Goal: Task Accomplishment & Management: Use online tool/utility

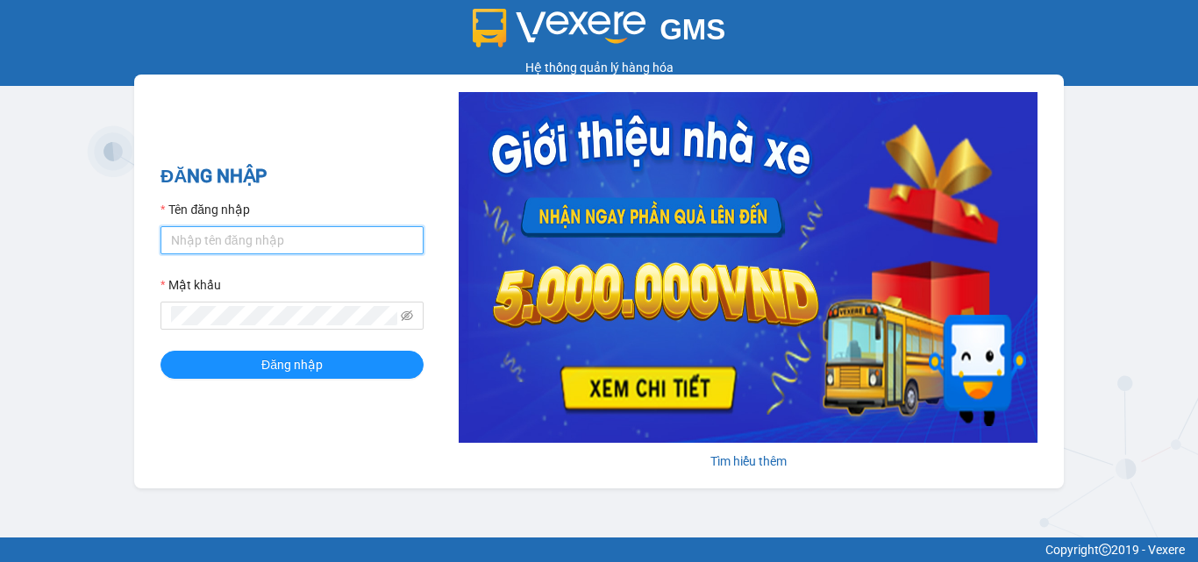
click at [274, 246] on input "Tên đăng nhập" at bounding box center [292, 240] width 263 height 28
type input "vi.nhuquynh"
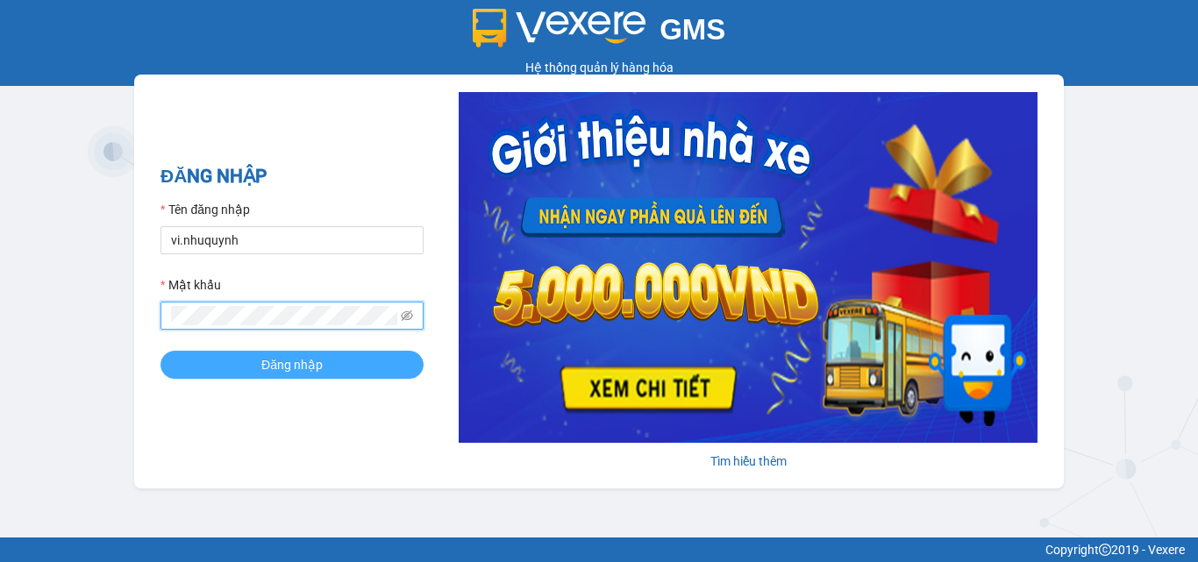
click at [275, 365] on span "Đăng nhập" at bounding box center [291, 364] width 61 height 19
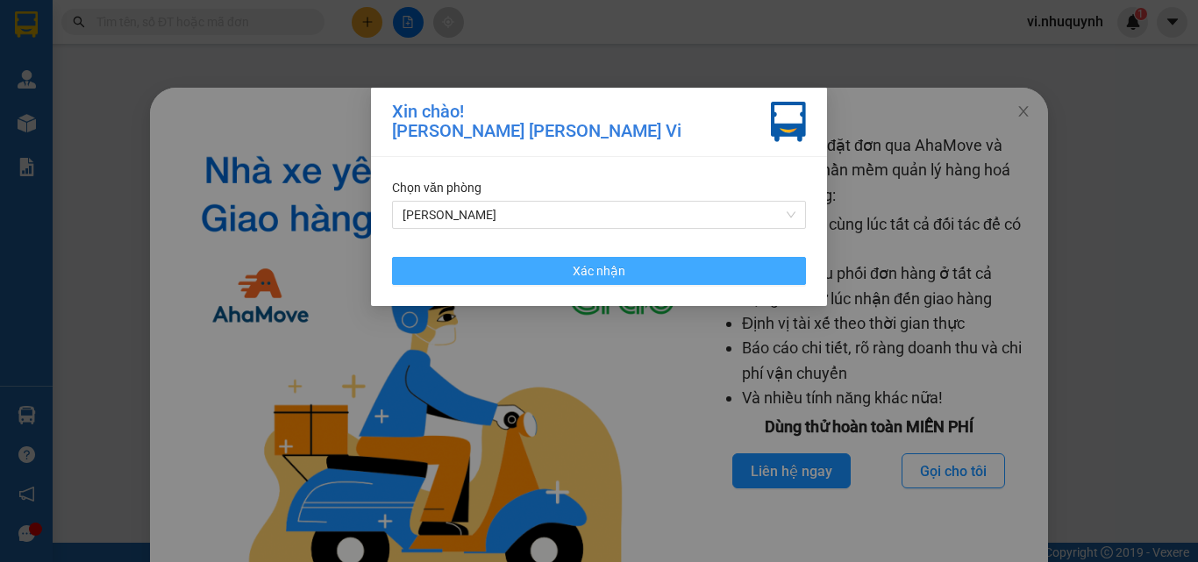
click at [591, 280] on span "Xác nhận" at bounding box center [599, 270] width 53 height 19
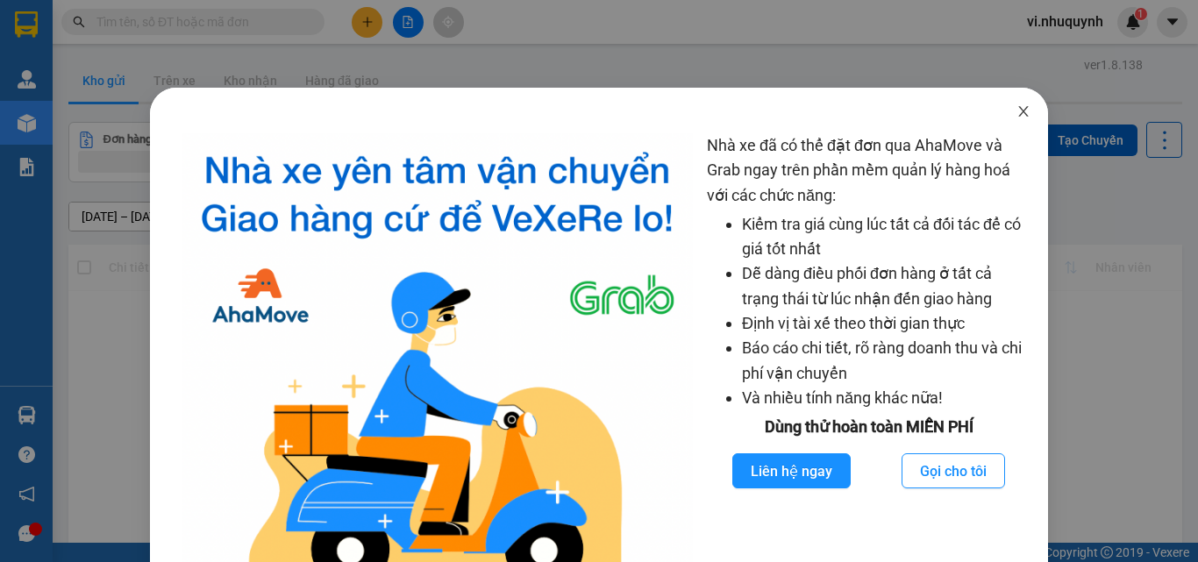
click at [1017, 108] on icon "close" at bounding box center [1024, 111] width 14 height 14
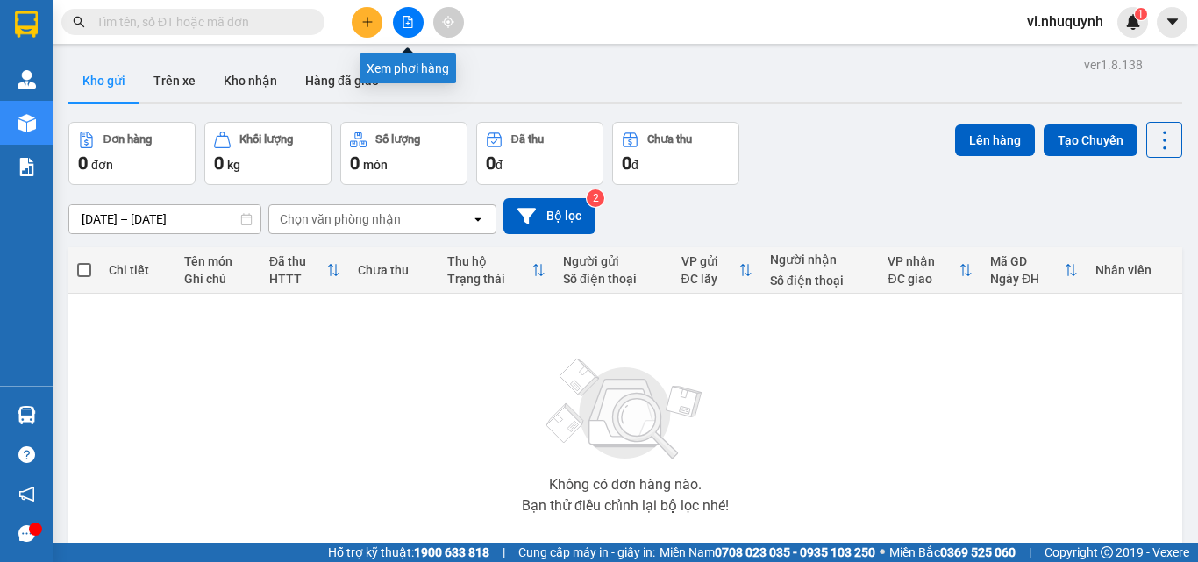
click at [412, 21] on icon "file-add" at bounding box center [408, 22] width 10 height 12
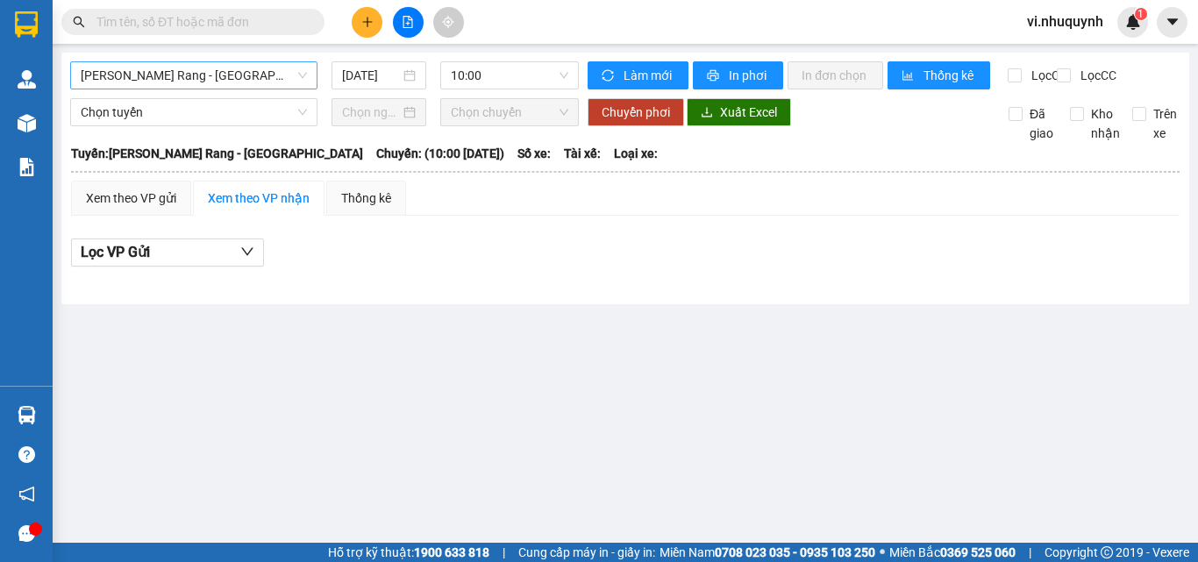
click at [210, 77] on span "Phan Rang - Sài Gòn" at bounding box center [194, 75] width 226 height 26
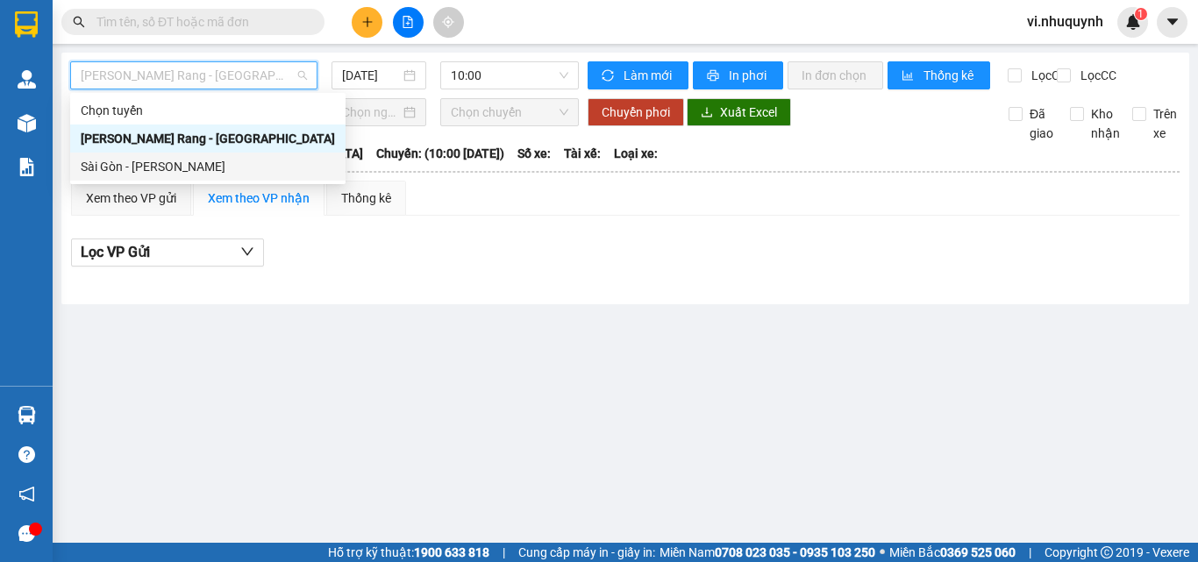
click at [156, 170] on div "Sài Gòn - Phan Rang" at bounding box center [208, 166] width 254 height 19
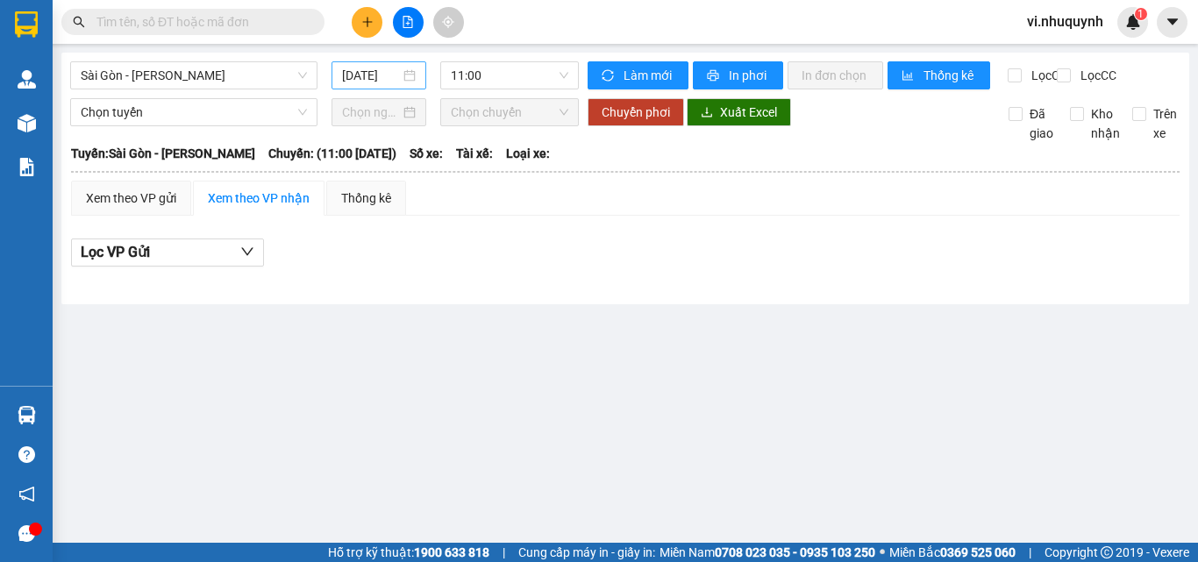
click at [410, 73] on div "15/08/2025" at bounding box center [379, 75] width 74 height 19
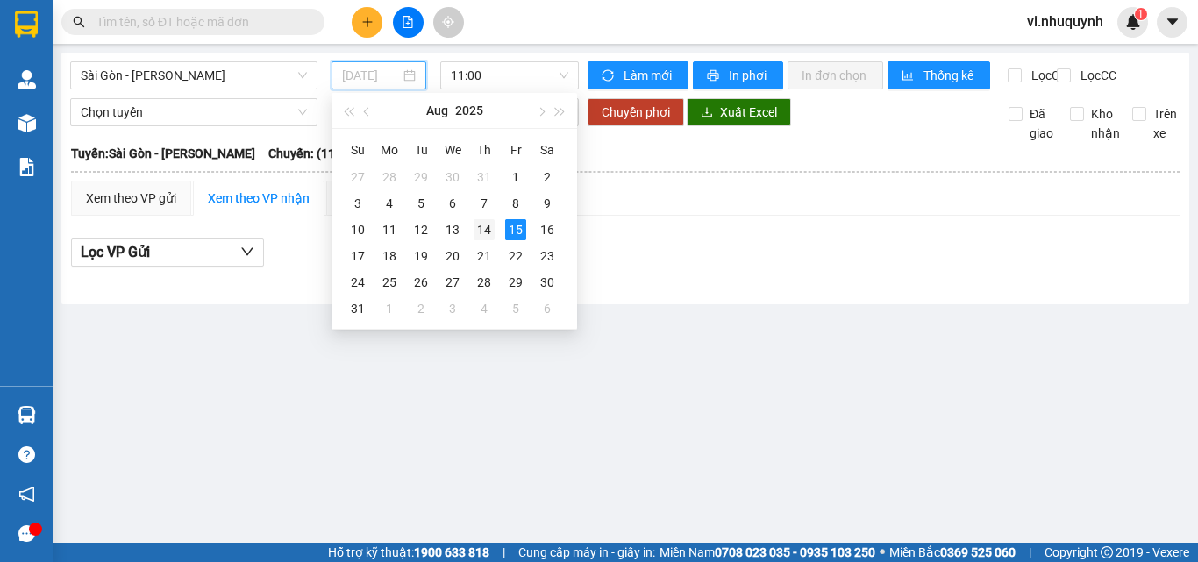
click at [489, 227] on div "14" at bounding box center [484, 229] width 21 height 21
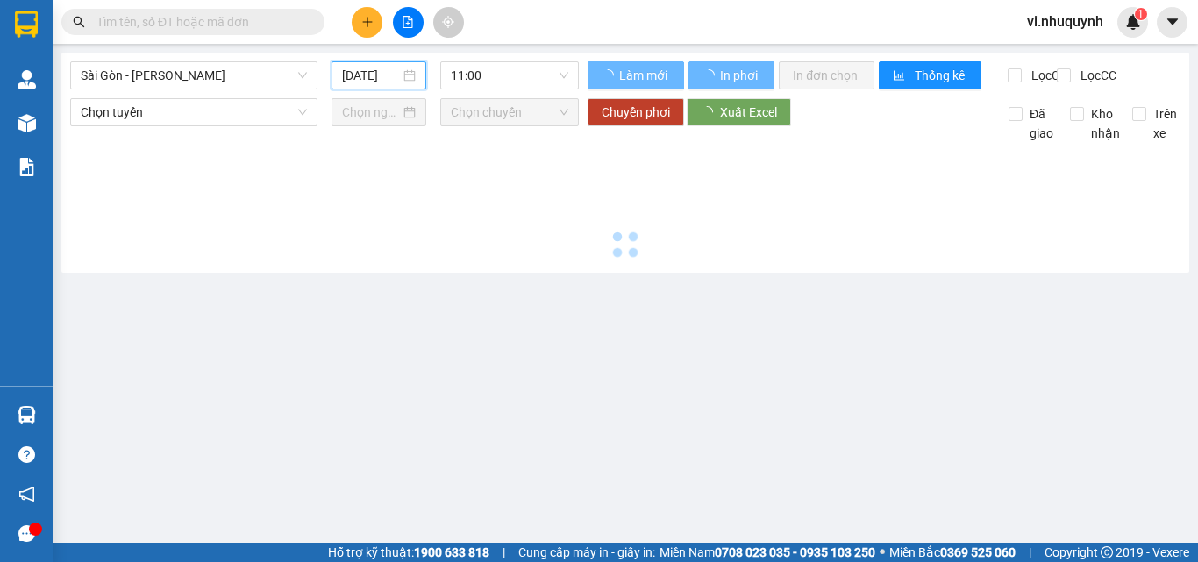
type input "14/08/2025"
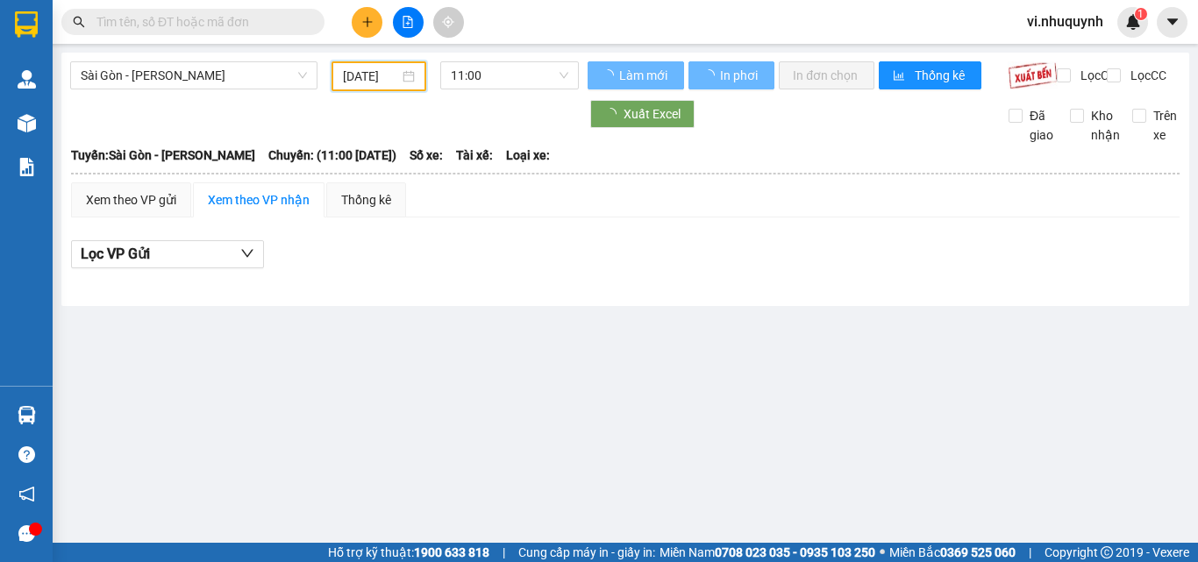
click at [523, 90] on div "11:00" at bounding box center [509, 76] width 153 height 30
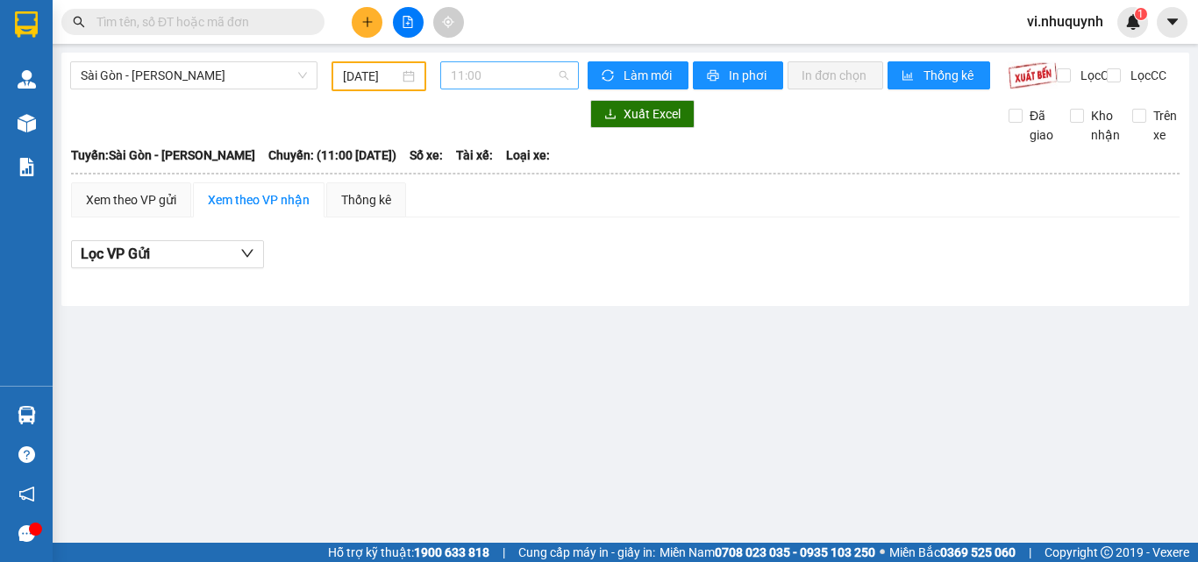
click at [523, 83] on span "11:00" at bounding box center [510, 75] width 118 height 26
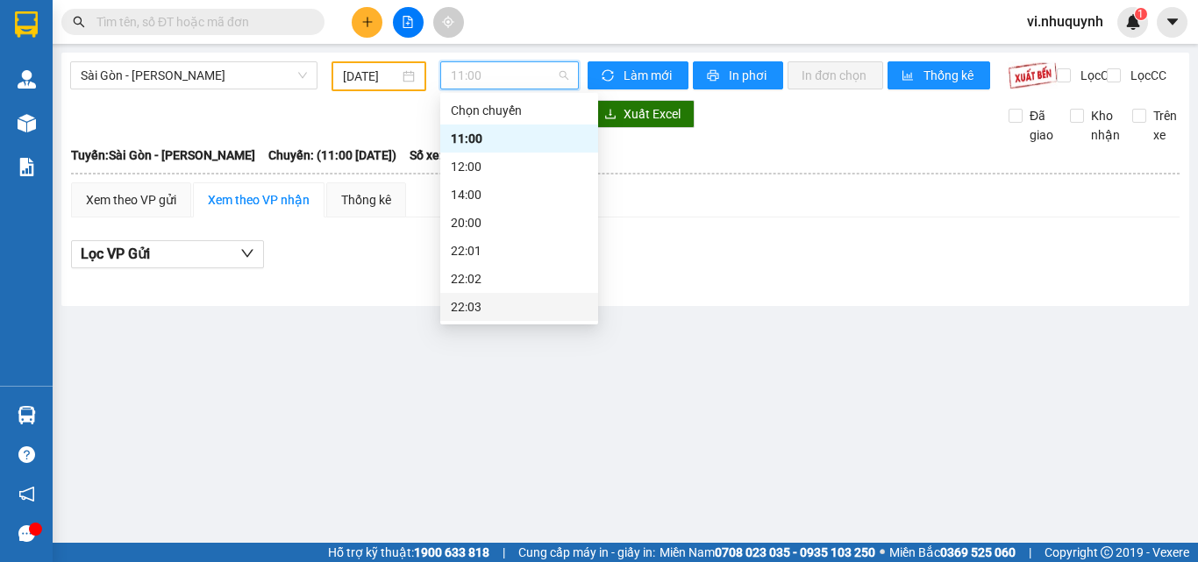
scroll to position [84, 0]
click at [475, 308] on div "22:06" at bounding box center [519, 306] width 137 height 19
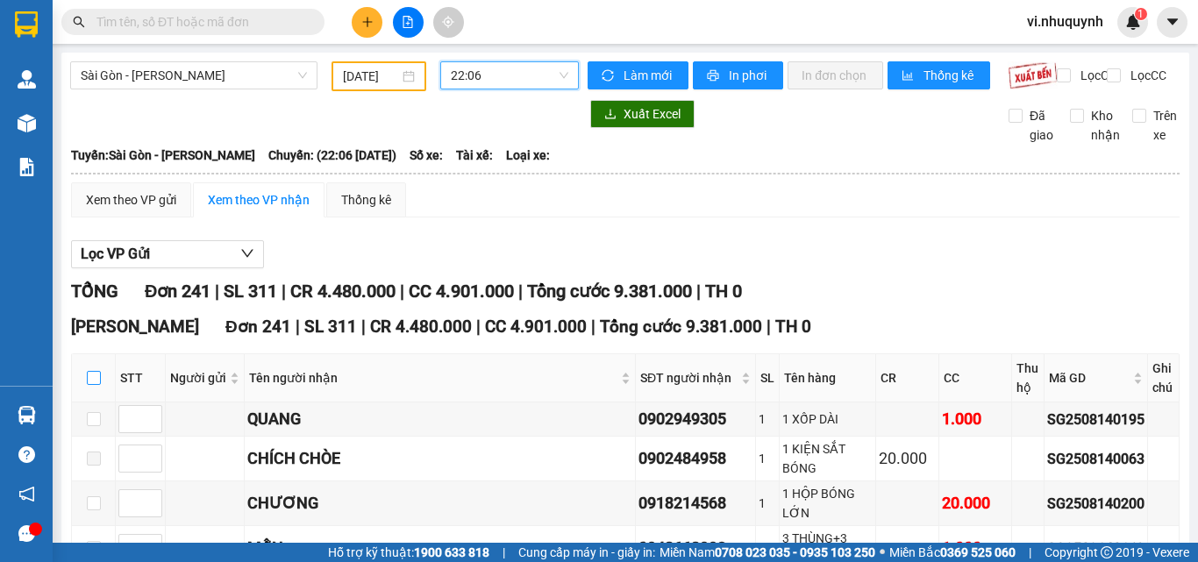
click at [89, 385] on input "checkbox" at bounding box center [94, 378] width 14 height 14
checkbox input "true"
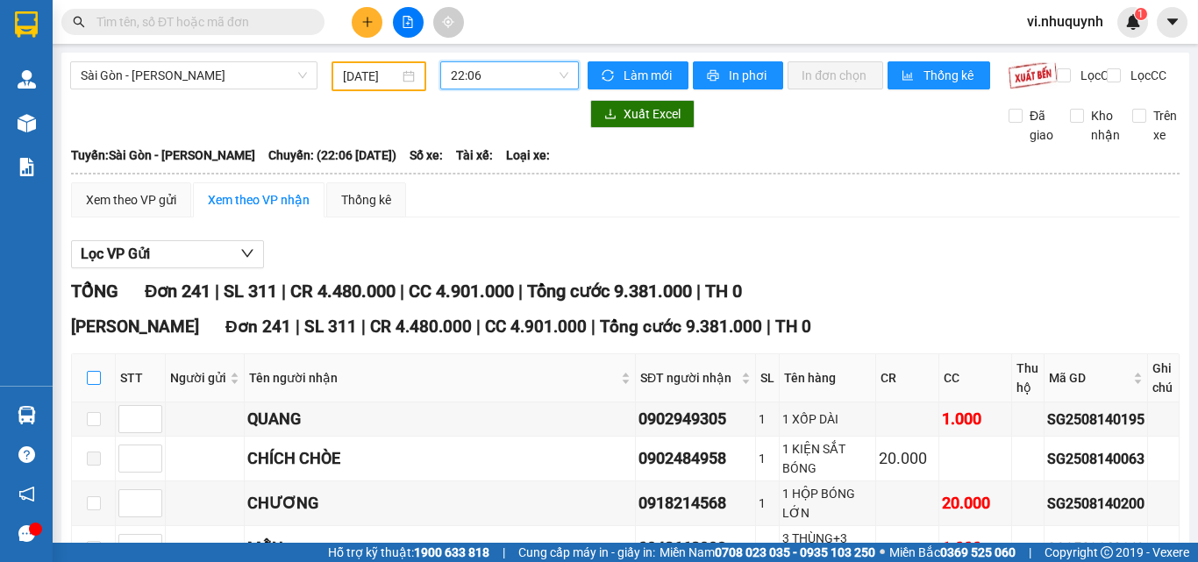
checkbox input "true"
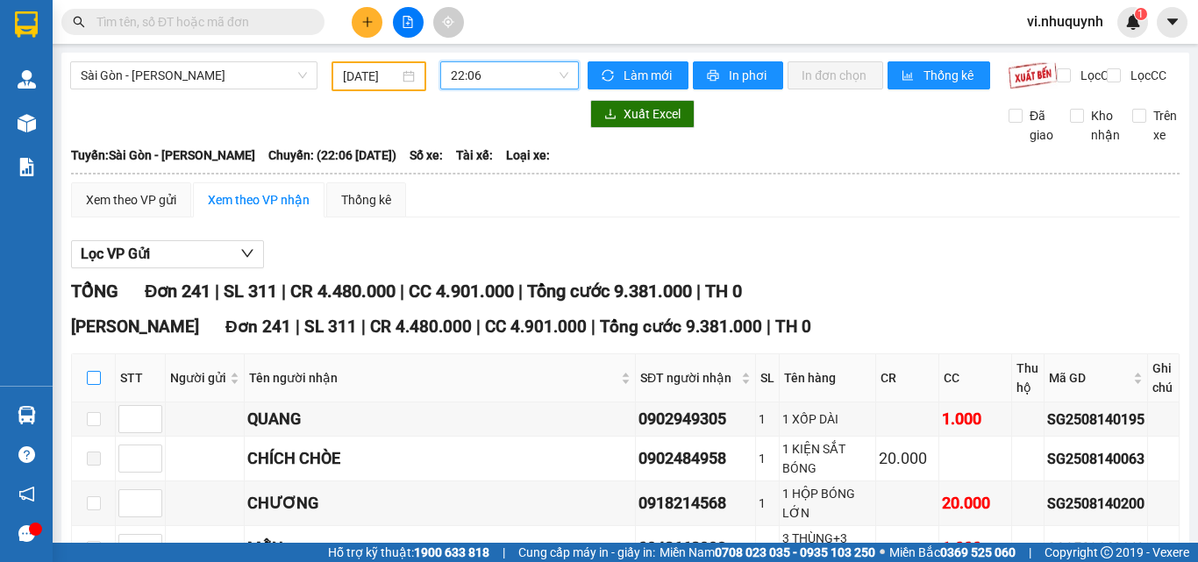
checkbox input "true"
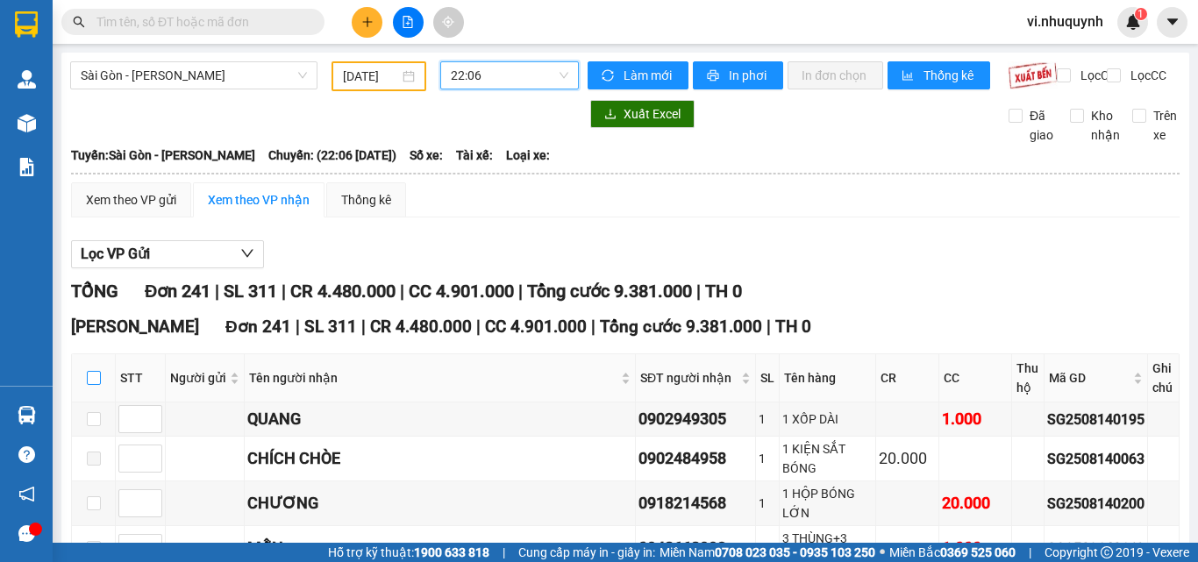
checkbox input "true"
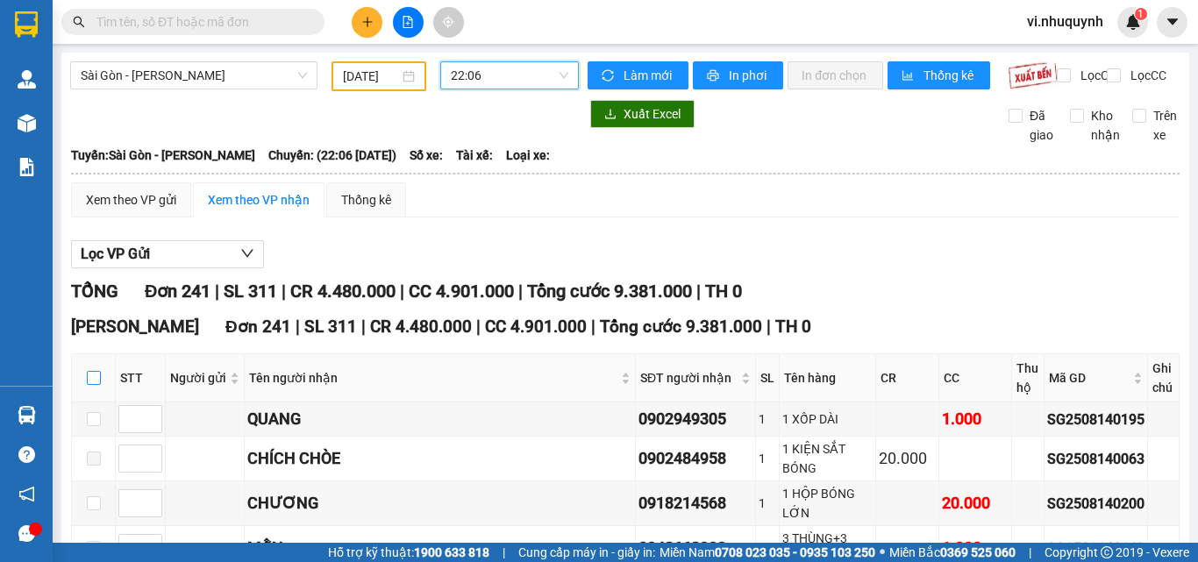
checkbox input "true"
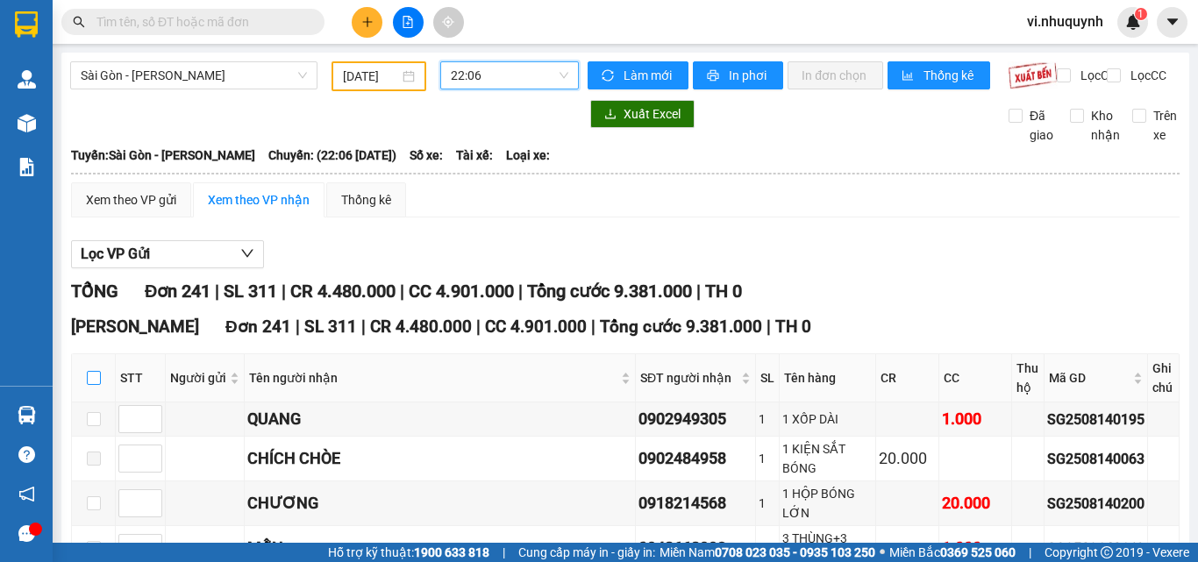
checkbox input "true"
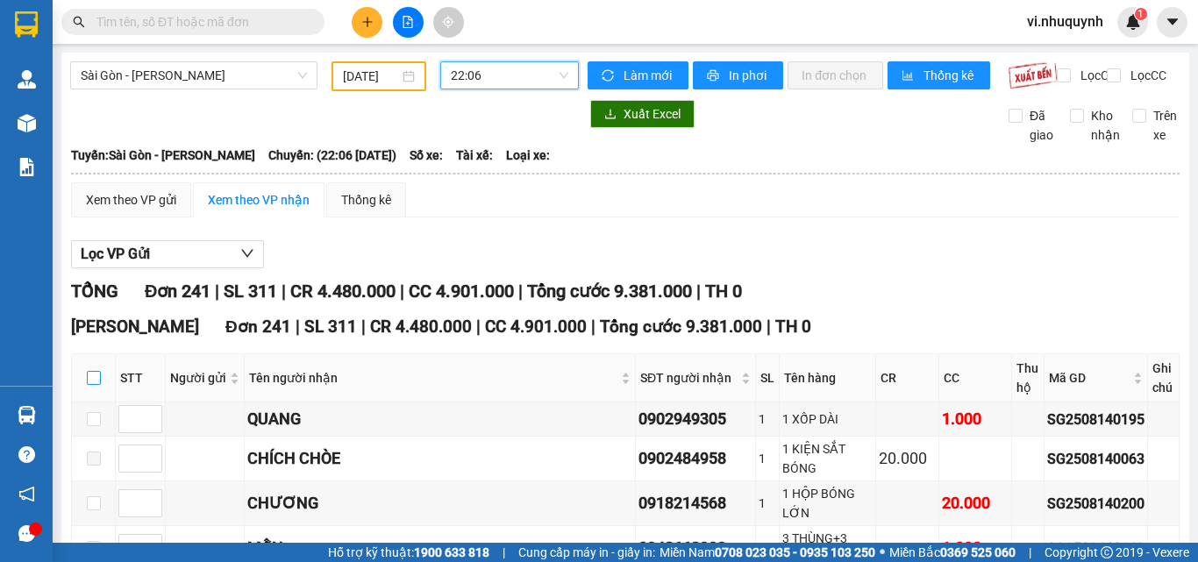
checkbox input "true"
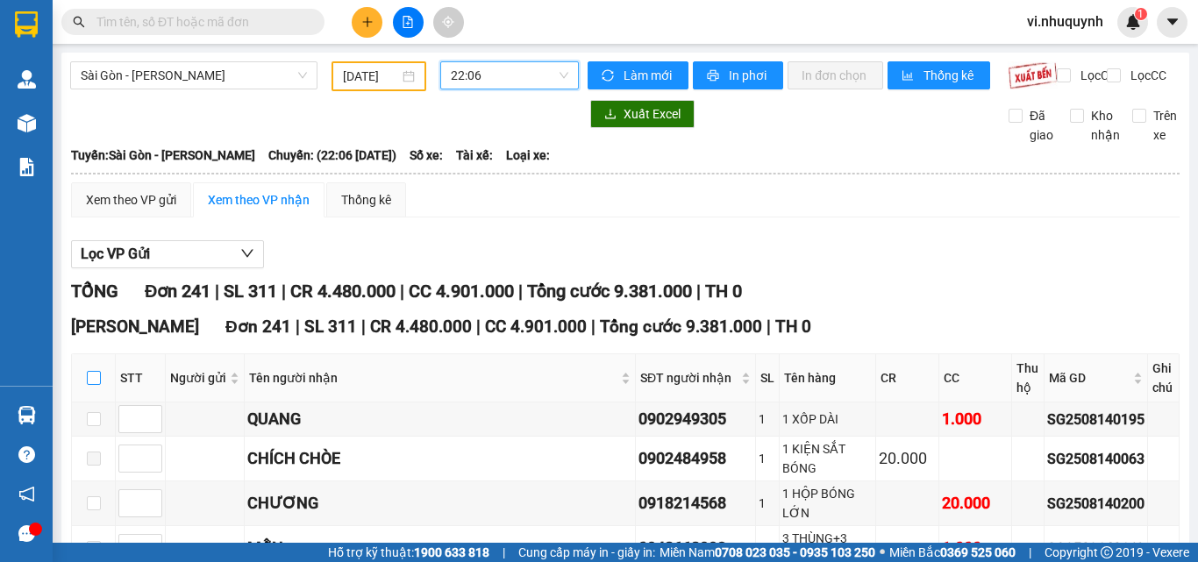
checkbox input "true"
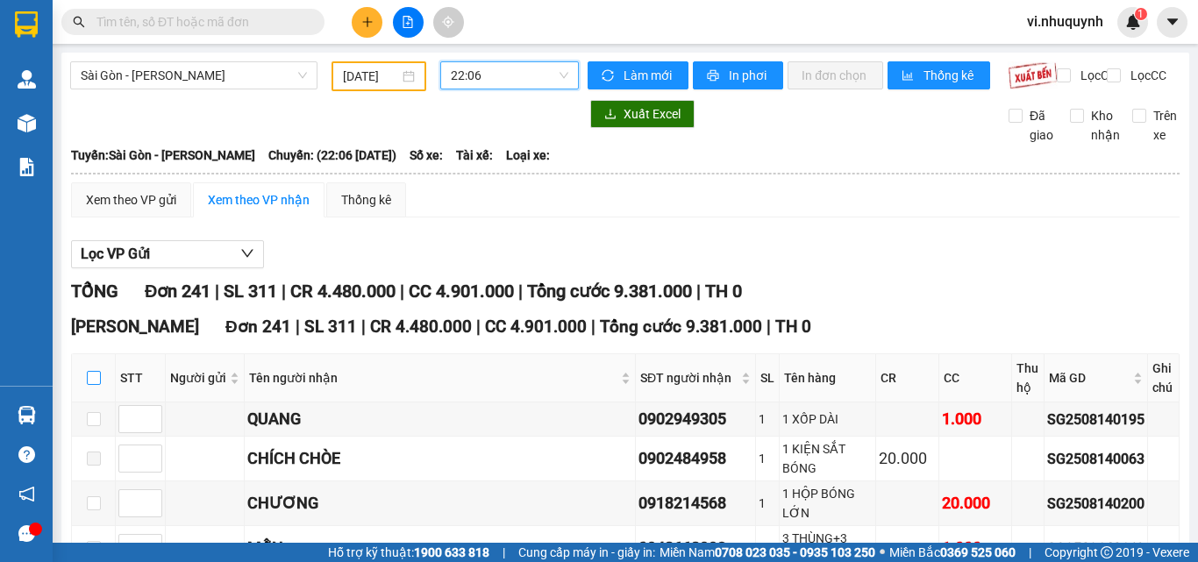
checkbox input "true"
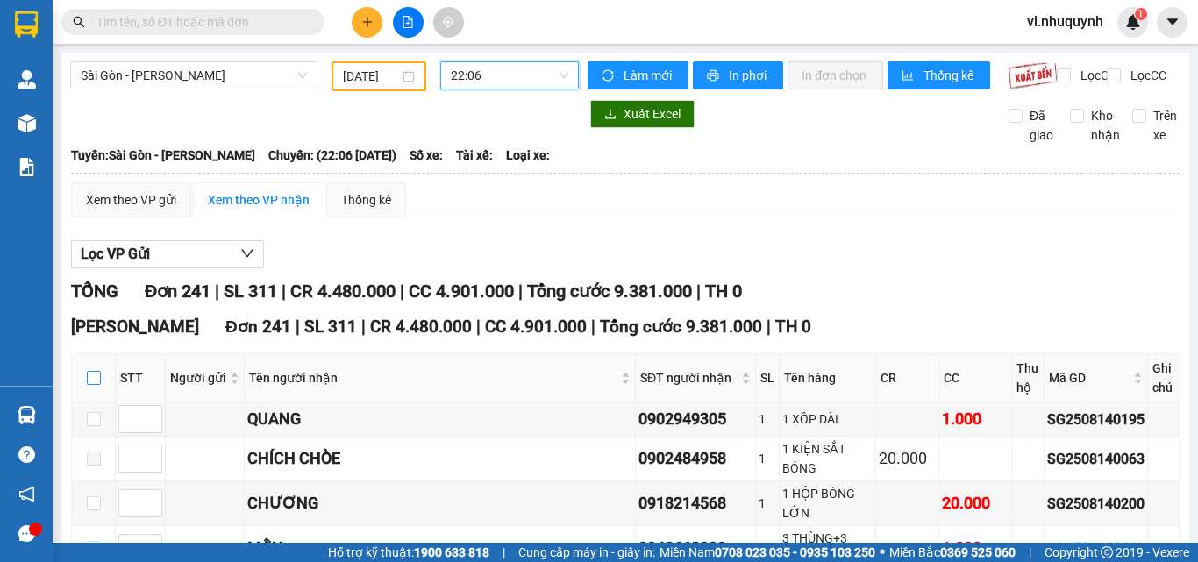
checkbox input "true"
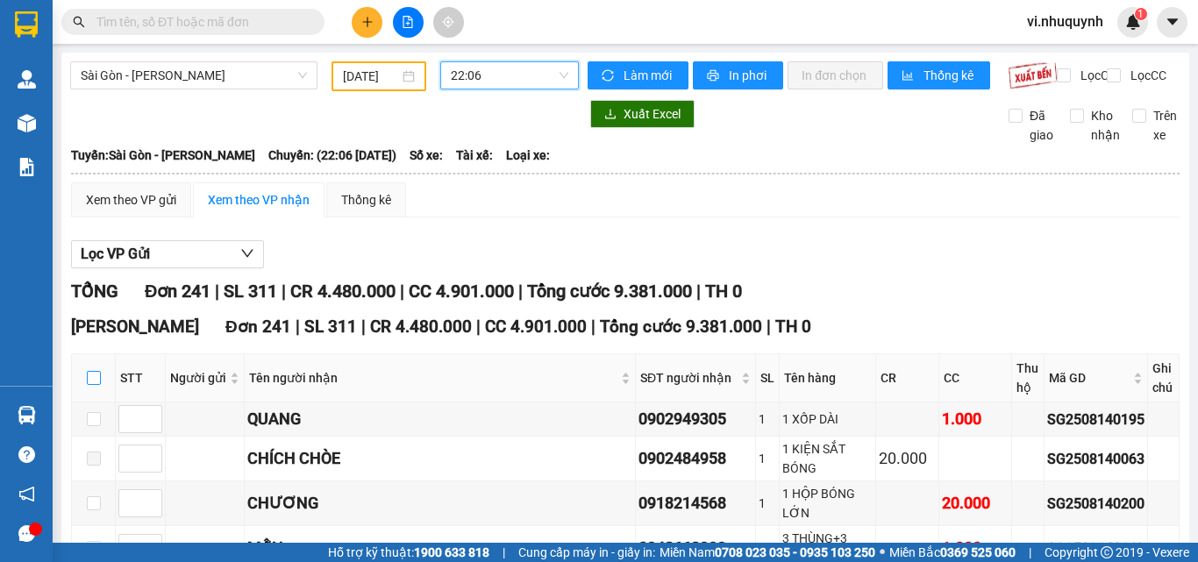
checkbox input "true"
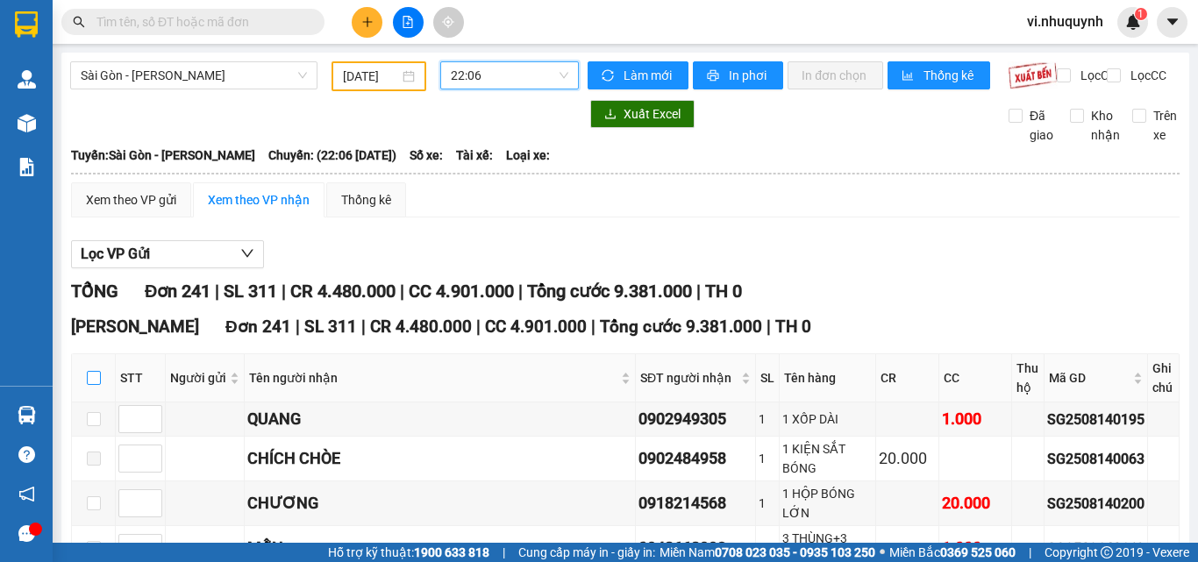
checkbox input "true"
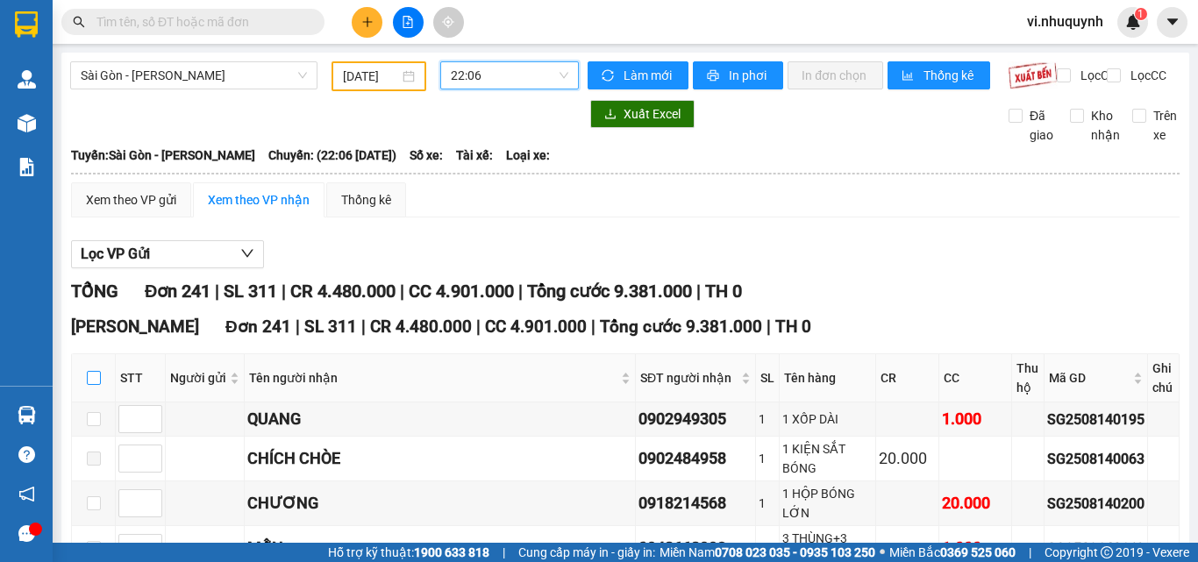
checkbox input "true"
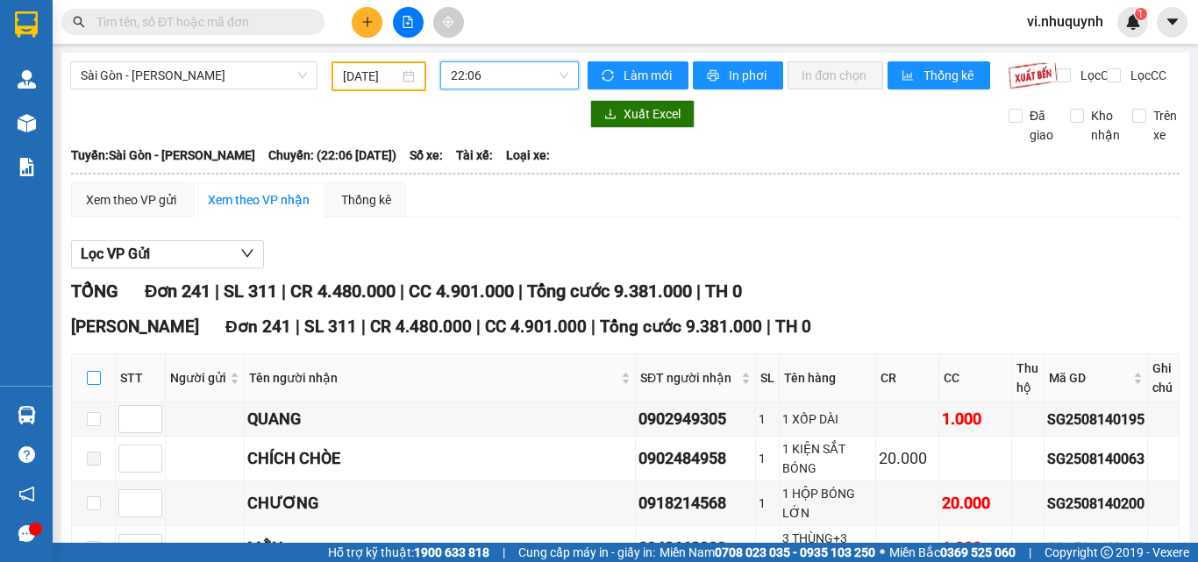
checkbox input "true"
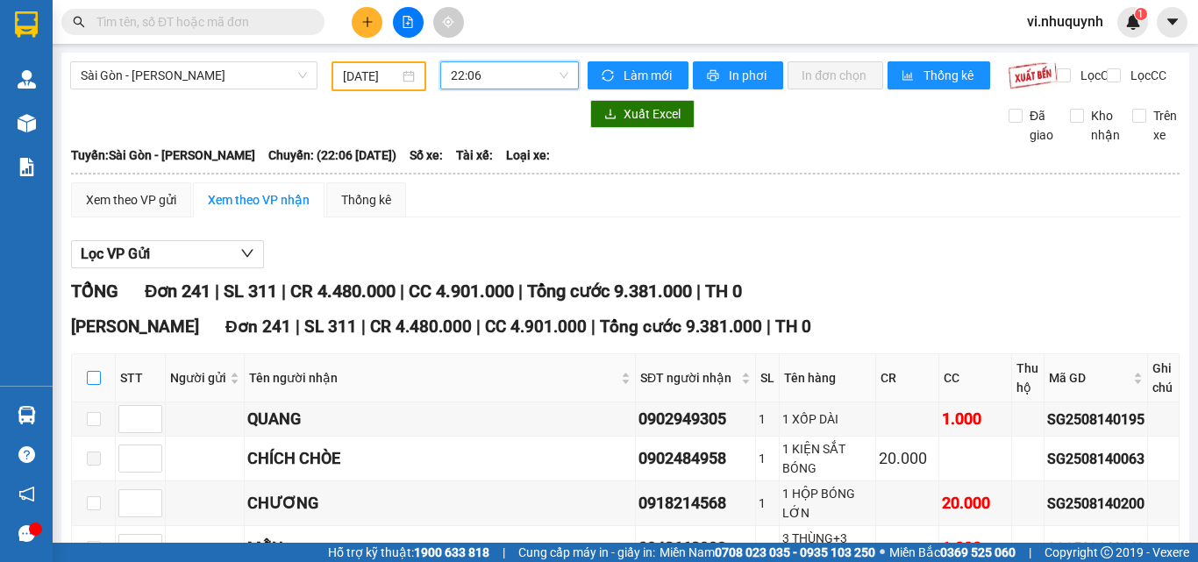
checkbox input "true"
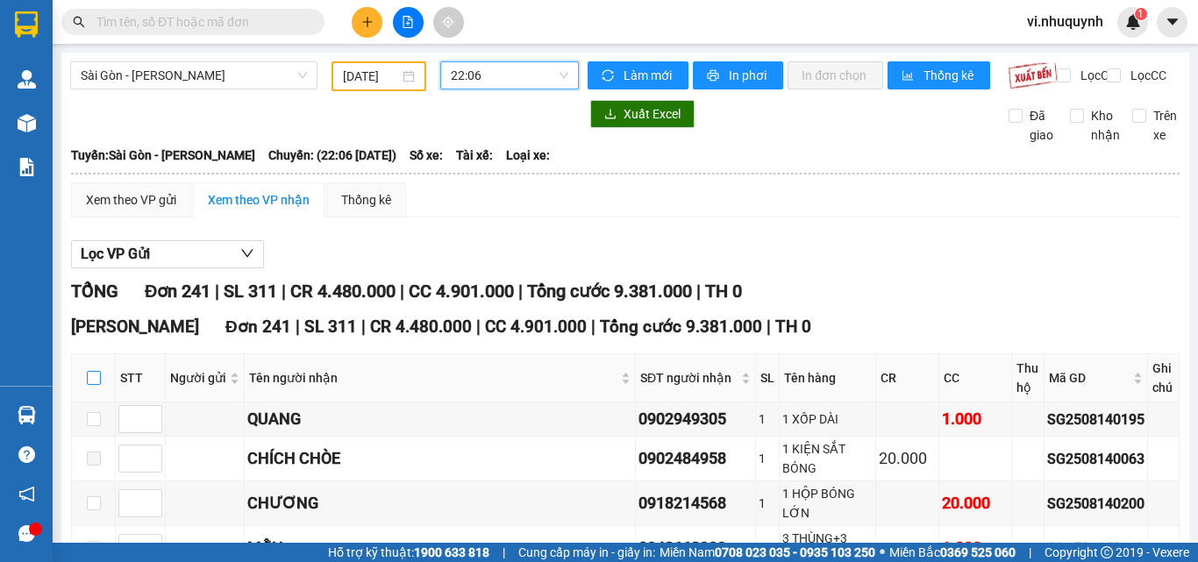
checkbox input "true"
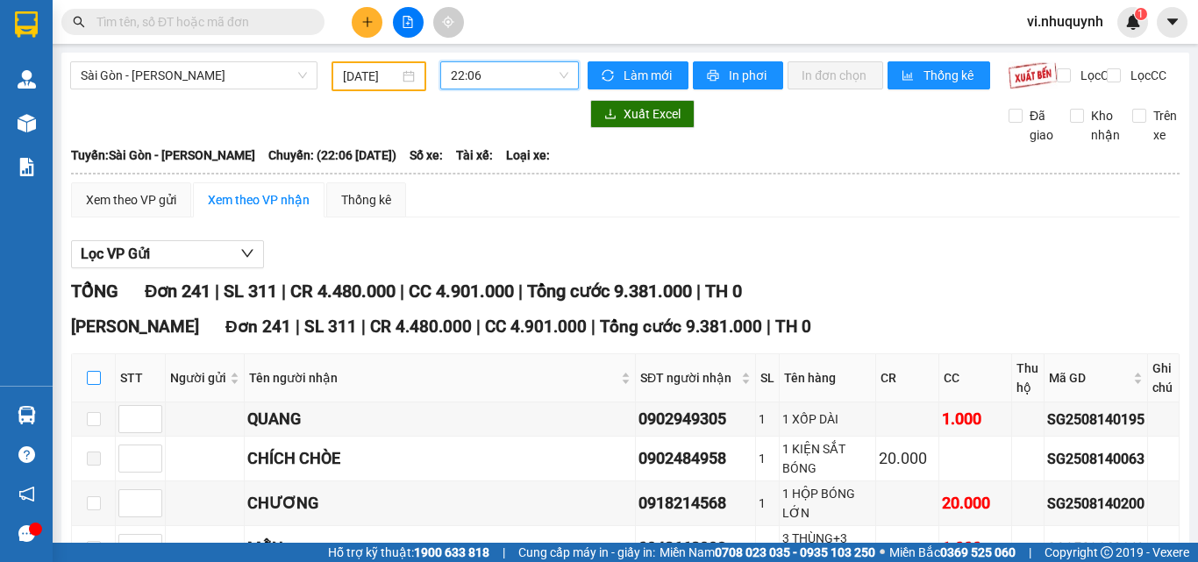
checkbox input "true"
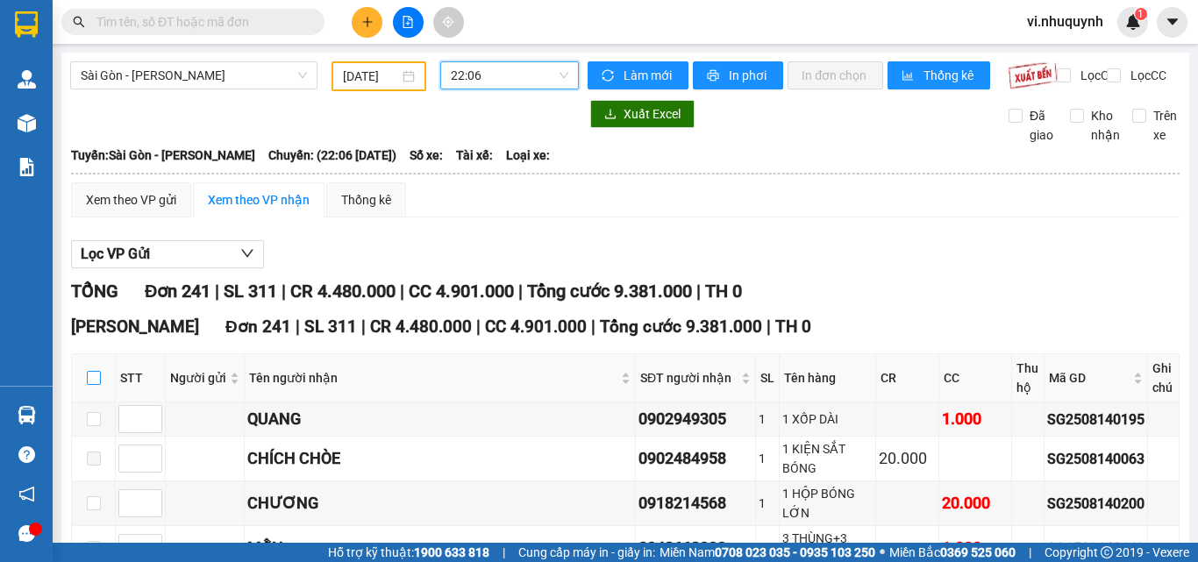
checkbox input "true"
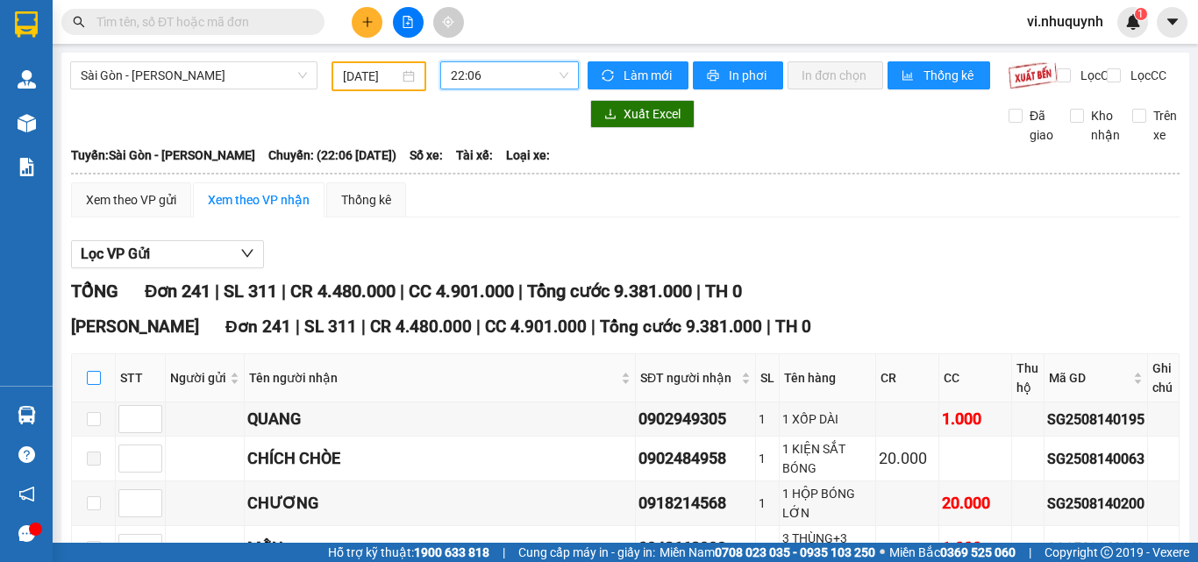
checkbox input "true"
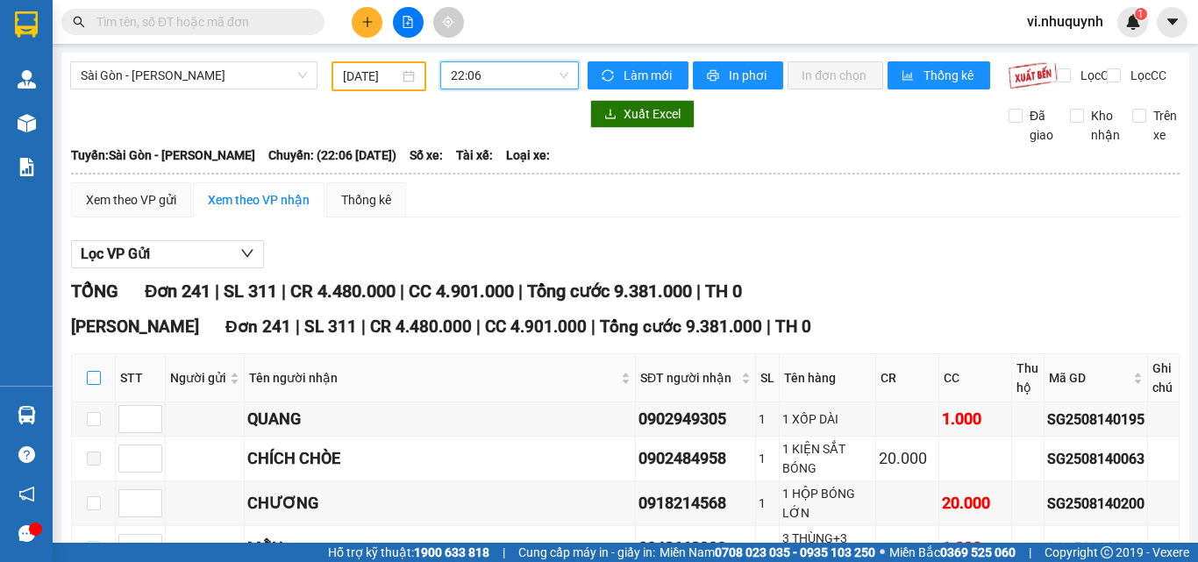
checkbox input "true"
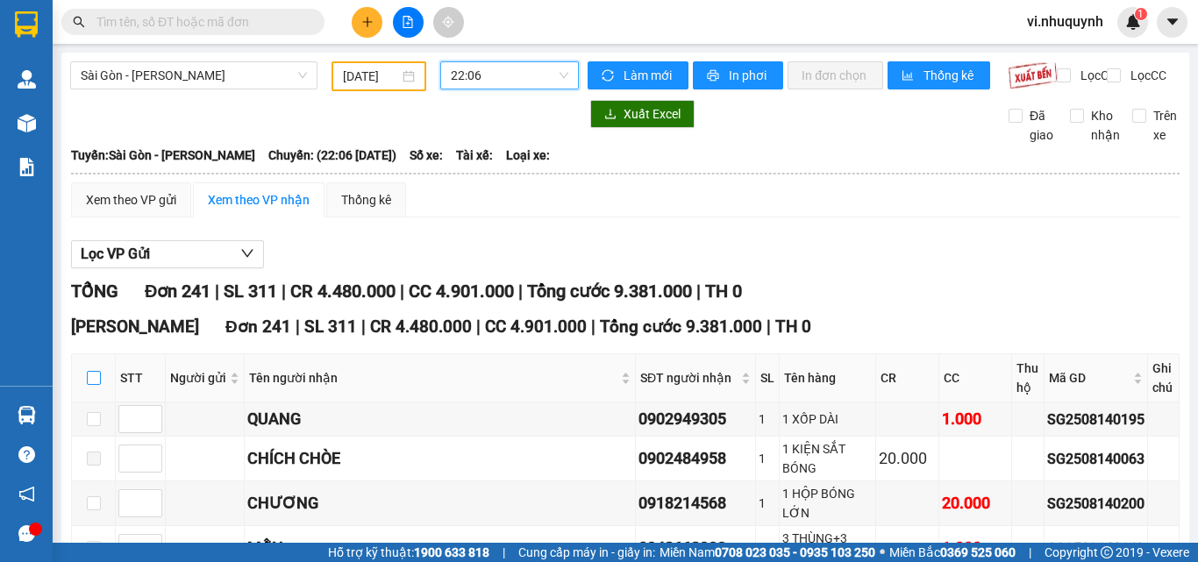
checkbox input "true"
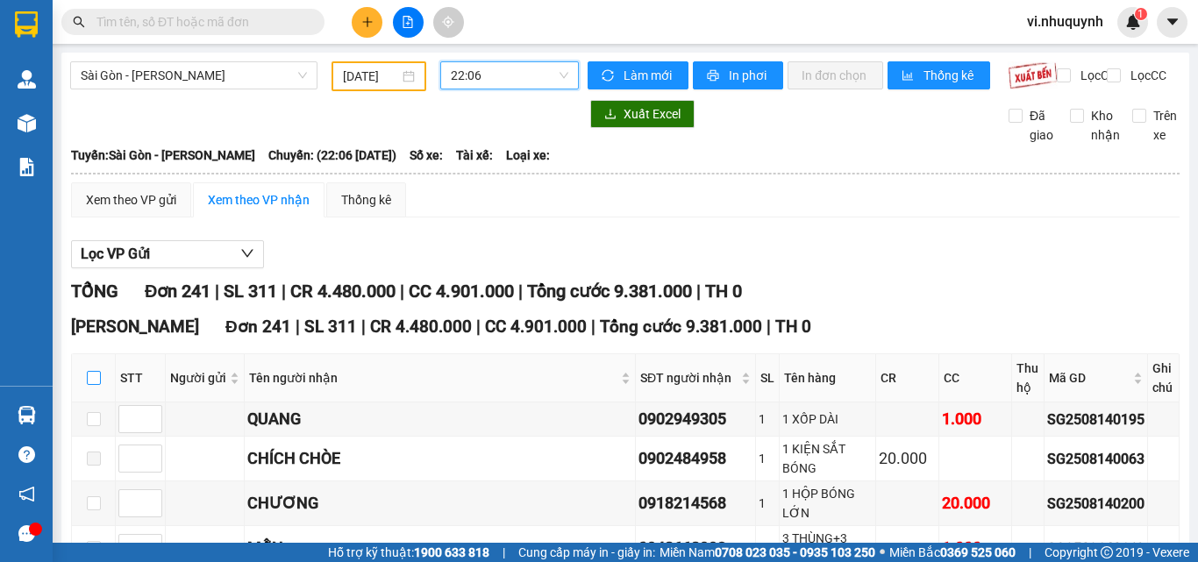
checkbox input "true"
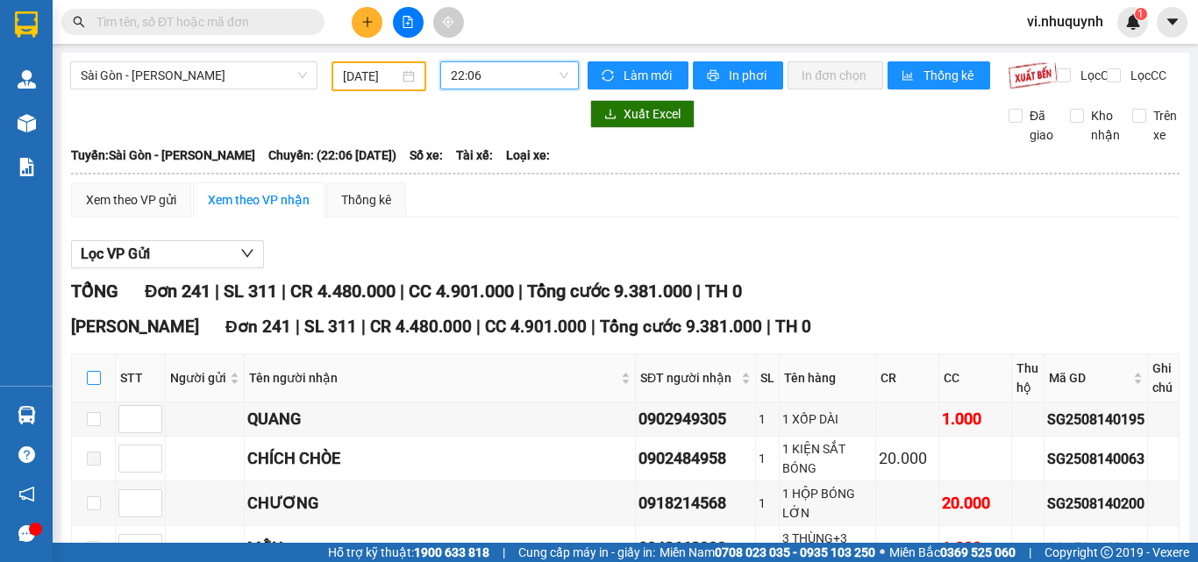
checkbox input "true"
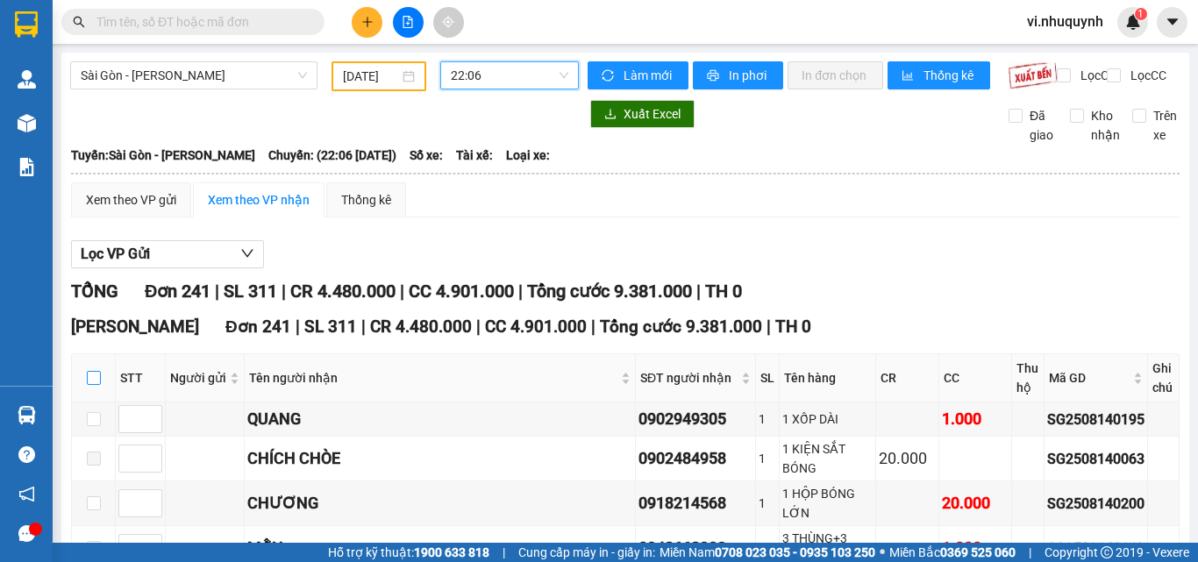
checkbox input "true"
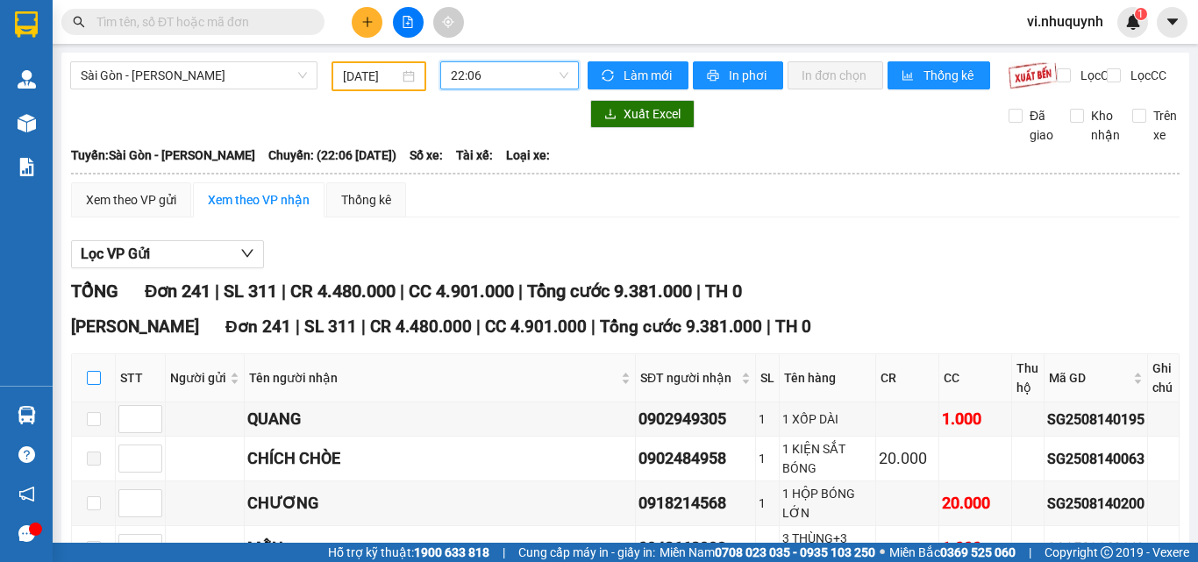
checkbox input "true"
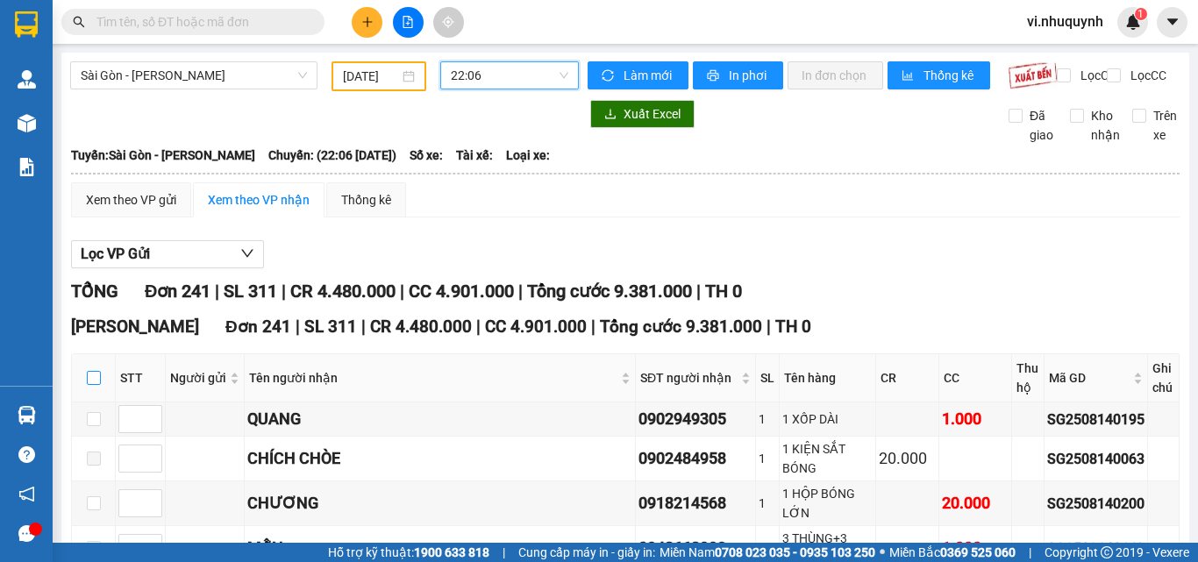
checkbox input "true"
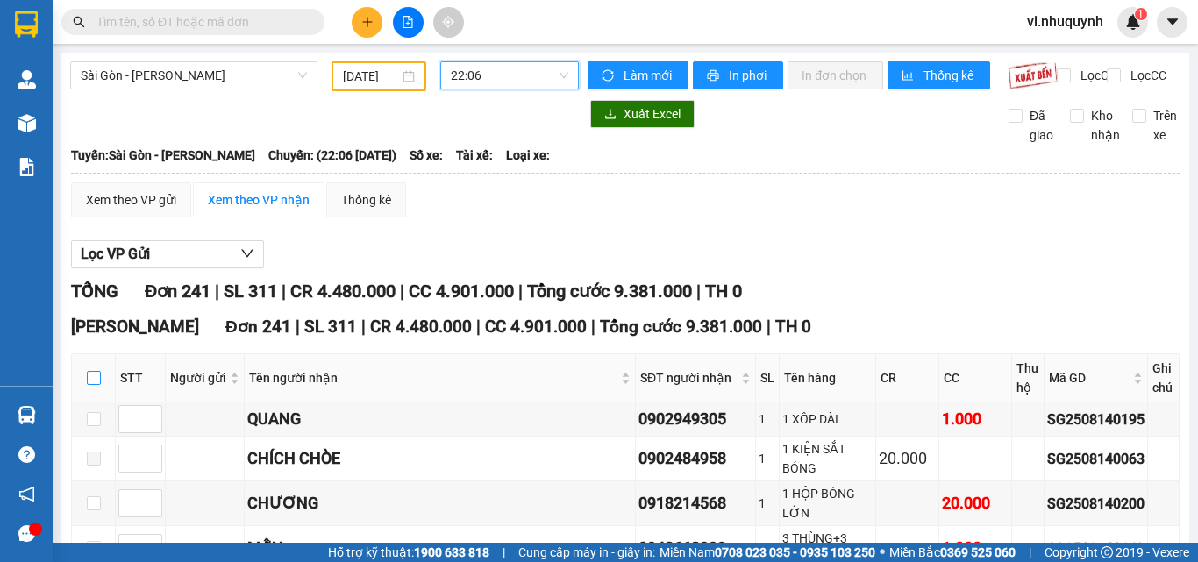
checkbox input "true"
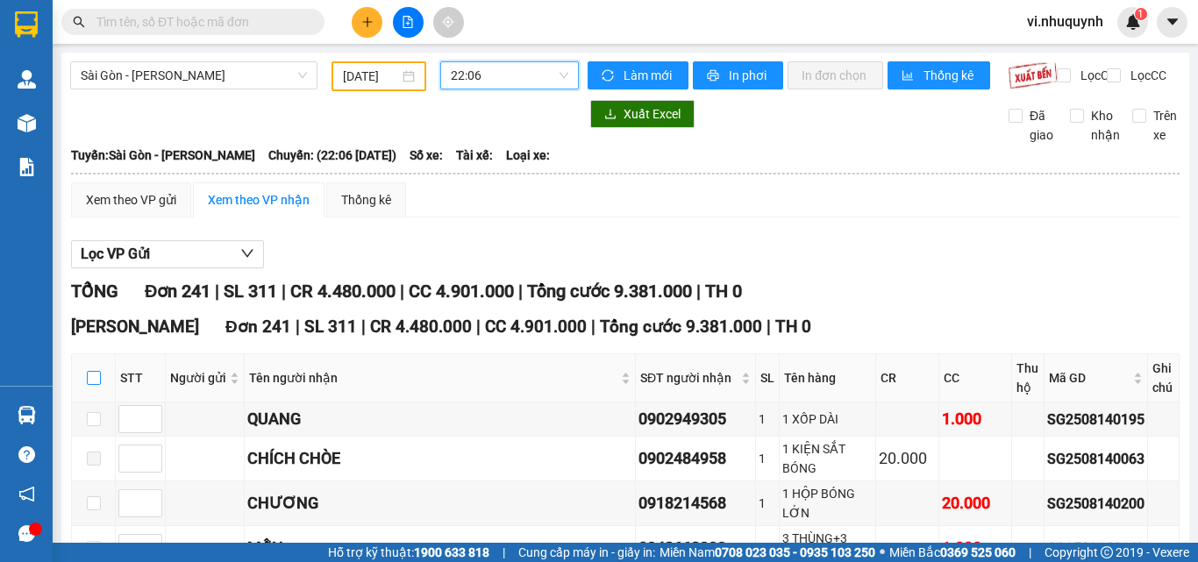
checkbox input "true"
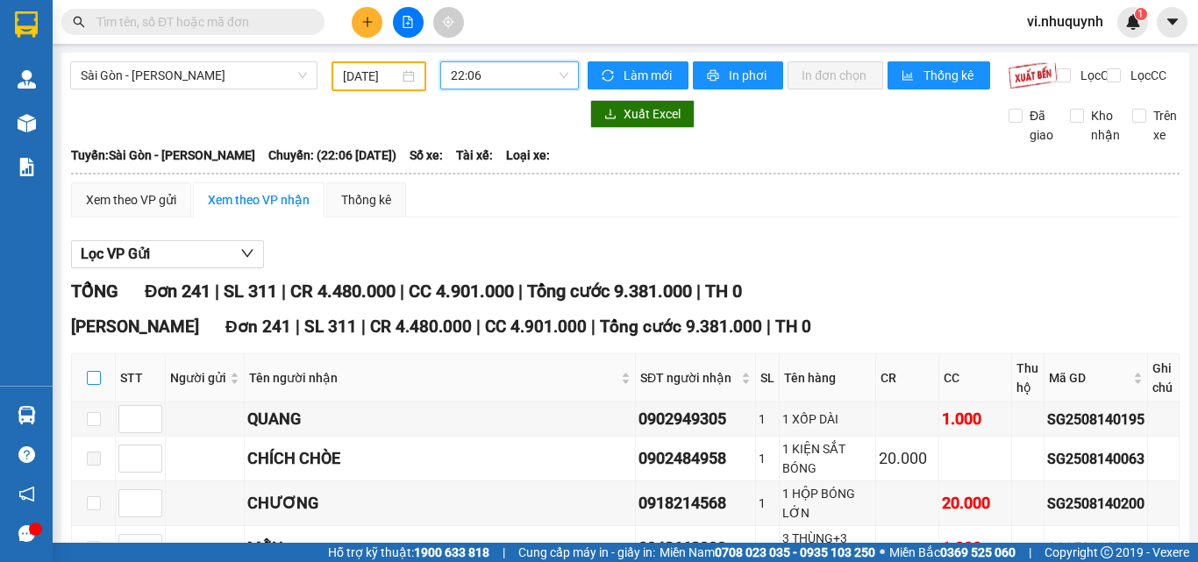
checkbox input "true"
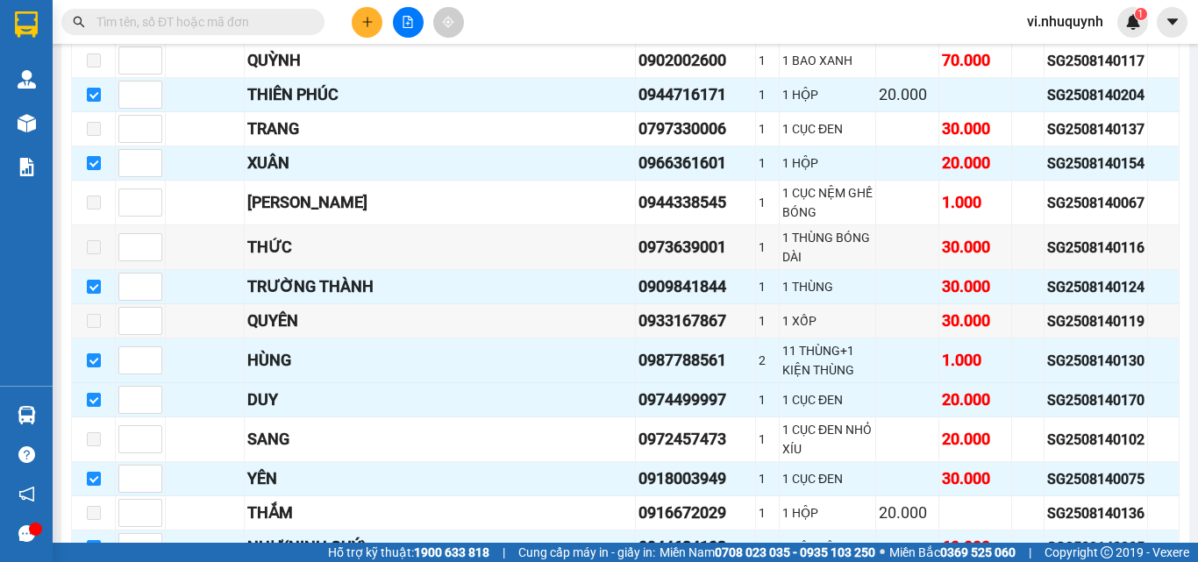
scroll to position [8290, 0]
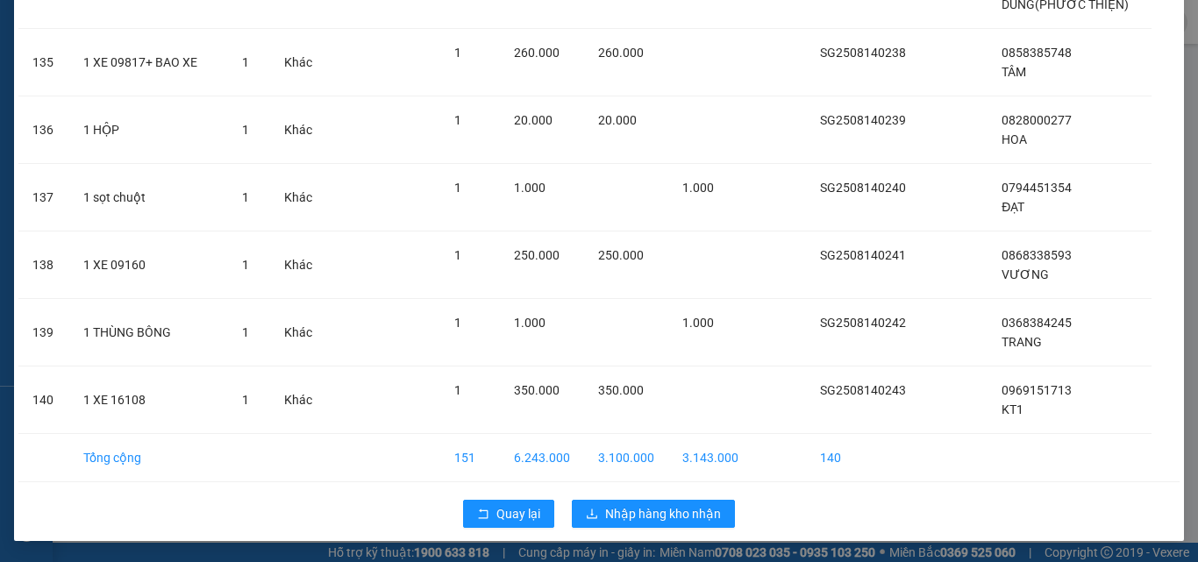
scroll to position [9323, 0]
click at [635, 510] on span "Nhập hàng kho nhận" at bounding box center [663, 513] width 116 height 19
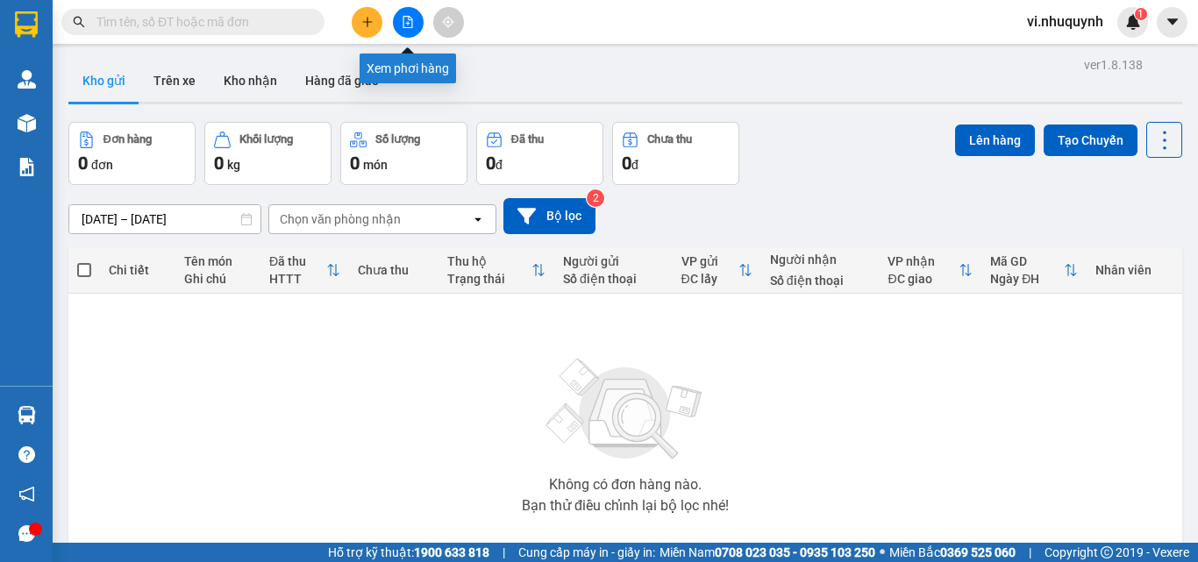
click at [405, 24] on icon "file-add" at bounding box center [408, 22] width 12 height 12
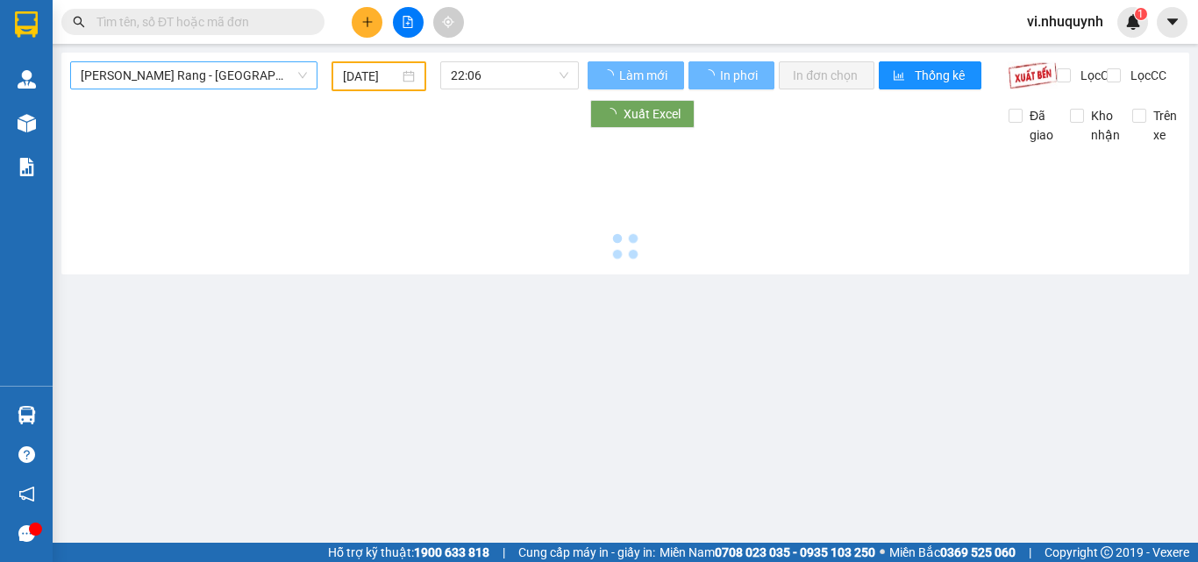
type input "15/08/2025"
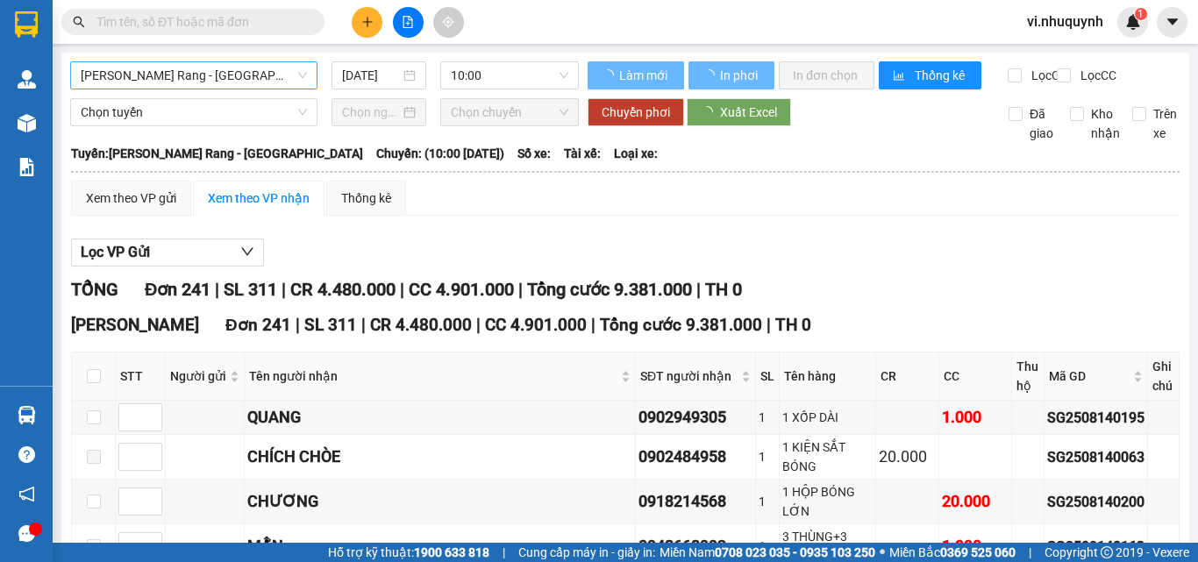
click at [239, 73] on span "Phan Rang - Sài Gòn" at bounding box center [194, 75] width 226 height 26
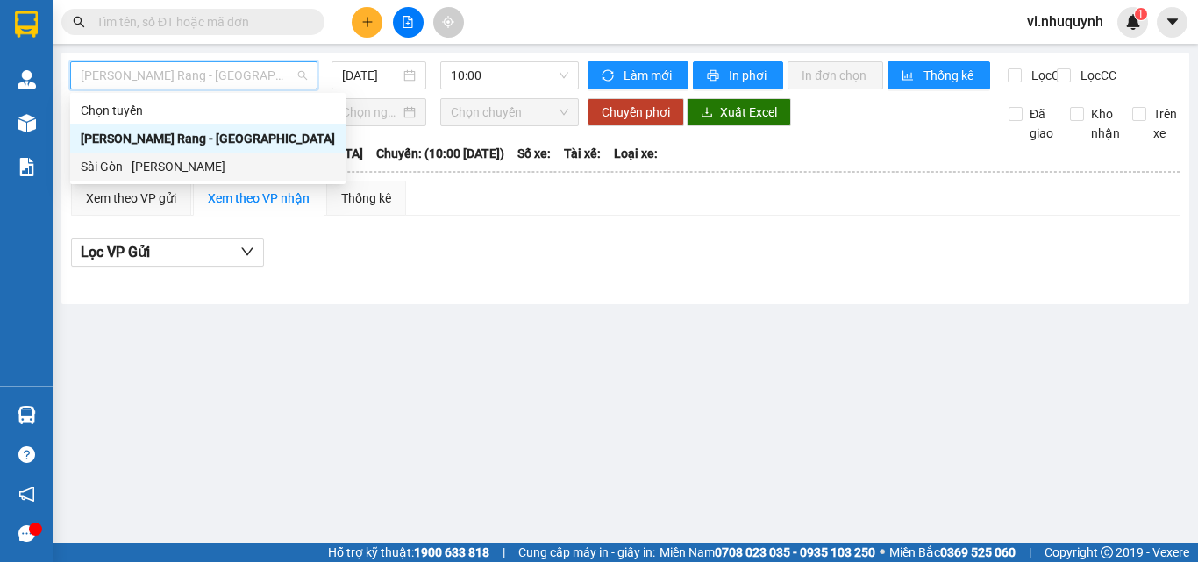
click at [163, 172] on div "Sài Gòn - Phan Rang" at bounding box center [208, 166] width 254 height 19
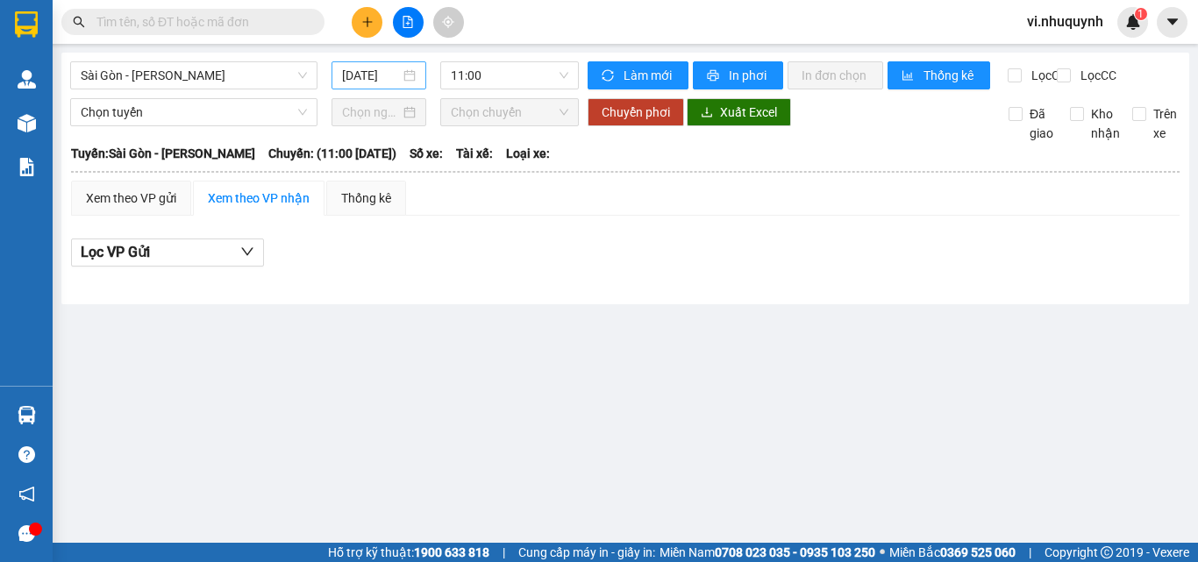
click at [409, 77] on div "15/08/2025" at bounding box center [379, 75] width 74 height 19
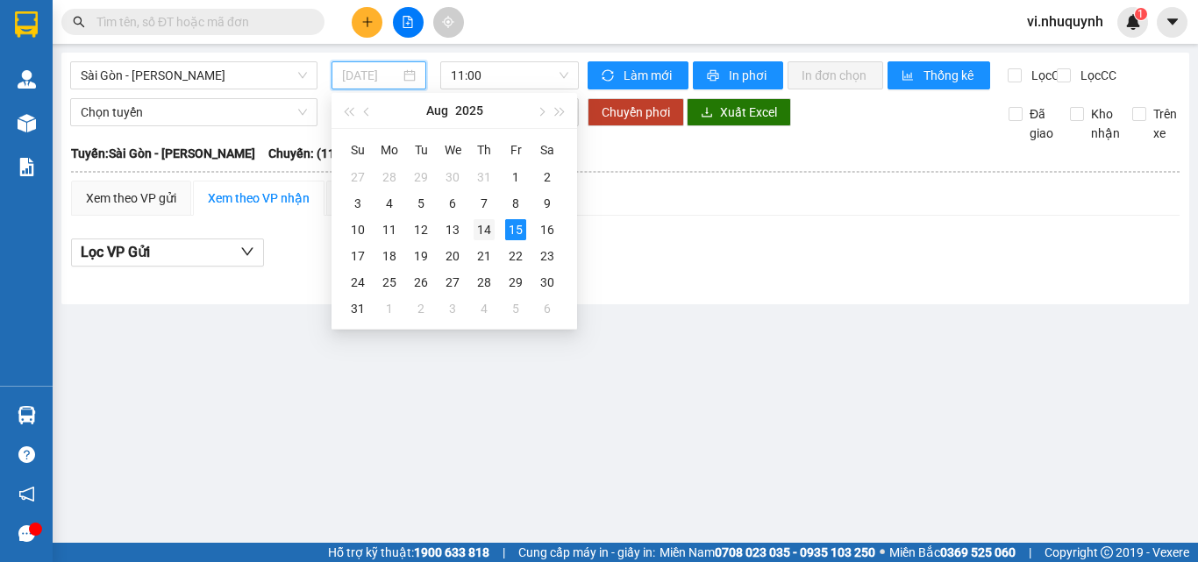
click at [488, 228] on div "14" at bounding box center [484, 229] width 21 height 21
type input "14/08/2025"
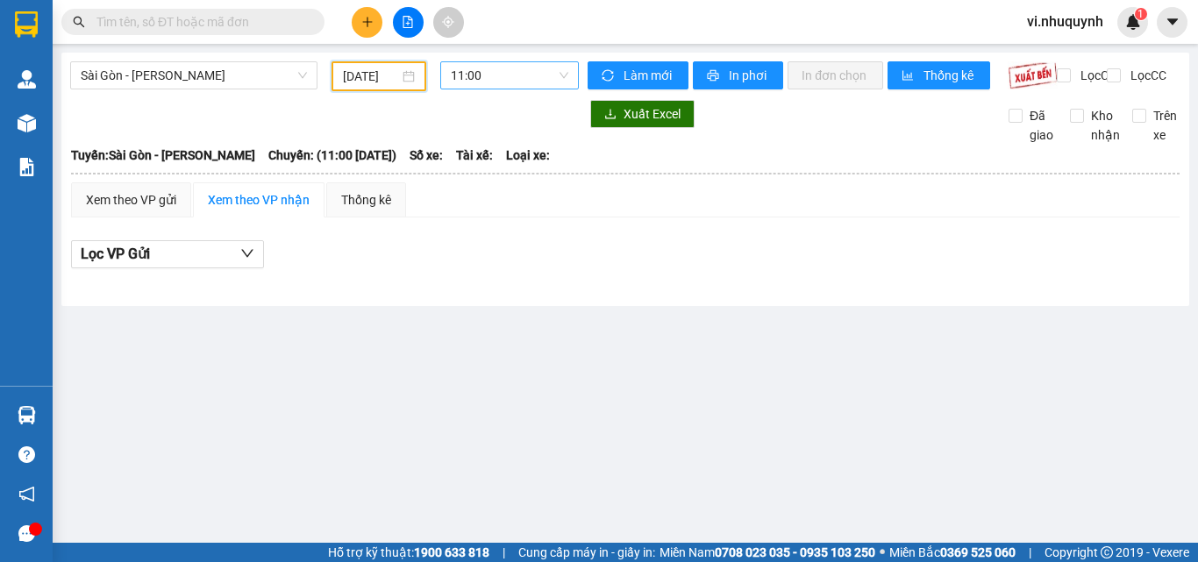
click at [510, 68] on span "11:00" at bounding box center [510, 75] width 118 height 26
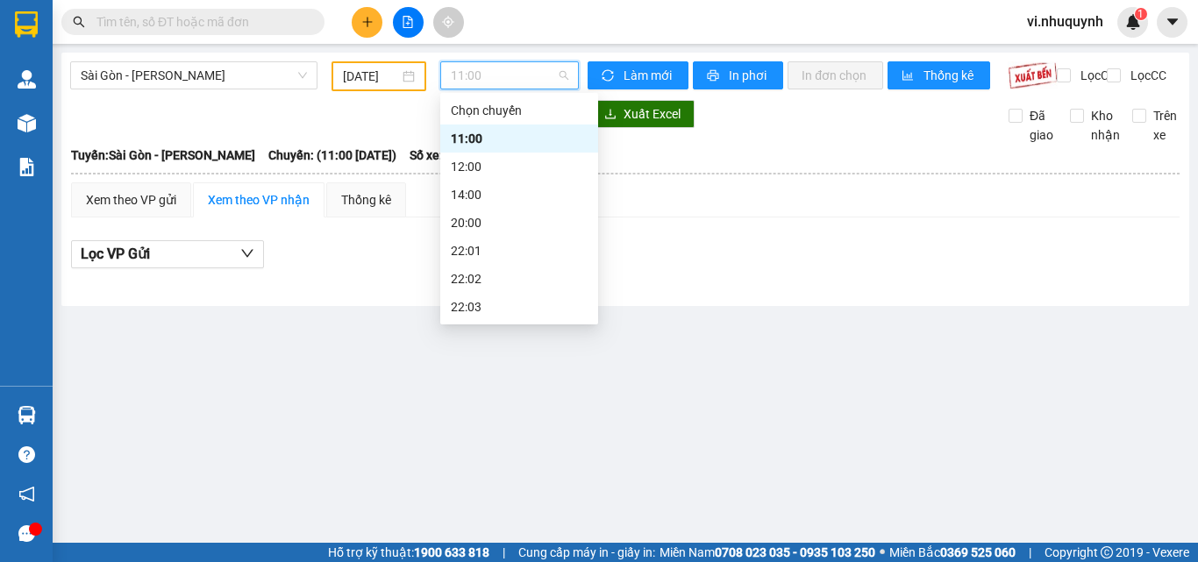
scroll to position [84, 0]
click at [475, 305] on div "22:06" at bounding box center [519, 306] width 137 height 19
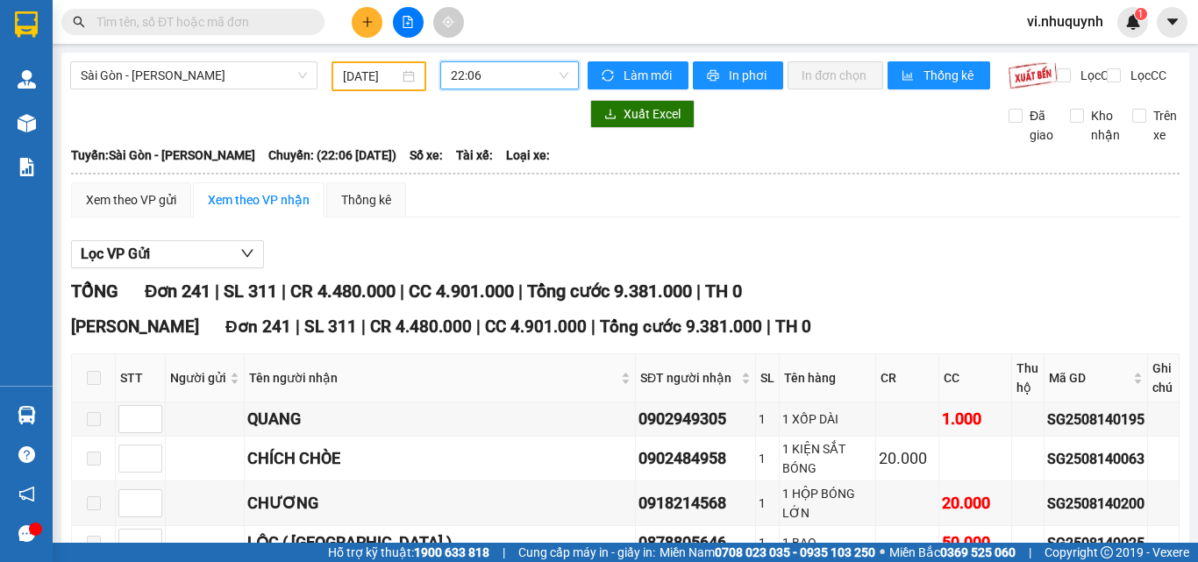
scroll to position [263, 0]
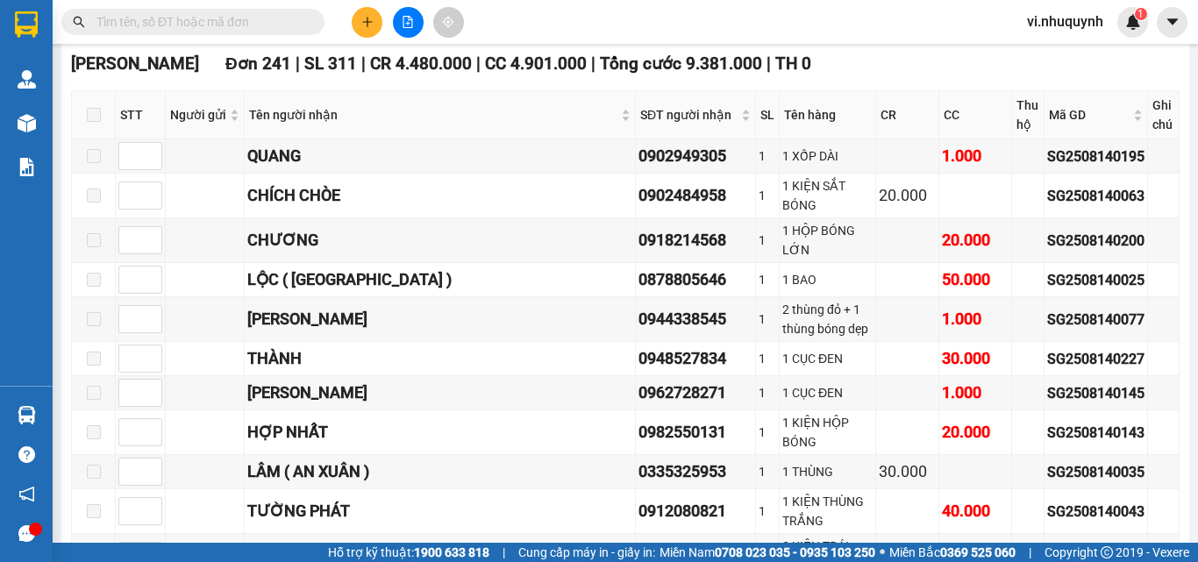
click at [96, 122] on span at bounding box center [94, 115] width 14 height 14
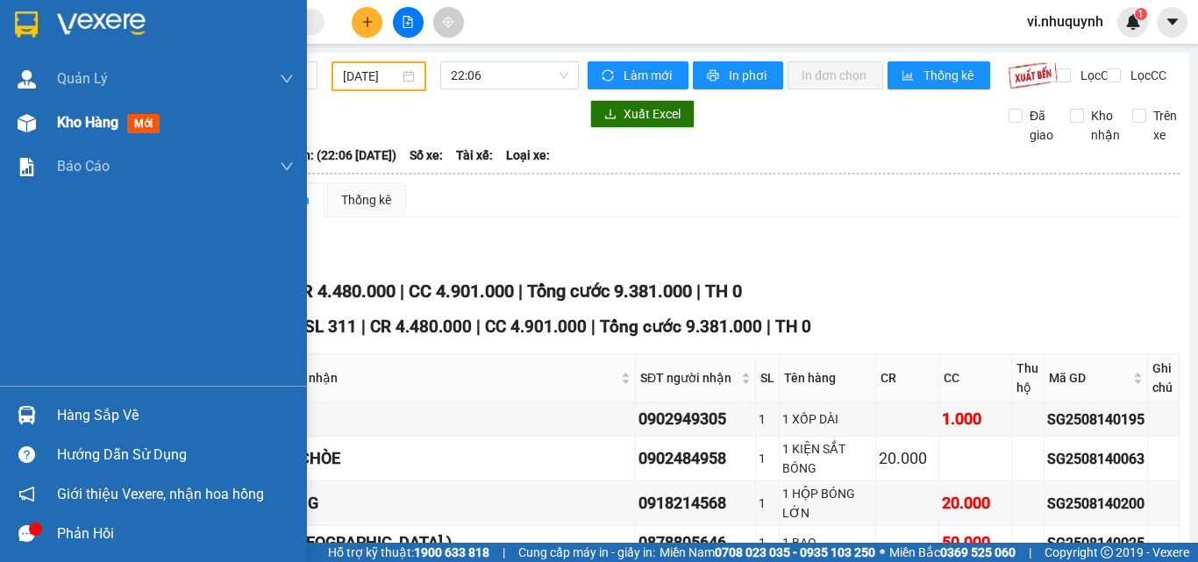
click at [73, 122] on span "Kho hàng" at bounding box center [87, 122] width 61 height 17
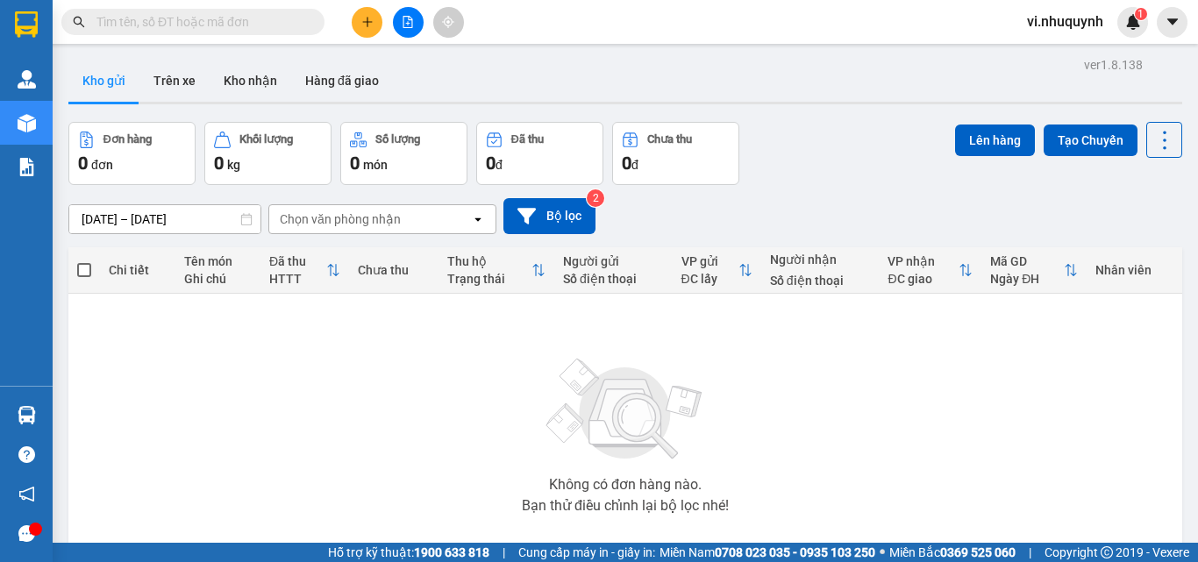
click at [291, 29] on input "text" at bounding box center [199, 21] width 207 height 19
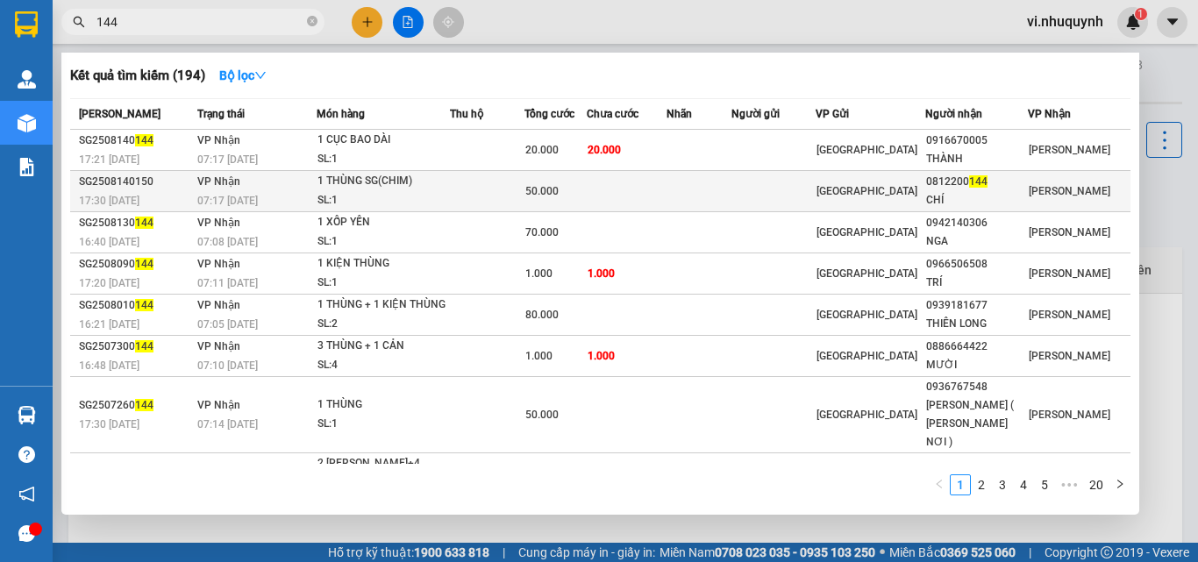
type input "144"
click at [989, 197] on div "CHÍ" at bounding box center [976, 200] width 101 height 18
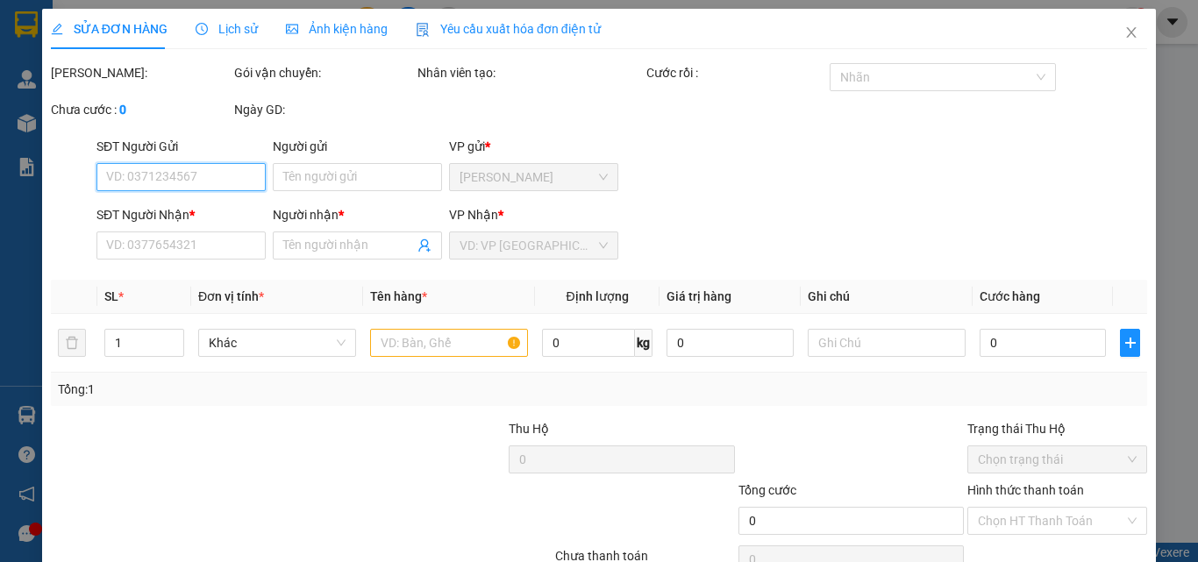
type input "0812200144"
type input "CHÍ"
type input "50.000"
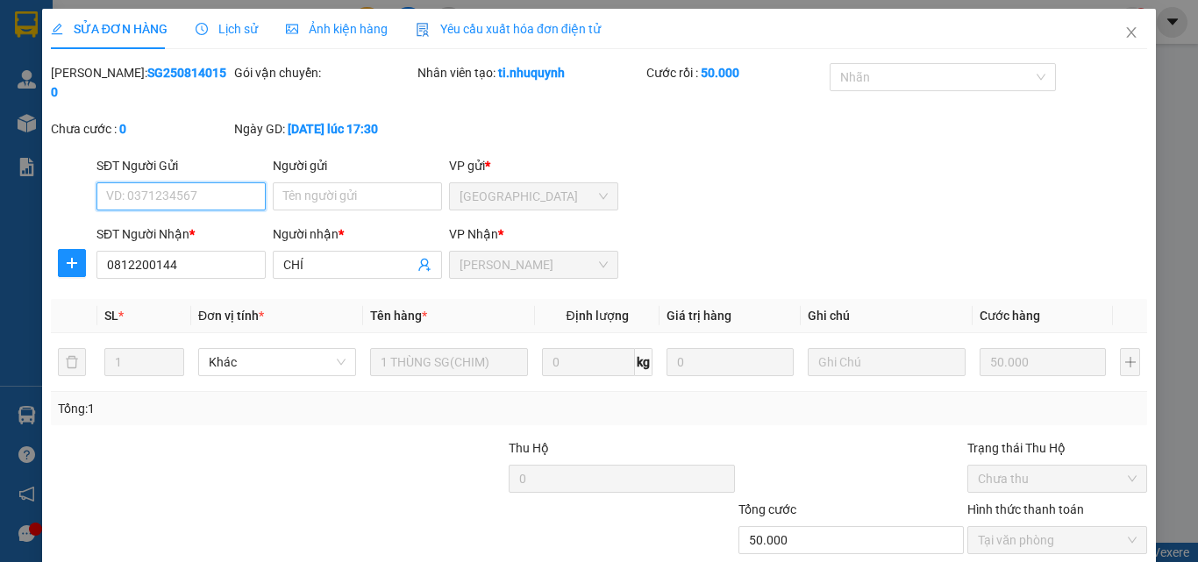
scroll to position [90, 0]
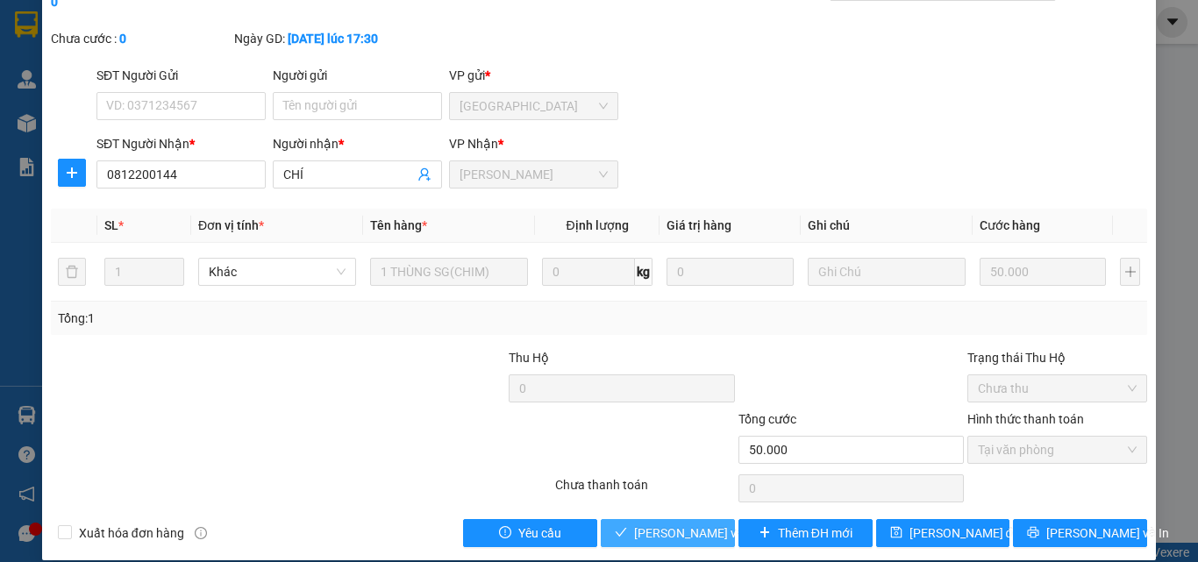
click at [683, 524] on span "[PERSON_NAME] và [PERSON_NAME] hàng" at bounding box center [752, 533] width 237 height 19
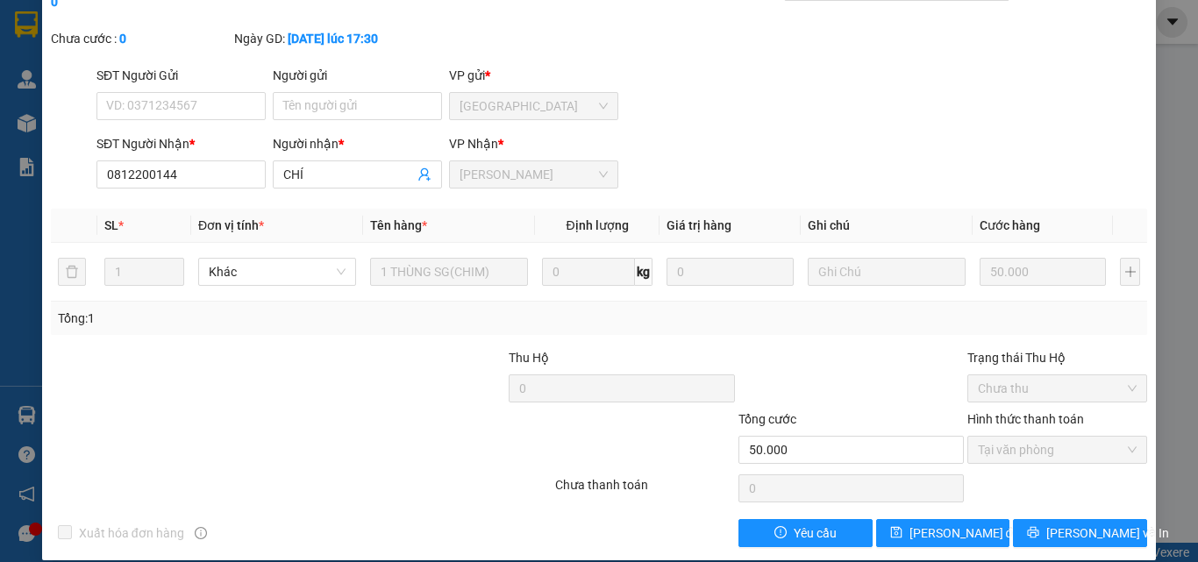
scroll to position [0, 0]
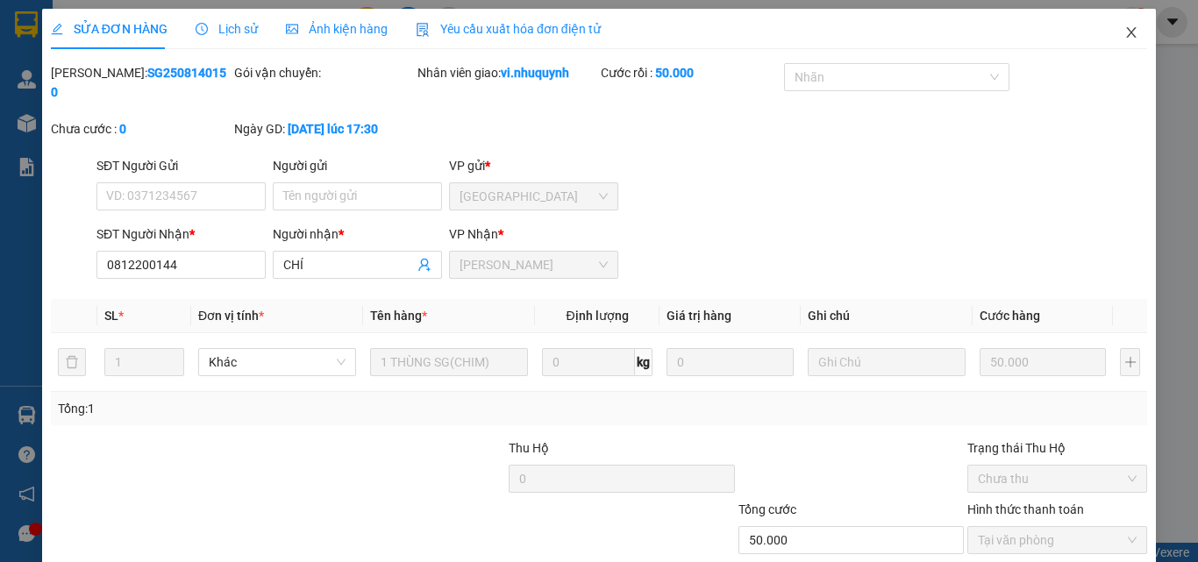
click at [1124, 30] on icon "close" at bounding box center [1131, 32] width 14 height 14
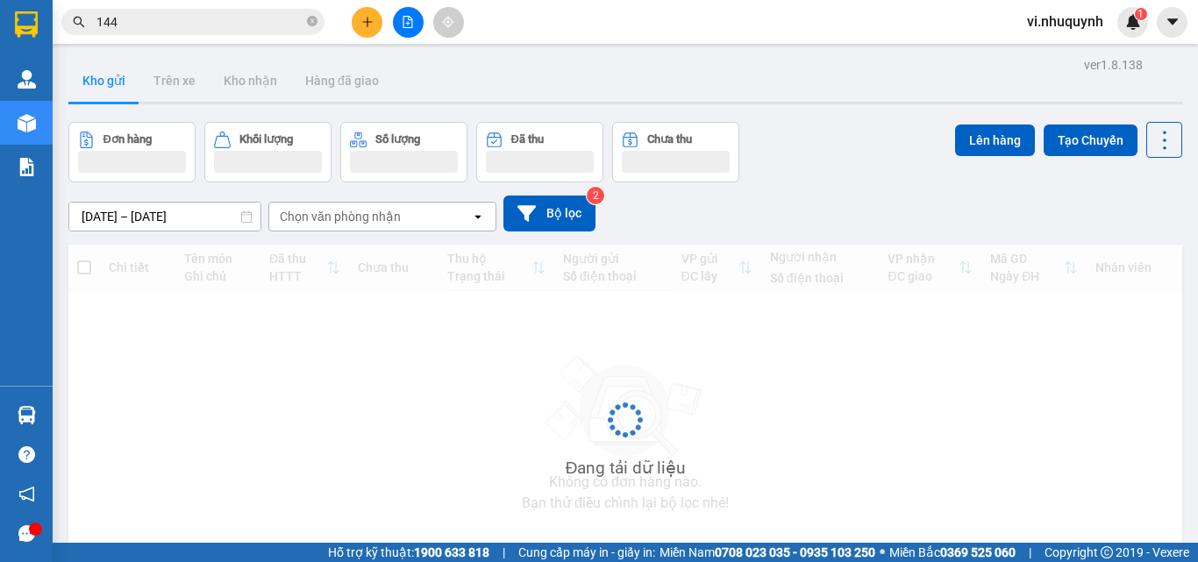
click at [202, 23] on input "144" at bounding box center [199, 21] width 207 height 19
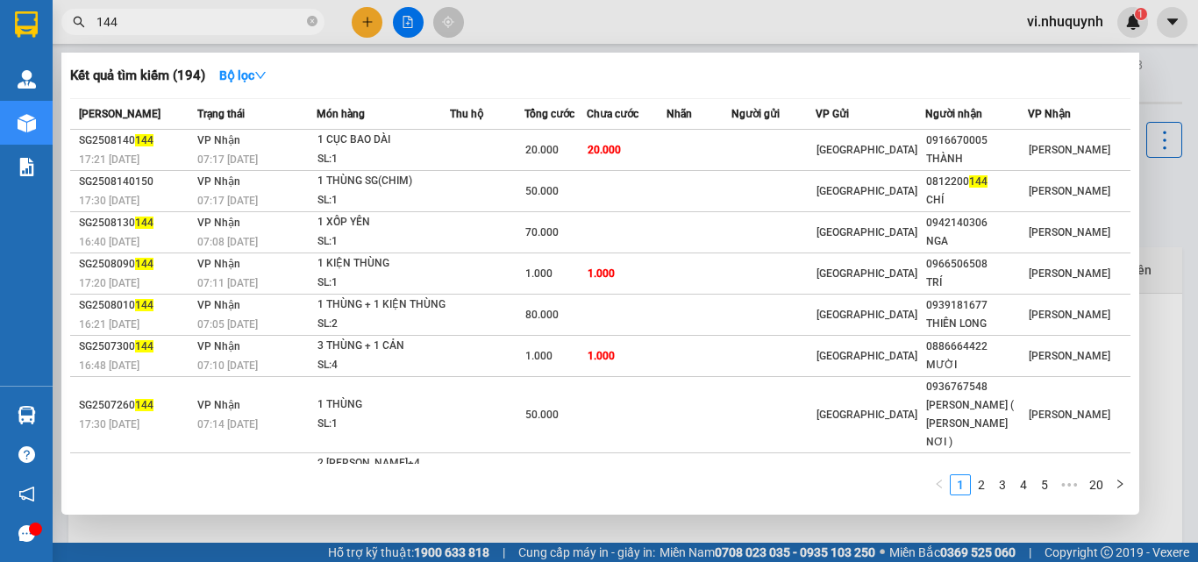
click at [202, 23] on input "144" at bounding box center [199, 21] width 207 height 19
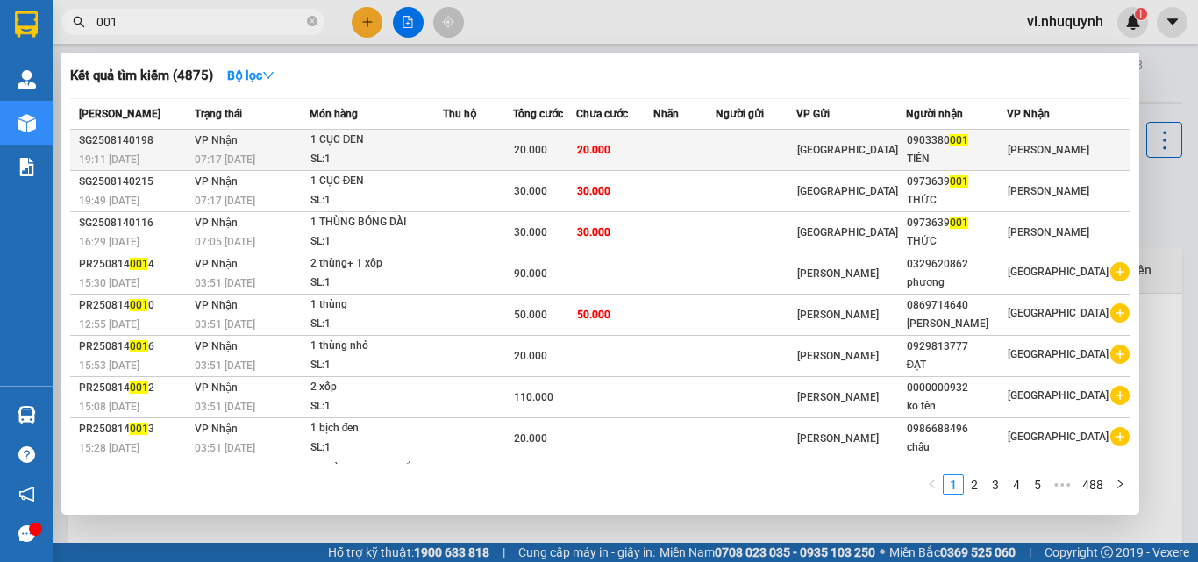
type input "001"
click at [939, 151] on div "TIÊN" at bounding box center [957, 159] width 100 height 18
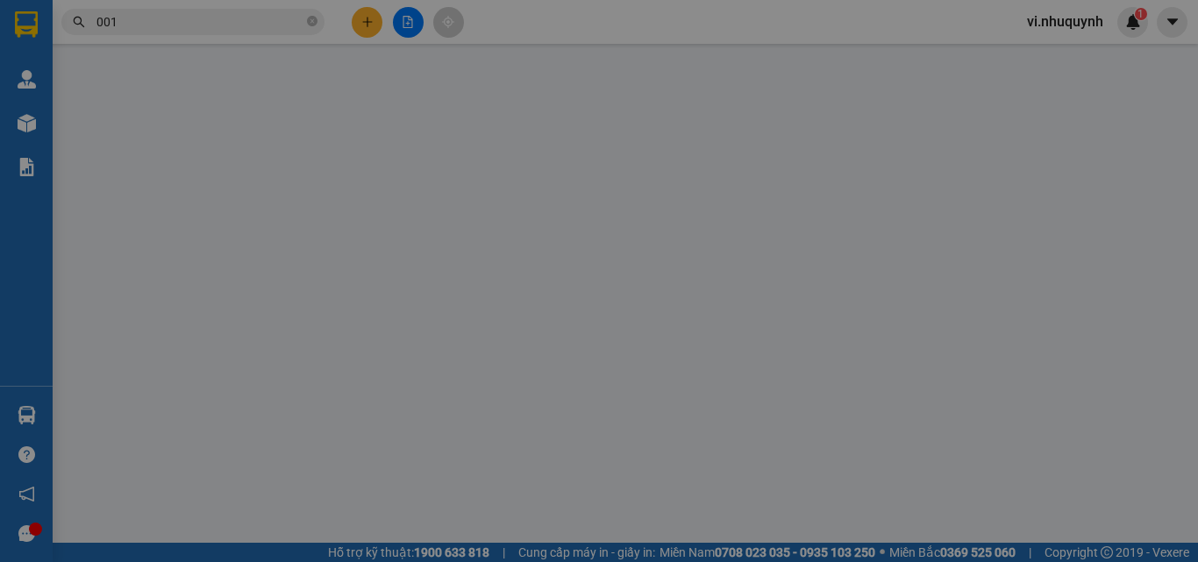
type input "0903380001"
type input "TIÊN"
type input "20.000"
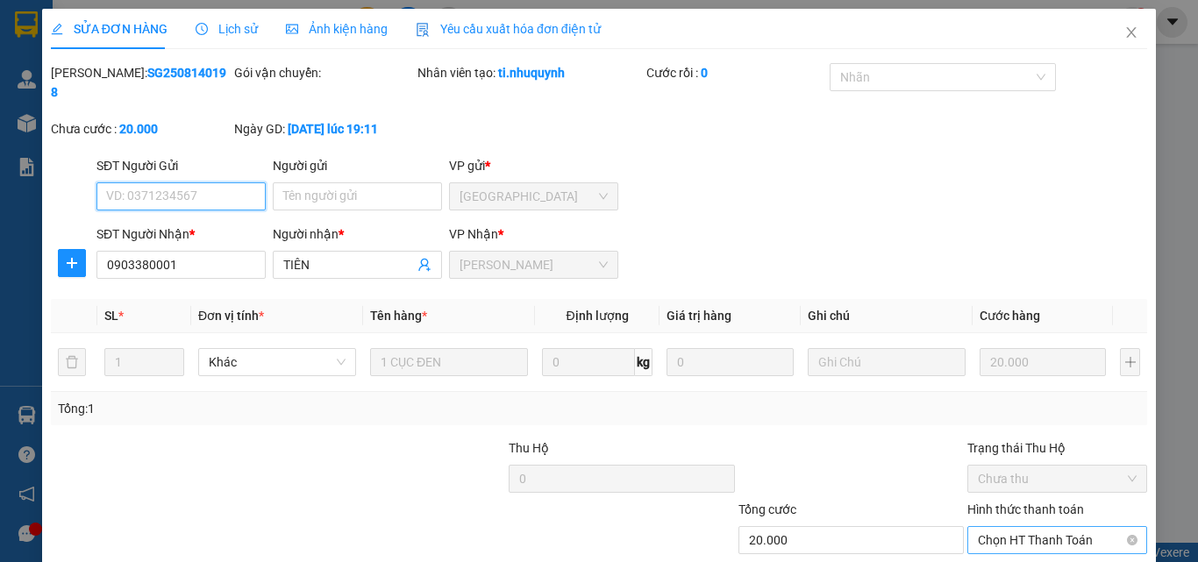
scroll to position [90, 0]
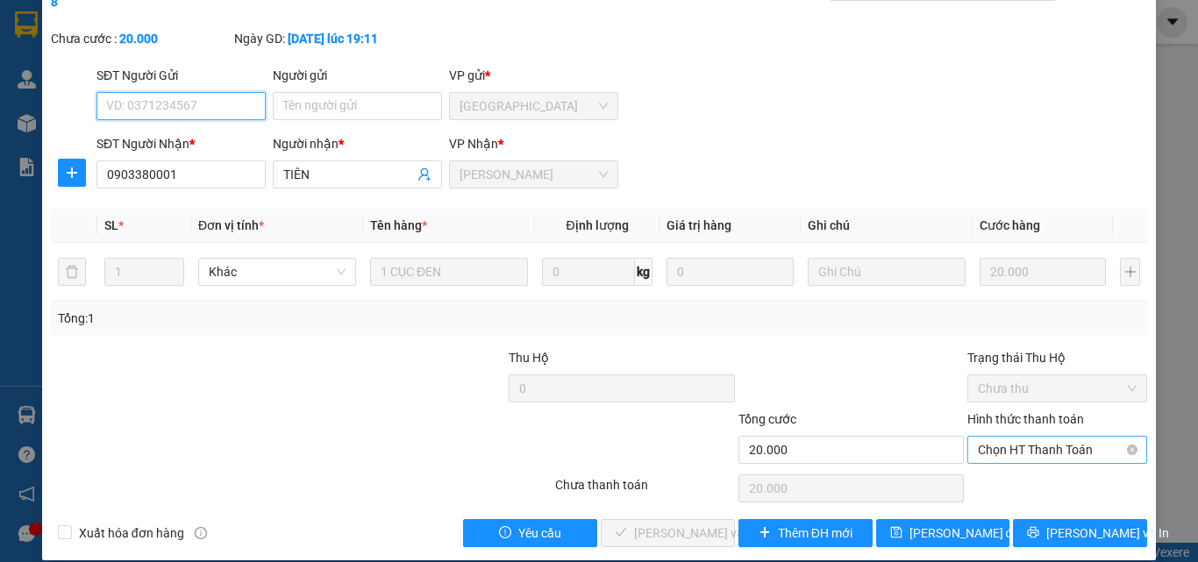
click at [984, 437] on span "Chọn HT Thanh Toán" at bounding box center [1057, 450] width 159 height 26
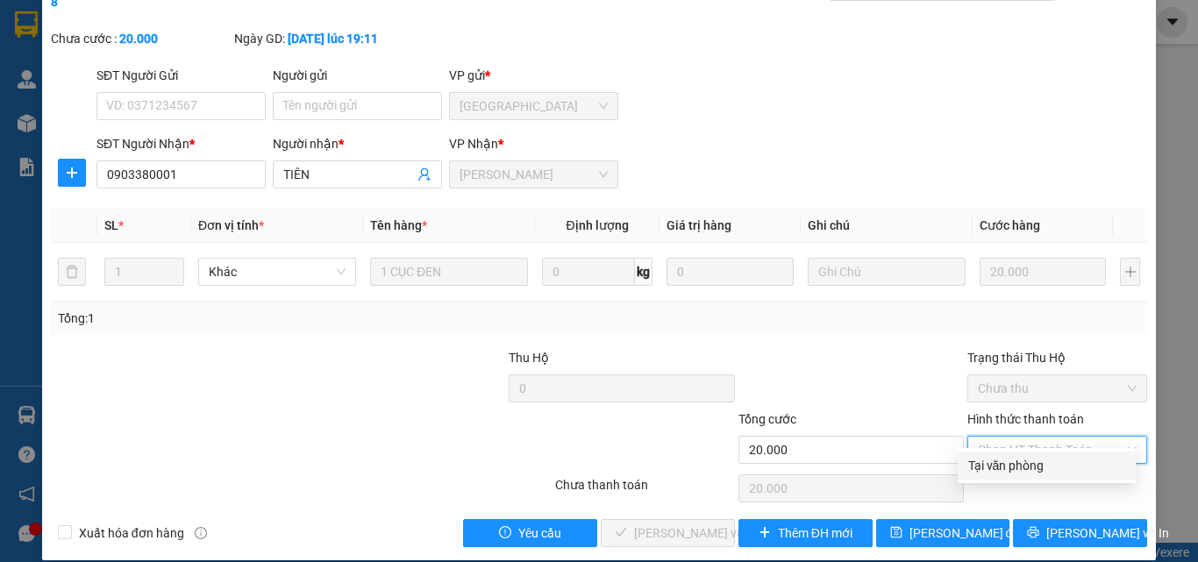
click at [989, 472] on div "Tại văn phòng" at bounding box center [1046, 465] width 157 height 19
type input "0"
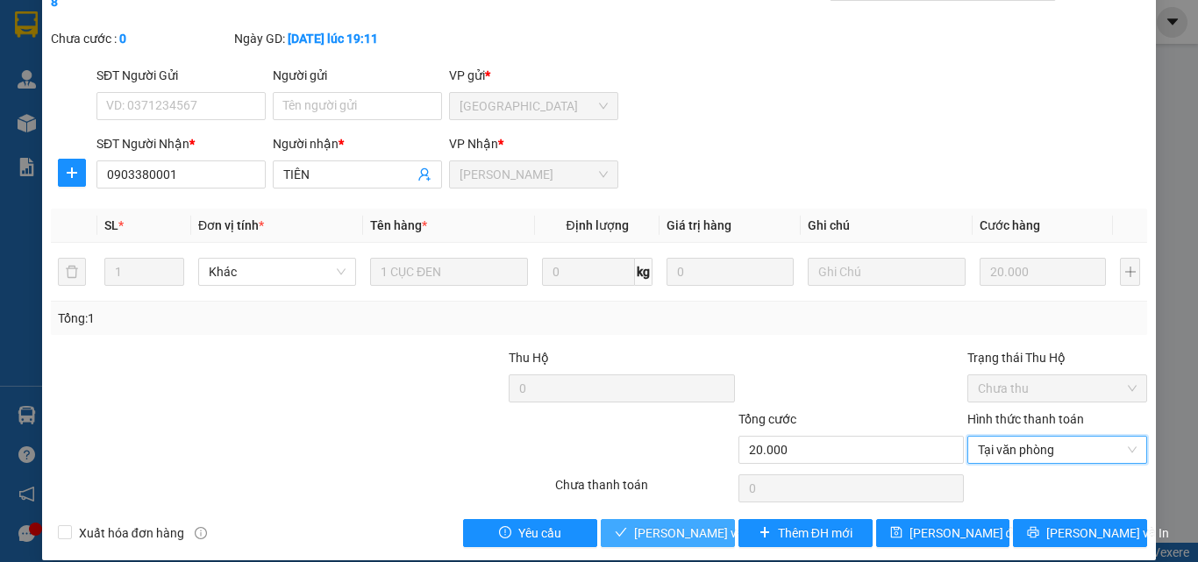
click at [679, 524] on span "[PERSON_NAME] và [PERSON_NAME] hàng" at bounding box center [752, 533] width 237 height 19
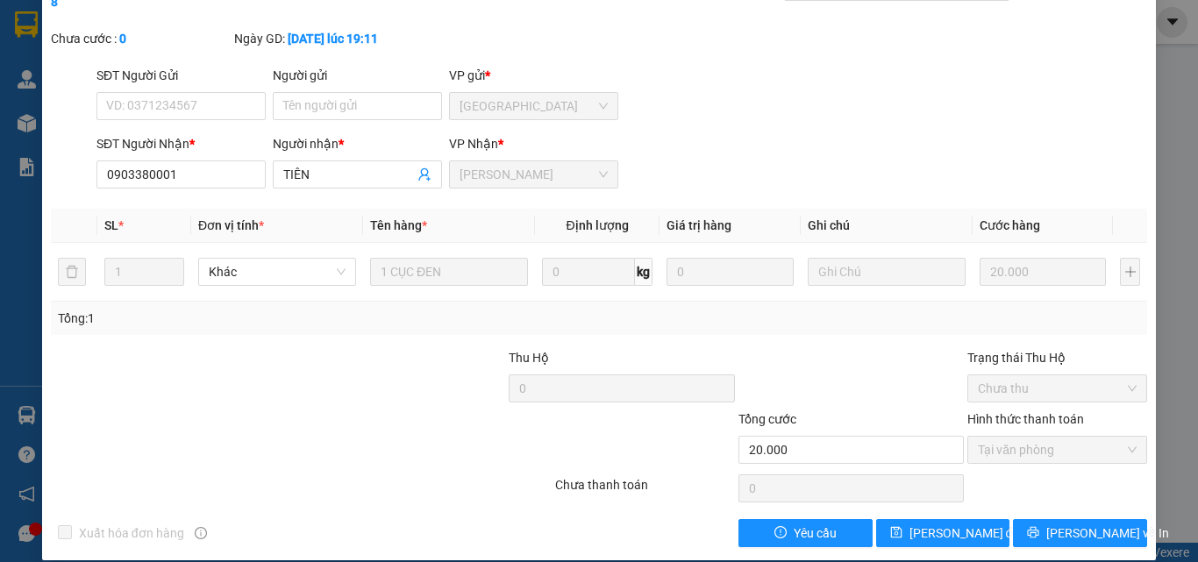
scroll to position [0, 0]
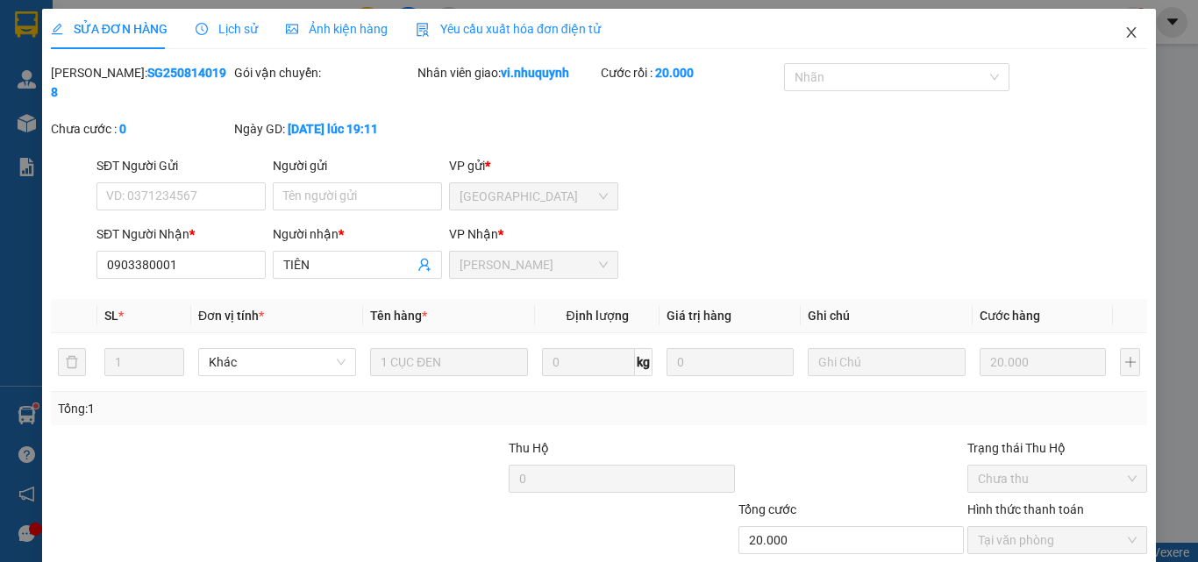
click at [1127, 31] on icon "close" at bounding box center [1132, 32] width 10 height 11
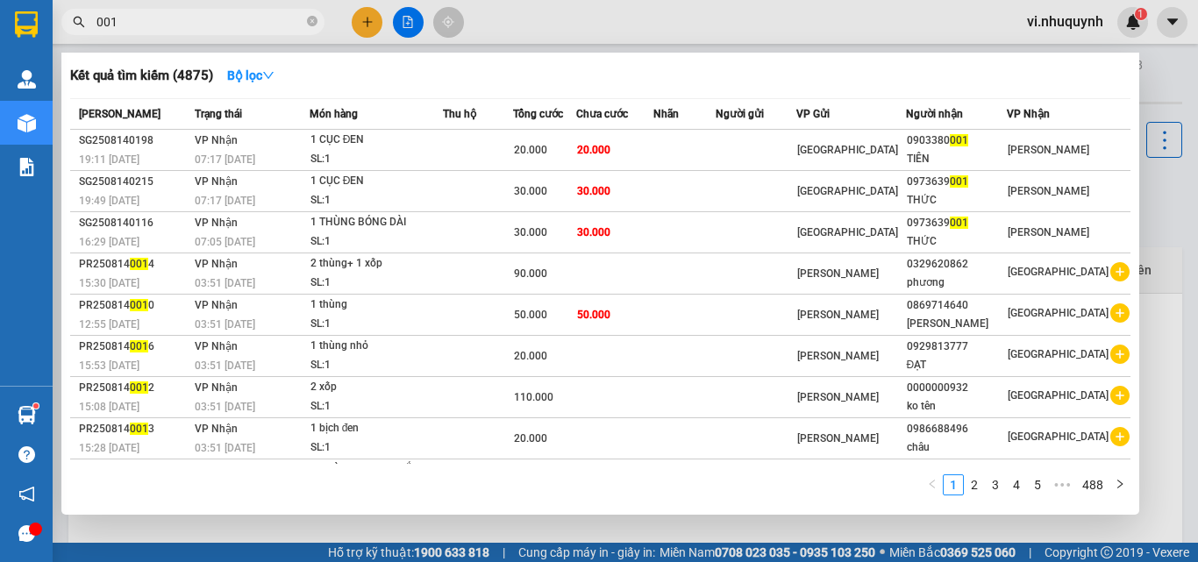
click at [179, 21] on input "001" at bounding box center [199, 21] width 207 height 19
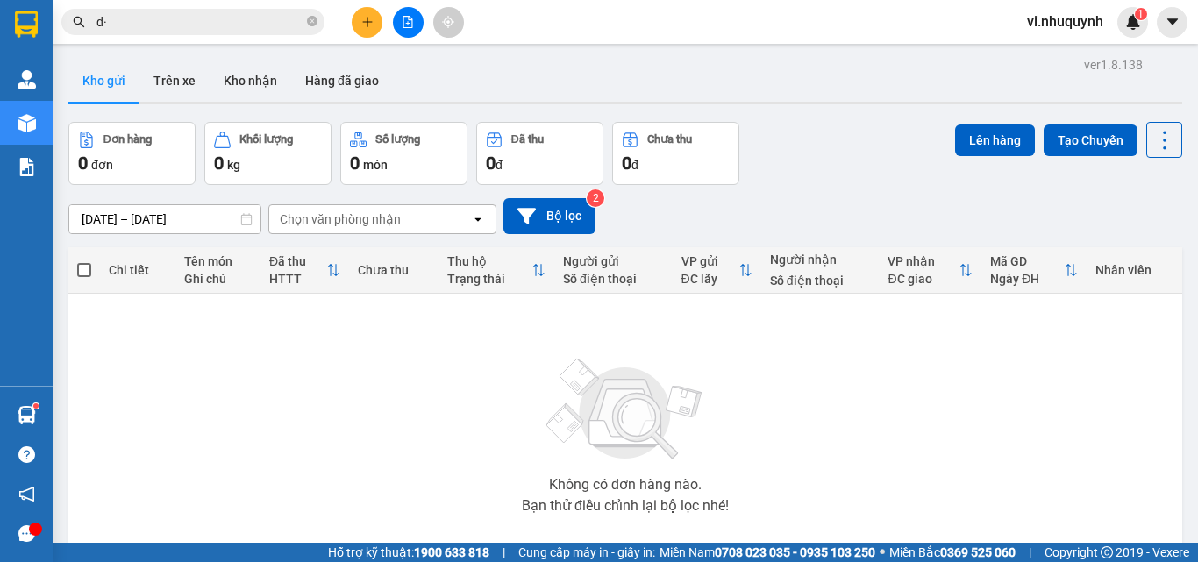
type input "d"
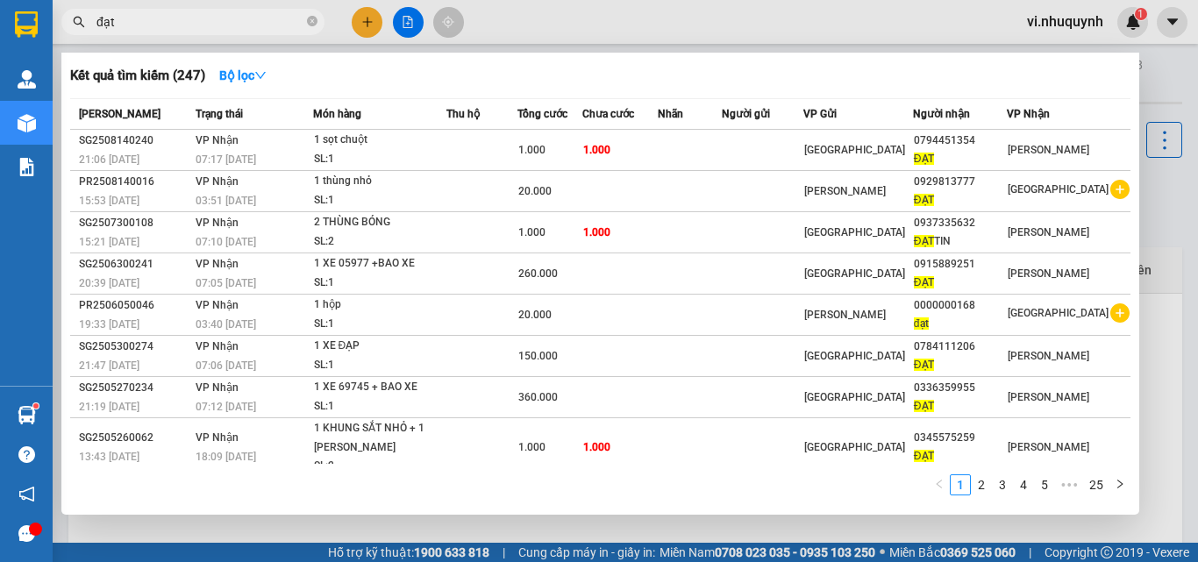
click at [211, 25] on input "đạt" at bounding box center [199, 21] width 207 height 19
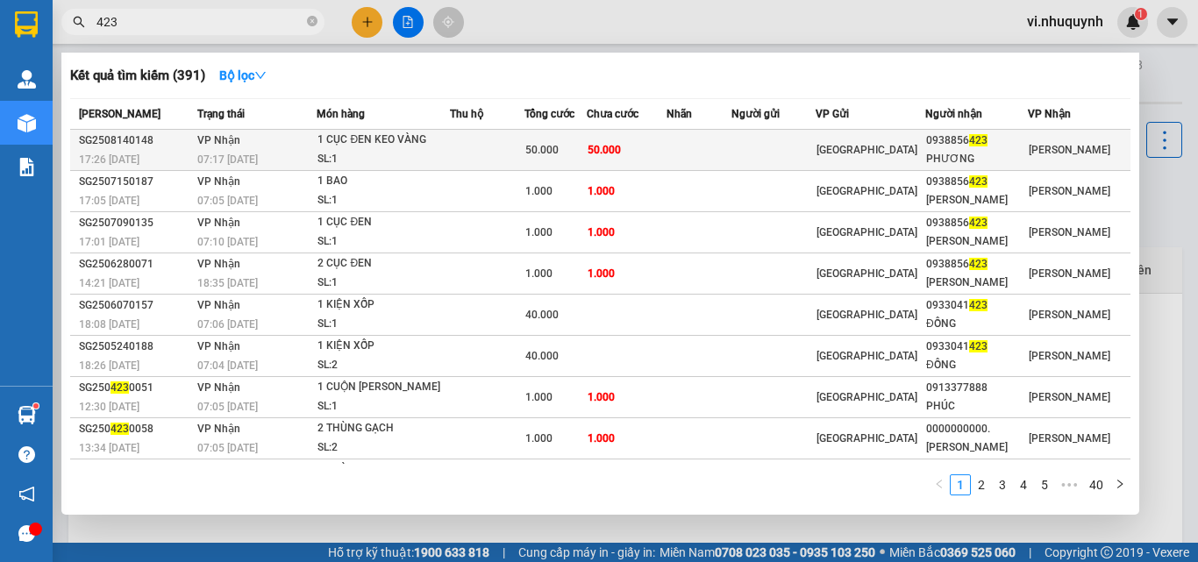
type input "423"
click at [966, 151] on div "PHƯƠNG" at bounding box center [976, 159] width 101 height 18
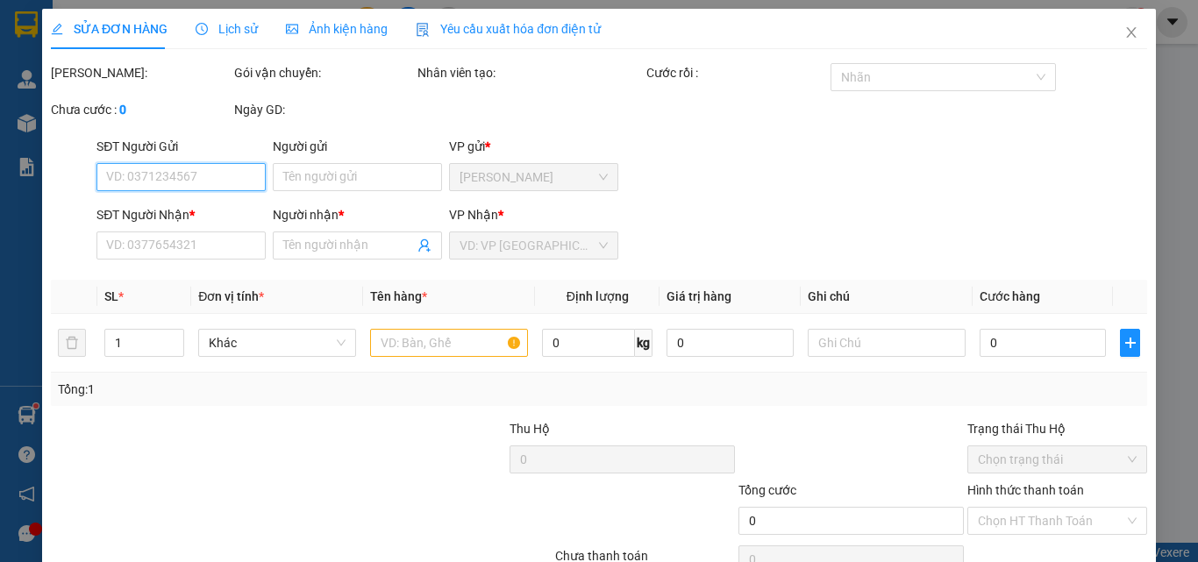
type input "0938856423"
type input "PHƯƠNG"
type input "50.000"
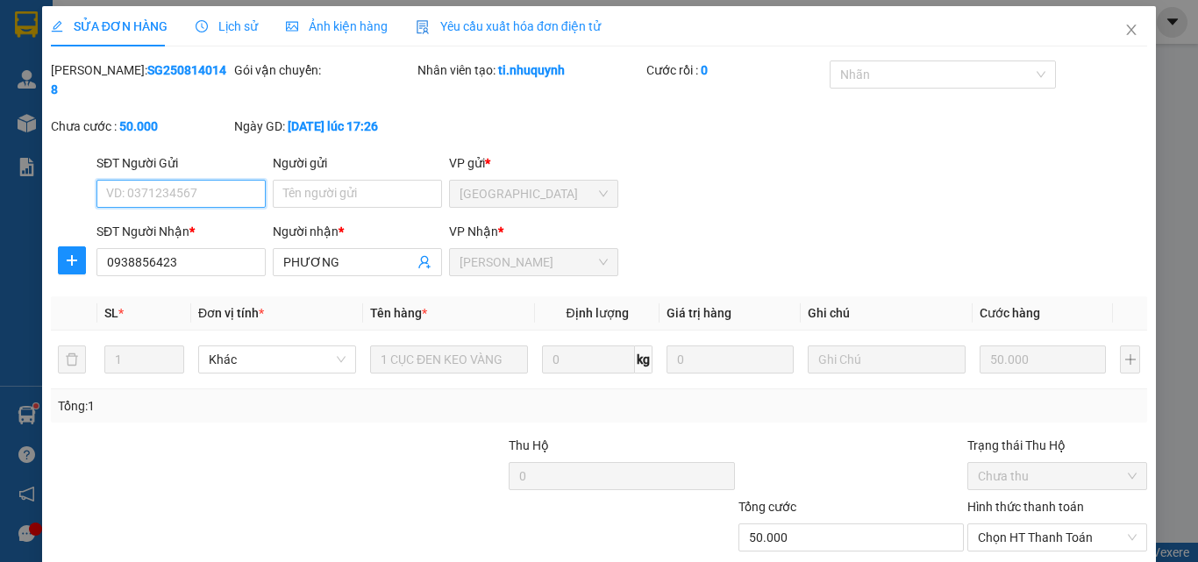
scroll to position [90, 0]
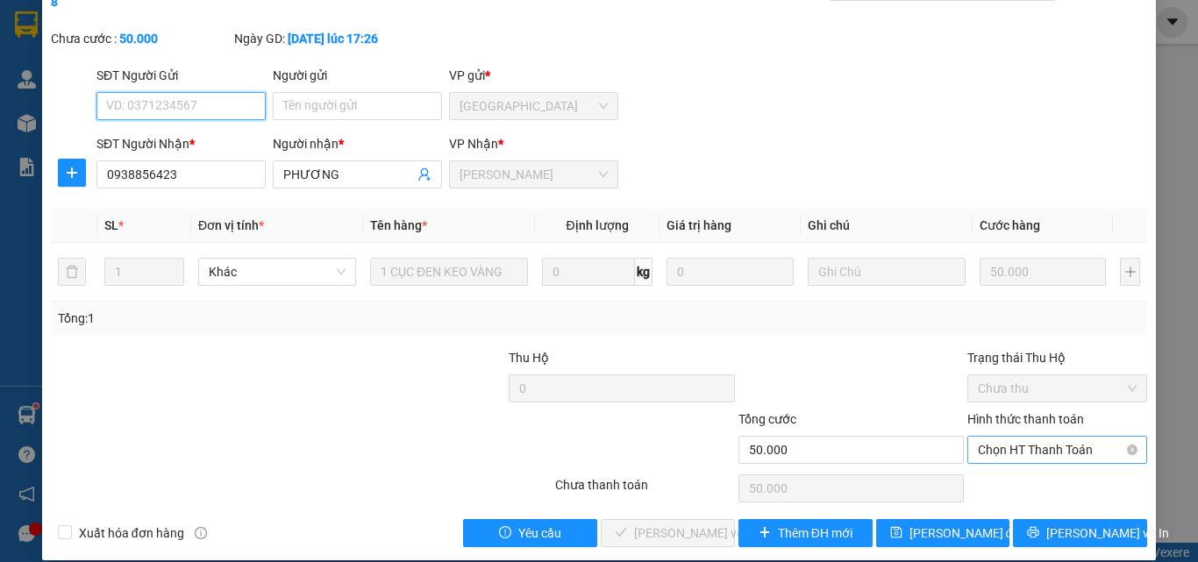
click at [986, 437] on span "Chọn HT Thanh Toán" at bounding box center [1057, 450] width 159 height 26
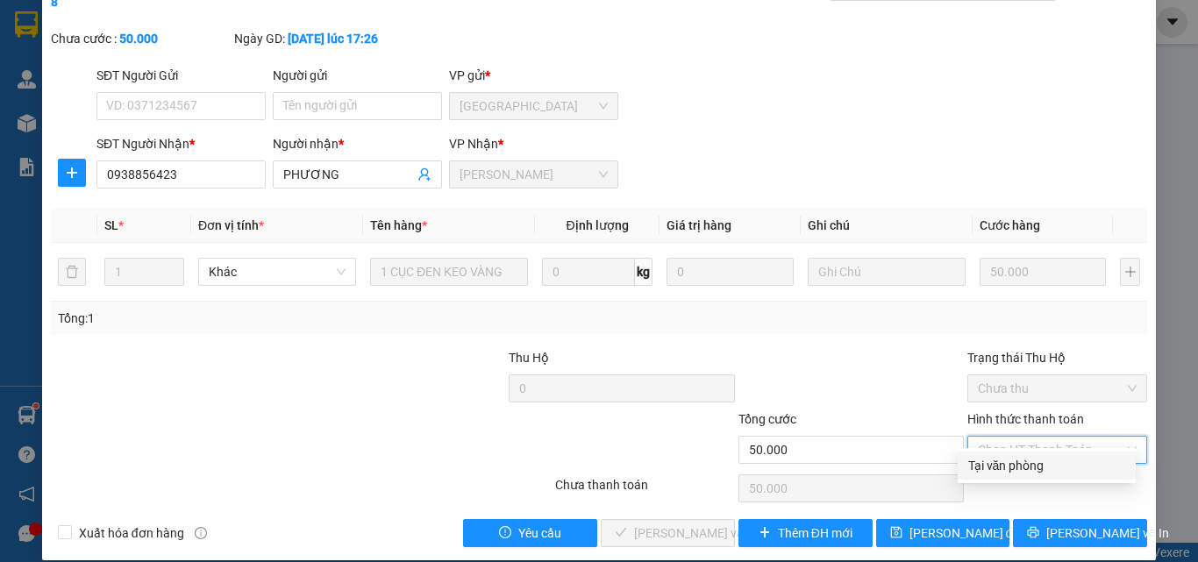
click at [994, 470] on div "Tại văn phòng" at bounding box center [1046, 465] width 157 height 19
type input "0"
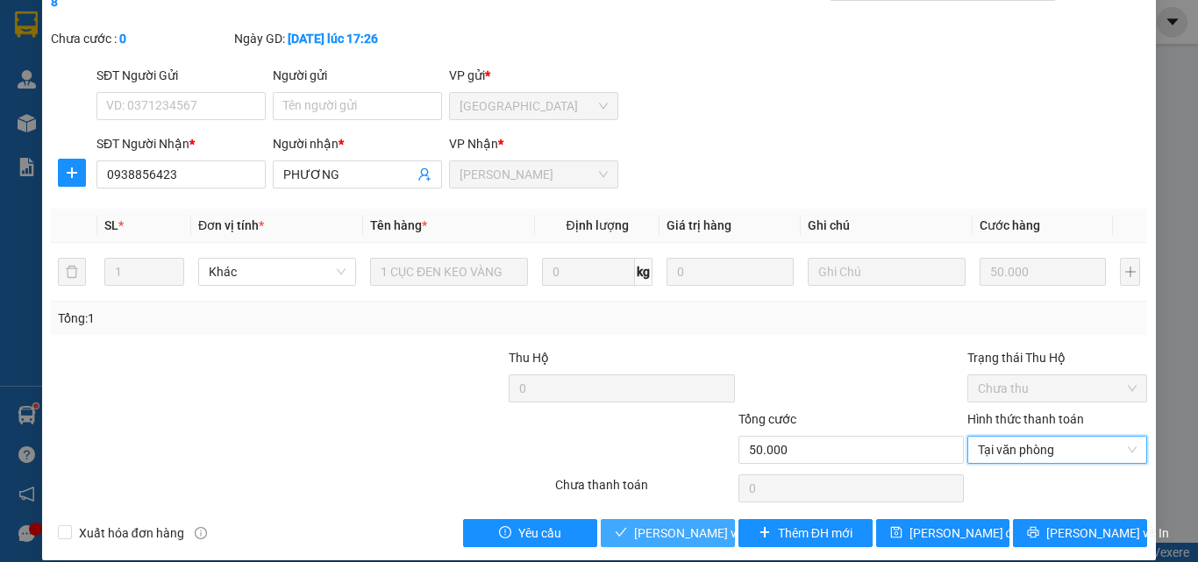
click at [650, 524] on span "[PERSON_NAME] và [PERSON_NAME] hàng" at bounding box center [752, 533] width 237 height 19
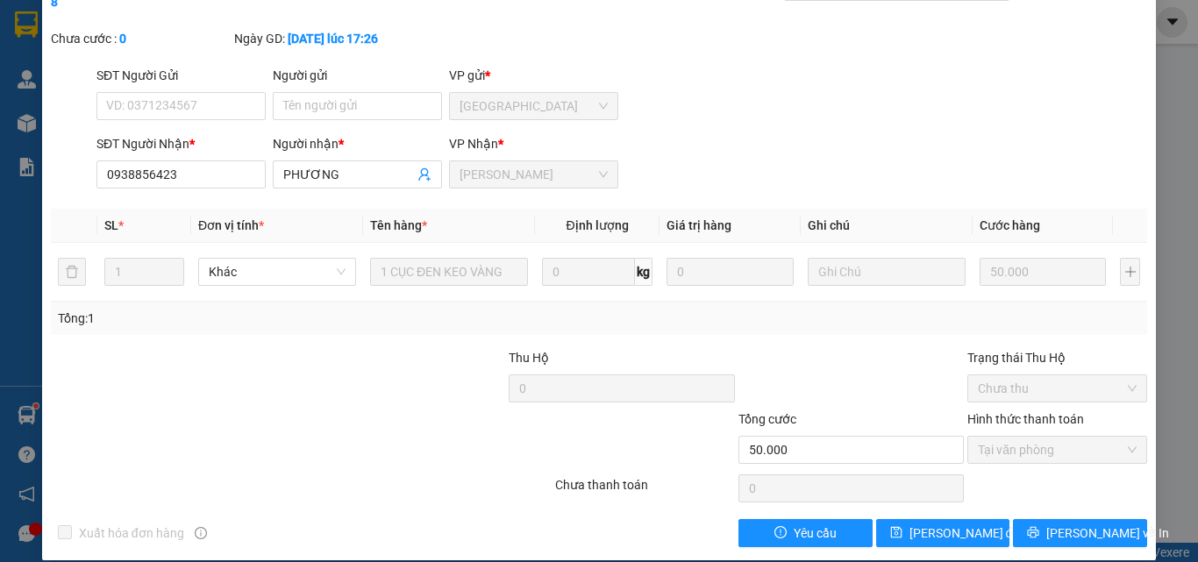
scroll to position [0, 0]
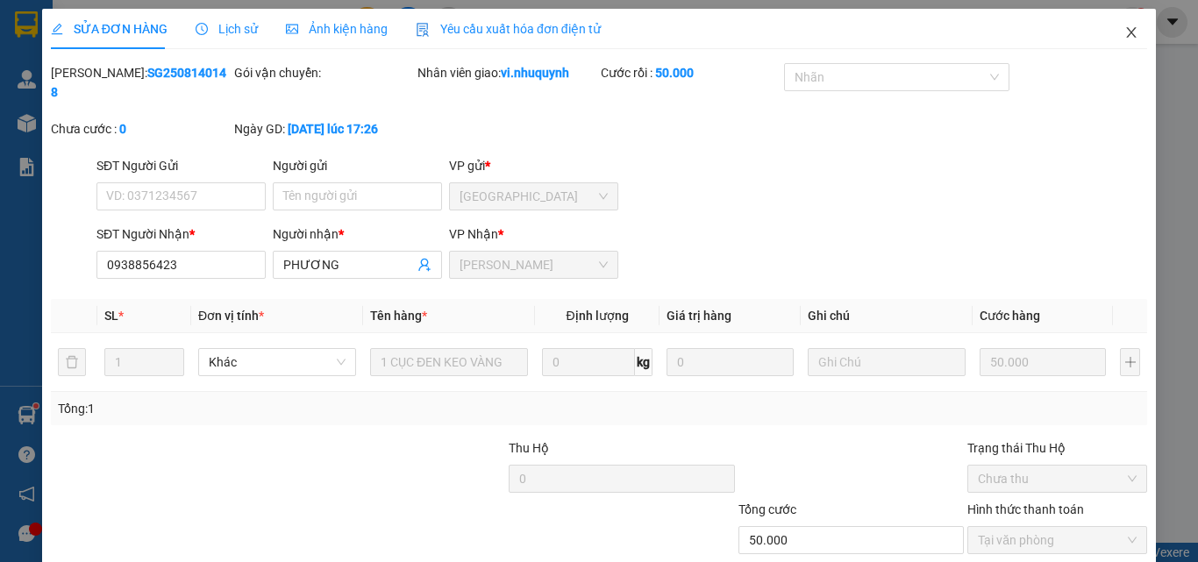
click at [1124, 34] on icon "close" at bounding box center [1131, 32] width 14 height 14
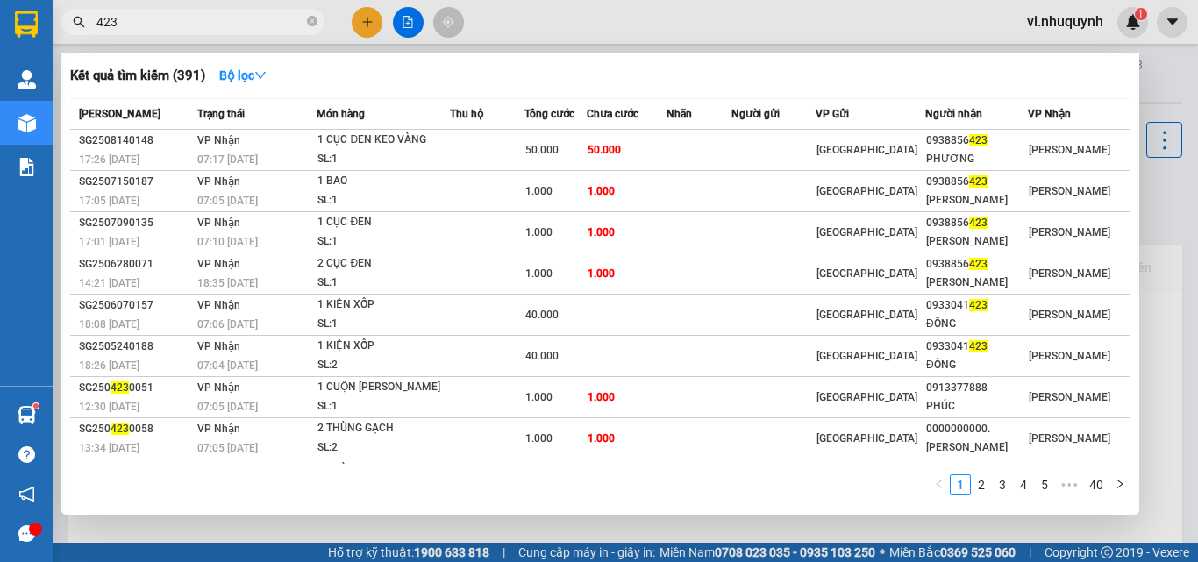
click at [166, 25] on input "423" at bounding box center [199, 21] width 207 height 19
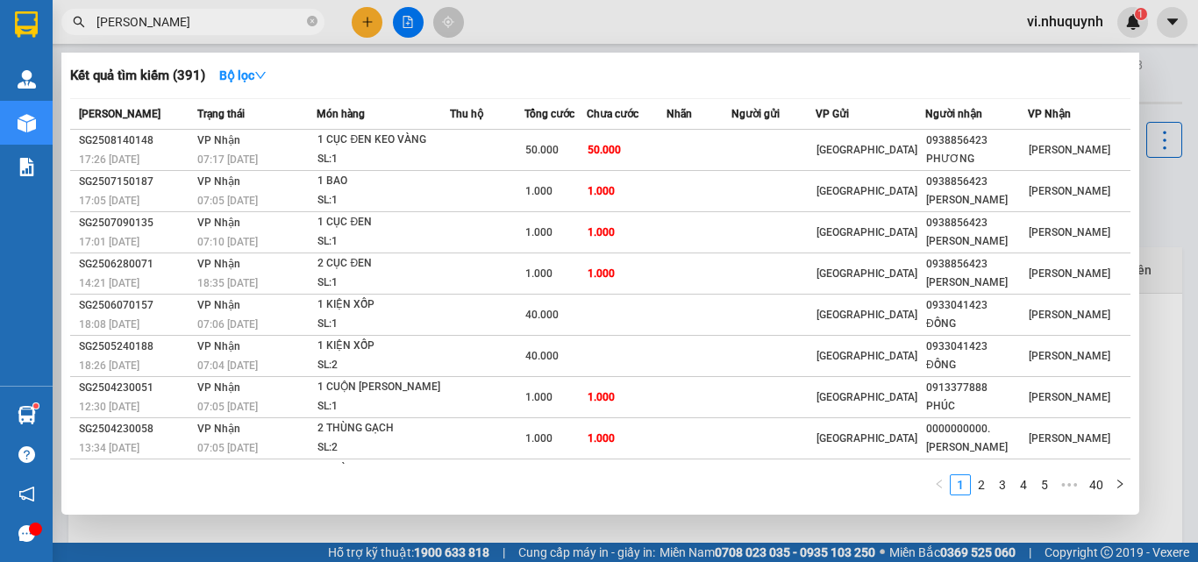
type input "thiên long"
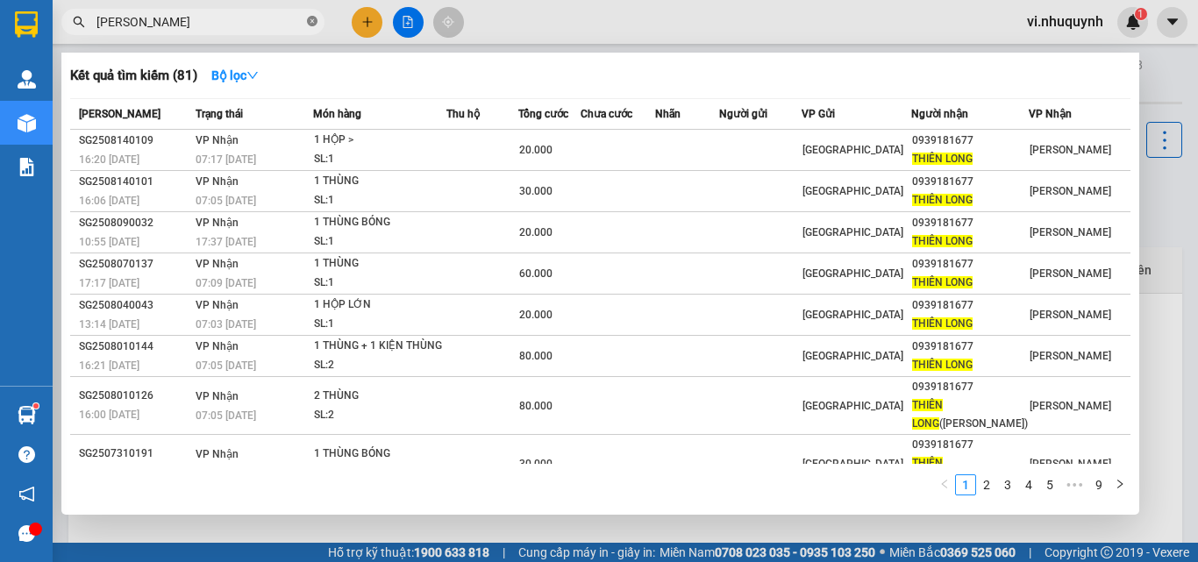
click at [314, 21] on icon "close-circle" at bounding box center [312, 21] width 11 height 11
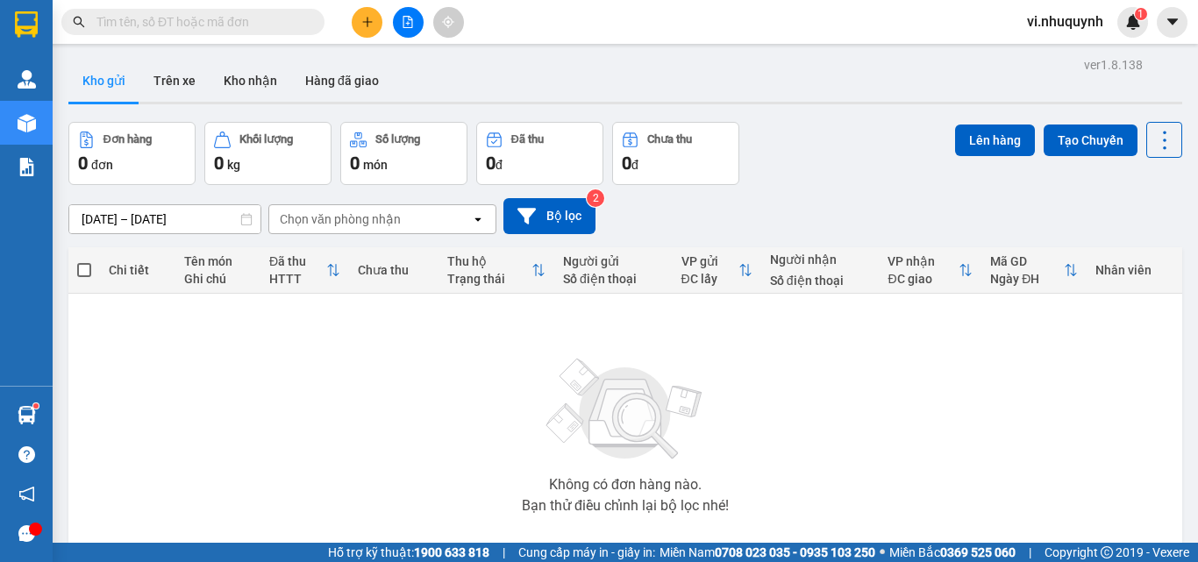
click at [196, 24] on input "text" at bounding box center [199, 21] width 207 height 19
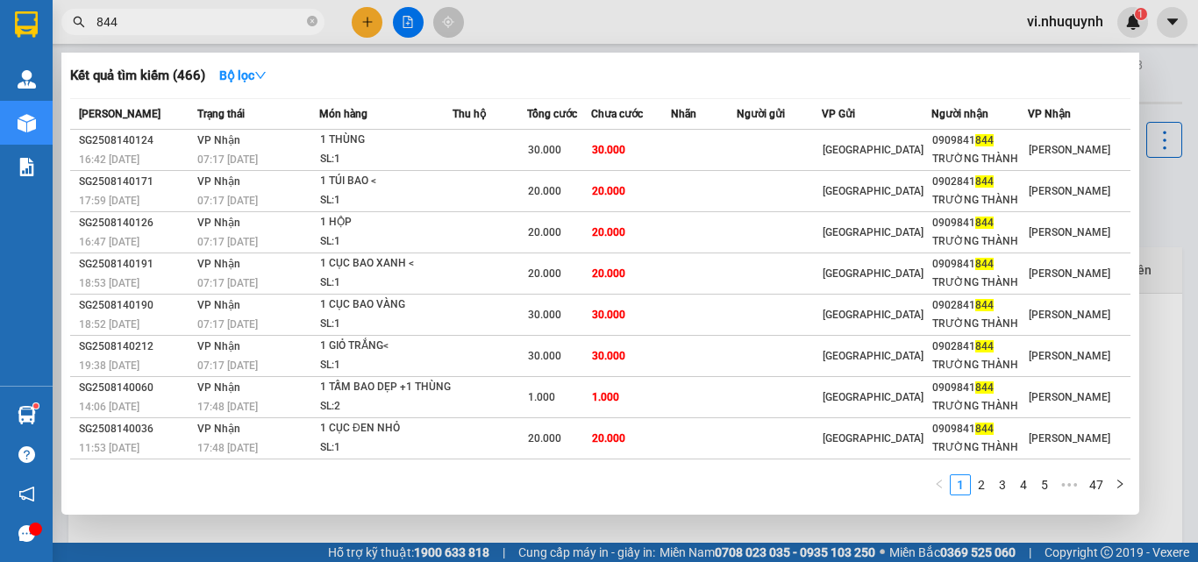
click at [146, 14] on input "844" at bounding box center [199, 21] width 207 height 19
click at [145, 13] on input "844" at bounding box center [199, 21] width 207 height 19
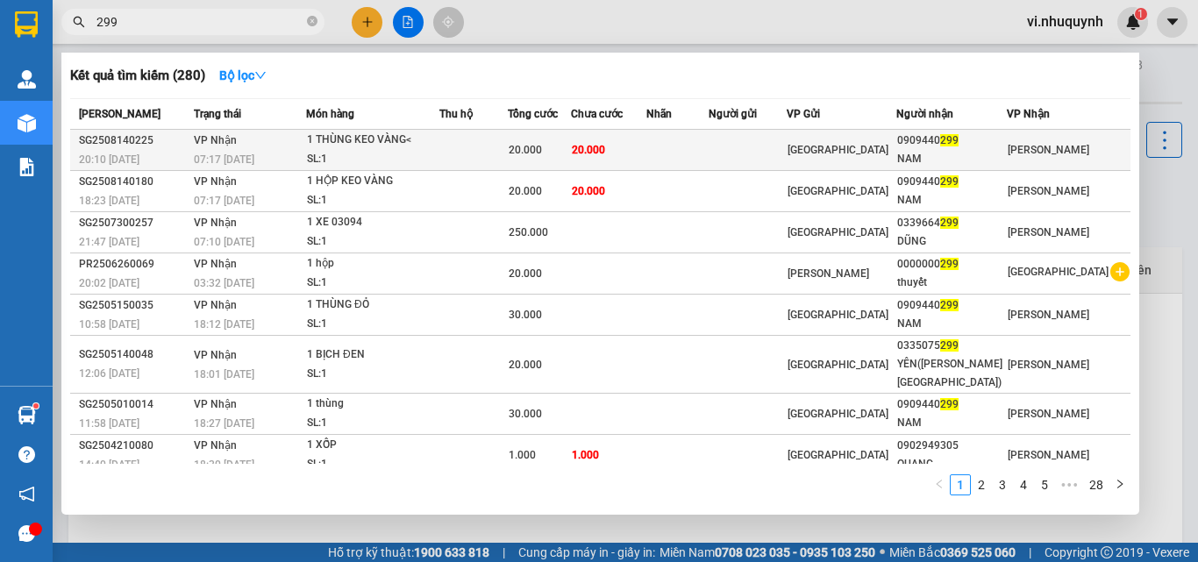
type input "299"
click at [895, 155] on div "[GEOGRAPHIC_DATA]" at bounding box center [841, 149] width 107 height 19
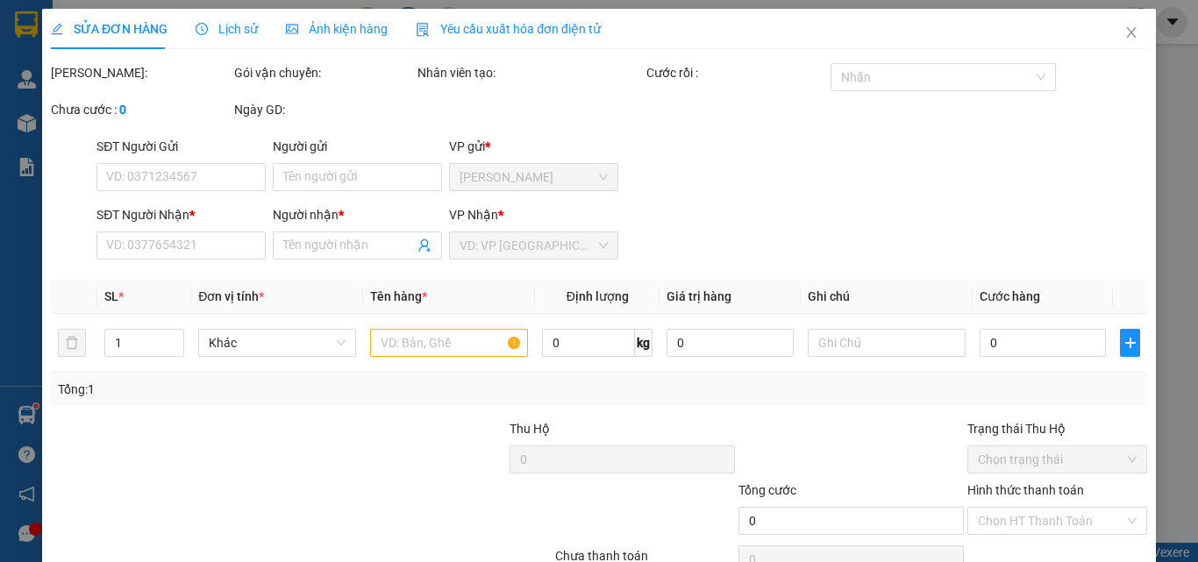
type input "0909440299"
type input "NAM"
type input "20.000"
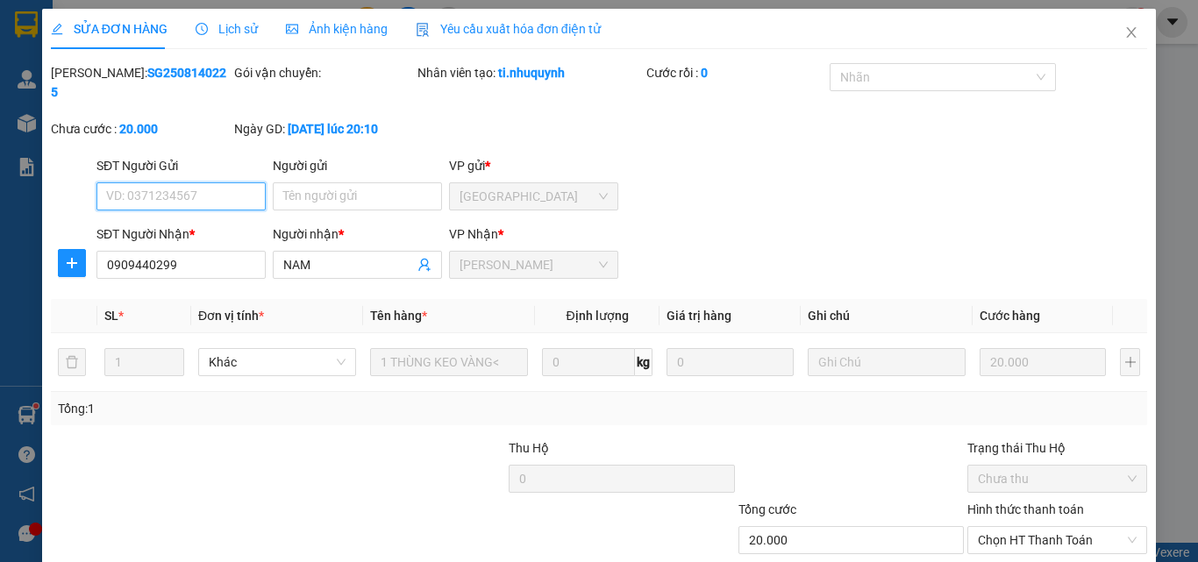
scroll to position [90, 0]
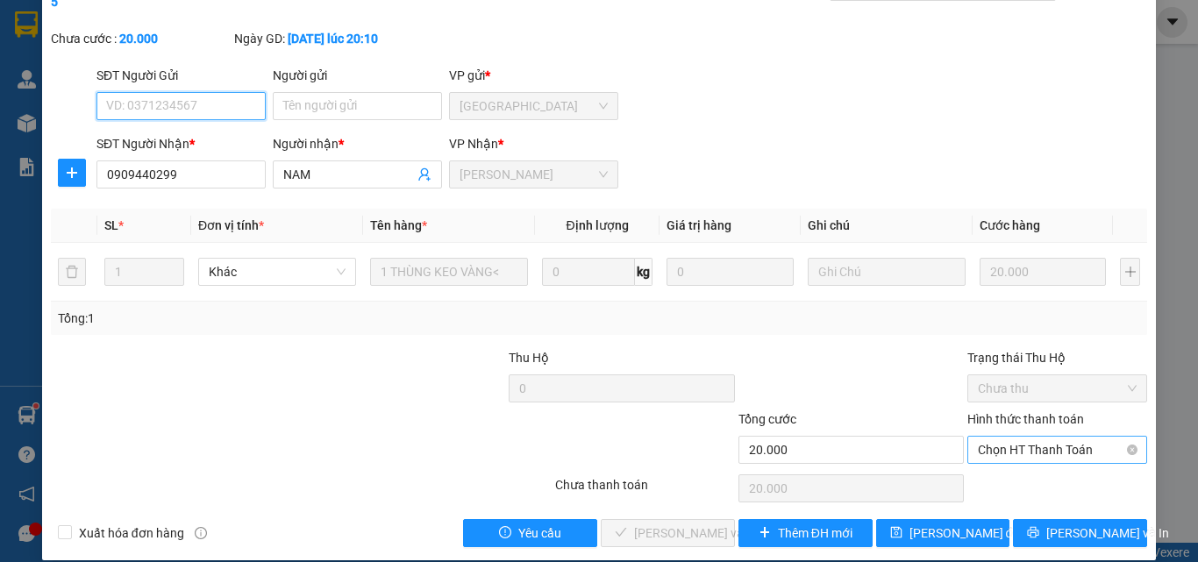
click at [991, 437] on span "Chọn HT Thanh Toán" at bounding box center [1057, 450] width 159 height 26
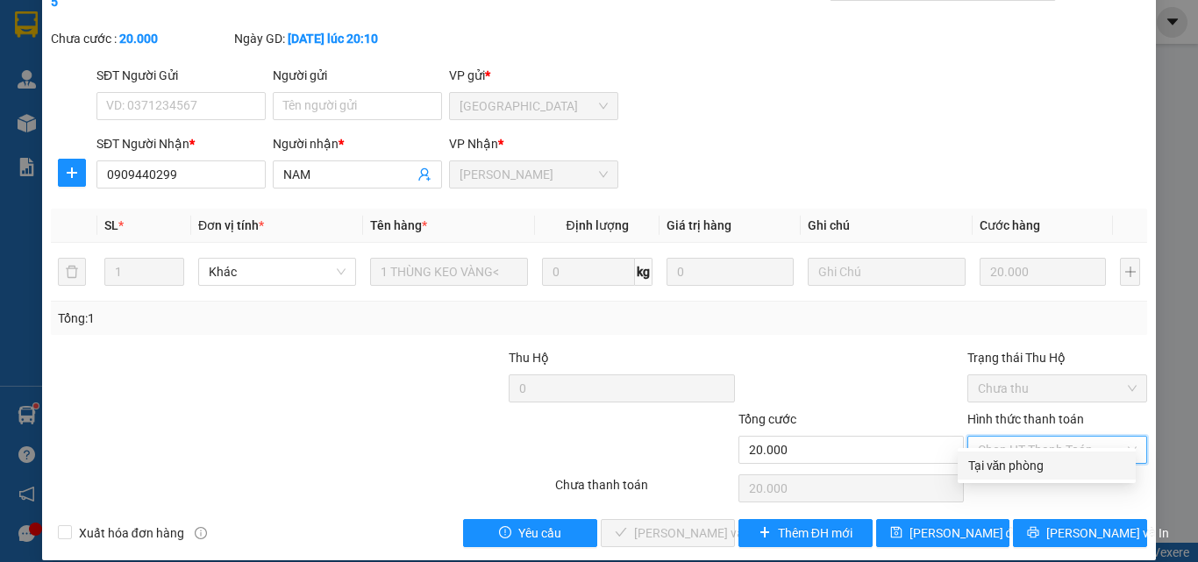
click at [994, 461] on div "Tại văn phòng" at bounding box center [1046, 465] width 157 height 19
type input "0"
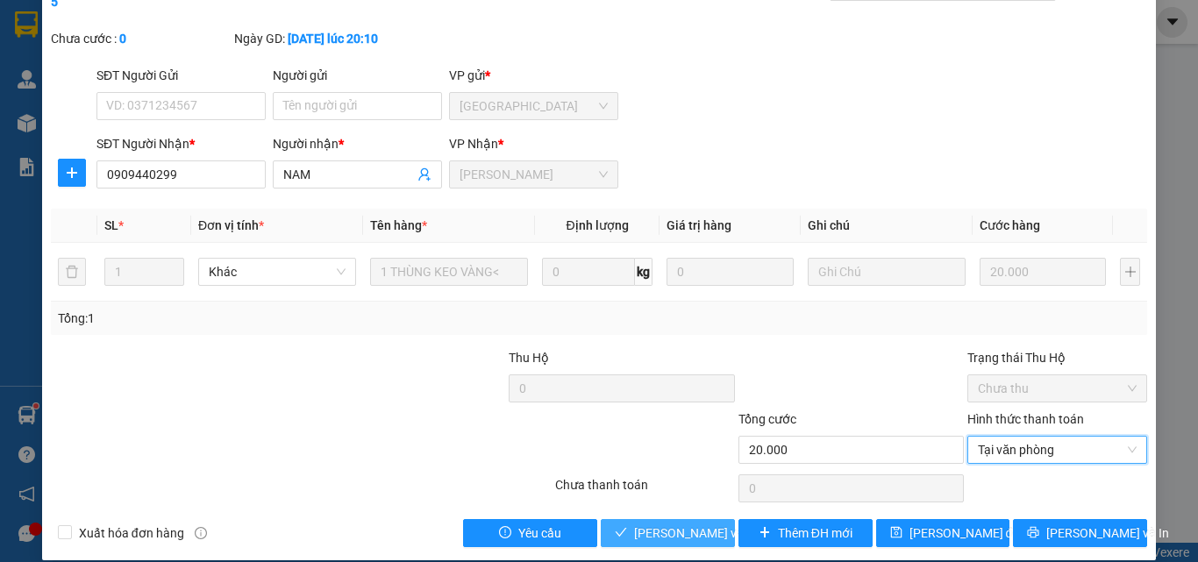
click at [673, 525] on button "[PERSON_NAME] và [PERSON_NAME] hàng" at bounding box center [668, 533] width 134 height 28
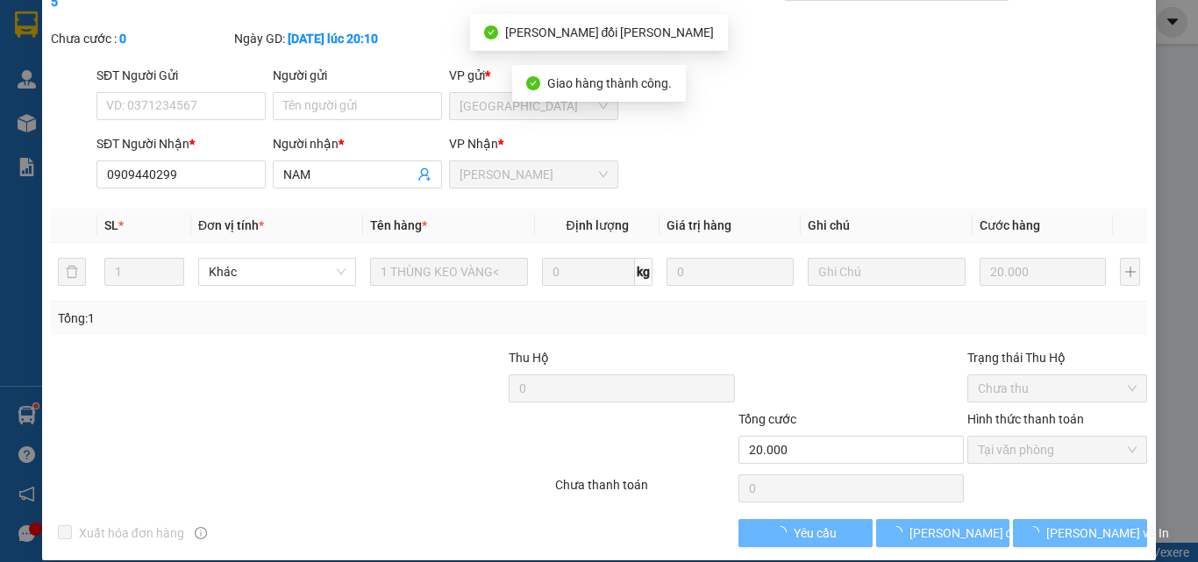
scroll to position [0, 0]
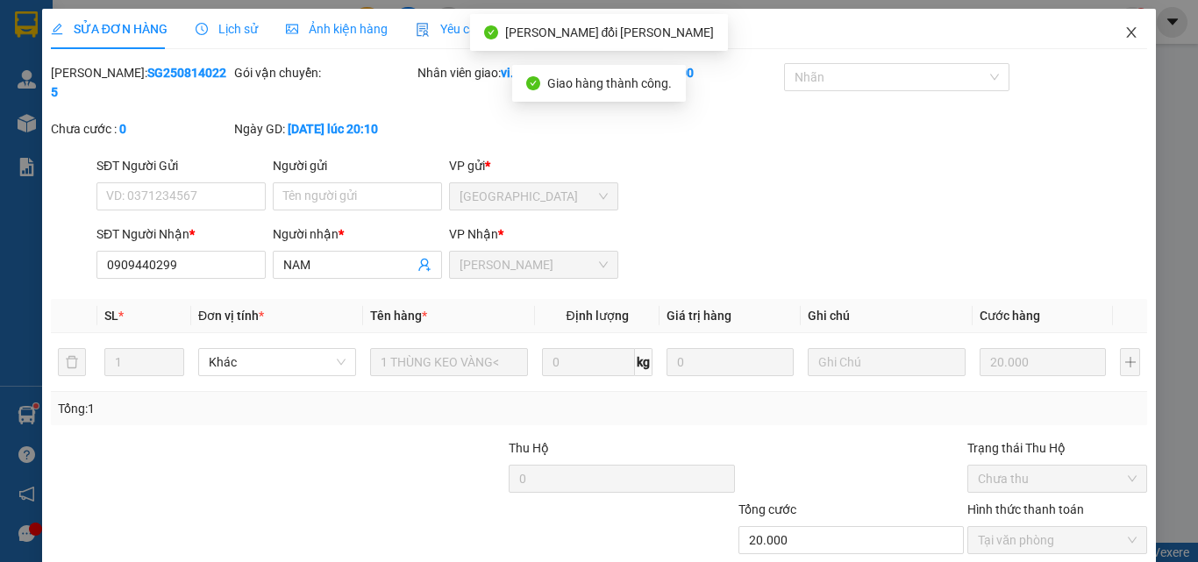
click at [1124, 34] on icon "close" at bounding box center [1131, 32] width 14 height 14
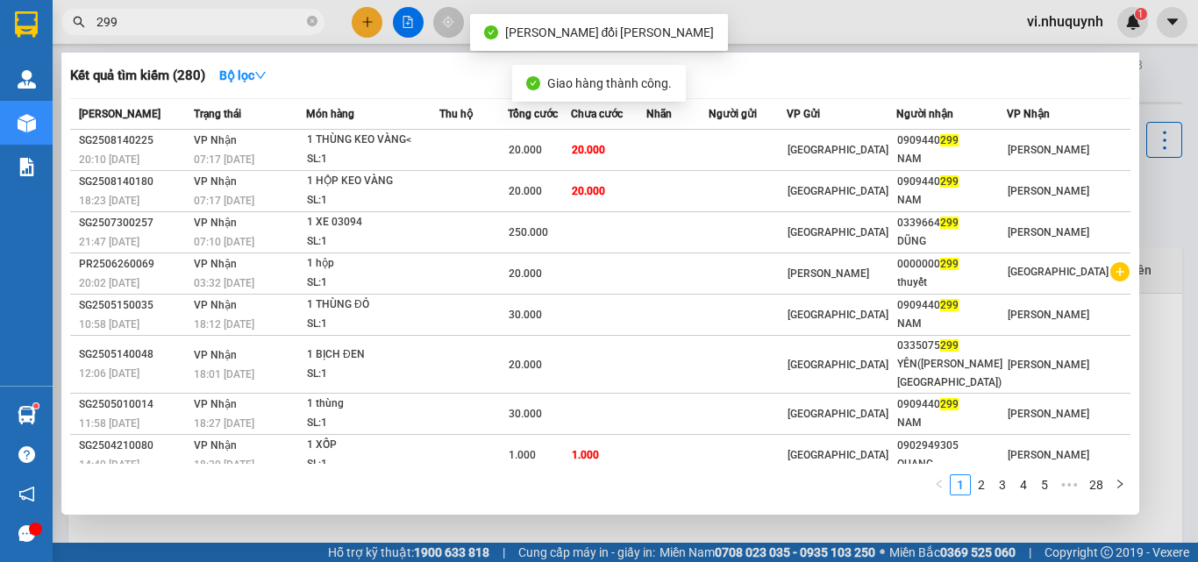
click at [178, 21] on input "299" at bounding box center [199, 21] width 207 height 19
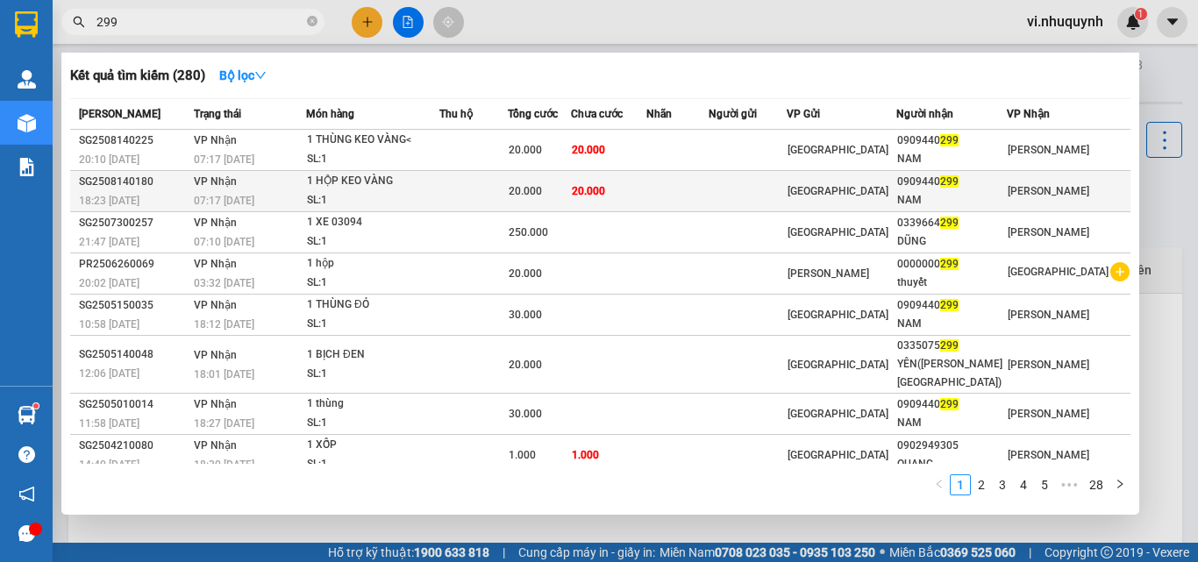
click at [972, 192] on div "NAM" at bounding box center [952, 200] width 110 height 18
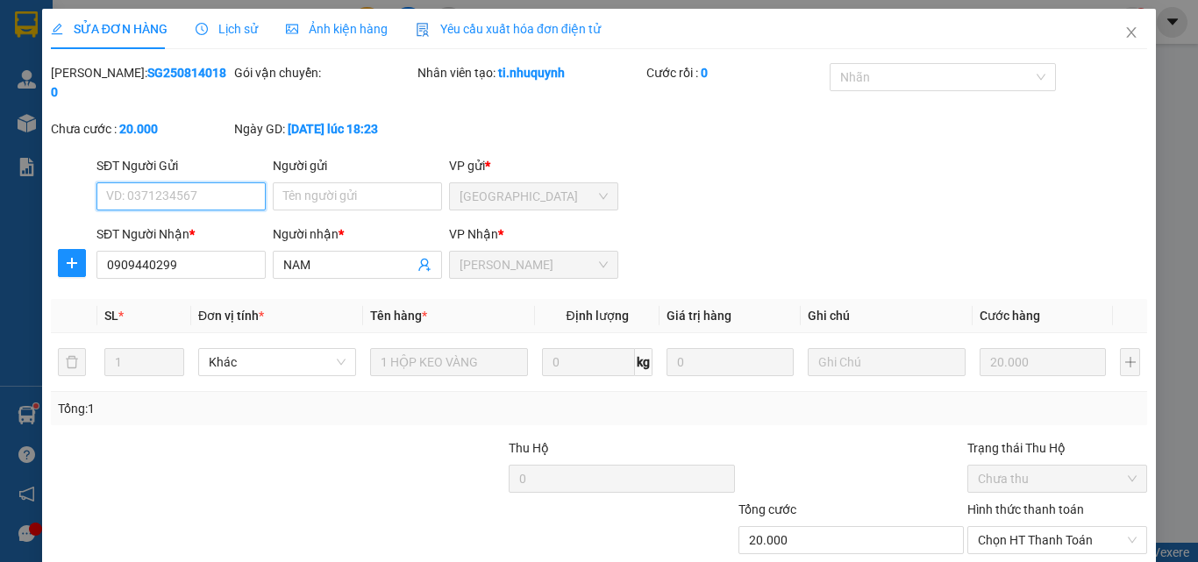
scroll to position [90, 0]
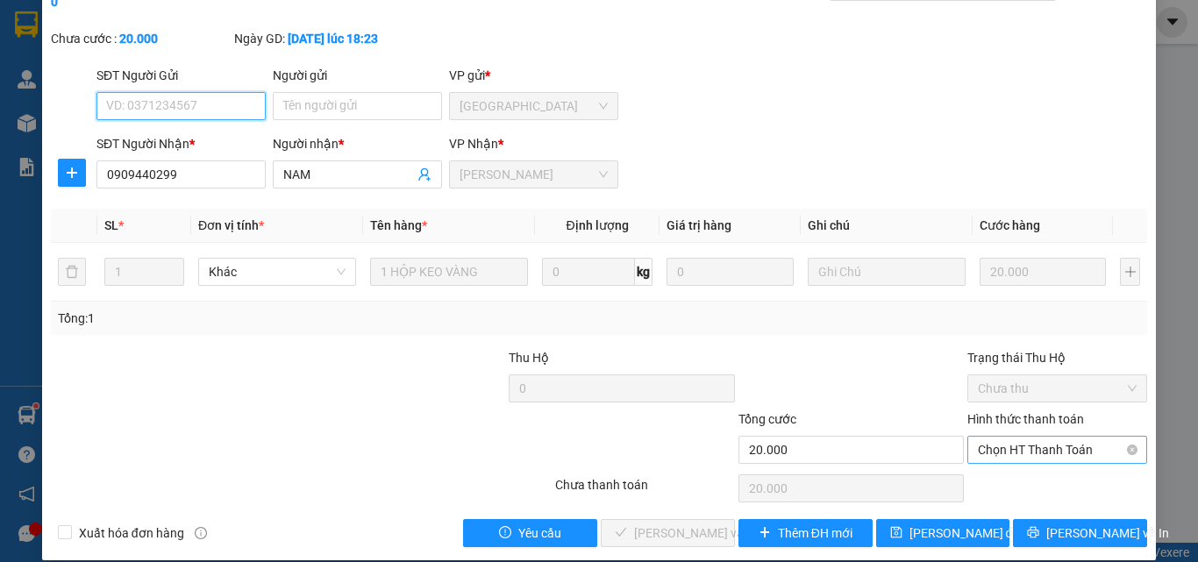
click at [978, 437] on span "Chọn HT Thanh Toán" at bounding box center [1057, 450] width 159 height 26
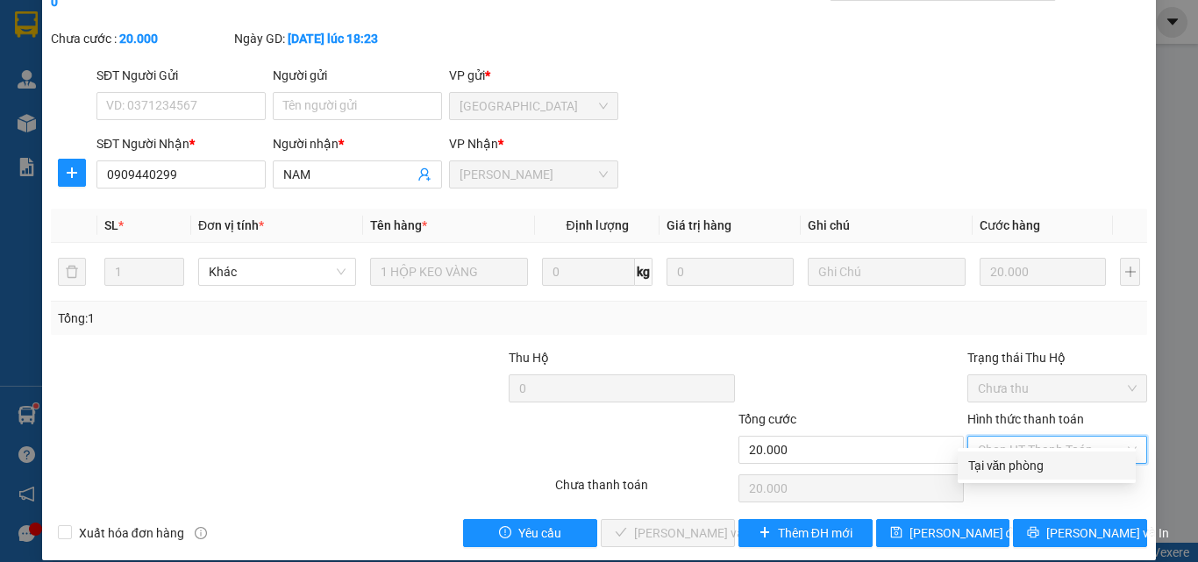
drag, startPoint x: 986, startPoint y: 468, endPoint x: 813, endPoint y: 527, distance: 182.8
click at [986, 468] on div "Tại văn phòng" at bounding box center [1046, 465] width 157 height 19
type input "0"
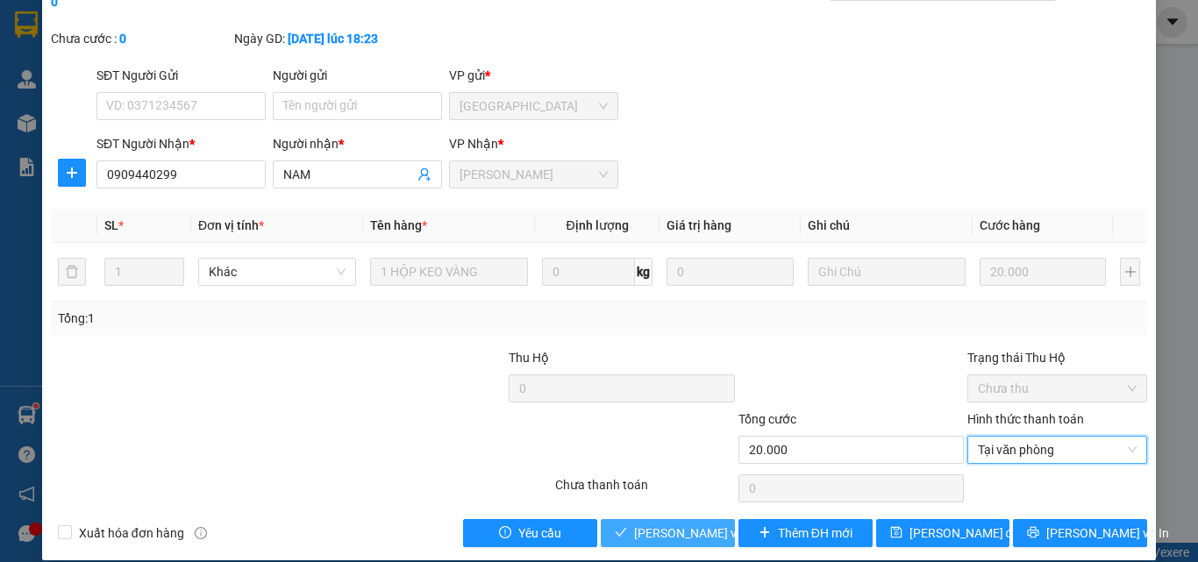
click at [675, 524] on span "[PERSON_NAME] và [PERSON_NAME] hàng" at bounding box center [752, 533] width 237 height 19
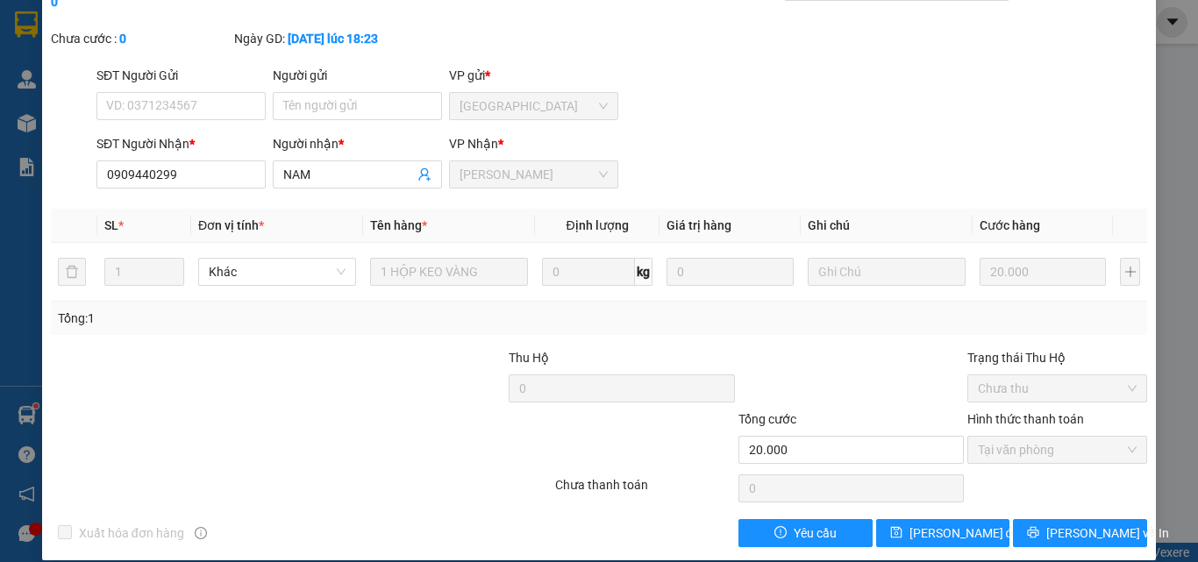
scroll to position [0, 0]
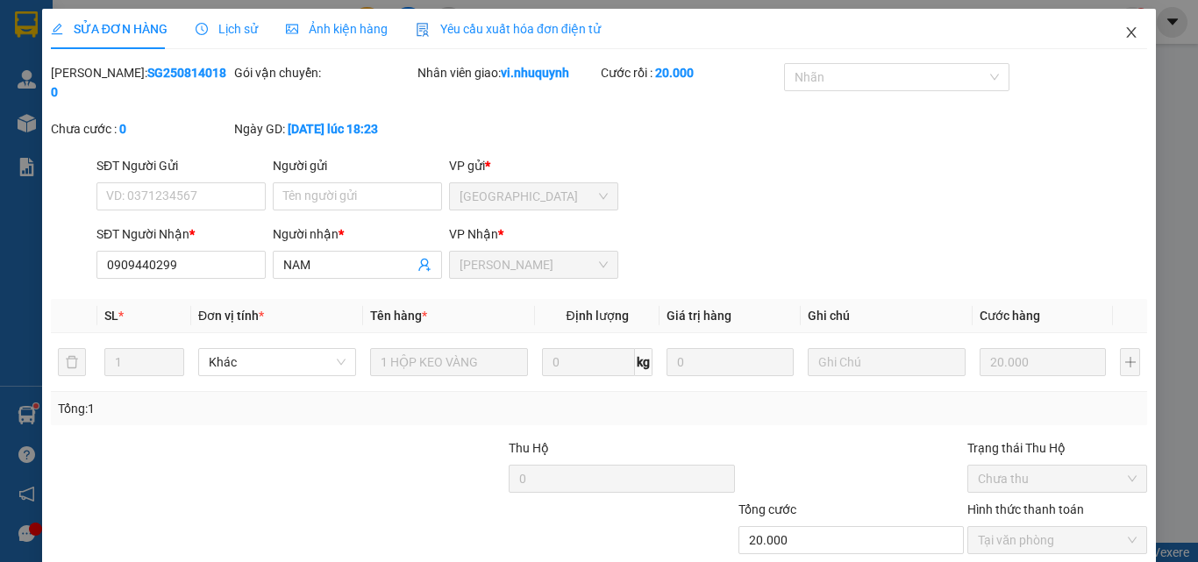
click at [1127, 30] on icon "close" at bounding box center [1132, 32] width 10 height 11
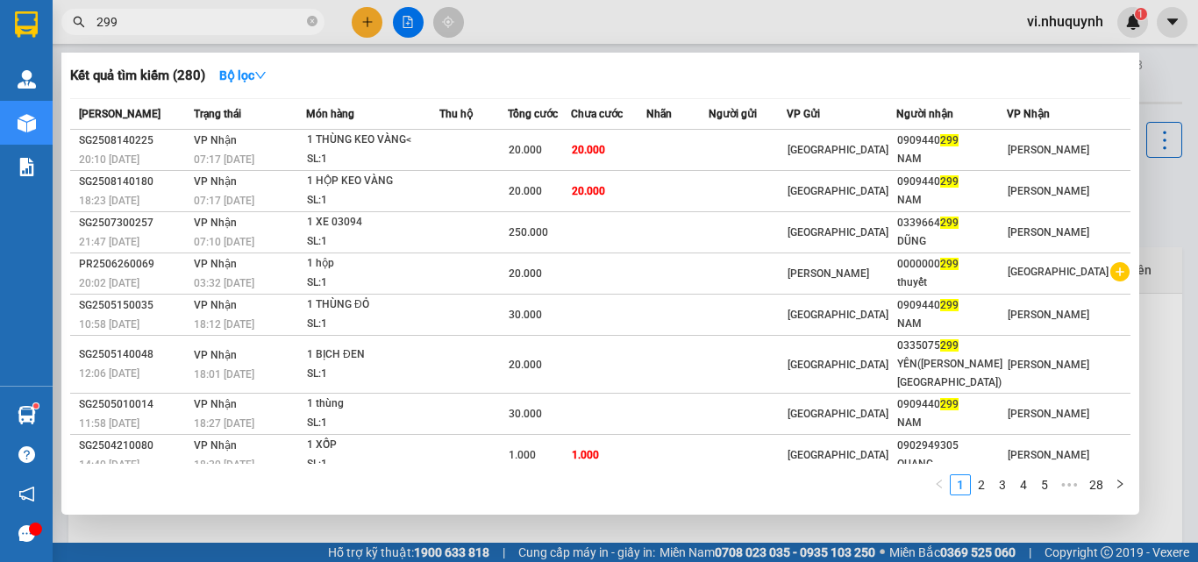
click at [206, 24] on input "299" at bounding box center [199, 21] width 207 height 19
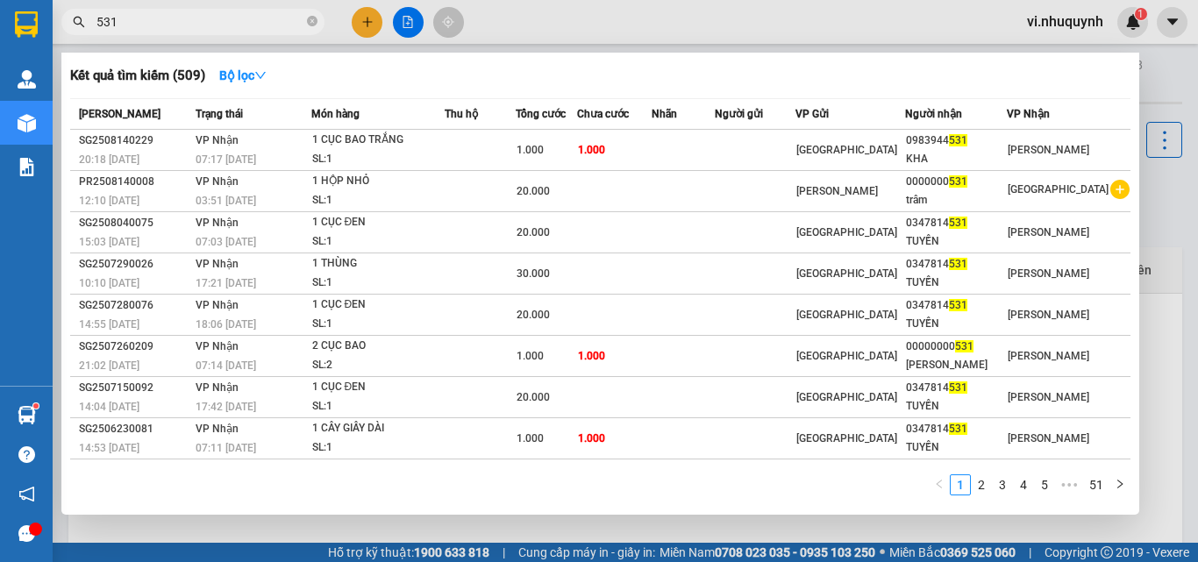
click at [206, 24] on input "531" at bounding box center [199, 21] width 207 height 19
type input "lê hoàng"
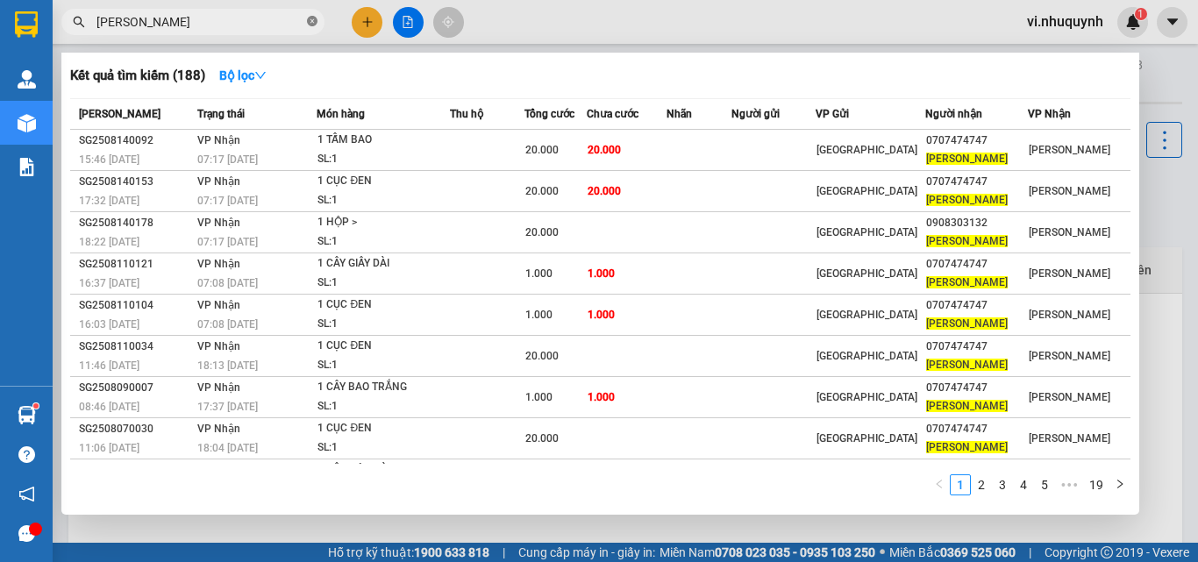
click at [310, 21] on icon "close-circle" at bounding box center [312, 21] width 11 height 11
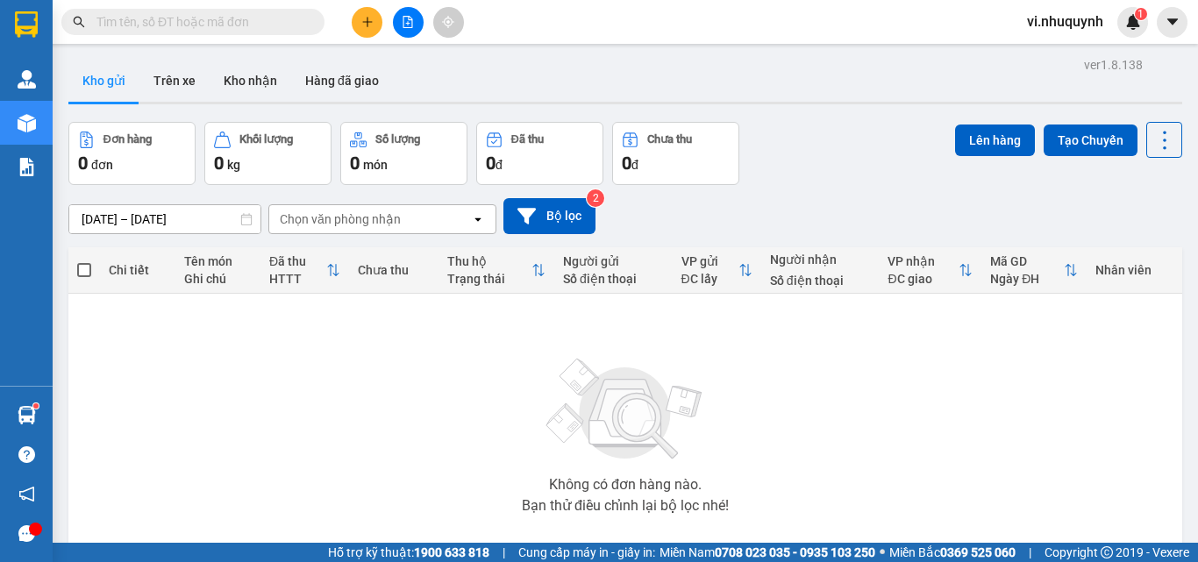
click at [255, 24] on input "text" at bounding box center [199, 21] width 207 height 19
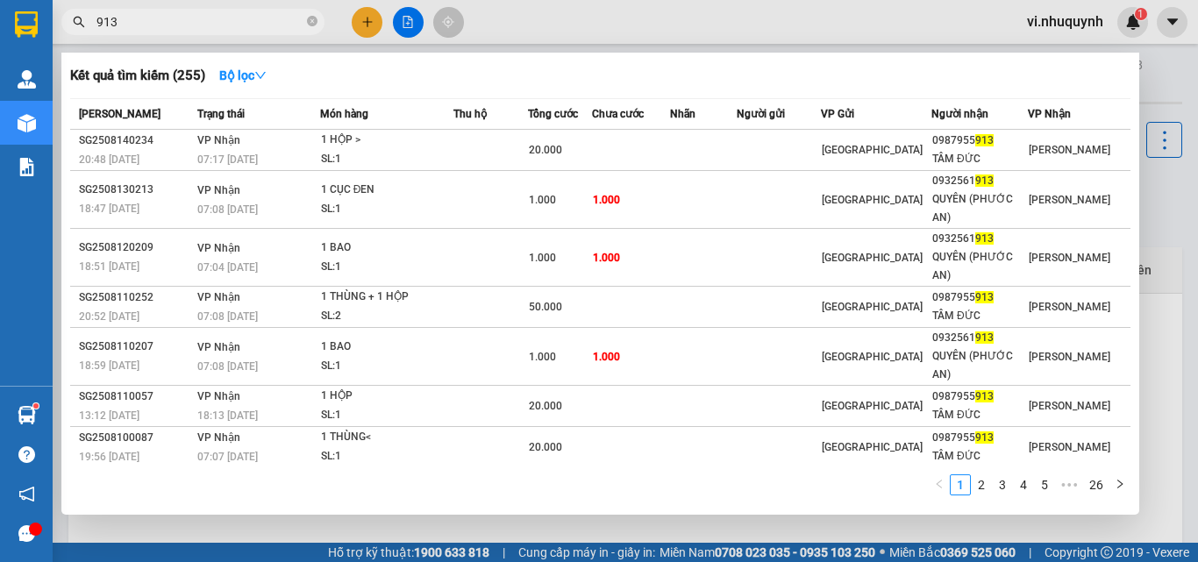
click at [255, 24] on input "913" at bounding box center [199, 21] width 207 height 19
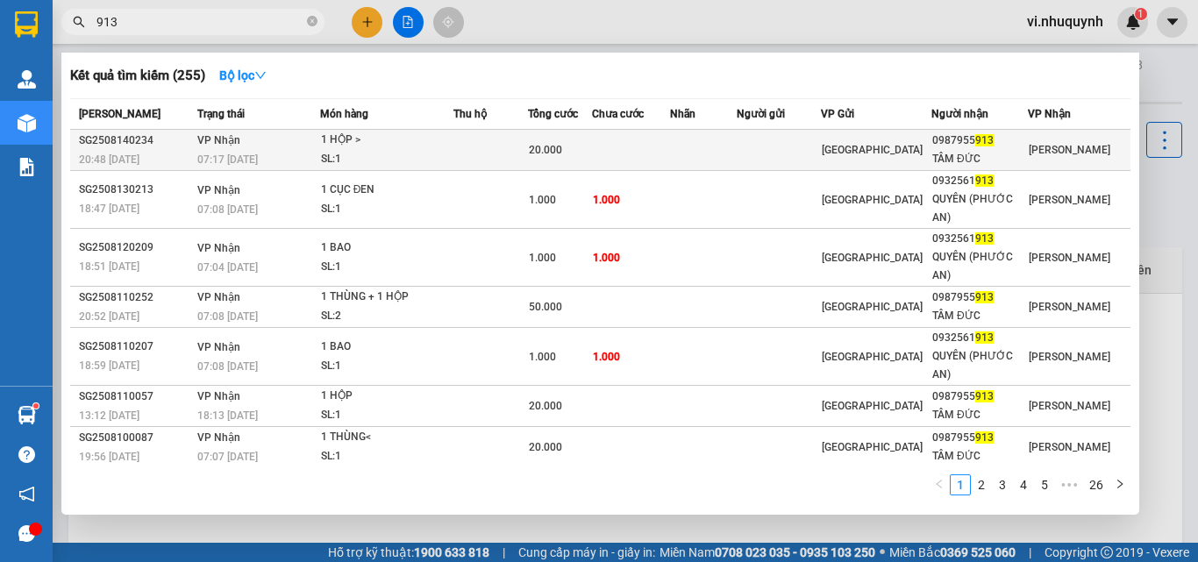
type input "913"
click at [1006, 151] on div "TÂM ĐỨC" at bounding box center [979, 159] width 95 height 18
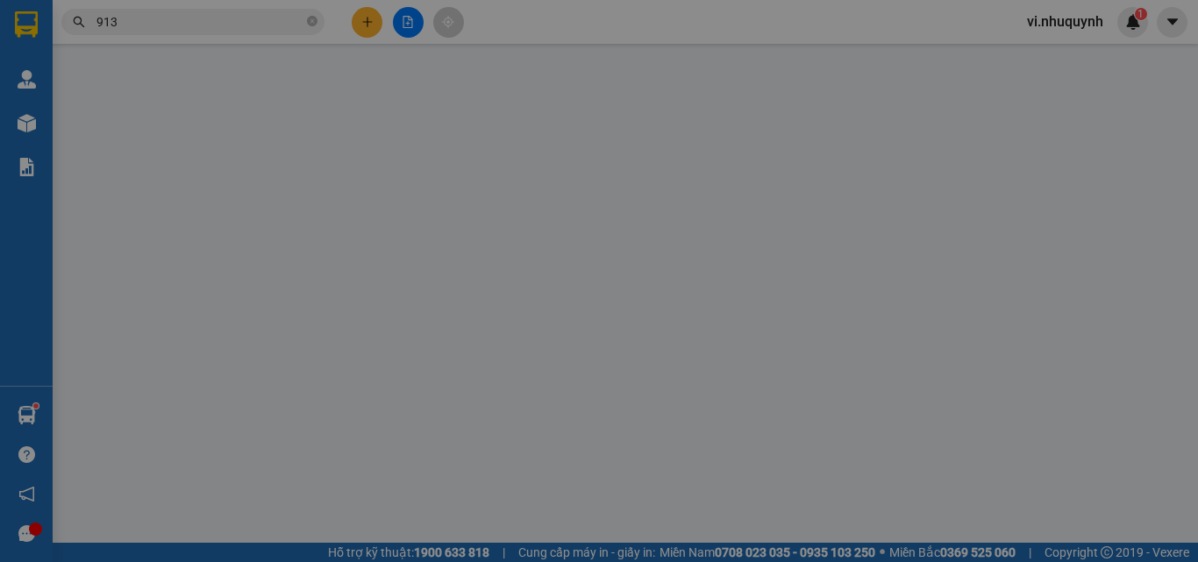
type input "0987955913"
type input "TÂM ĐỨC"
type input "20.000"
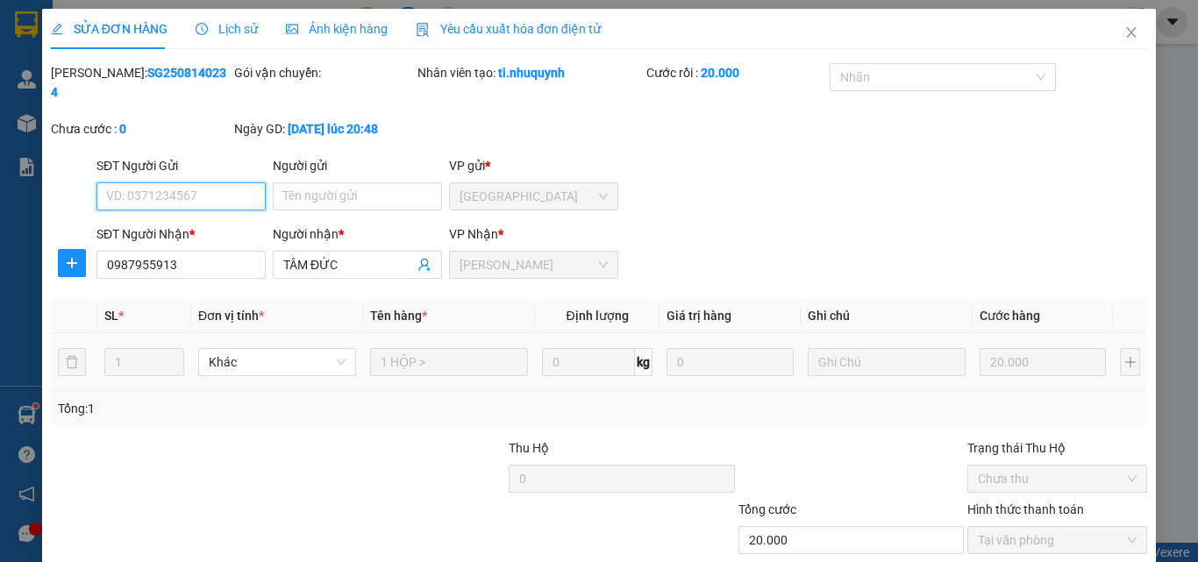
scroll to position [90, 0]
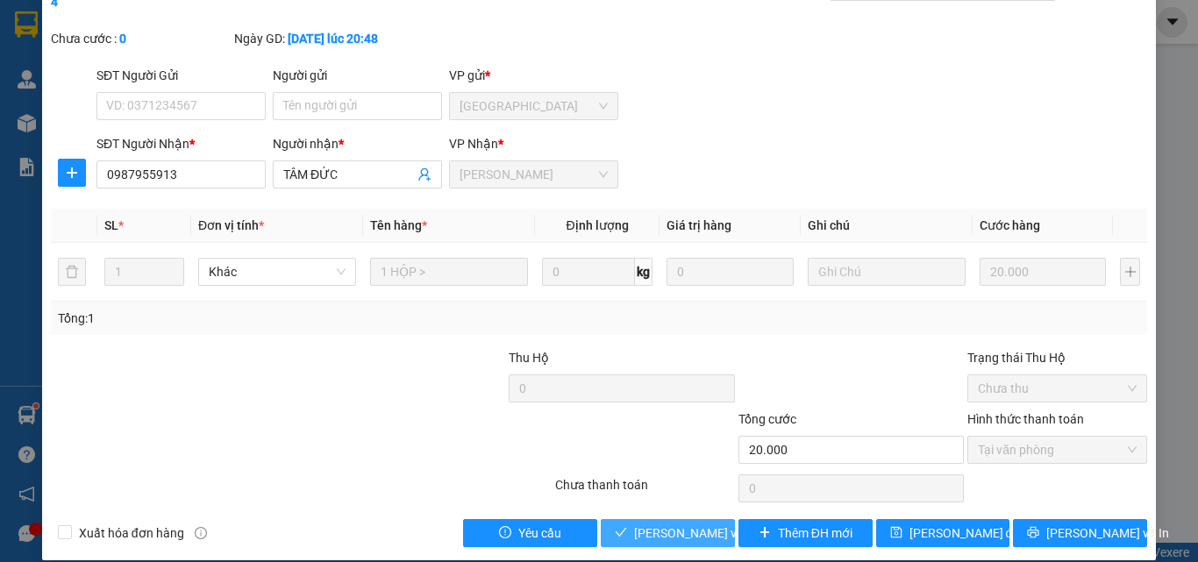
click at [679, 524] on span "[PERSON_NAME] và [PERSON_NAME] hàng" at bounding box center [752, 533] width 237 height 19
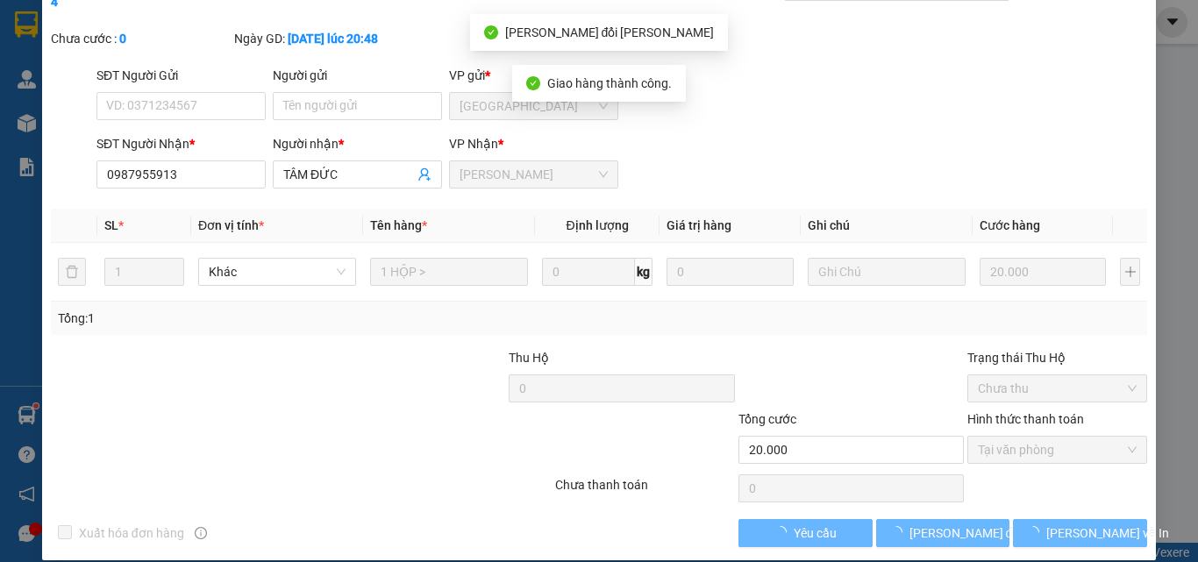
scroll to position [0, 0]
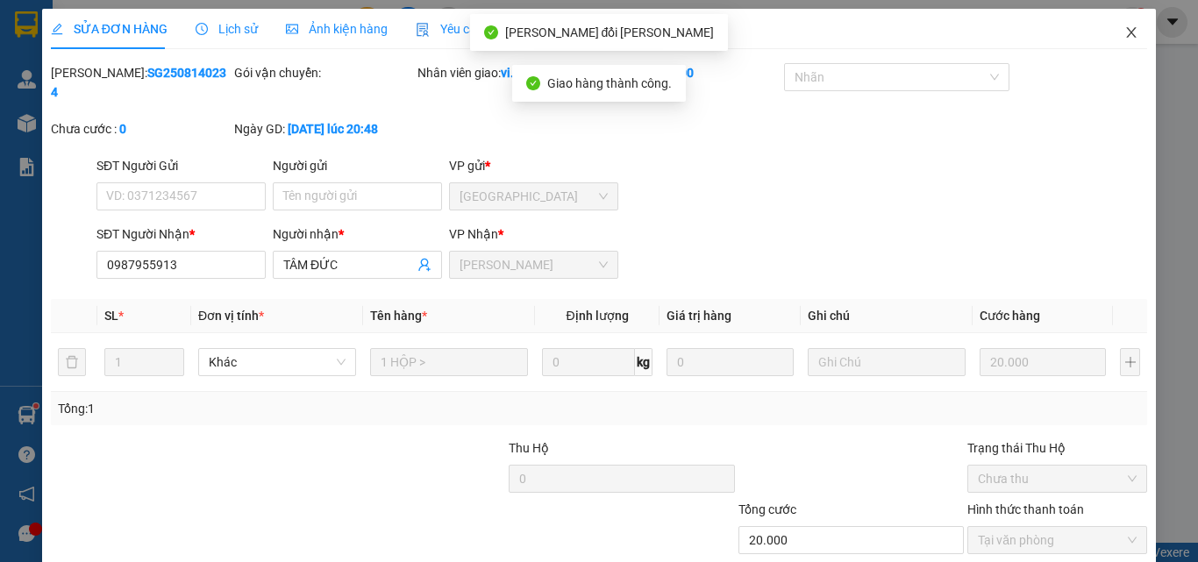
click at [1124, 32] on icon "close" at bounding box center [1131, 32] width 14 height 14
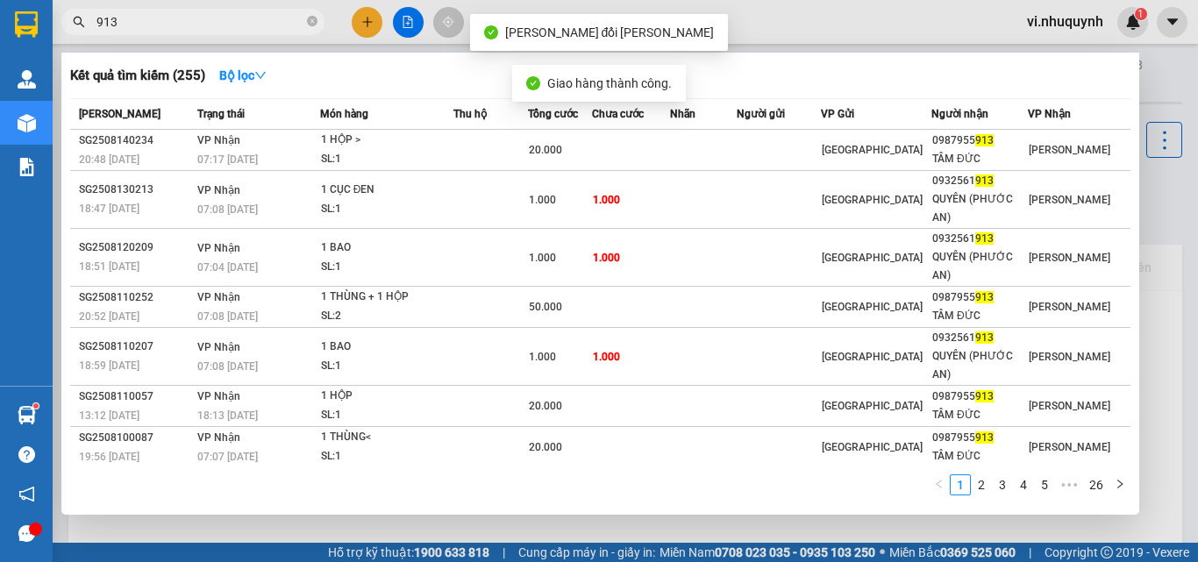
click at [158, 23] on input "913" at bounding box center [199, 21] width 207 height 19
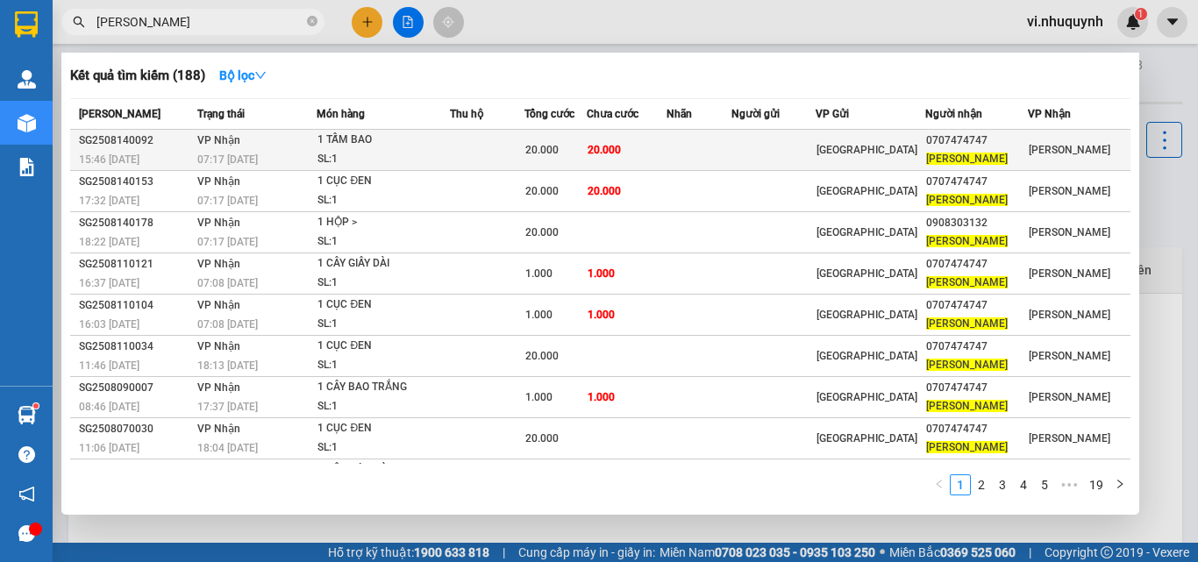
type input "lê hoàng"
click at [984, 146] on div "0707474747" at bounding box center [976, 141] width 101 height 18
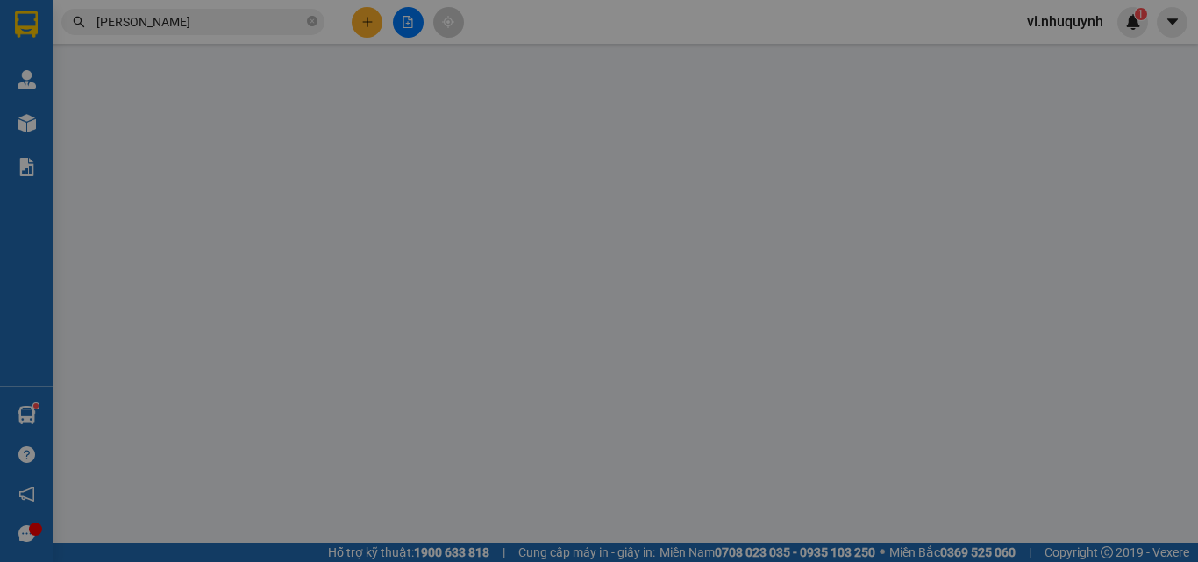
type input "0707474747"
type input "LÊ HOÀNG"
type input "20.000"
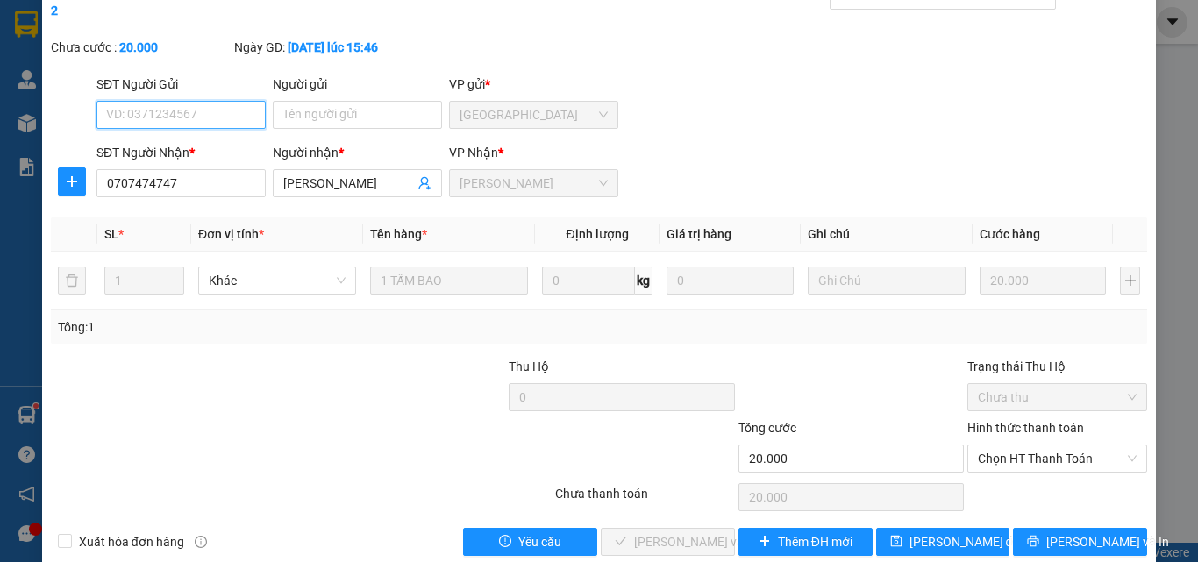
scroll to position [90, 0]
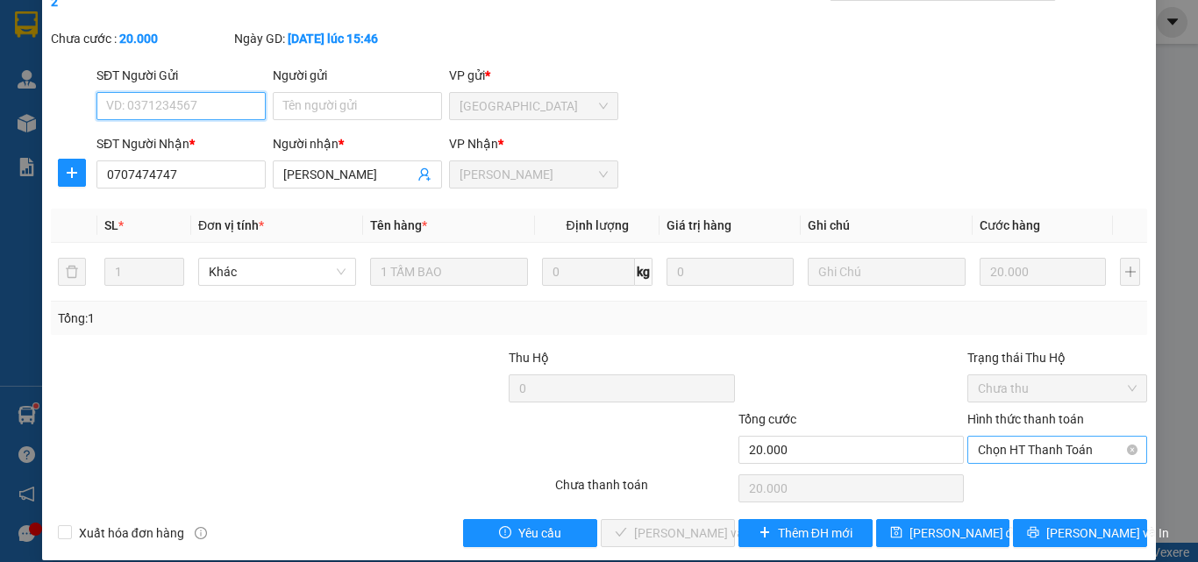
click at [1001, 437] on span "Chọn HT Thanh Toán" at bounding box center [1057, 450] width 159 height 26
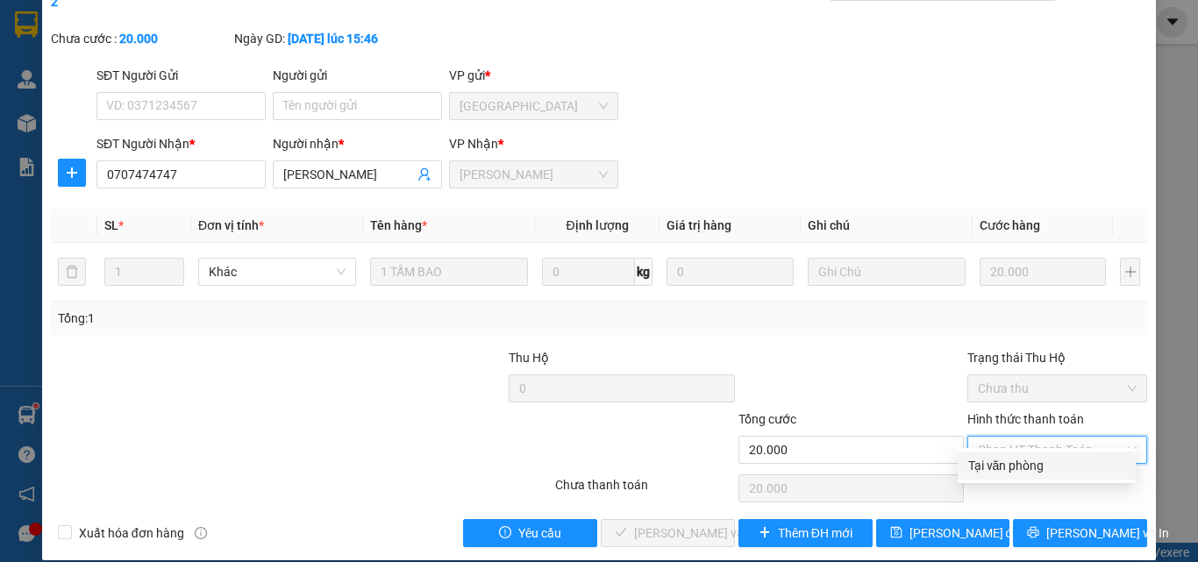
click at [1003, 457] on div "Tại văn phòng" at bounding box center [1046, 465] width 157 height 19
type input "0"
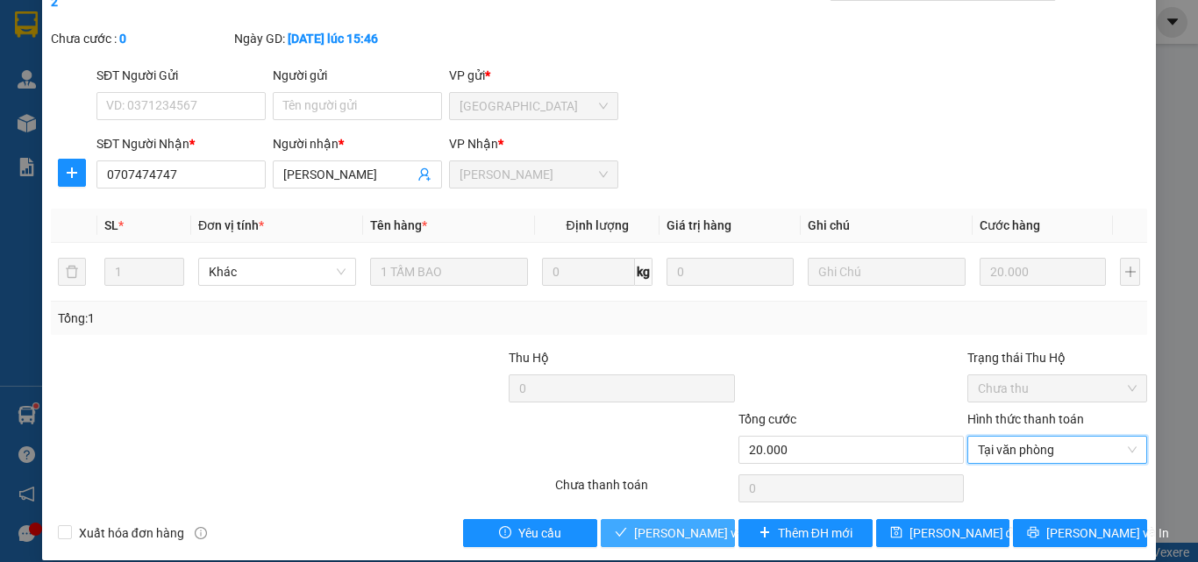
click at [656, 524] on span "[PERSON_NAME] và [PERSON_NAME] hàng" at bounding box center [752, 533] width 237 height 19
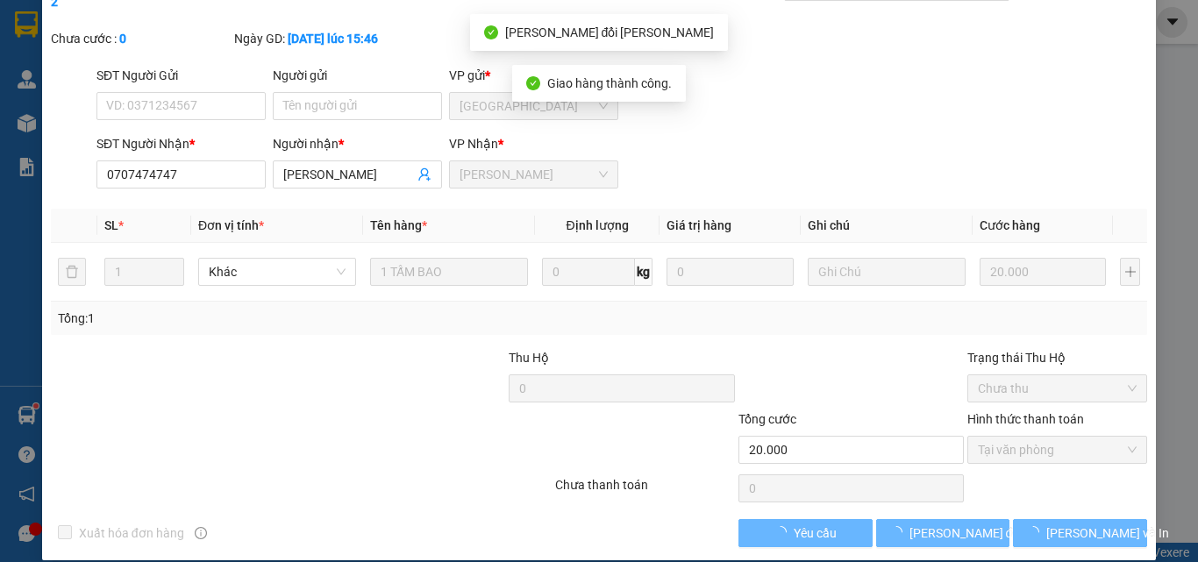
scroll to position [0, 0]
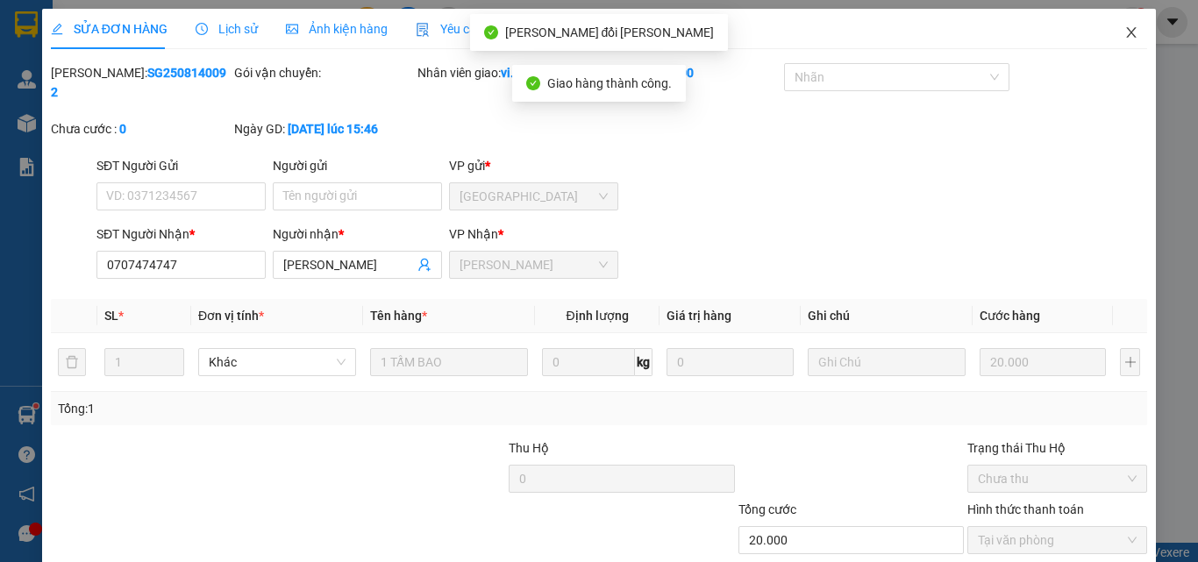
click at [1124, 30] on icon "close" at bounding box center [1131, 32] width 14 height 14
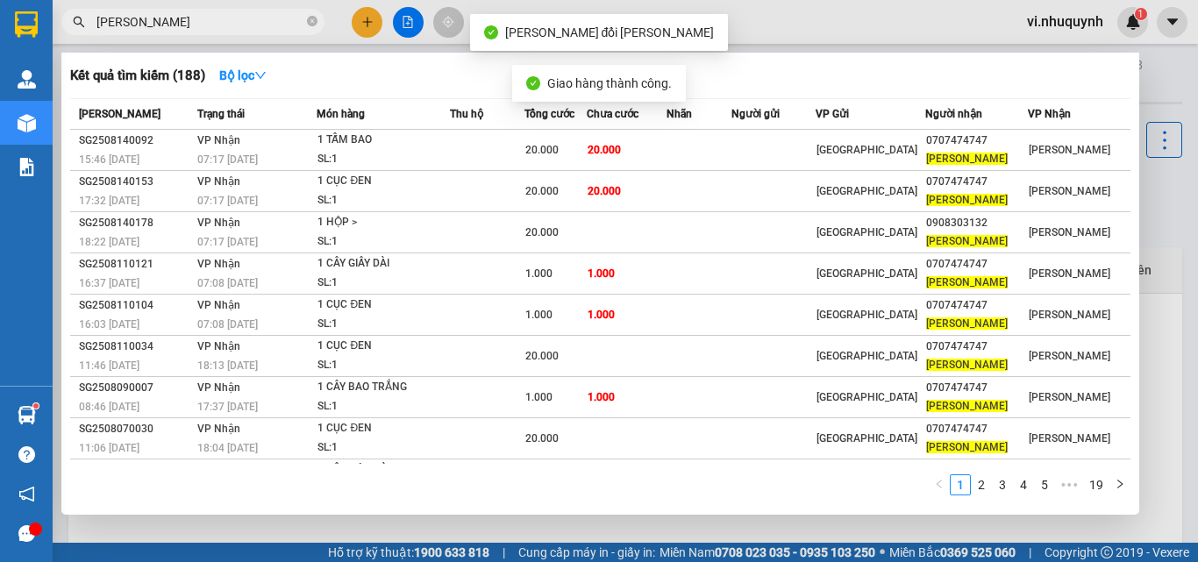
click at [187, 24] on input "lê hoàng" at bounding box center [199, 21] width 207 height 19
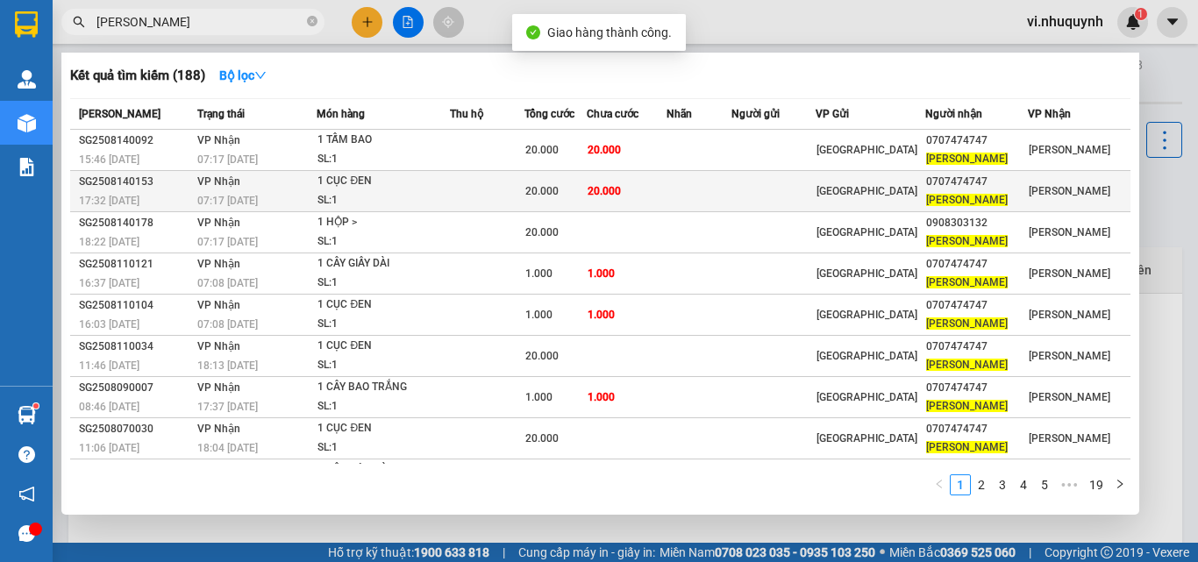
click at [973, 195] on span "LÊ HOÀNG" at bounding box center [967, 200] width 82 height 12
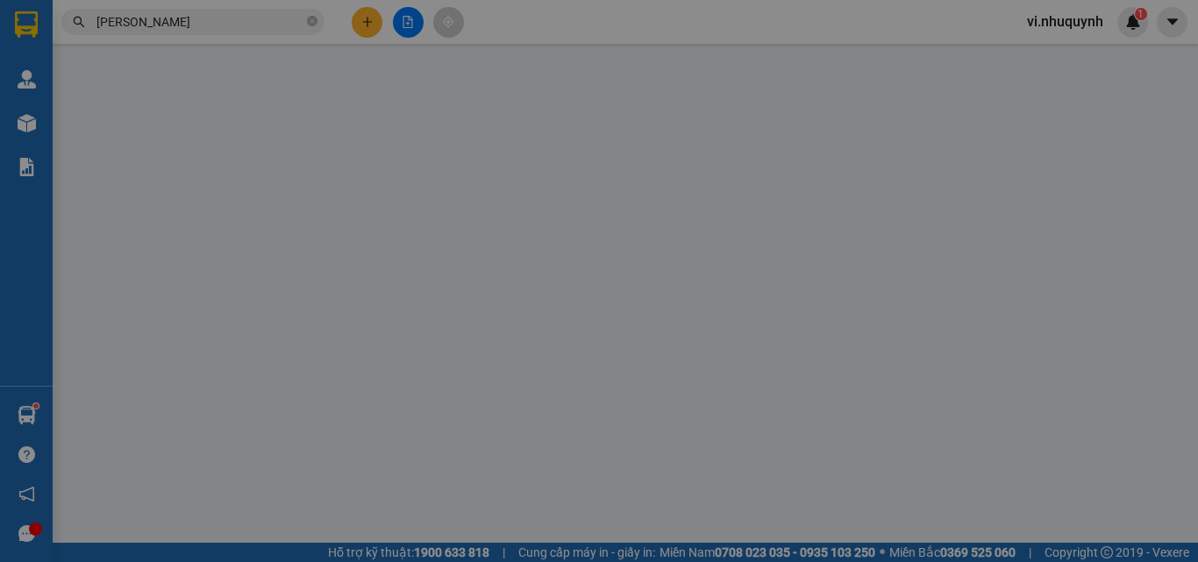
type input "0707474747"
type input "LÊ HOÀNG"
type input "20.000"
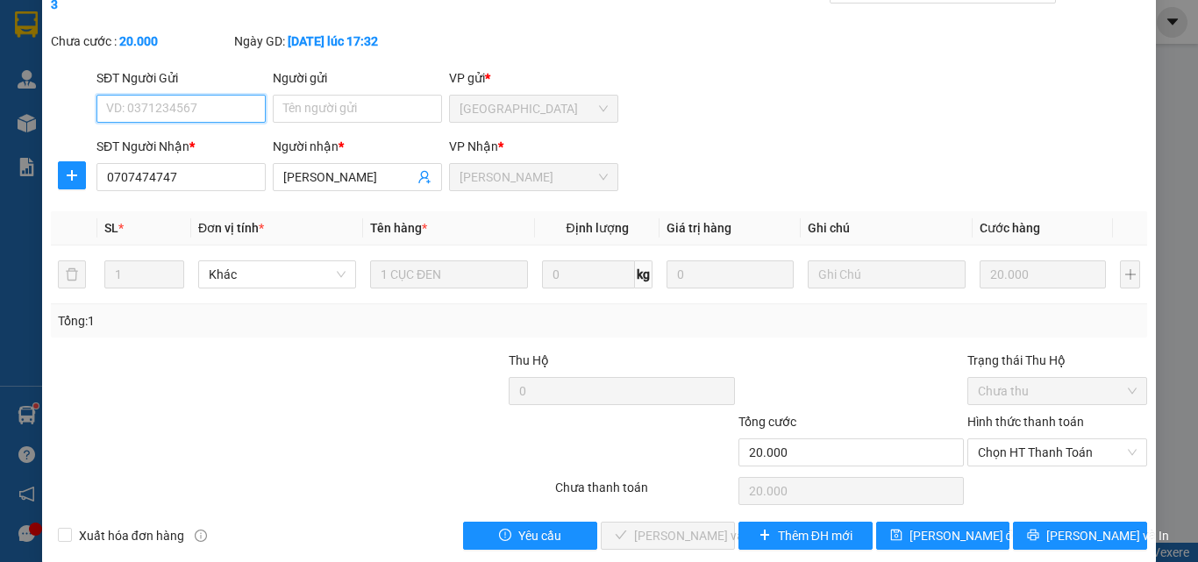
scroll to position [90, 0]
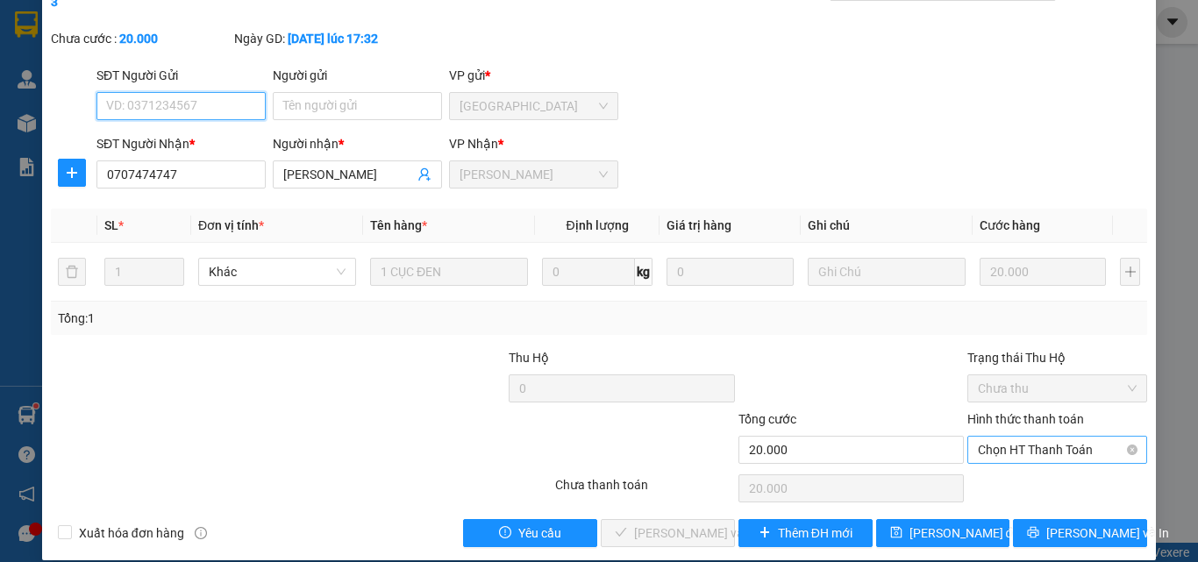
click at [997, 437] on span "Chọn HT Thanh Toán" at bounding box center [1057, 450] width 159 height 26
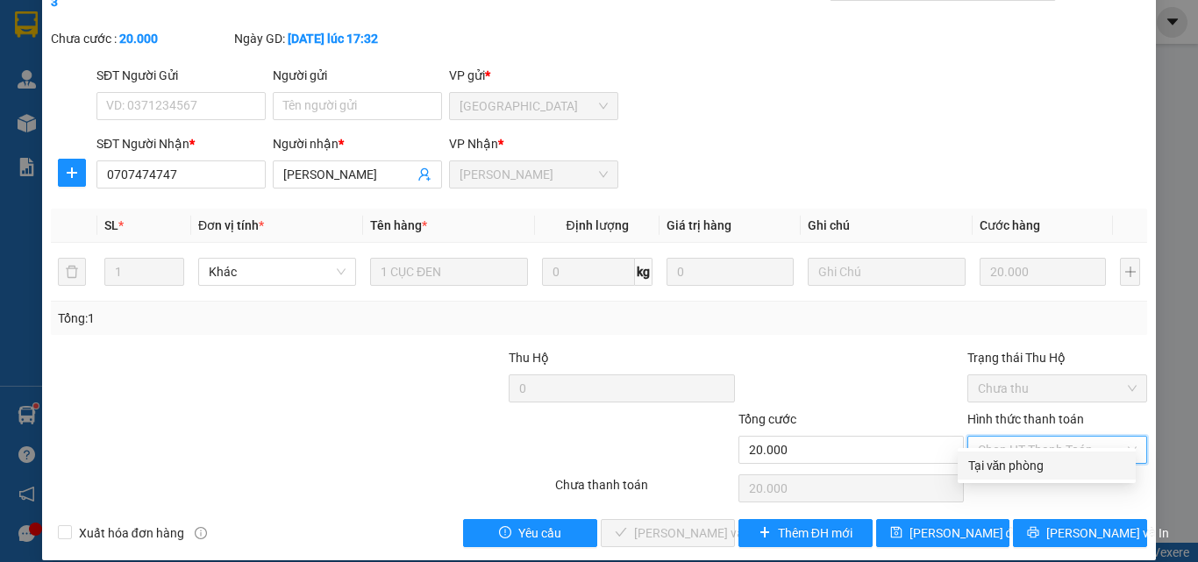
click at [997, 464] on div "Tại văn phòng" at bounding box center [1046, 465] width 157 height 19
type input "0"
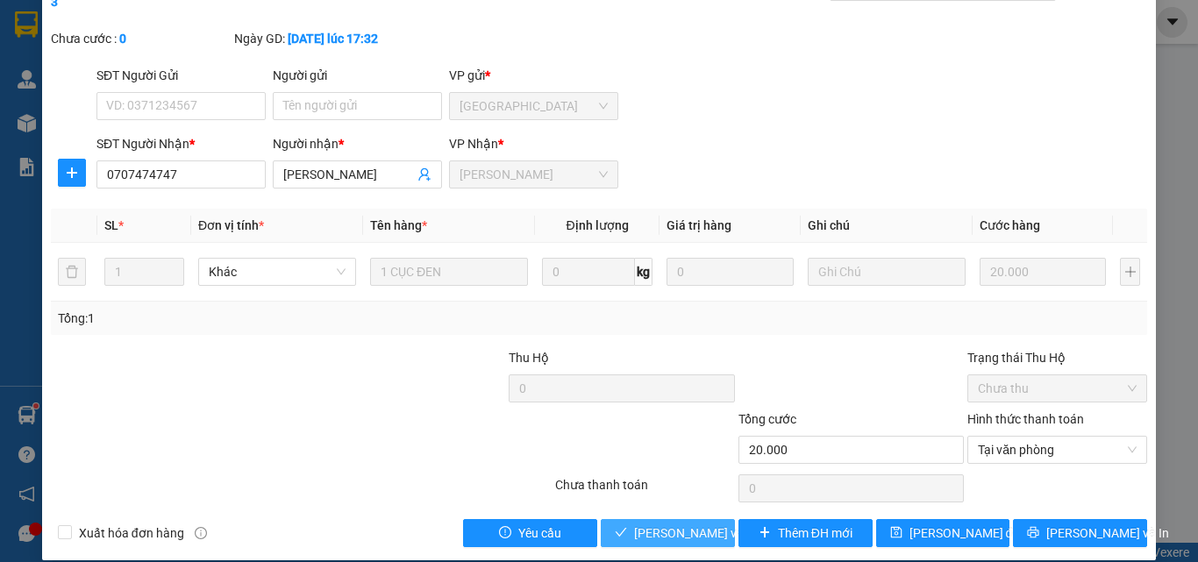
click at [674, 524] on span "[PERSON_NAME] và [PERSON_NAME] hàng" at bounding box center [752, 533] width 237 height 19
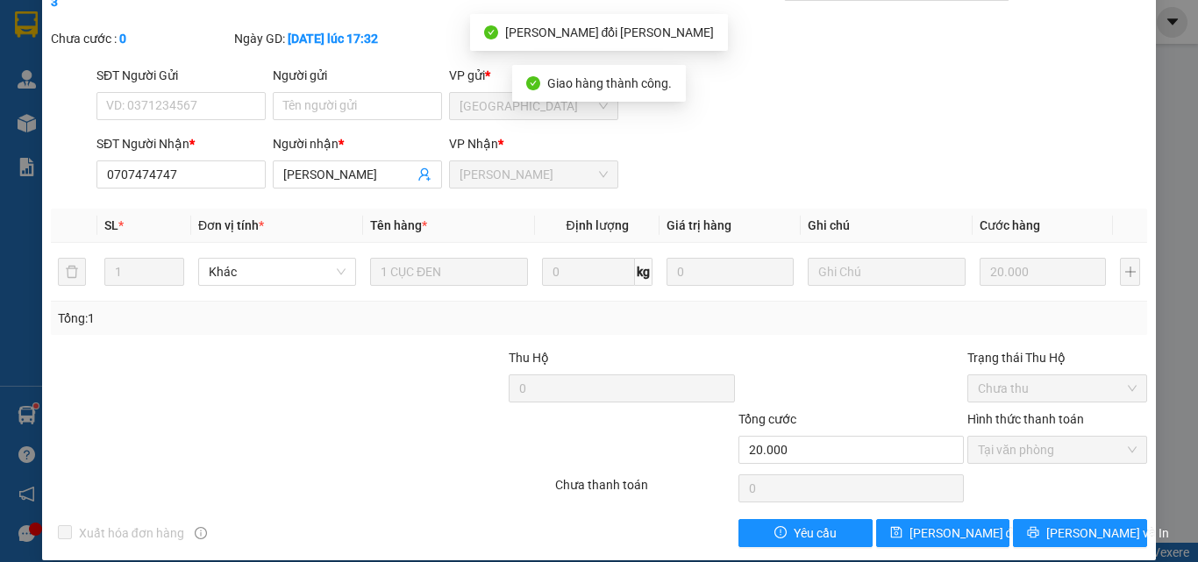
scroll to position [0, 0]
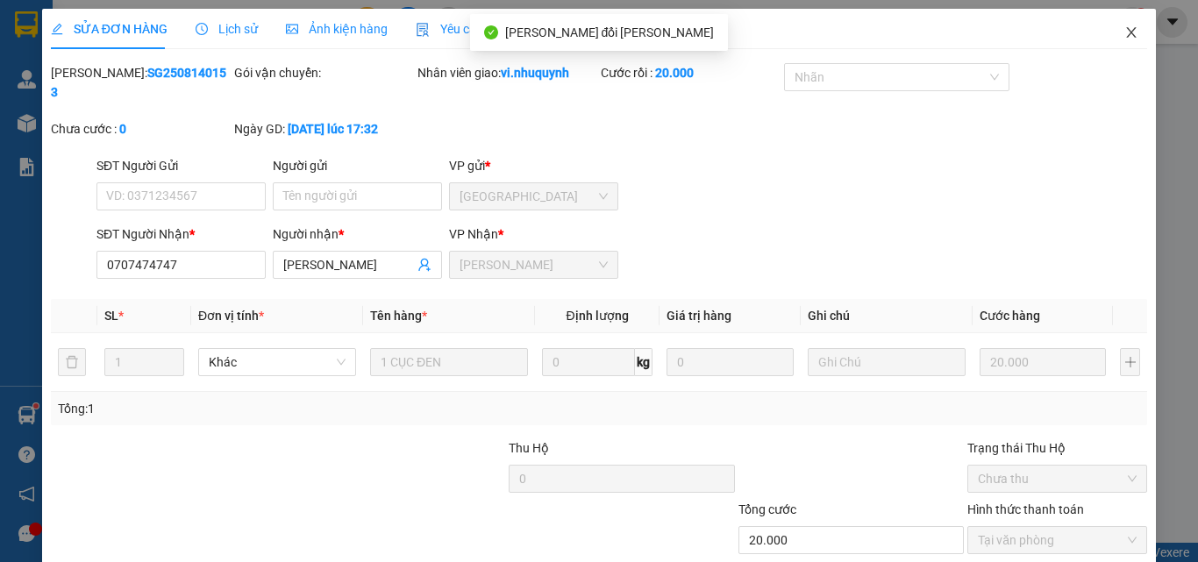
click at [1127, 32] on icon "close" at bounding box center [1132, 32] width 10 height 11
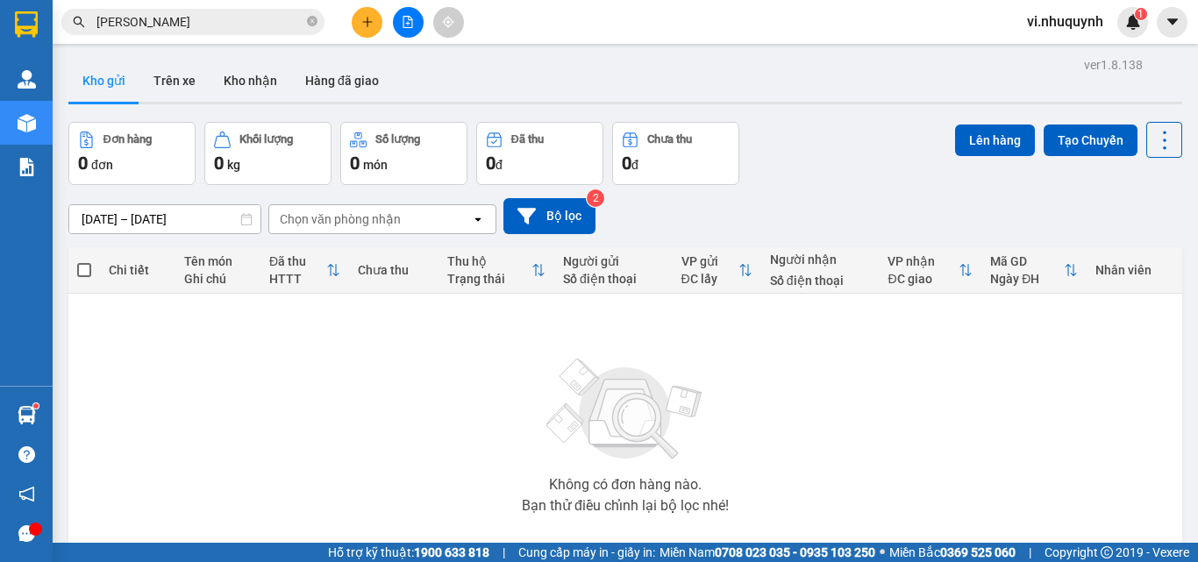
click at [170, 26] on input "lê hoàng" at bounding box center [199, 21] width 207 height 19
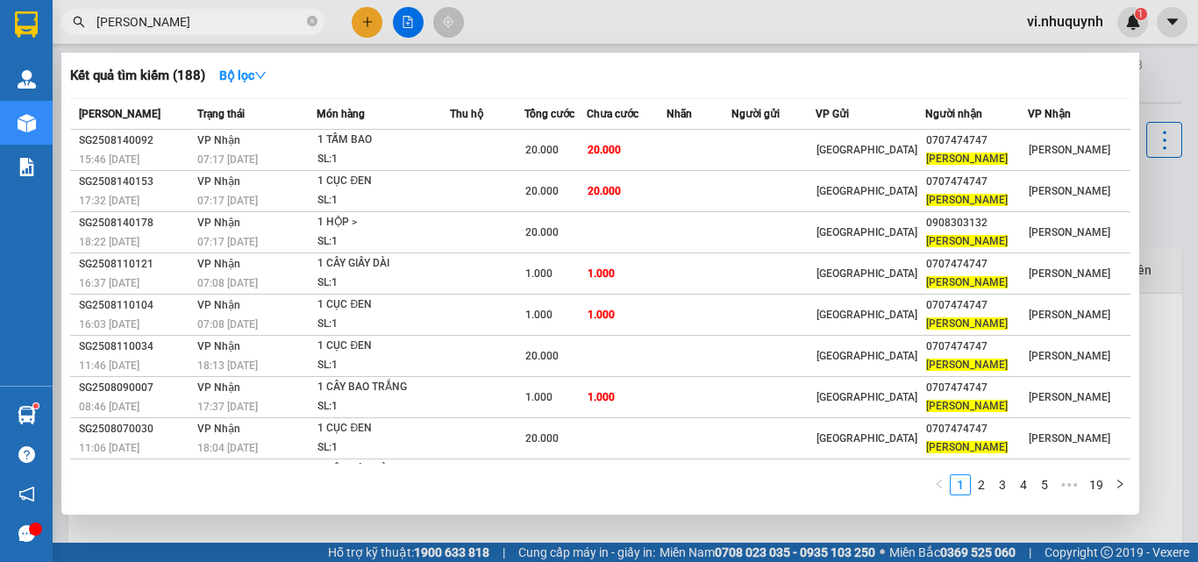
click at [170, 26] on input "lê hoàng" at bounding box center [199, 21] width 207 height 19
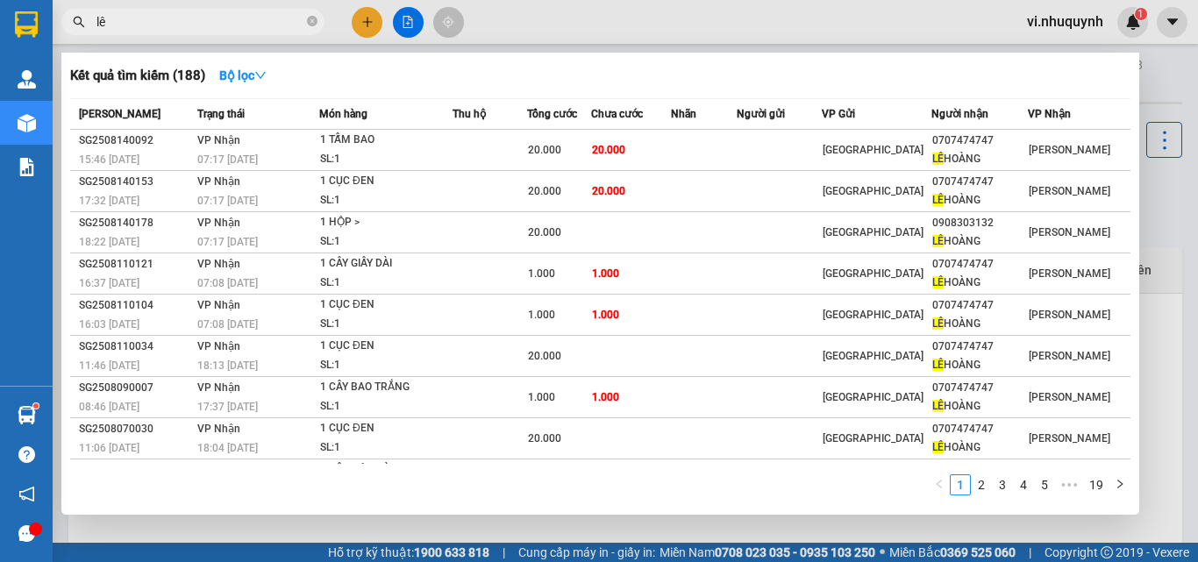
type input "l"
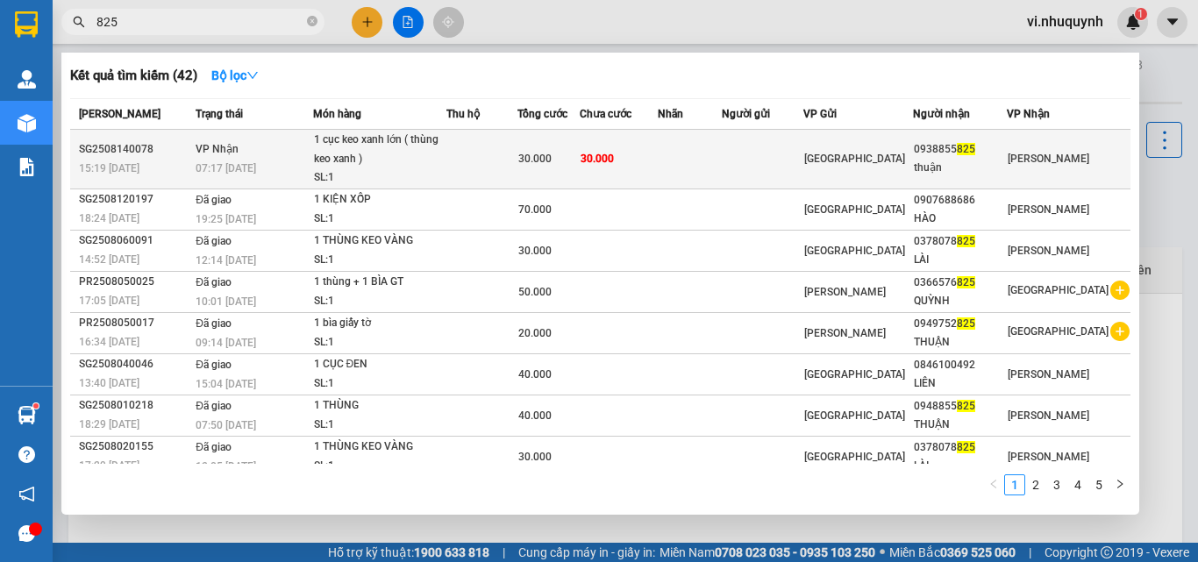
type input "825"
click at [979, 162] on div "thuận" at bounding box center [960, 168] width 92 height 18
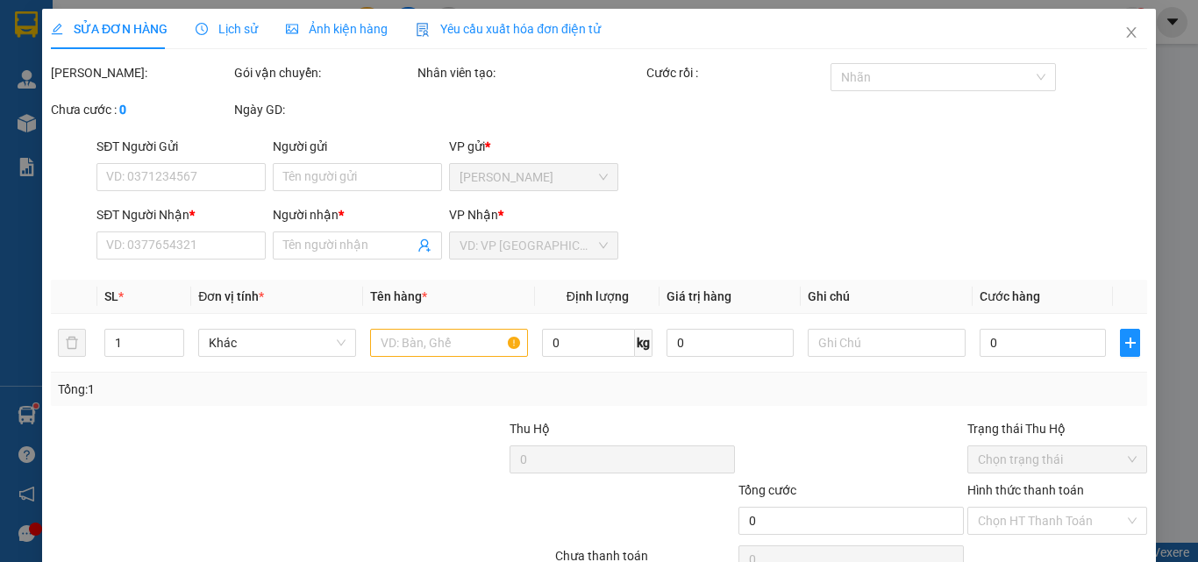
type input "0938855825"
type input "thuận"
type input "30.000"
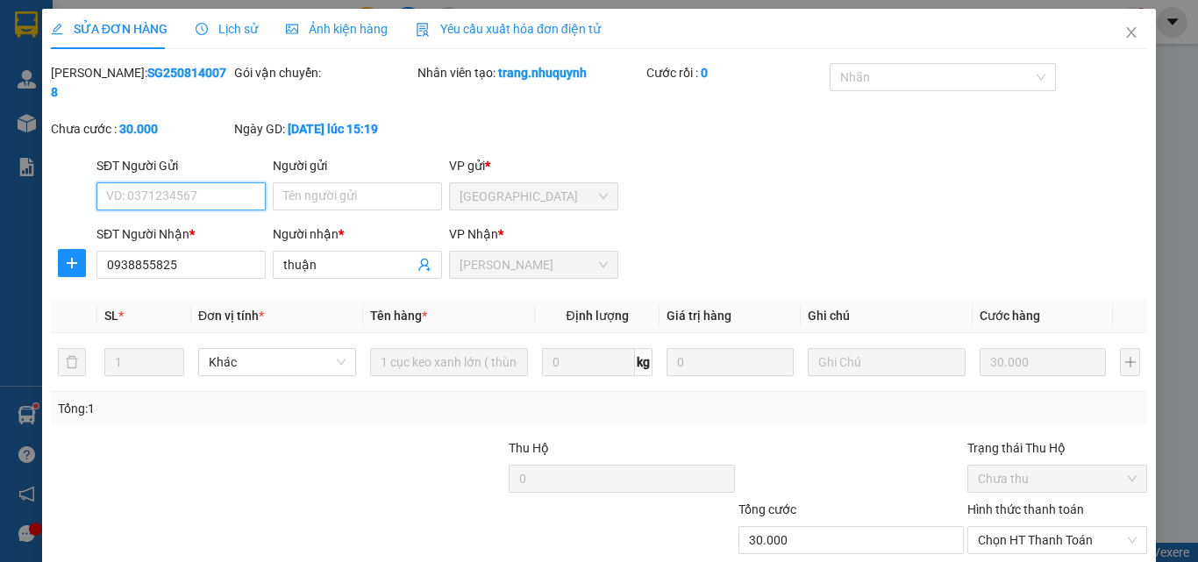
scroll to position [90, 0]
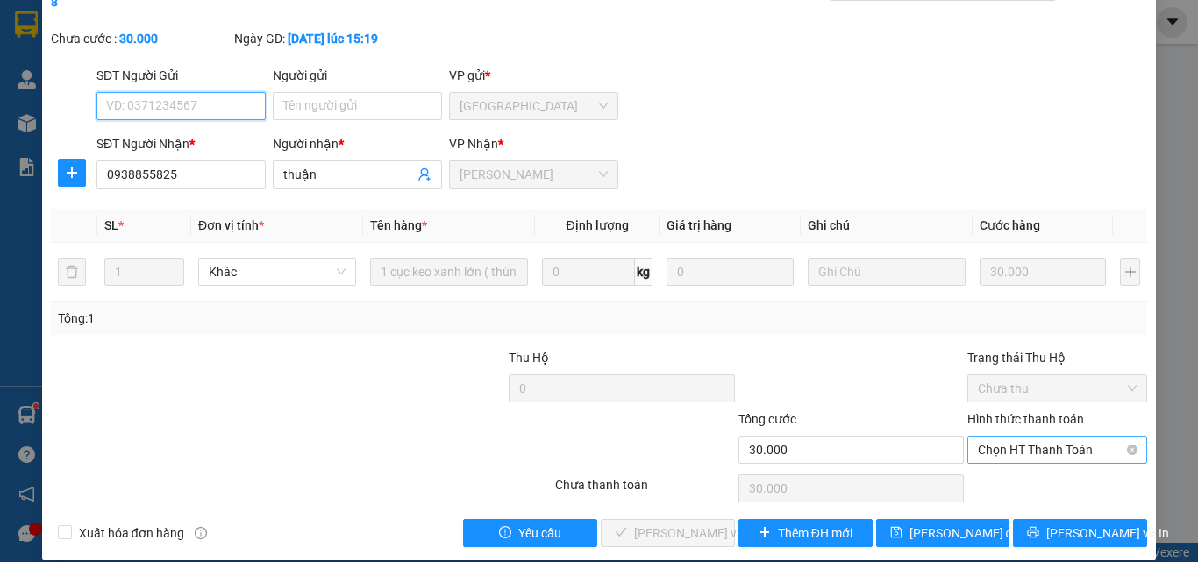
click at [989, 437] on span "Chọn HT Thanh Toán" at bounding box center [1057, 450] width 159 height 26
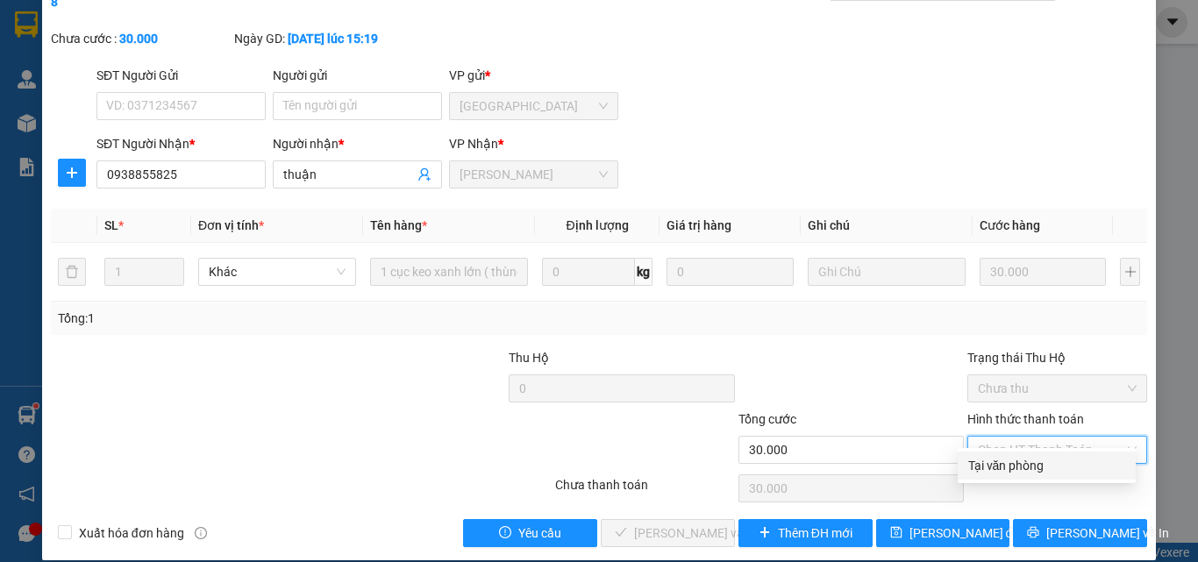
click at [995, 468] on div "Tại văn phòng" at bounding box center [1046, 465] width 157 height 19
type input "0"
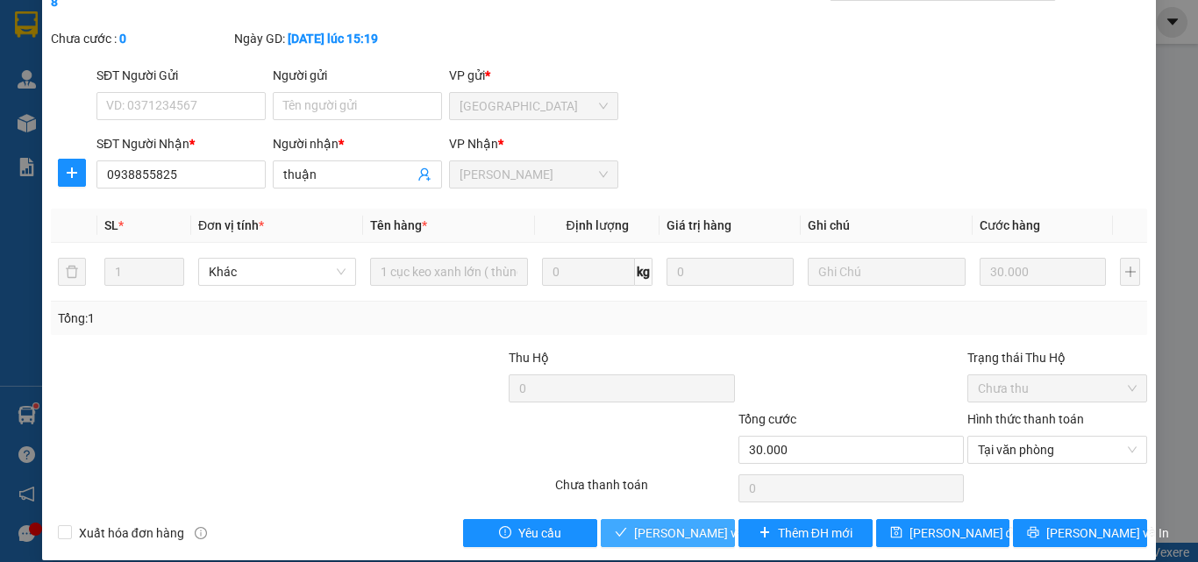
click at [703, 524] on span "[PERSON_NAME] và [PERSON_NAME] hàng" at bounding box center [752, 533] width 237 height 19
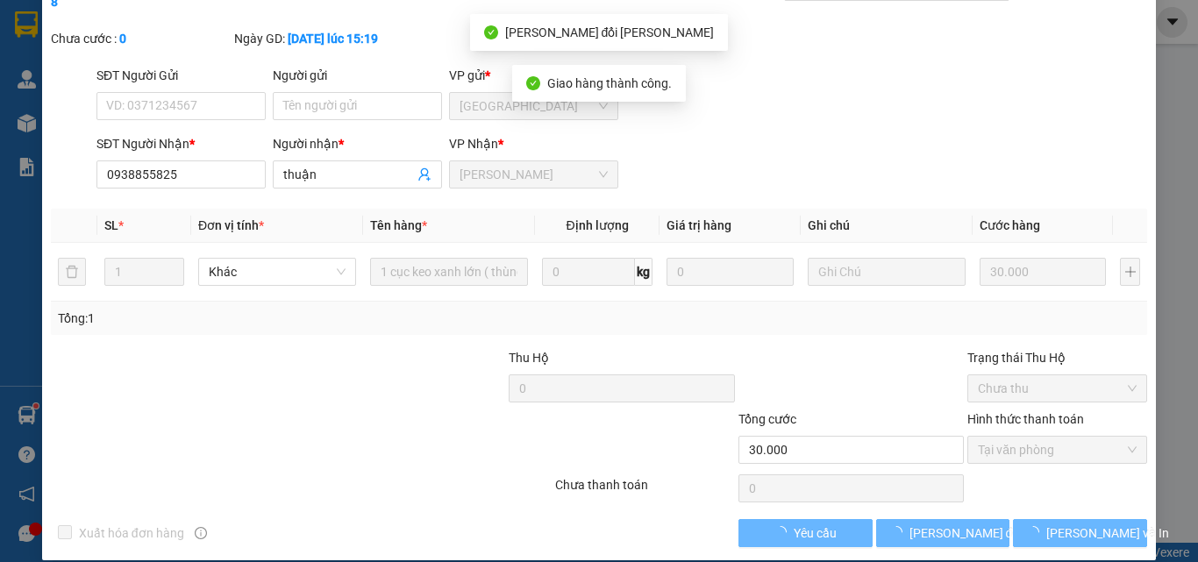
scroll to position [0, 0]
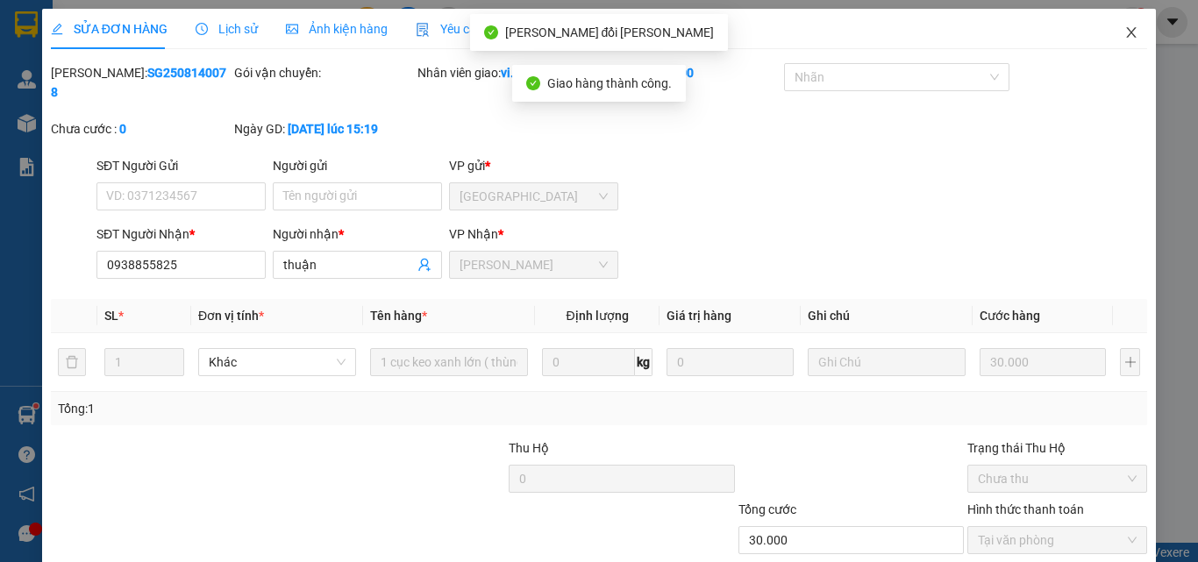
click at [1124, 31] on icon "close" at bounding box center [1131, 32] width 14 height 14
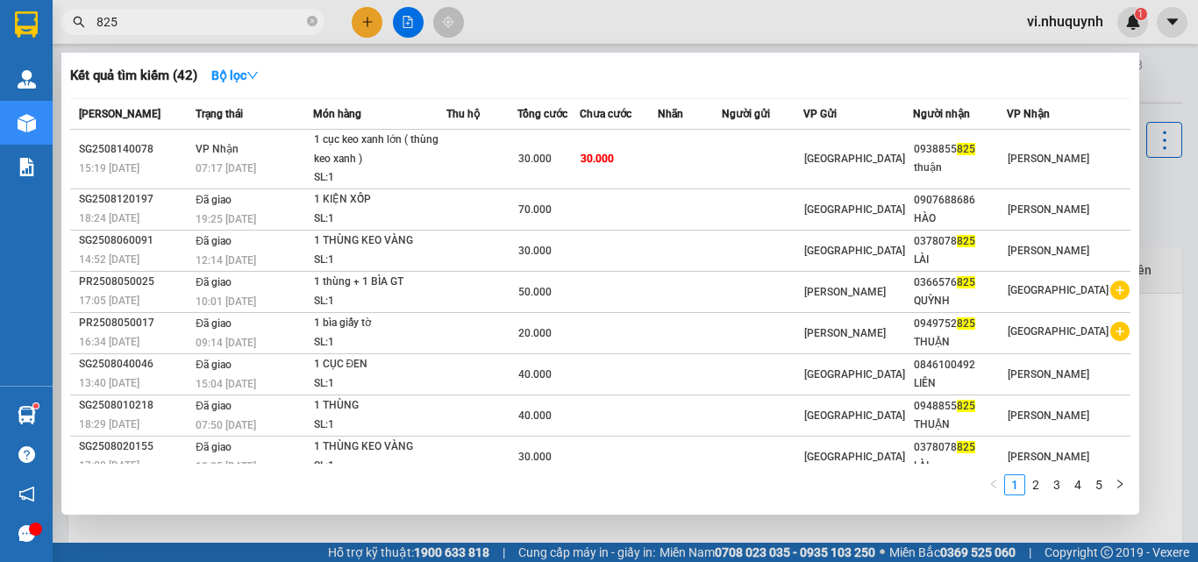
click at [229, 26] on input "825" at bounding box center [199, 21] width 207 height 19
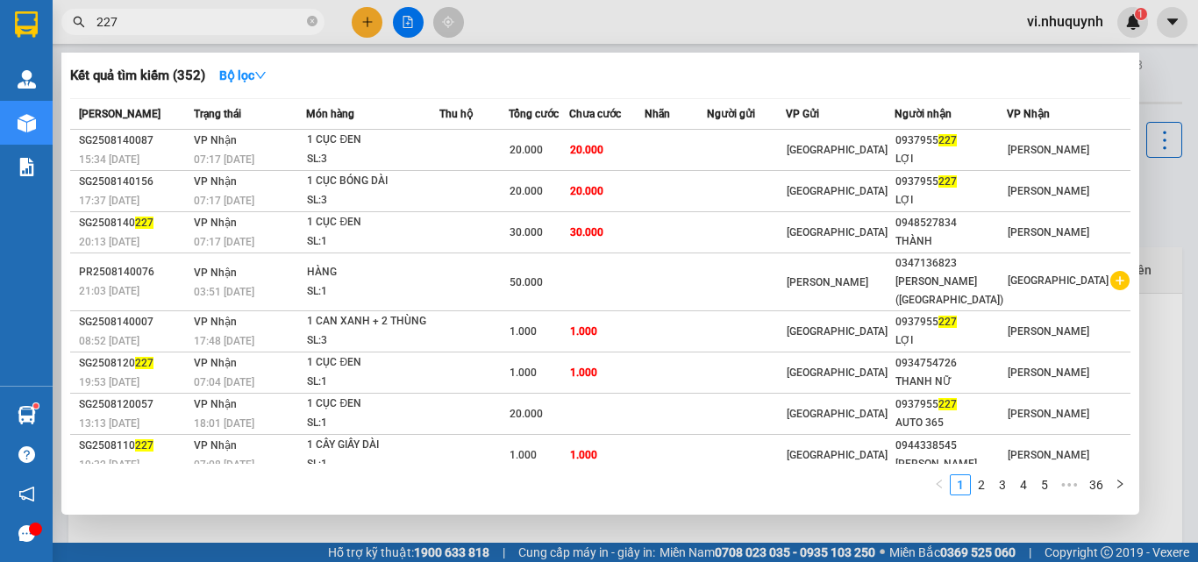
type input "227"
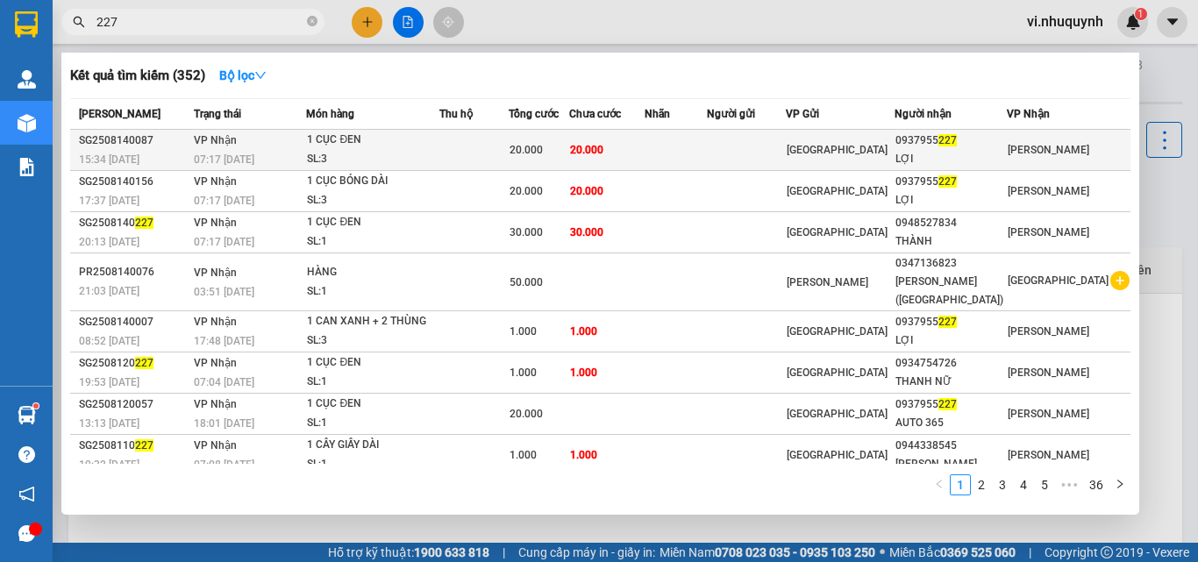
click at [957, 139] on span "227" at bounding box center [948, 140] width 18 height 12
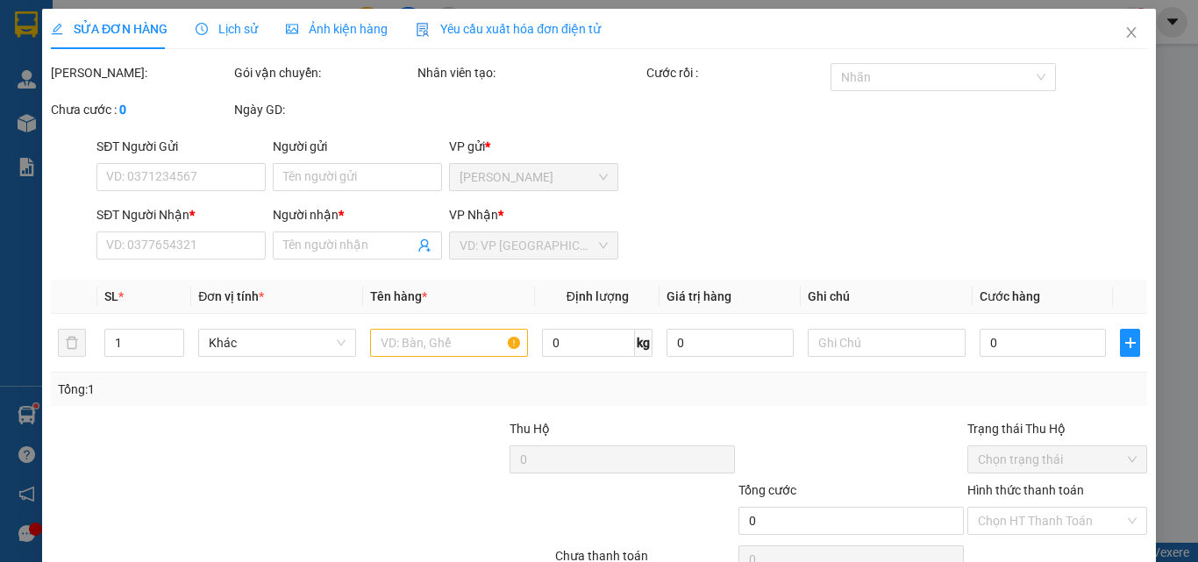
type input "0937955227"
type input "LỢI"
type input "20.000"
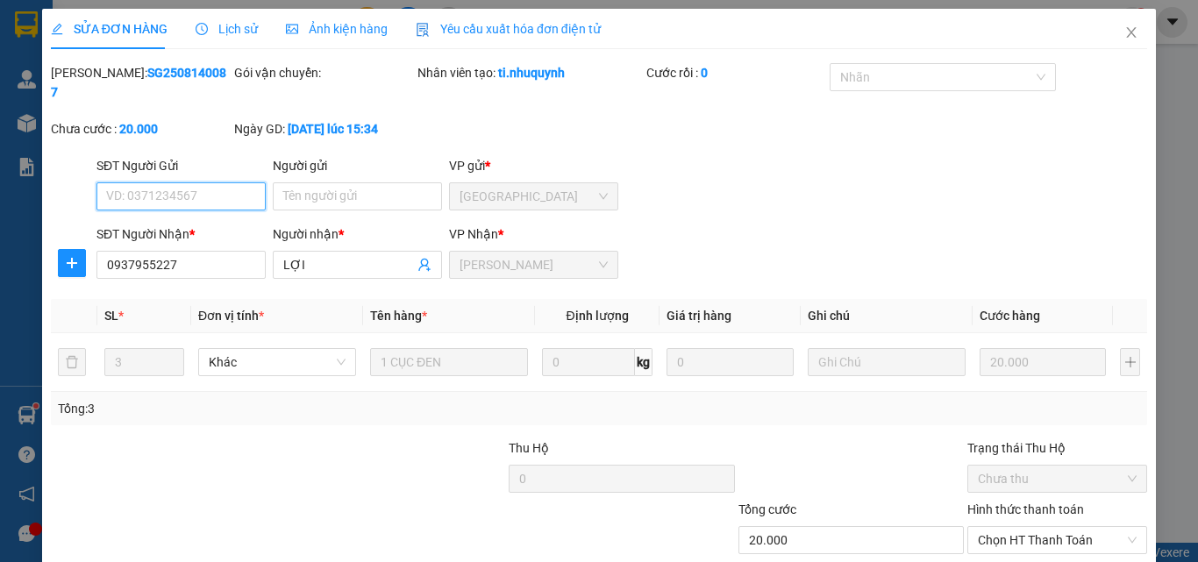
scroll to position [90, 0]
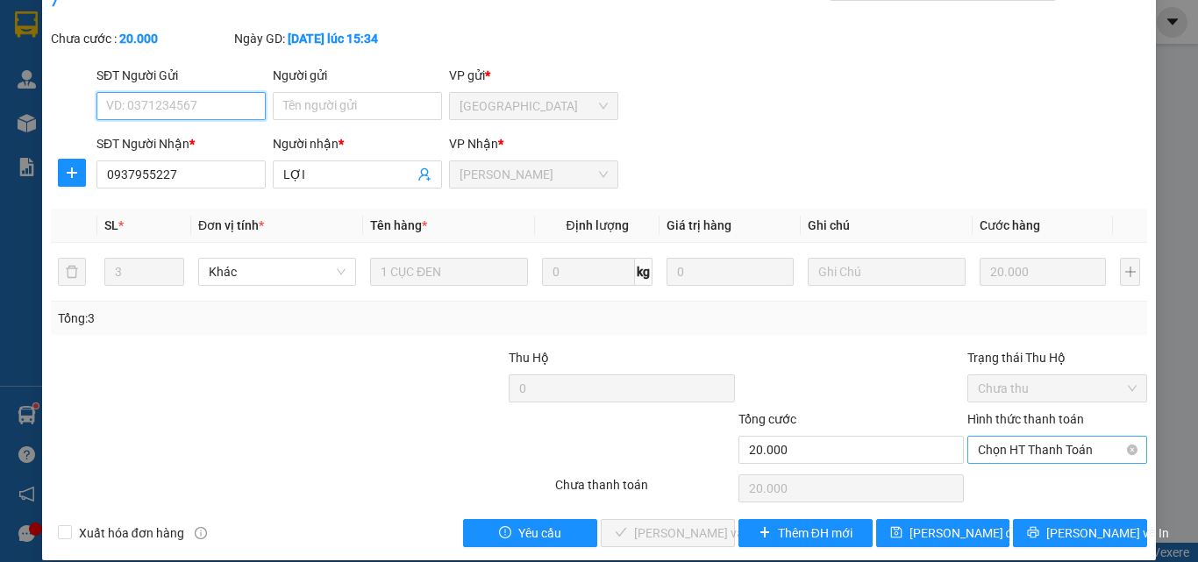
click at [995, 437] on span "Chọn HT Thanh Toán" at bounding box center [1057, 450] width 159 height 26
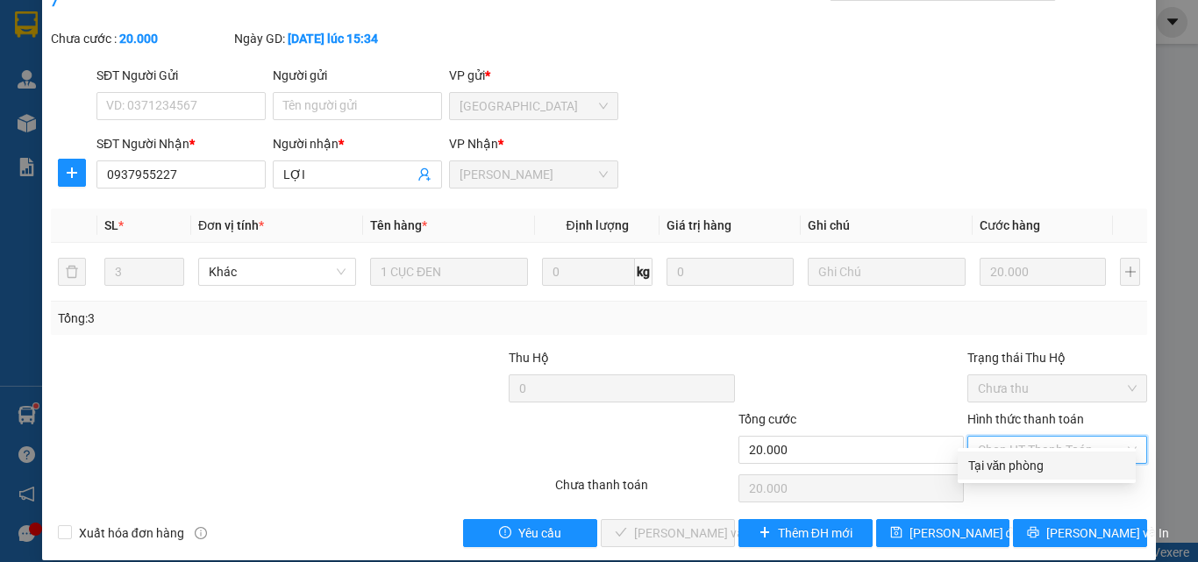
click at [1012, 466] on div "Tại văn phòng" at bounding box center [1046, 465] width 157 height 19
type input "0"
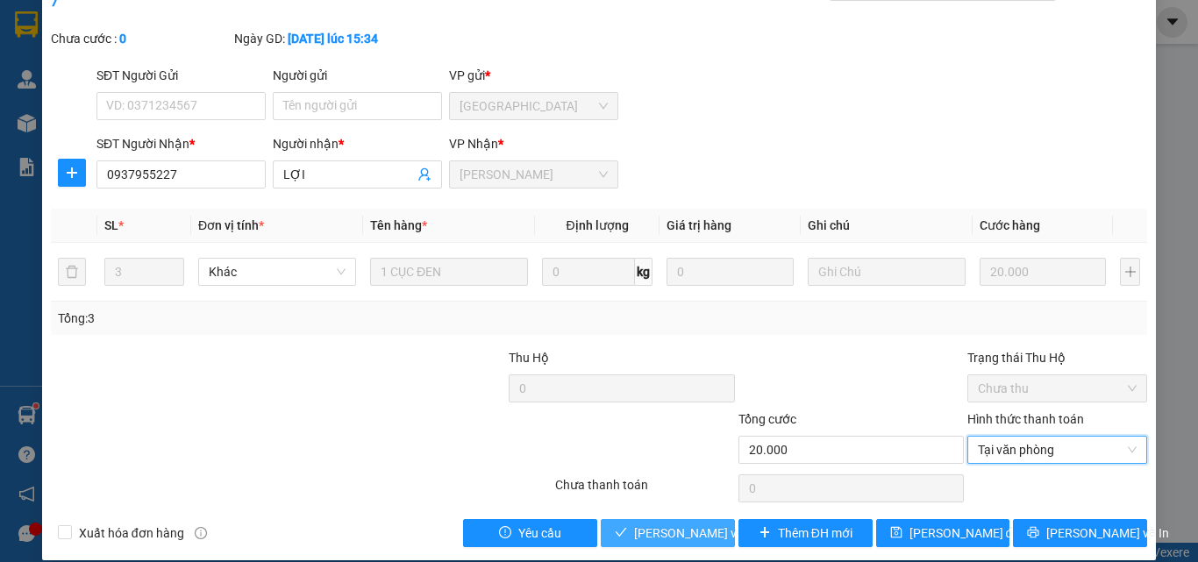
click at [686, 524] on span "[PERSON_NAME] và [PERSON_NAME] hàng" at bounding box center [752, 533] width 237 height 19
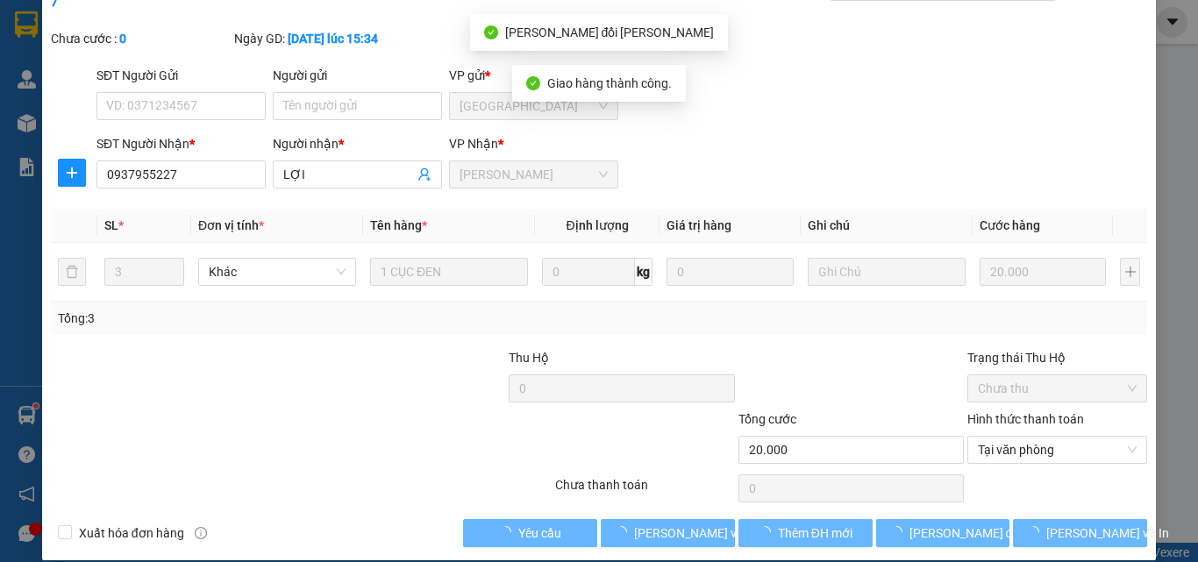
scroll to position [0, 0]
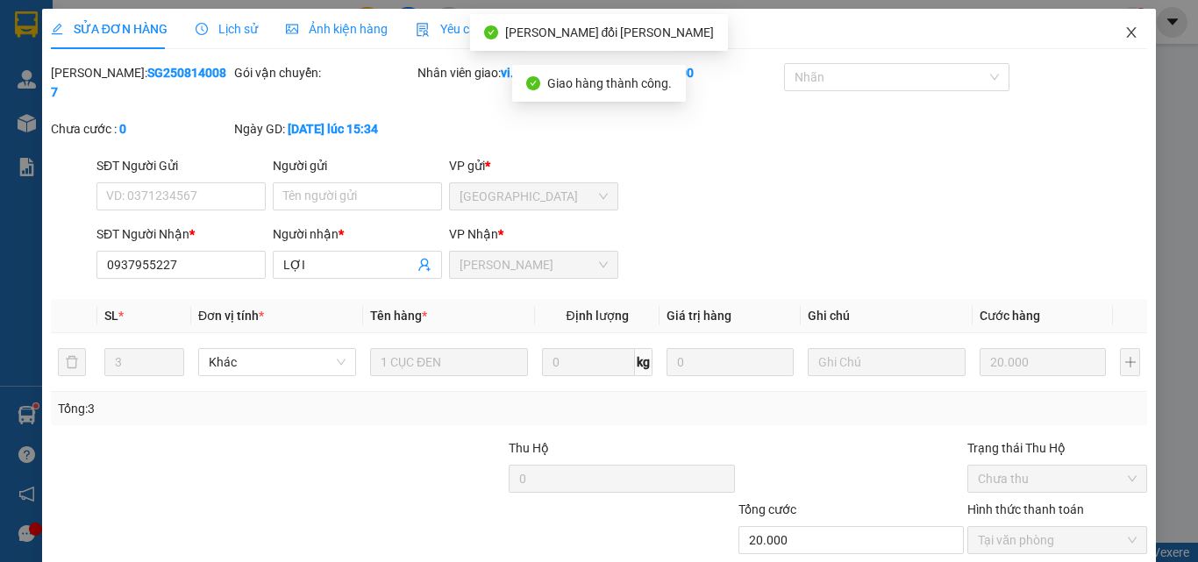
click at [1127, 35] on icon "close" at bounding box center [1132, 32] width 10 height 11
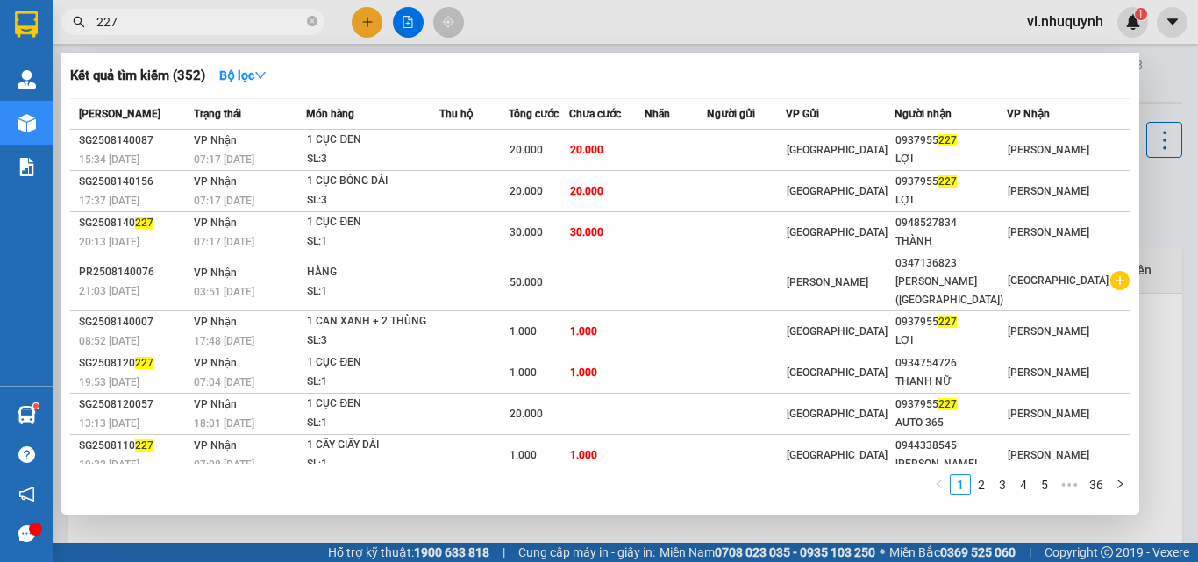
click at [192, 27] on input "227" at bounding box center [199, 21] width 207 height 19
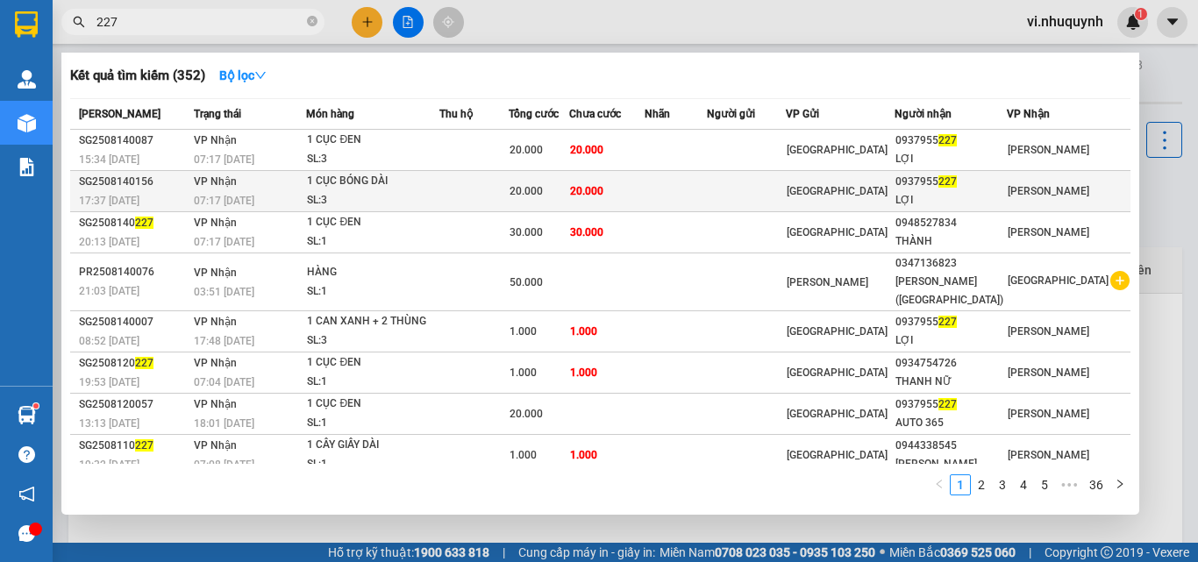
click at [1003, 194] on div "LỢI" at bounding box center [951, 200] width 111 height 18
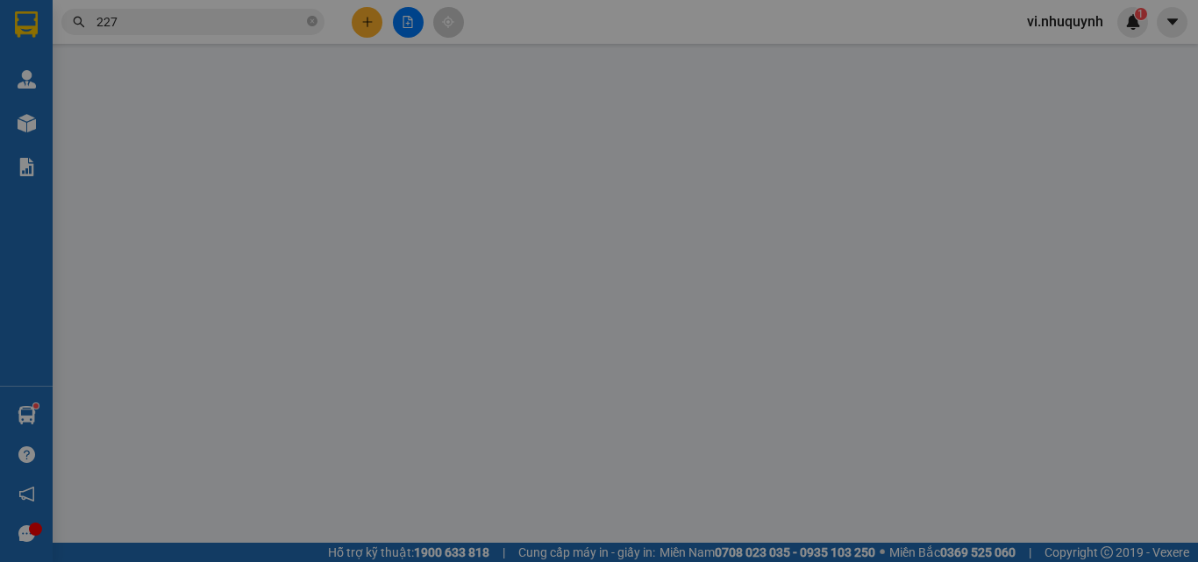
type input "0937955227"
type input "LỢI"
type input "20.000"
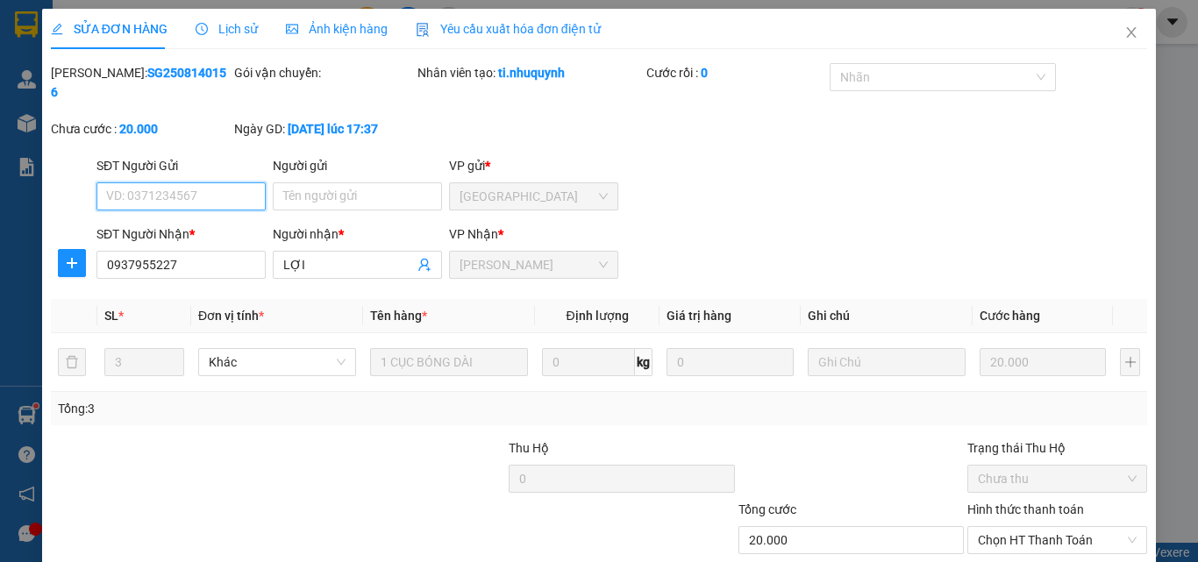
scroll to position [90, 0]
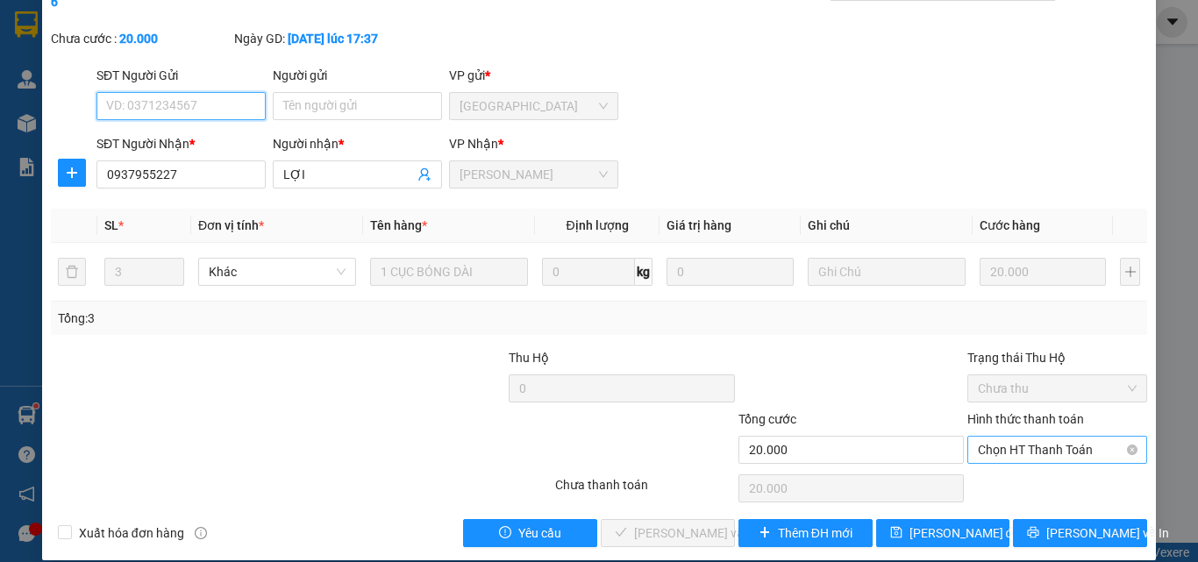
click at [987, 437] on span "Chọn HT Thanh Toán" at bounding box center [1057, 450] width 159 height 26
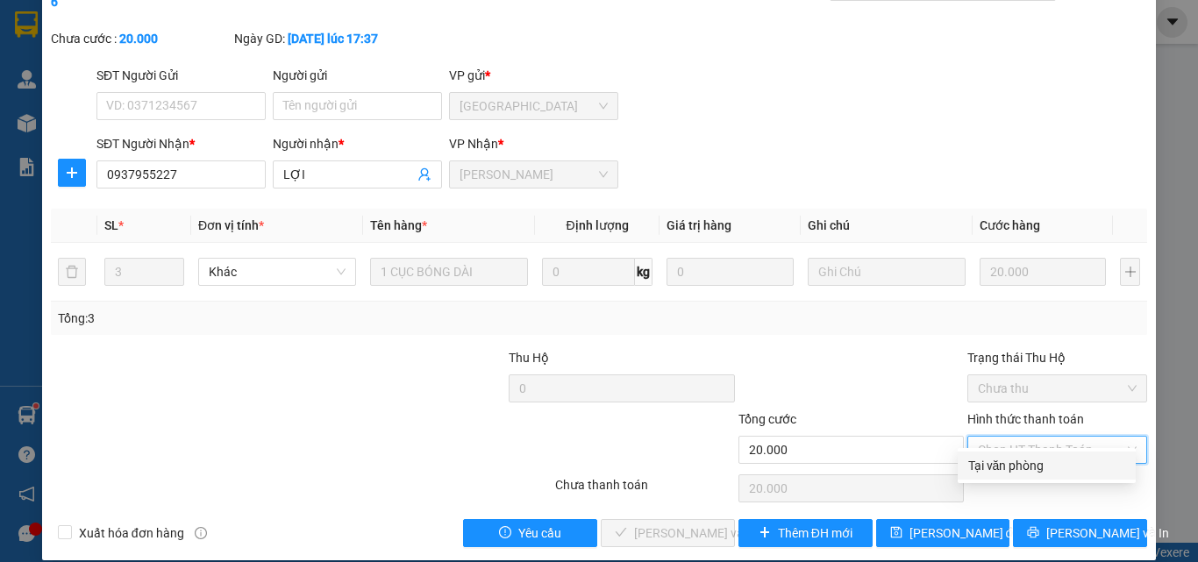
click at [994, 464] on div "Tại văn phòng" at bounding box center [1046, 465] width 157 height 19
type input "0"
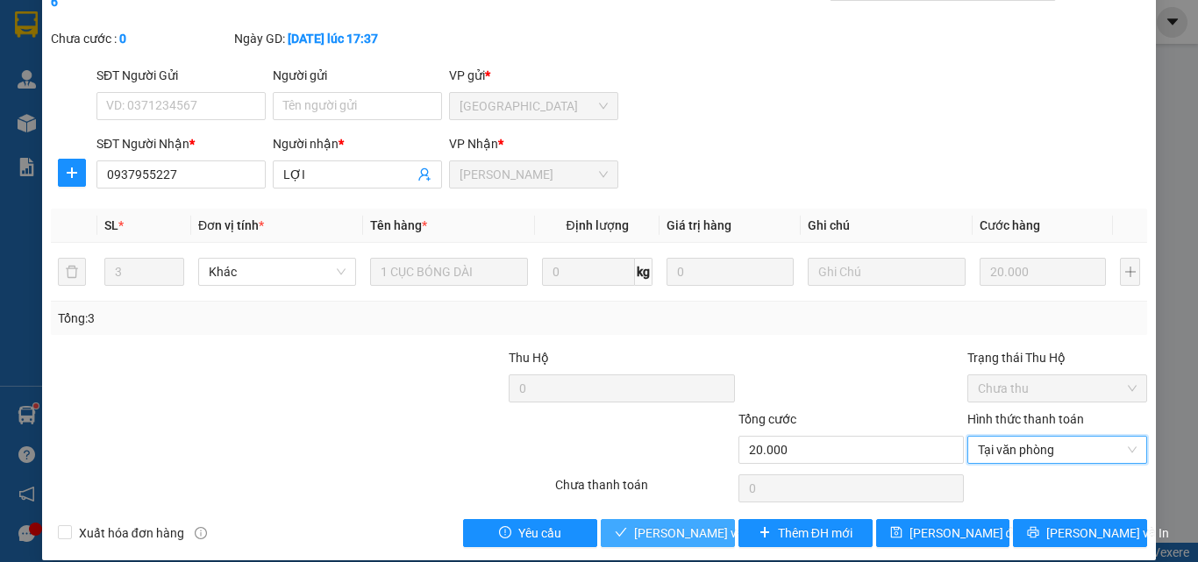
click at [660, 524] on span "[PERSON_NAME] và [PERSON_NAME] hàng" at bounding box center [752, 533] width 237 height 19
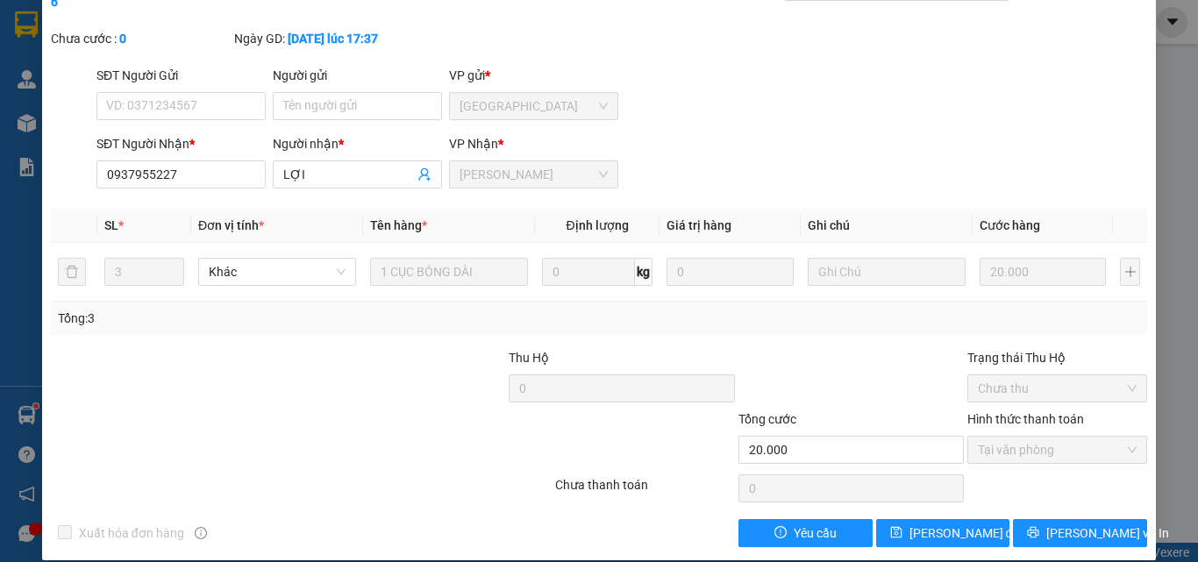
scroll to position [0, 0]
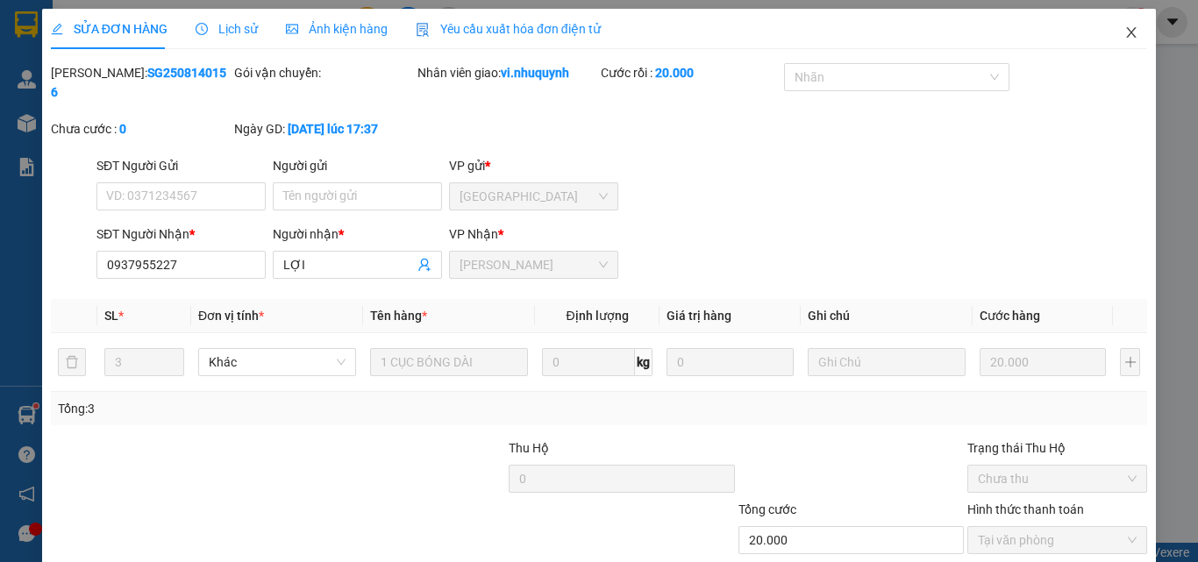
click at [1124, 33] on icon "close" at bounding box center [1131, 32] width 14 height 14
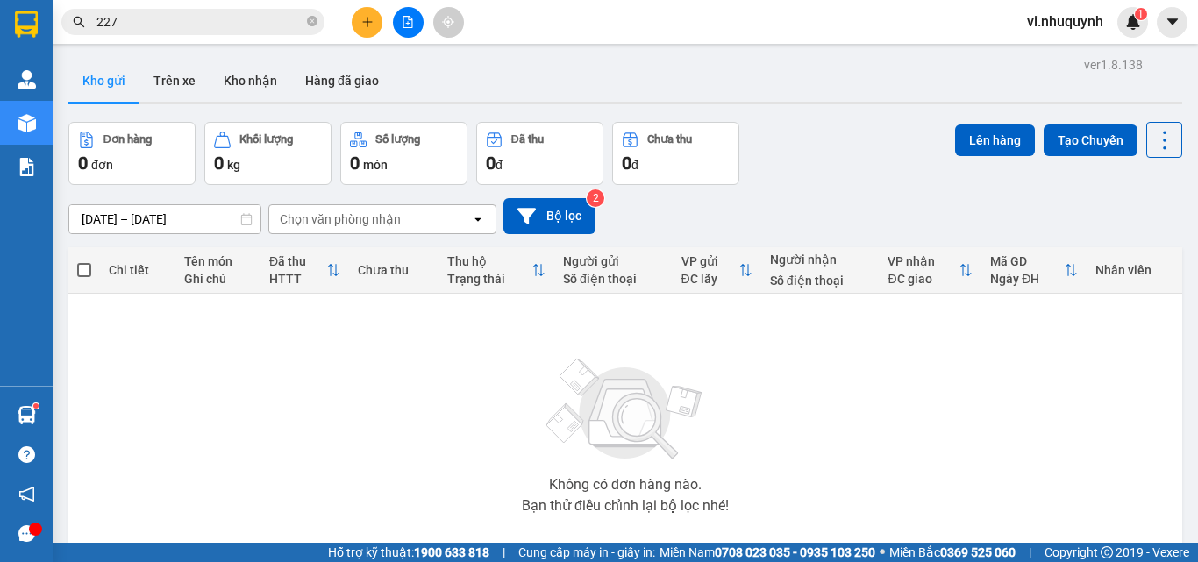
click at [221, 31] on input "227" at bounding box center [199, 21] width 207 height 19
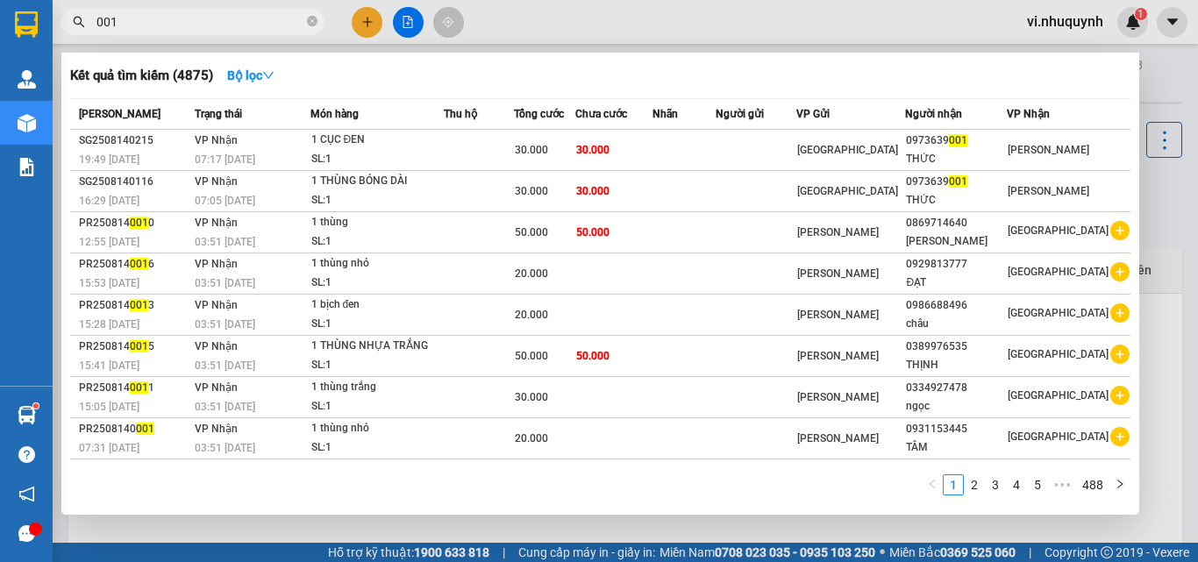
type input "001"
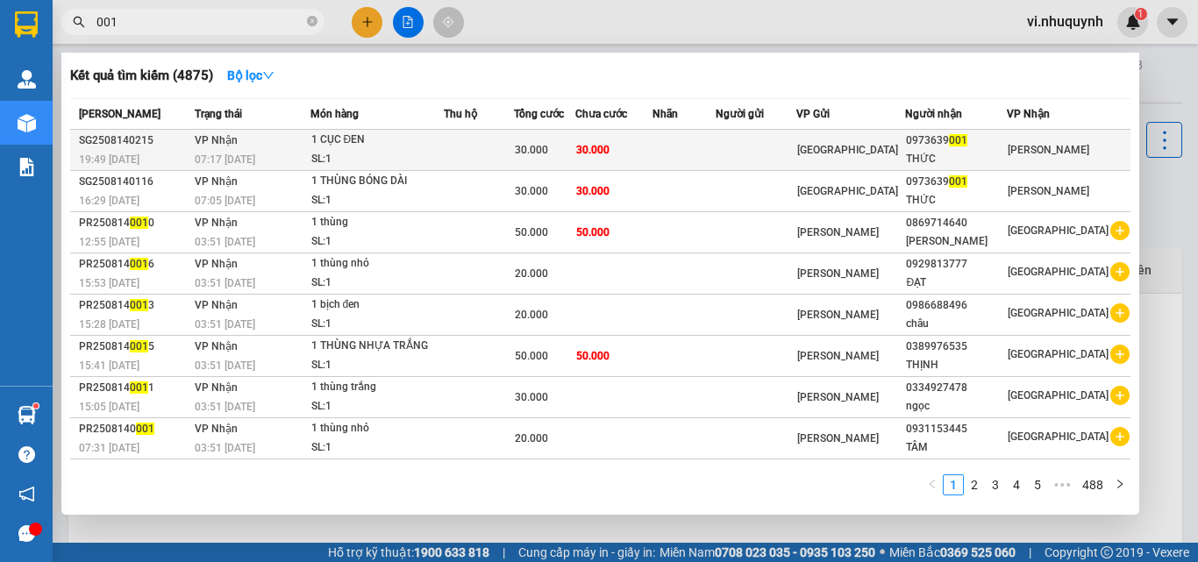
click at [960, 139] on div "0973639 001" at bounding box center [956, 141] width 100 height 18
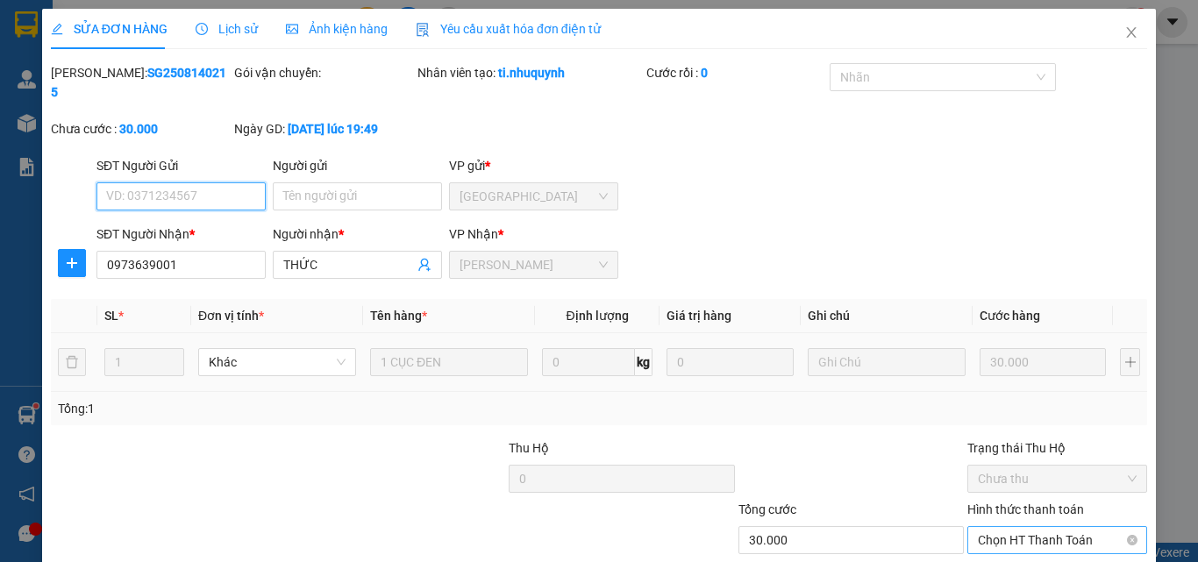
scroll to position [90, 0]
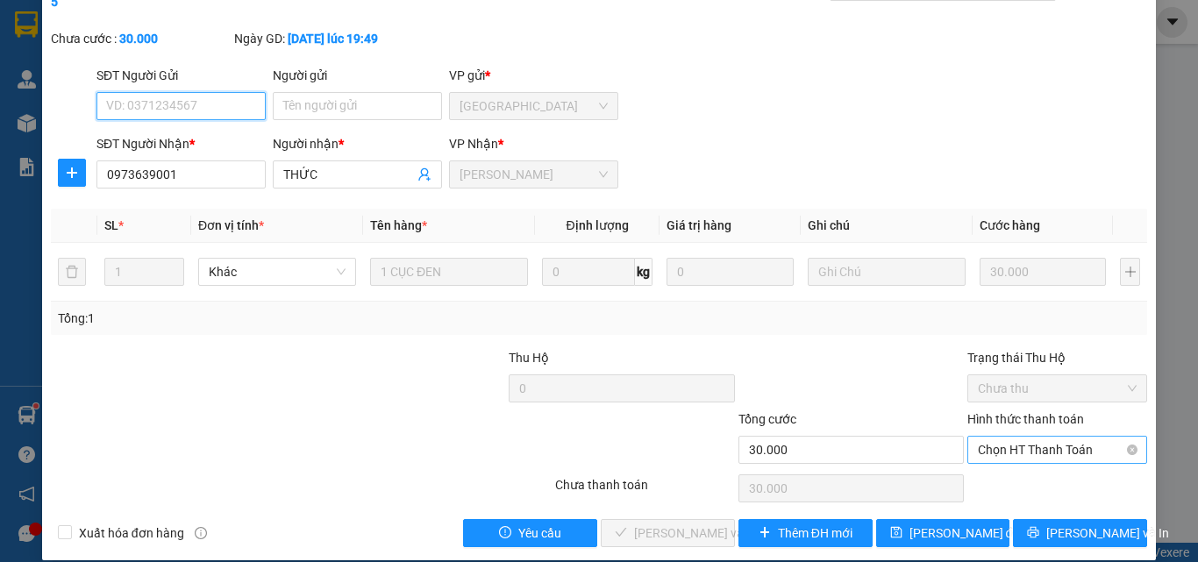
click at [992, 437] on span "Chọn HT Thanh Toán" at bounding box center [1057, 450] width 159 height 26
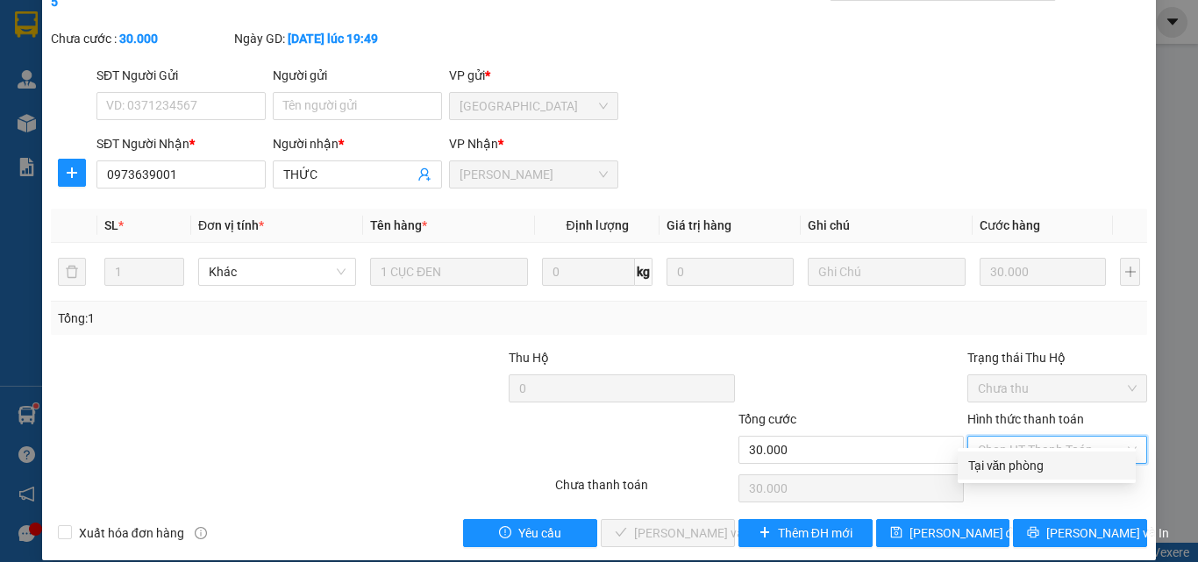
click at [995, 461] on div "Tại văn phòng" at bounding box center [1046, 465] width 157 height 19
type input "0"
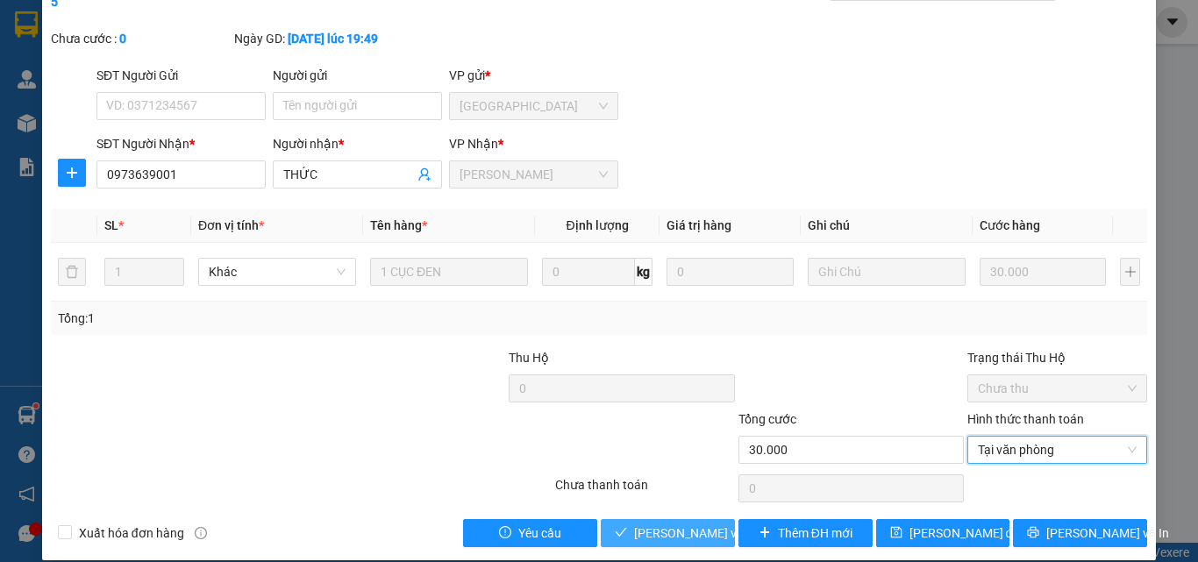
click at [683, 524] on span "[PERSON_NAME] và [PERSON_NAME] hàng" at bounding box center [752, 533] width 237 height 19
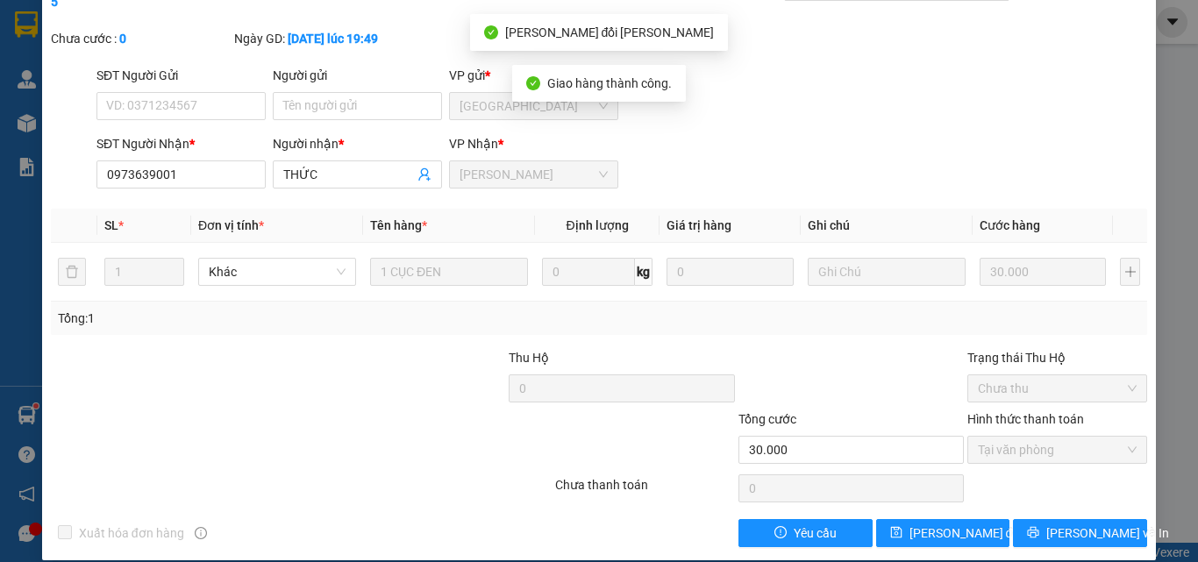
scroll to position [3, 0]
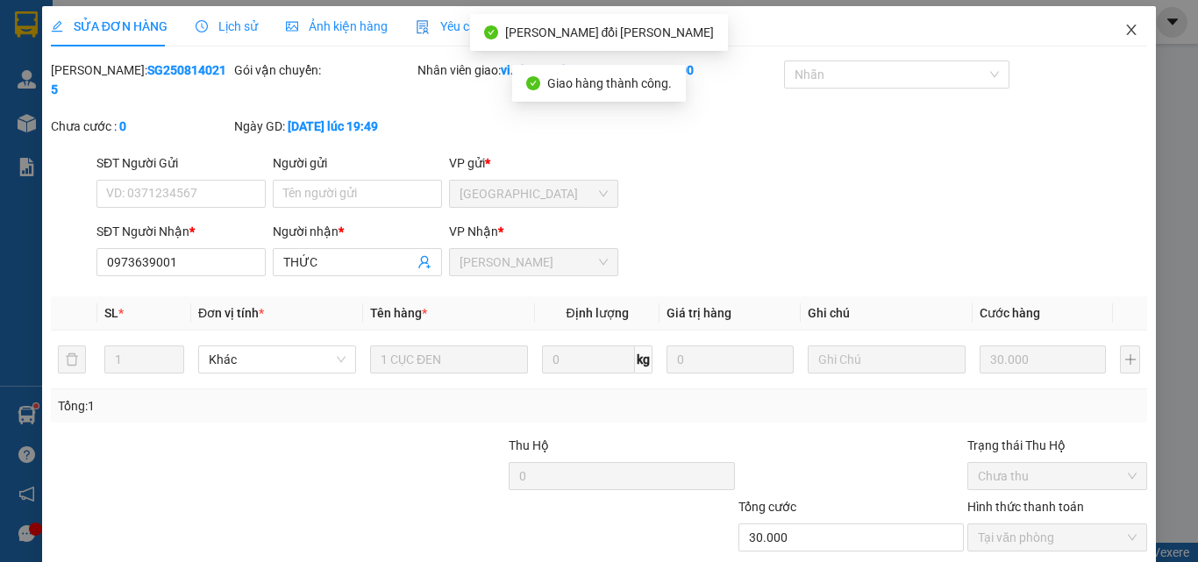
click at [1124, 25] on icon "close" at bounding box center [1131, 30] width 14 height 14
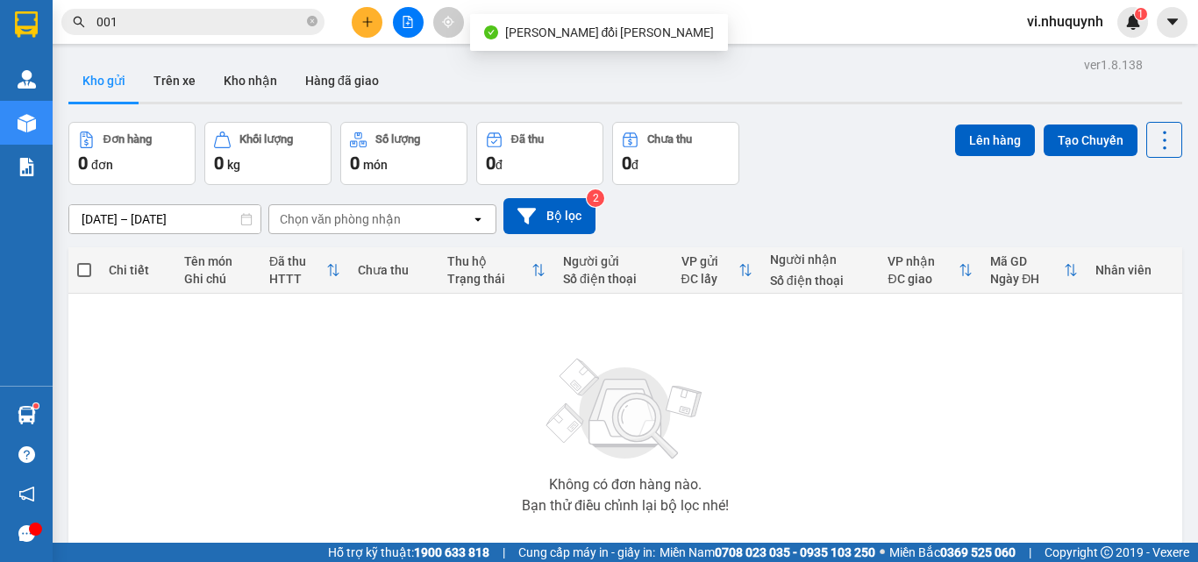
click at [202, 19] on input "001" at bounding box center [199, 21] width 207 height 19
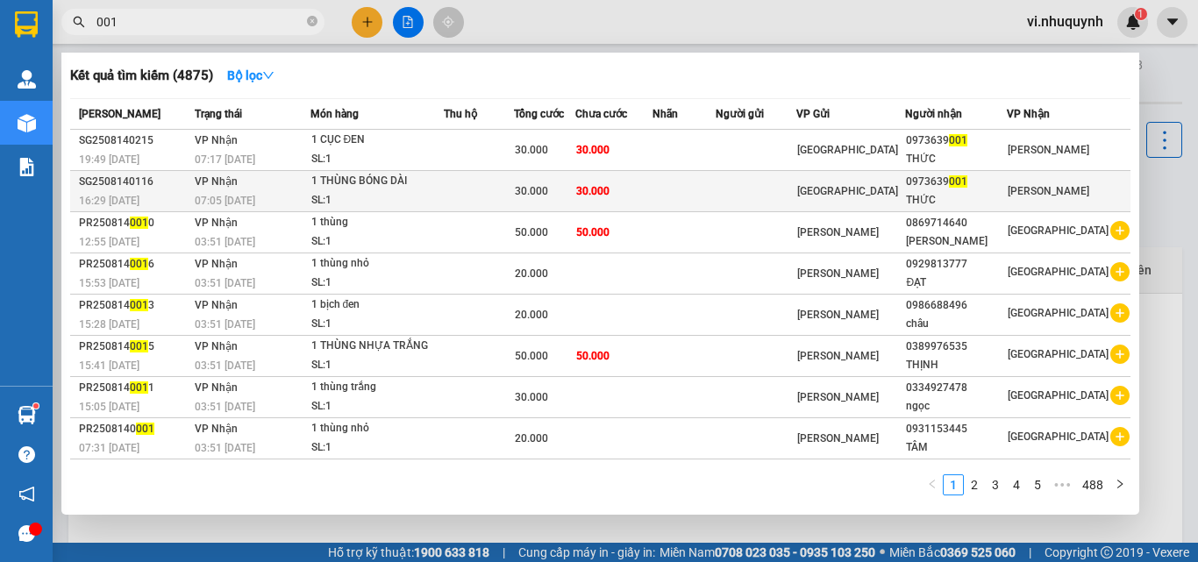
click at [962, 184] on div "0973639 001" at bounding box center [956, 182] width 100 height 18
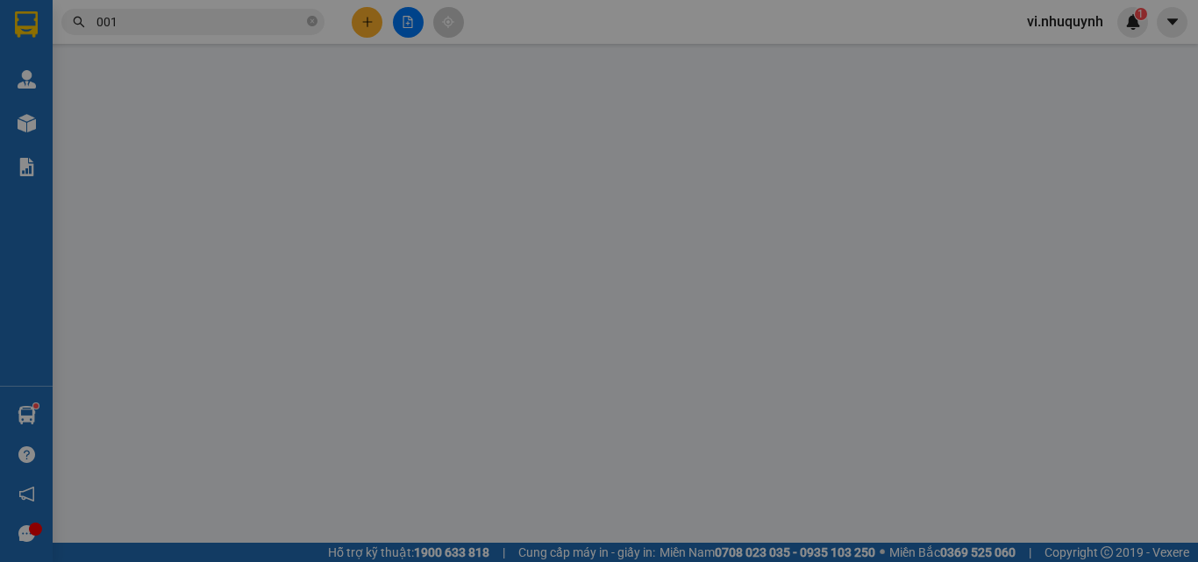
type input "0973639001"
type input "THỨC"
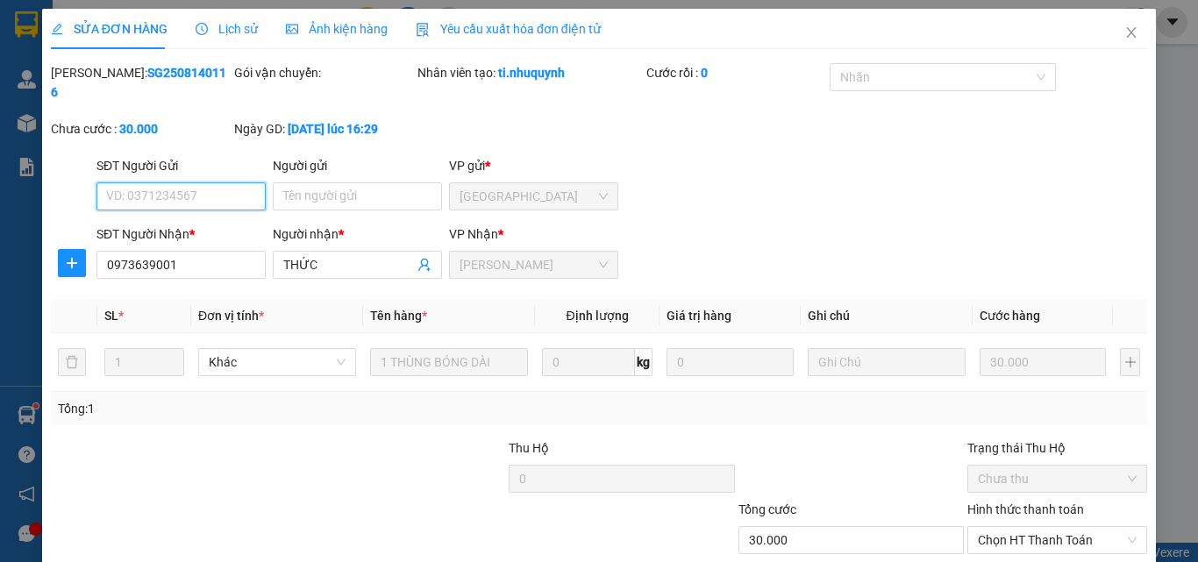
scroll to position [90, 0]
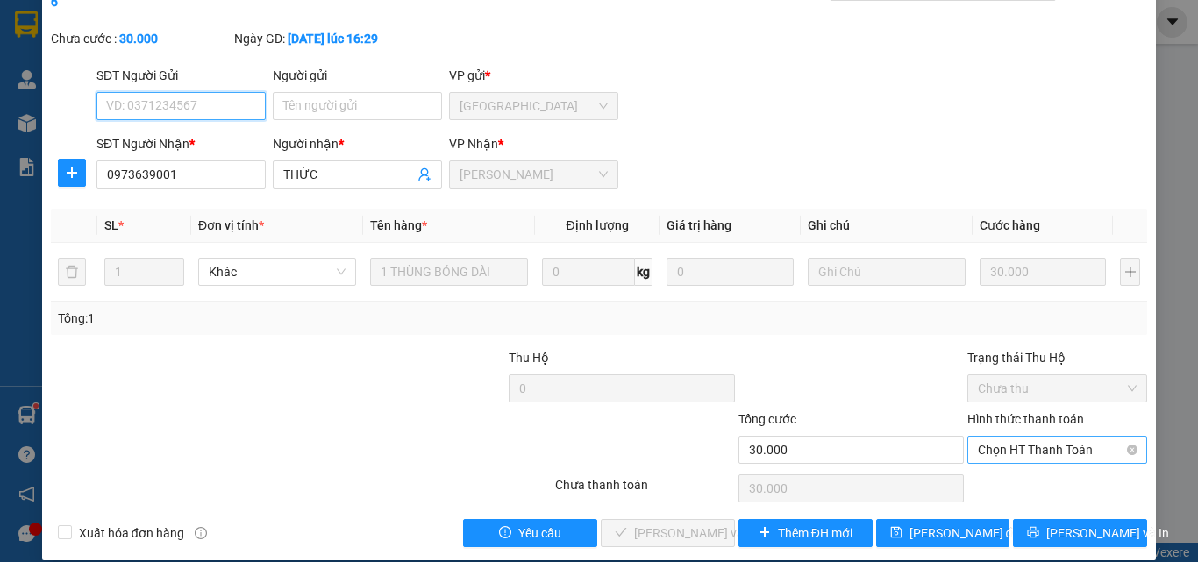
click at [1009, 437] on span "Chọn HT Thanh Toán" at bounding box center [1057, 450] width 159 height 26
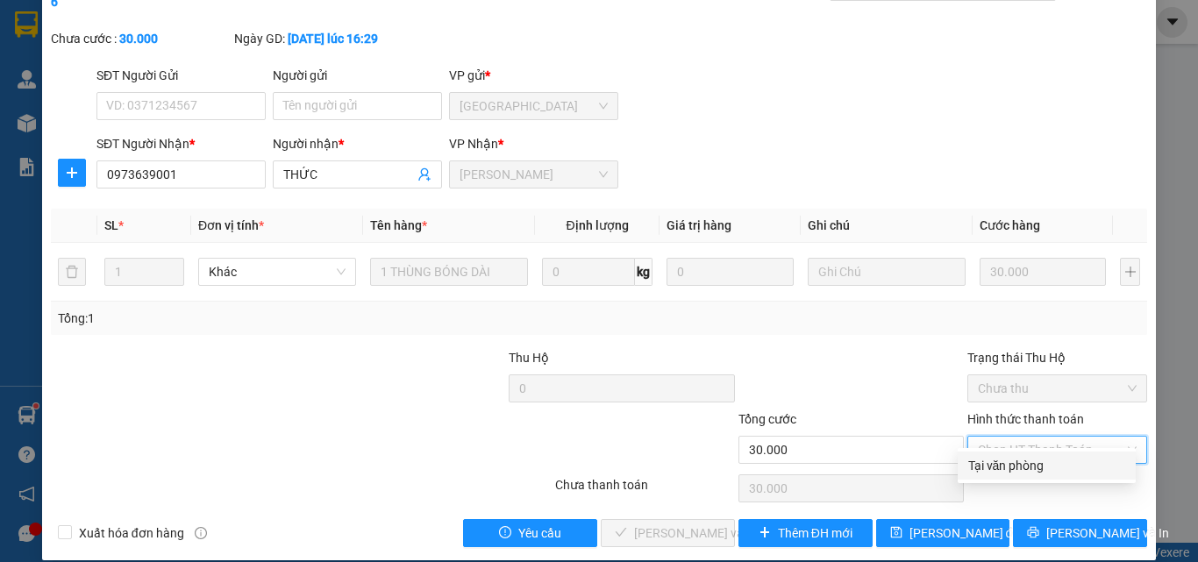
click at [996, 463] on div "Tại văn phòng" at bounding box center [1046, 465] width 157 height 19
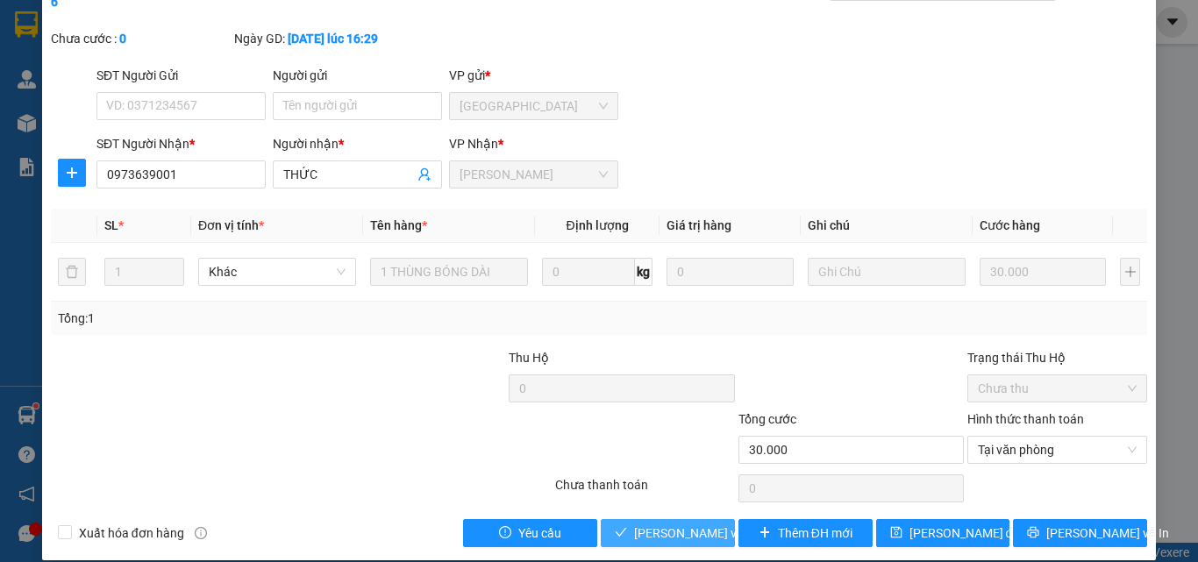
click at [688, 524] on span "[PERSON_NAME] và [PERSON_NAME] hàng" at bounding box center [752, 533] width 237 height 19
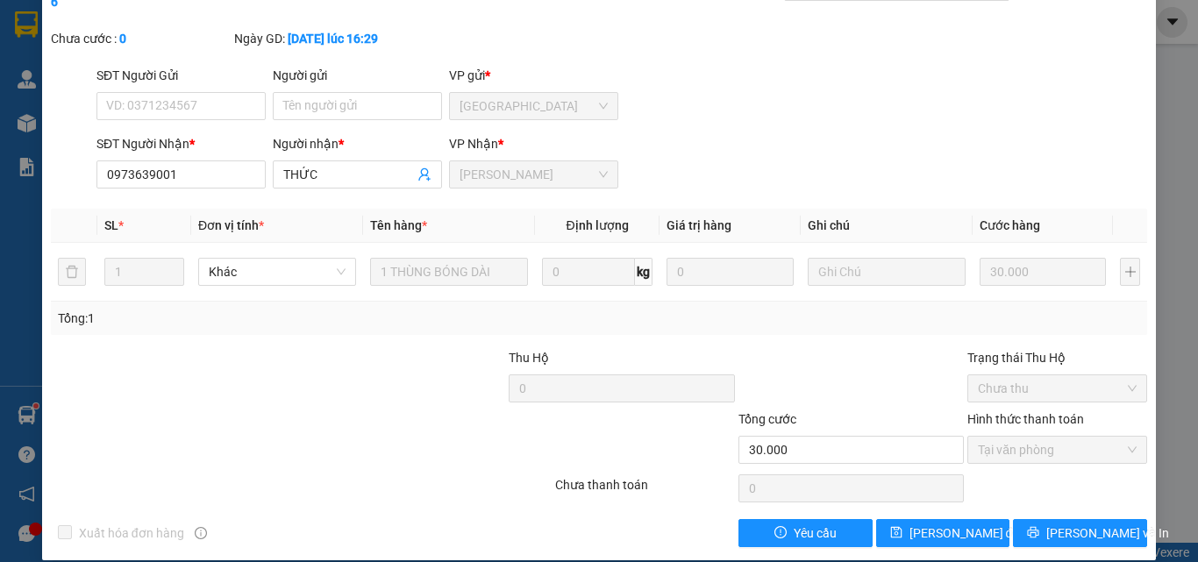
scroll to position [0, 0]
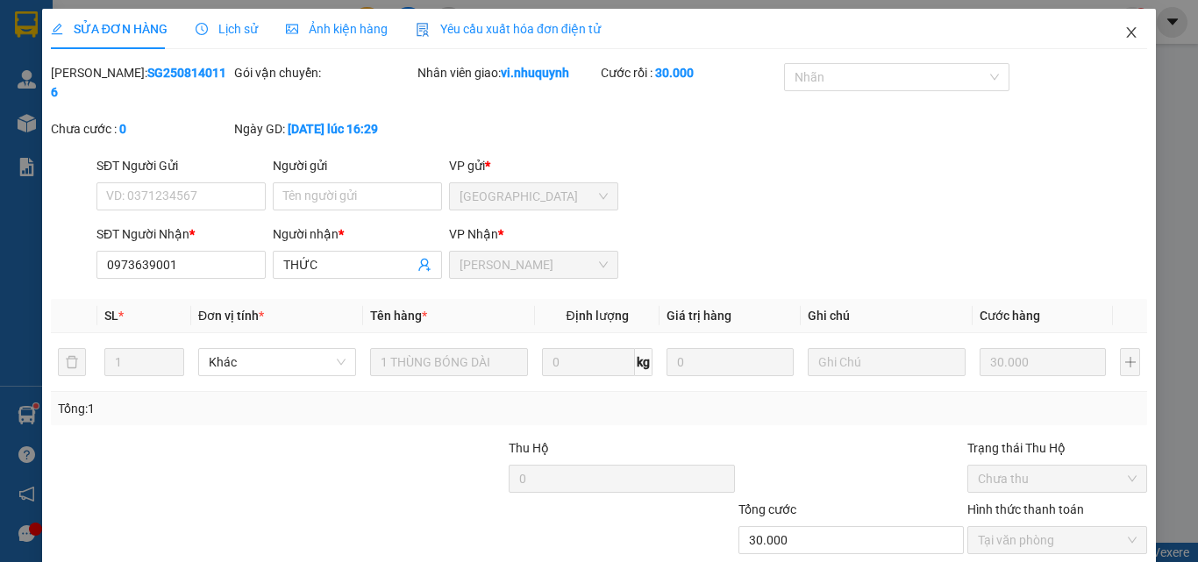
click at [1124, 33] on icon "close" at bounding box center [1131, 32] width 14 height 14
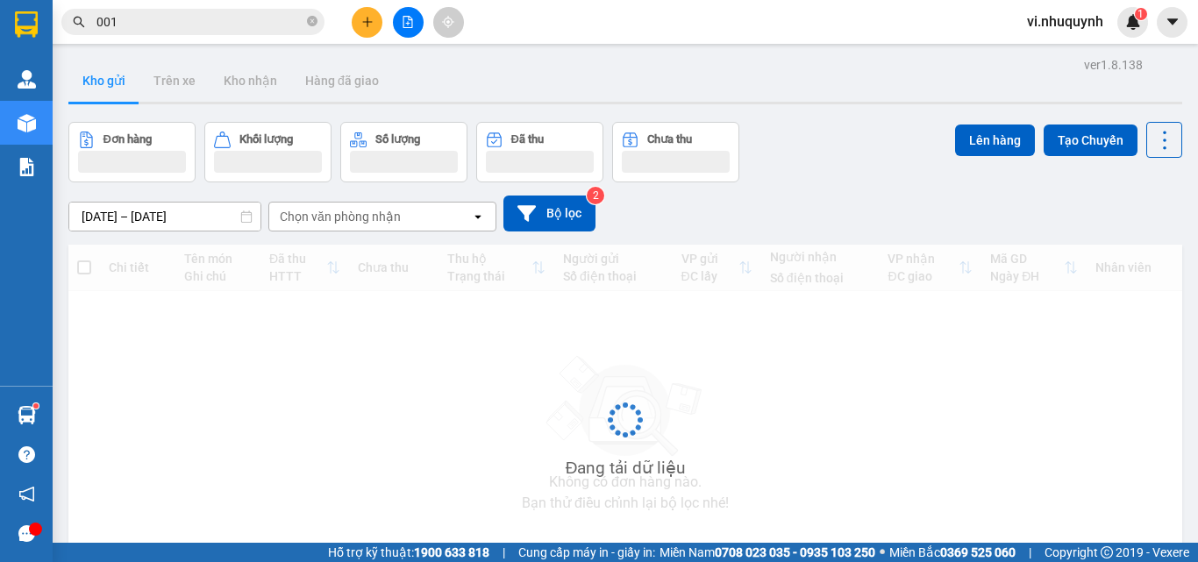
click at [186, 24] on input "001" at bounding box center [199, 21] width 207 height 19
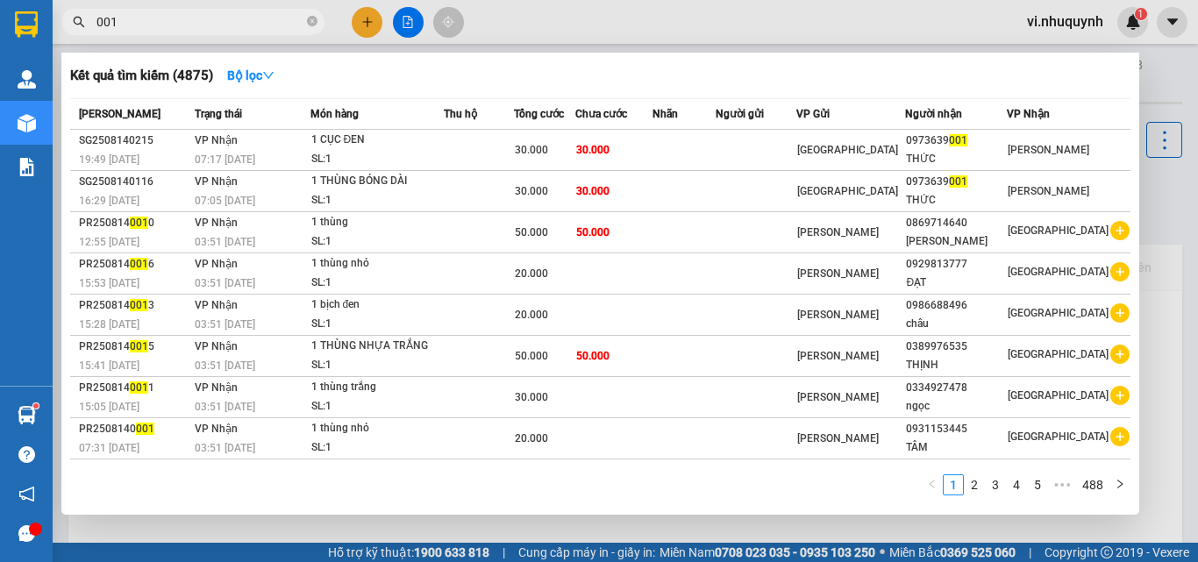
click at [186, 24] on input "001" at bounding box center [199, 21] width 207 height 19
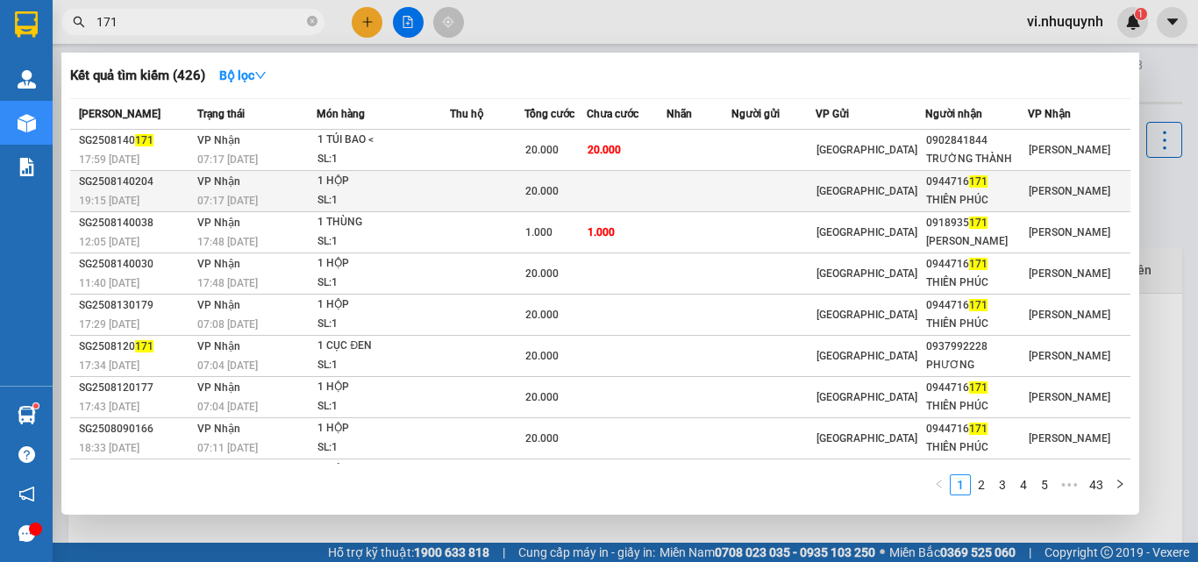
click at [993, 189] on div "0944716 171" at bounding box center [976, 182] width 101 height 18
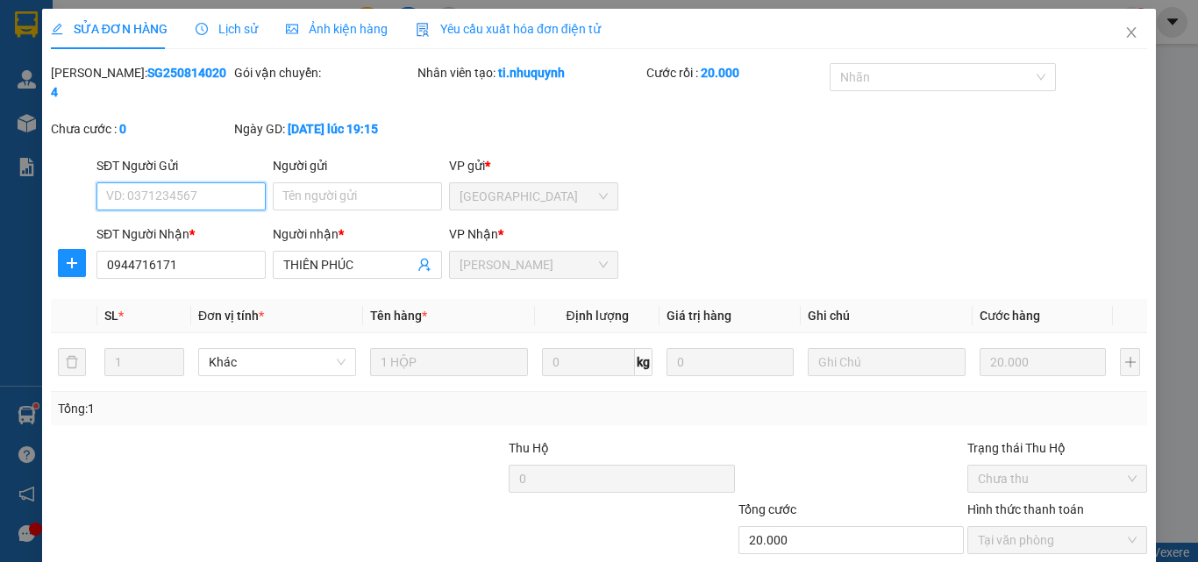
scroll to position [90, 0]
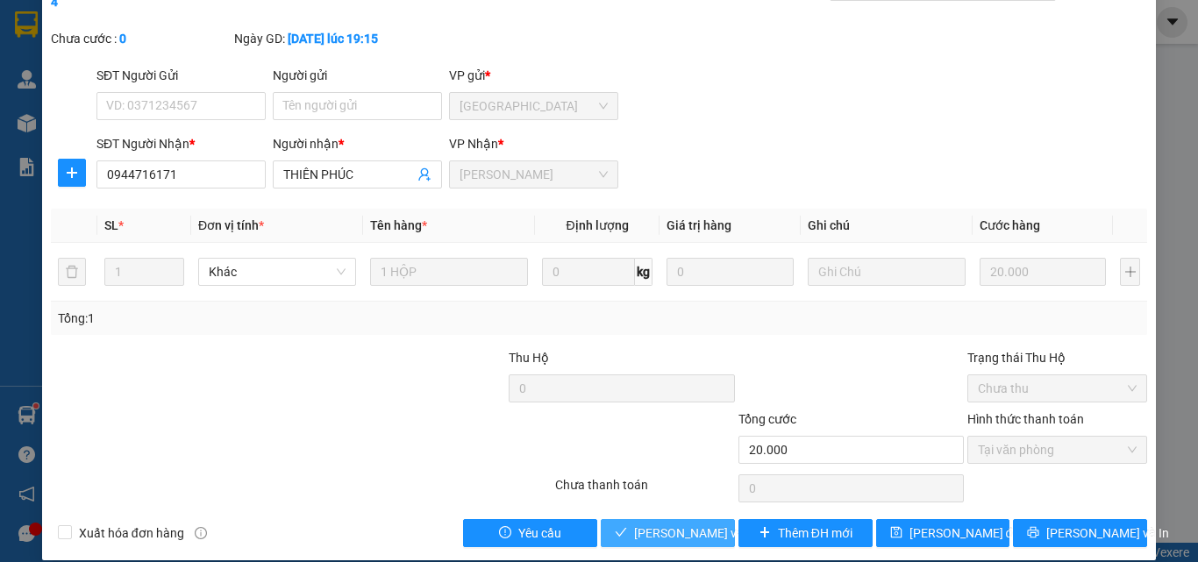
click at [689, 524] on span "[PERSON_NAME] và [PERSON_NAME] hàng" at bounding box center [752, 533] width 237 height 19
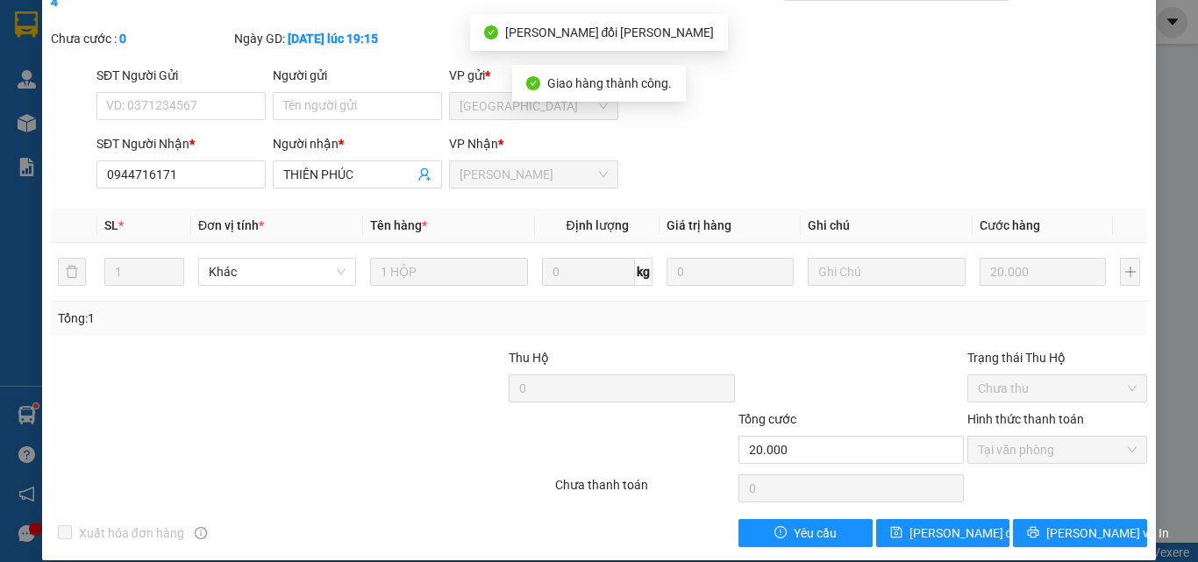
scroll to position [0, 0]
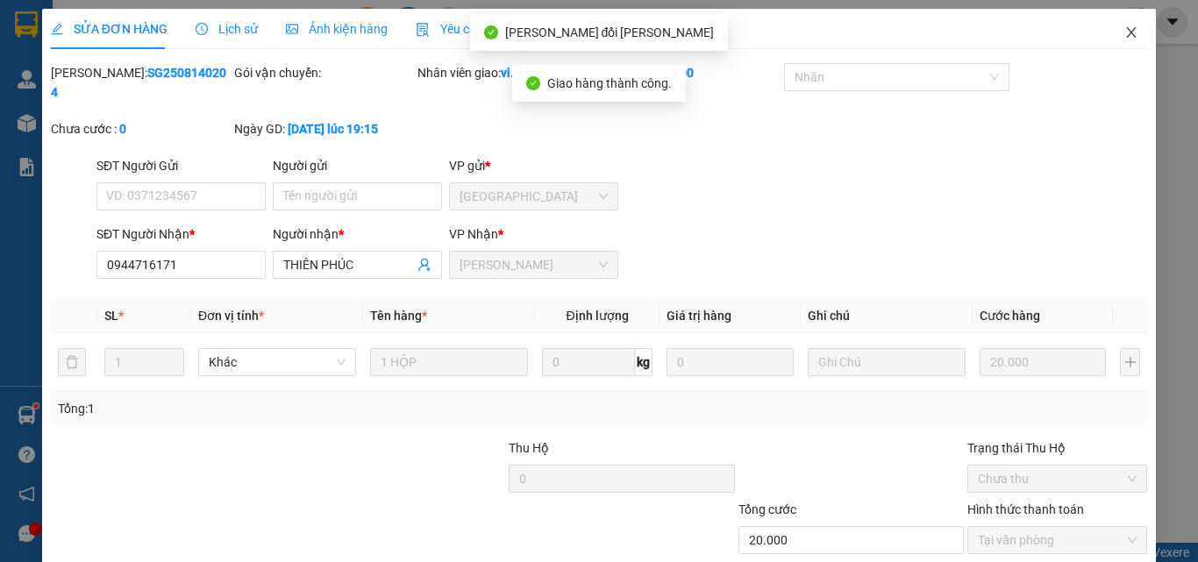
click at [1127, 32] on icon "close" at bounding box center [1132, 32] width 10 height 11
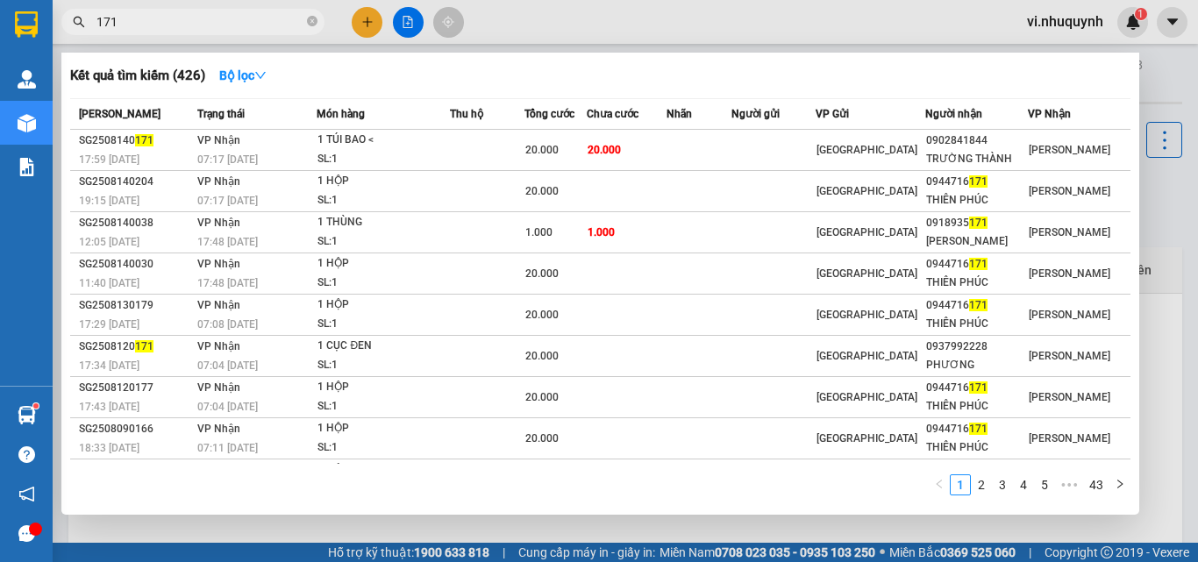
click at [171, 20] on input "171" at bounding box center [199, 21] width 207 height 19
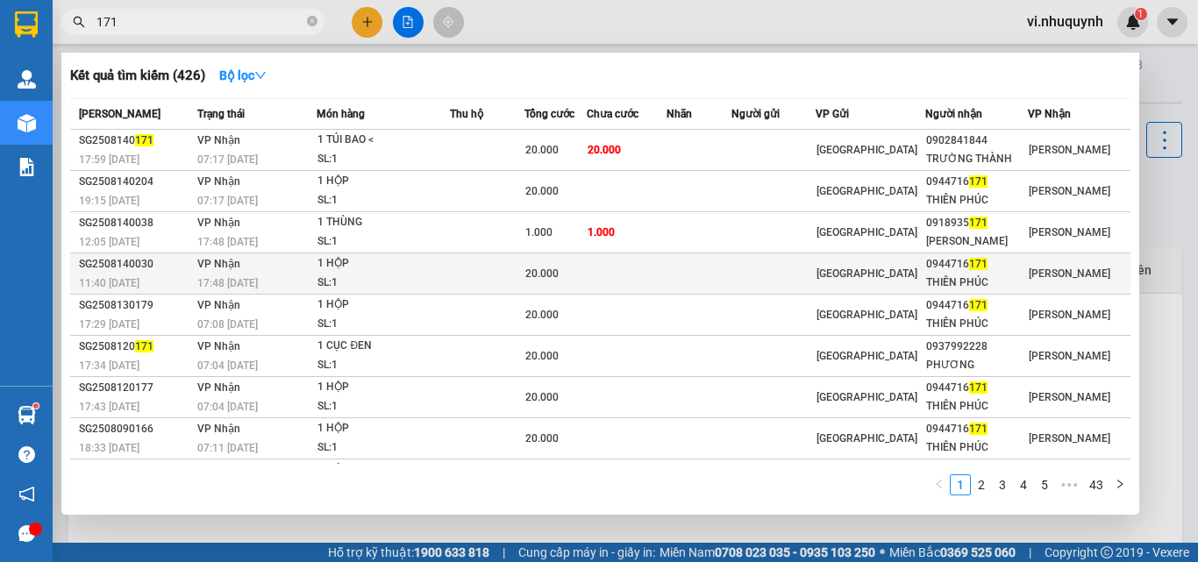
click at [997, 279] on div "THIÊN PHÚC" at bounding box center [976, 283] width 101 height 18
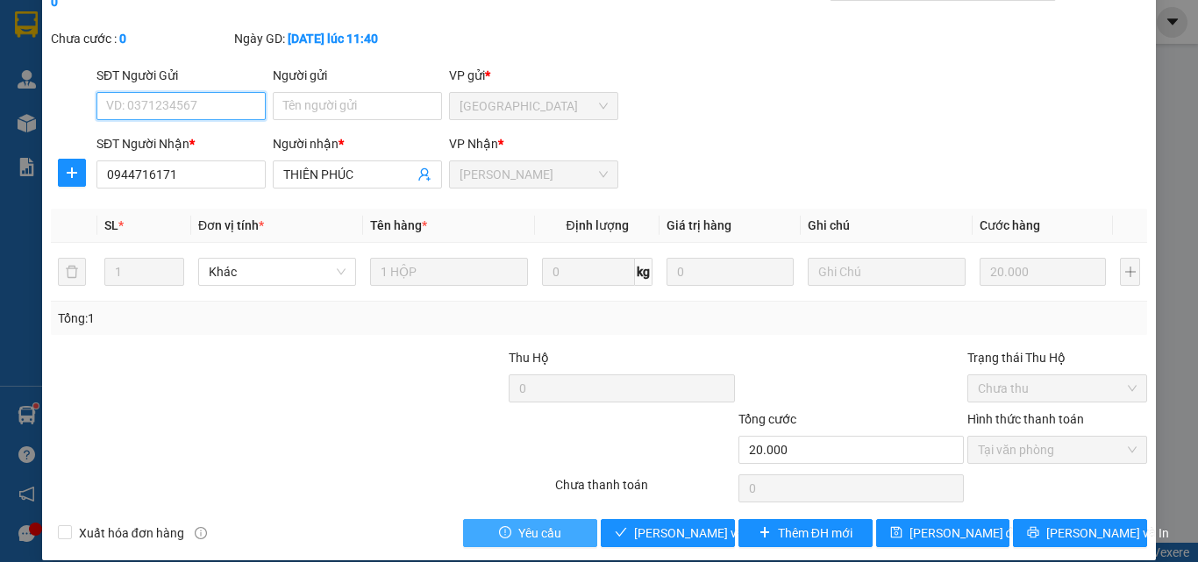
scroll to position [90, 0]
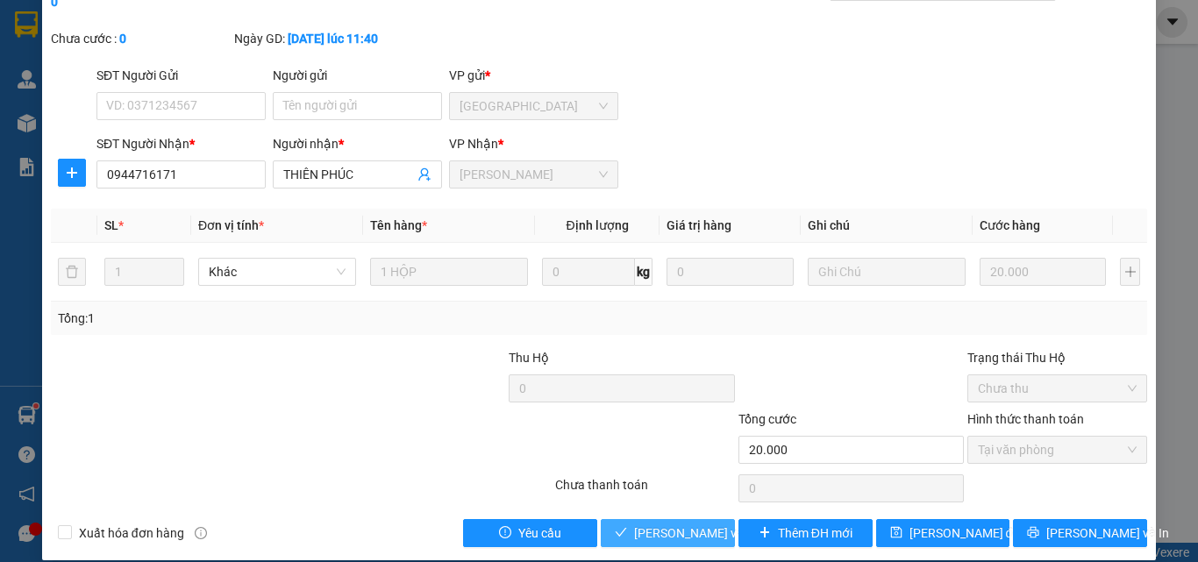
click at [649, 524] on span "[PERSON_NAME] và [PERSON_NAME] hàng" at bounding box center [752, 533] width 237 height 19
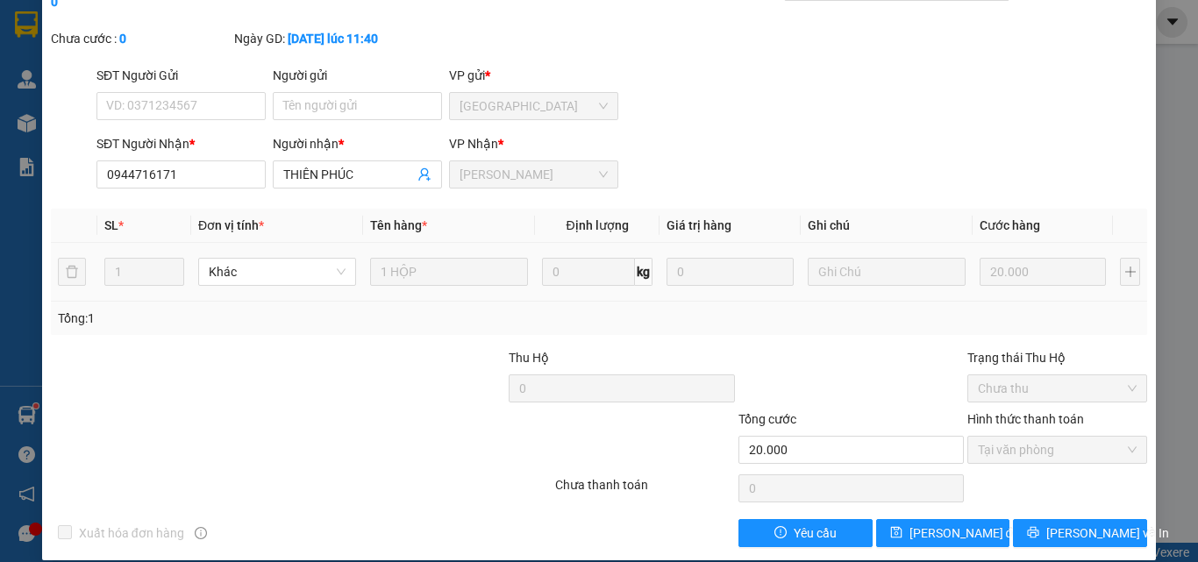
scroll to position [0, 0]
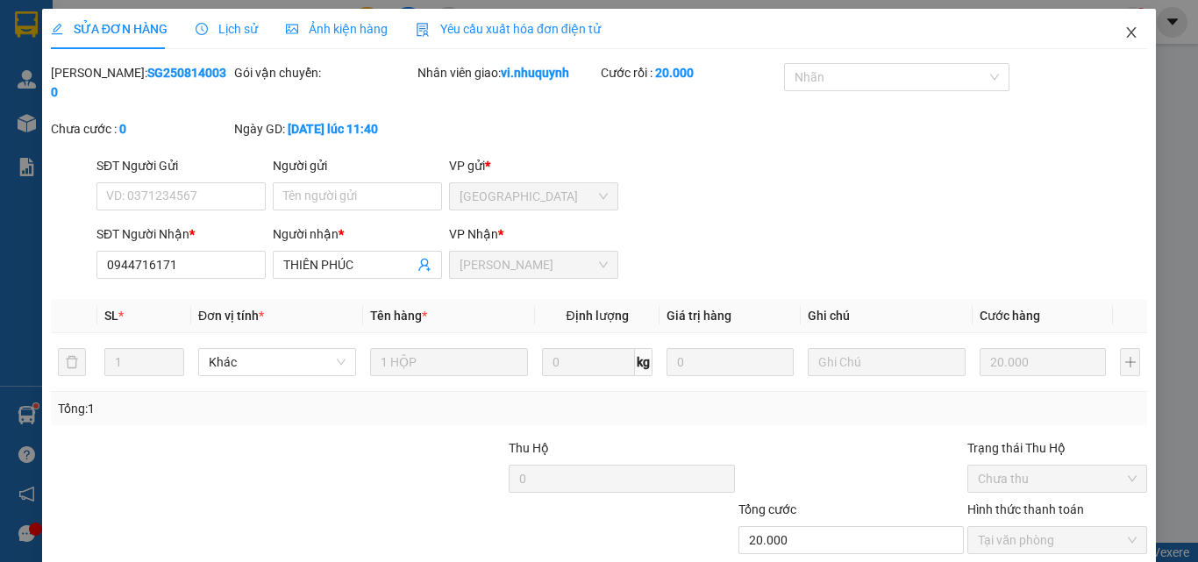
click at [1124, 33] on icon "close" at bounding box center [1131, 32] width 14 height 14
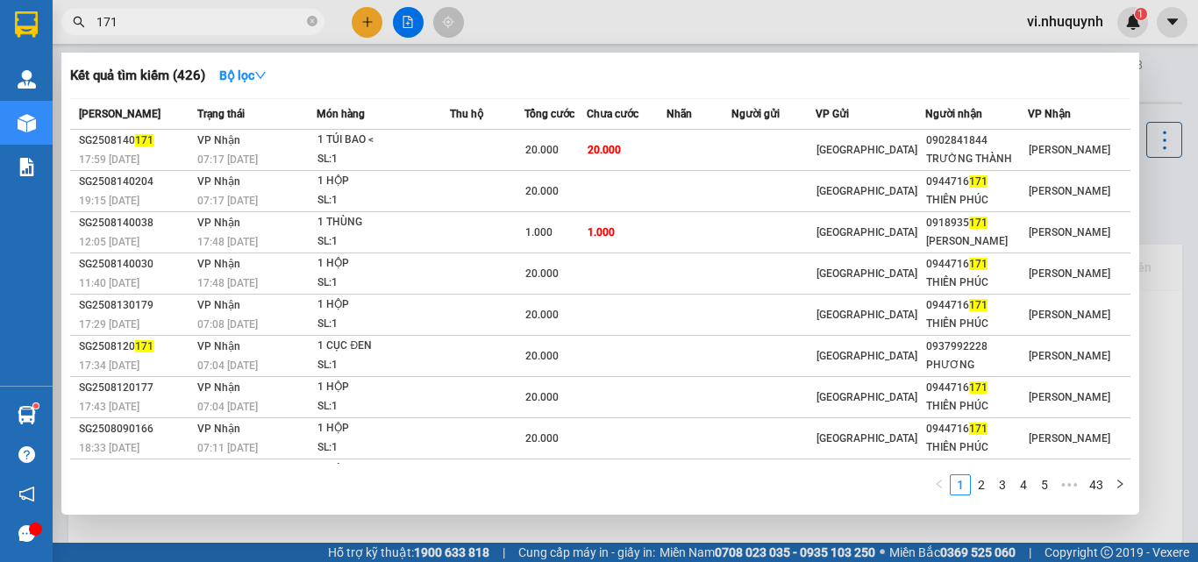
click at [174, 27] on input "171" at bounding box center [199, 21] width 207 height 19
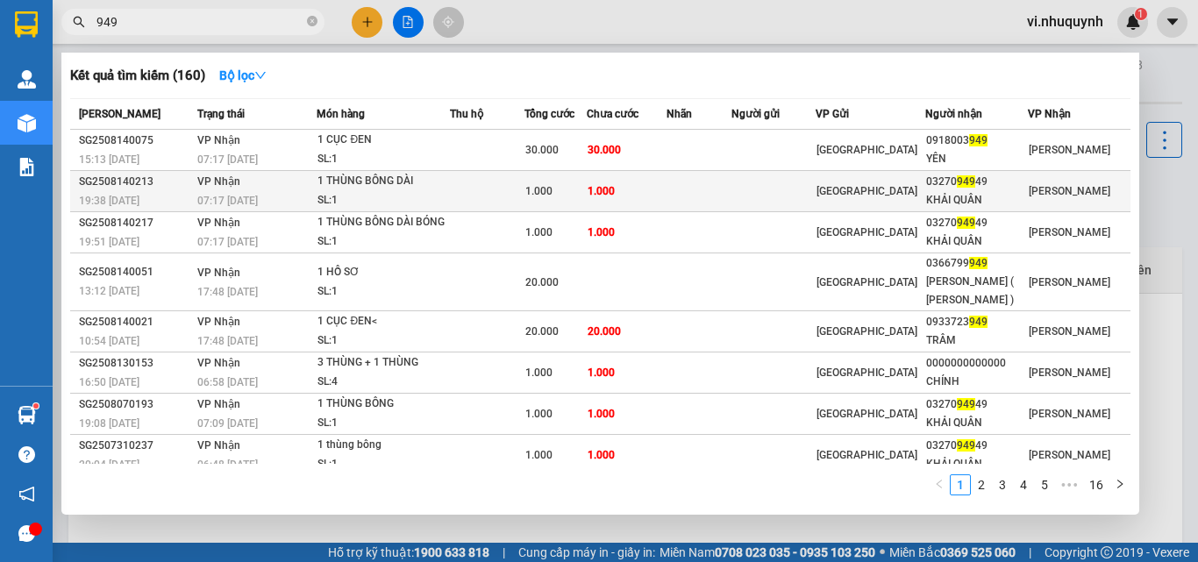
click at [982, 198] on div "KHẢI QUÂN" at bounding box center [976, 200] width 101 height 18
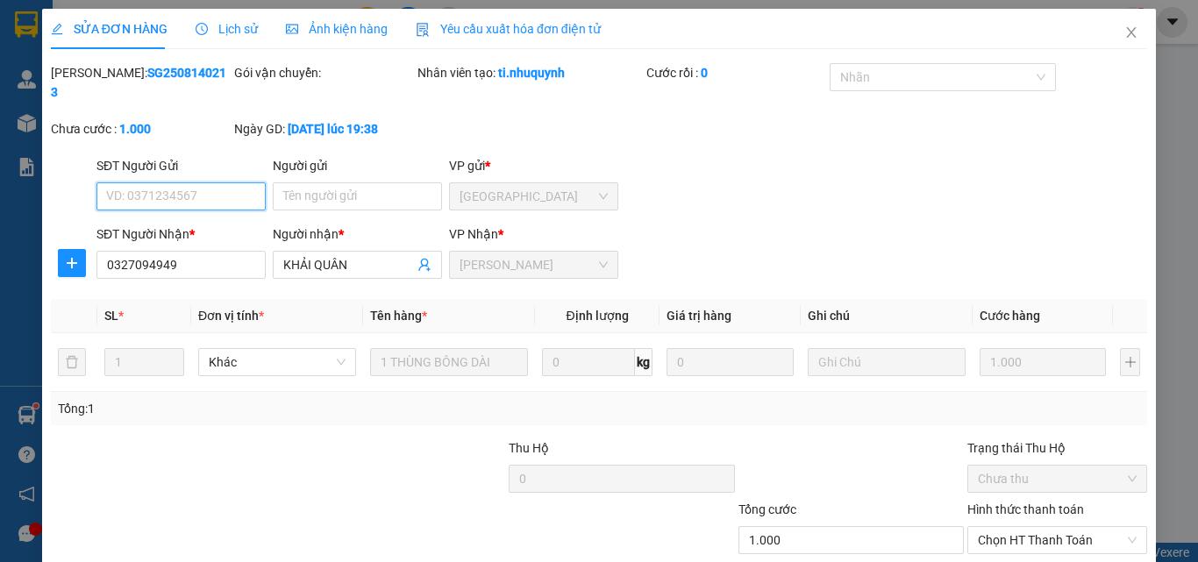
scroll to position [90, 0]
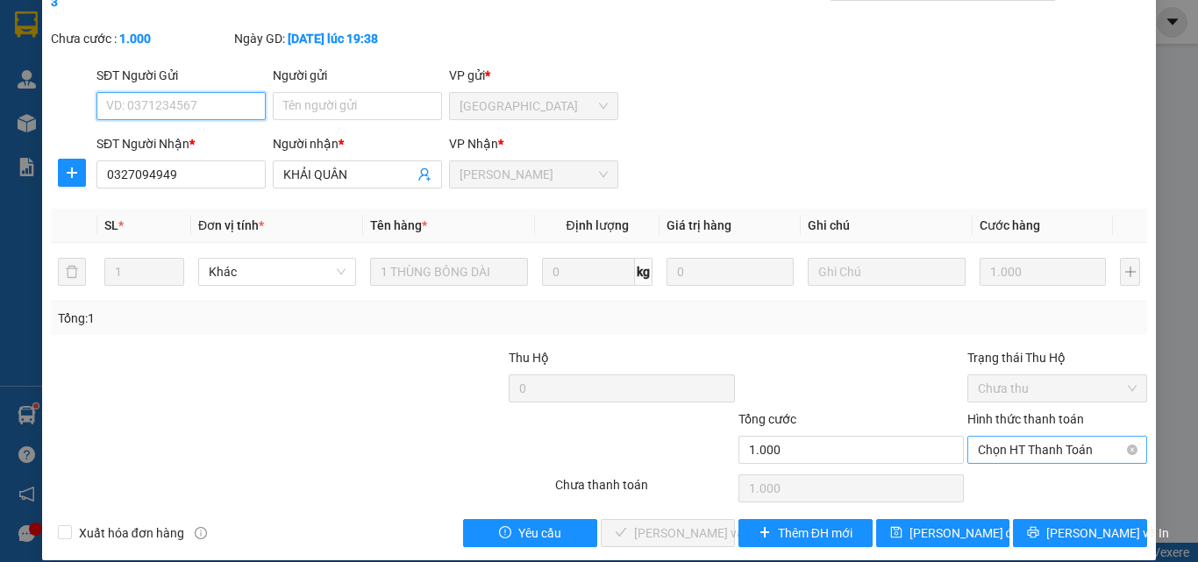
click at [989, 437] on span "Chọn HT Thanh Toán" at bounding box center [1057, 450] width 159 height 26
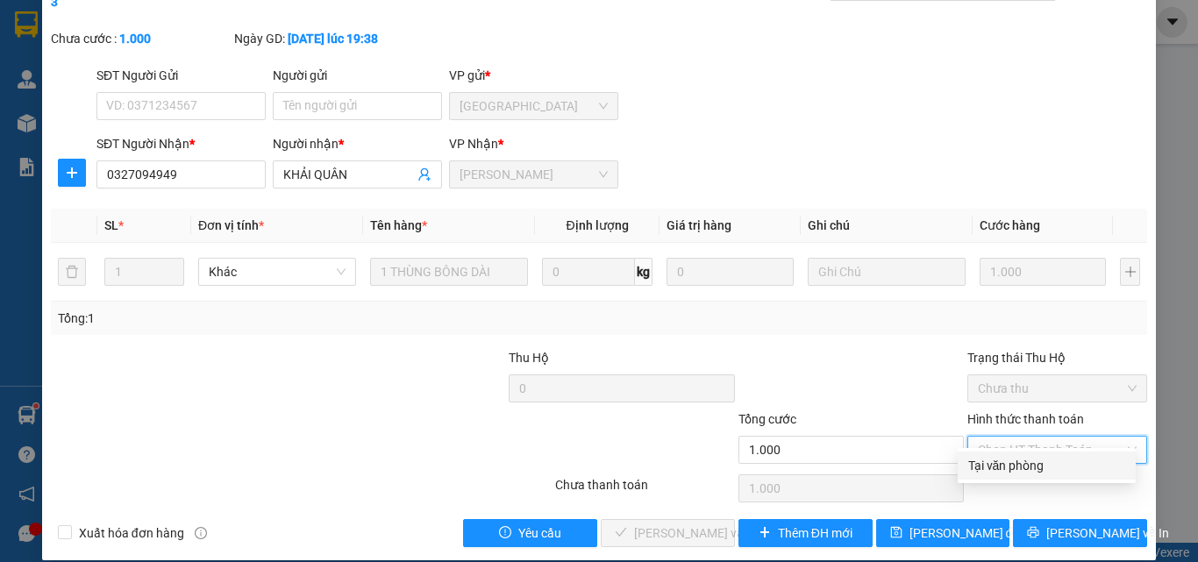
click at [994, 464] on div "Tại văn phòng" at bounding box center [1046, 465] width 157 height 19
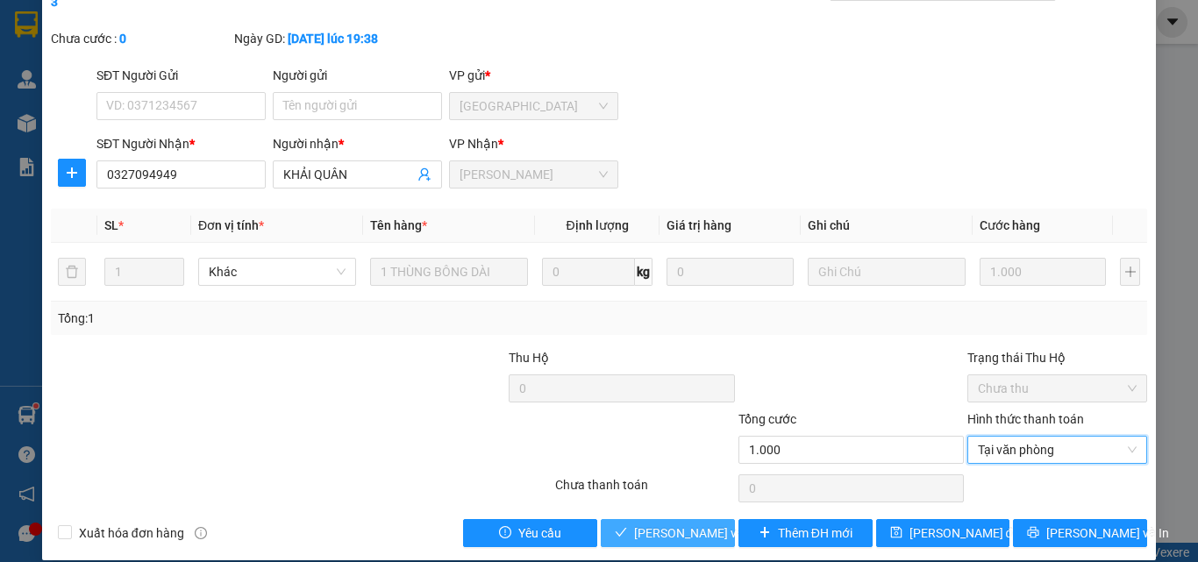
click at [666, 524] on span "[PERSON_NAME] và [PERSON_NAME] hàng" at bounding box center [752, 533] width 237 height 19
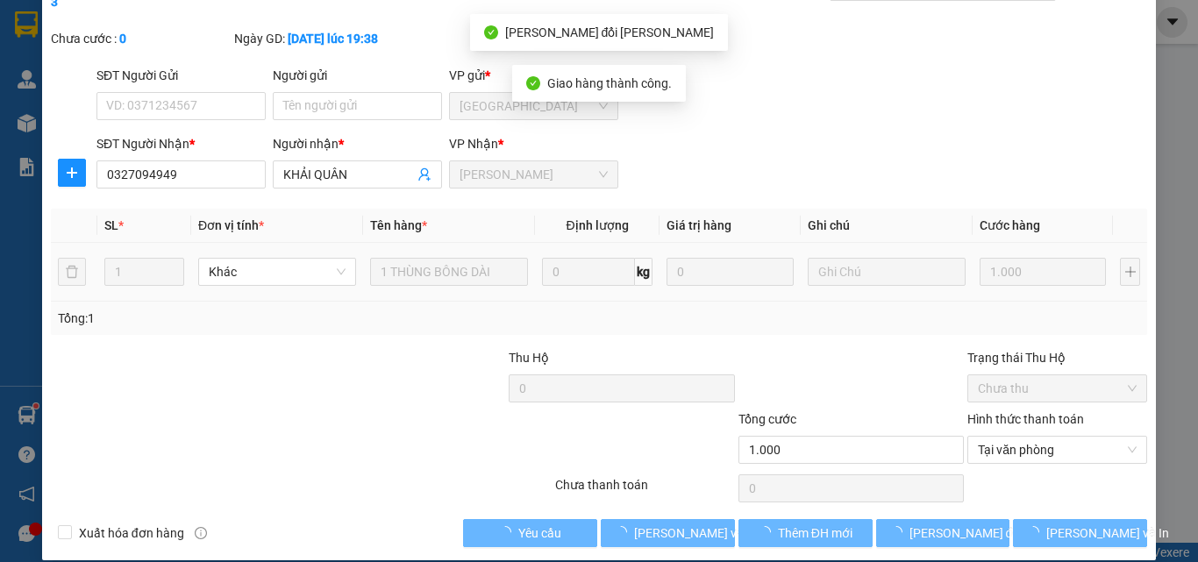
scroll to position [0, 0]
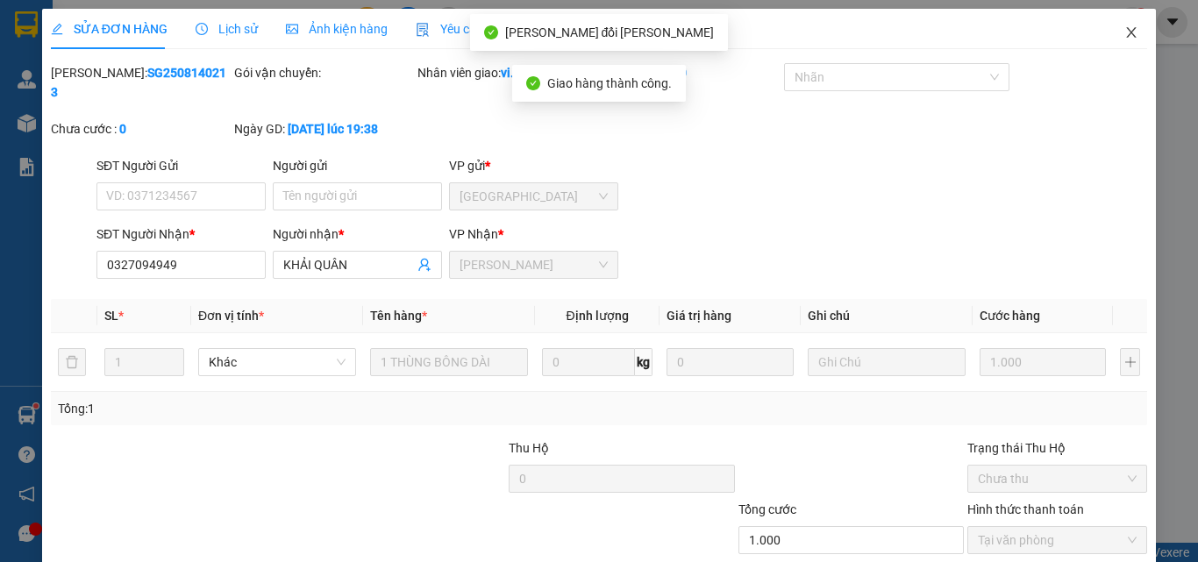
click at [1124, 34] on icon "close" at bounding box center [1131, 32] width 14 height 14
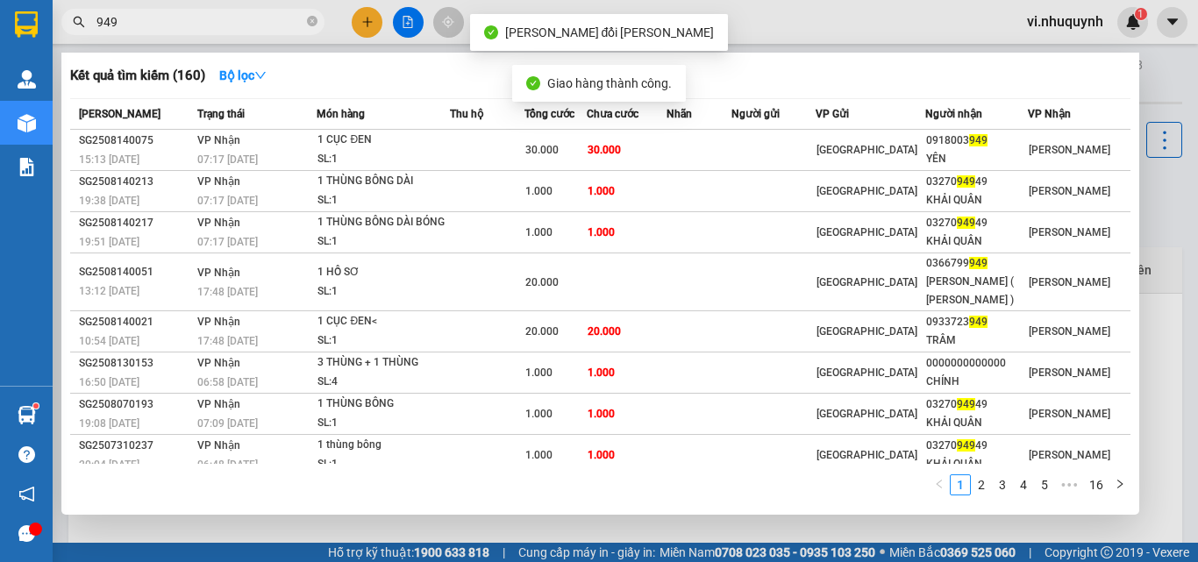
click at [218, 22] on input "949" at bounding box center [199, 21] width 207 height 19
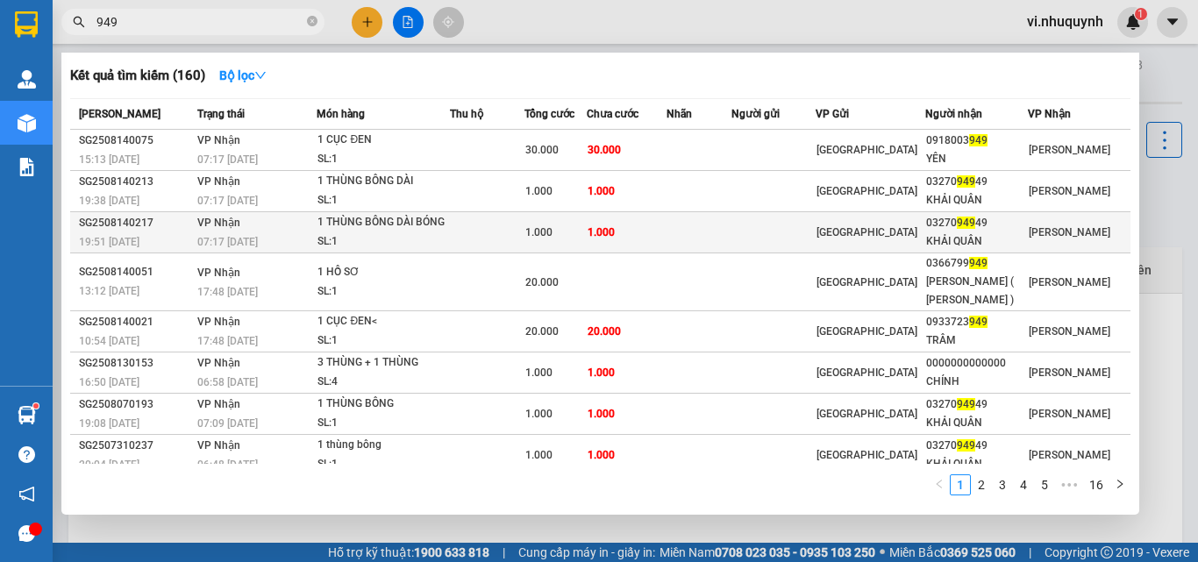
click at [982, 239] on div "KHẢI QUÂN" at bounding box center [976, 241] width 101 height 18
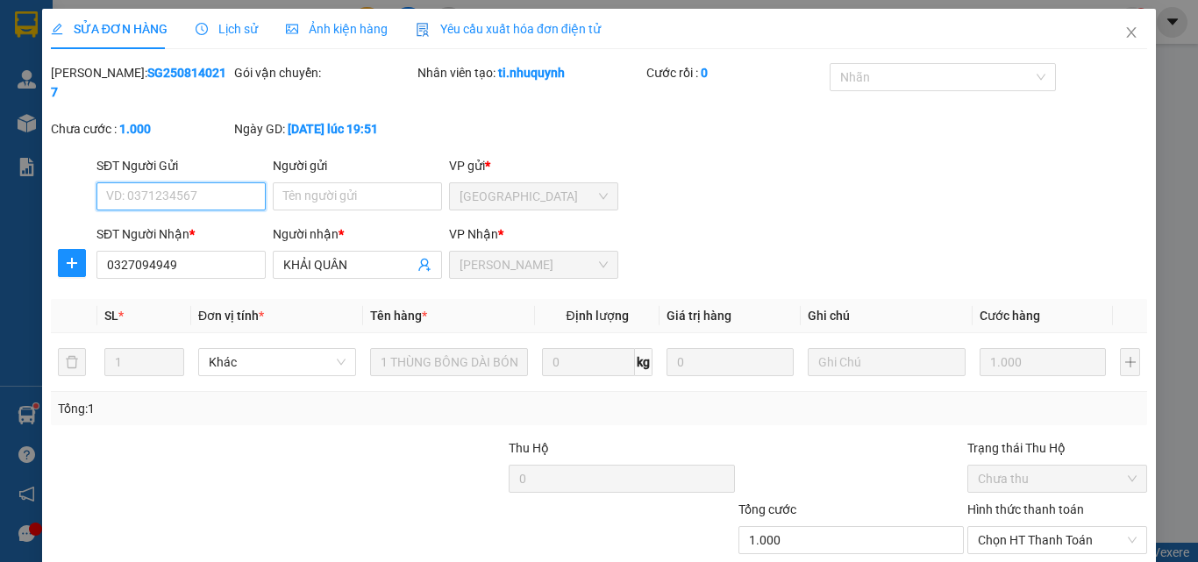
scroll to position [90, 0]
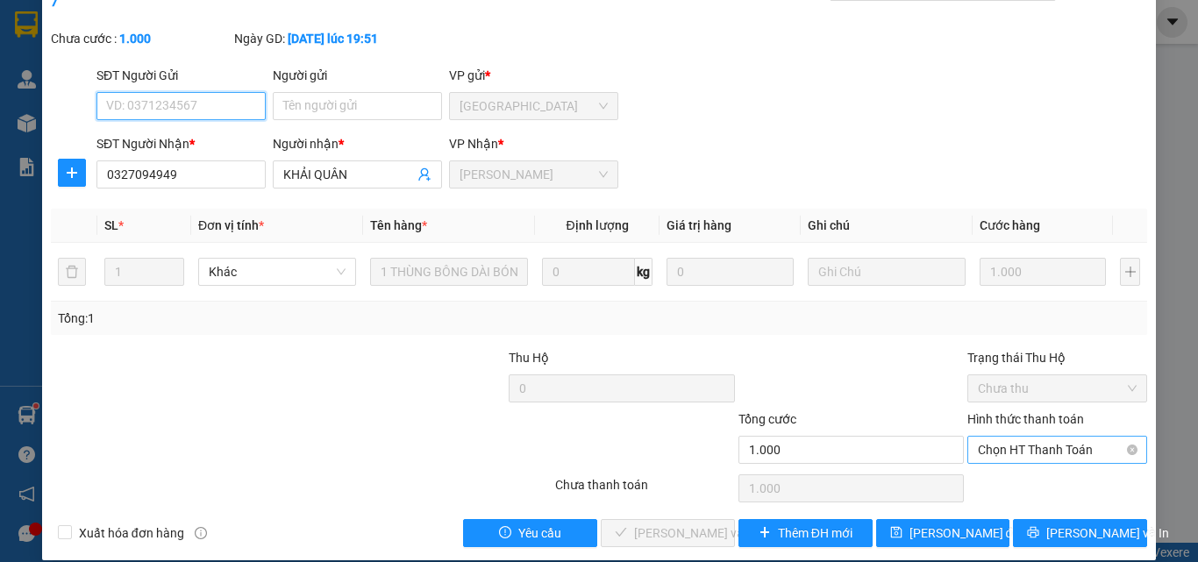
click at [989, 437] on span "Chọn HT Thanh Toán" at bounding box center [1057, 450] width 159 height 26
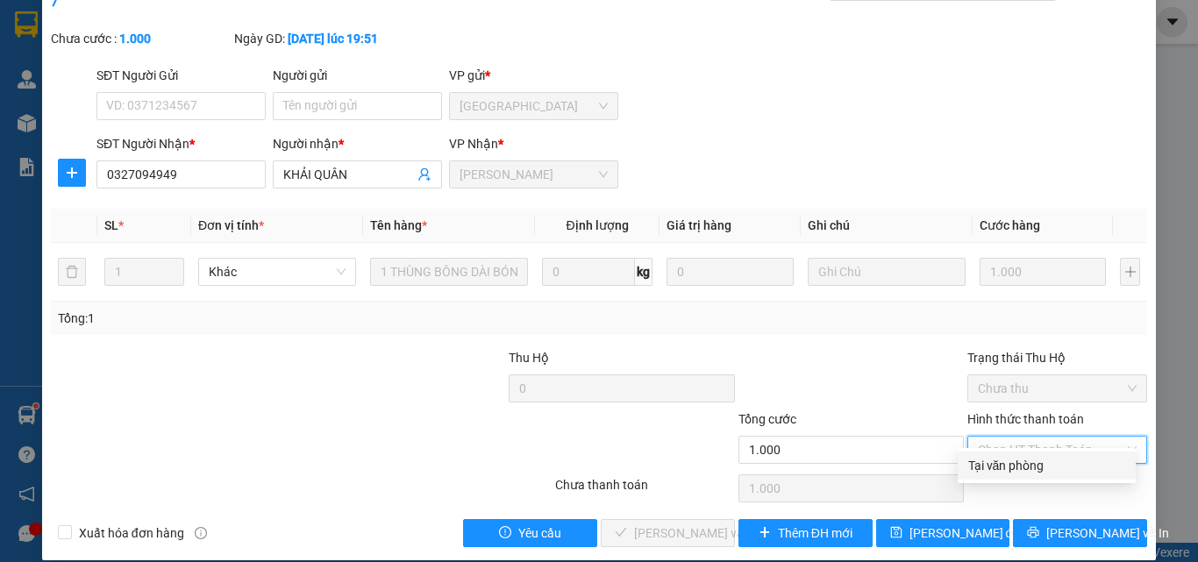
click at [986, 458] on div "Tại văn phòng" at bounding box center [1046, 465] width 157 height 19
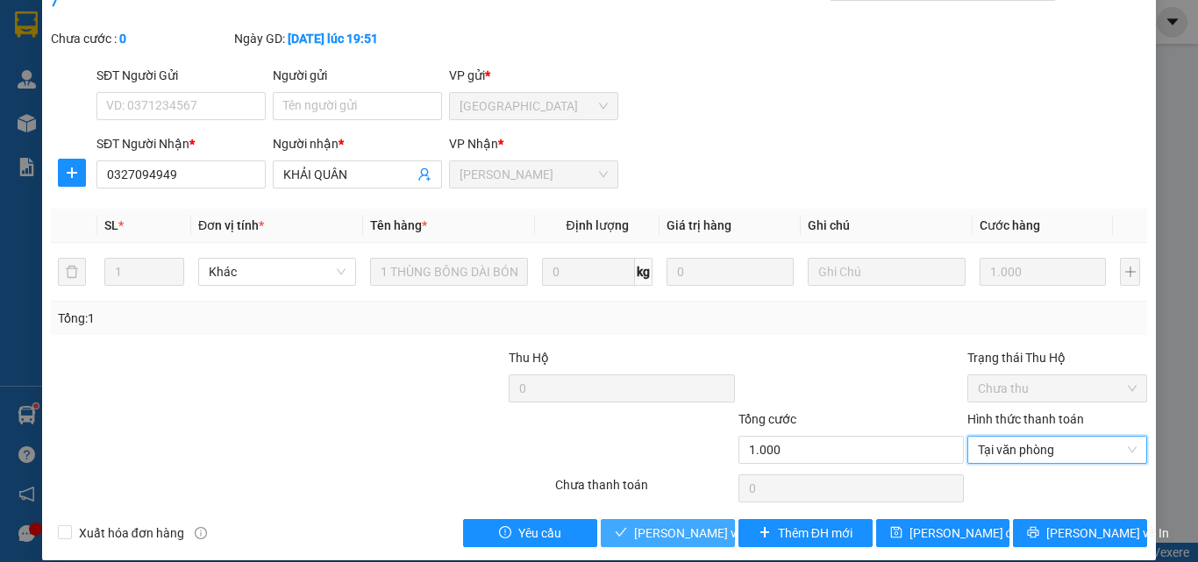
click at [670, 524] on span "[PERSON_NAME] và [PERSON_NAME] hàng" at bounding box center [752, 533] width 237 height 19
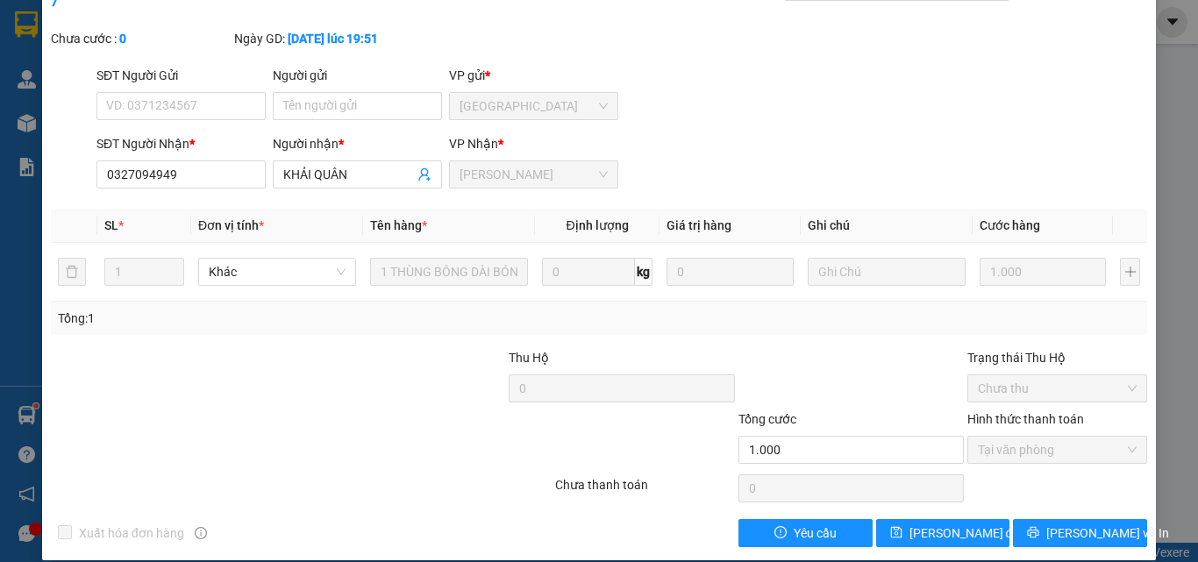
scroll to position [0, 0]
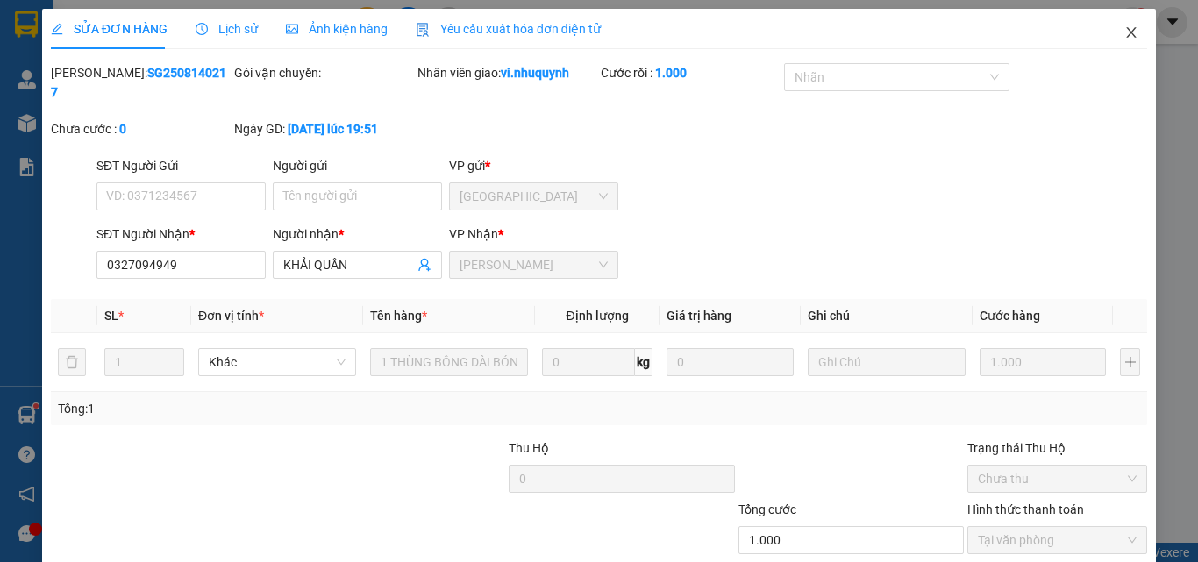
click at [1127, 34] on icon "close" at bounding box center [1132, 32] width 10 height 11
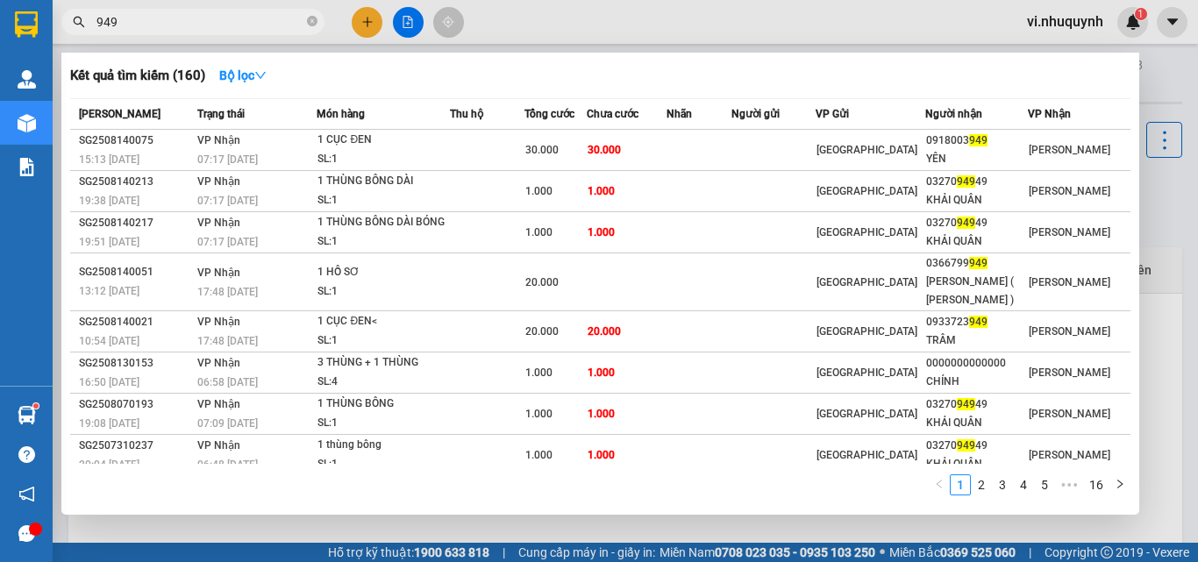
click at [192, 21] on input "949" at bounding box center [199, 21] width 207 height 19
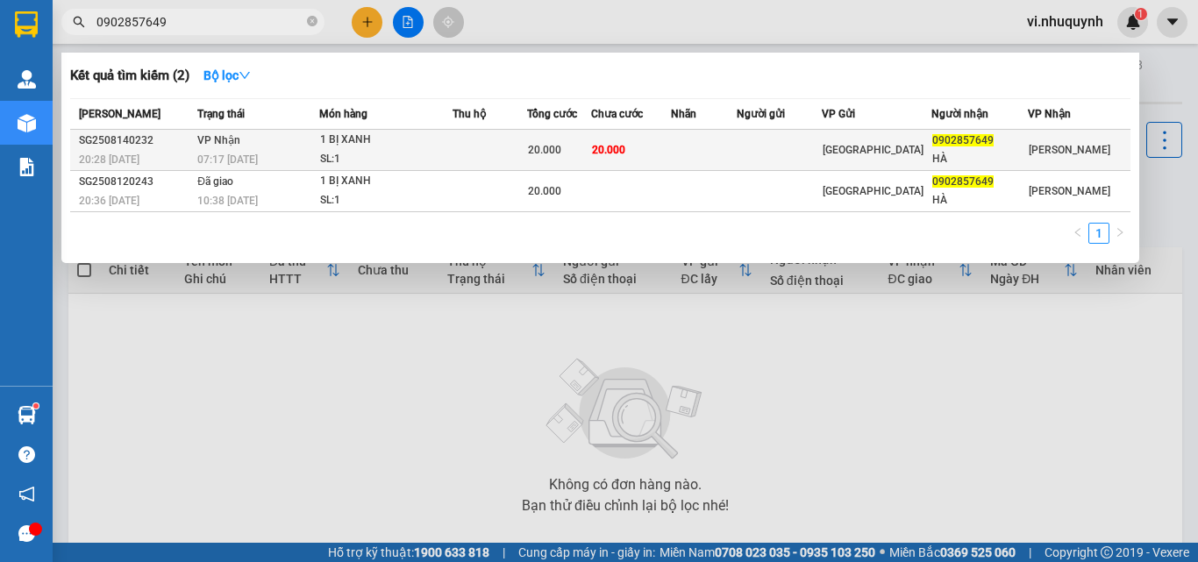
click at [1003, 147] on div "0902857649" at bounding box center [979, 141] width 94 height 18
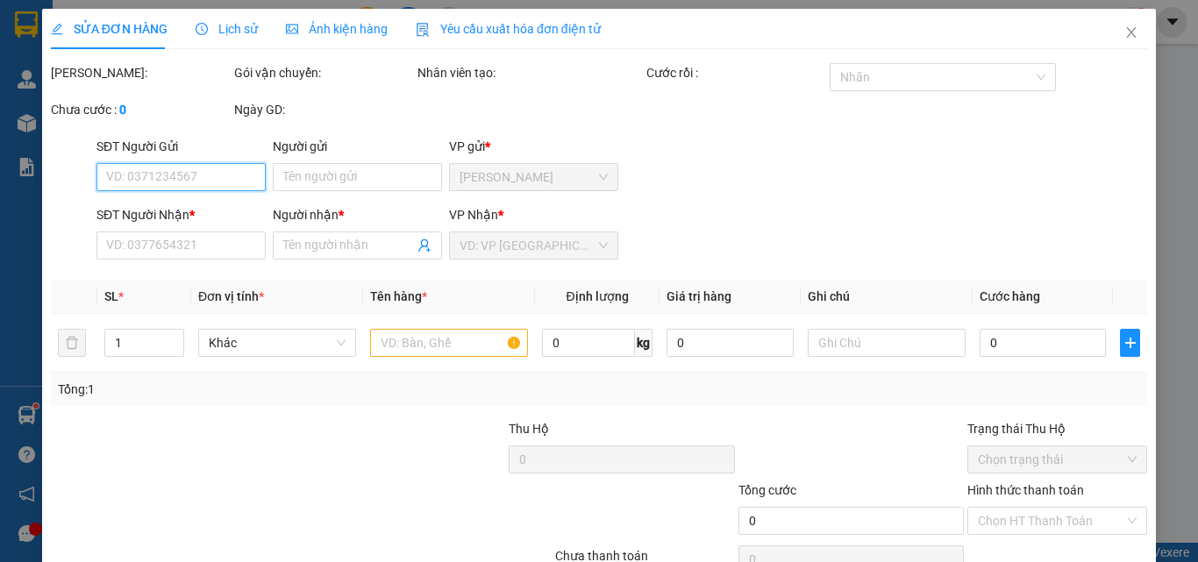
scroll to position [90, 0]
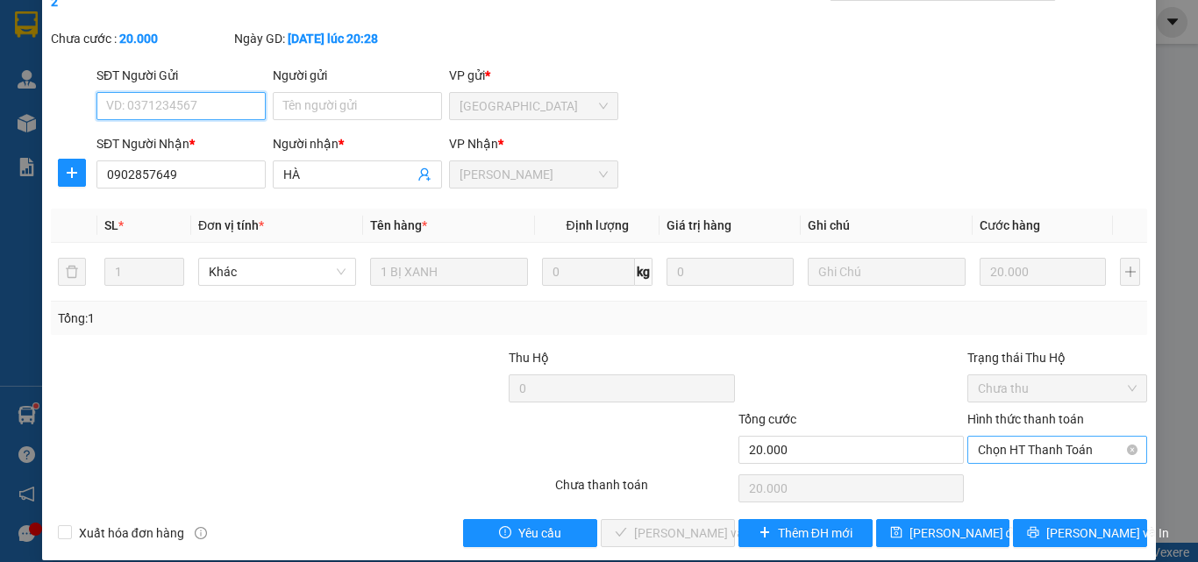
click at [997, 437] on span "Chọn HT Thanh Toán" at bounding box center [1057, 450] width 159 height 26
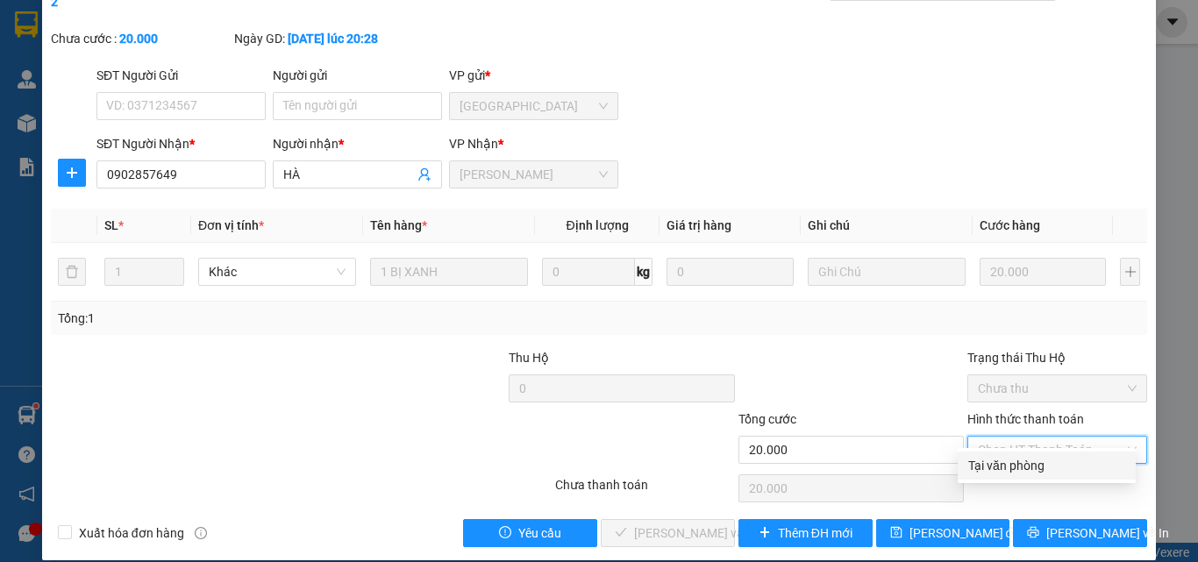
click at [1006, 468] on div "Tại văn phòng" at bounding box center [1046, 465] width 157 height 19
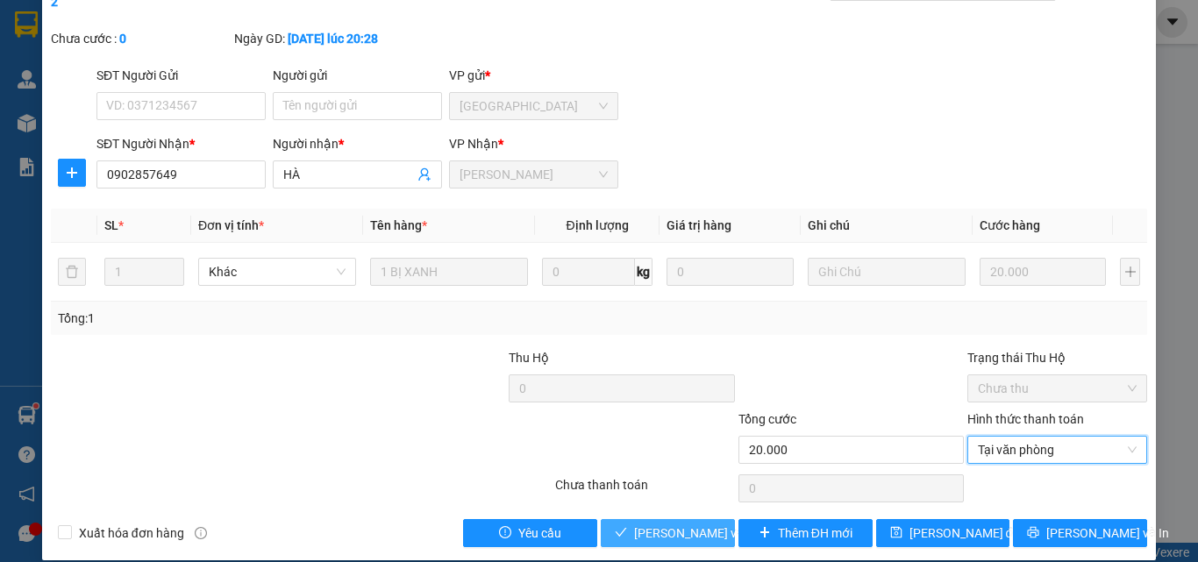
click at [703, 524] on span "[PERSON_NAME] và [PERSON_NAME] hàng" at bounding box center [752, 533] width 237 height 19
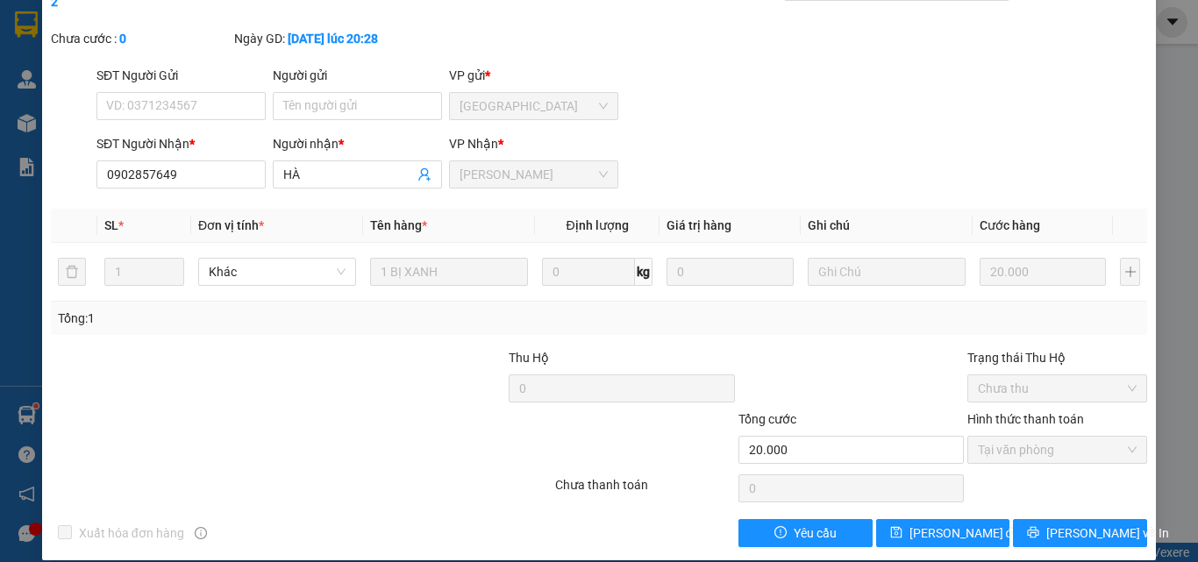
scroll to position [0, 0]
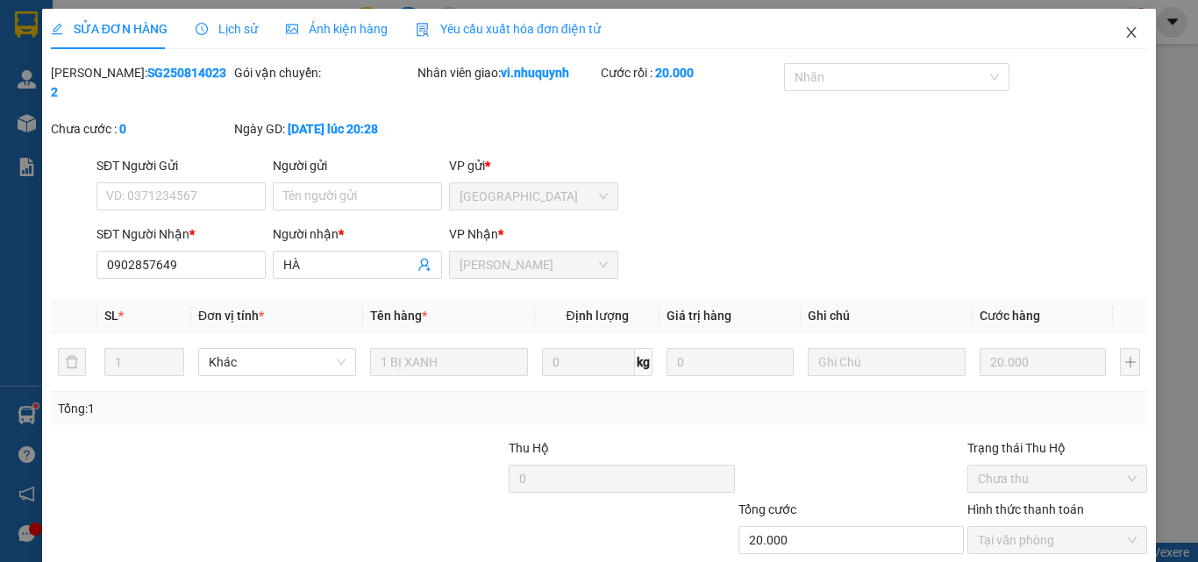
click at [1124, 30] on icon "close" at bounding box center [1131, 32] width 14 height 14
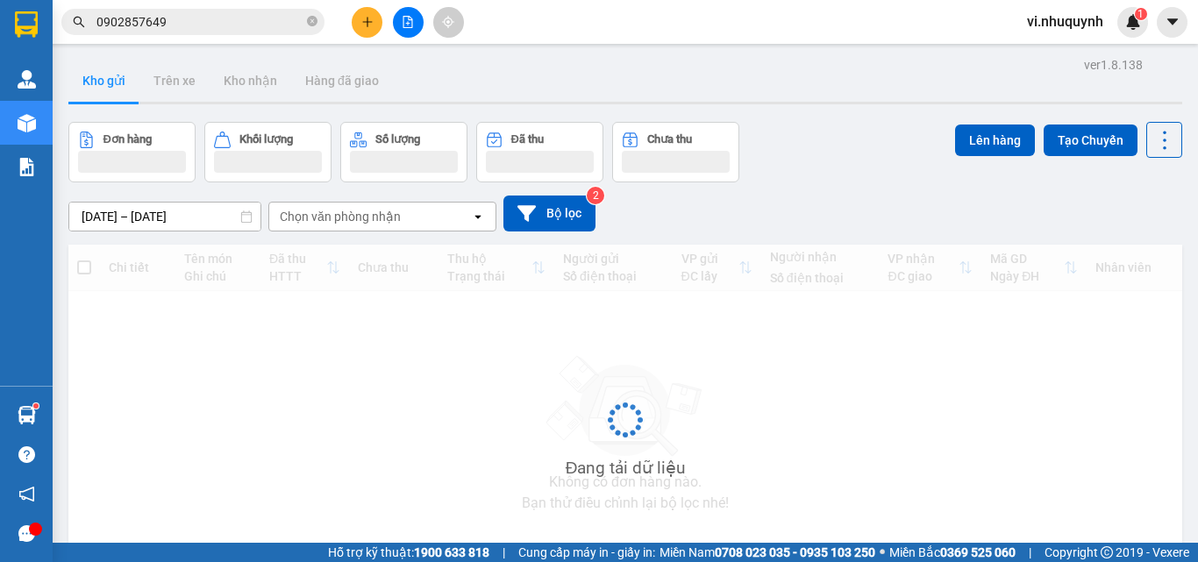
click at [193, 15] on input "0902857649" at bounding box center [199, 21] width 207 height 19
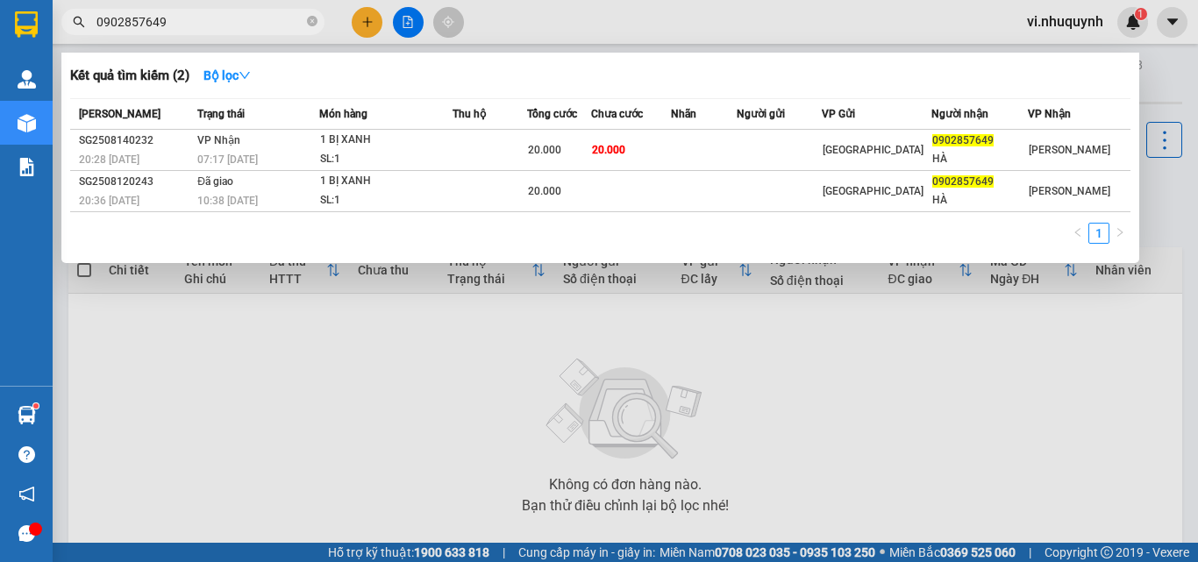
click at [193, 15] on input "0902857649" at bounding box center [199, 21] width 207 height 19
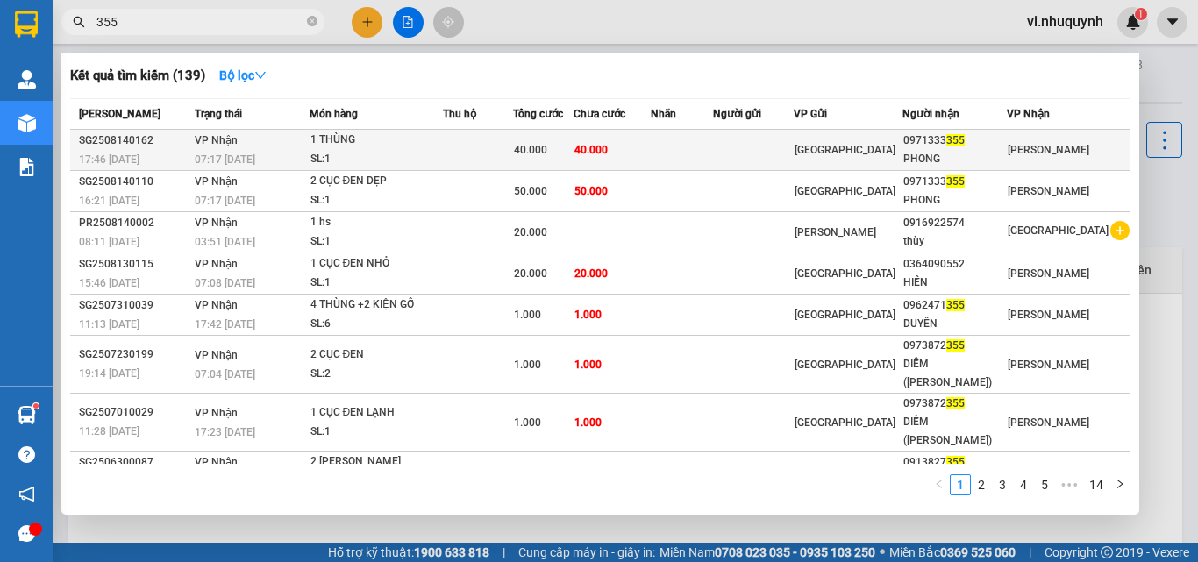
click at [965, 139] on span "355" at bounding box center [955, 140] width 18 height 12
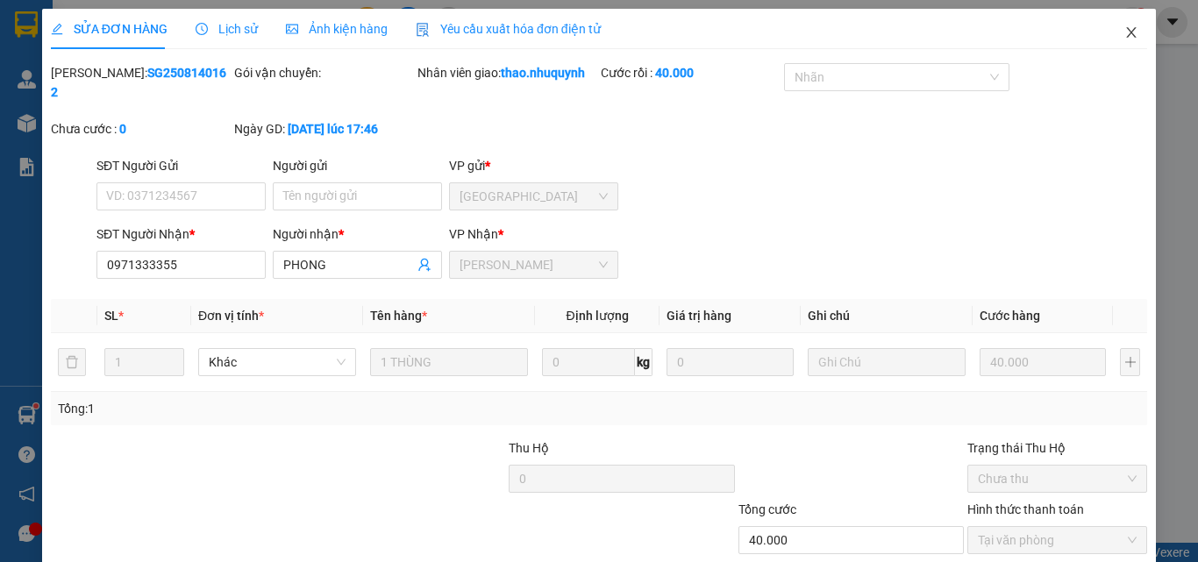
click at [1124, 33] on icon "close" at bounding box center [1131, 32] width 14 height 14
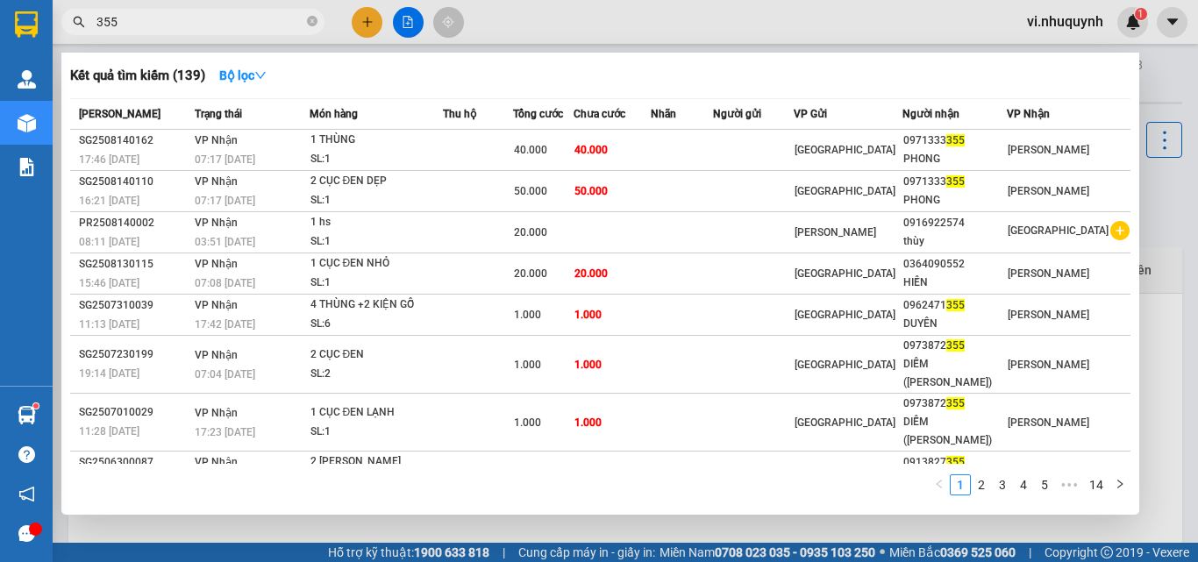
click at [217, 22] on input "355" at bounding box center [199, 21] width 207 height 19
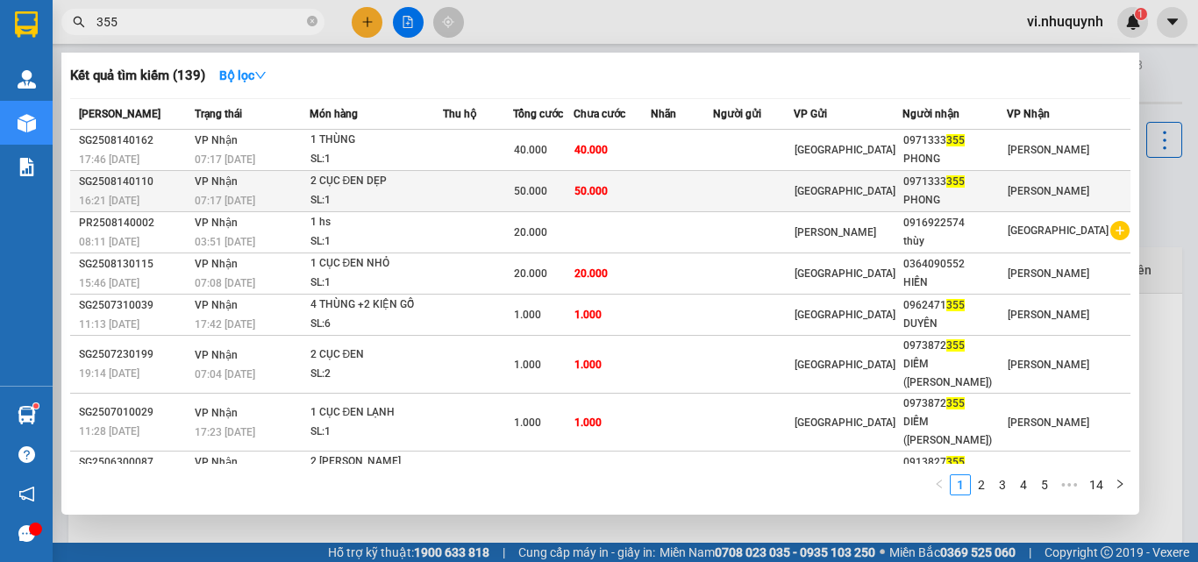
click at [958, 193] on div "PHONG" at bounding box center [954, 200] width 103 height 18
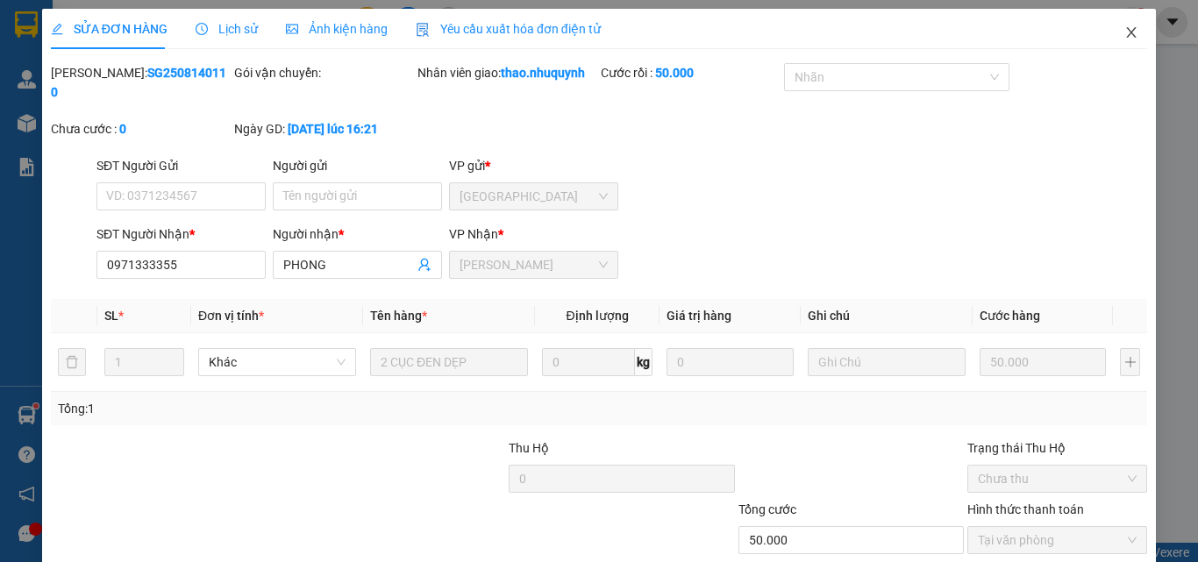
click at [1127, 34] on icon "close" at bounding box center [1132, 32] width 10 height 11
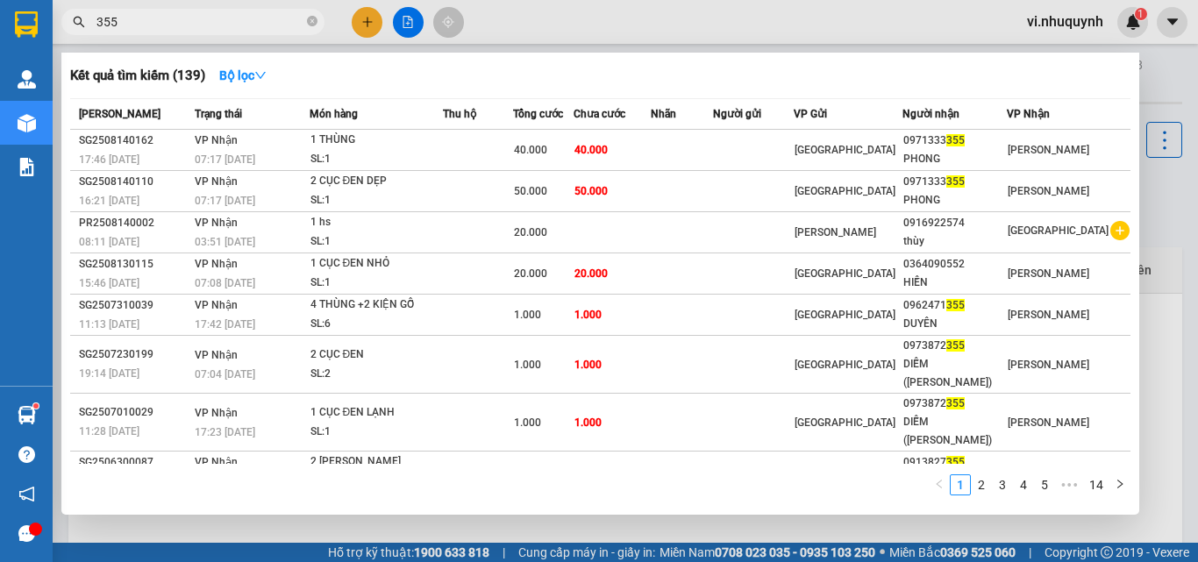
click at [161, 18] on input "355" at bounding box center [199, 21] width 207 height 19
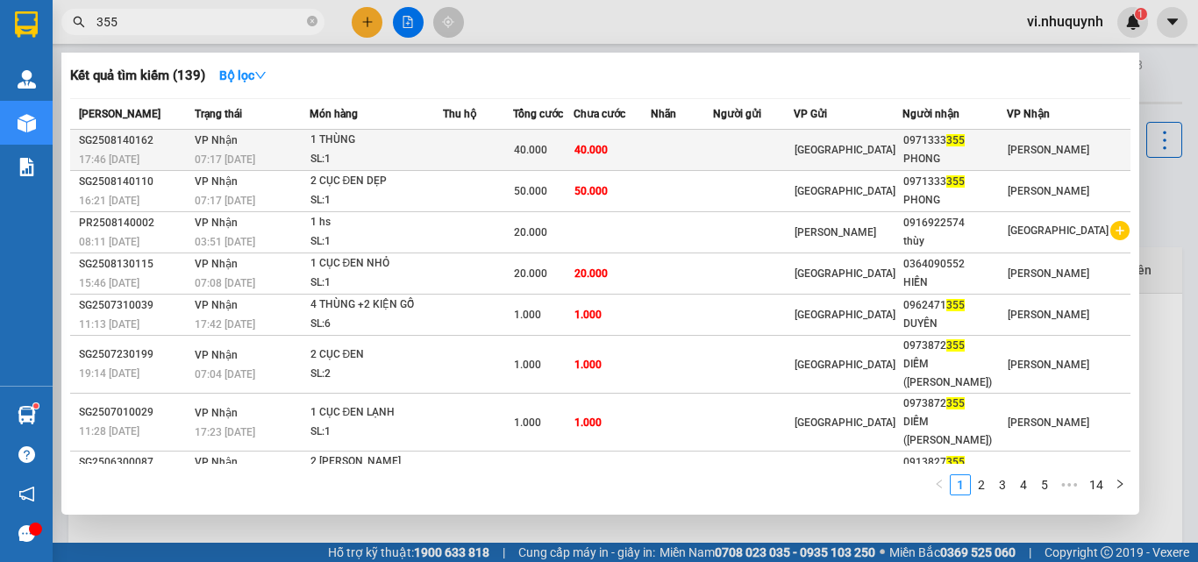
click at [574, 145] on div "40.000" at bounding box center [544, 149] width 60 height 19
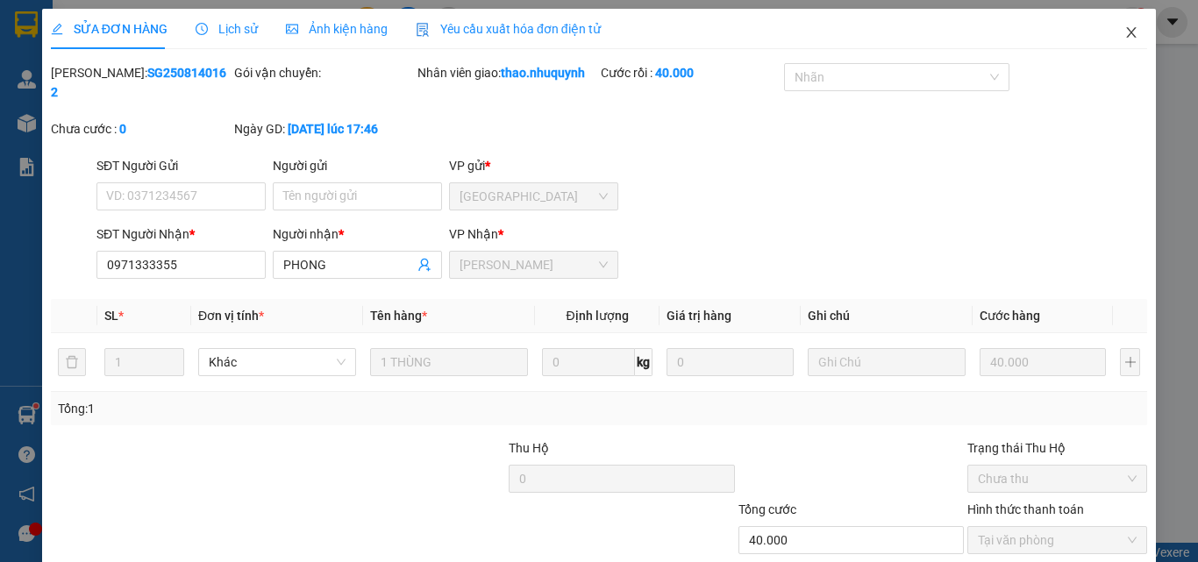
click at [1127, 32] on icon "close" at bounding box center [1132, 32] width 10 height 11
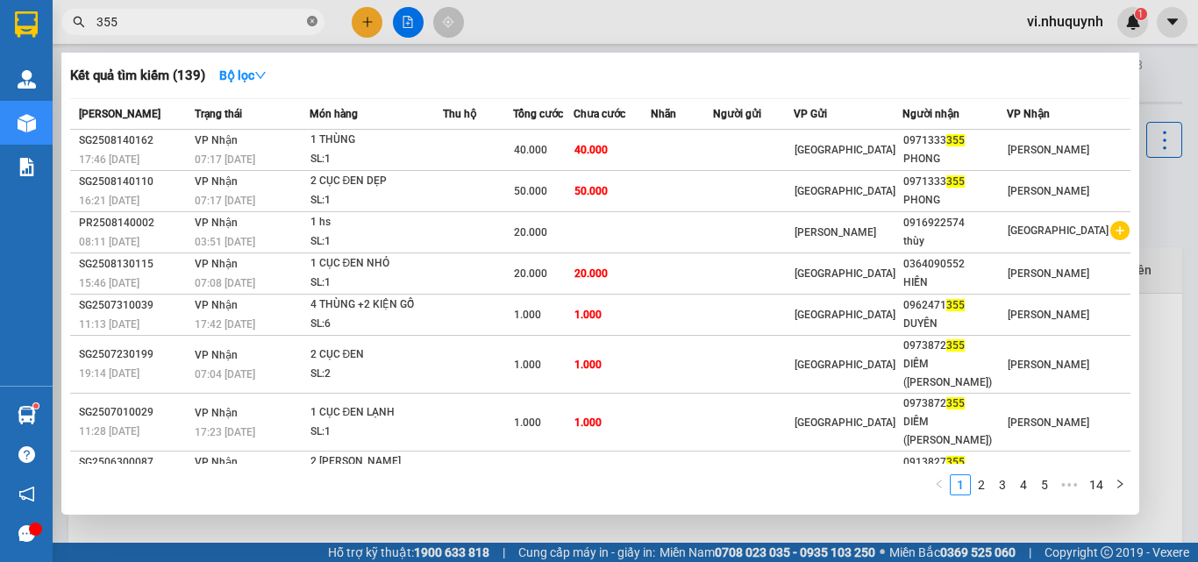
click at [315, 20] on icon "close-circle" at bounding box center [312, 21] width 11 height 11
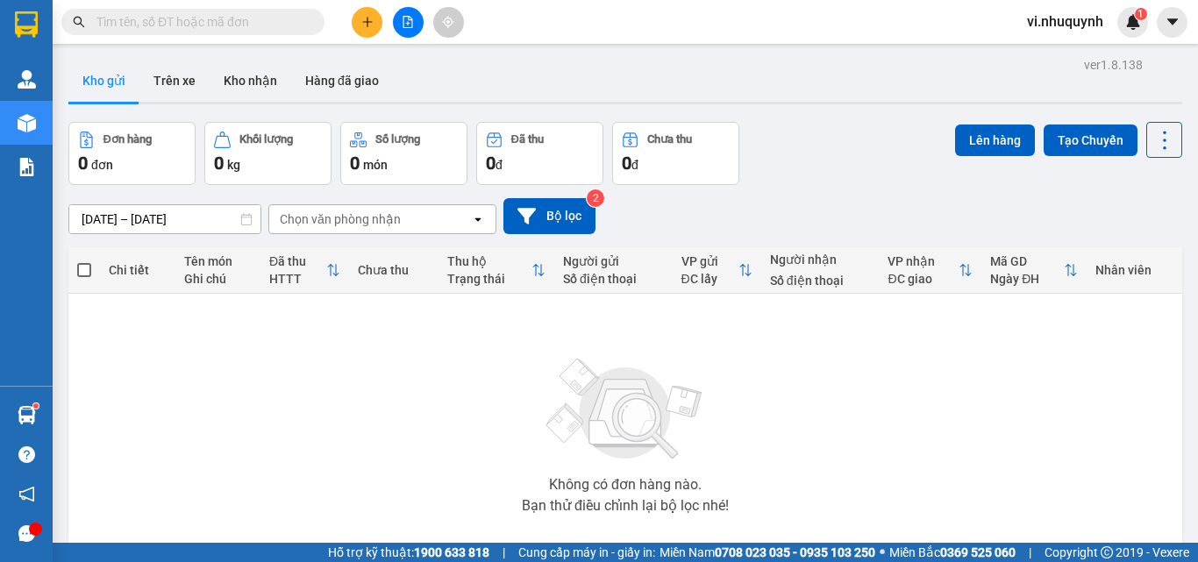
click at [196, 30] on input "text" at bounding box center [199, 21] width 207 height 19
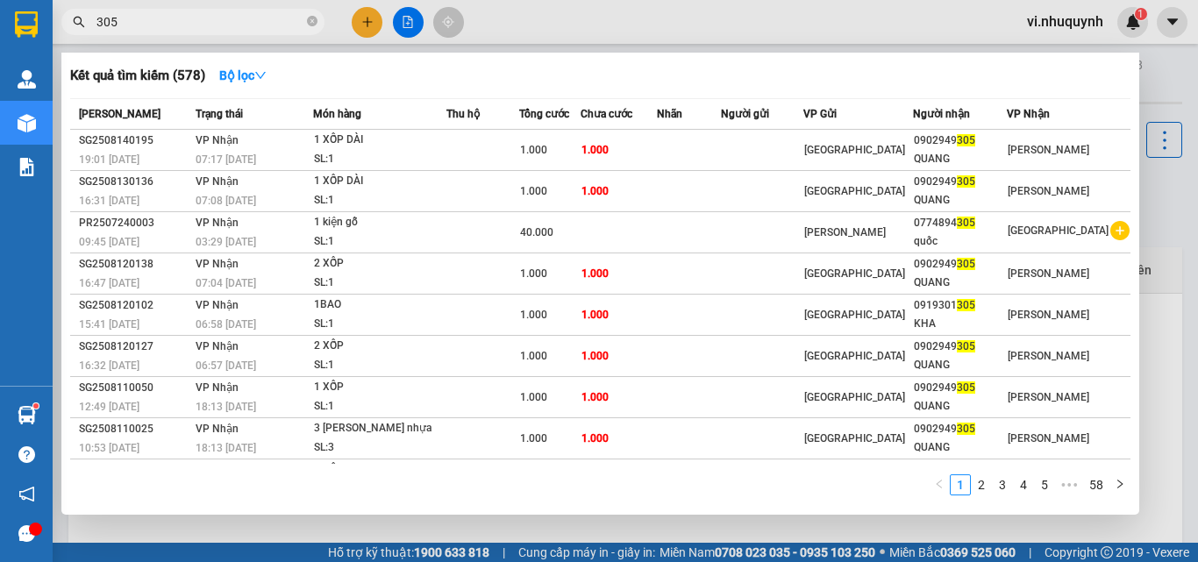
click at [153, 27] on input "305" at bounding box center [199, 21] width 207 height 19
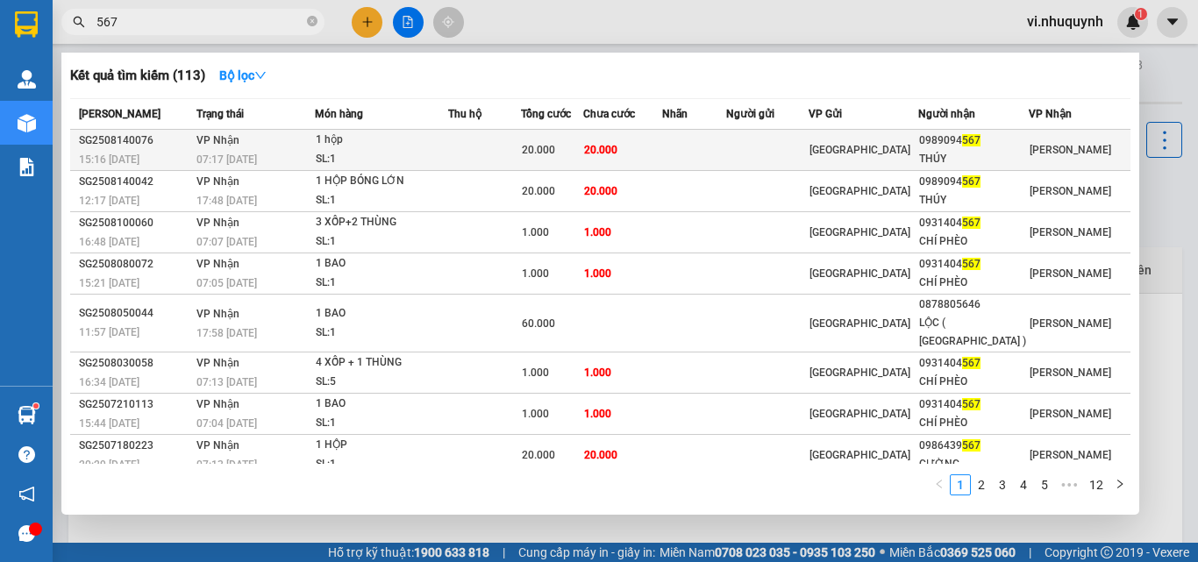
click at [660, 153] on td "20.000" at bounding box center [622, 150] width 79 height 41
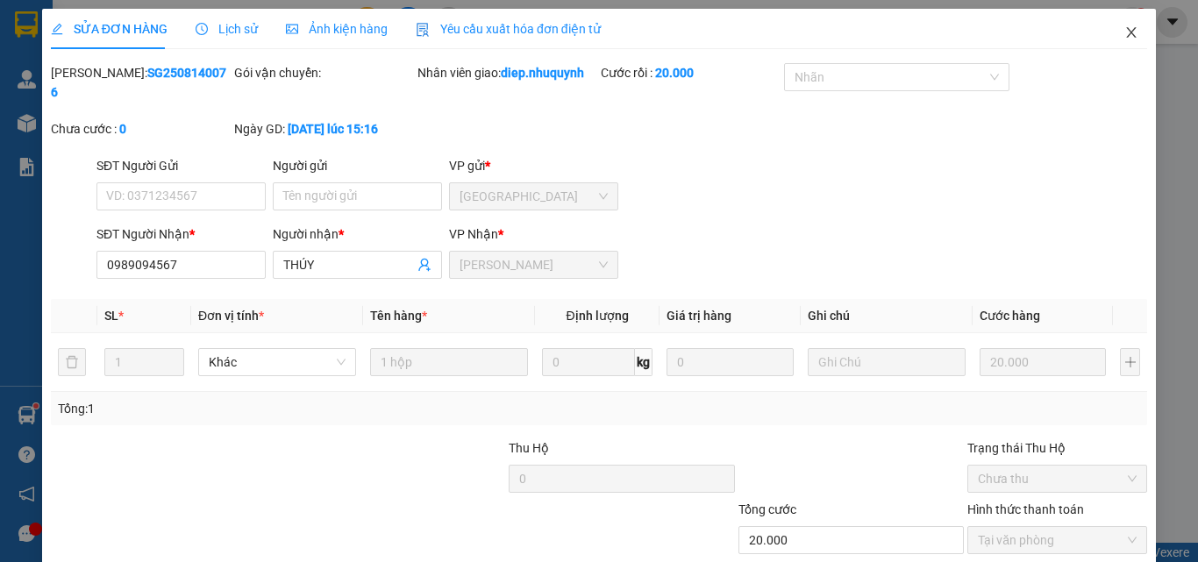
click at [1124, 36] on icon "close" at bounding box center [1131, 32] width 14 height 14
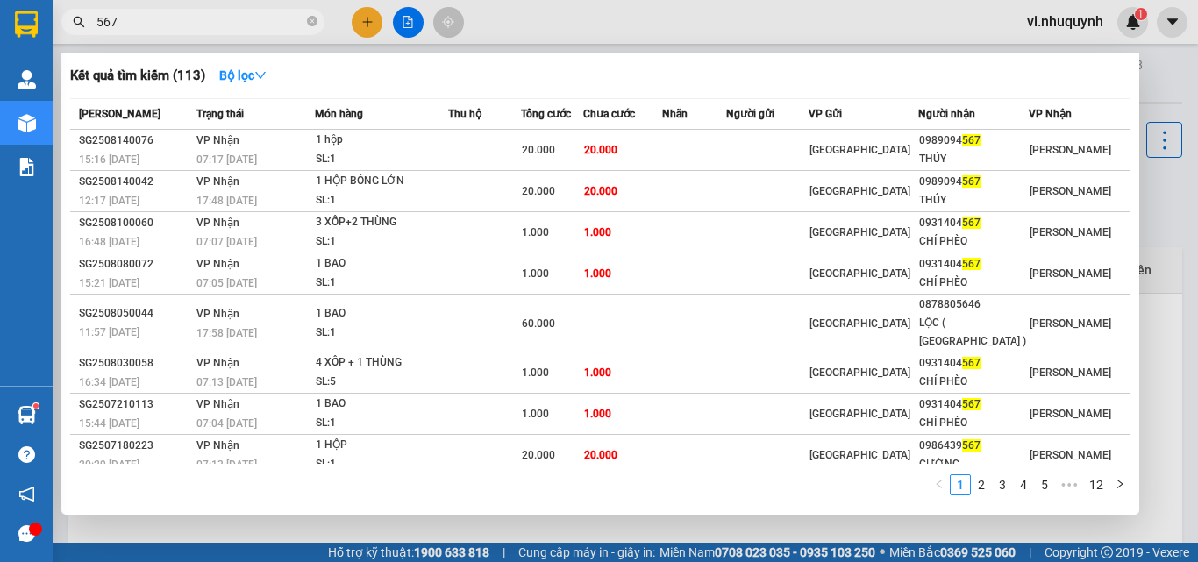
click at [238, 21] on input "567" at bounding box center [199, 21] width 207 height 19
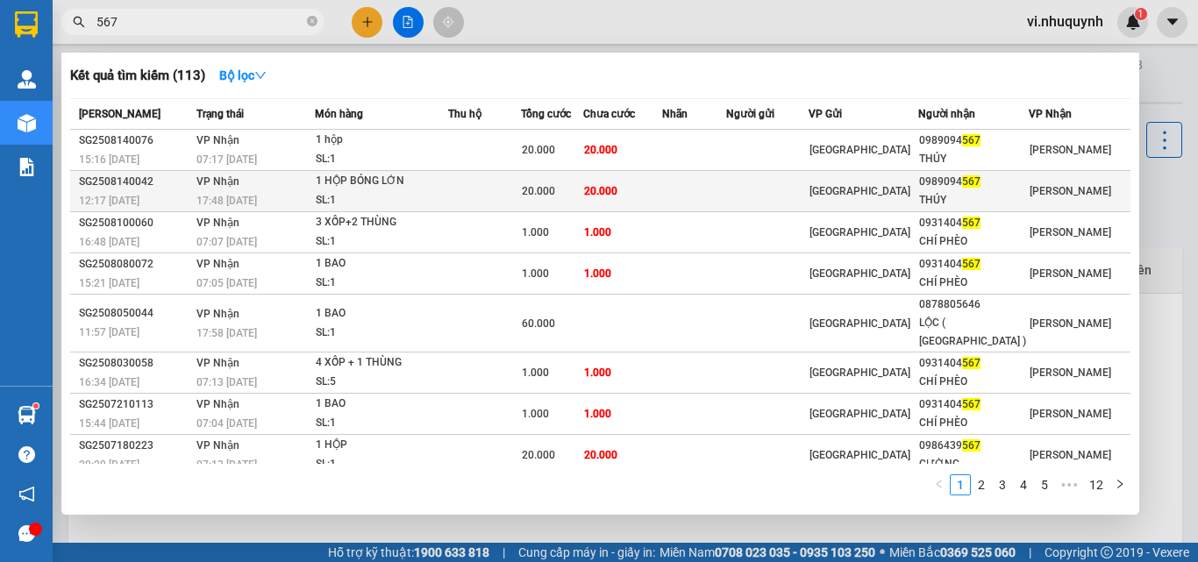
click at [917, 205] on td "[GEOGRAPHIC_DATA]" at bounding box center [864, 191] width 110 height 41
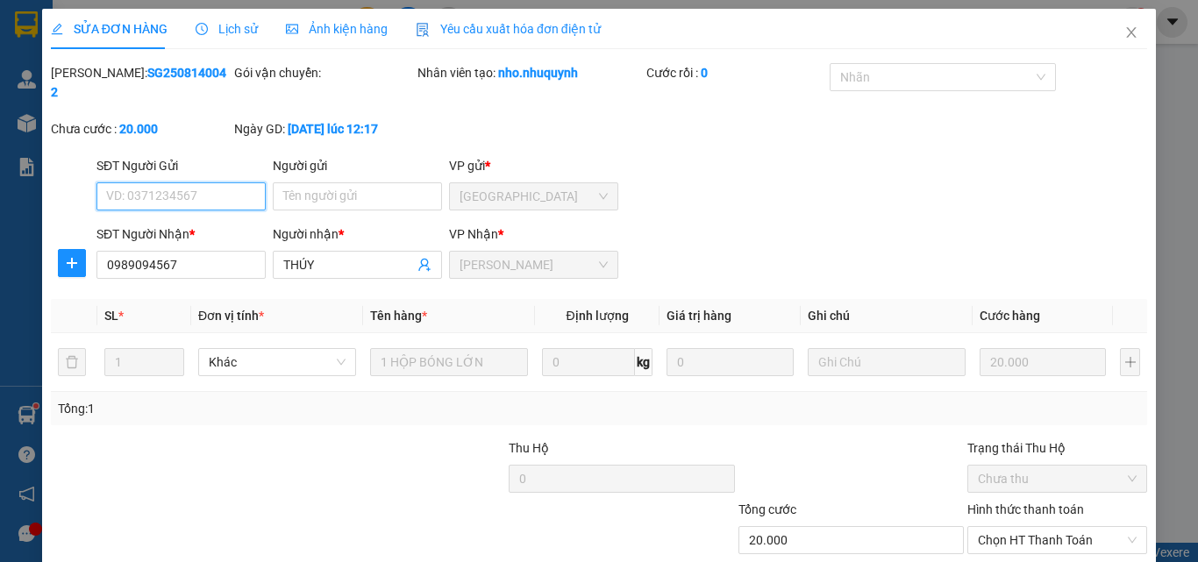
scroll to position [90, 0]
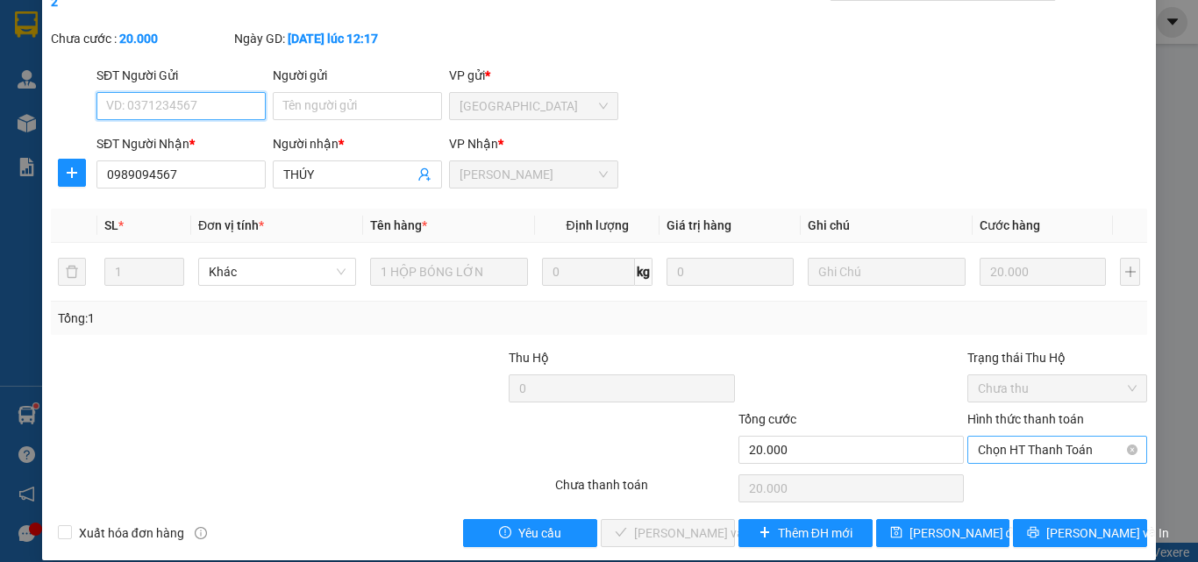
click at [1013, 437] on span "Chọn HT Thanh Toán" at bounding box center [1057, 450] width 159 height 26
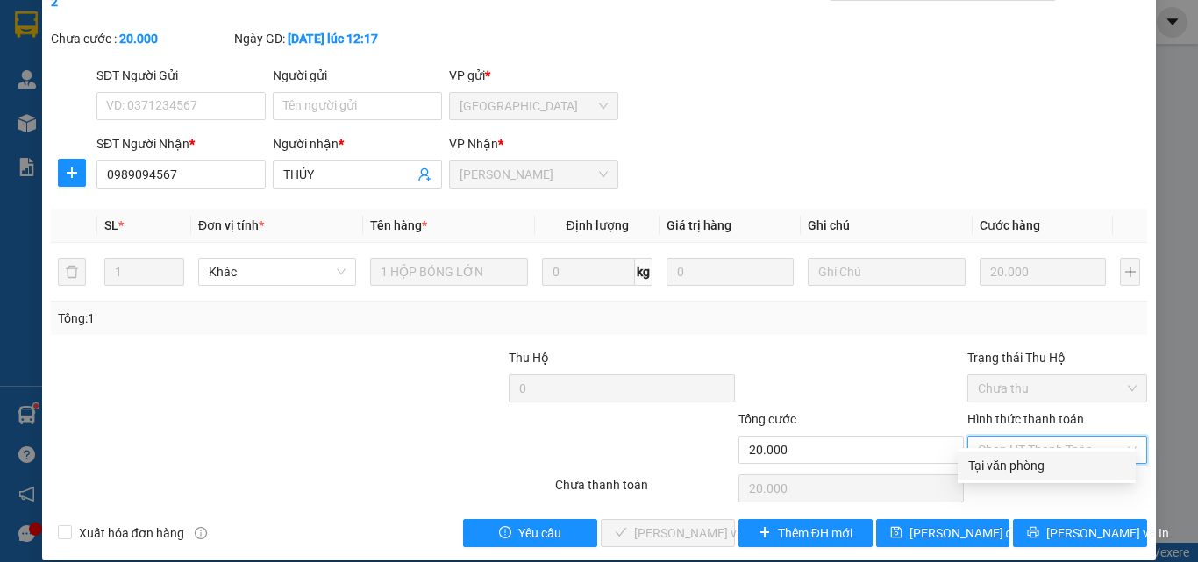
drag, startPoint x: 1011, startPoint y: 461, endPoint x: 971, endPoint y: 471, distance: 41.5
click at [1013, 462] on div "Tại văn phòng" at bounding box center [1046, 465] width 157 height 19
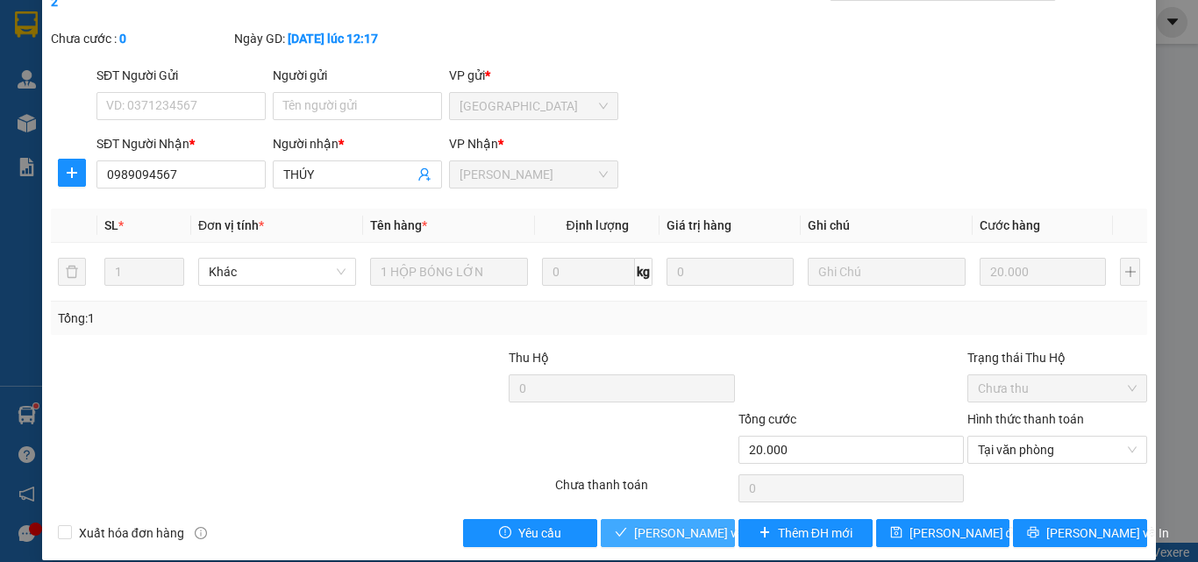
click at [689, 524] on span "[PERSON_NAME] và [PERSON_NAME] hàng" at bounding box center [752, 533] width 237 height 19
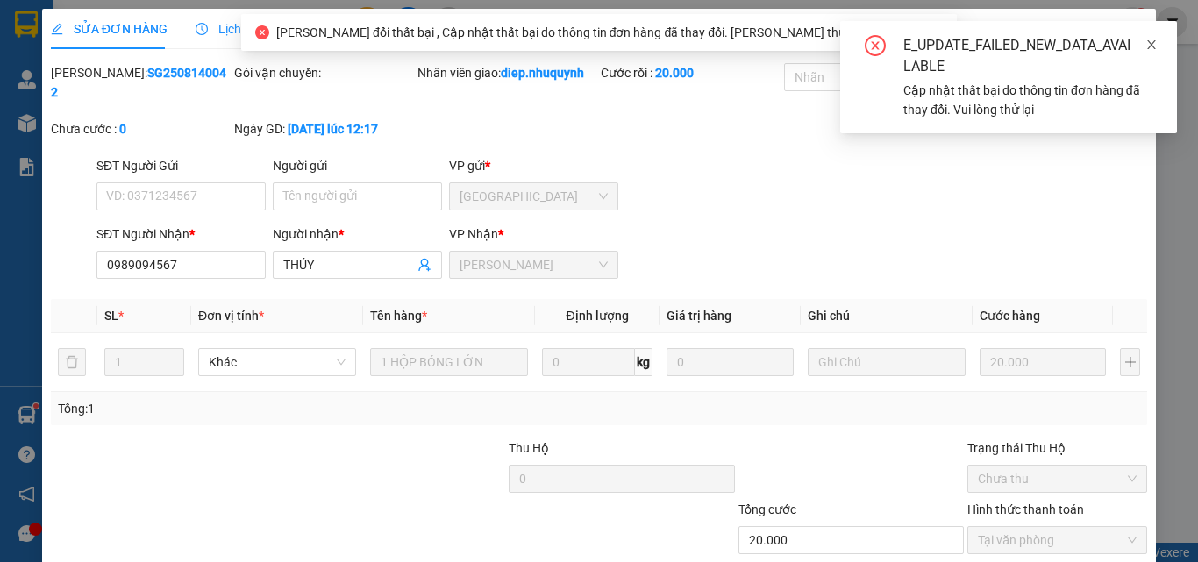
click at [1156, 46] on icon "close" at bounding box center [1152, 45] width 12 height 12
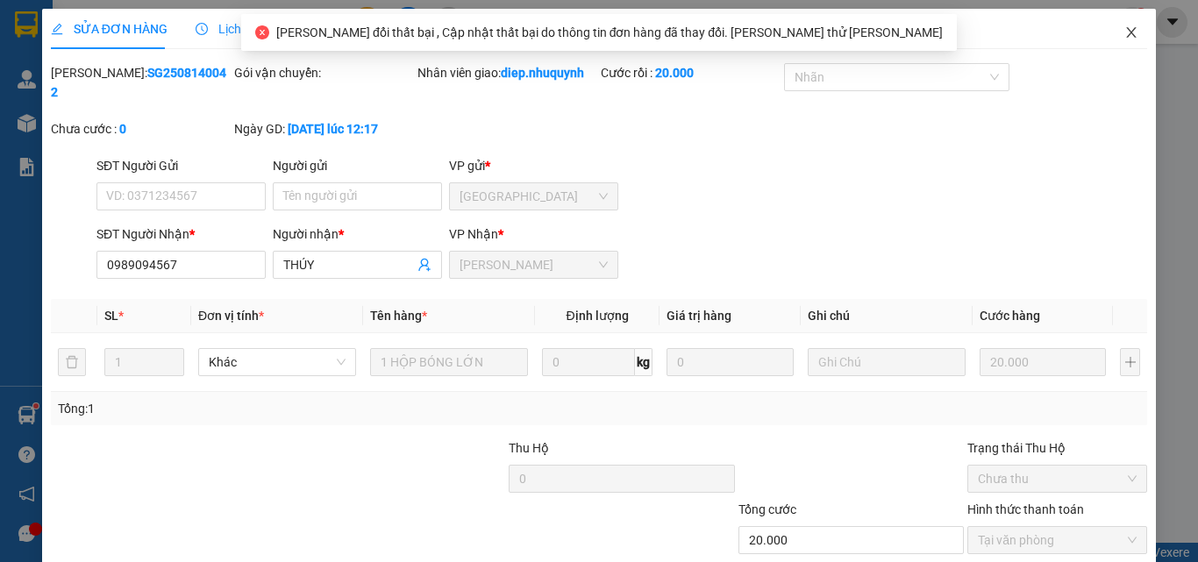
click at [1124, 30] on icon "close" at bounding box center [1131, 32] width 14 height 14
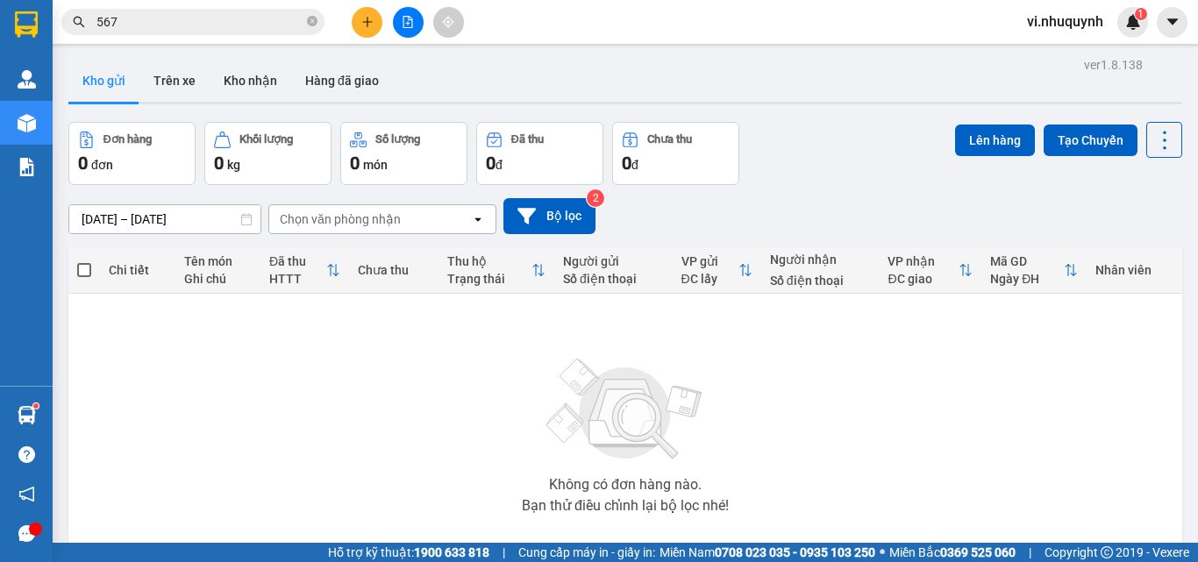
click at [179, 19] on input "567" at bounding box center [199, 21] width 207 height 19
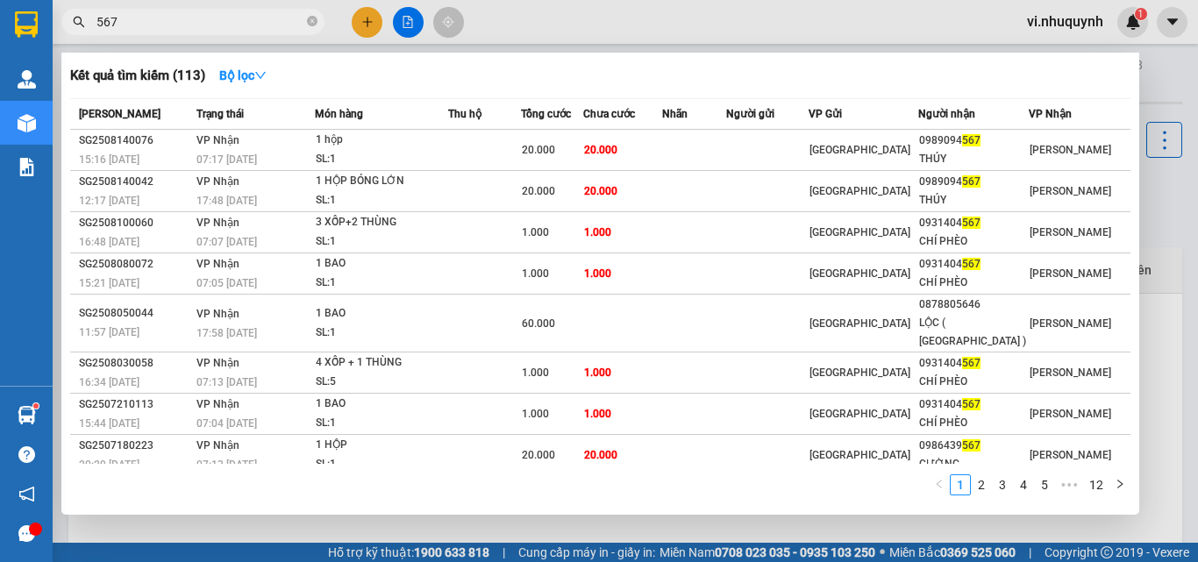
click at [179, 19] on input "567" at bounding box center [199, 21] width 207 height 19
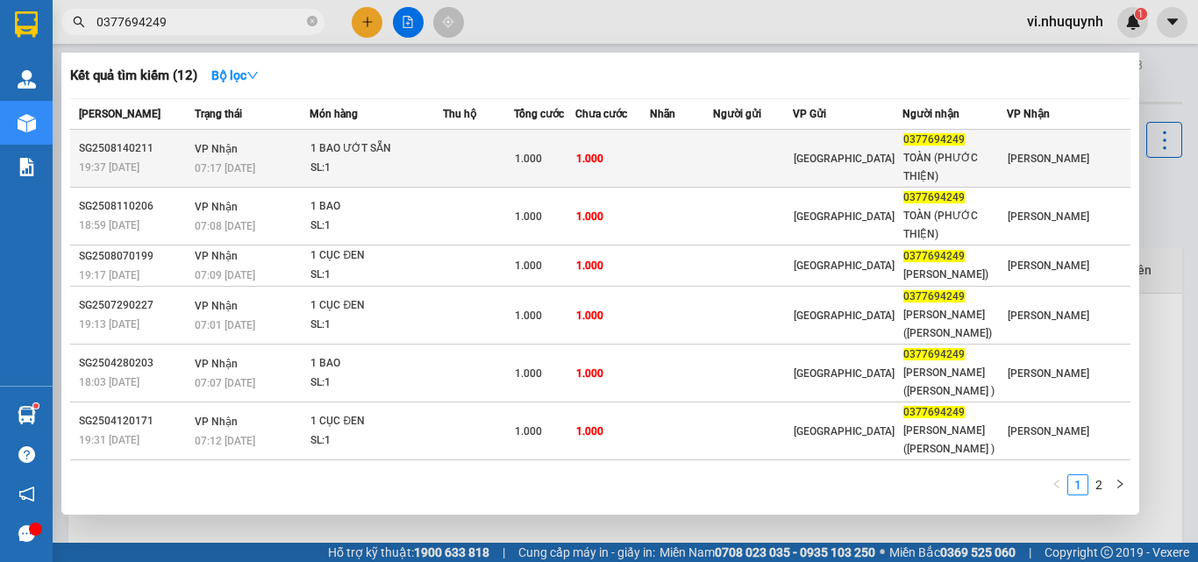
type input "0377694249"
click at [992, 163] on div "TOÀN (PHƯỚC THIỆN)" at bounding box center [954, 167] width 103 height 37
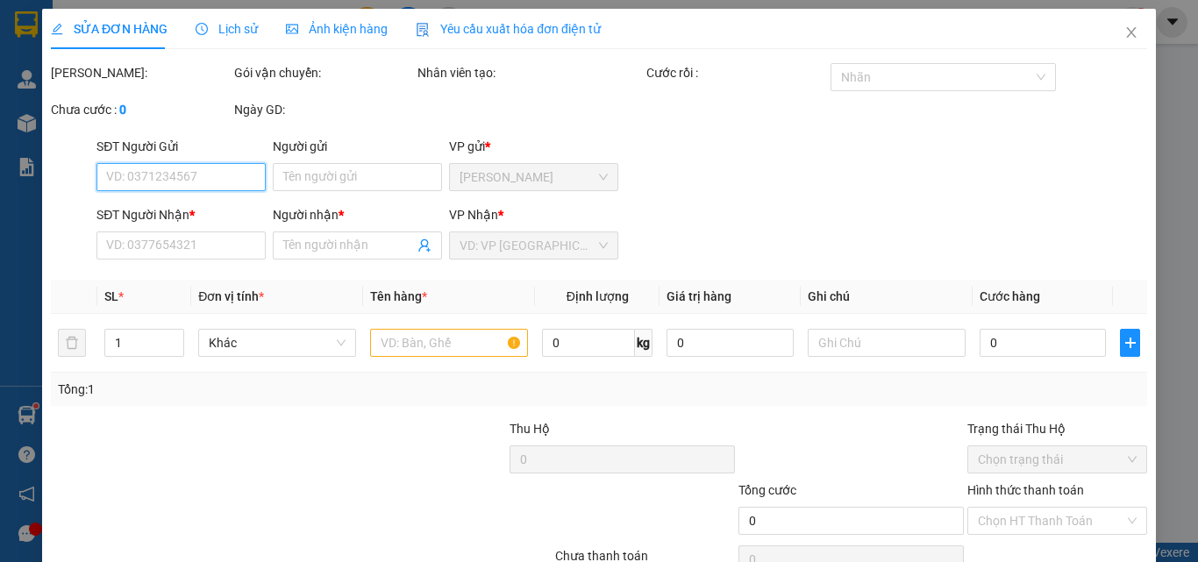
scroll to position [90, 0]
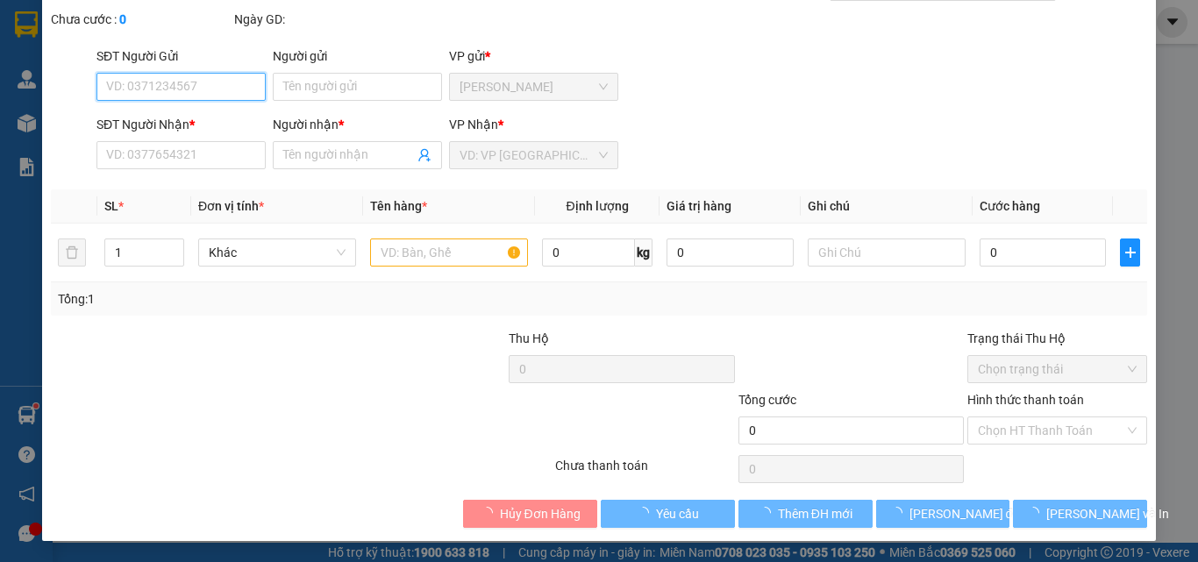
type input "0377694249"
type input "TOÀN (PHƯỚC THIỆN)"
type input "1.000"
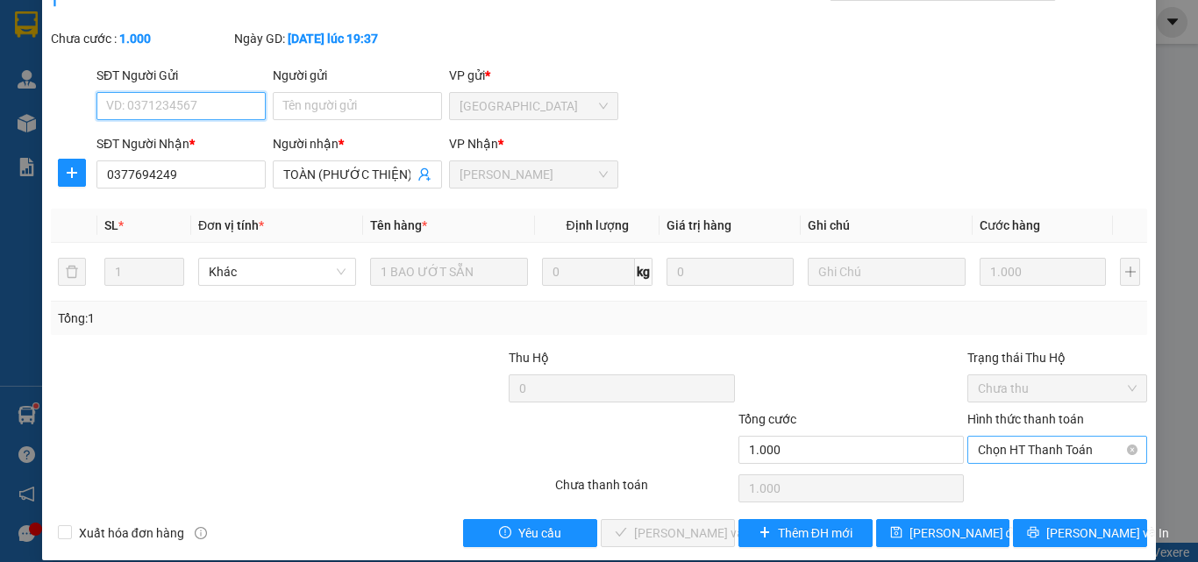
click at [994, 437] on span "Chọn HT Thanh Toán" at bounding box center [1057, 450] width 159 height 26
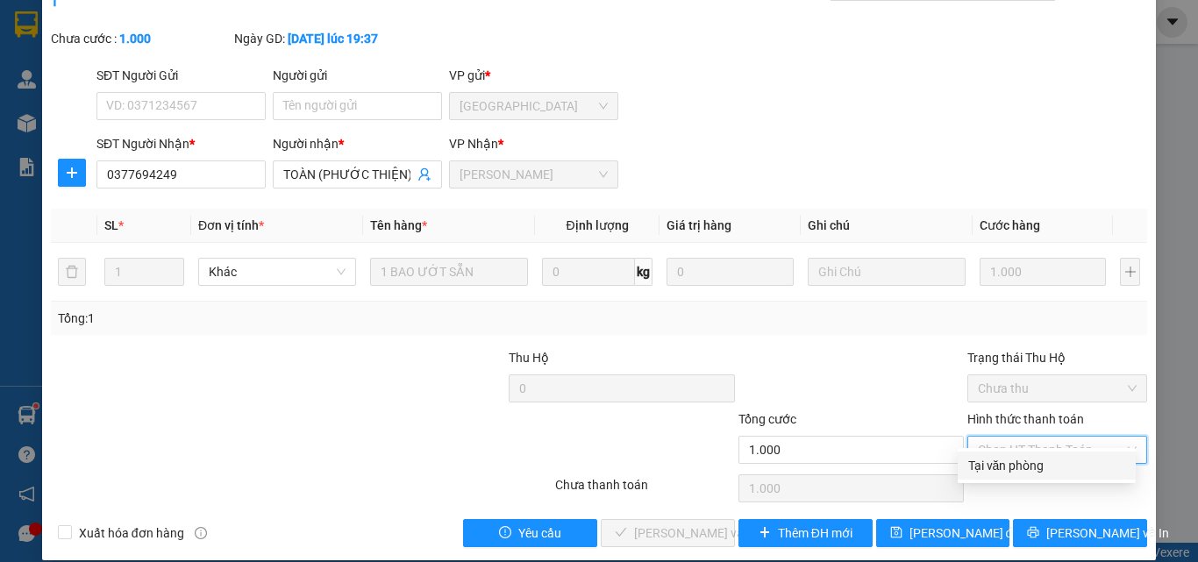
click at [994, 468] on div "Tại văn phòng" at bounding box center [1046, 465] width 157 height 19
type input "0"
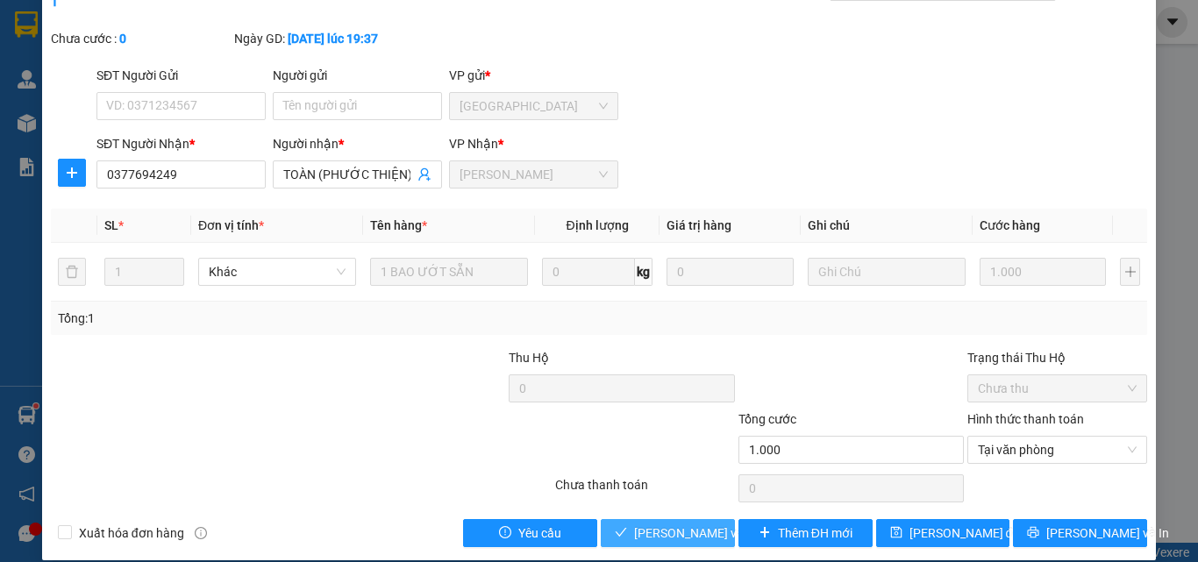
click at [685, 524] on span "[PERSON_NAME] và [PERSON_NAME] hàng" at bounding box center [752, 533] width 237 height 19
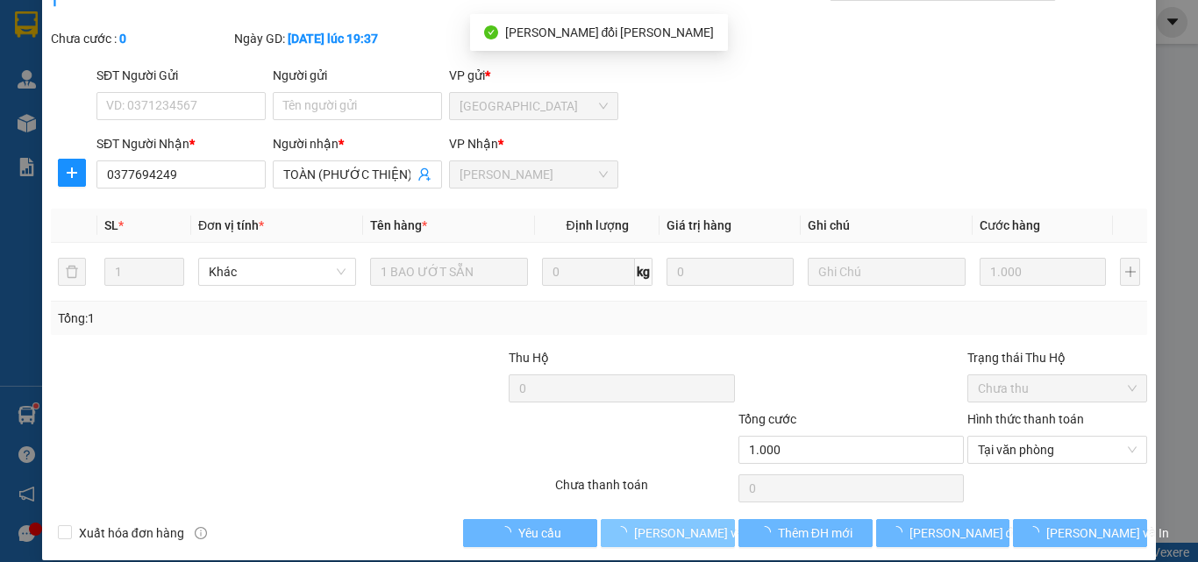
scroll to position [0, 0]
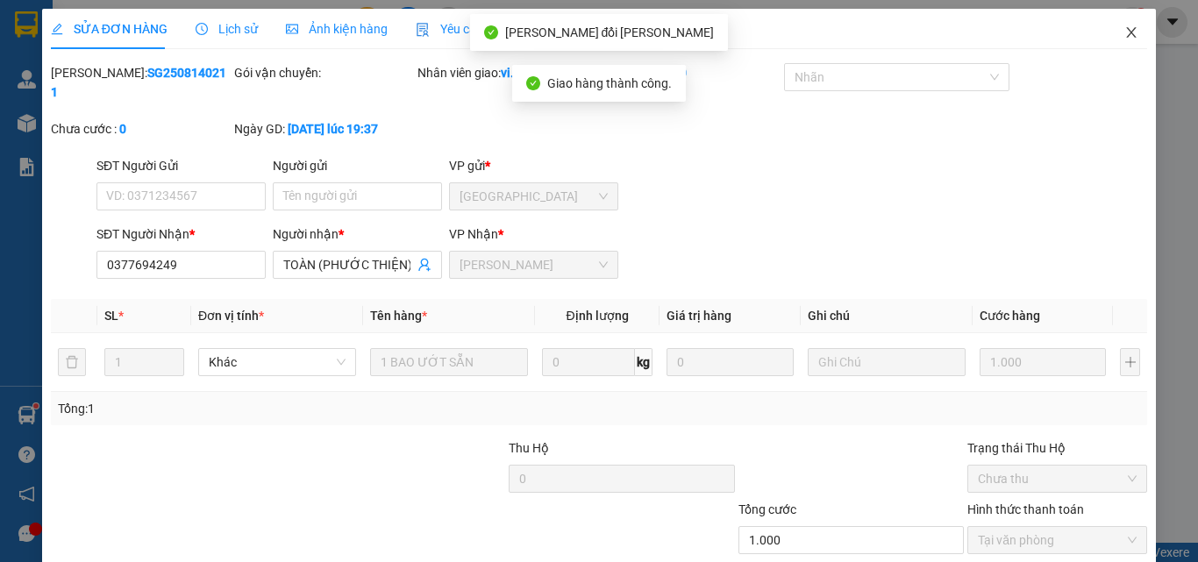
click at [1124, 34] on icon "close" at bounding box center [1131, 32] width 14 height 14
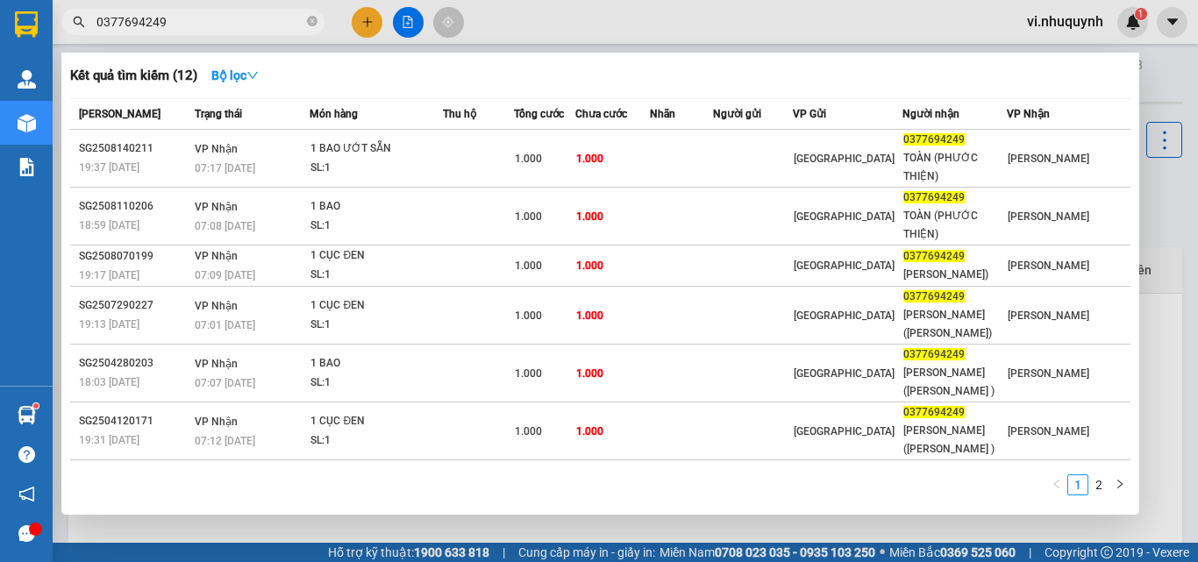
click at [187, 22] on input "0377694249" at bounding box center [199, 21] width 207 height 19
type input "d"
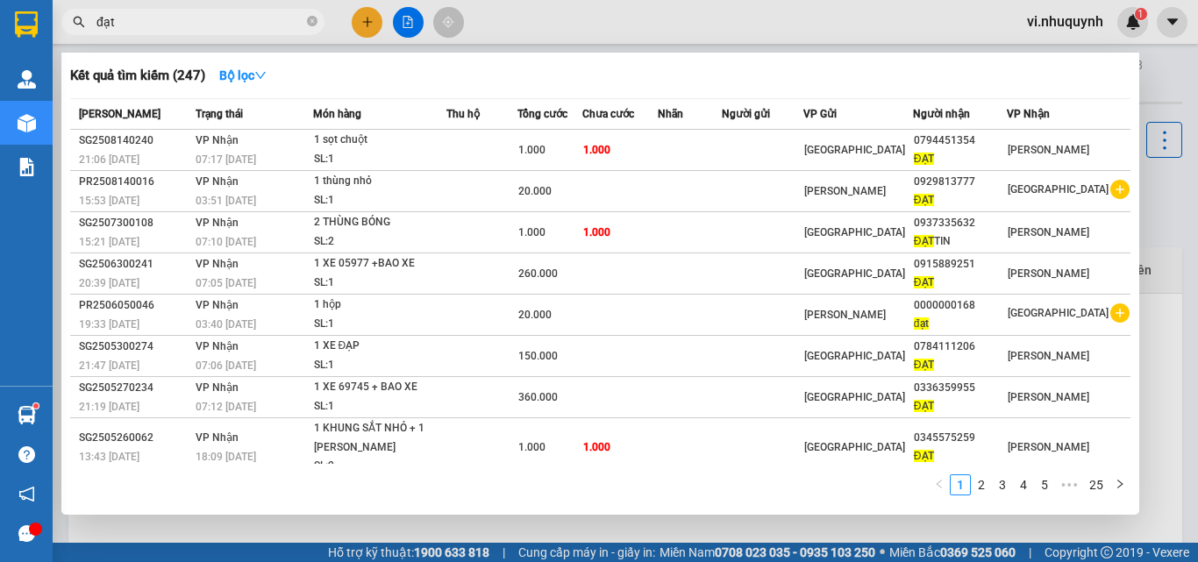
click at [280, 25] on input "đạt" at bounding box center [199, 21] width 207 height 19
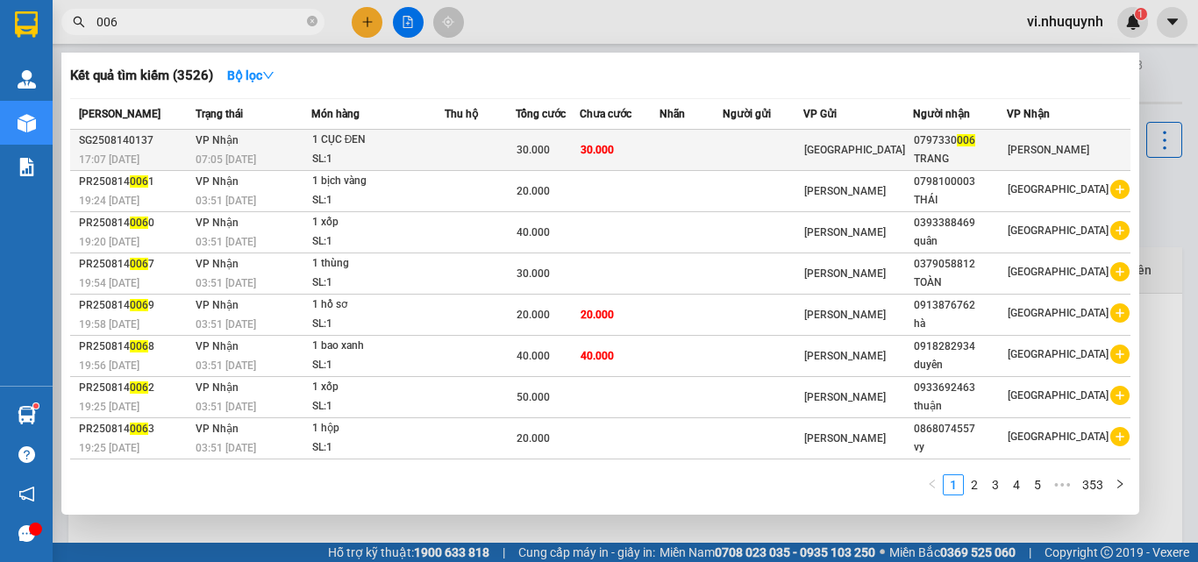
type input "006"
click at [956, 146] on div "0797330 006" at bounding box center [960, 141] width 92 height 18
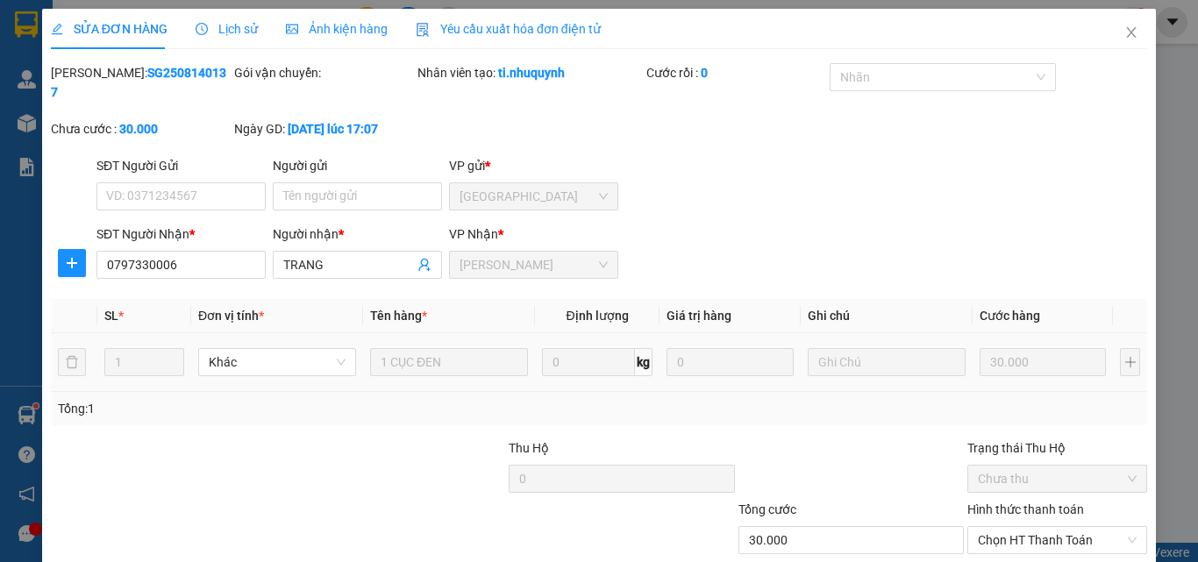
type input "0797330006"
type input "TRANG"
type input "30.000"
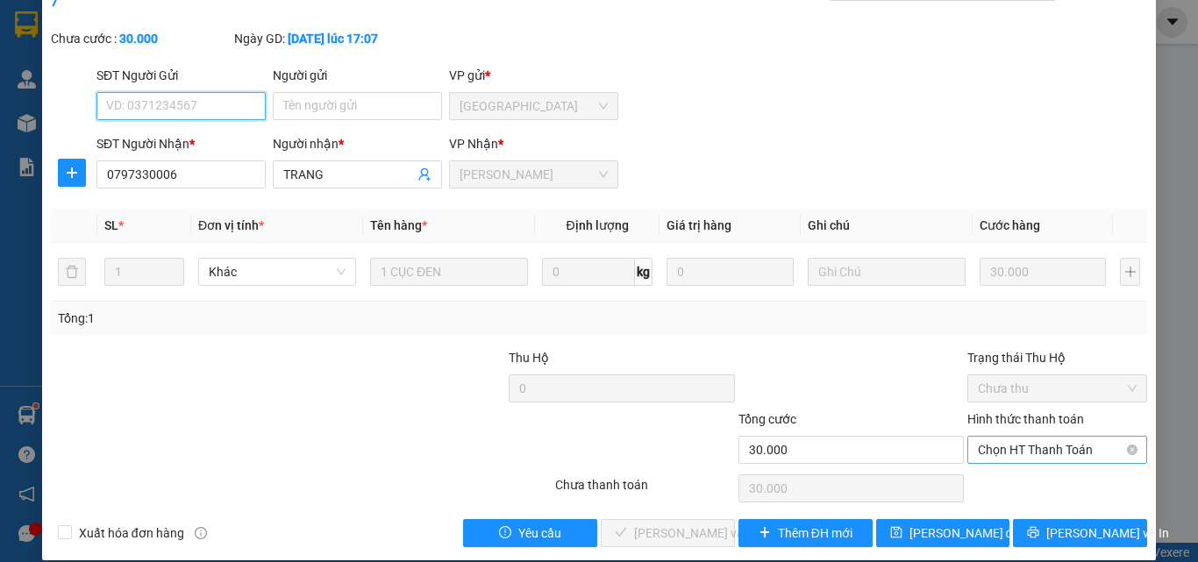
click at [989, 437] on span "Chọn HT Thanh Toán" at bounding box center [1057, 450] width 159 height 26
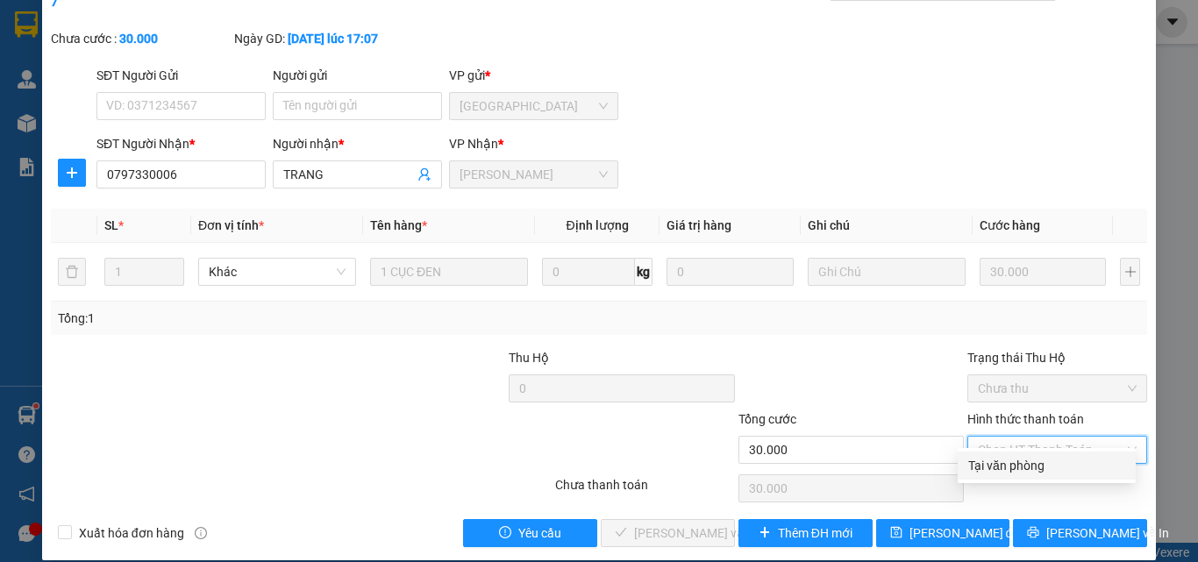
drag, startPoint x: 989, startPoint y: 456, endPoint x: 970, endPoint y: 488, distance: 36.6
click at [989, 457] on div "Tại văn phòng" at bounding box center [1046, 465] width 157 height 19
type input "0"
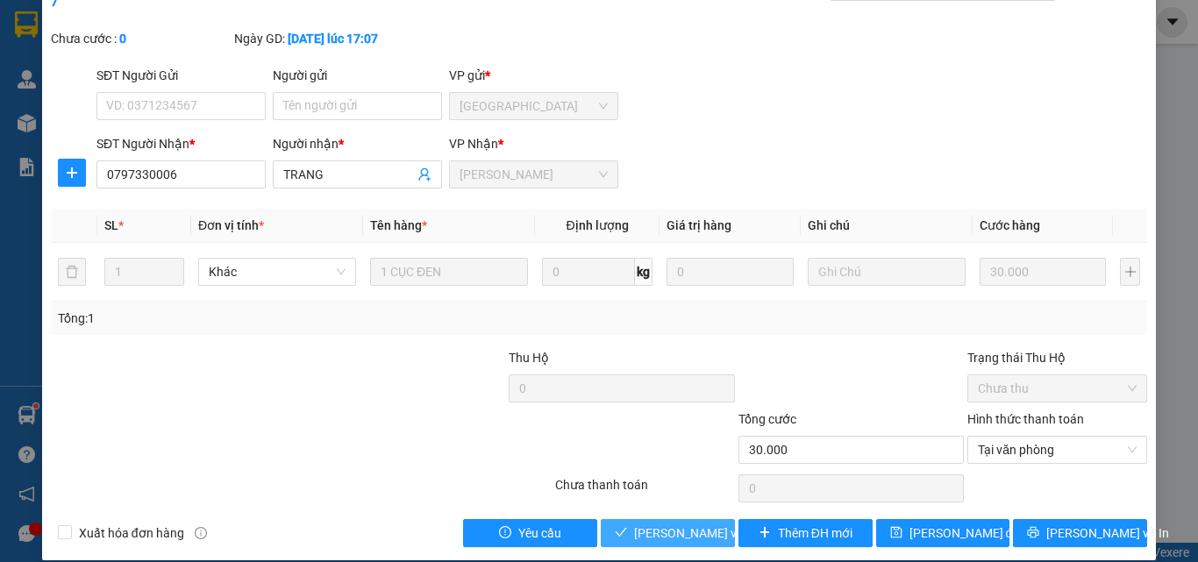
click at [680, 524] on span "[PERSON_NAME] và [PERSON_NAME] hàng" at bounding box center [752, 533] width 237 height 19
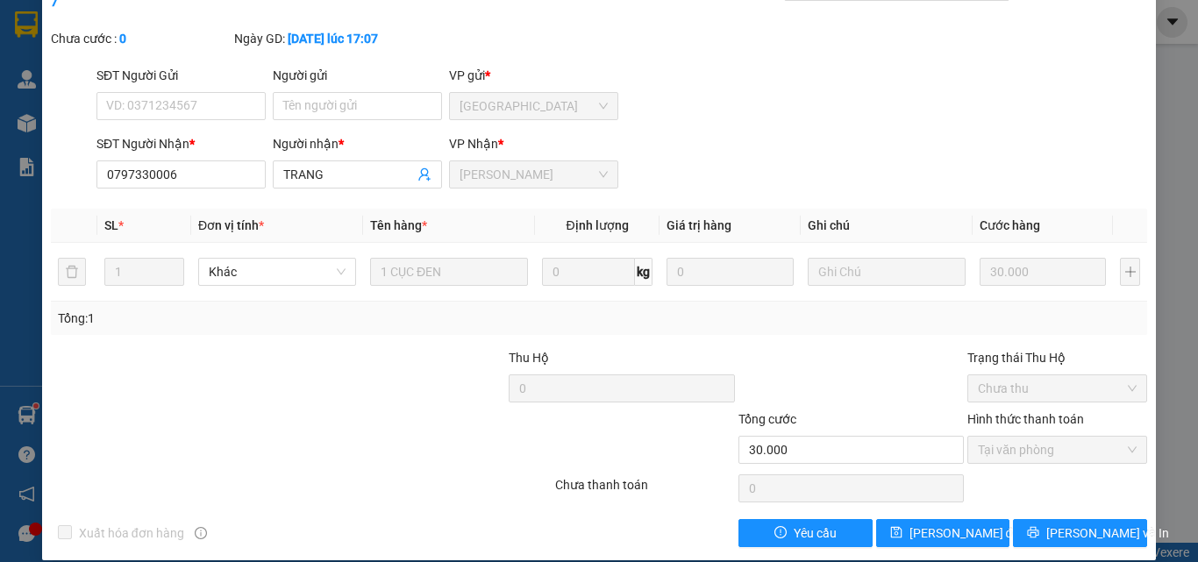
scroll to position [0, 0]
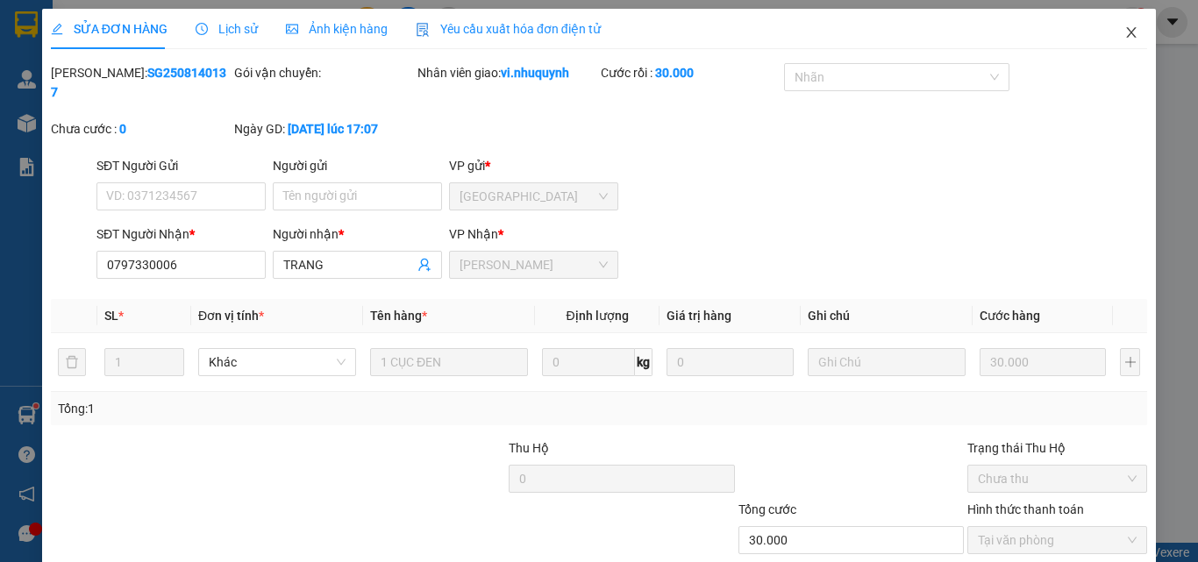
click at [1127, 30] on icon "close" at bounding box center [1132, 32] width 10 height 11
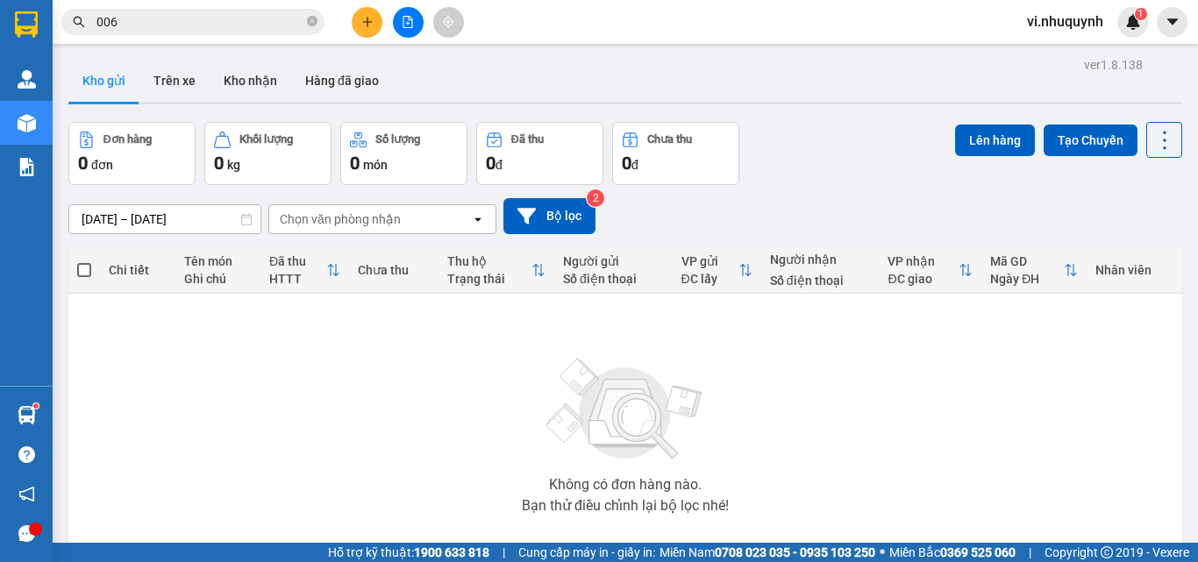
click at [200, 30] on input "006" at bounding box center [199, 21] width 207 height 19
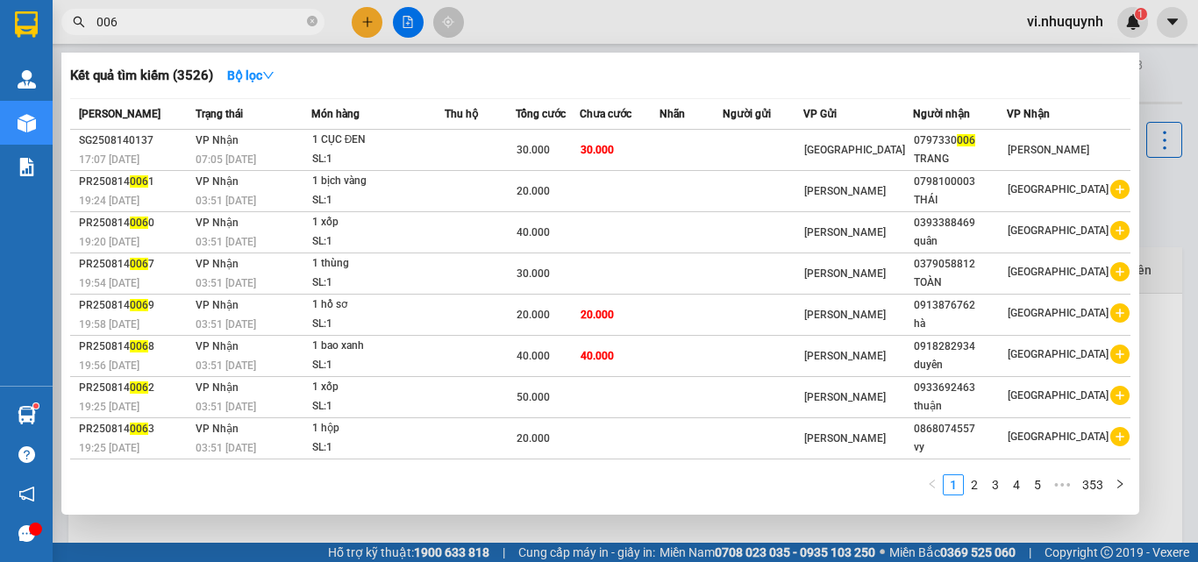
click at [200, 30] on input "006" at bounding box center [199, 21] width 207 height 19
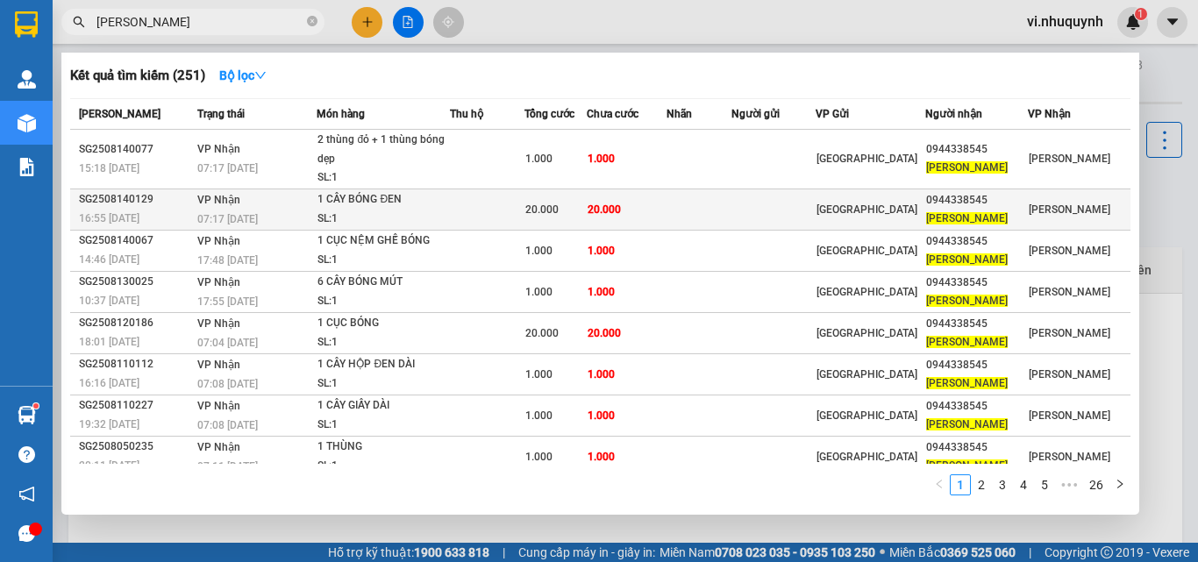
type input "[PERSON_NAME]"
click at [1010, 217] on div "[PERSON_NAME]" at bounding box center [976, 219] width 101 height 18
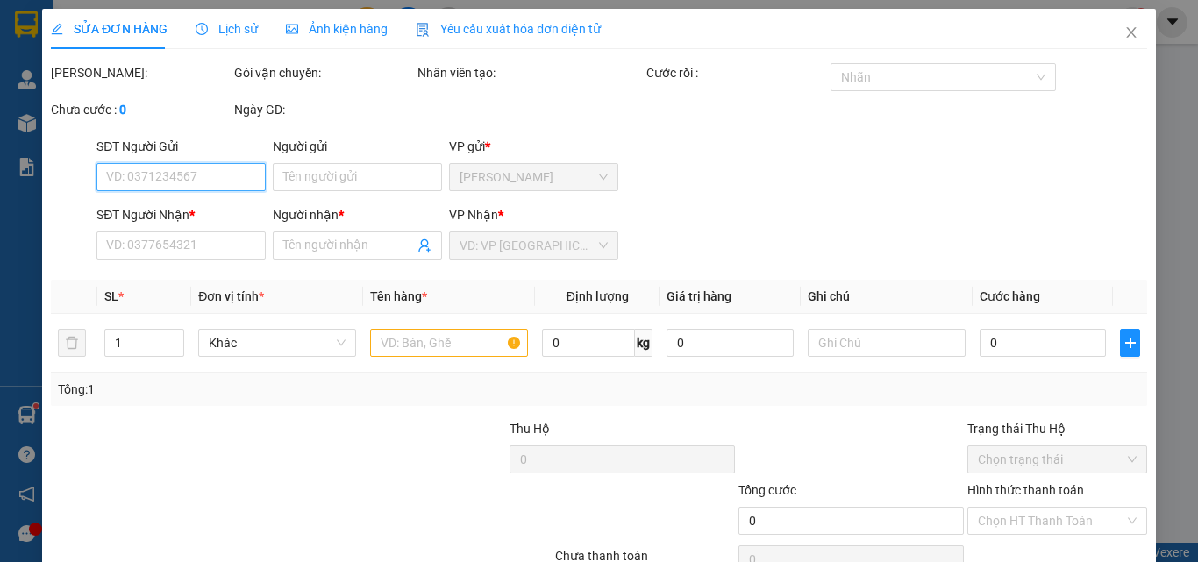
type input "0944338545"
type input "[PERSON_NAME]"
type input "20.000"
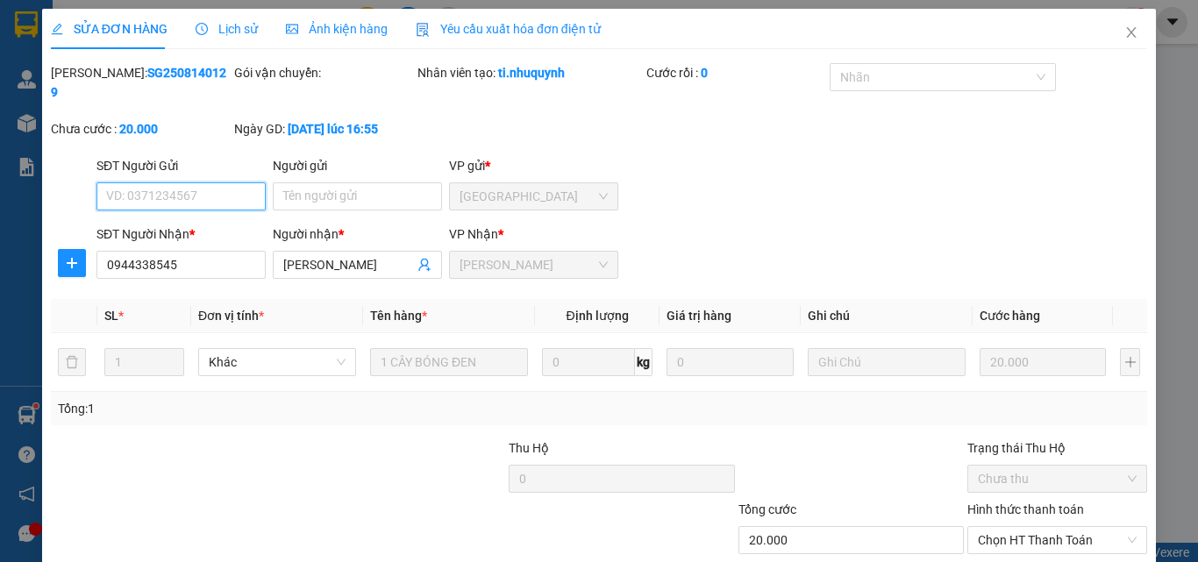
scroll to position [90, 0]
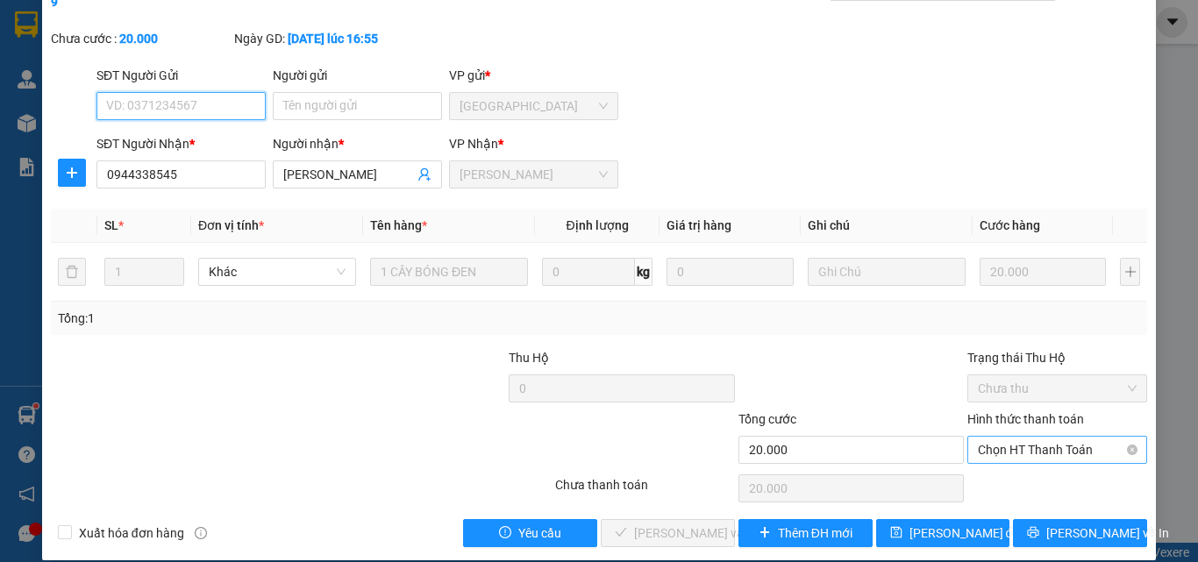
click at [997, 437] on span "Chọn HT Thanh Toán" at bounding box center [1057, 450] width 159 height 26
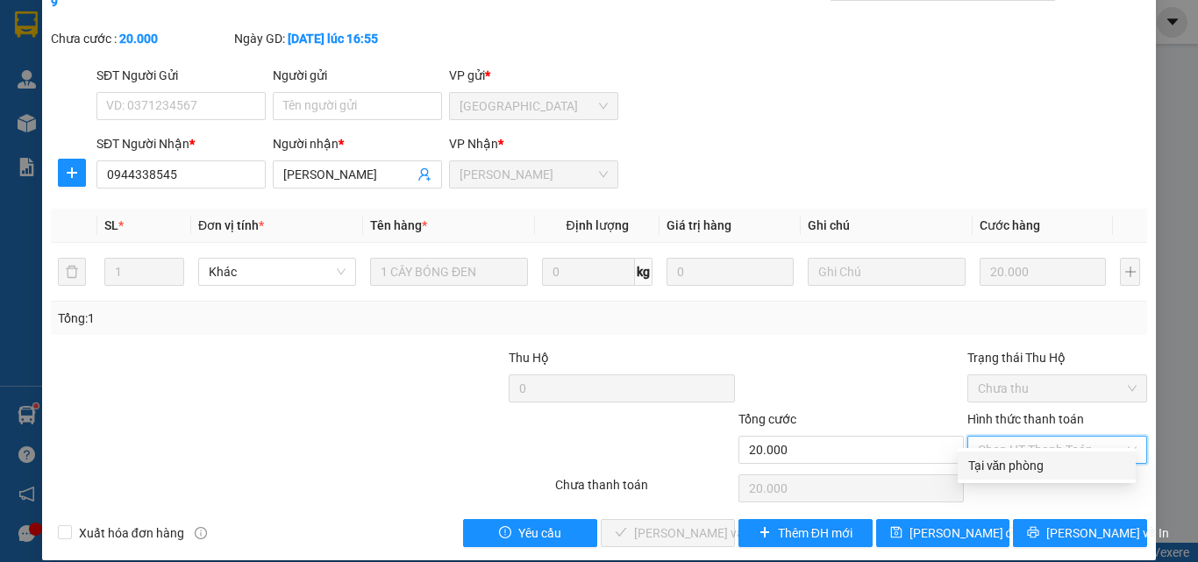
drag, startPoint x: 998, startPoint y: 468, endPoint x: 826, endPoint y: 546, distance: 189.2
click at [995, 468] on div "Tại văn phòng" at bounding box center [1046, 465] width 157 height 19
type input "0"
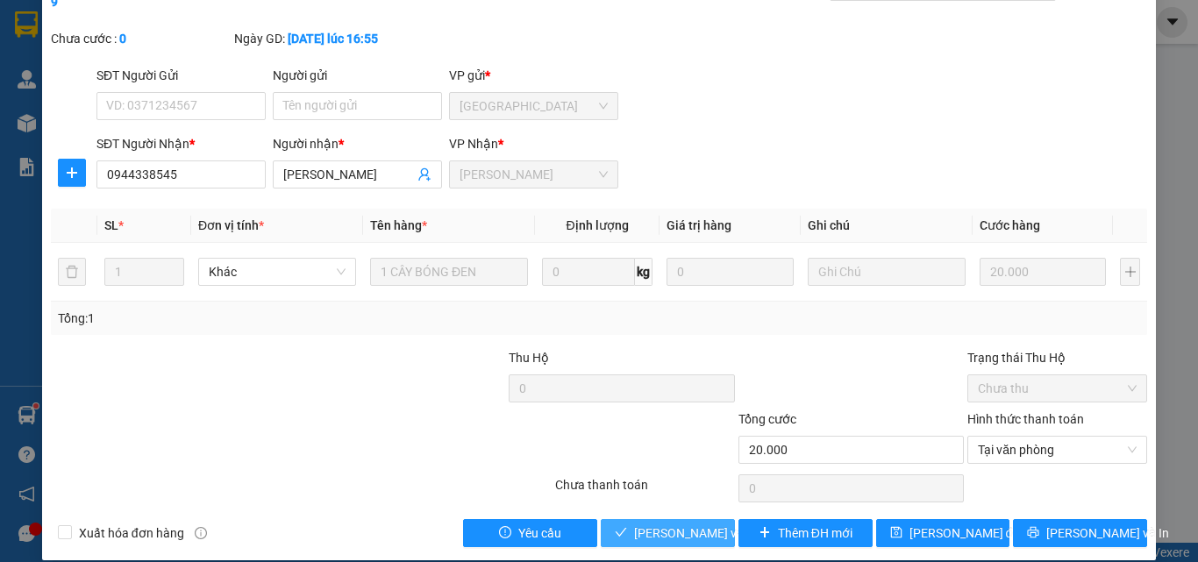
click at [670, 524] on span "[PERSON_NAME] và [PERSON_NAME] hàng" at bounding box center [752, 533] width 237 height 19
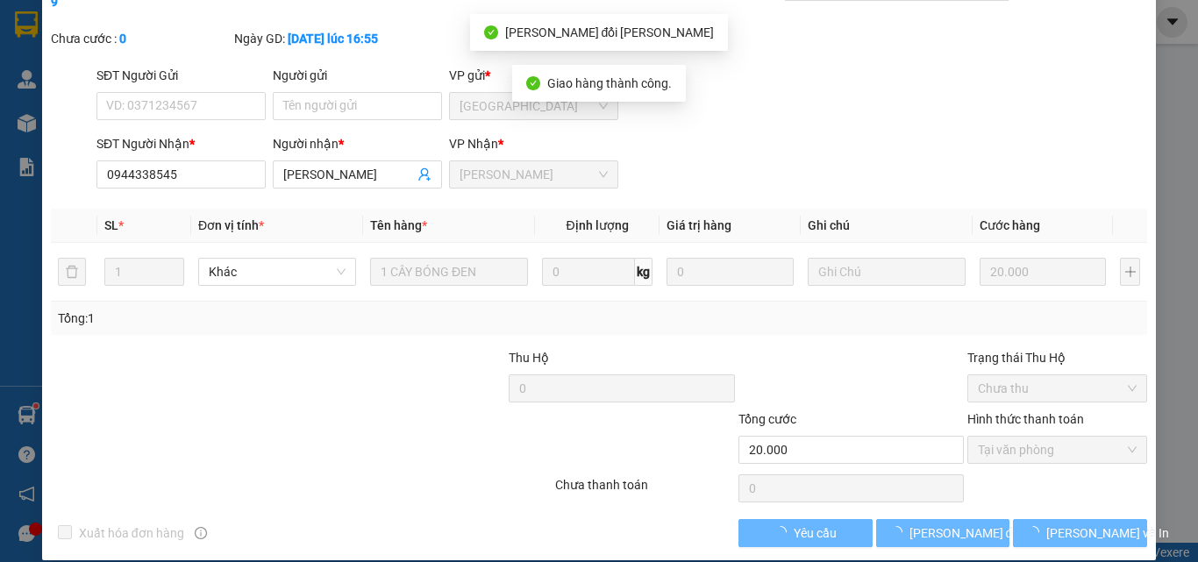
scroll to position [0, 0]
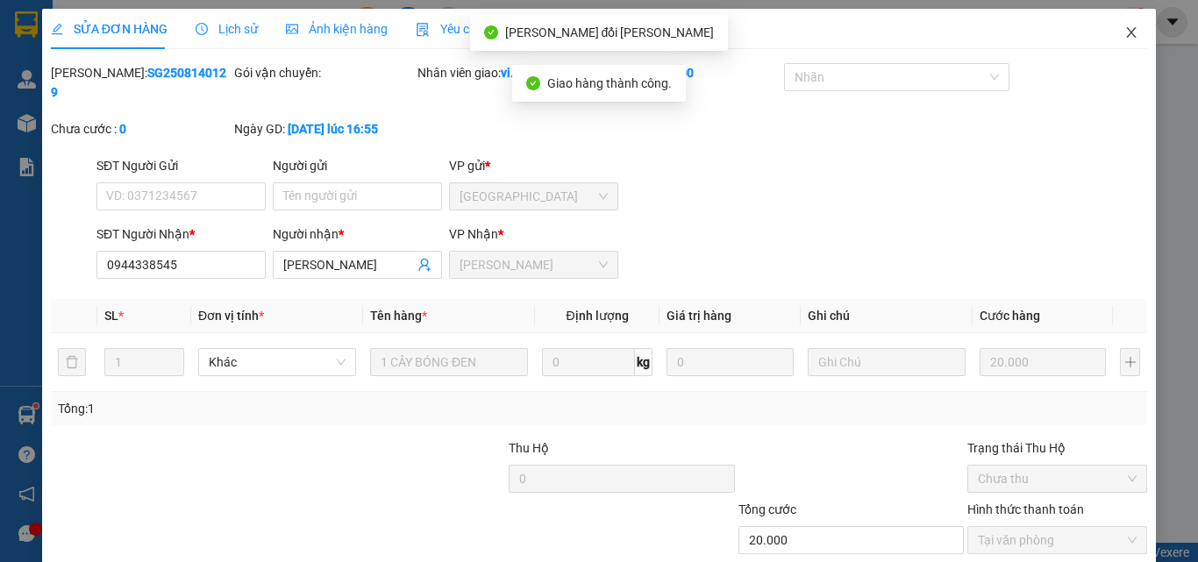
click at [1124, 33] on icon "close" at bounding box center [1131, 32] width 14 height 14
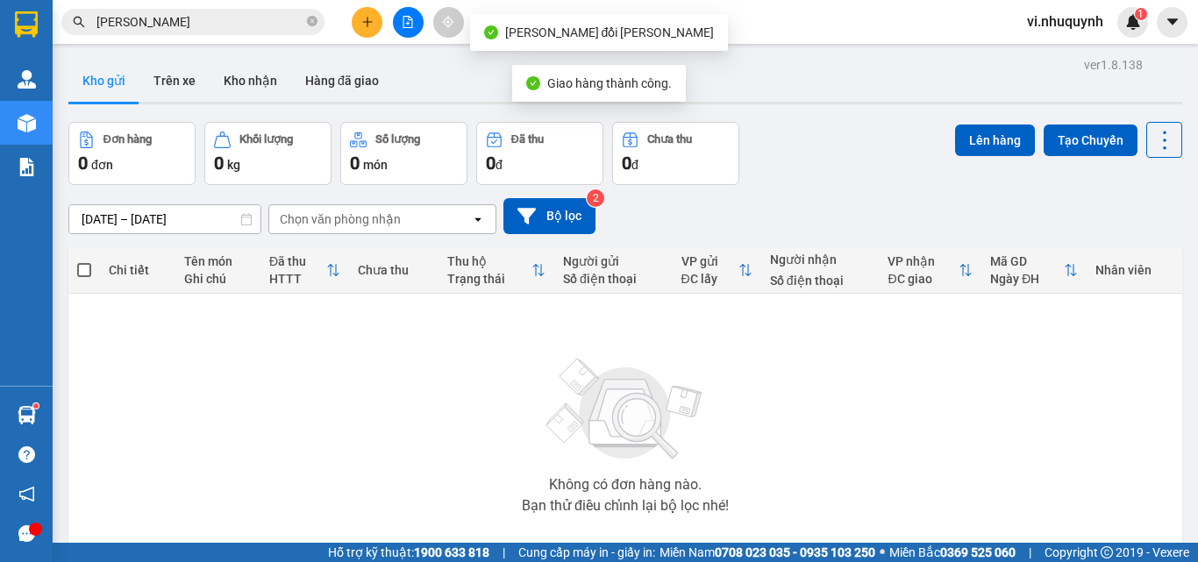
click at [196, 25] on input "[PERSON_NAME]" at bounding box center [199, 21] width 207 height 19
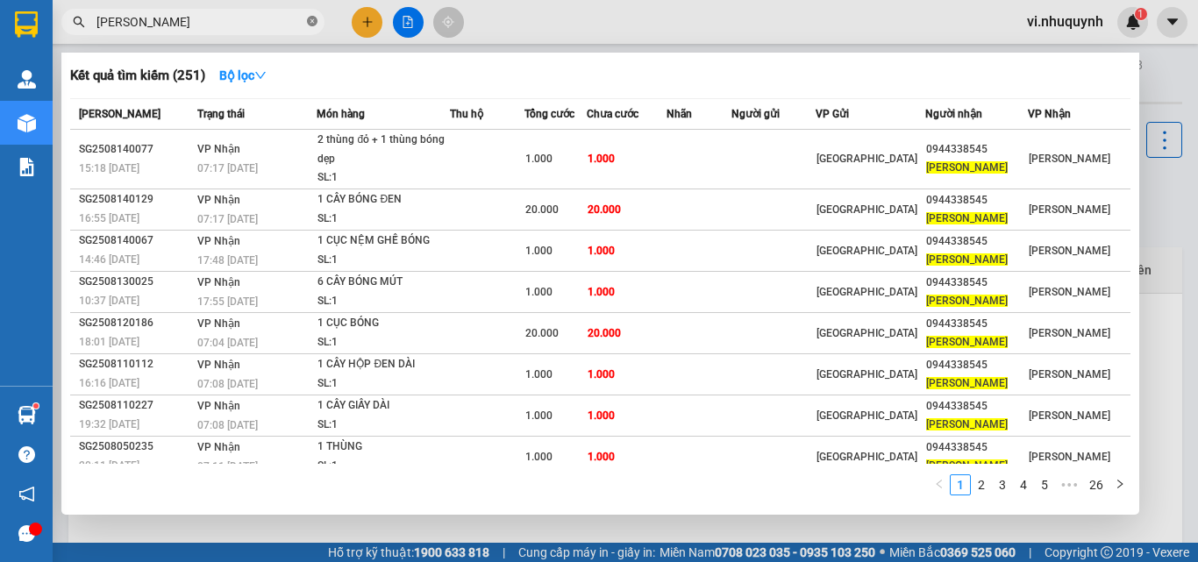
click at [313, 22] on icon "close-circle" at bounding box center [312, 21] width 11 height 11
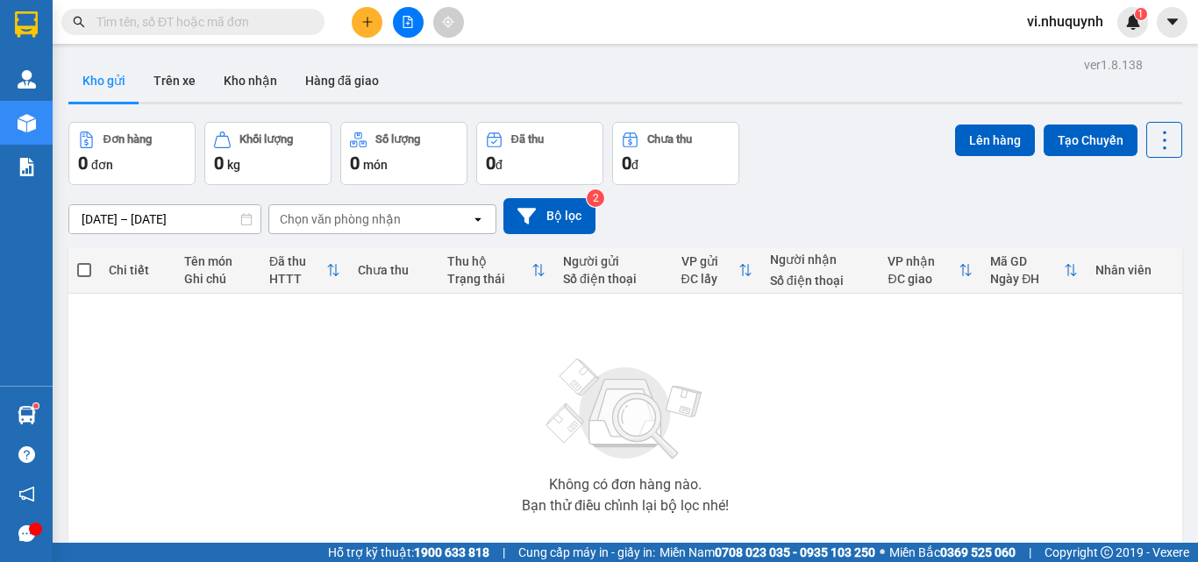
click at [173, 28] on input "text" at bounding box center [199, 21] width 207 height 19
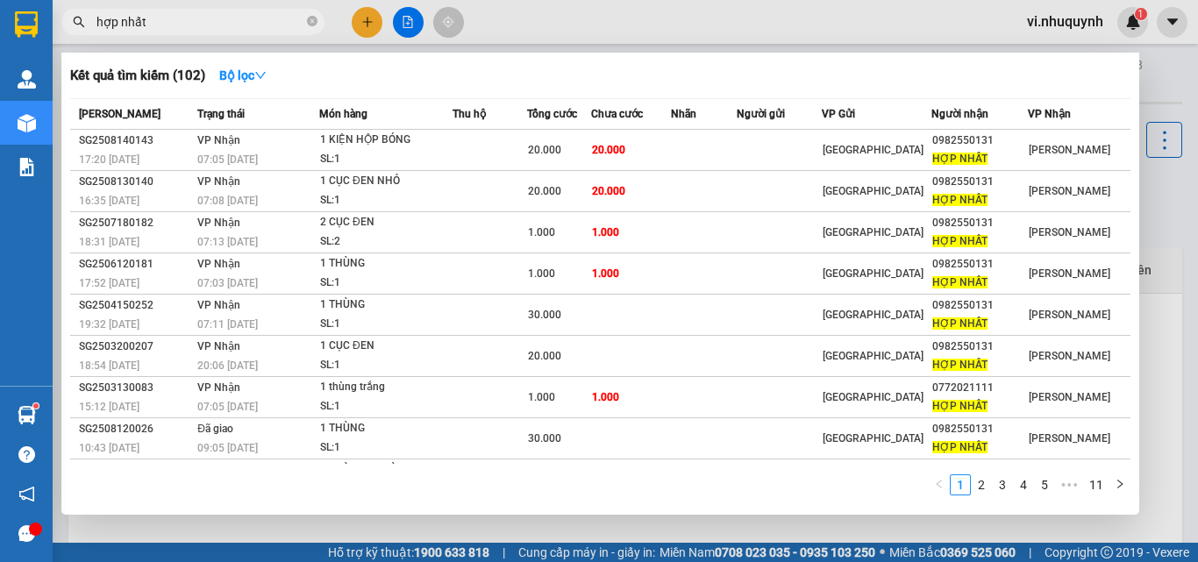
click at [173, 28] on input "hợp nhất" at bounding box center [199, 21] width 207 height 19
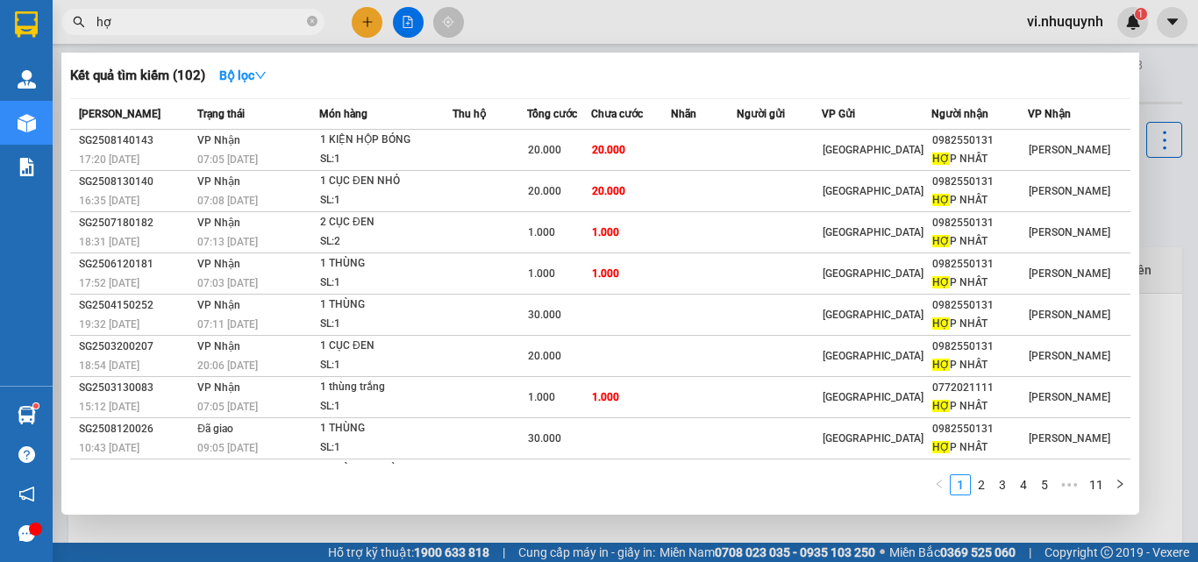
type input "h"
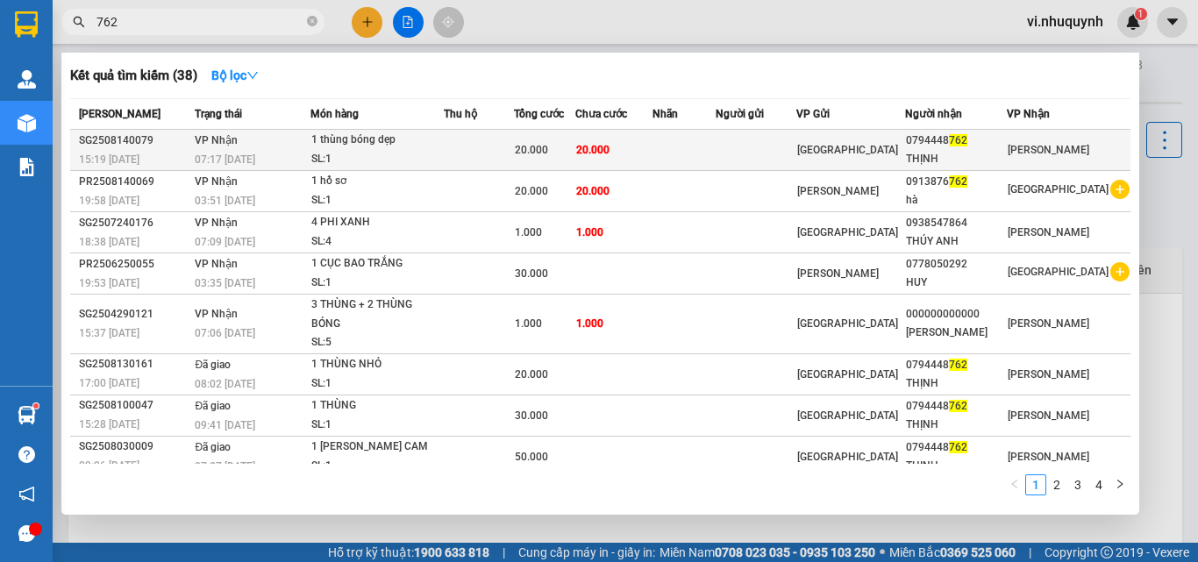
type input "762"
click at [983, 147] on div "0794448 762" at bounding box center [956, 141] width 100 height 18
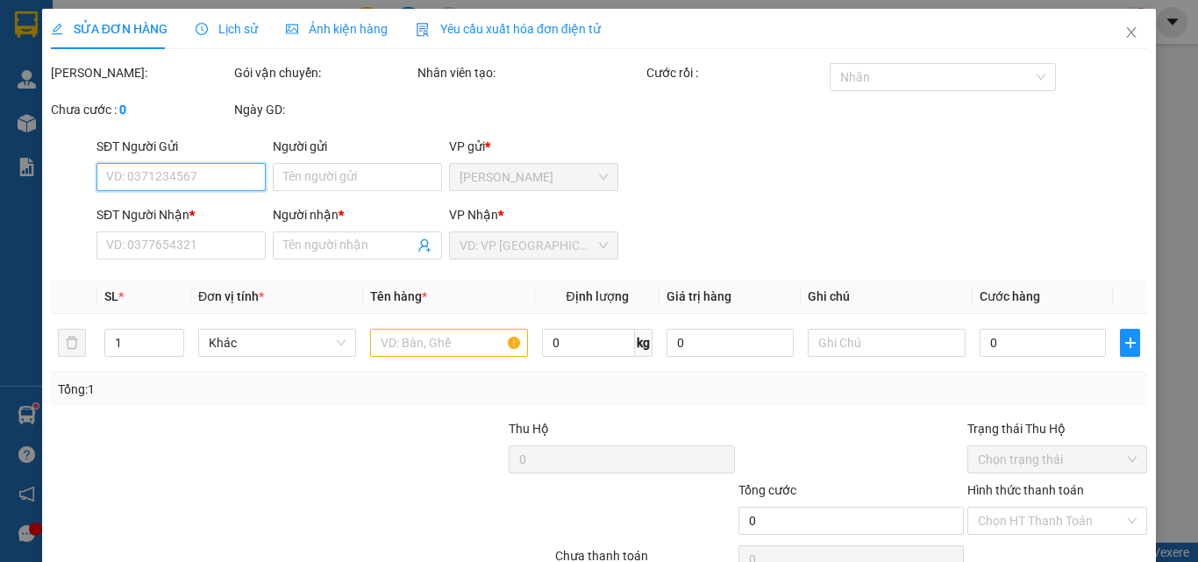
type input "0794448762"
type input "THỊNH"
type input "20.000"
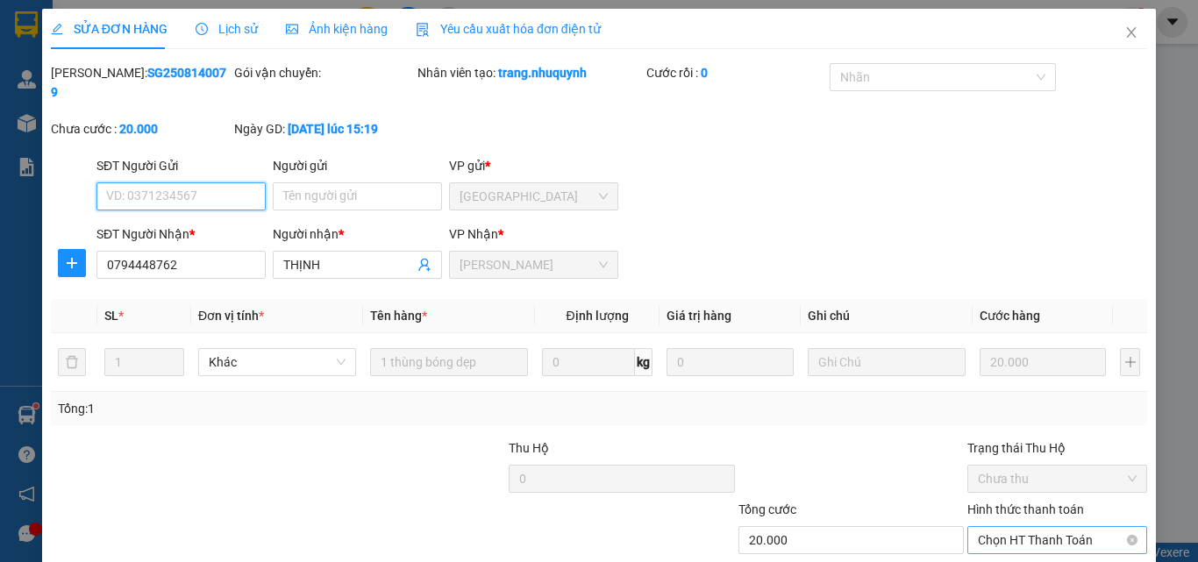
scroll to position [90, 0]
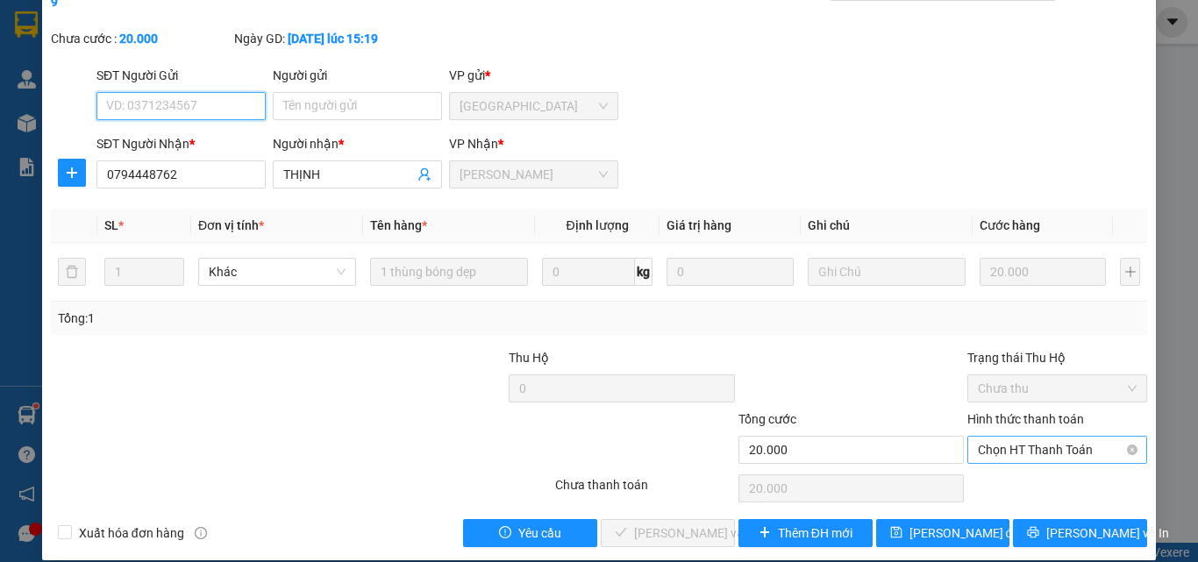
click at [998, 437] on span "Chọn HT Thanh Toán" at bounding box center [1057, 450] width 159 height 26
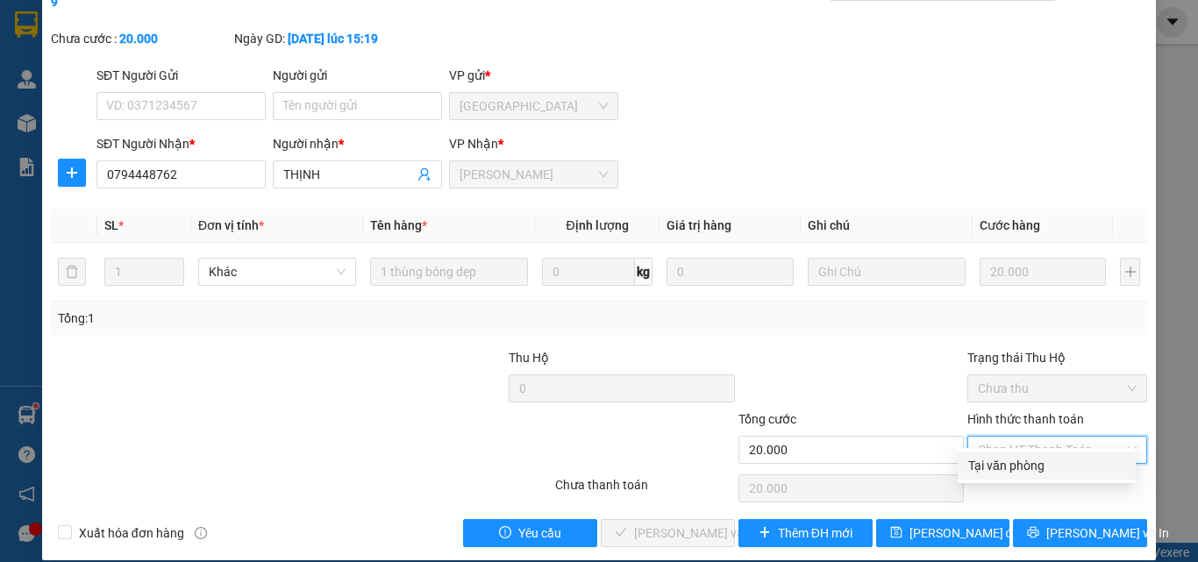
click at [1003, 475] on div "Tại văn phòng" at bounding box center [1047, 466] width 178 height 28
type input "0"
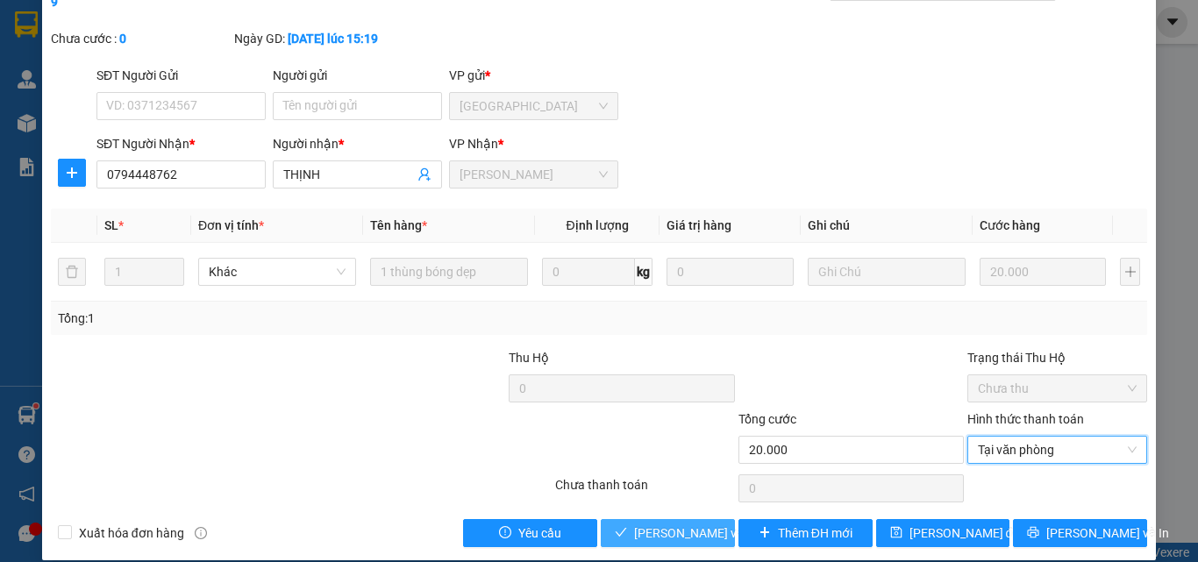
click at [677, 524] on span "[PERSON_NAME] và [PERSON_NAME] hàng" at bounding box center [752, 533] width 237 height 19
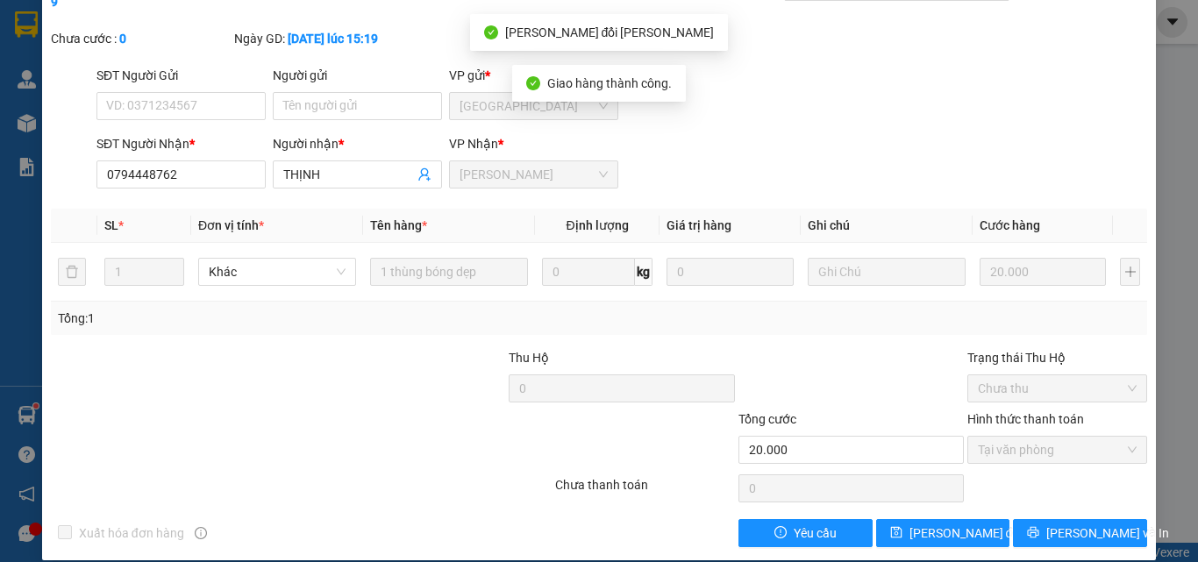
scroll to position [0, 0]
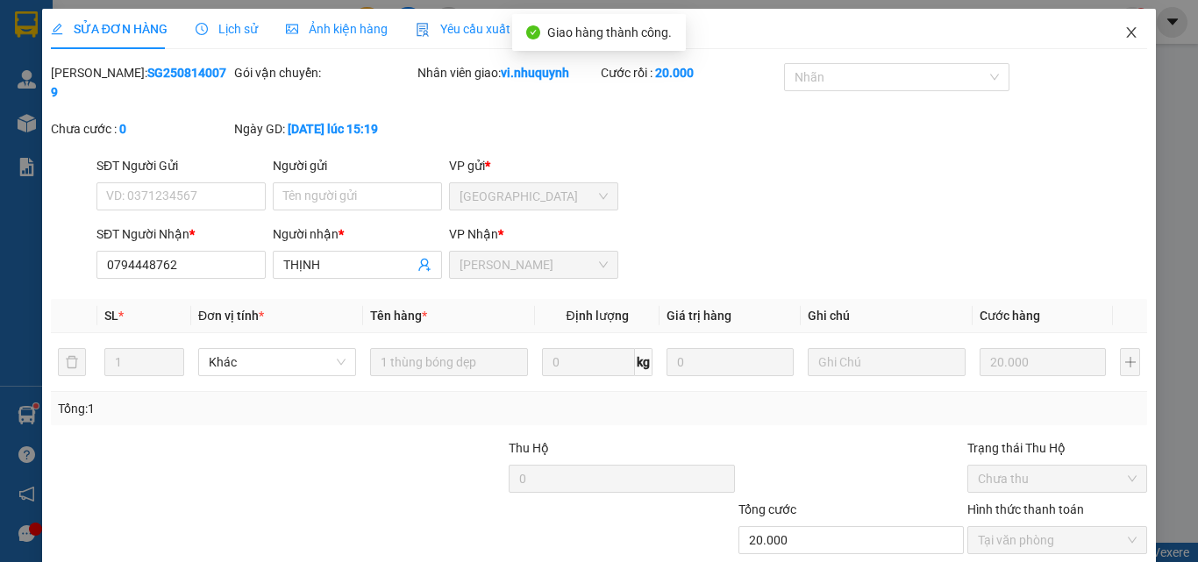
click at [1127, 33] on icon "close" at bounding box center [1132, 32] width 10 height 11
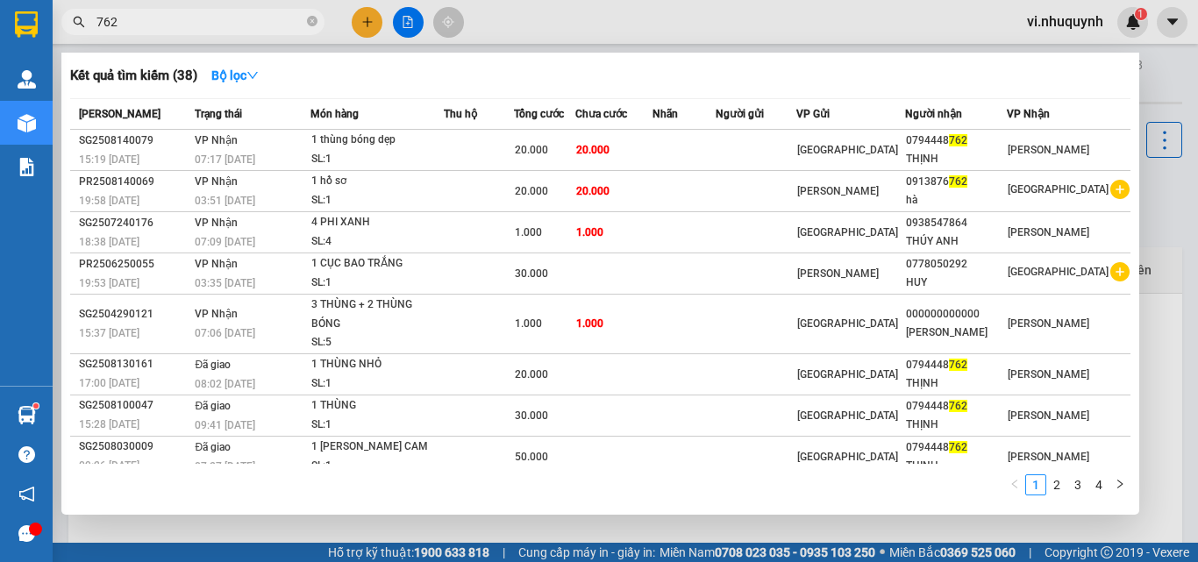
click at [175, 21] on input "762" at bounding box center [199, 21] width 207 height 19
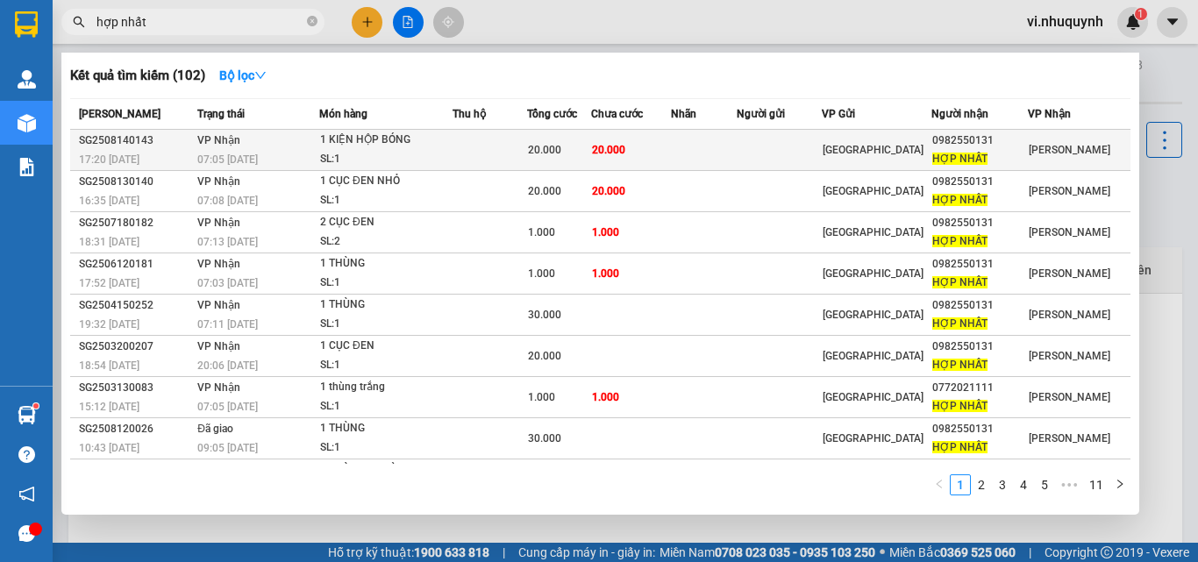
type input "hợp nhất"
click at [997, 148] on div "0982550131" at bounding box center [979, 141] width 94 height 18
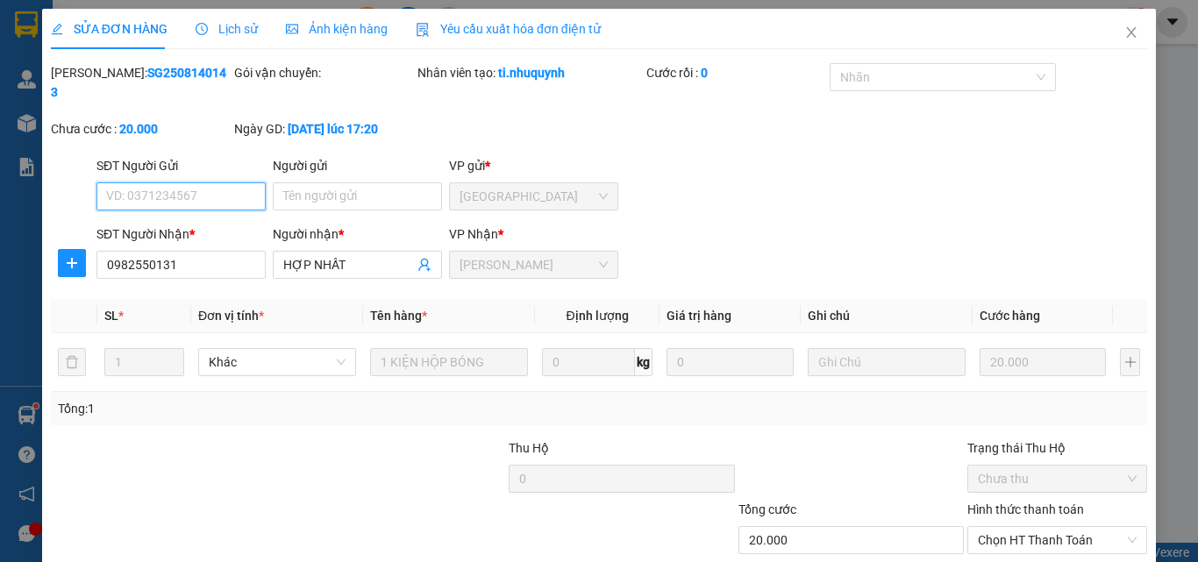
scroll to position [90, 0]
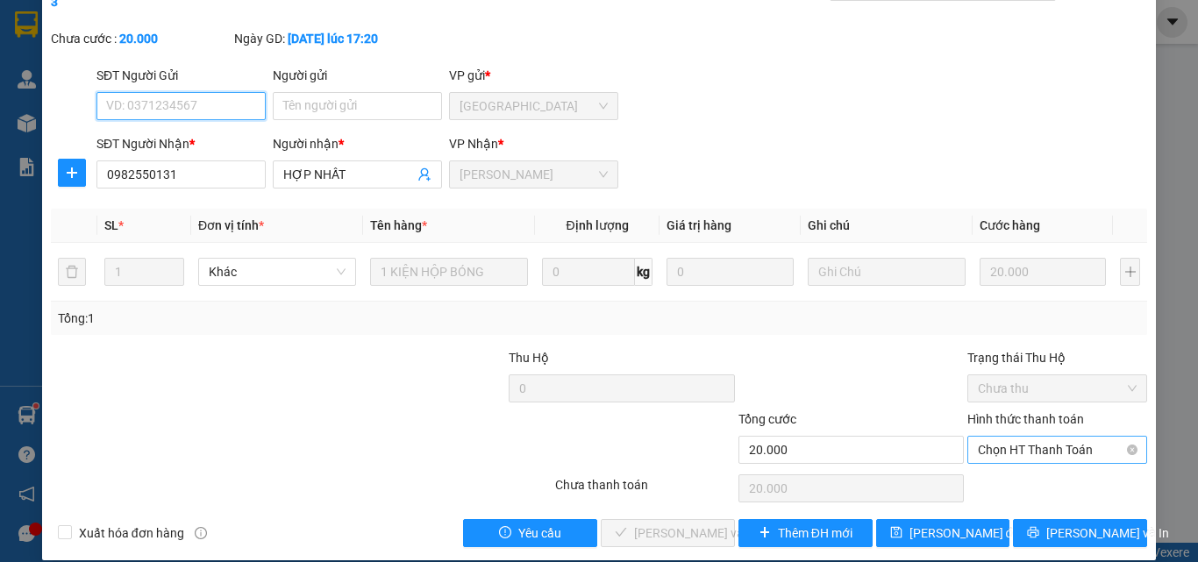
click at [987, 437] on span "Chọn HT Thanh Toán" at bounding box center [1057, 450] width 159 height 26
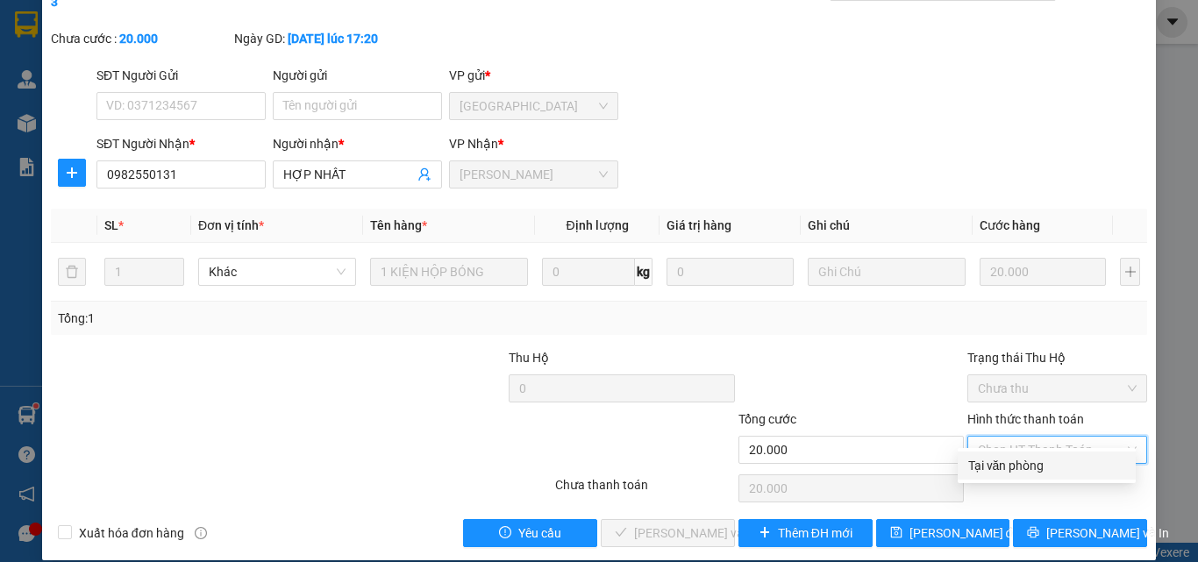
click at [986, 465] on div "Tại văn phòng" at bounding box center [1046, 465] width 157 height 19
type input "0"
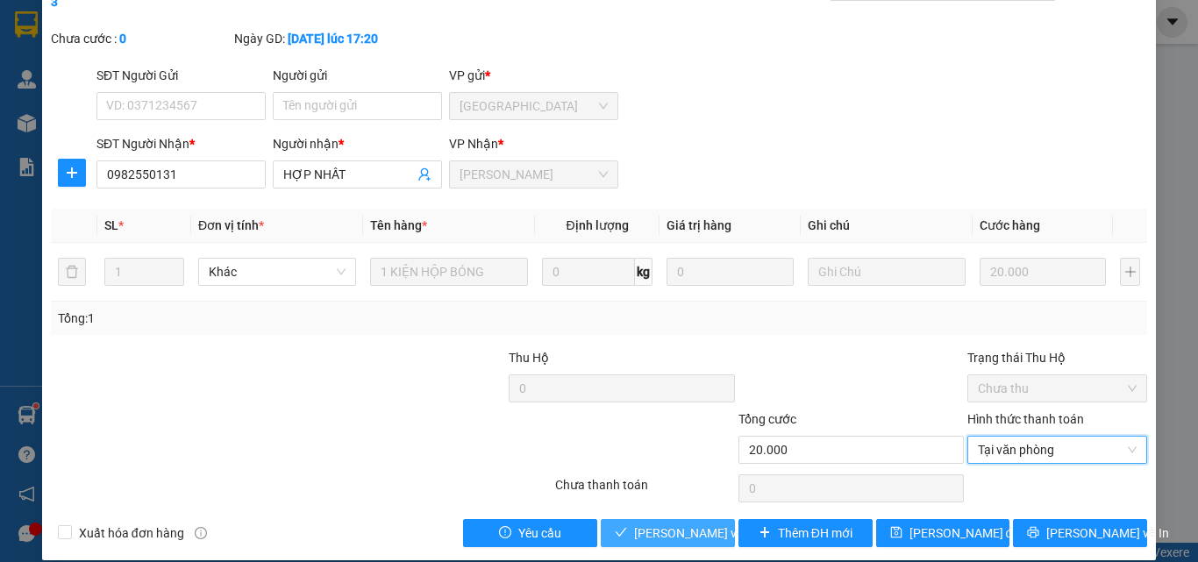
click at [646, 524] on span "[PERSON_NAME] và [PERSON_NAME] hàng" at bounding box center [752, 533] width 237 height 19
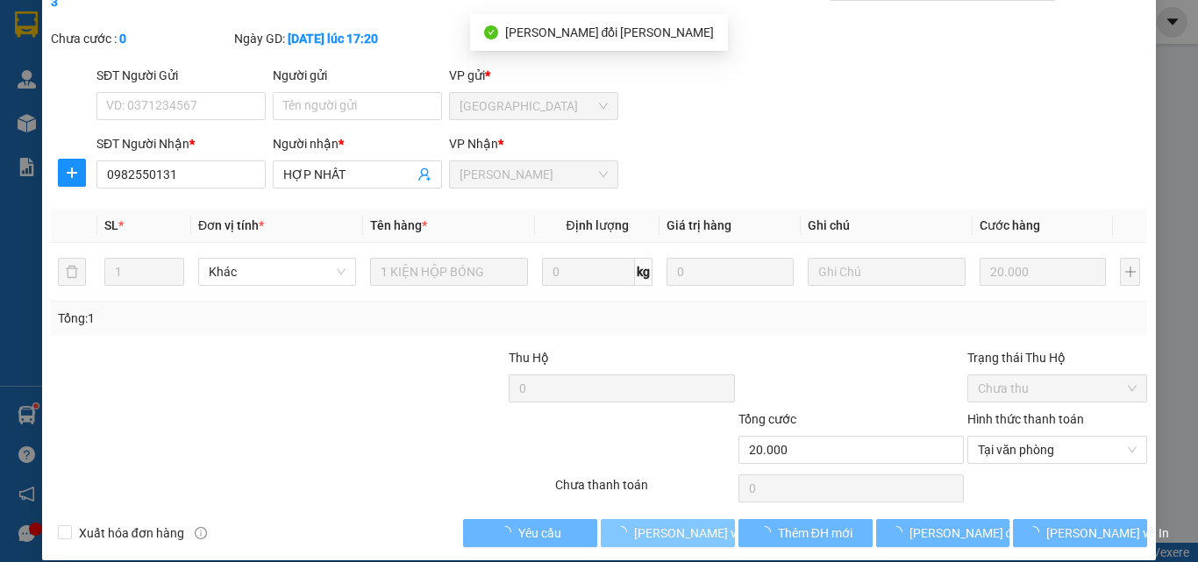
scroll to position [0, 0]
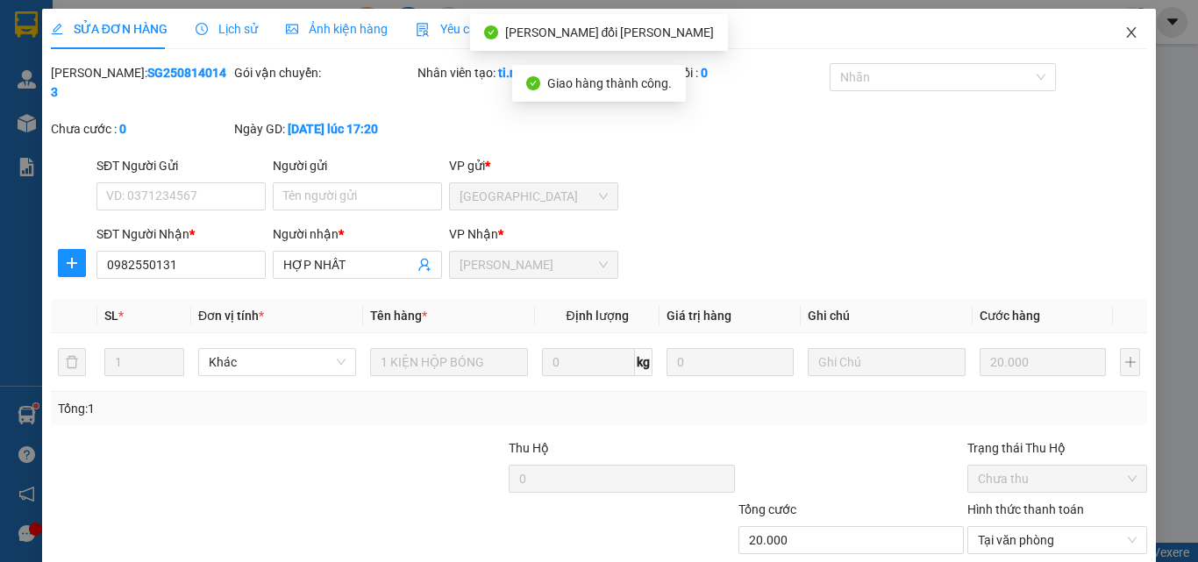
click at [1124, 39] on icon "close" at bounding box center [1131, 32] width 14 height 14
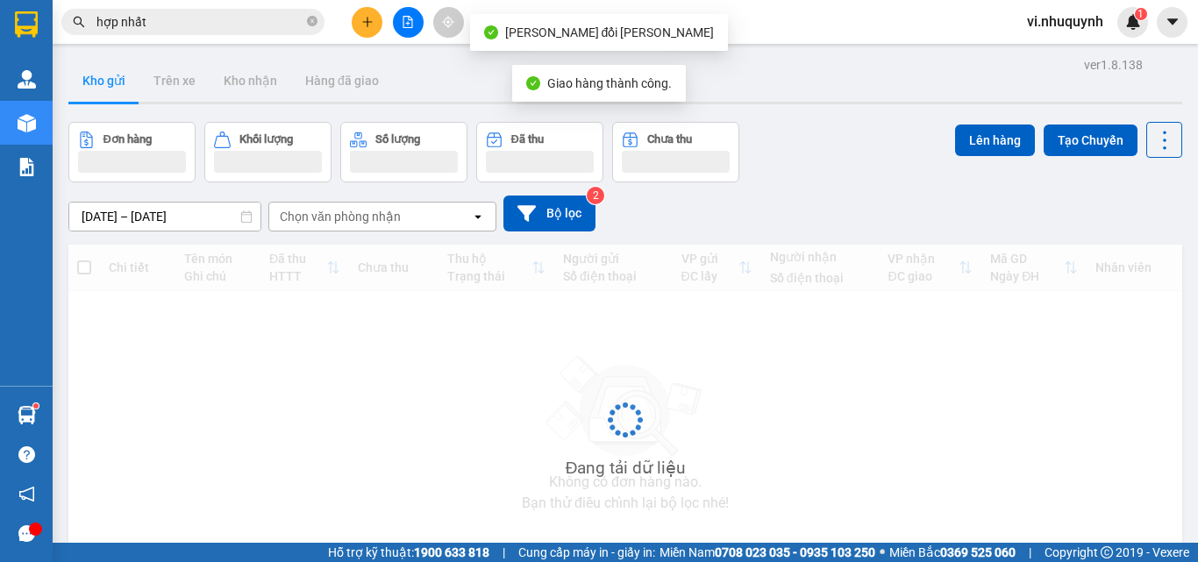
click at [203, 21] on input "hợp nhất" at bounding box center [199, 21] width 207 height 19
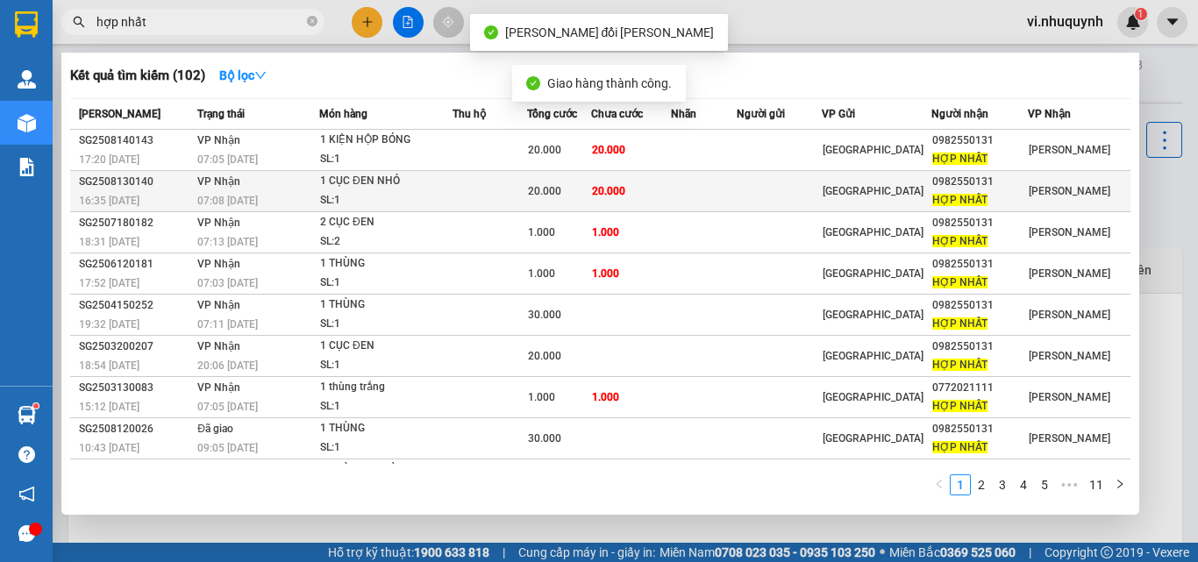
click at [990, 193] on div "HỢP NHẤT" at bounding box center [979, 200] width 94 height 18
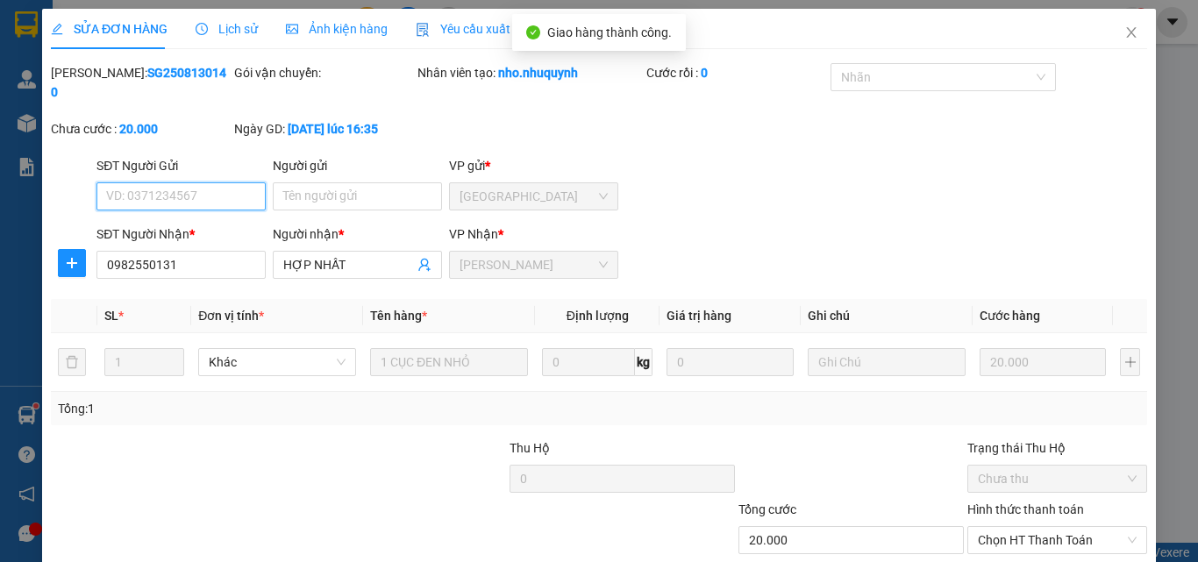
scroll to position [90, 0]
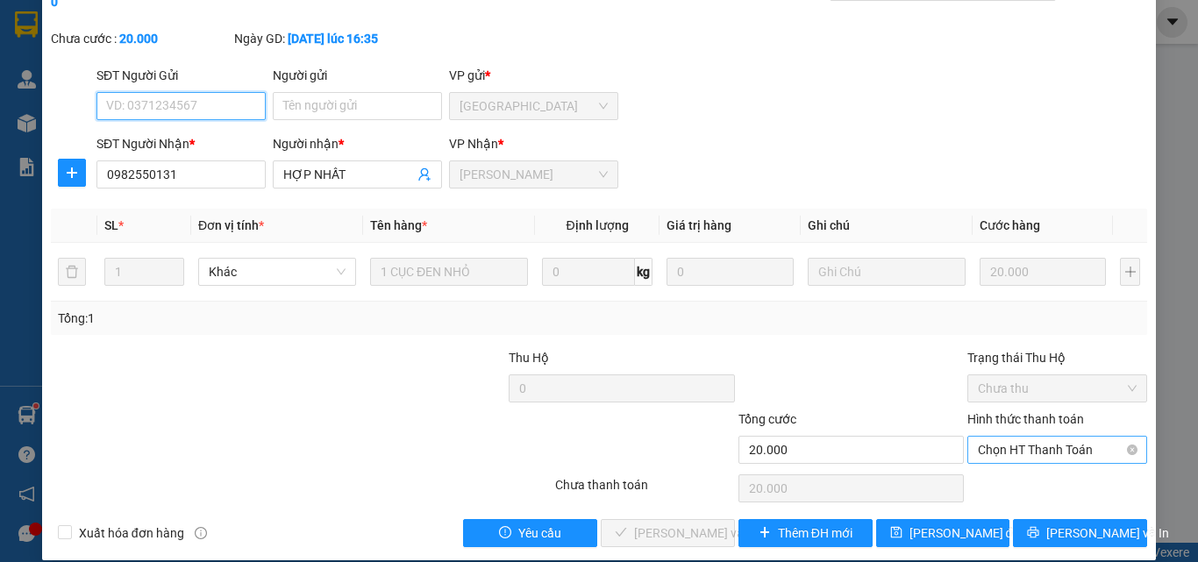
click at [996, 437] on span "Chọn HT Thanh Toán" at bounding box center [1057, 450] width 159 height 26
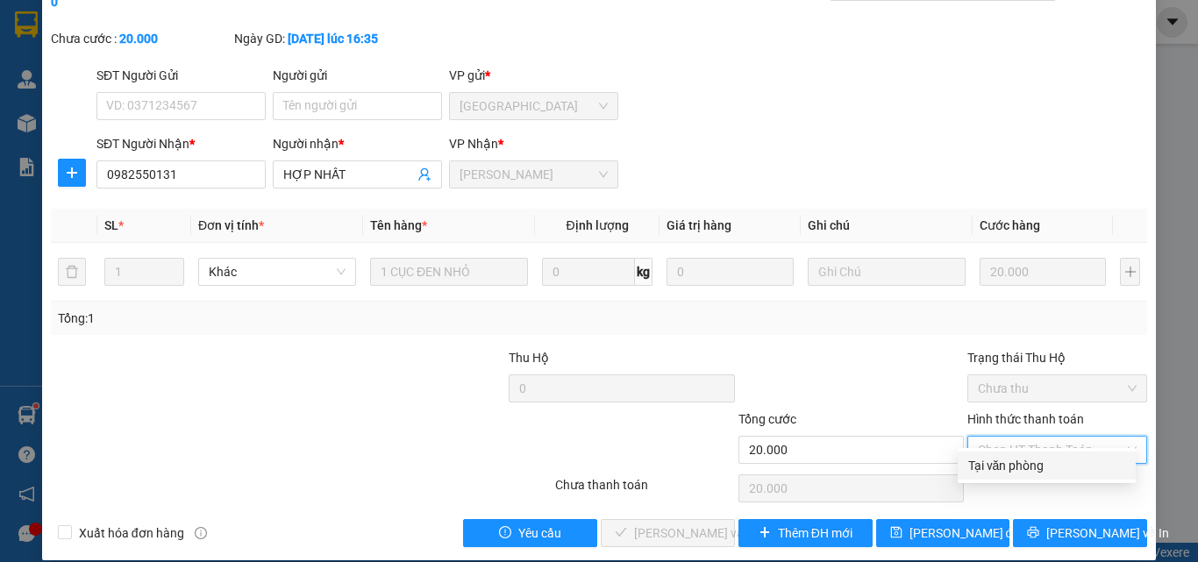
click at [997, 459] on div "Tại văn phòng" at bounding box center [1046, 465] width 157 height 19
type input "0"
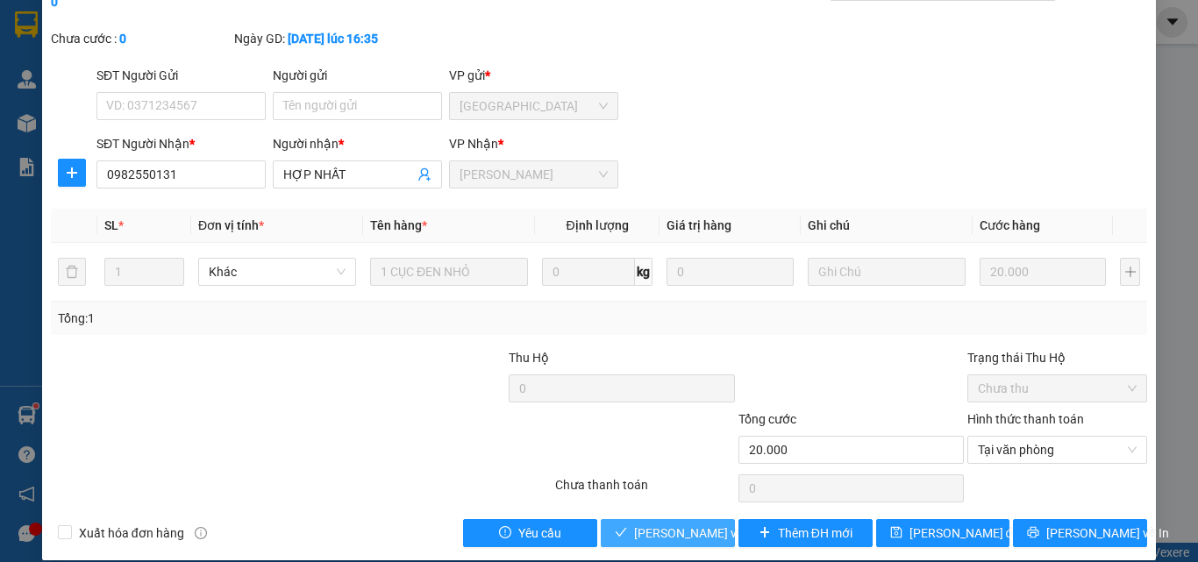
click at [661, 524] on span "[PERSON_NAME] và [PERSON_NAME] hàng" at bounding box center [752, 533] width 237 height 19
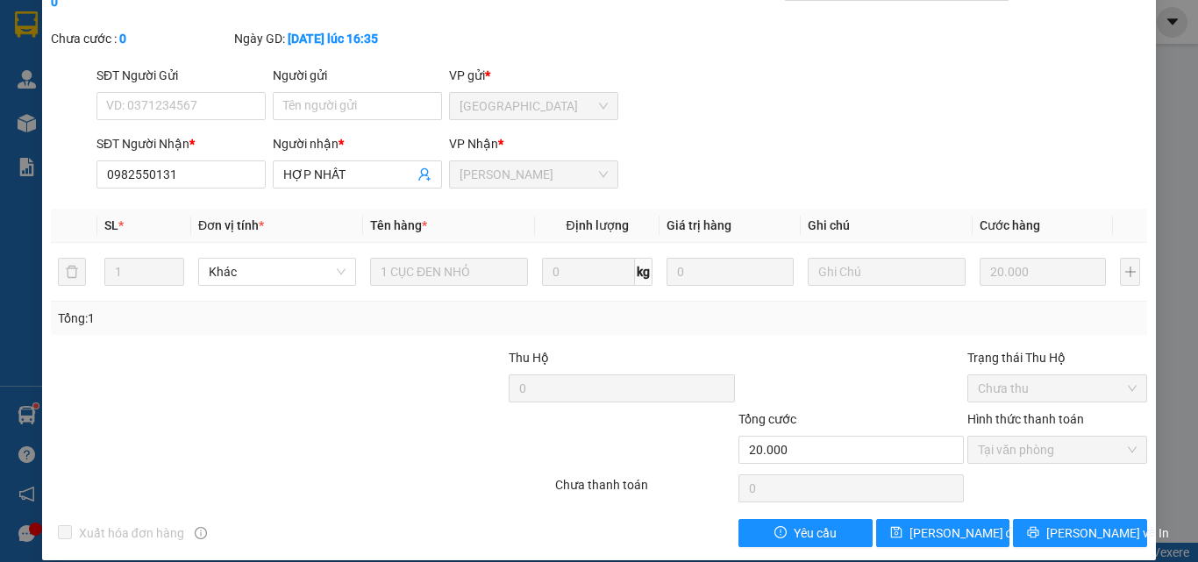
scroll to position [0, 0]
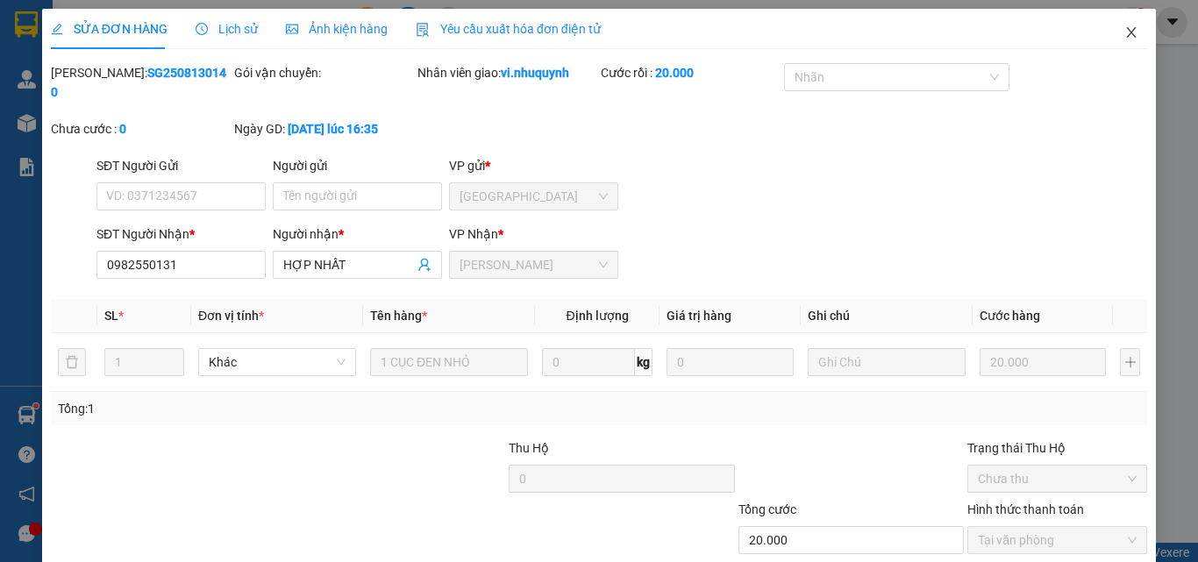
click at [1124, 28] on icon "close" at bounding box center [1131, 32] width 14 height 14
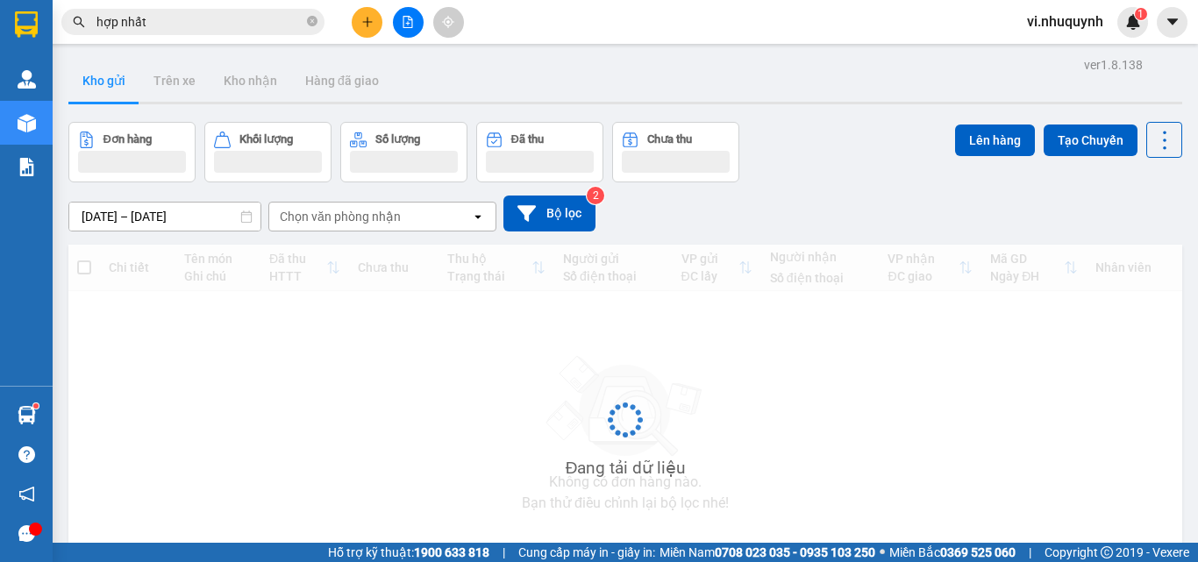
click at [184, 18] on input "hợp nhất" at bounding box center [199, 21] width 207 height 19
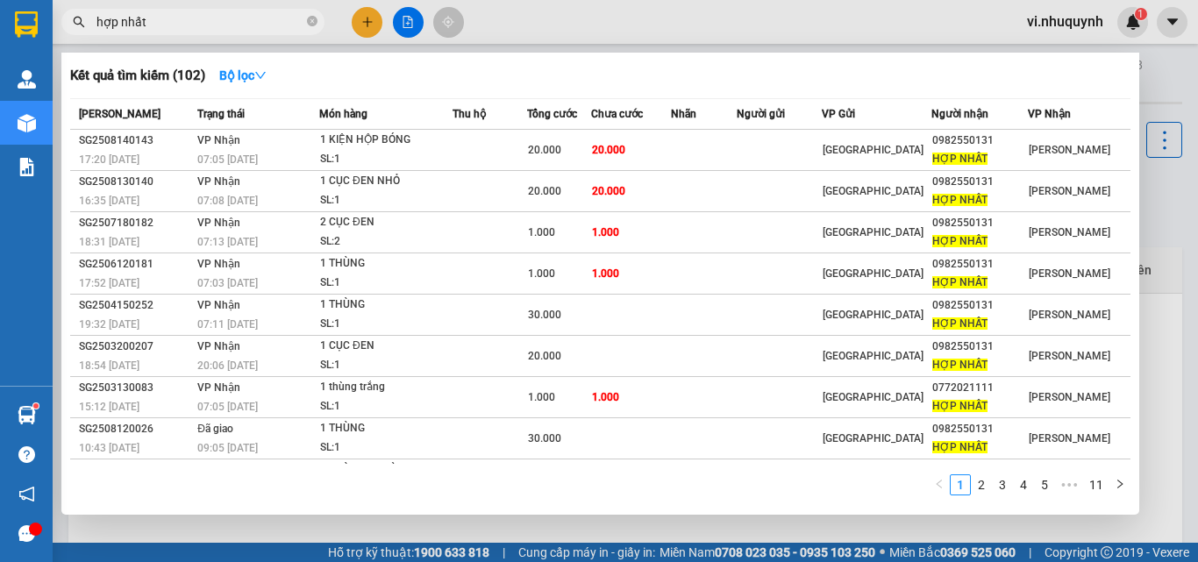
click at [184, 18] on input "hợp nhất" at bounding box center [199, 21] width 207 height 19
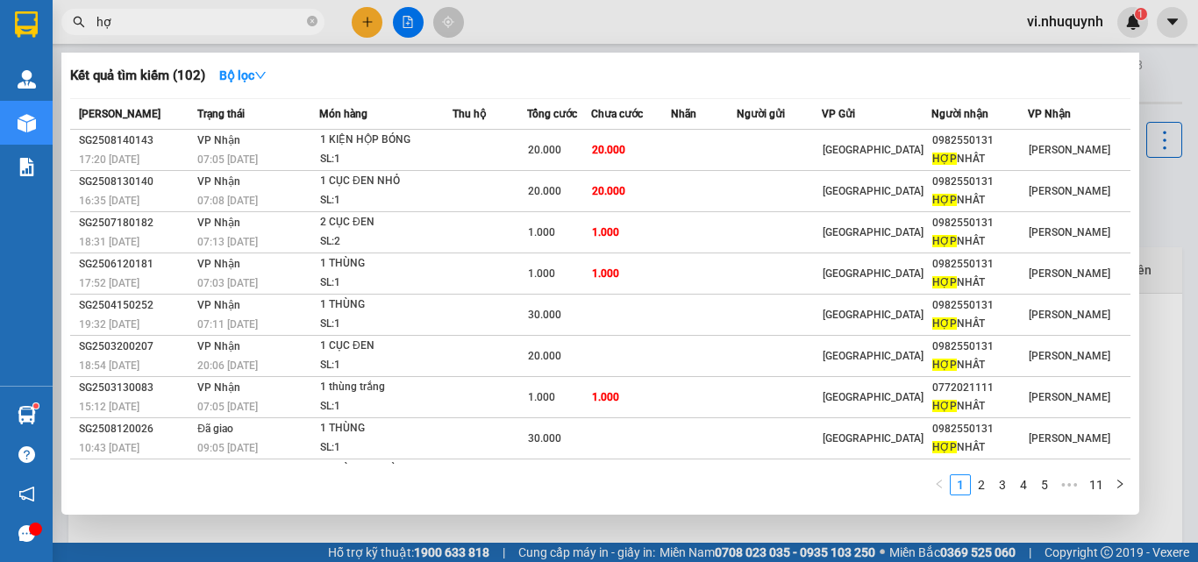
type input "h"
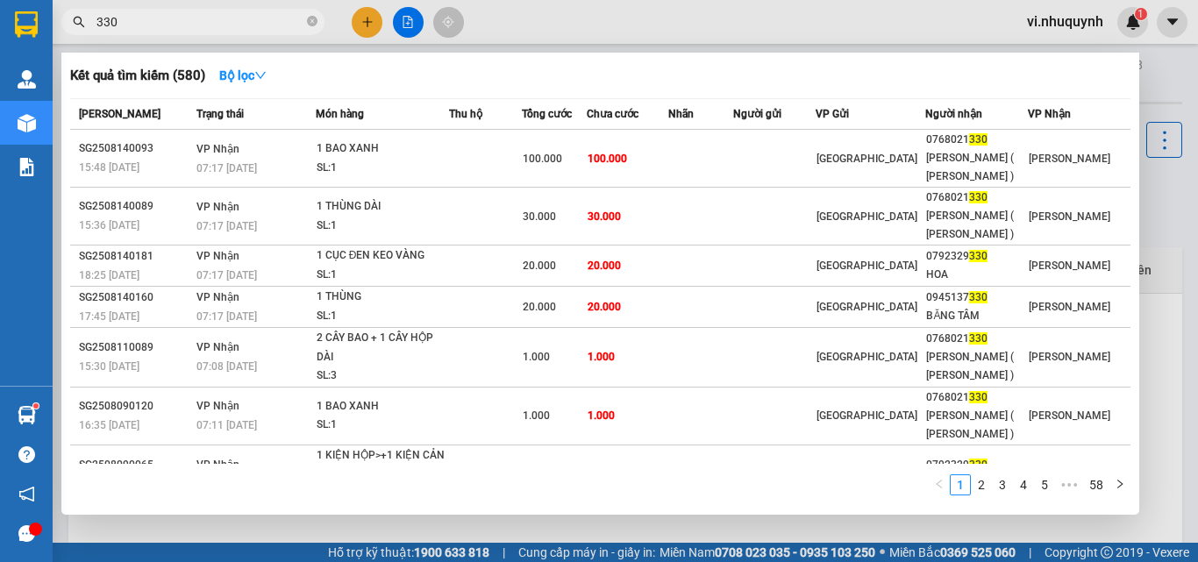
click at [159, 25] on input "330" at bounding box center [199, 21] width 207 height 19
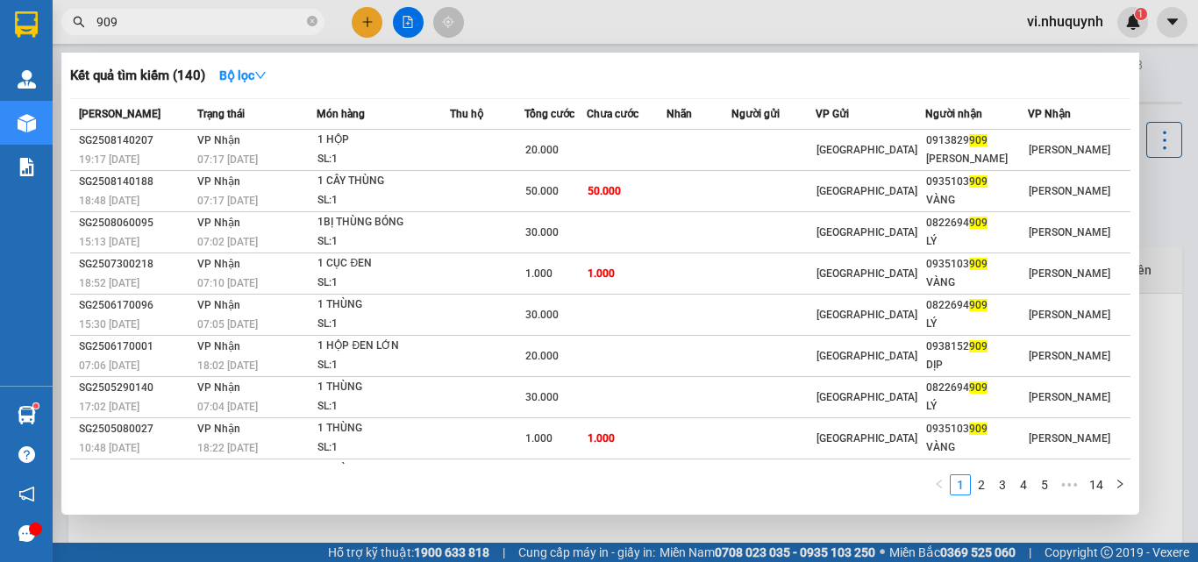
click at [152, 31] on input "909" at bounding box center [199, 21] width 207 height 19
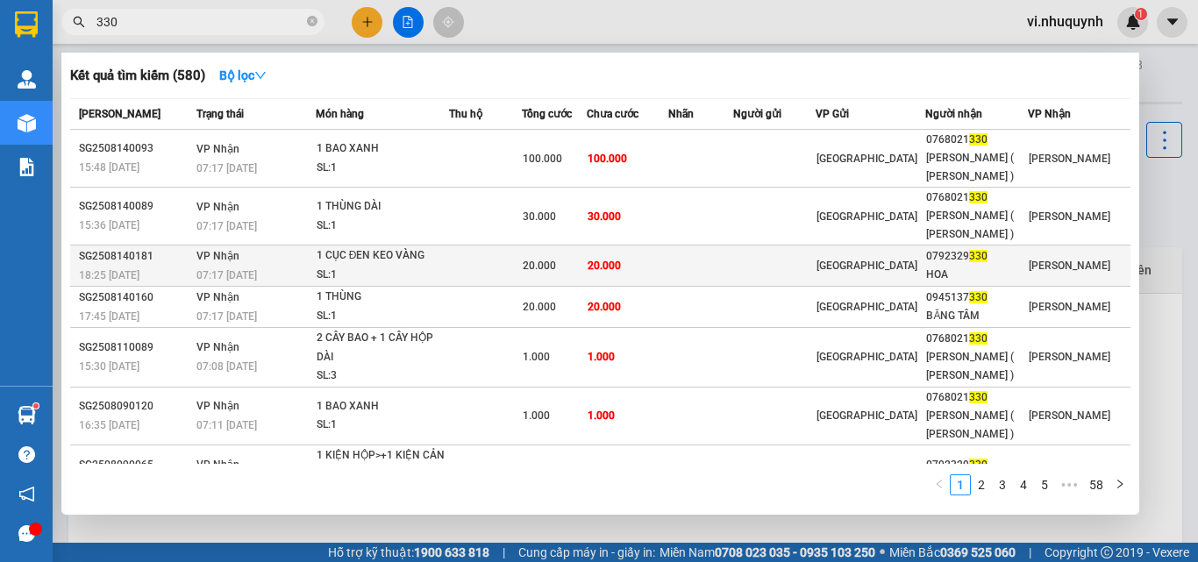
type input "330"
click at [486, 259] on td at bounding box center [485, 266] width 73 height 41
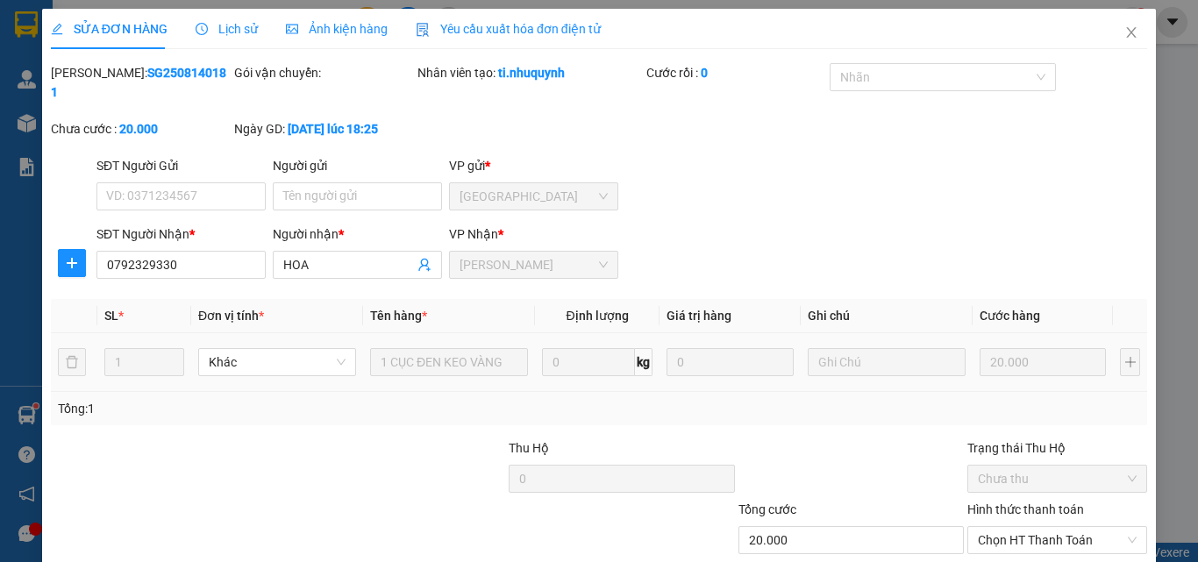
type input "0792329330"
type input "HOA"
type input "20.000"
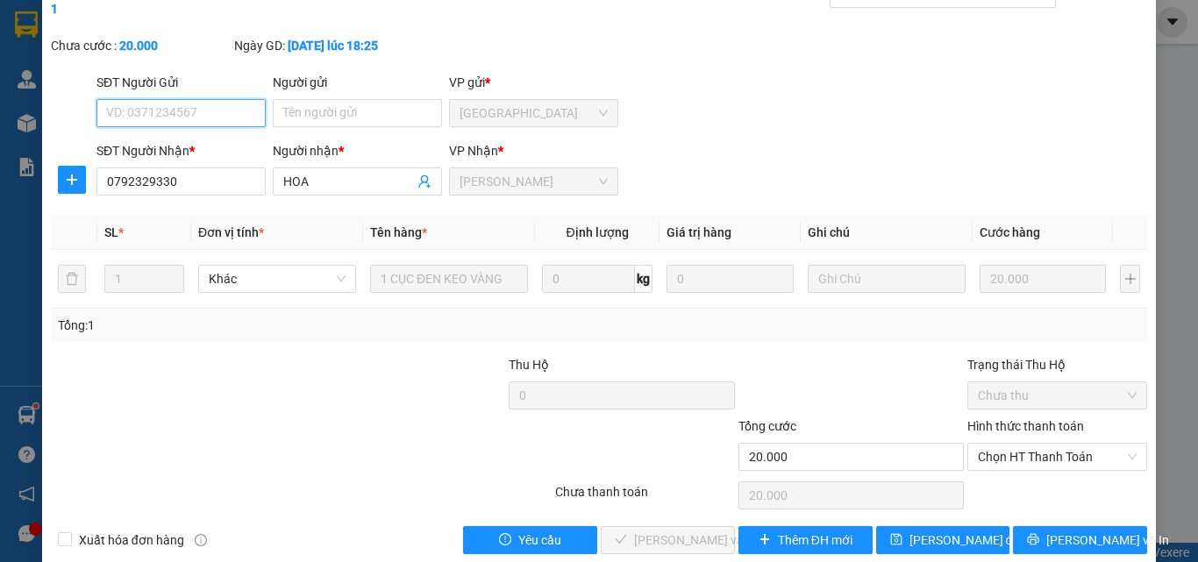
scroll to position [90, 0]
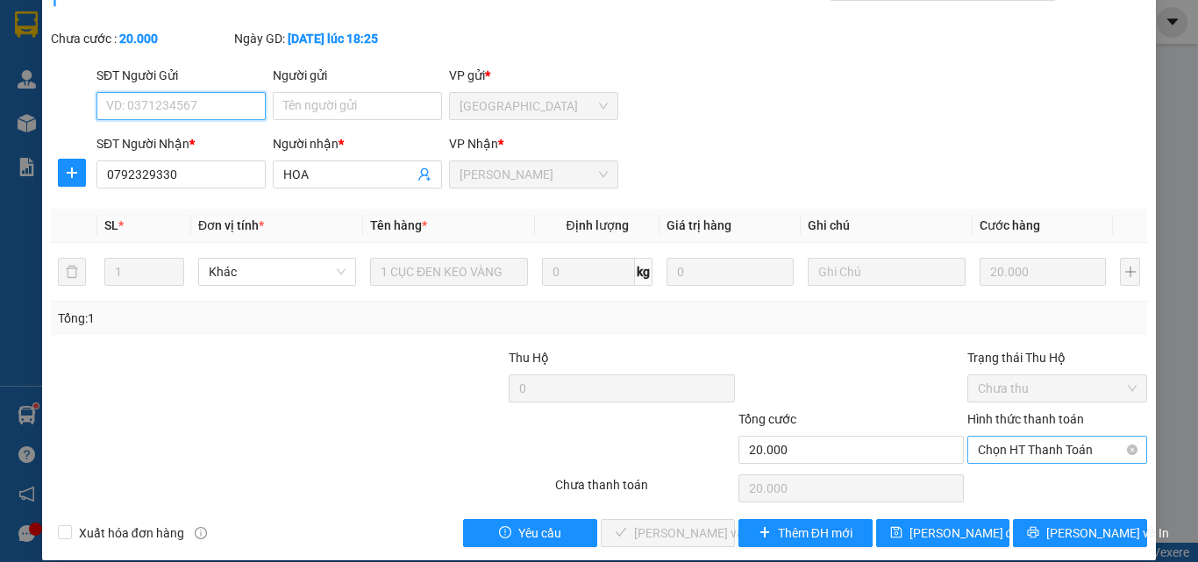
click at [987, 437] on span "Chọn HT Thanh Toán" at bounding box center [1057, 450] width 159 height 26
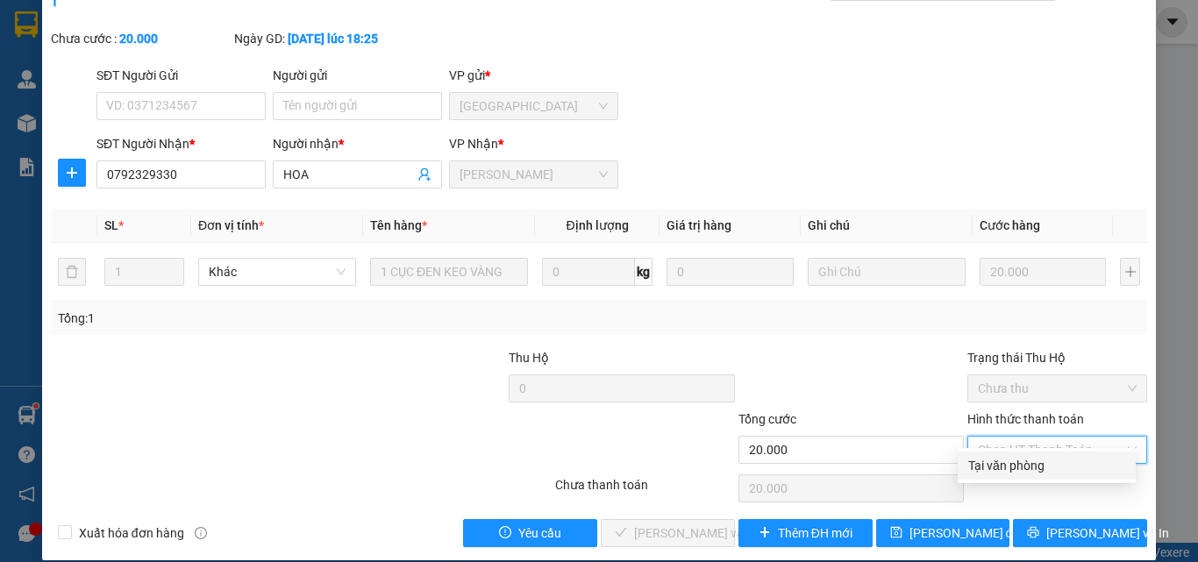
click at [994, 466] on div "Tại văn phòng" at bounding box center [1046, 465] width 157 height 19
type input "0"
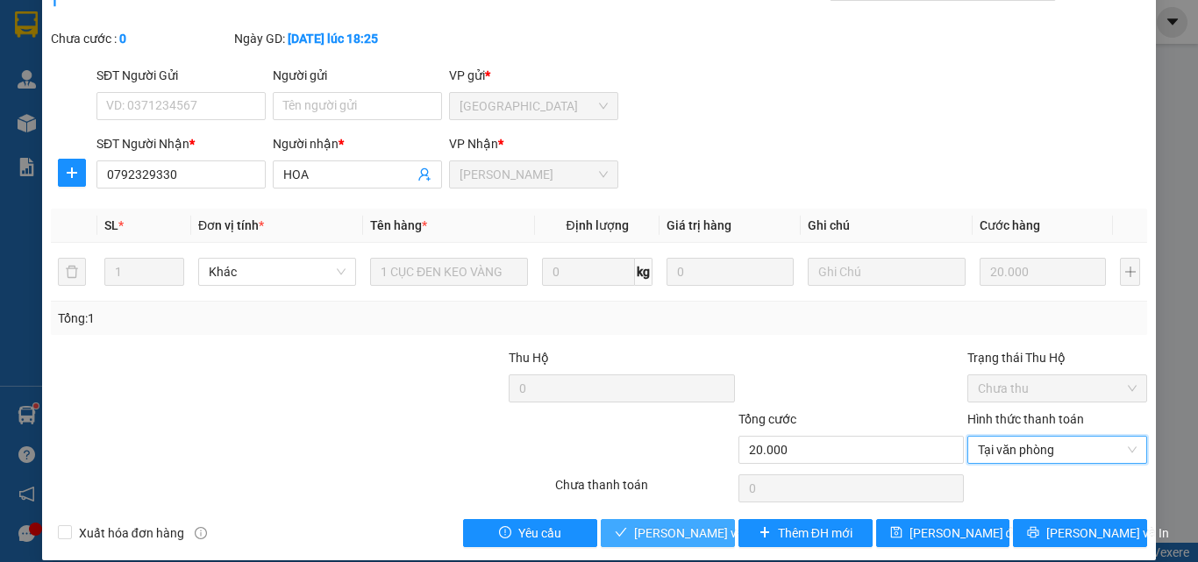
click at [673, 524] on span "[PERSON_NAME] và [PERSON_NAME] hàng" at bounding box center [752, 533] width 237 height 19
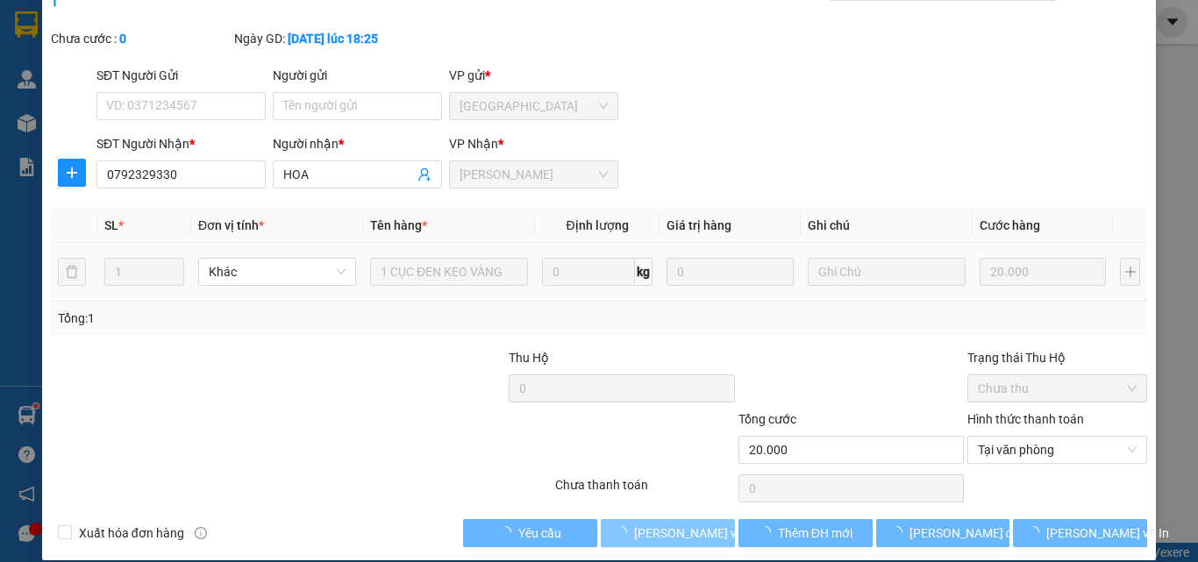
scroll to position [0, 0]
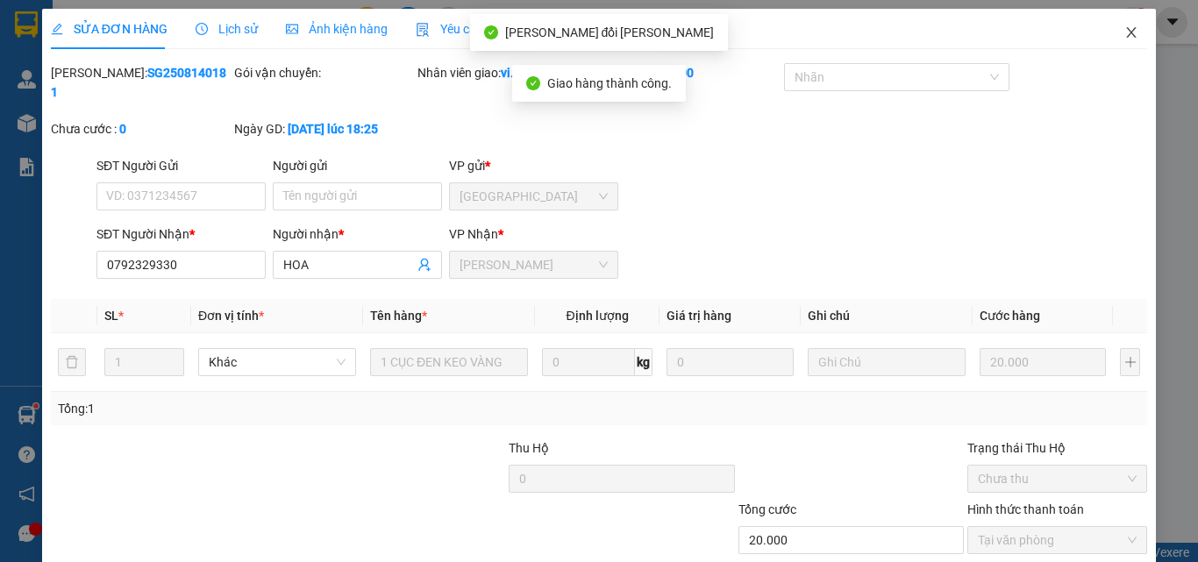
click at [1124, 29] on icon "close" at bounding box center [1131, 32] width 14 height 14
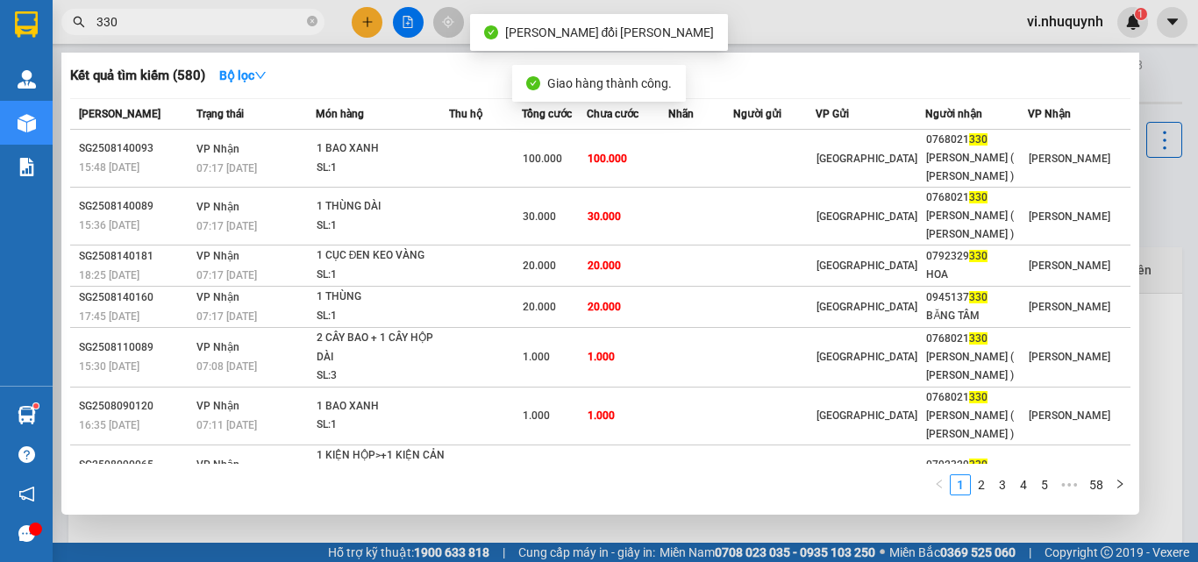
click at [211, 24] on input "330" at bounding box center [199, 21] width 207 height 19
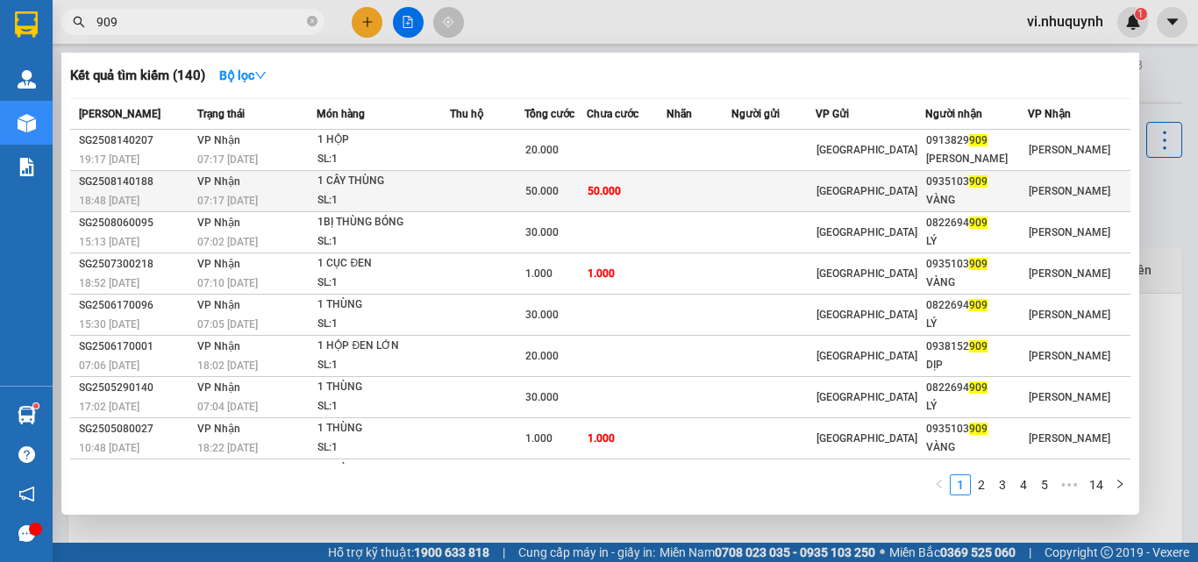
type input "909"
click at [524, 184] on td at bounding box center [487, 191] width 74 height 41
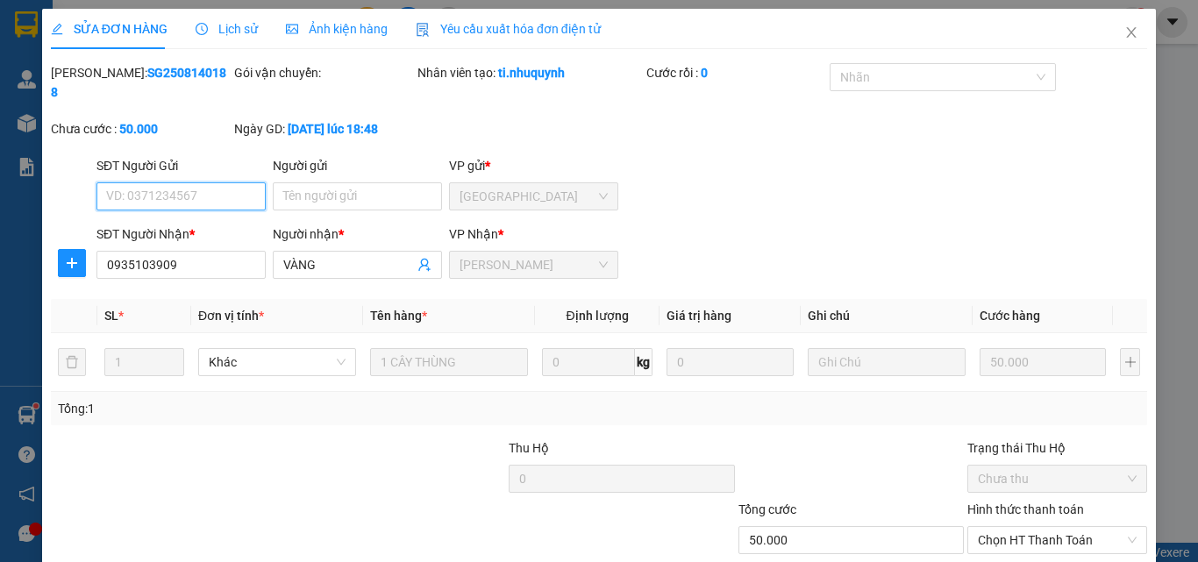
scroll to position [90, 0]
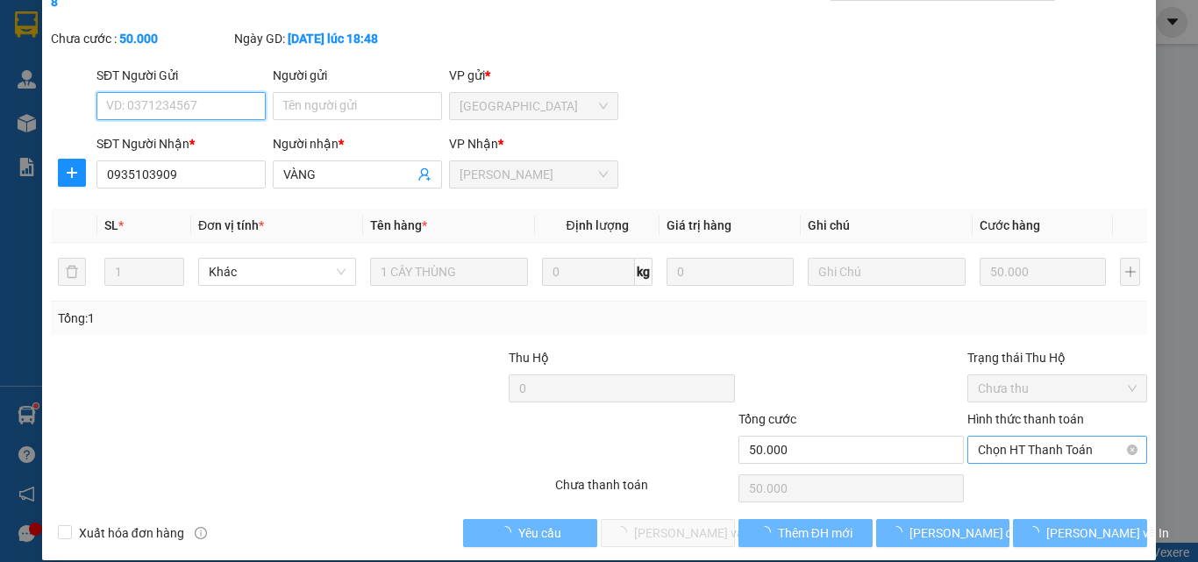
click at [995, 437] on span "Chọn HT Thanh Toán" at bounding box center [1057, 450] width 159 height 26
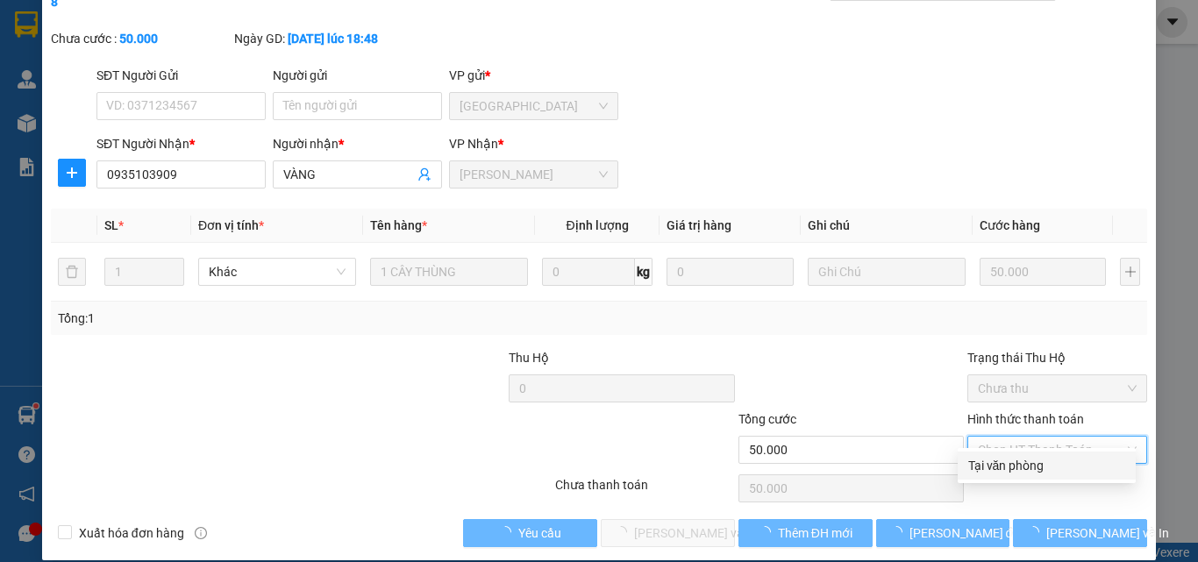
click at [994, 467] on div "Tại văn phòng" at bounding box center [1046, 465] width 157 height 19
type input "0"
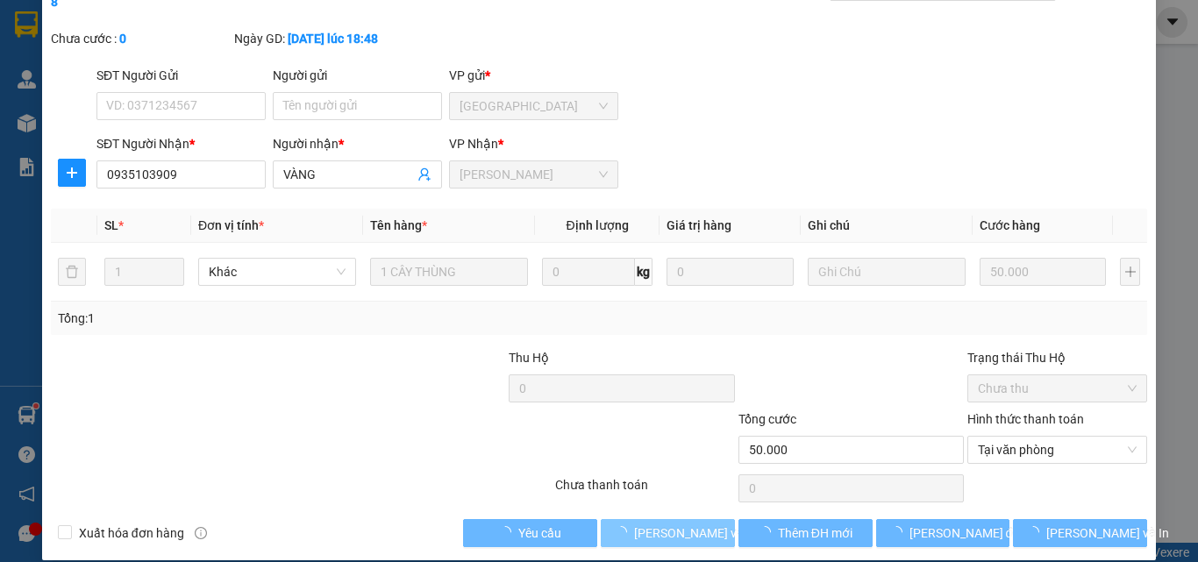
click at [667, 524] on span "[PERSON_NAME] và [PERSON_NAME] hàng" at bounding box center [752, 533] width 237 height 19
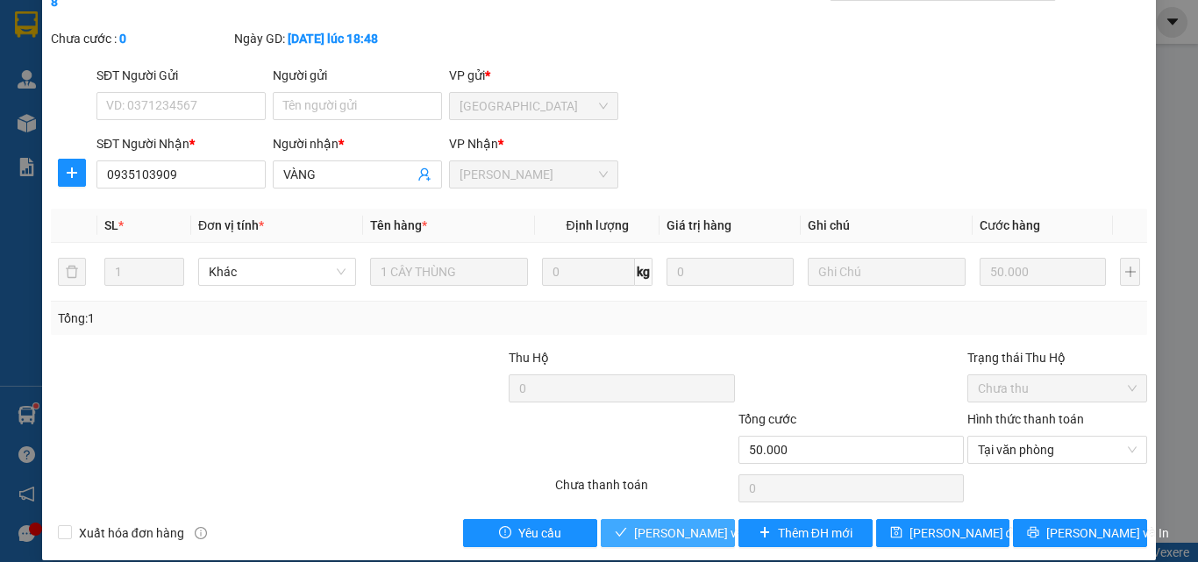
click at [650, 524] on span "[PERSON_NAME] và [PERSON_NAME] hàng" at bounding box center [752, 533] width 237 height 19
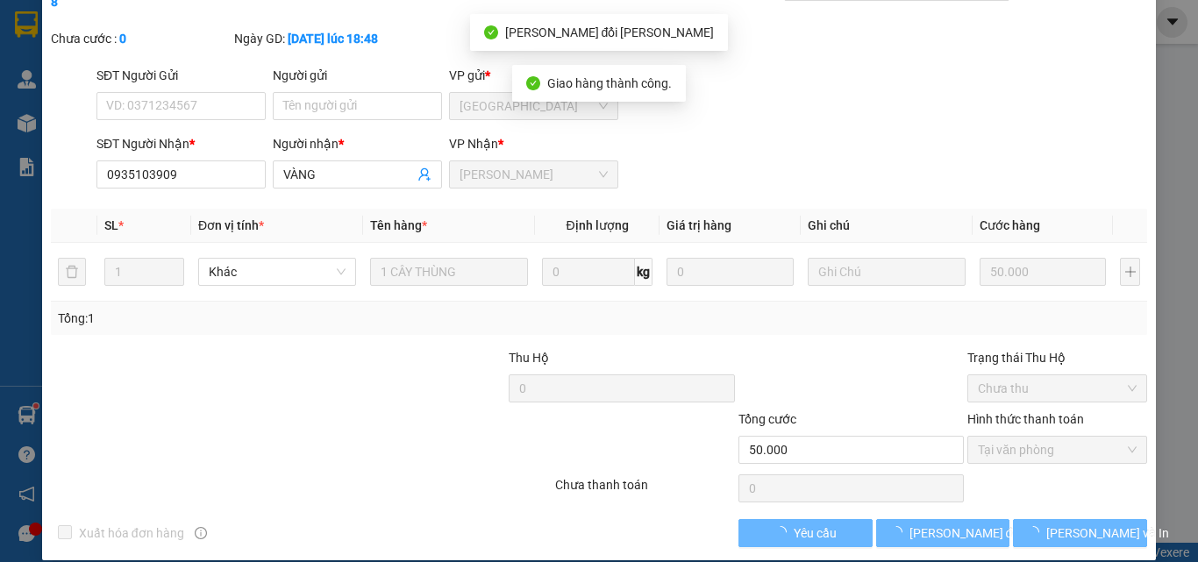
scroll to position [0, 0]
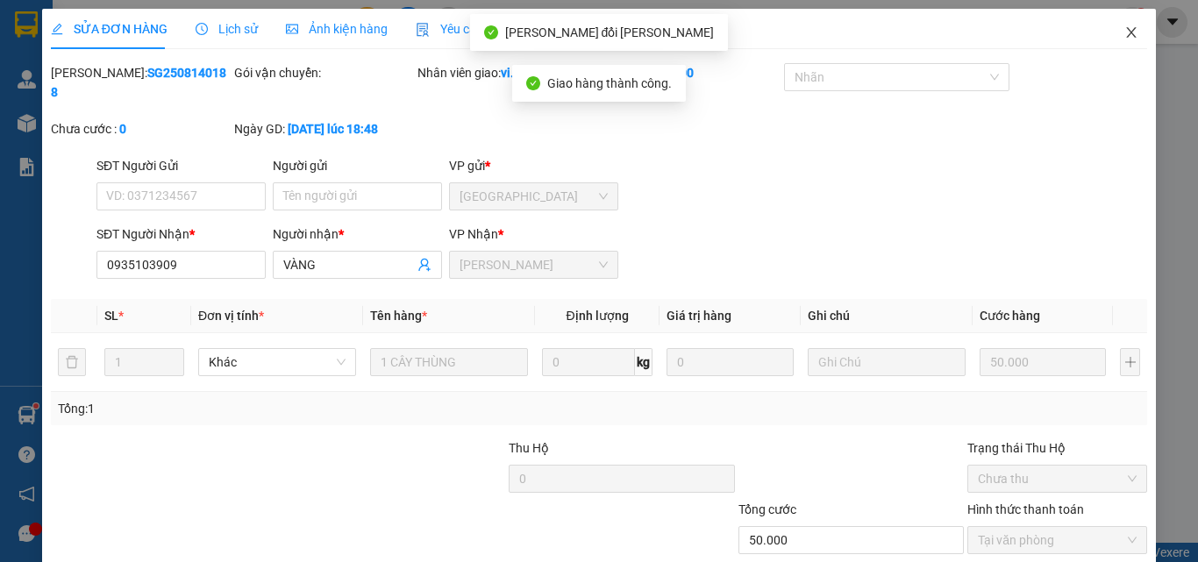
click at [1124, 35] on icon "close" at bounding box center [1131, 32] width 14 height 14
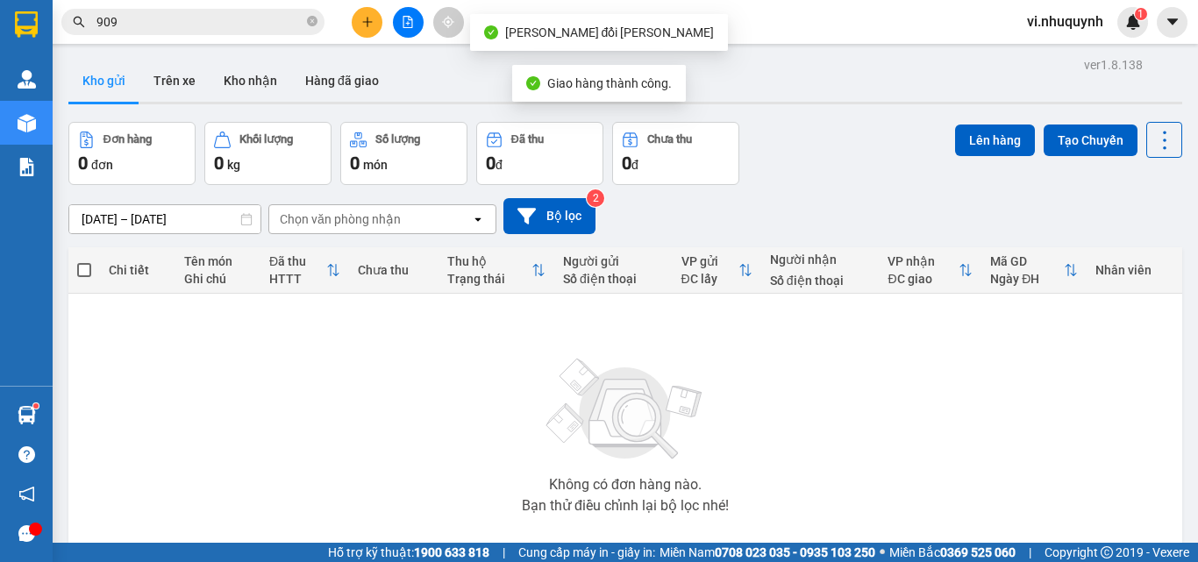
click at [203, 22] on input "909" at bounding box center [199, 21] width 207 height 19
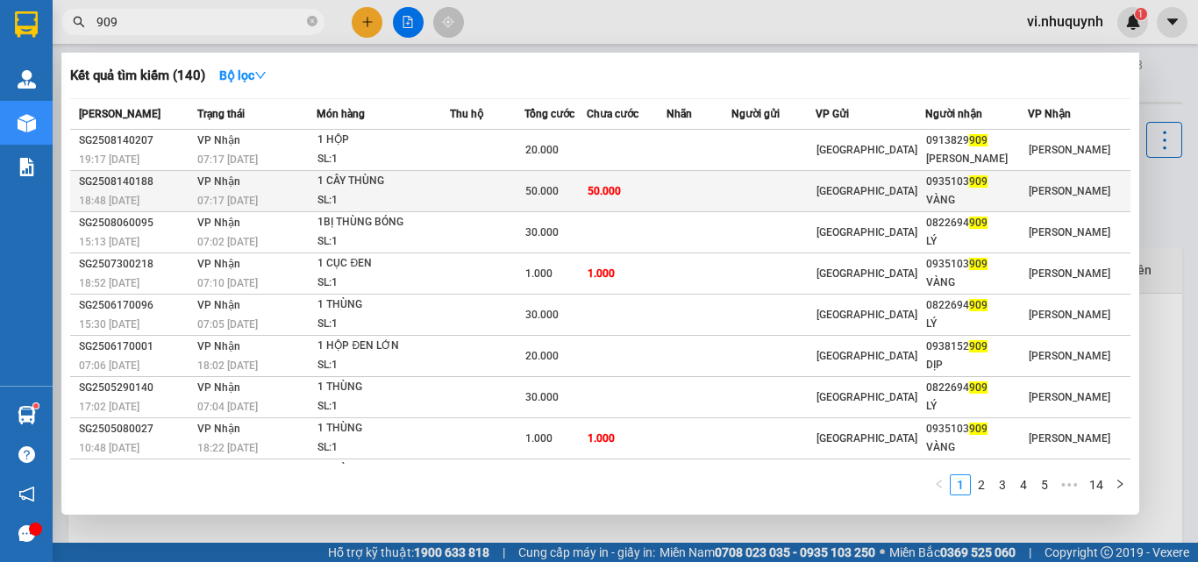
click at [950, 198] on div "VÀNG" at bounding box center [976, 200] width 101 height 18
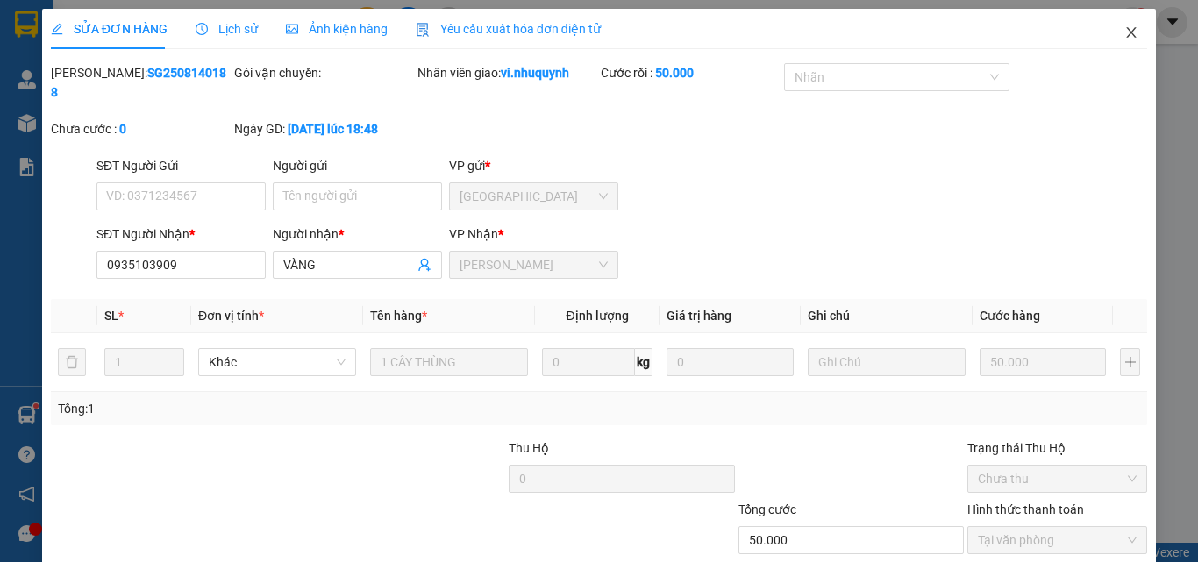
click at [1127, 31] on icon "close" at bounding box center [1132, 32] width 10 height 11
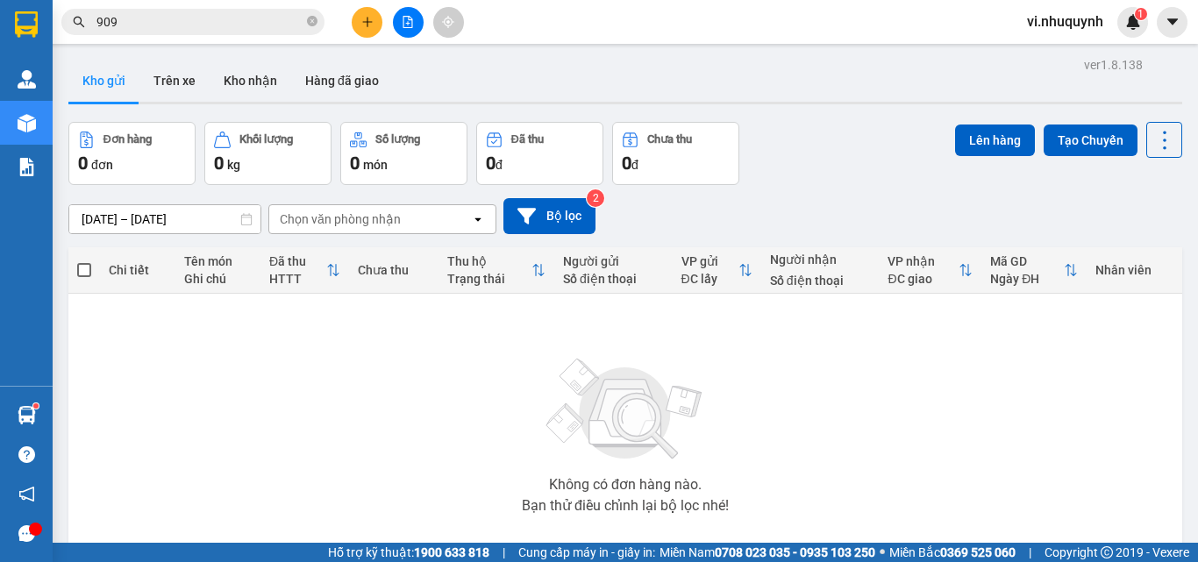
click at [195, 25] on input "909" at bounding box center [199, 21] width 207 height 19
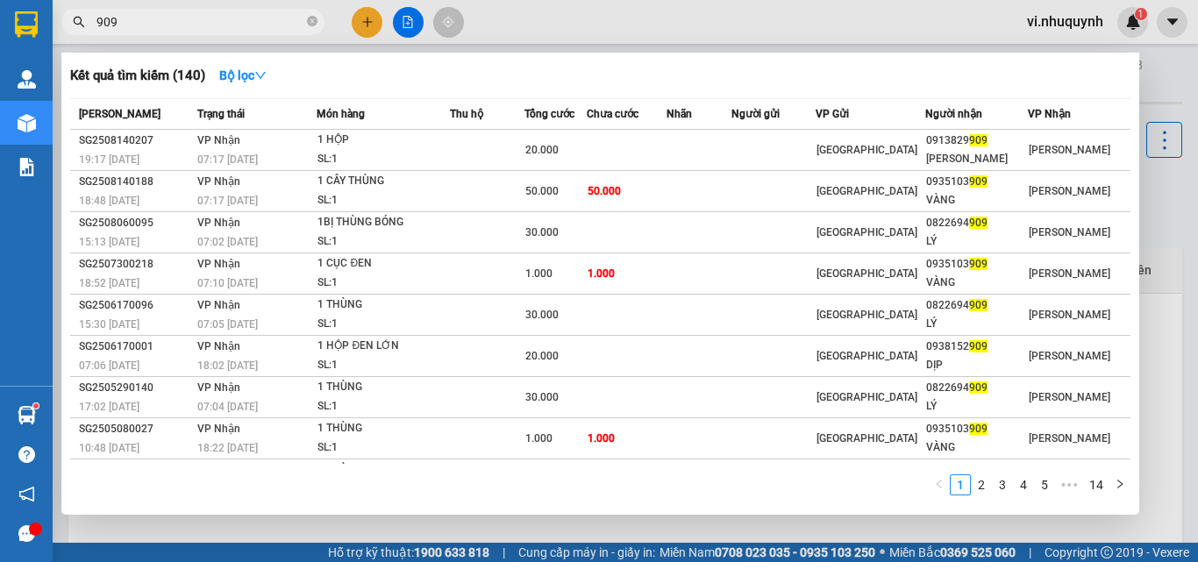
click at [195, 25] on input "909" at bounding box center [199, 21] width 207 height 19
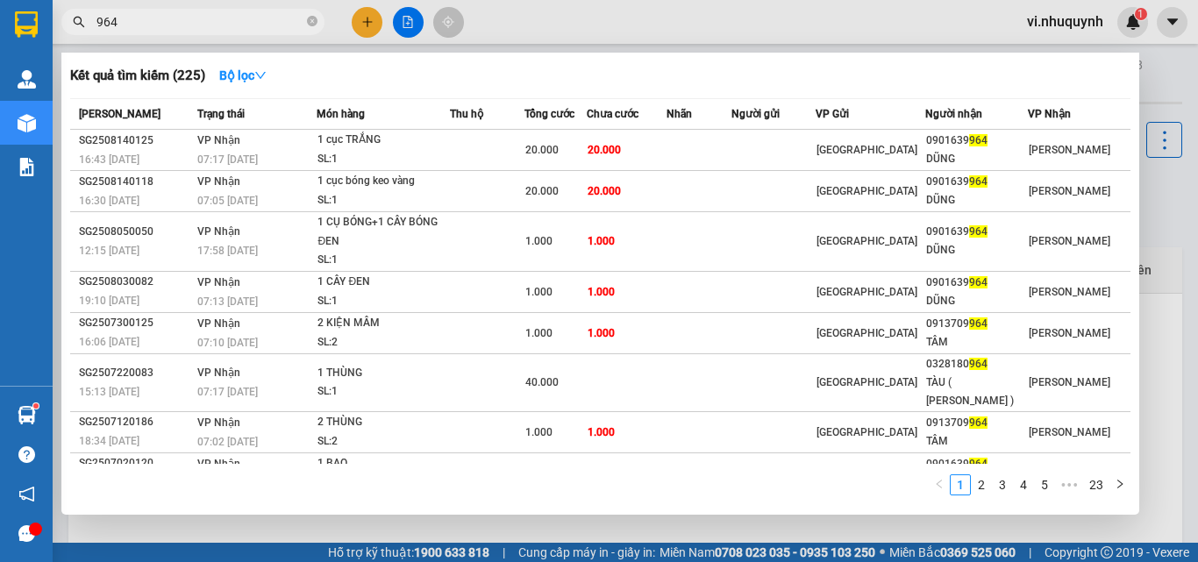
type input "964"
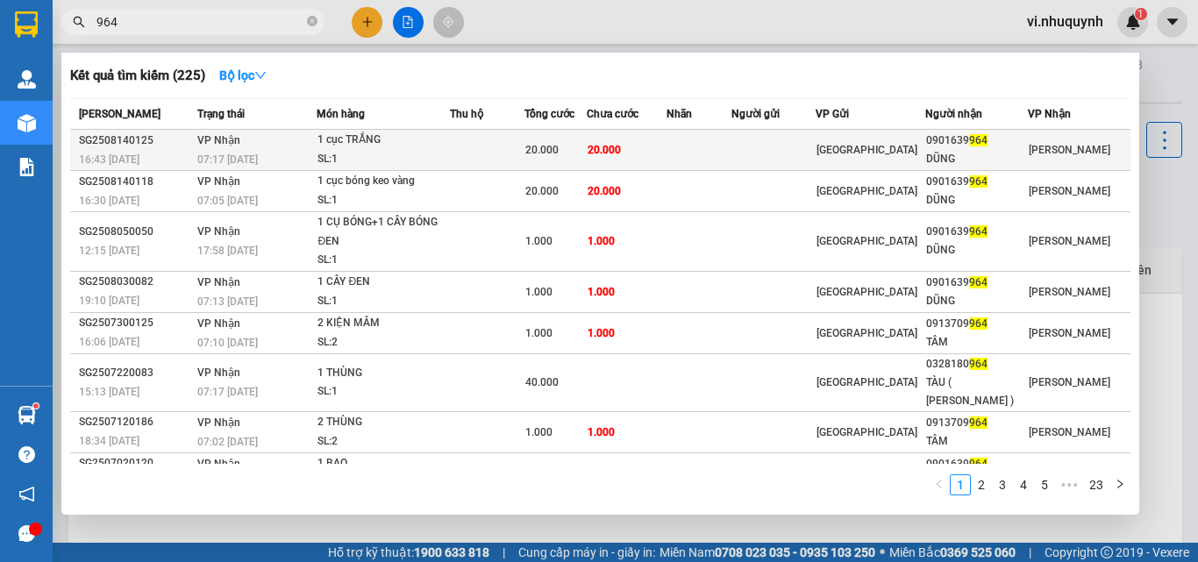
click at [702, 147] on td at bounding box center [699, 150] width 65 height 41
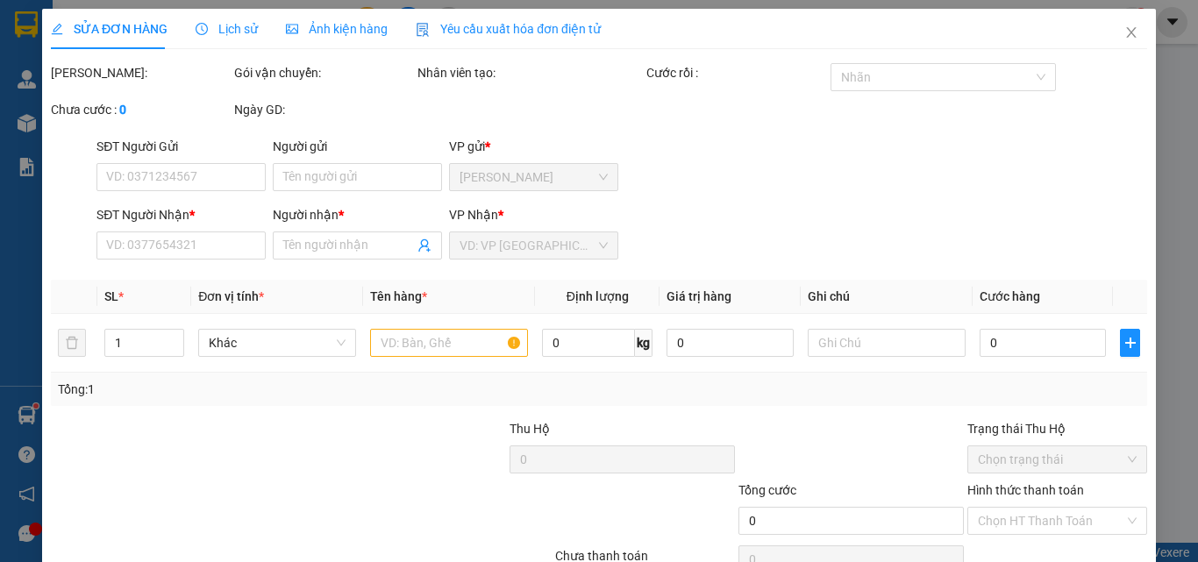
type input "0901639964"
type input "DŨNG"
type input "20.000"
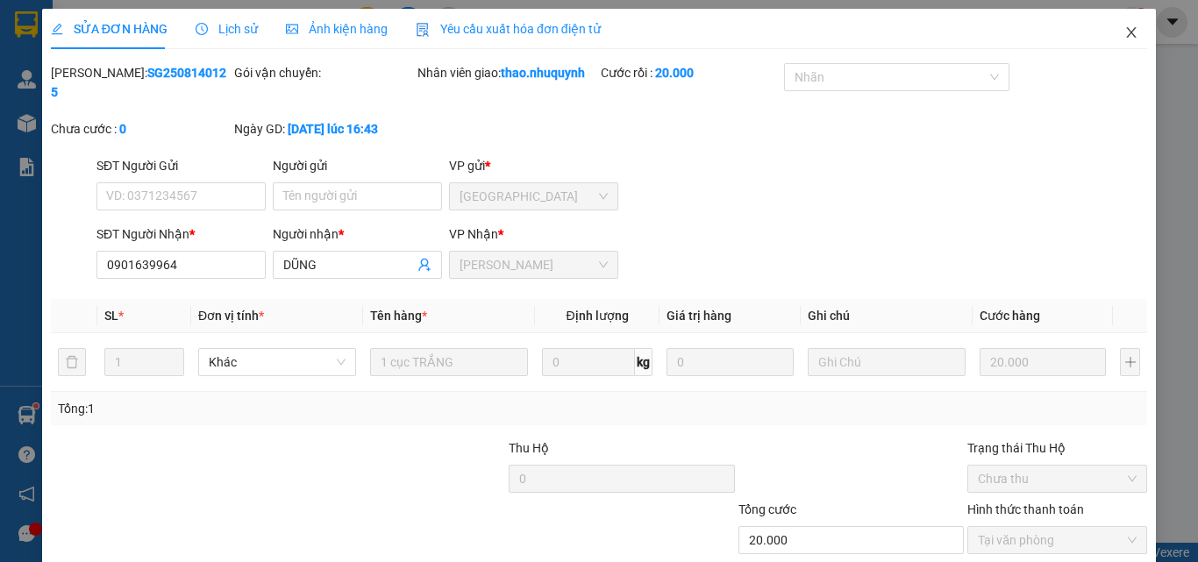
click at [1124, 33] on icon "close" at bounding box center [1131, 32] width 14 height 14
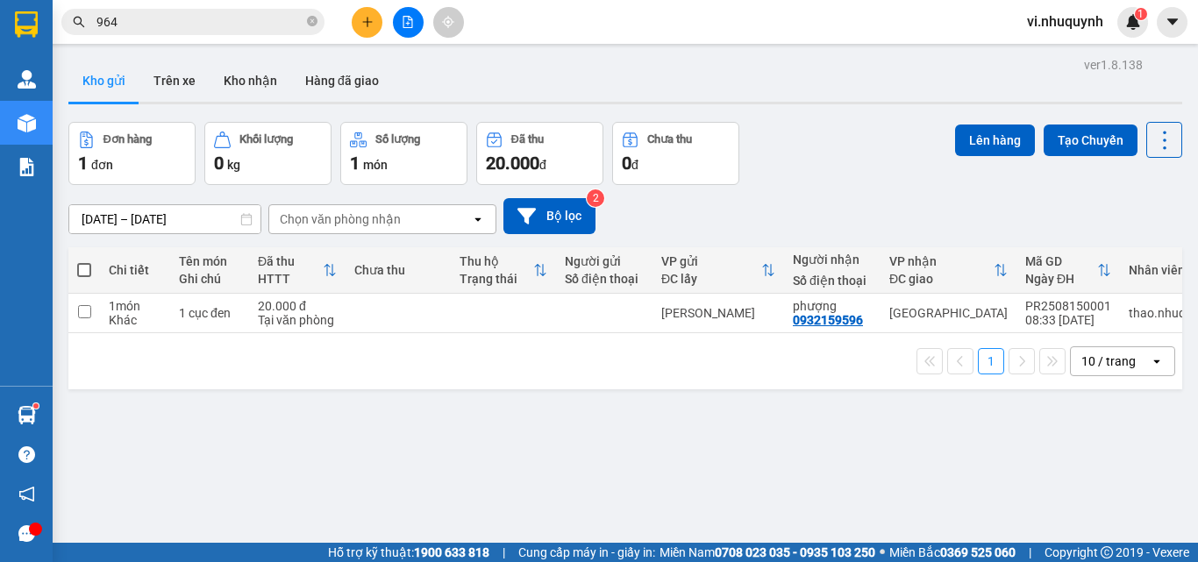
click at [196, 26] on input "964" at bounding box center [199, 21] width 207 height 19
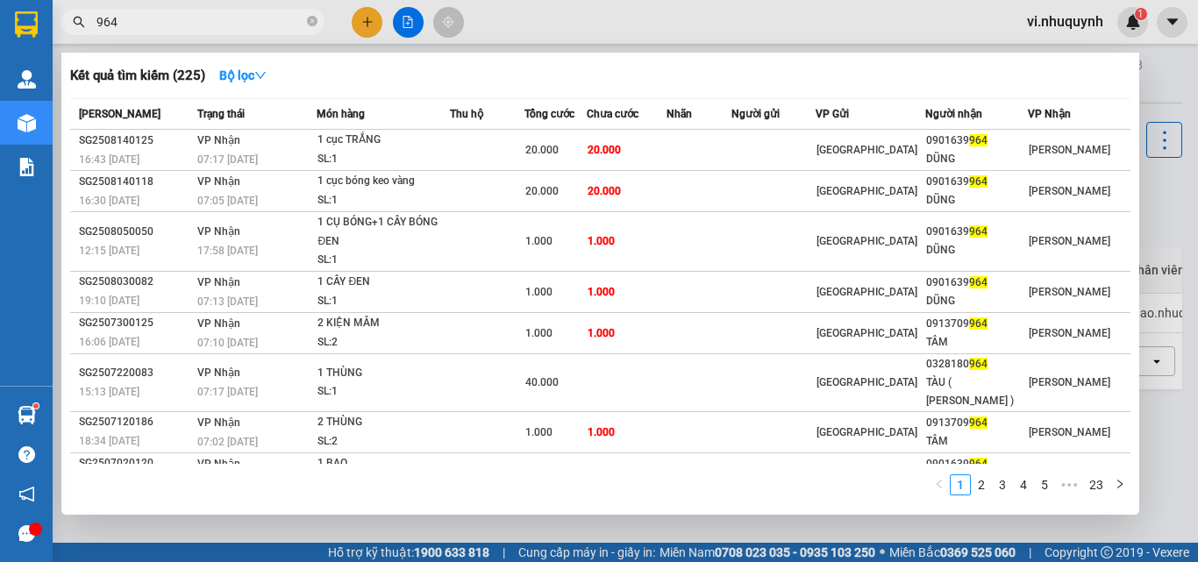
click at [196, 26] on input "964" at bounding box center [199, 21] width 207 height 19
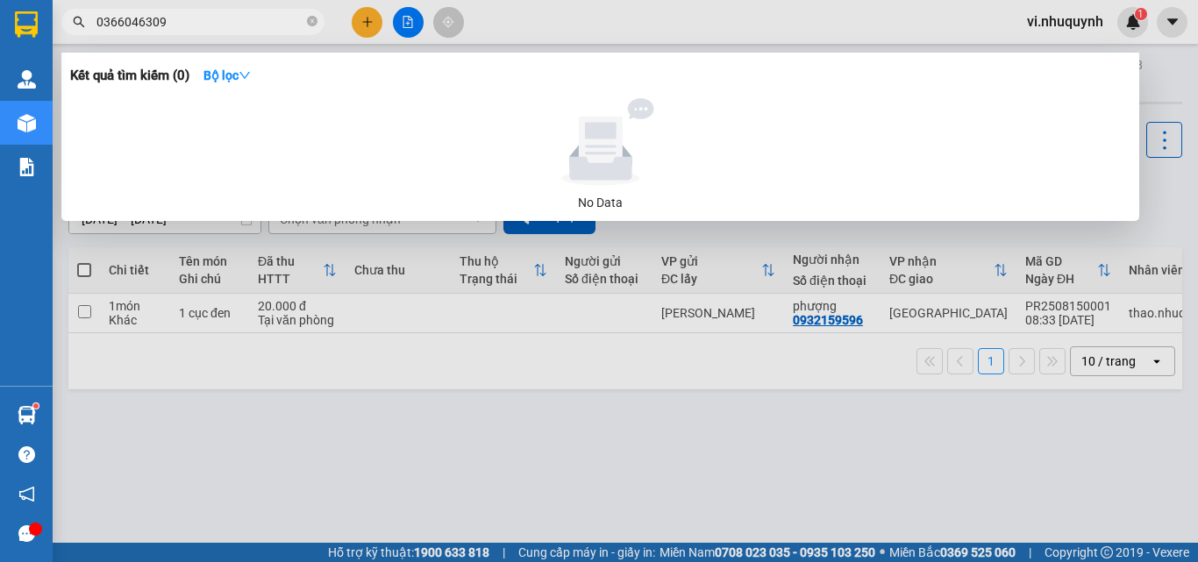
click at [118, 26] on input "0366046309" at bounding box center [199, 21] width 207 height 19
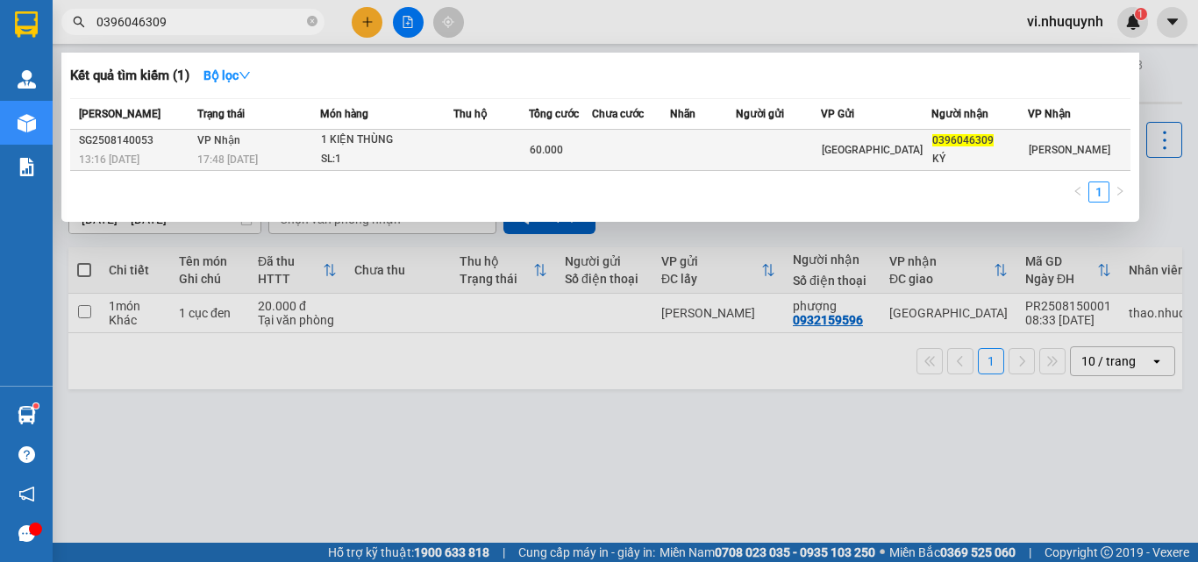
type input "0396046309"
click at [991, 144] on span "0396046309" at bounding box center [962, 140] width 61 height 12
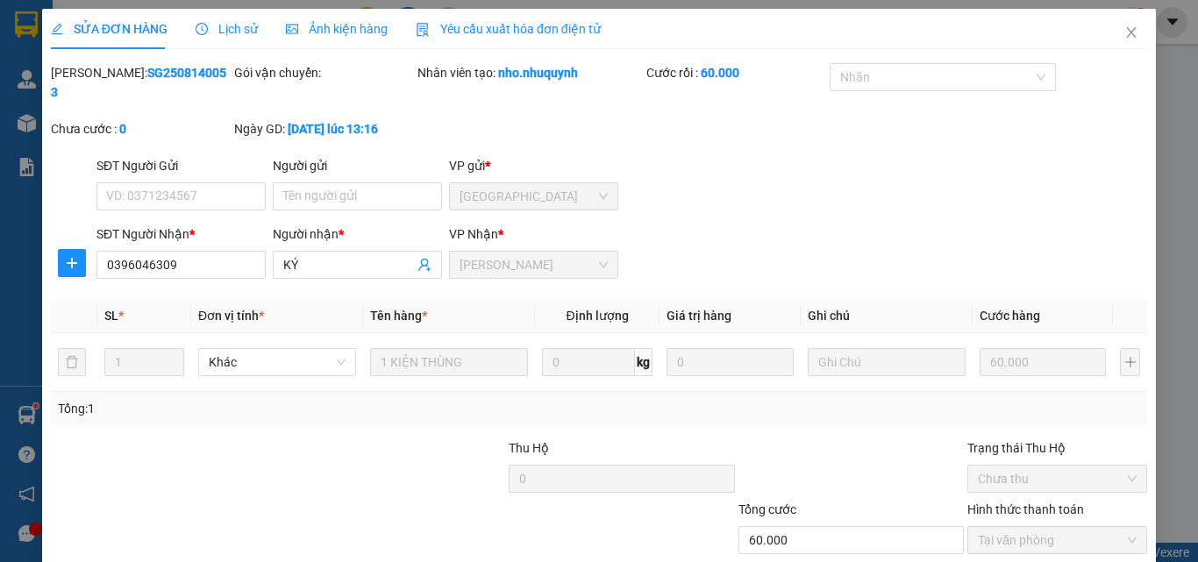
type input "0396046309"
type input "KÝ"
type input "60.000"
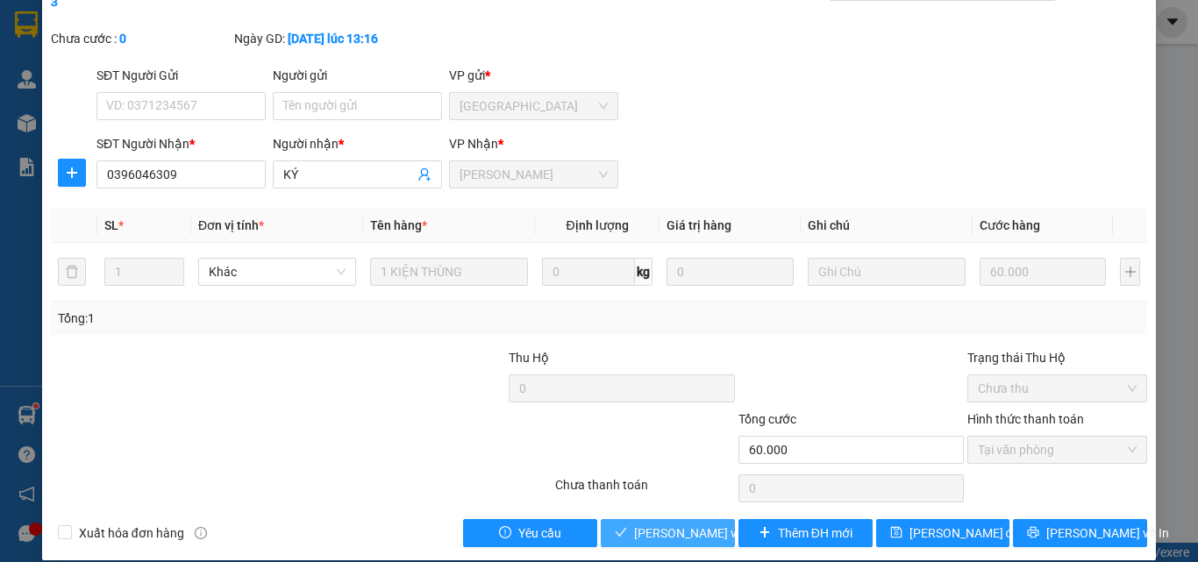
click at [687, 524] on span "[PERSON_NAME] và [PERSON_NAME] hàng" at bounding box center [752, 533] width 237 height 19
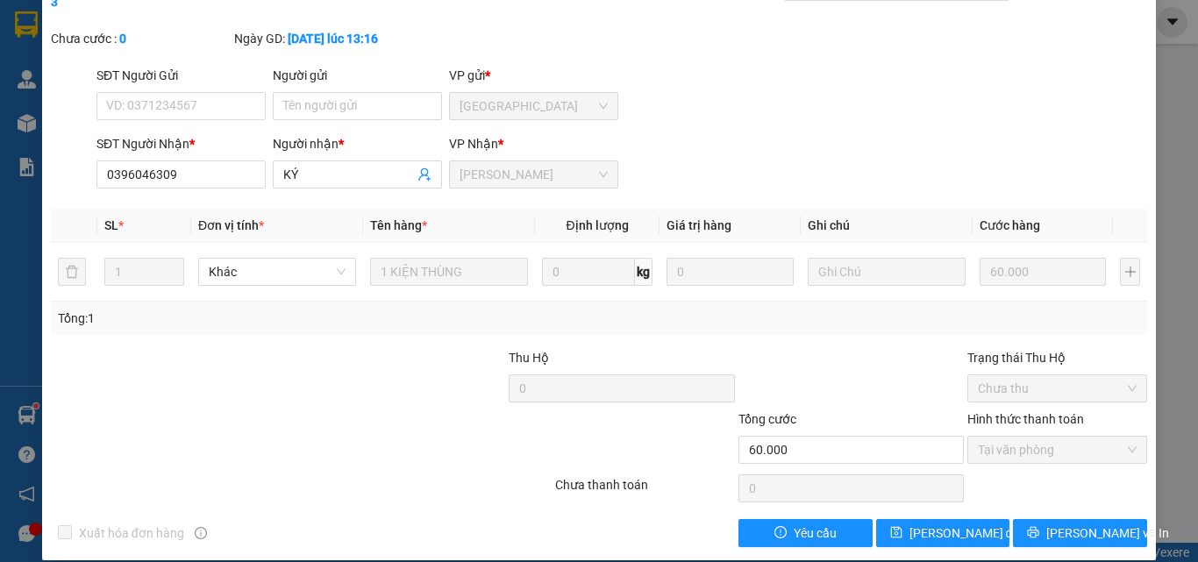
scroll to position [0, 0]
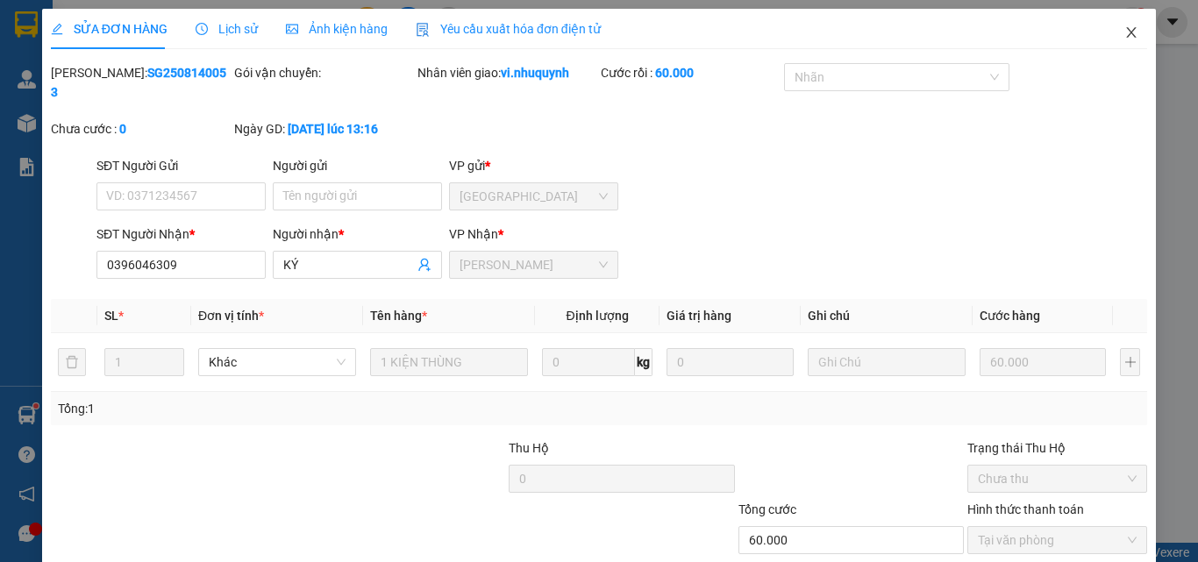
click at [1124, 31] on icon "close" at bounding box center [1131, 32] width 14 height 14
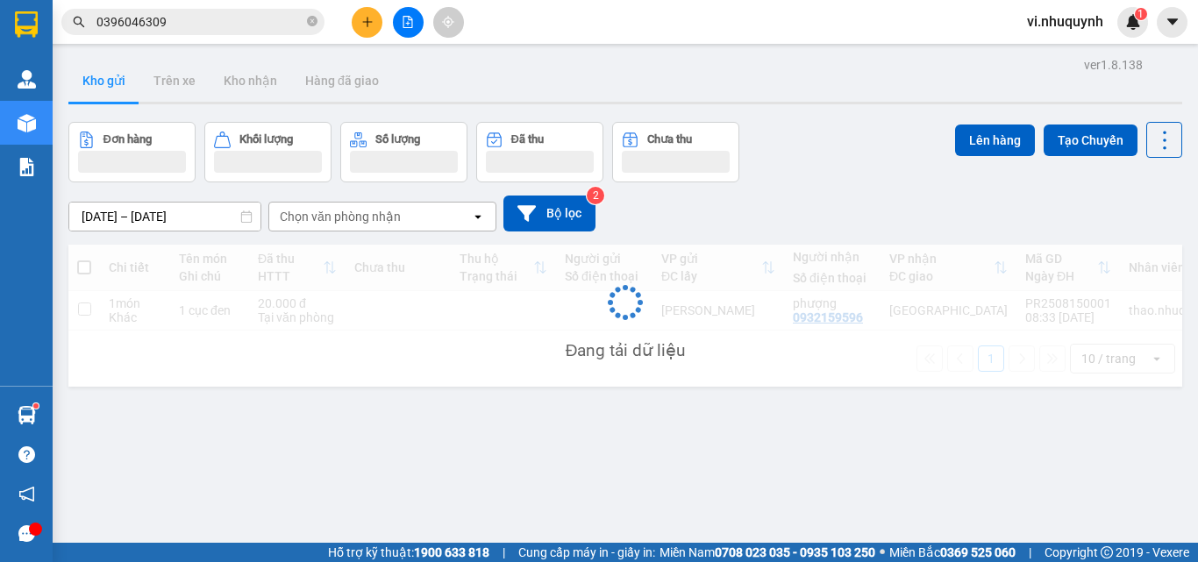
click at [186, 25] on input "0396046309" at bounding box center [199, 21] width 207 height 19
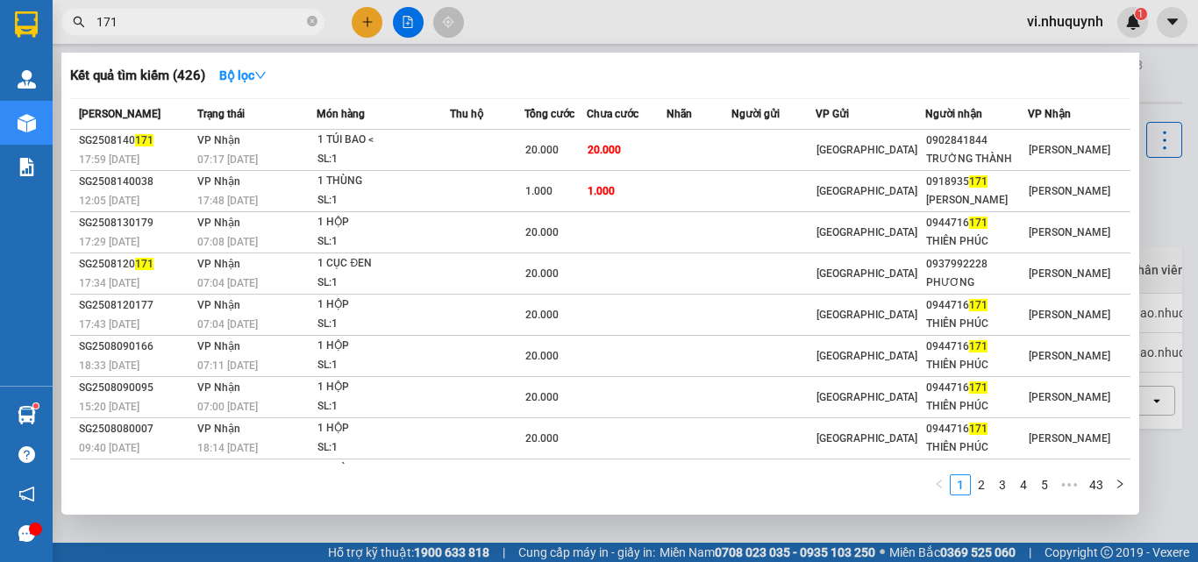
click at [171, 25] on input "171" at bounding box center [199, 21] width 207 height 19
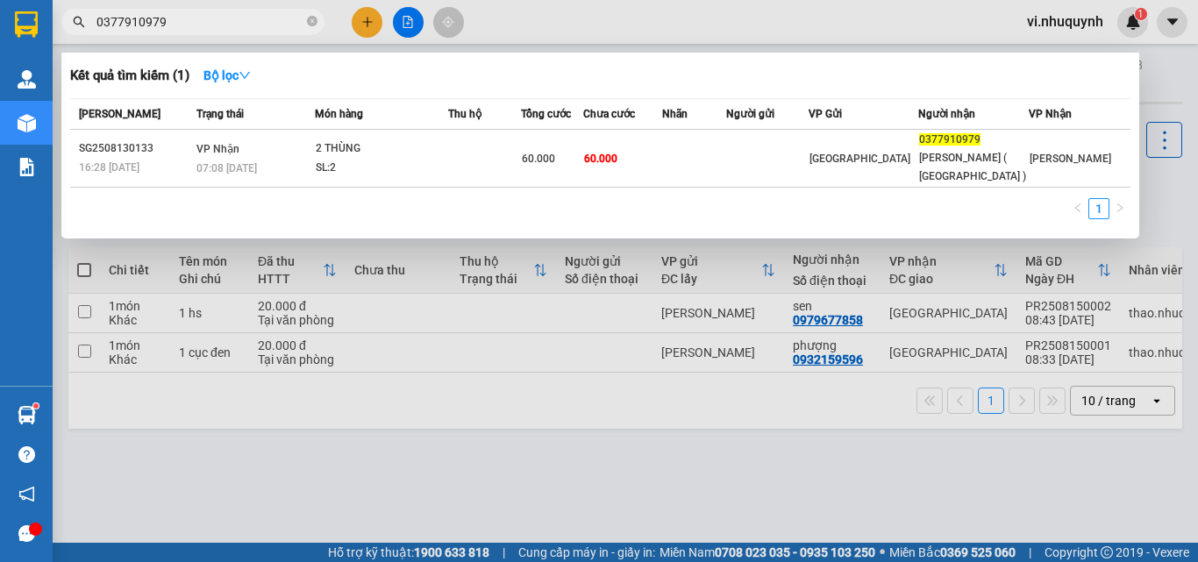
type input "0377910979"
click at [311, 23] on icon "close-circle" at bounding box center [312, 21] width 11 height 11
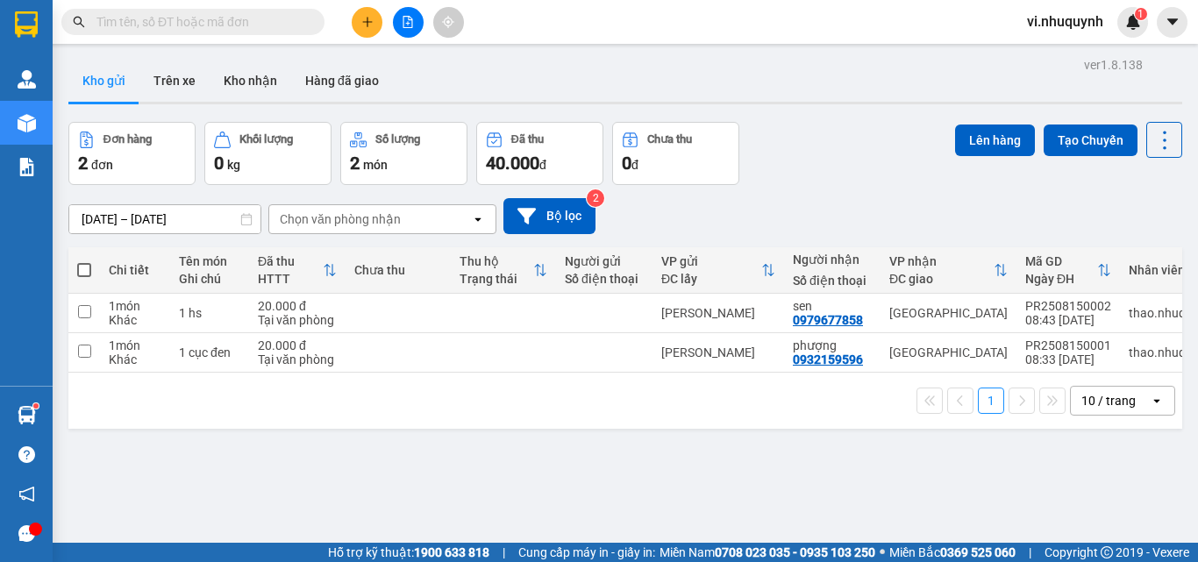
click at [246, 22] on input "text" at bounding box center [199, 21] width 207 height 19
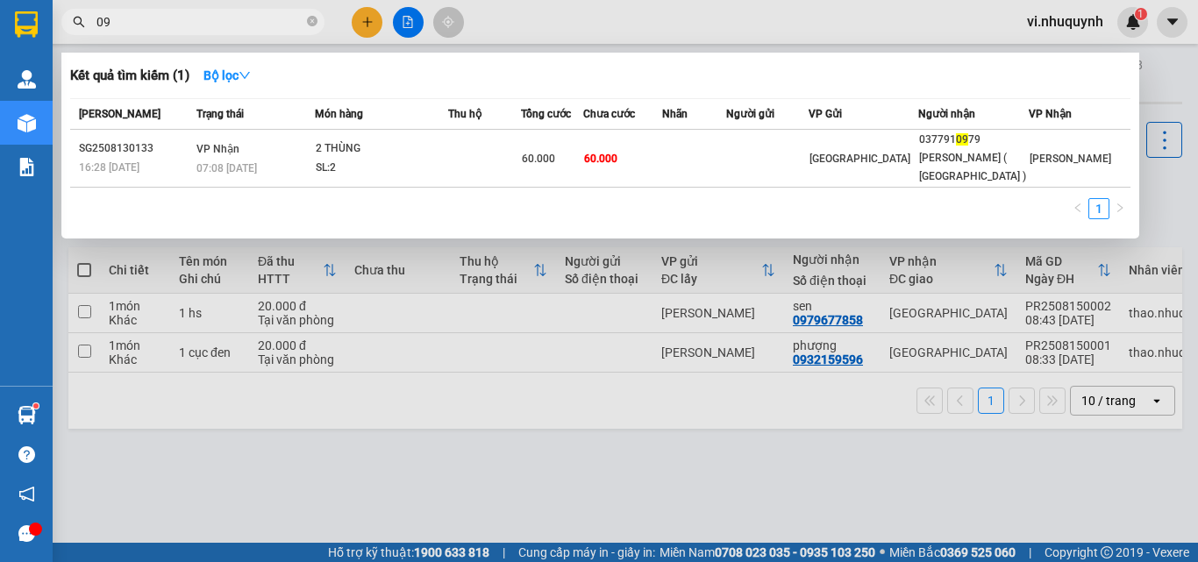
type input "0"
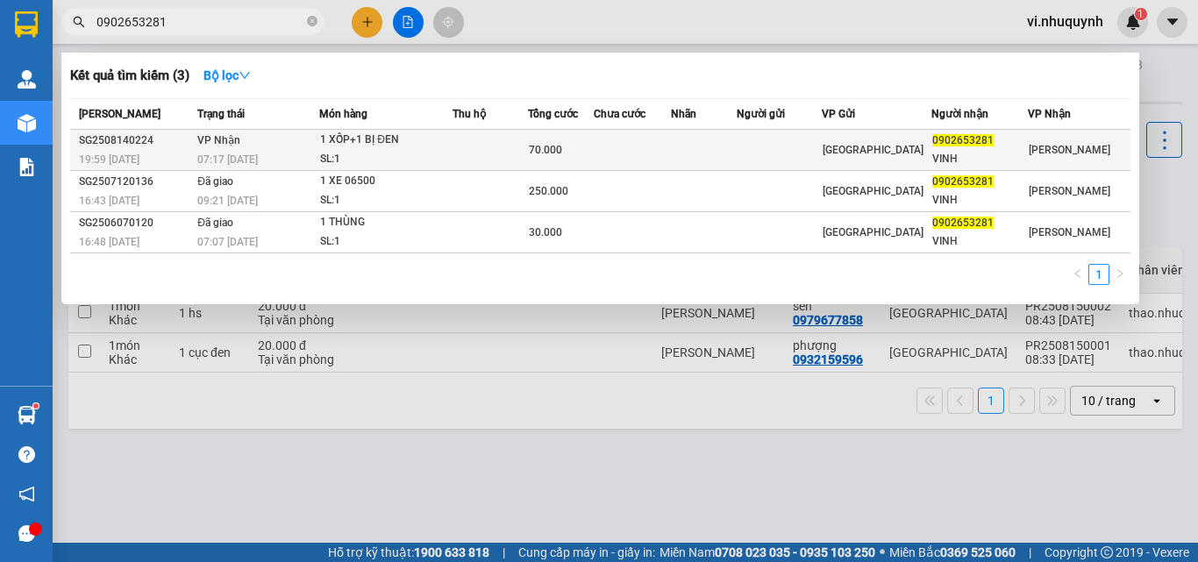
type input "0902653281"
click at [971, 150] on div "VINH" at bounding box center [979, 159] width 95 height 18
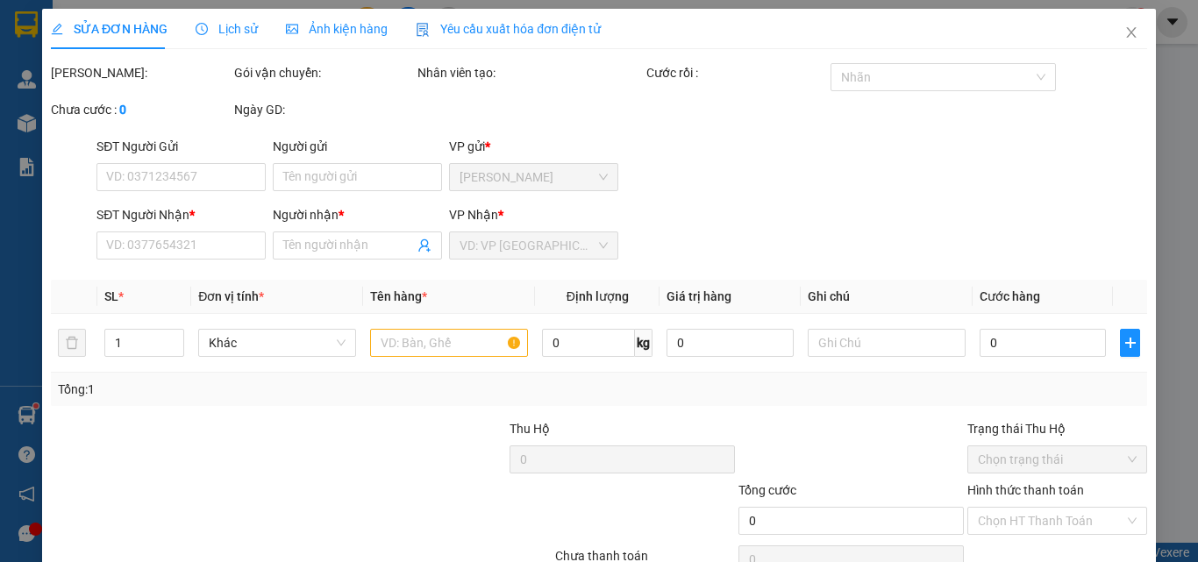
type input "0902653281"
type input "VINH"
type input "70.000"
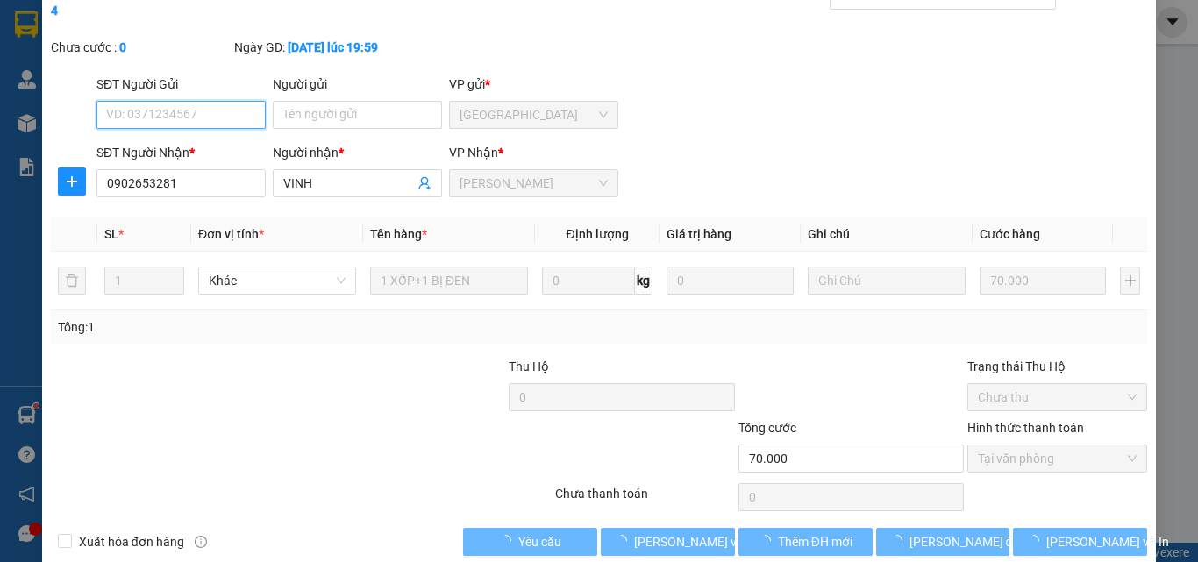
scroll to position [90, 0]
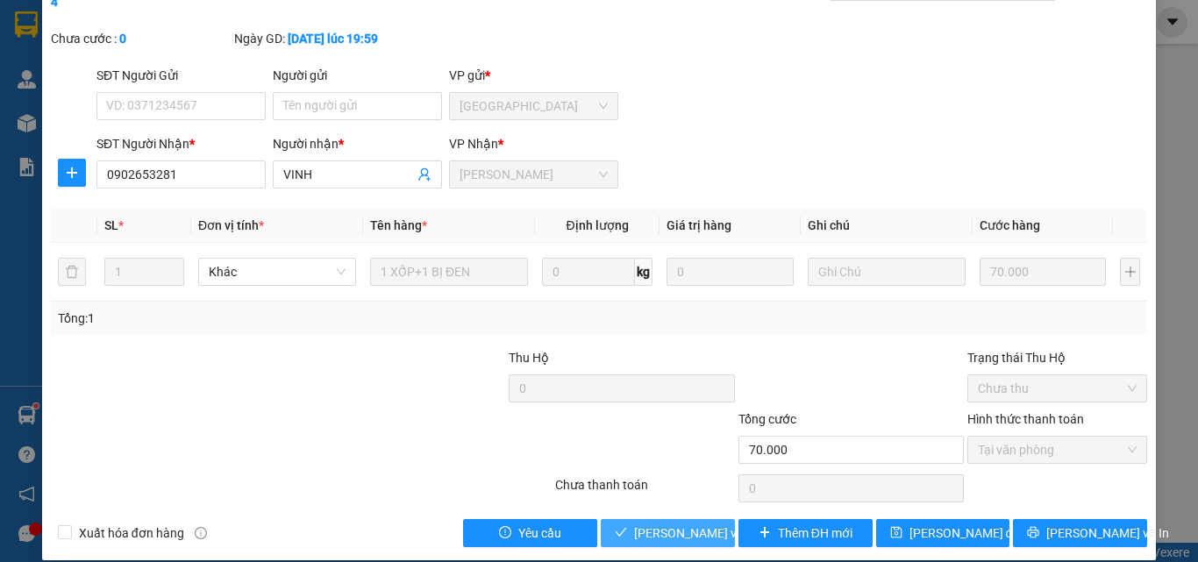
click at [687, 524] on span "[PERSON_NAME] và [PERSON_NAME] hàng" at bounding box center [752, 533] width 237 height 19
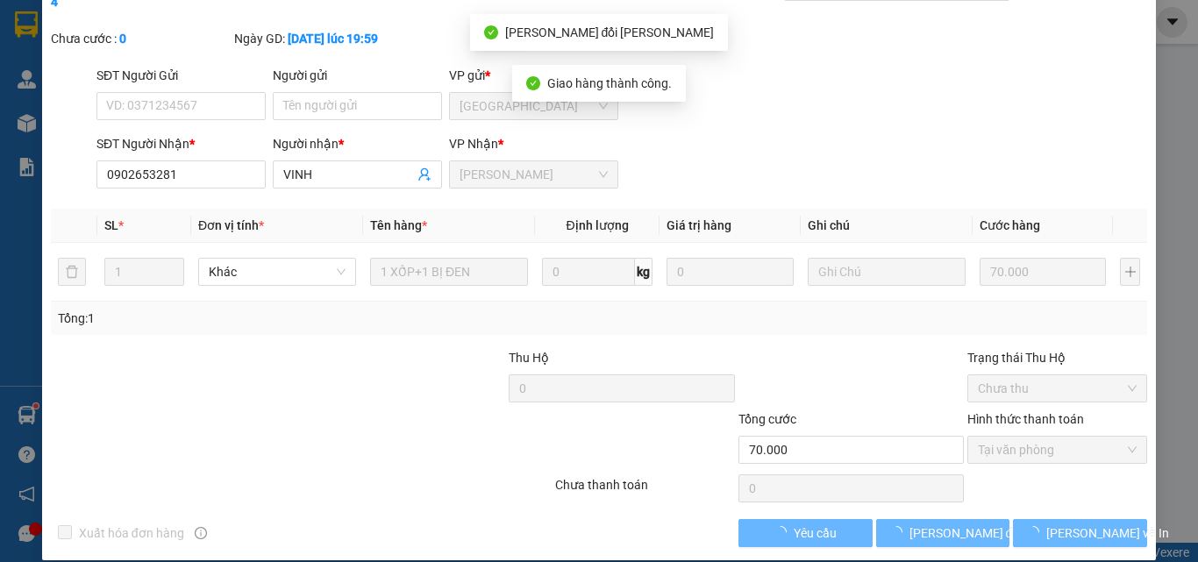
scroll to position [0, 0]
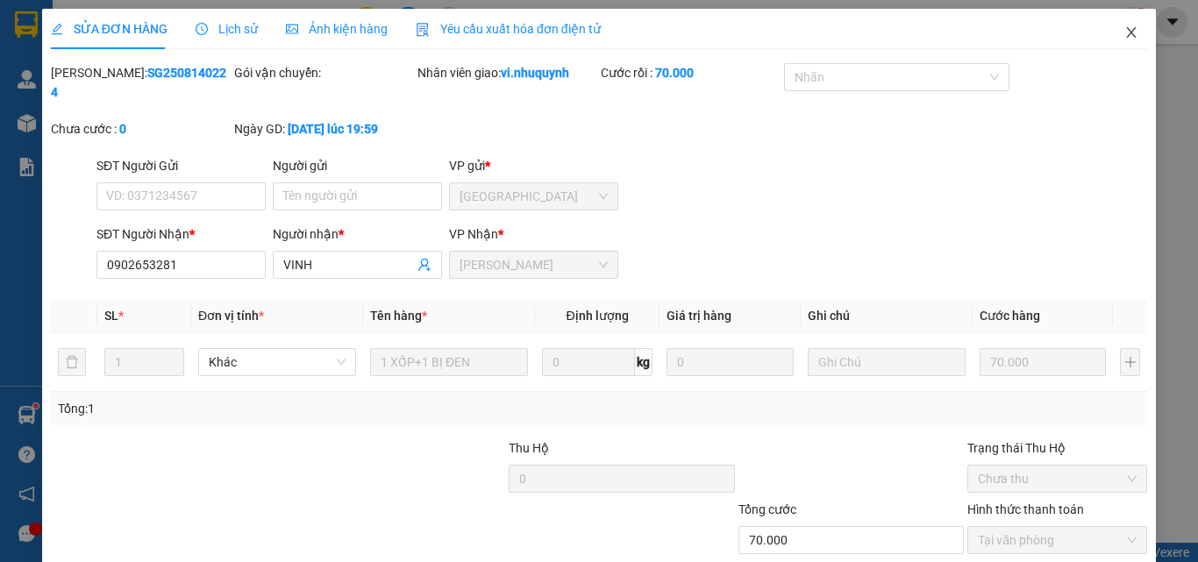
click at [1124, 32] on icon "close" at bounding box center [1131, 32] width 14 height 14
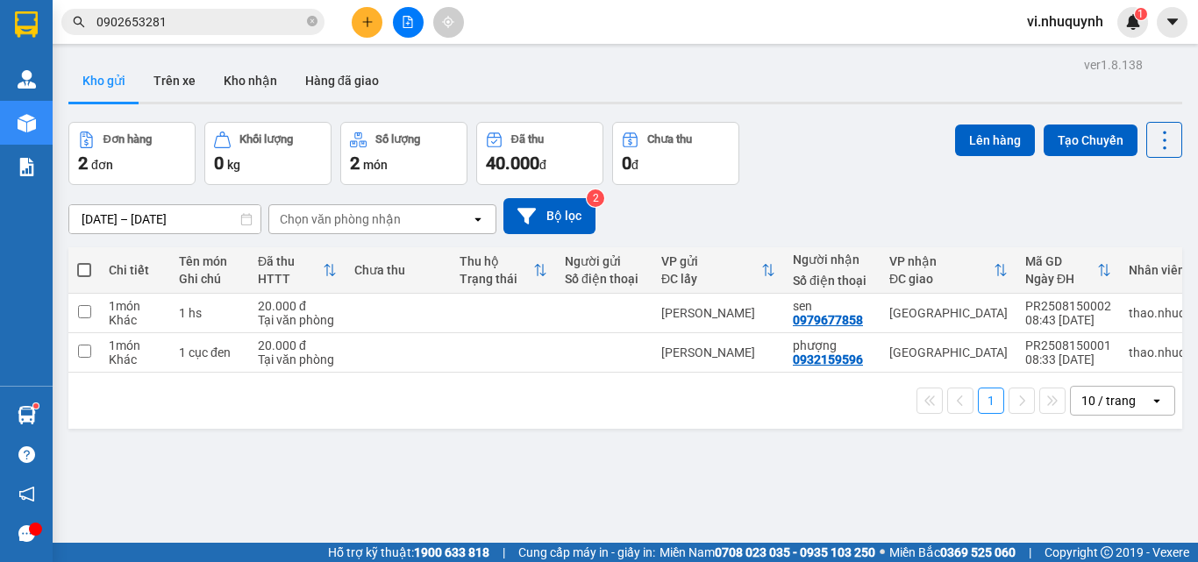
click at [183, 25] on input "0902653281" at bounding box center [199, 21] width 207 height 19
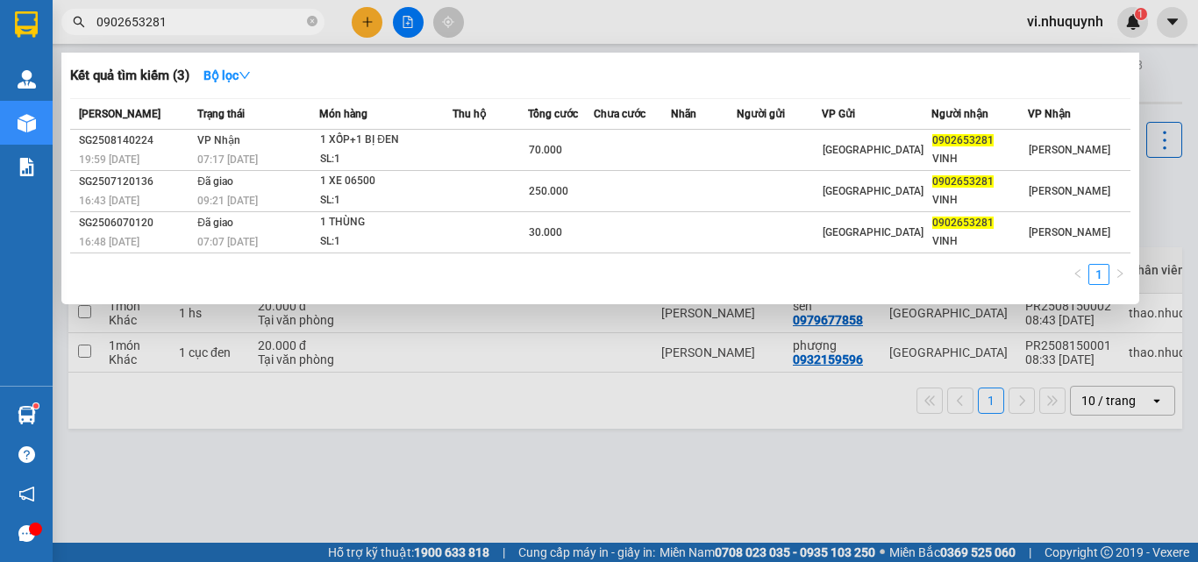
click at [183, 25] on input "0902653281" at bounding box center [199, 21] width 207 height 19
type input "d"
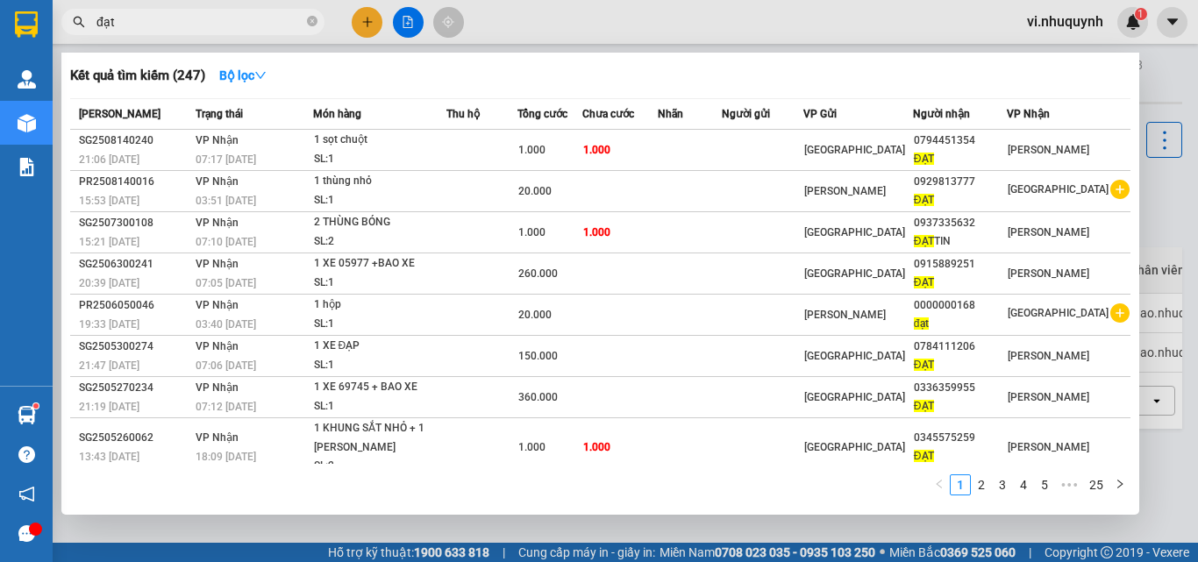
click at [218, 18] on input "đạt" at bounding box center [199, 21] width 207 height 19
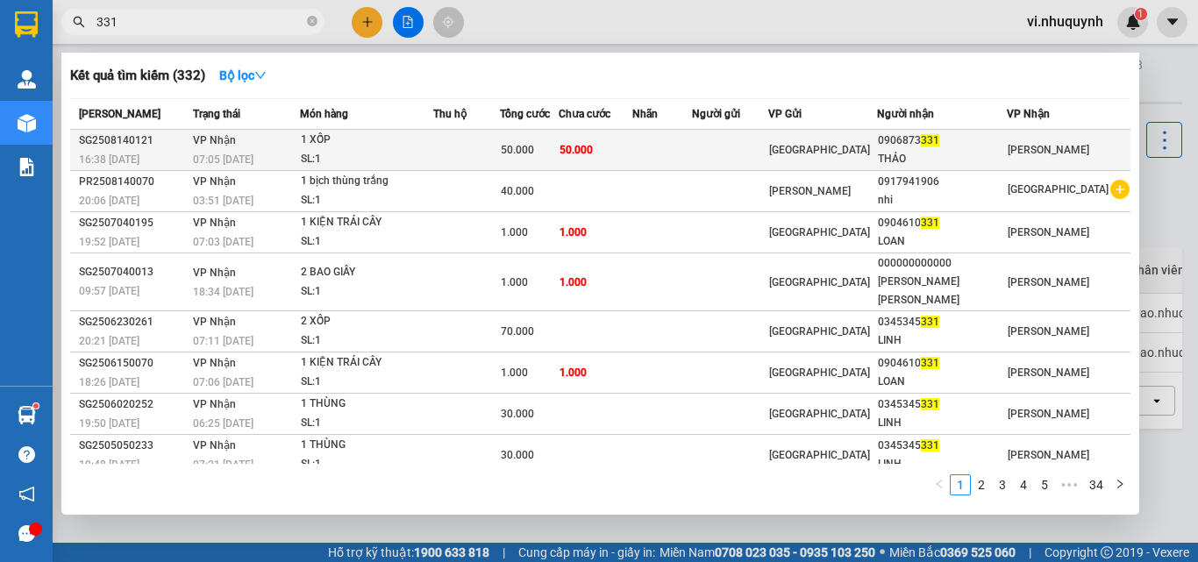
type input "331"
click at [960, 149] on div "0906873 331" at bounding box center [942, 141] width 128 height 18
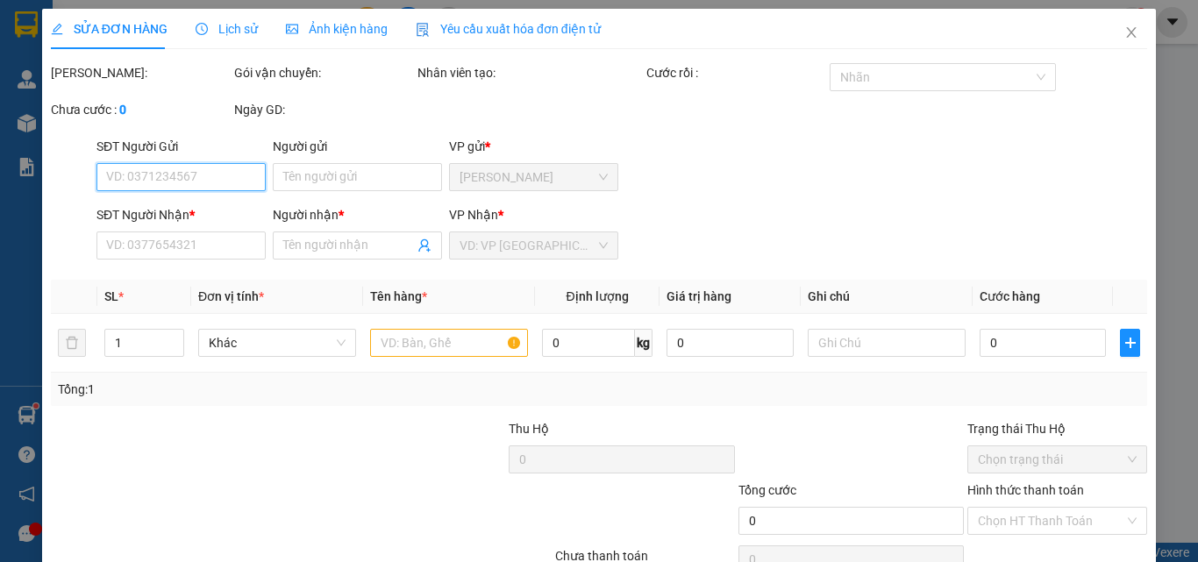
scroll to position [90, 0]
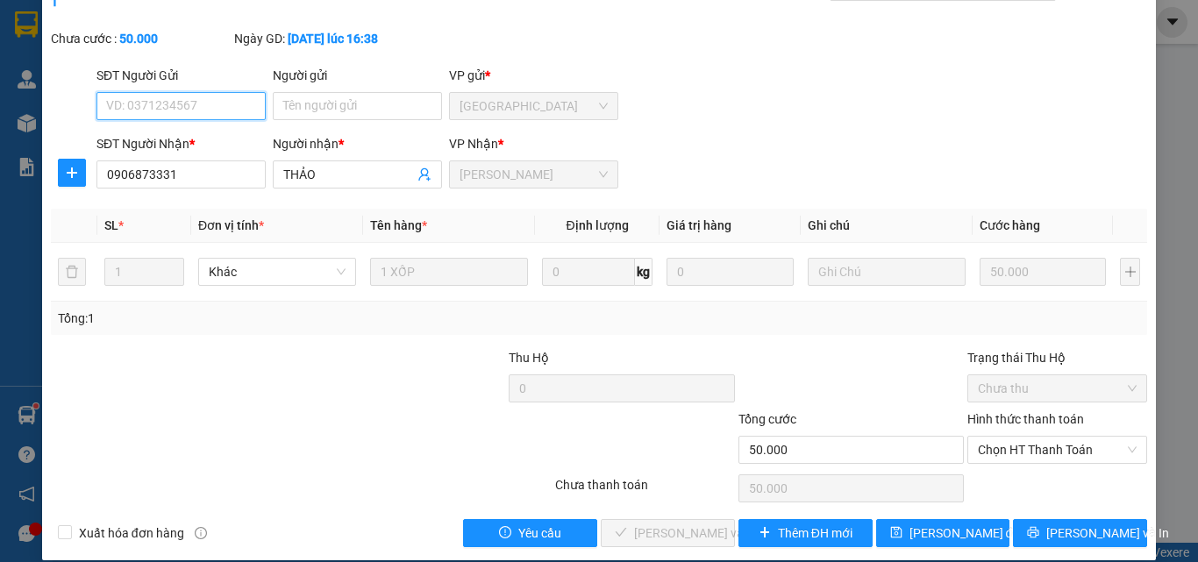
type input "0906873331"
type input "THẢO"
type input "50.000"
click at [994, 437] on span "Chọn HT Thanh Toán" at bounding box center [1057, 450] width 159 height 26
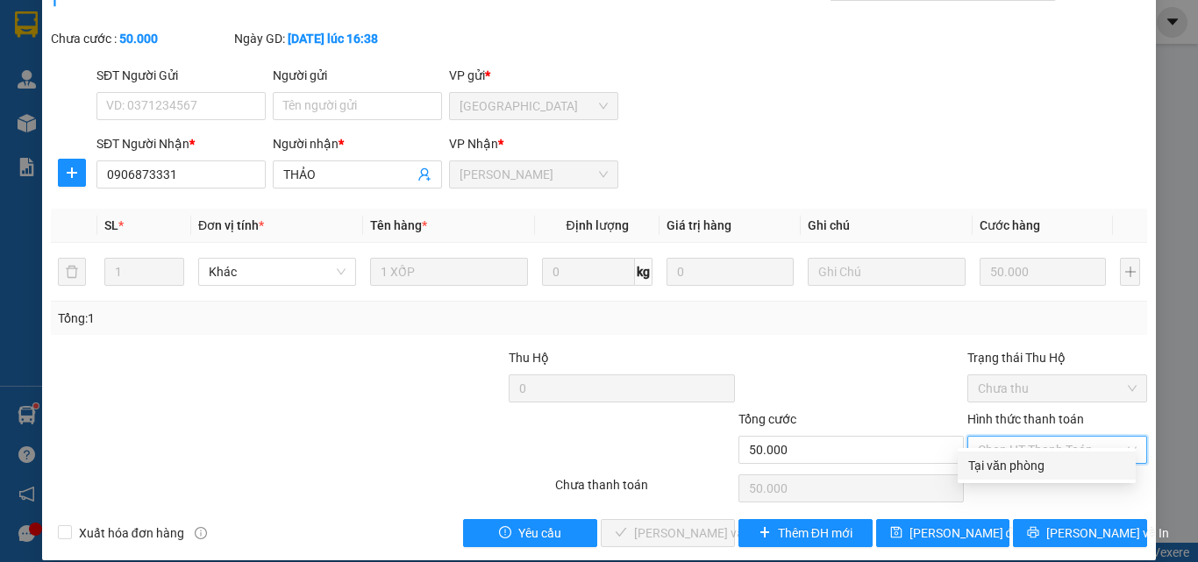
click at [984, 464] on div "Tại văn phòng" at bounding box center [1046, 465] width 157 height 19
type input "0"
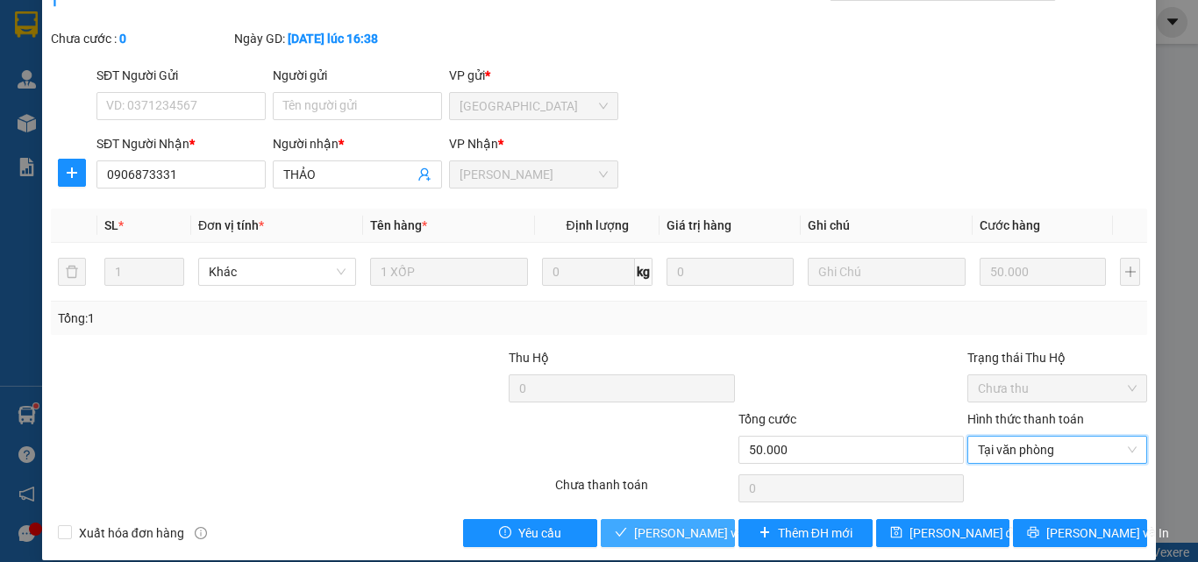
click at [700, 524] on span "[PERSON_NAME] và [PERSON_NAME] hàng" at bounding box center [752, 533] width 237 height 19
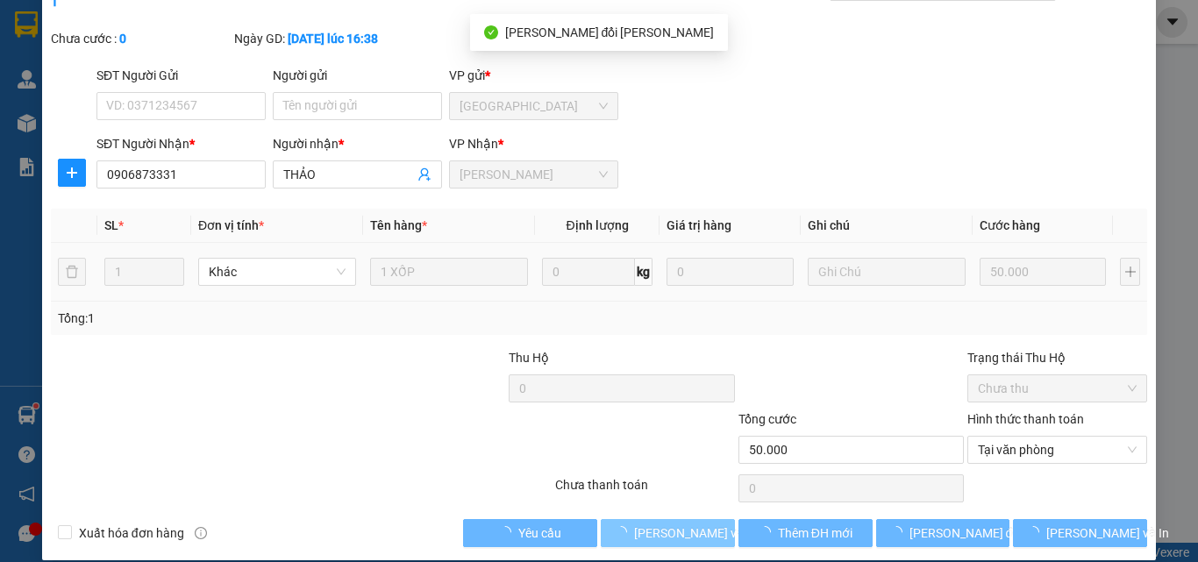
scroll to position [0, 0]
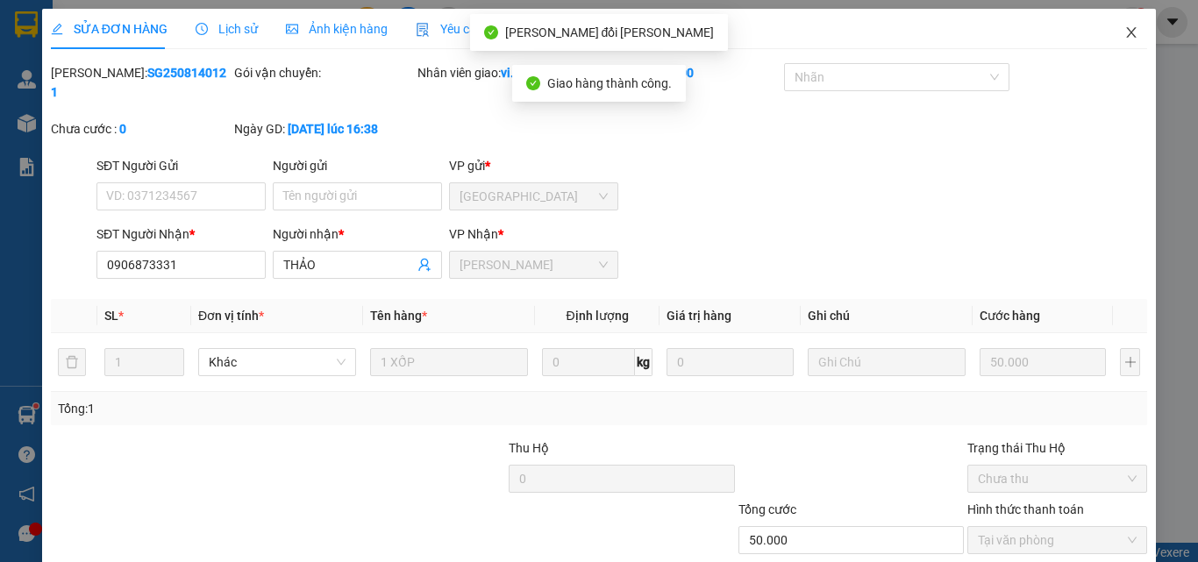
click at [1124, 27] on icon "close" at bounding box center [1131, 32] width 14 height 14
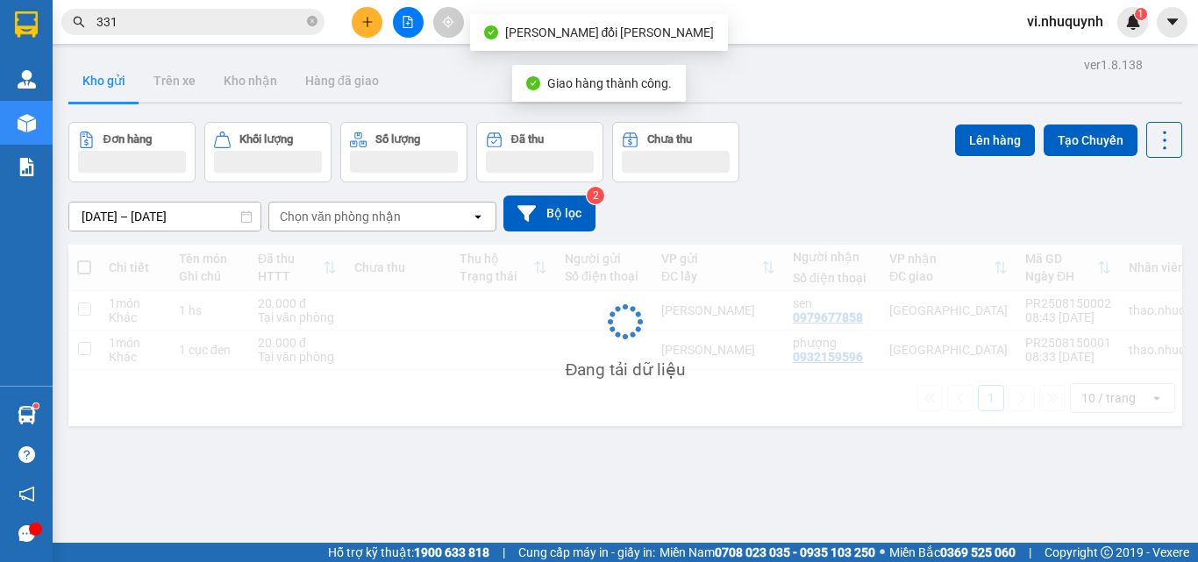
click at [148, 21] on input "331" at bounding box center [199, 21] width 207 height 19
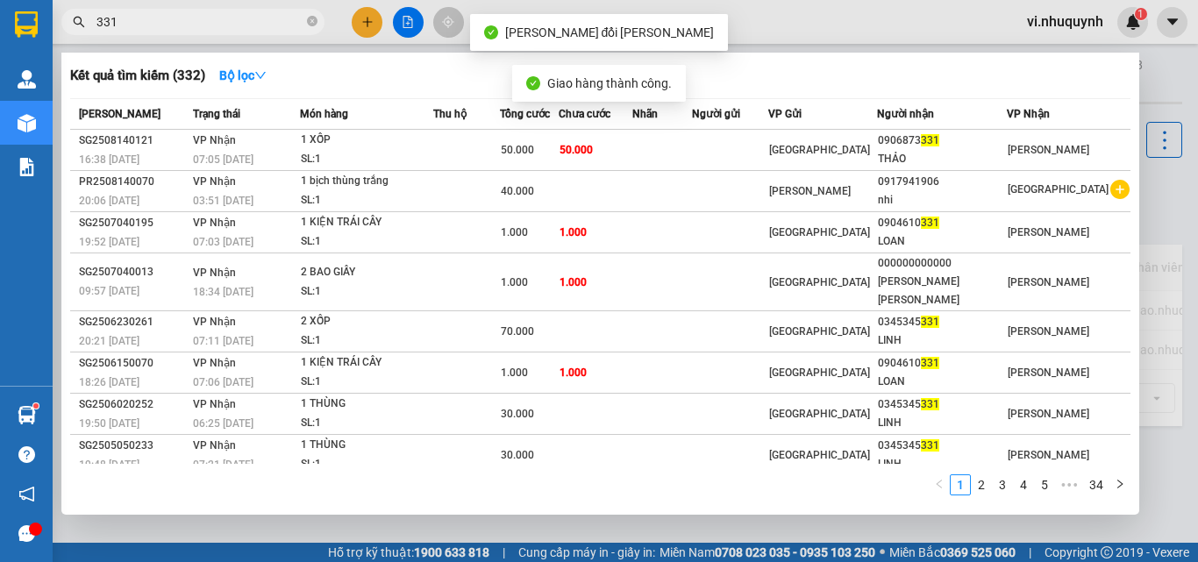
click at [148, 21] on input "331" at bounding box center [199, 21] width 207 height 19
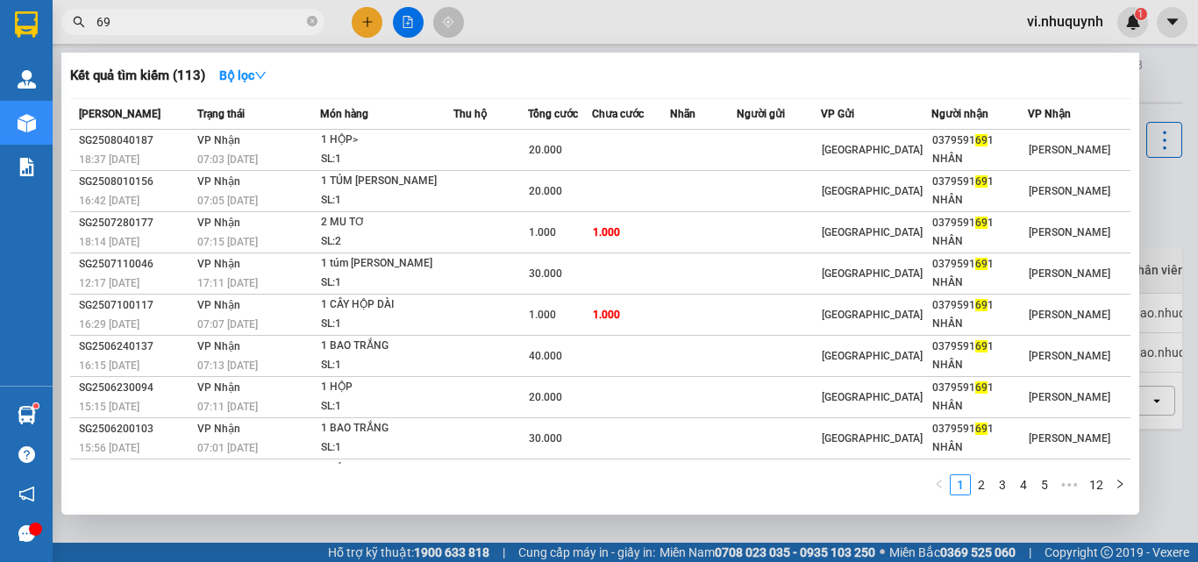
type input "6"
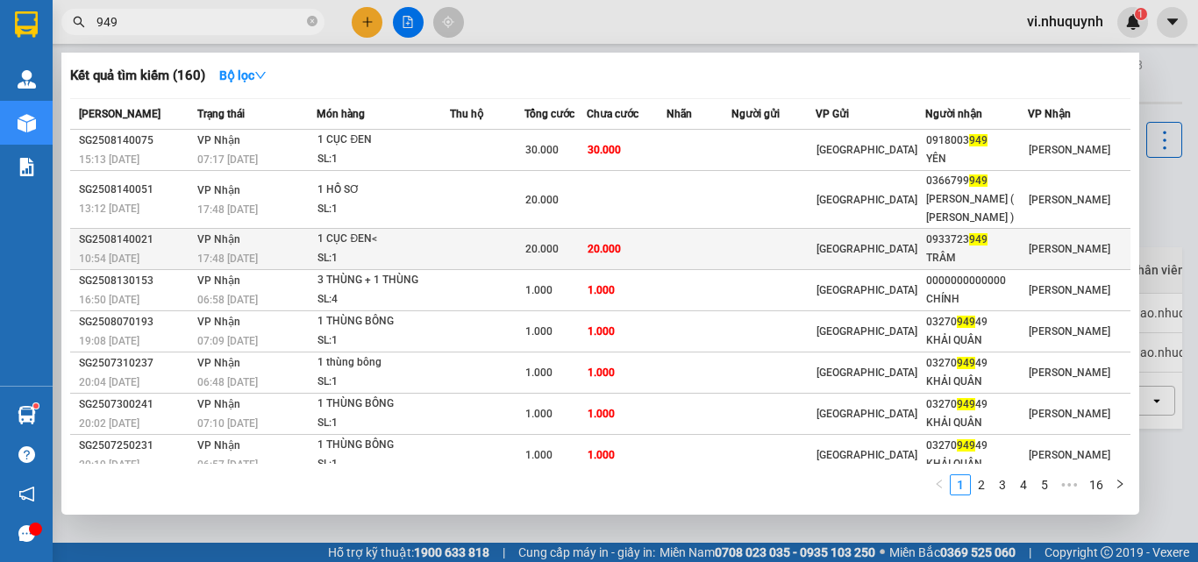
type input "949"
click at [717, 254] on td at bounding box center [699, 249] width 65 height 41
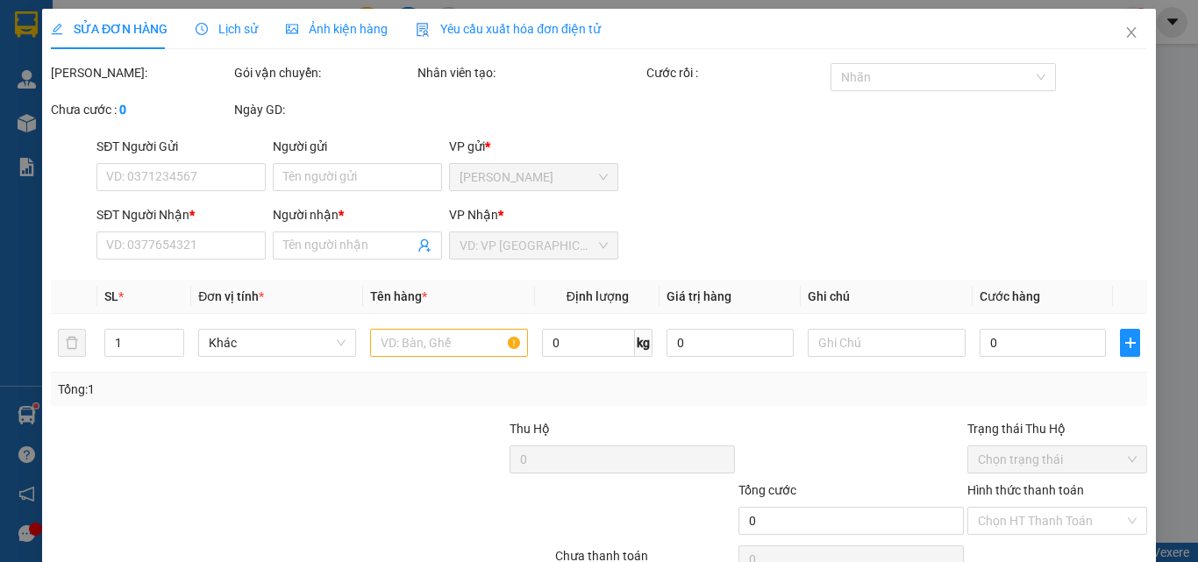
type input "0933723949"
type input "TRÂM"
type input "20.000"
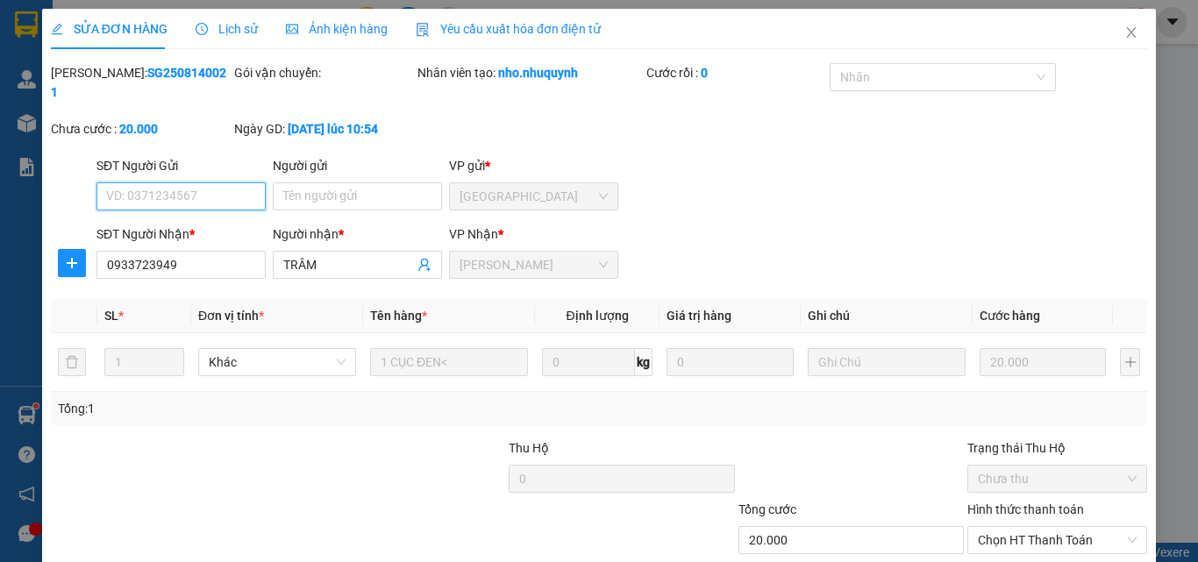
scroll to position [90, 0]
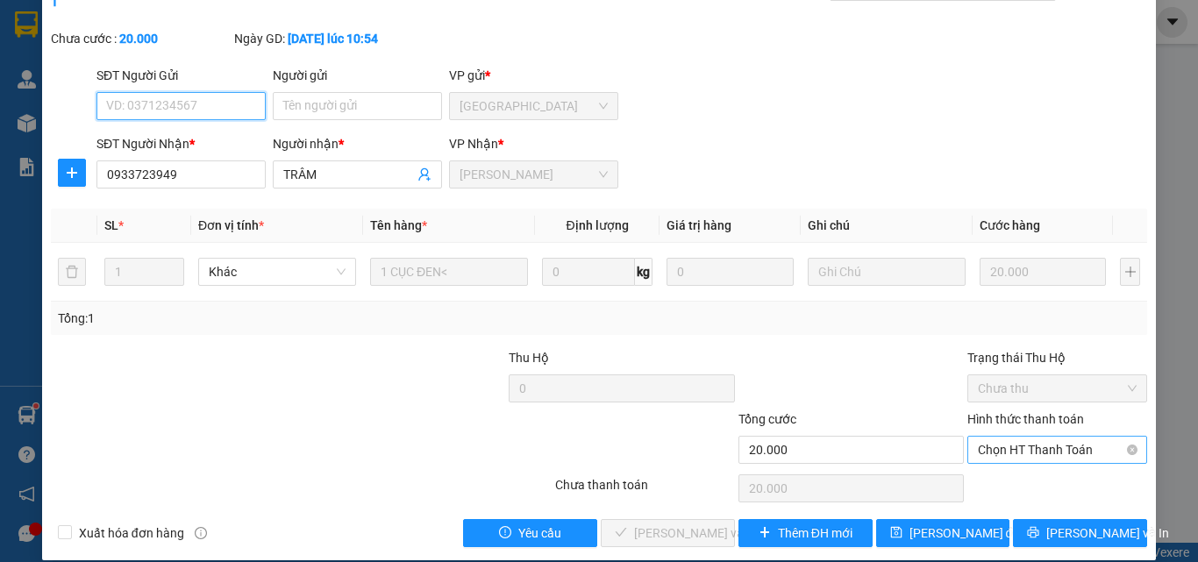
click at [1057, 437] on span "Chọn HT Thanh Toán" at bounding box center [1057, 450] width 159 height 26
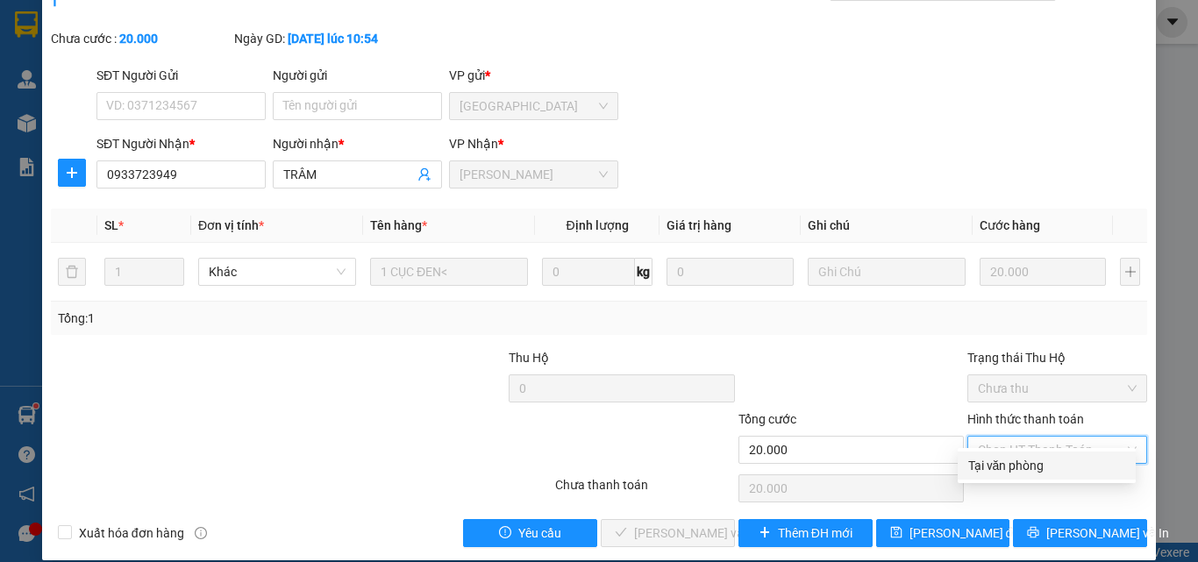
click at [1048, 460] on div "Tại văn phòng" at bounding box center [1046, 465] width 157 height 19
type input "0"
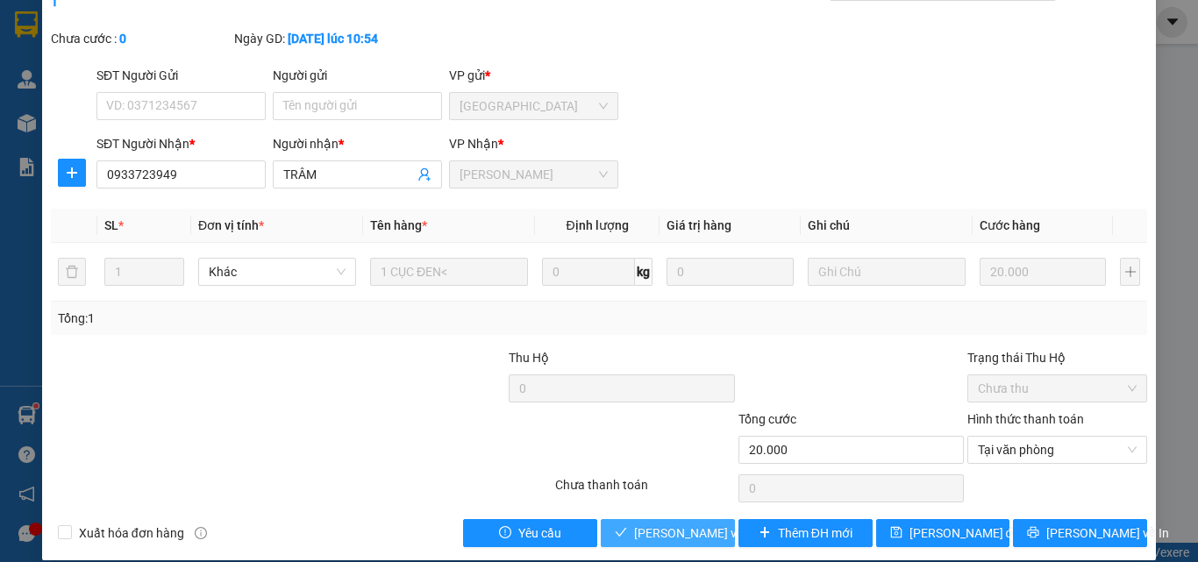
click at [711, 524] on span "[PERSON_NAME] và [PERSON_NAME] hàng" at bounding box center [752, 533] width 237 height 19
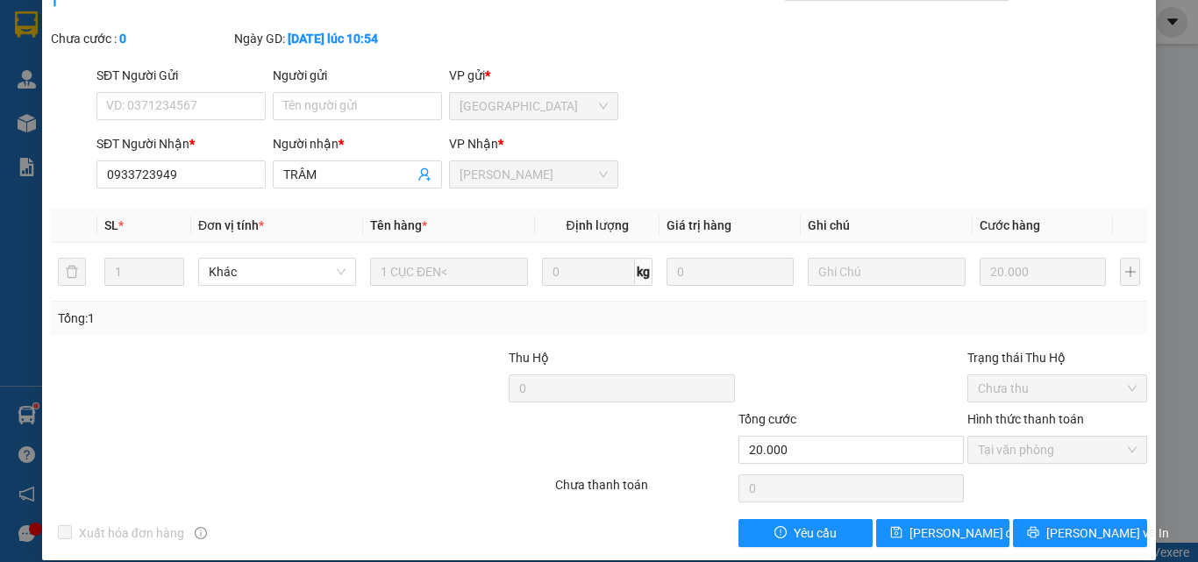
scroll to position [0, 0]
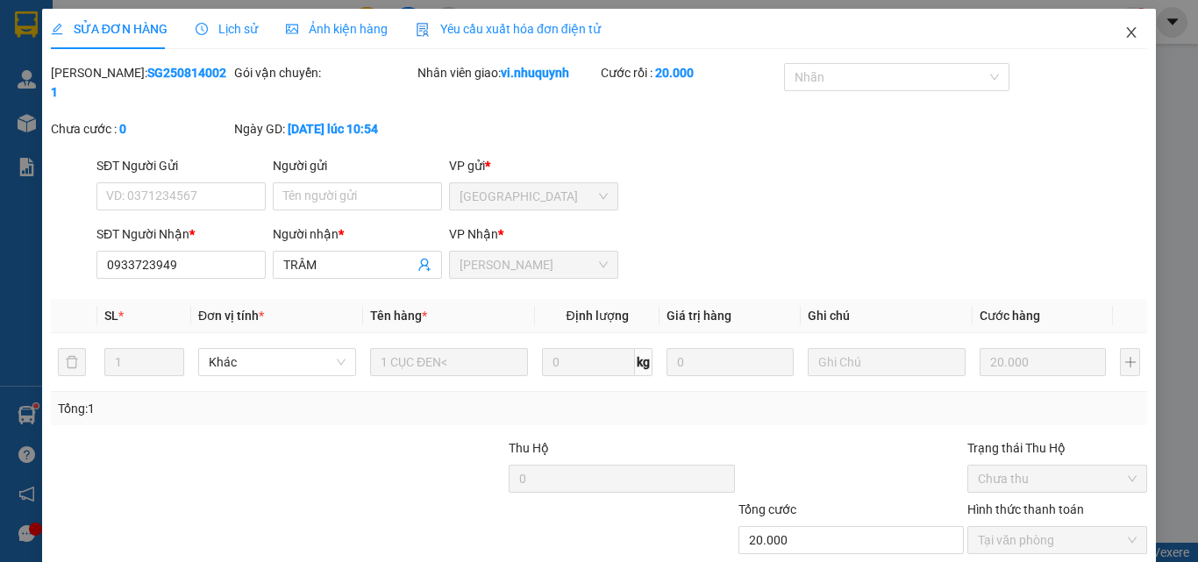
click at [1120, 25] on span "Close" at bounding box center [1131, 33] width 49 height 49
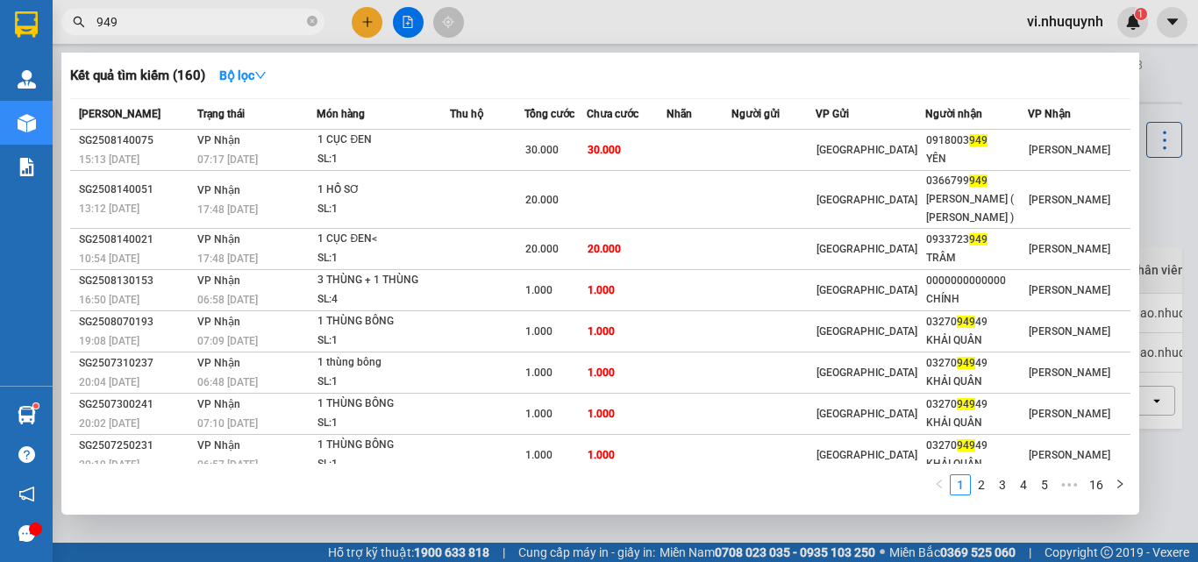
click at [203, 16] on input "949" at bounding box center [199, 21] width 207 height 19
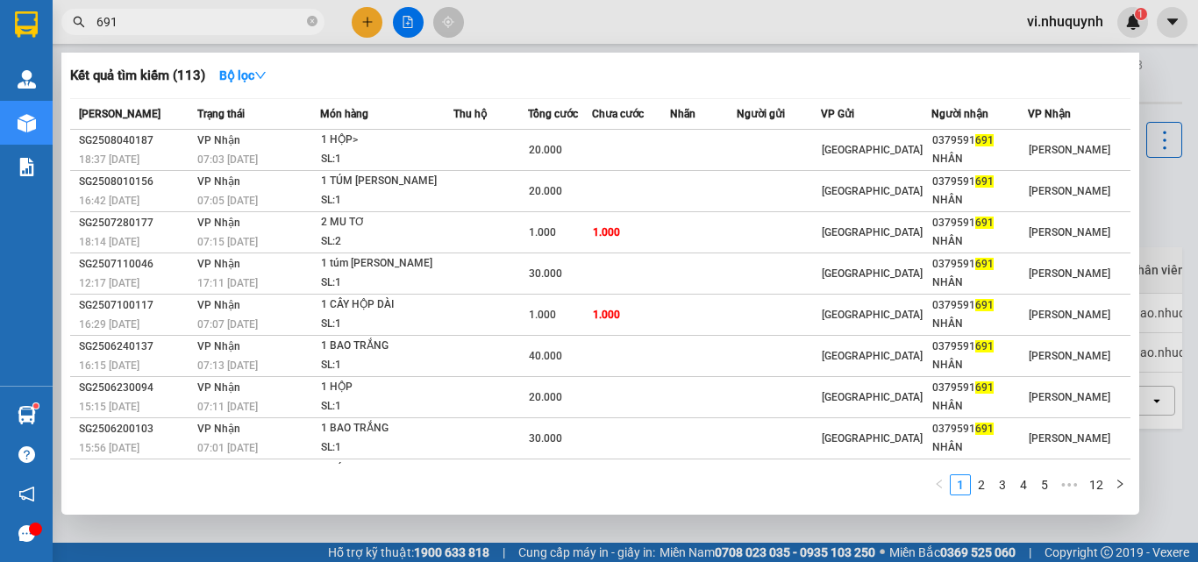
click at [176, 24] on input "691" at bounding box center [199, 21] width 207 height 19
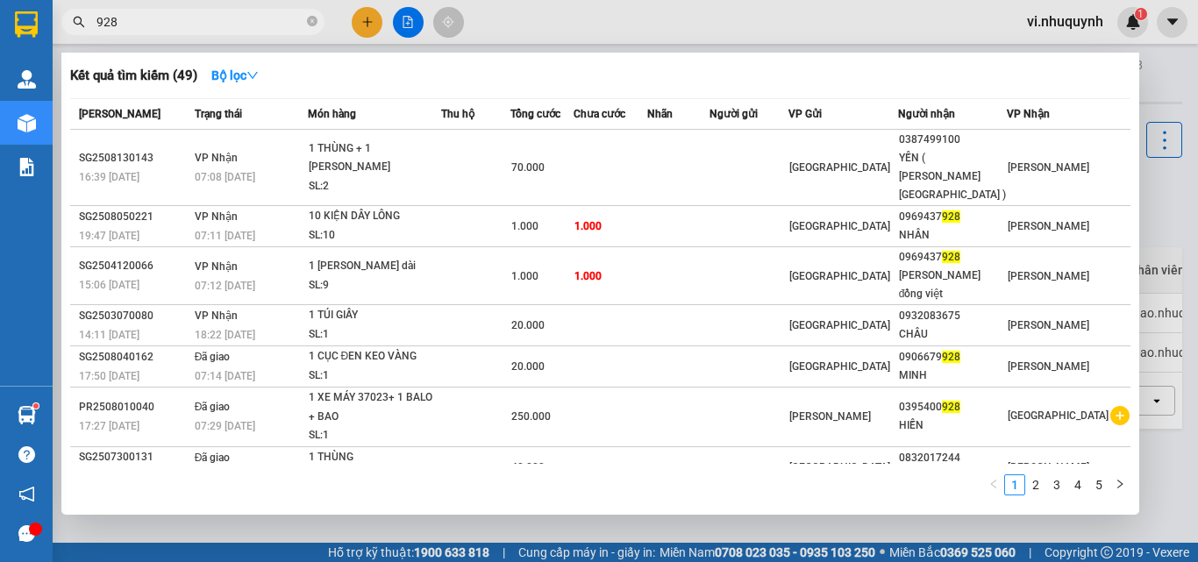
click at [176, 24] on input "928" at bounding box center [199, 21] width 207 height 19
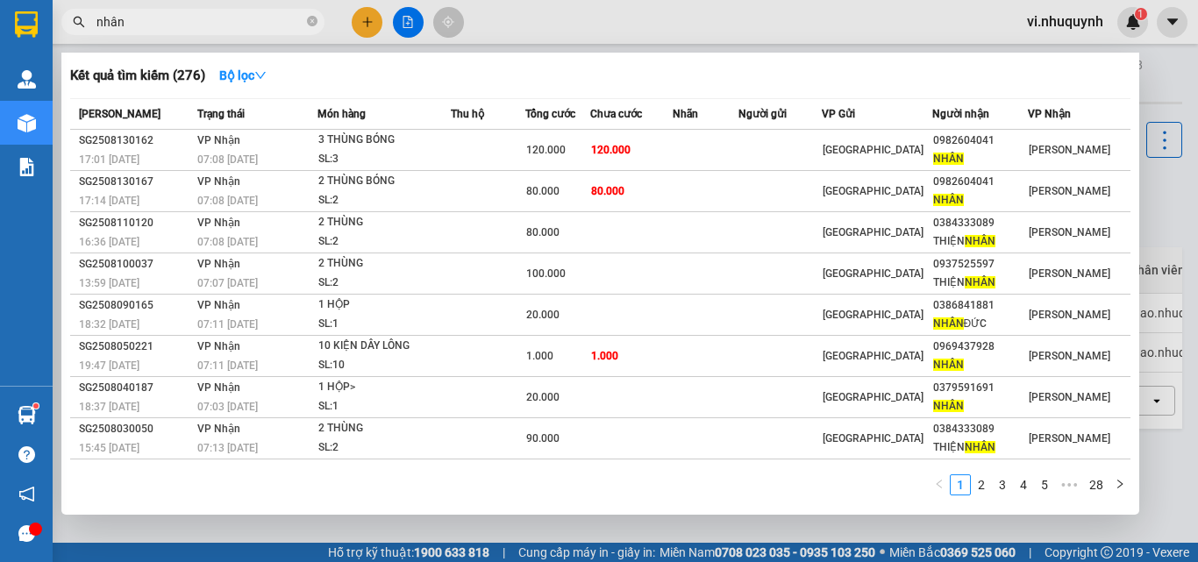
click at [143, 26] on input "nhân" at bounding box center [199, 21] width 207 height 19
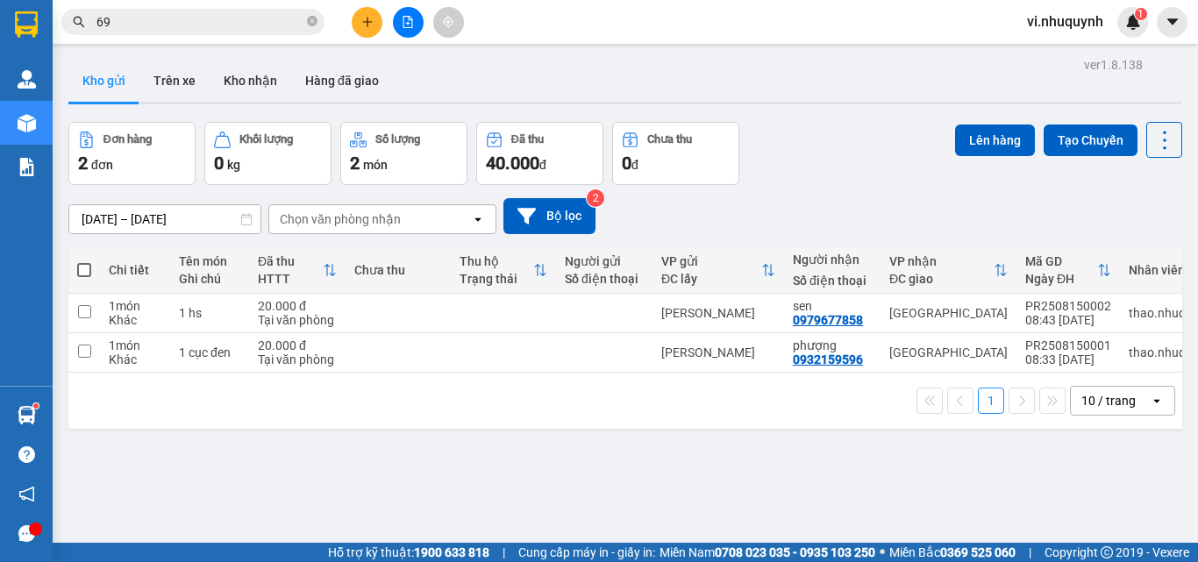
type input "691"
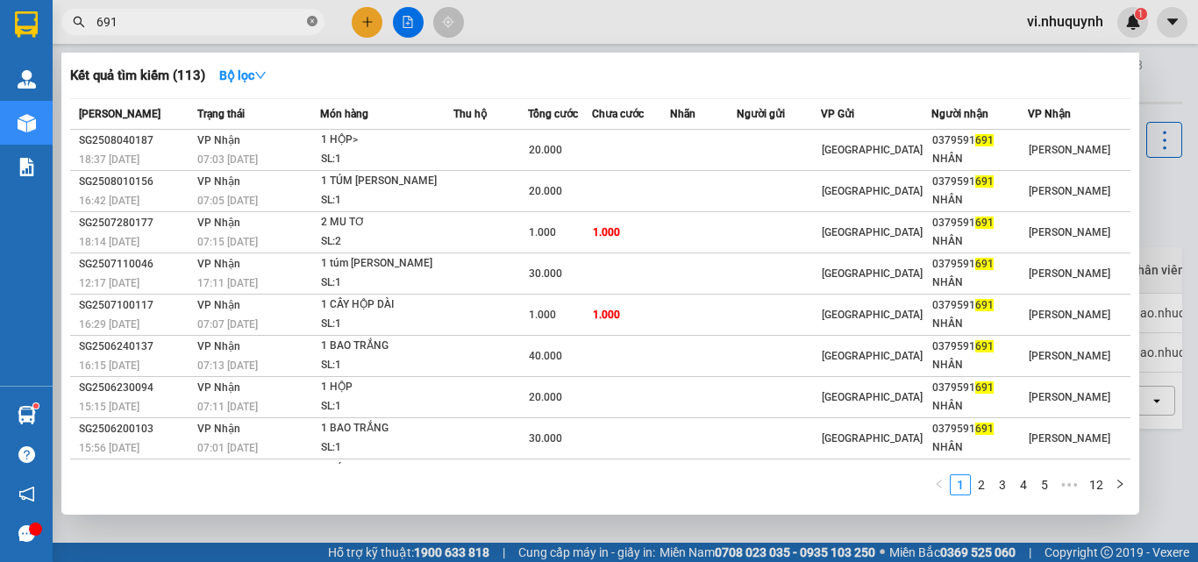
click at [311, 20] on icon "close-circle" at bounding box center [312, 21] width 11 height 11
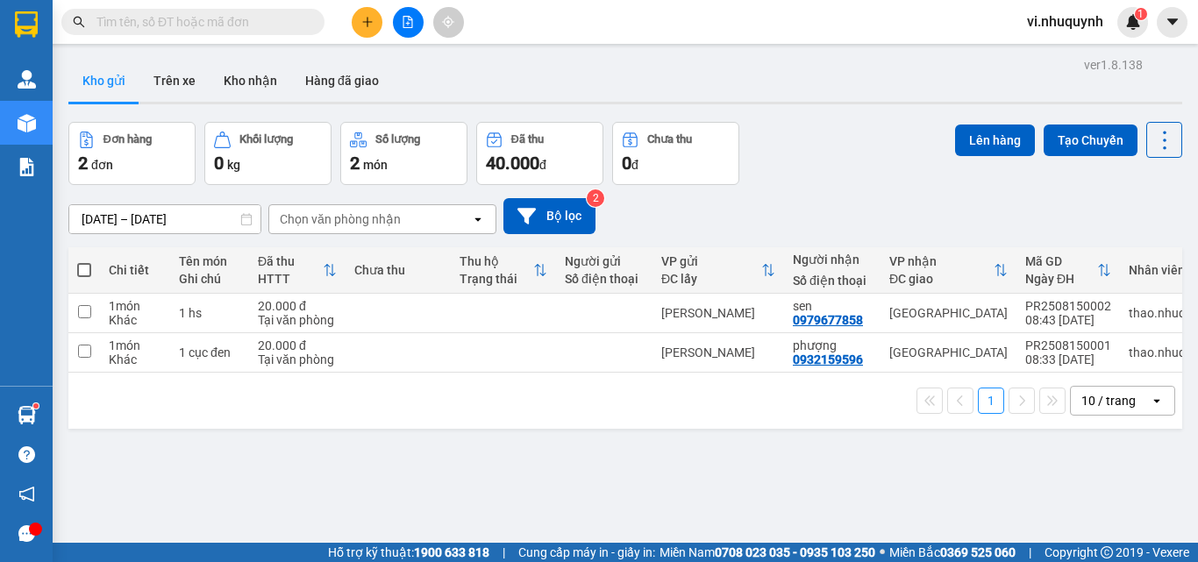
click at [268, 29] on input "text" at bounding box center [199, 21] width 207 height 19
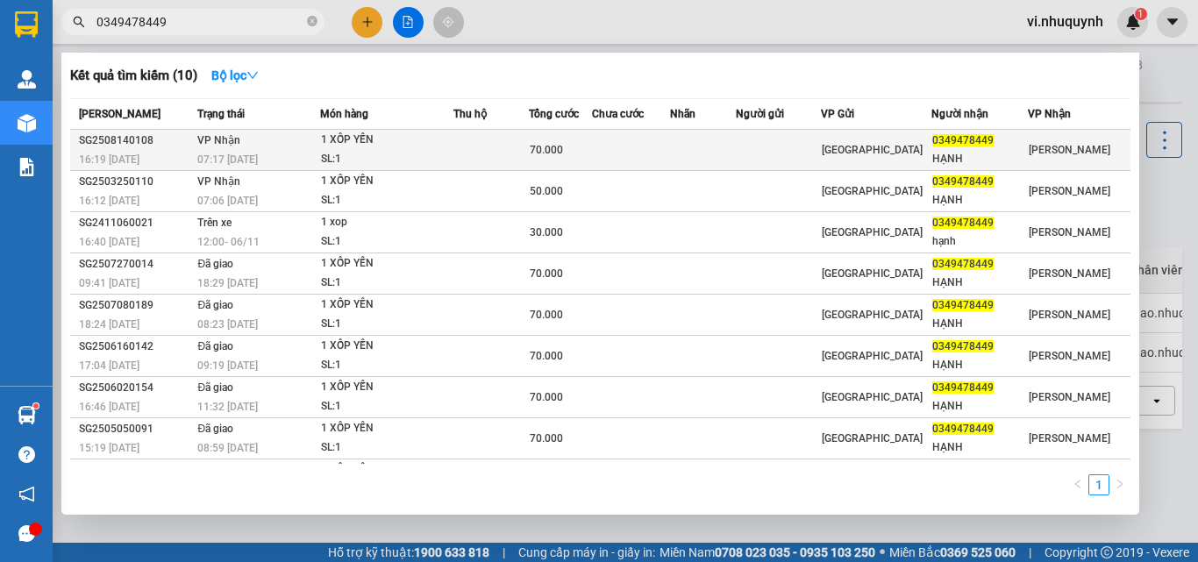
type input "0349478449"
click at [993, 153] on div "HẠNH" at bounding box center [979, 159] width 95 height 18
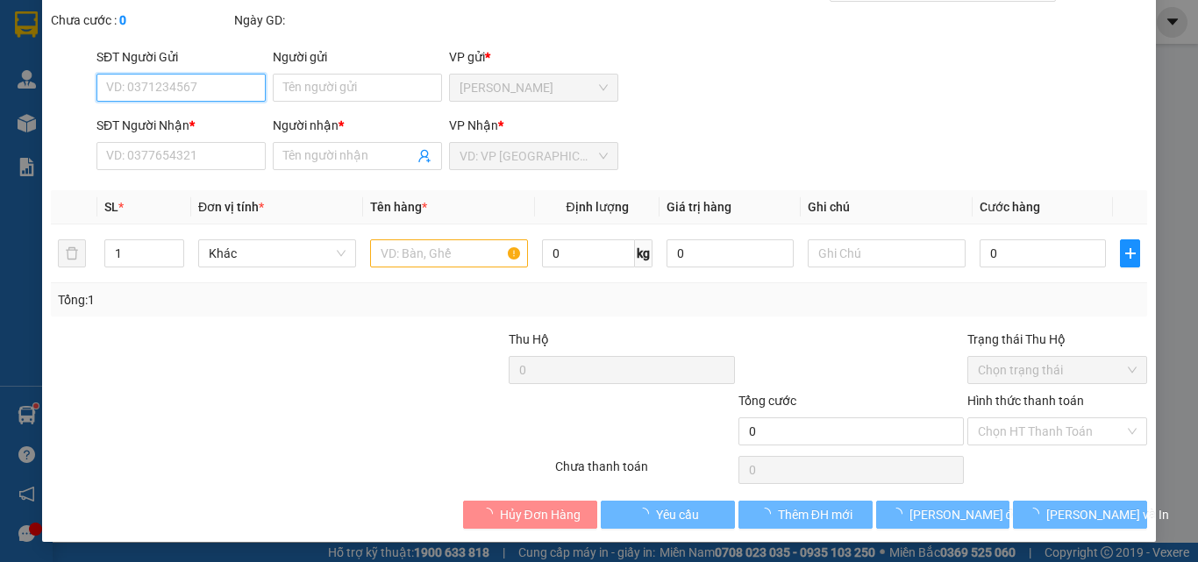
scroll to position [90, 0]
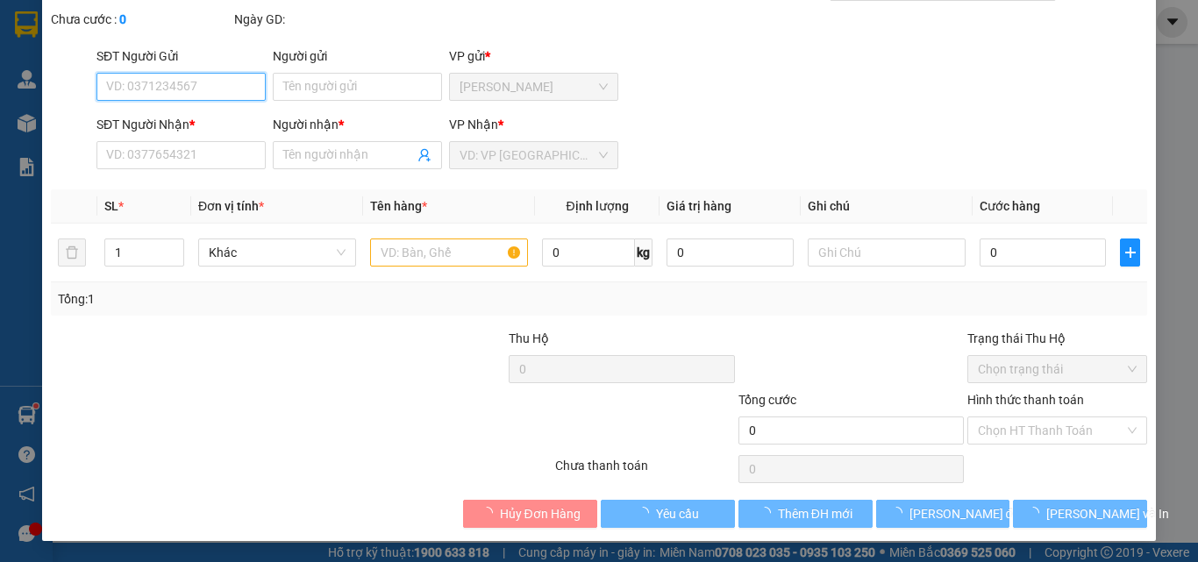
type input "0349478449"
type input "HẠNH"
type input "70.000"
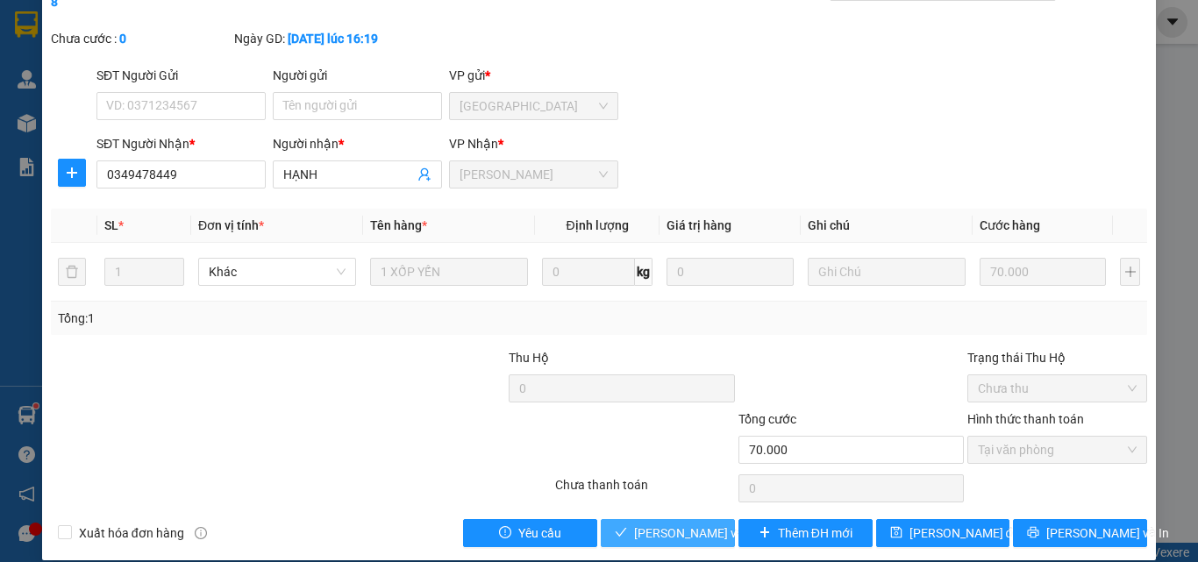
click at [688, 524] on span "[PERSON_NAME] và [PERSON_NAME] hàng" at bounding box center [752, 533] width 237 height 19
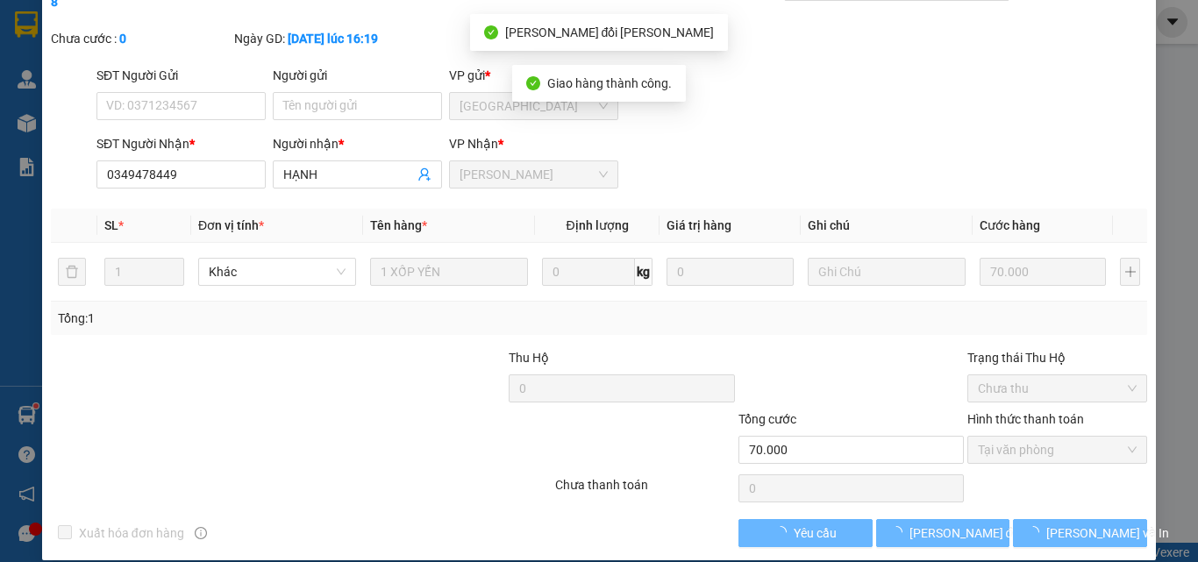
scroll to position [0, 0]
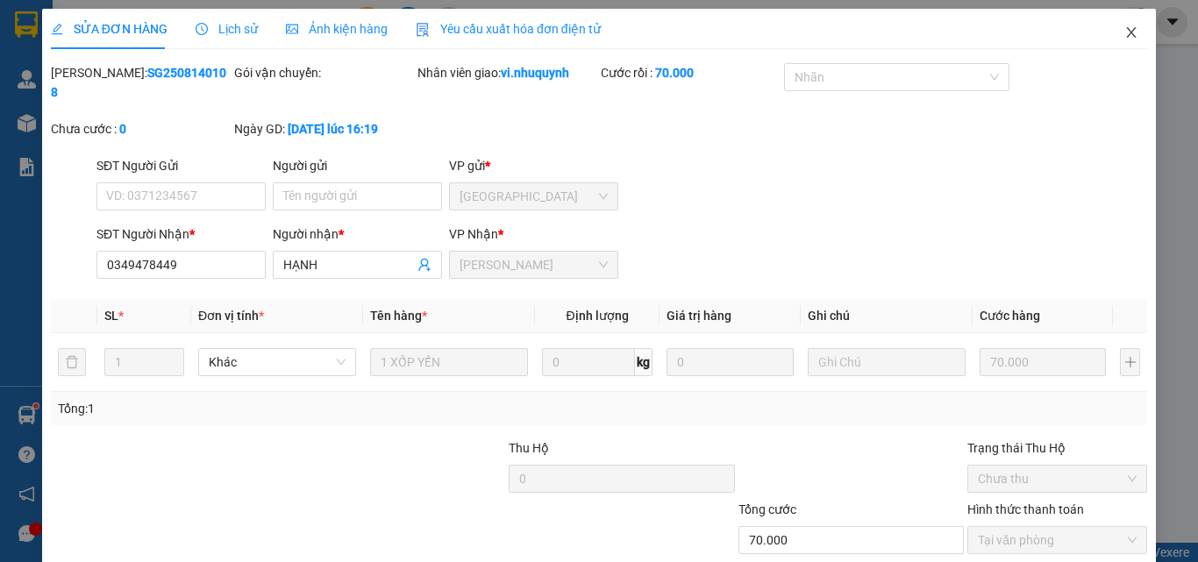
click at [1127, 33] on icon "close" at bounding box center [1132, 32] width 10 height 11
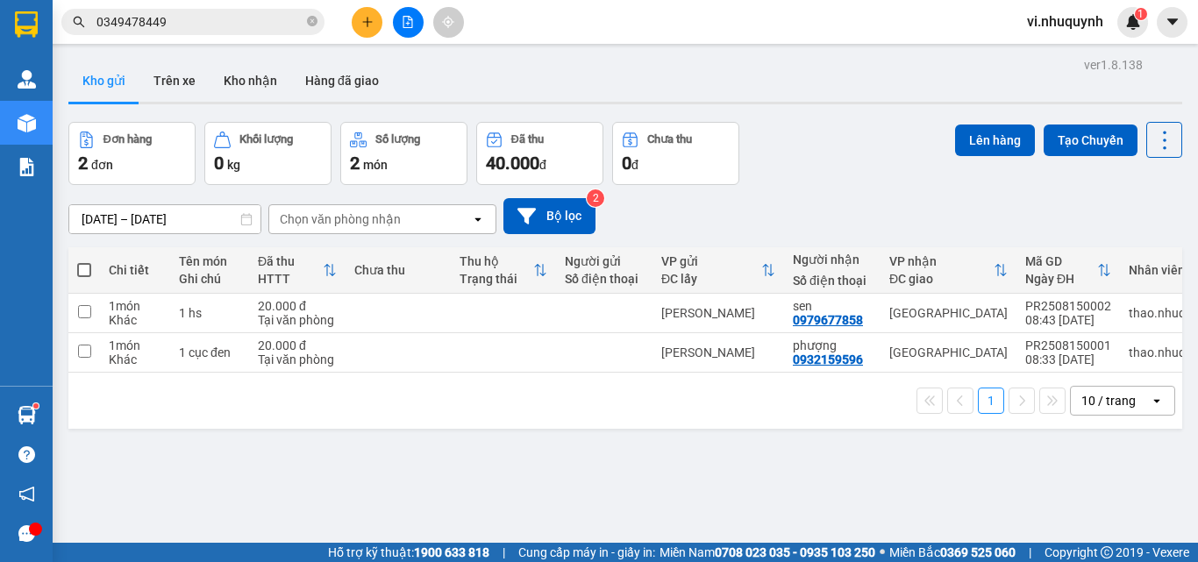
click at [200, 27] on input "0349478449" at bounding box center [199, 21] width 207 height 19
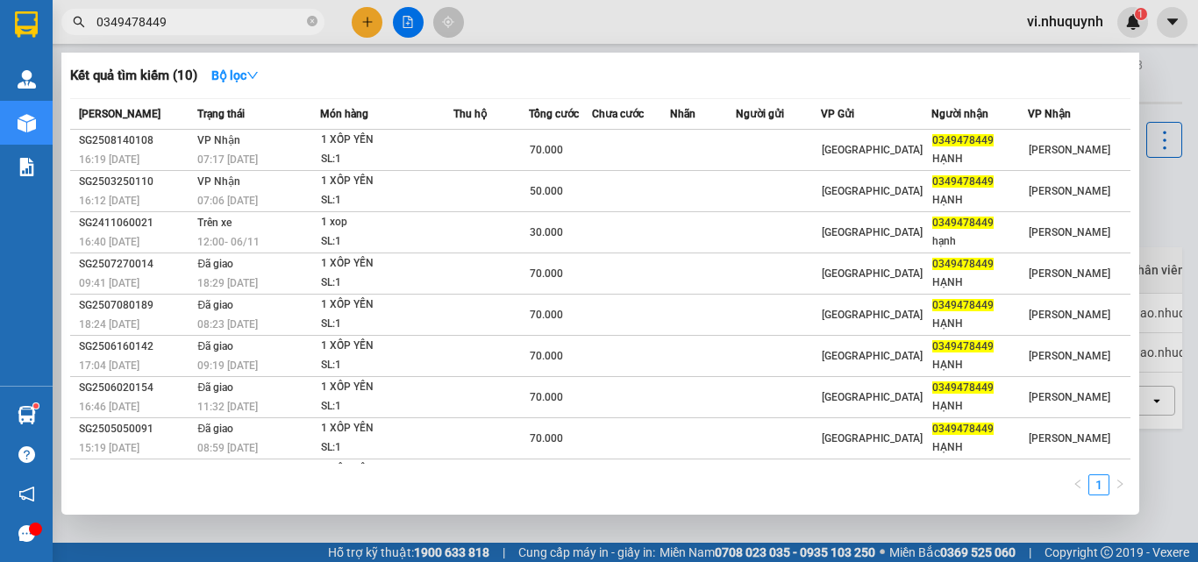
click at [200, 27] on input "0349478449" at bounding box center [199, 21] width 207 height 19
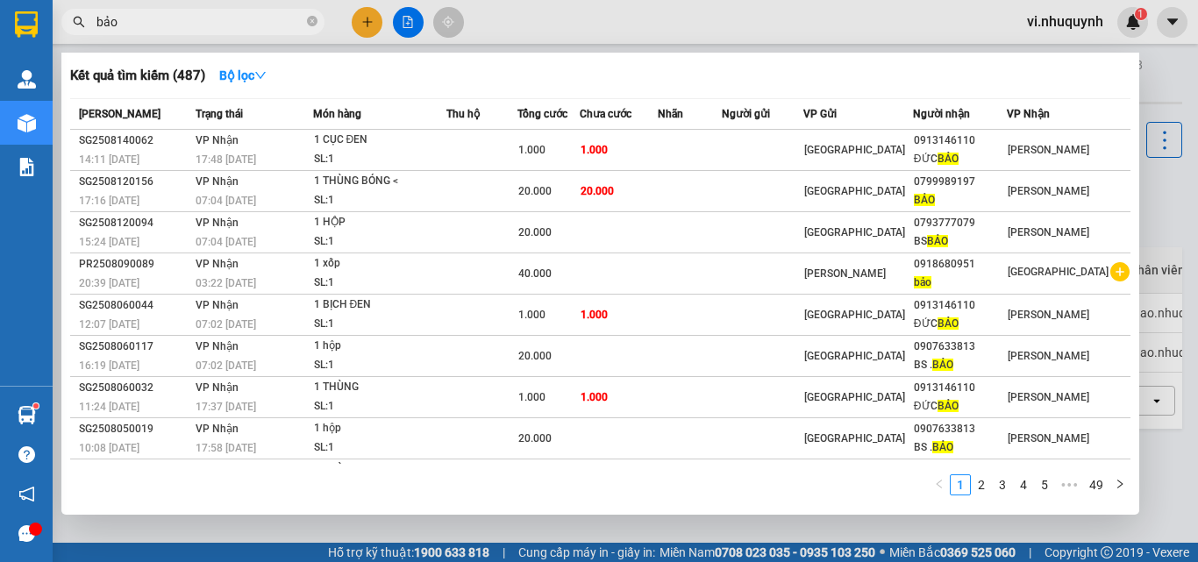
click at [200, 27] on input "bảo" at bounding box center [199, 21] width 207 height 19
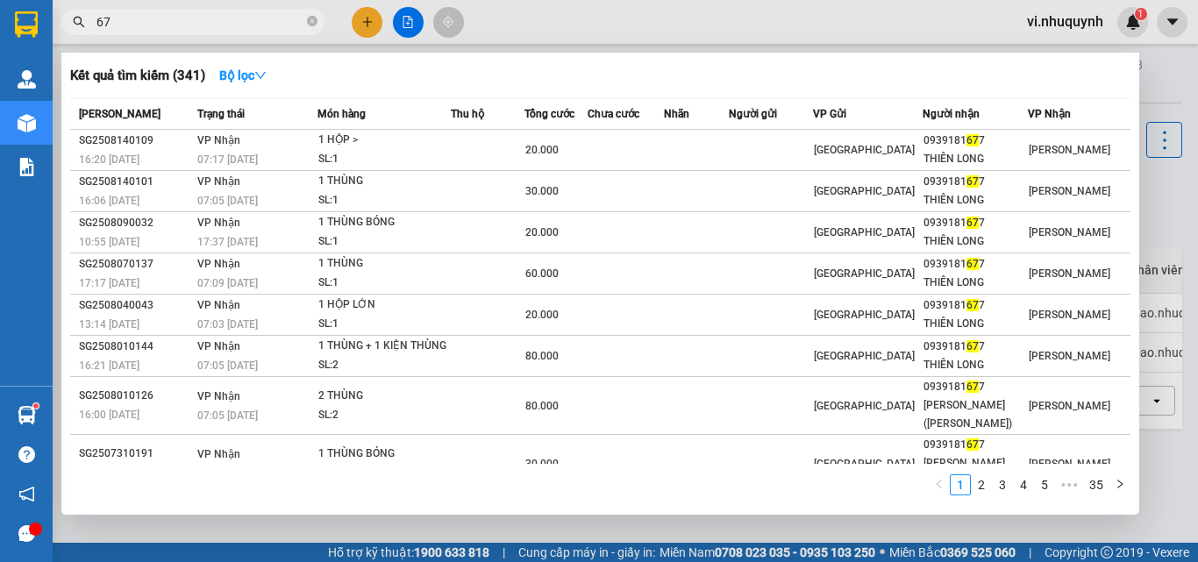
type input "6"
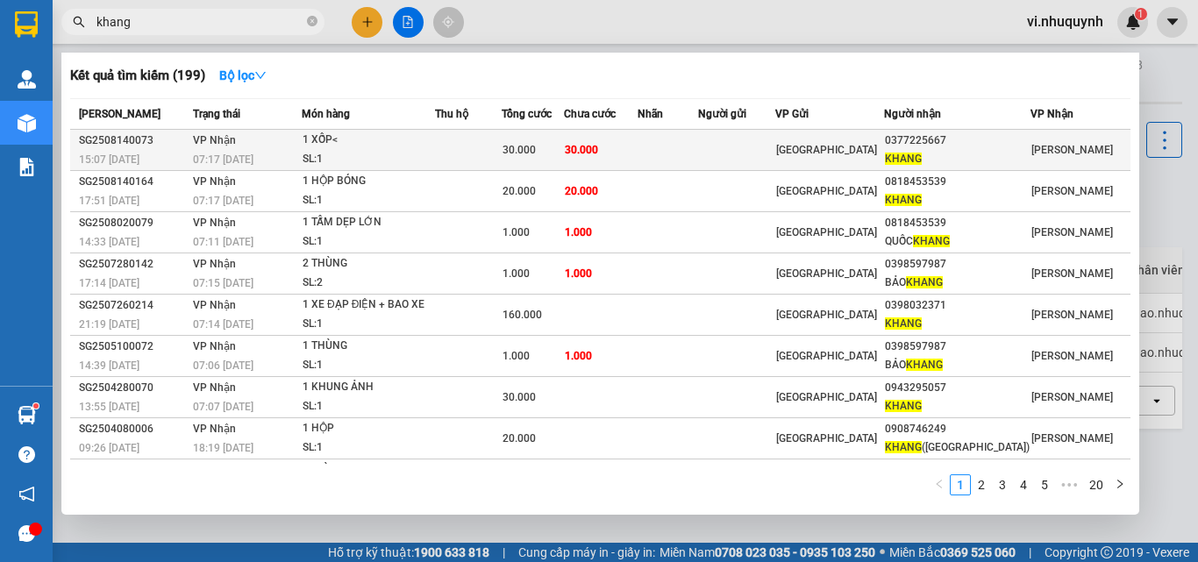
type input "khang"
click at [996, 147] on div "0377225667" at bounding box center [957, 141] width 145 height 18
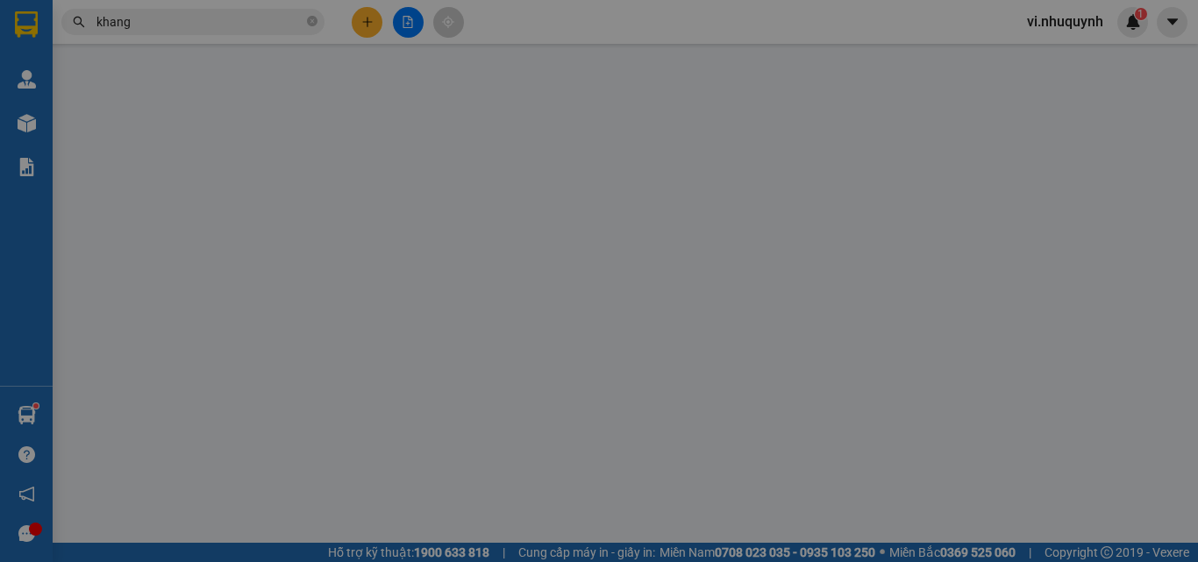
type input "0377225667"
type input "KHANG"
type input "30.000"
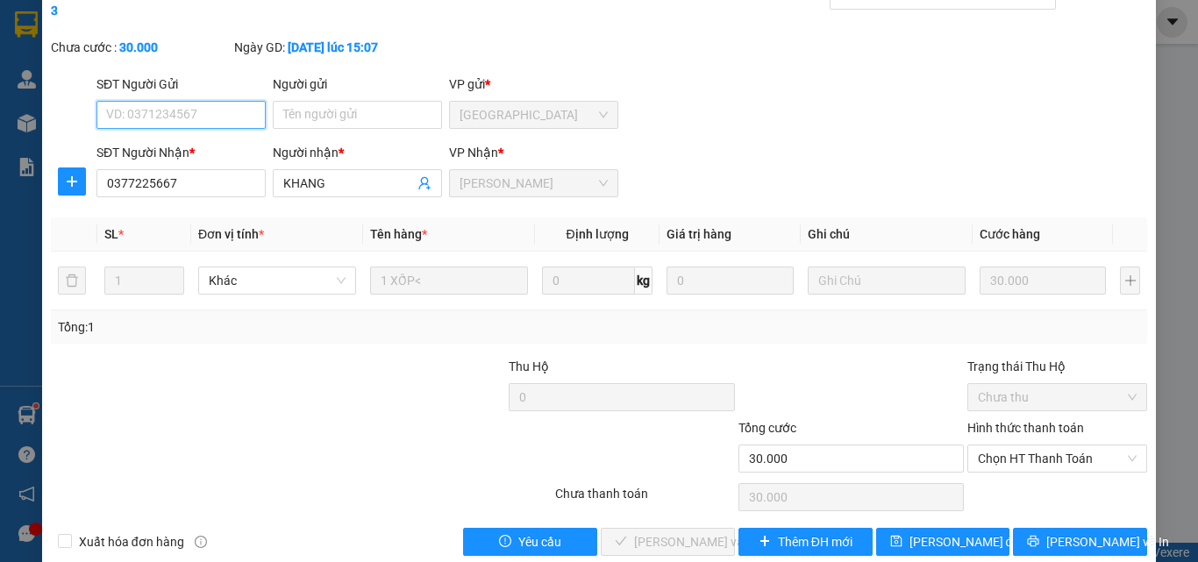
scroll to position [90, 0]
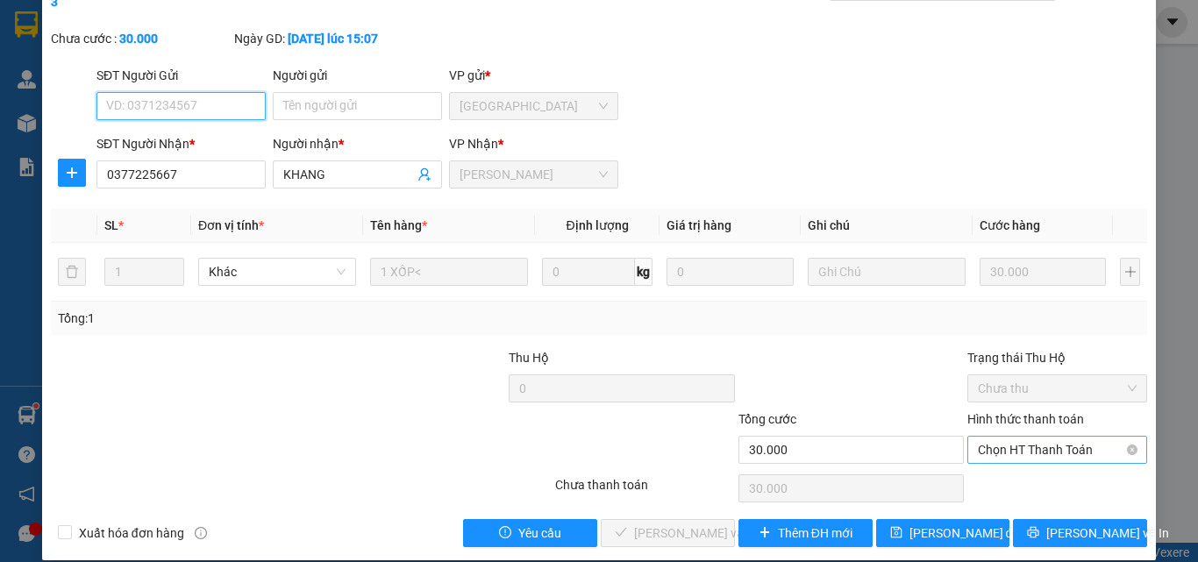
click at [989, 437] on span "Chọn HT Thanh Toán" at bounding box center [1057, 450] width 159 height 26
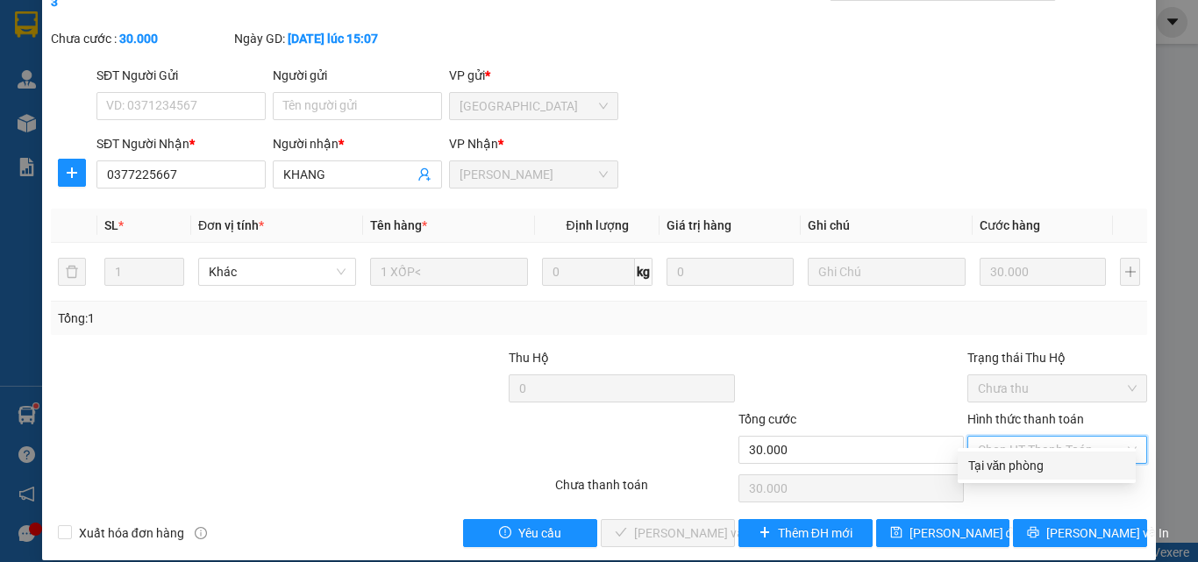
click at [981, 460] on div "Tại văn phòng" at bounding box center [1046, 465] width 157 height 19
type input "0"
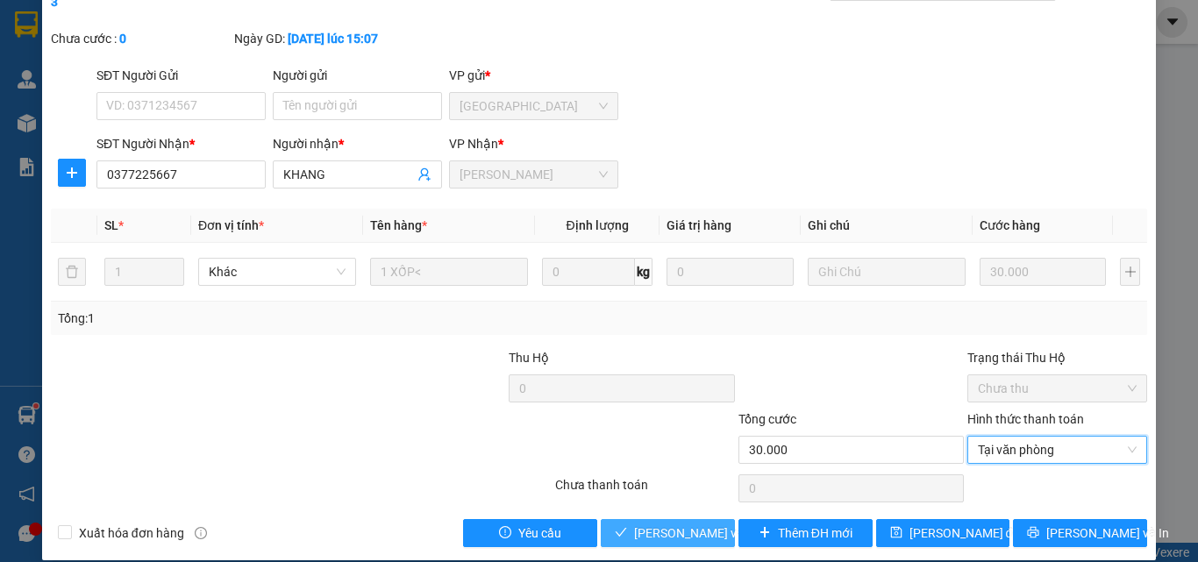
click at [682, 524] on span "[PERSON_NAME] và [PERSON_NAME] hàng" at bounding box center [752, 533] width 237 height 19
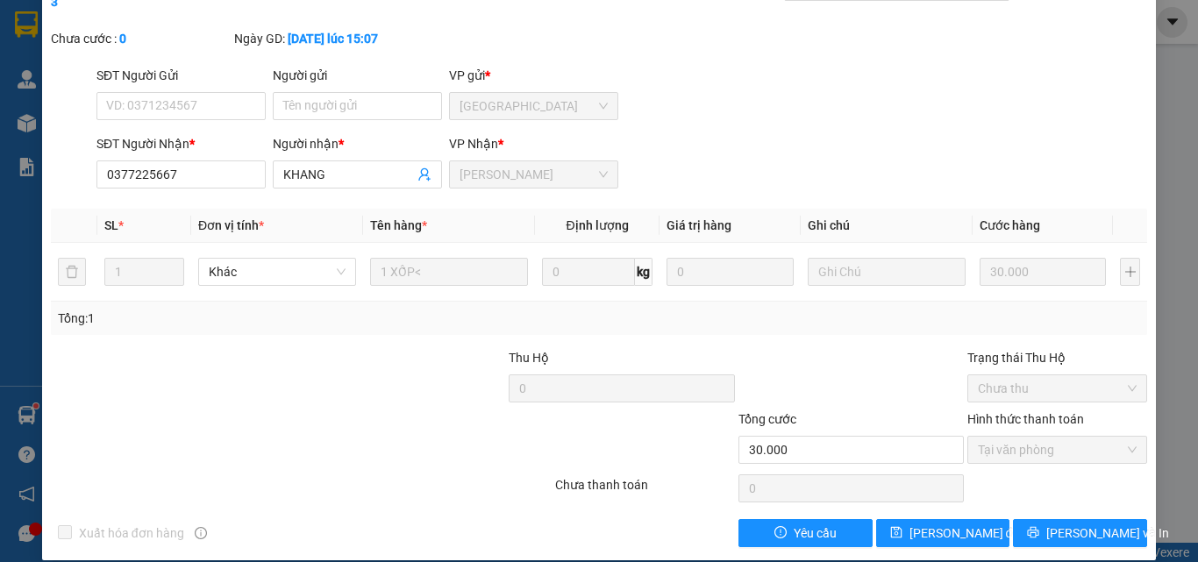
scroll to position [0, 0]
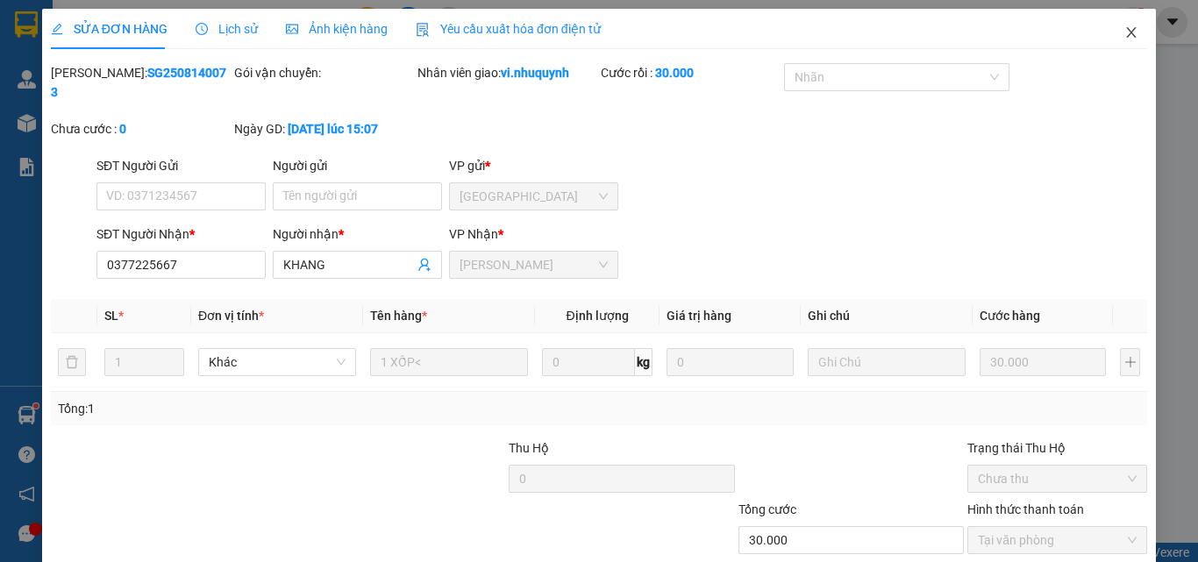
click at [1124, 32] on icon "close" at bounding box center [1131, 32] width 14 height 14
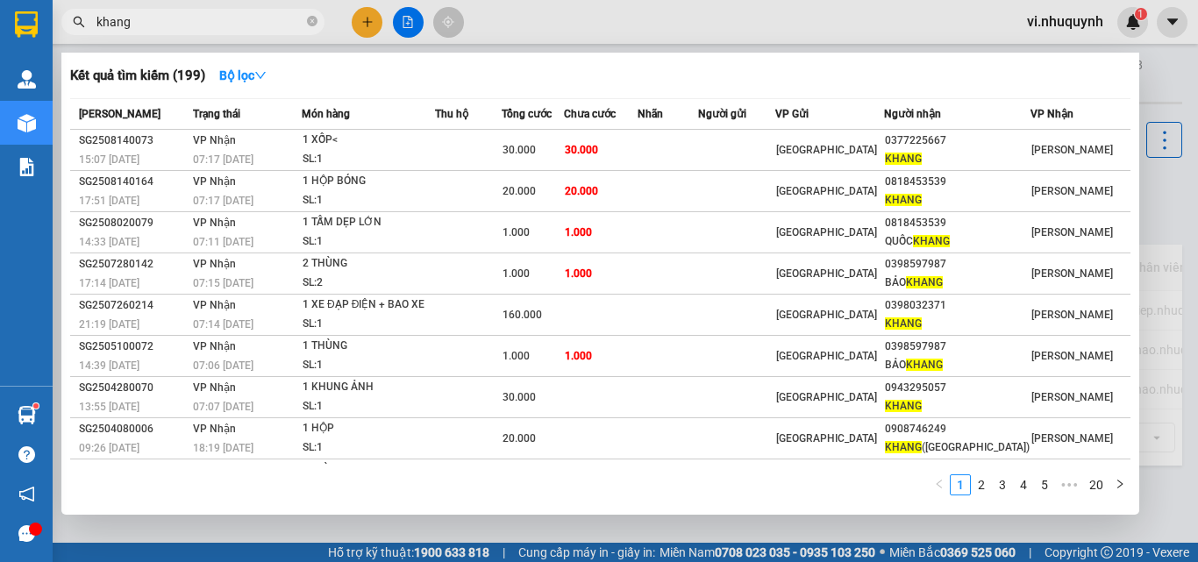
click at [175, 24] on input "khang" at bounding box center [199, 21] width 207 height 19
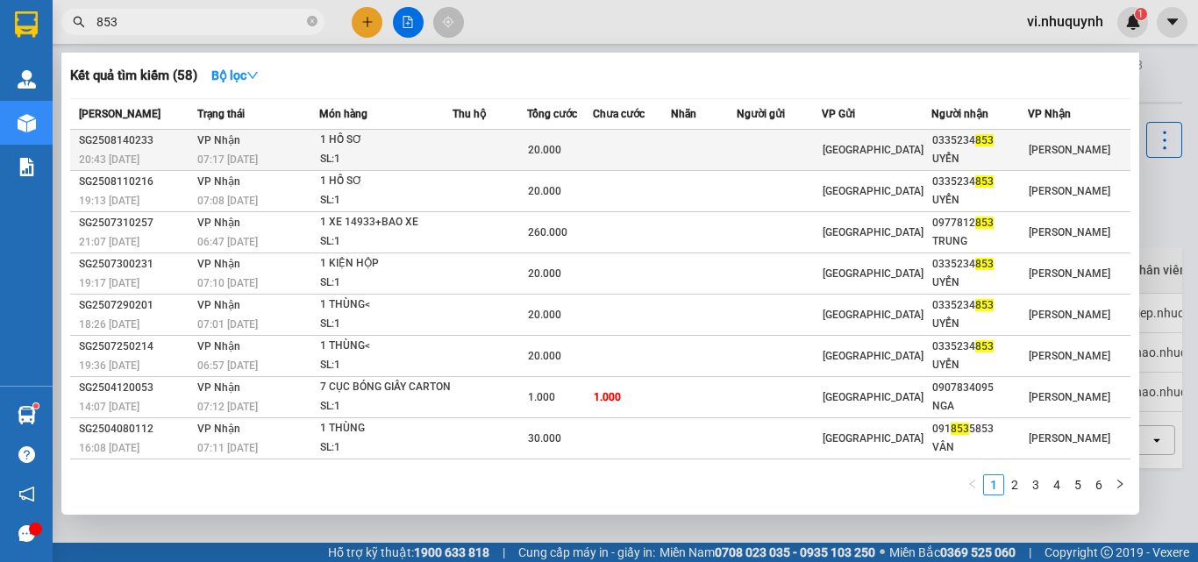
type input "853"
click at [985, 145] on span "853" at bounding box center [984, 140] width 18 height 12
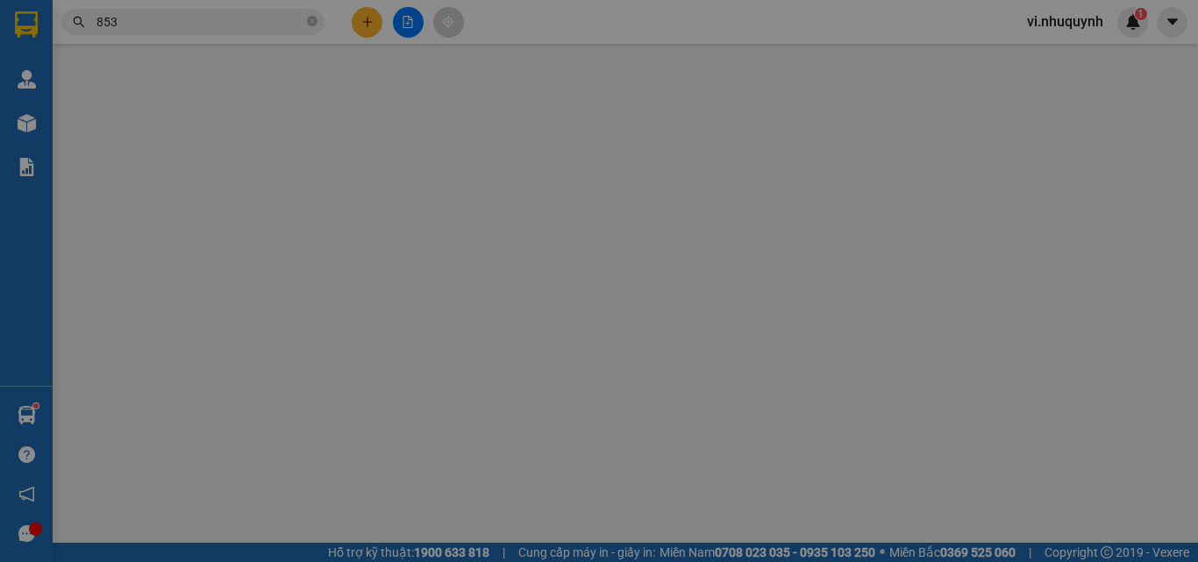
type input "0335234853"
type input "UYỂN"
type input "20.000"
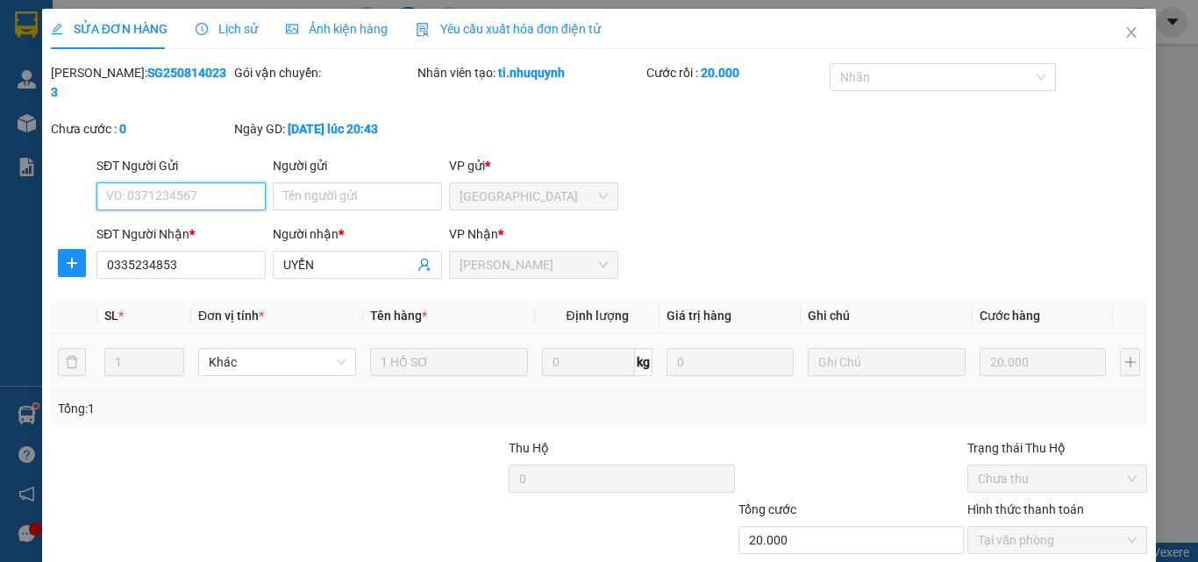
scroll to position [90, 0]
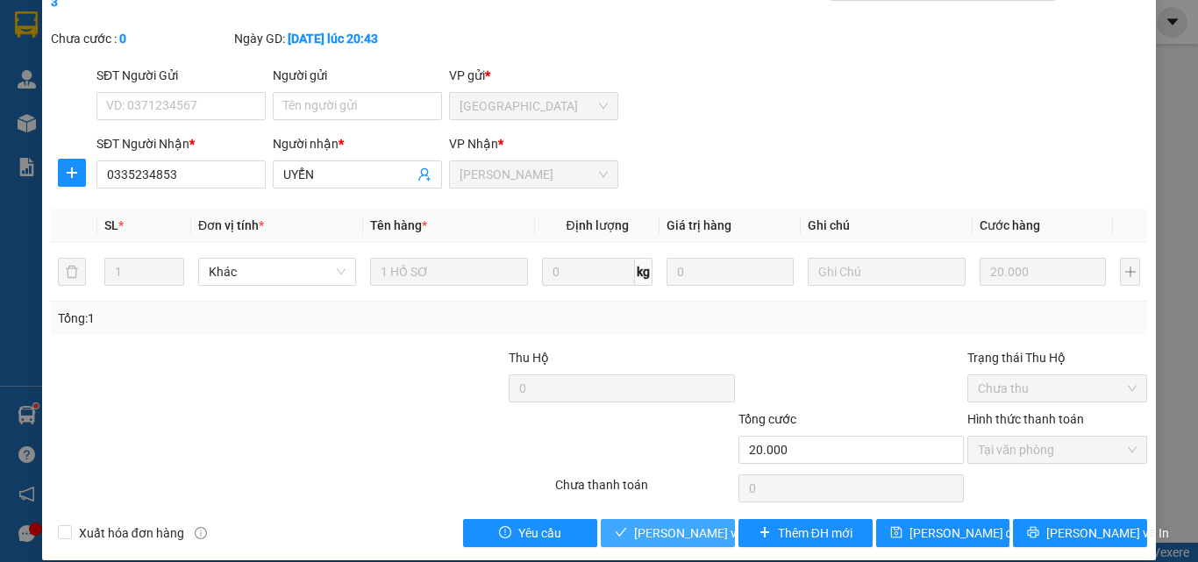
click at [647, 524] on span "[PERSON_NAME] và [PERSON_NAME] hàng" at bounding box center [752, 533] width 237 height 19
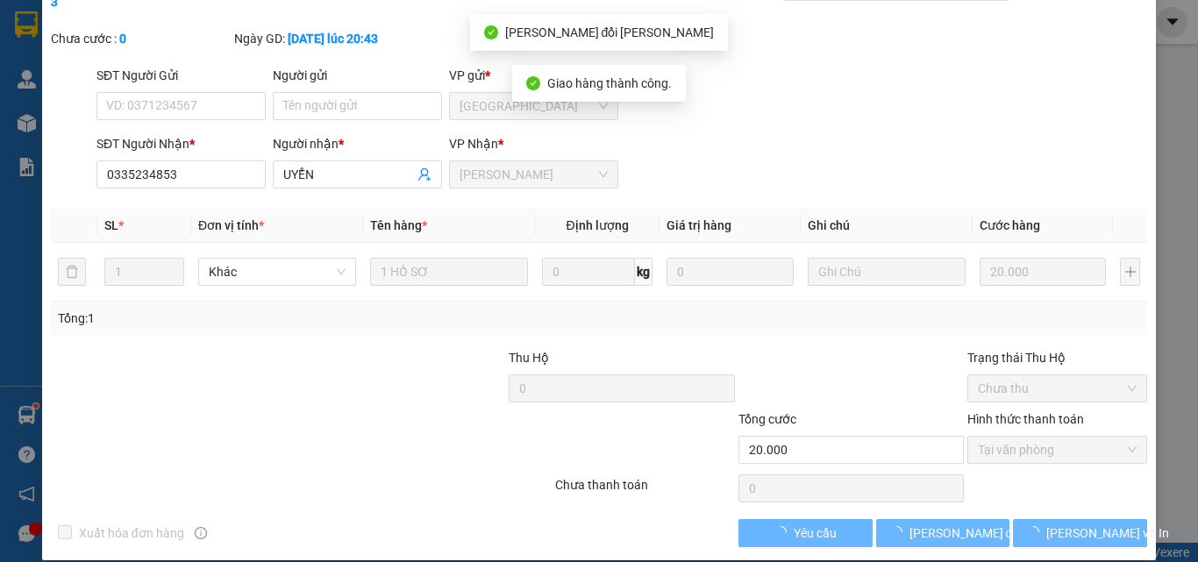
scroll to position [0, 0]
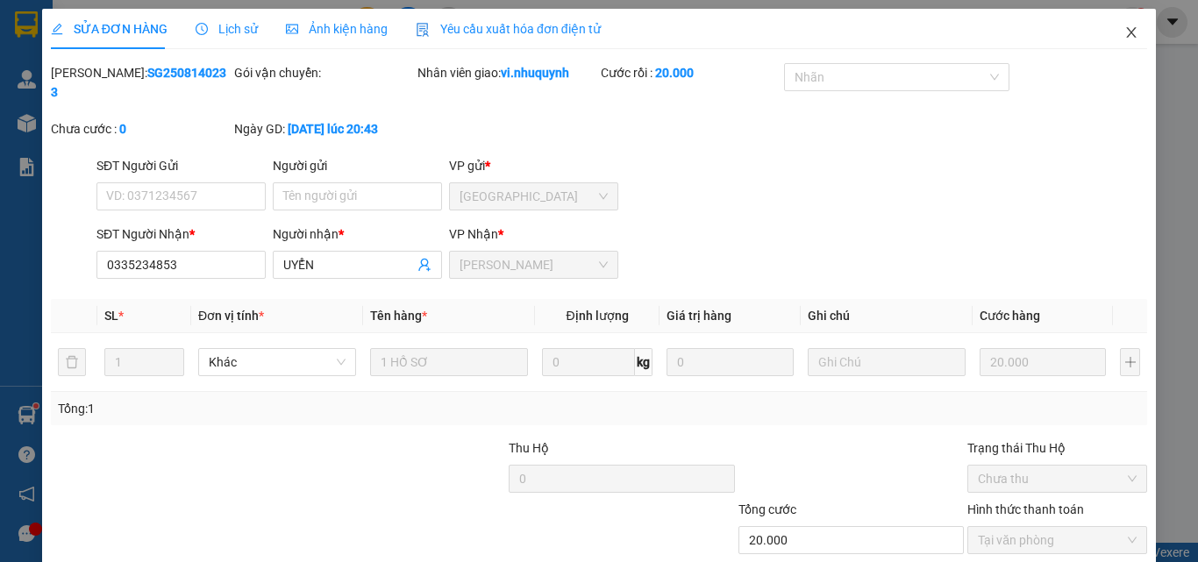
click at [1124, 34] on icon "close" at bounding box center [1131, 32] width 14 height 14
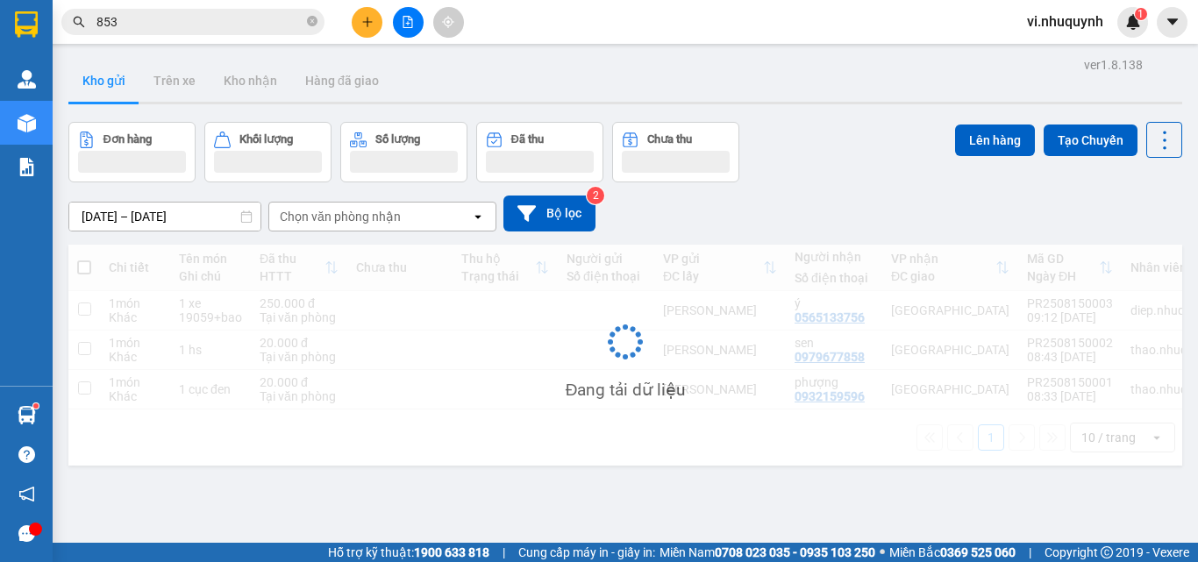
click at [188, 27] on input "853" at bounding box center [199, 21] width 207 height 19
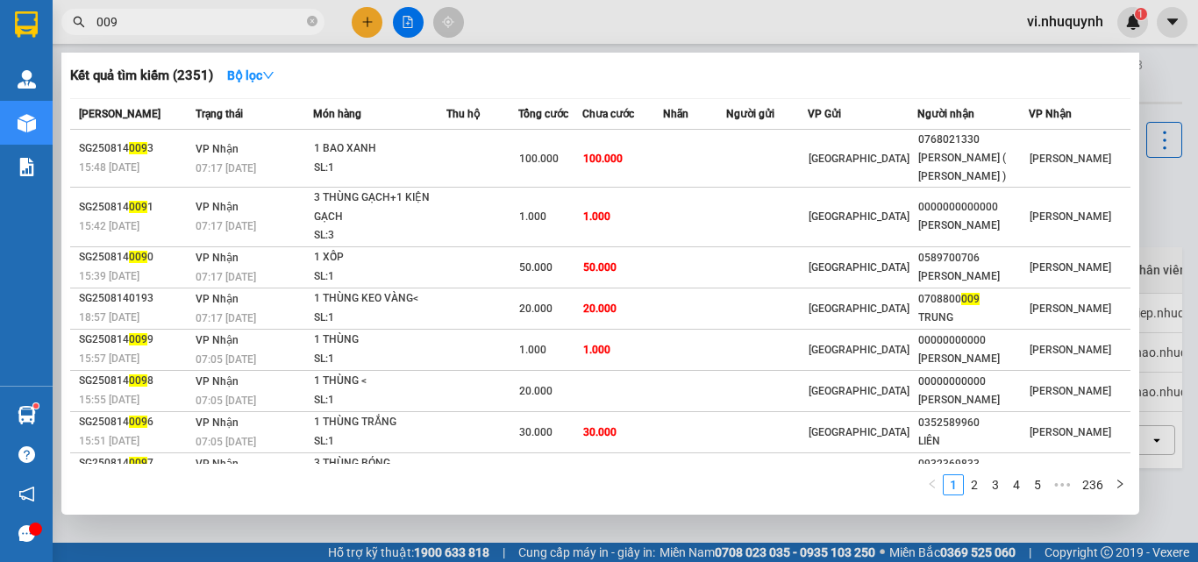
click at [129, 17] on input "009" at bounding box center [199, 21] width 207 height 19
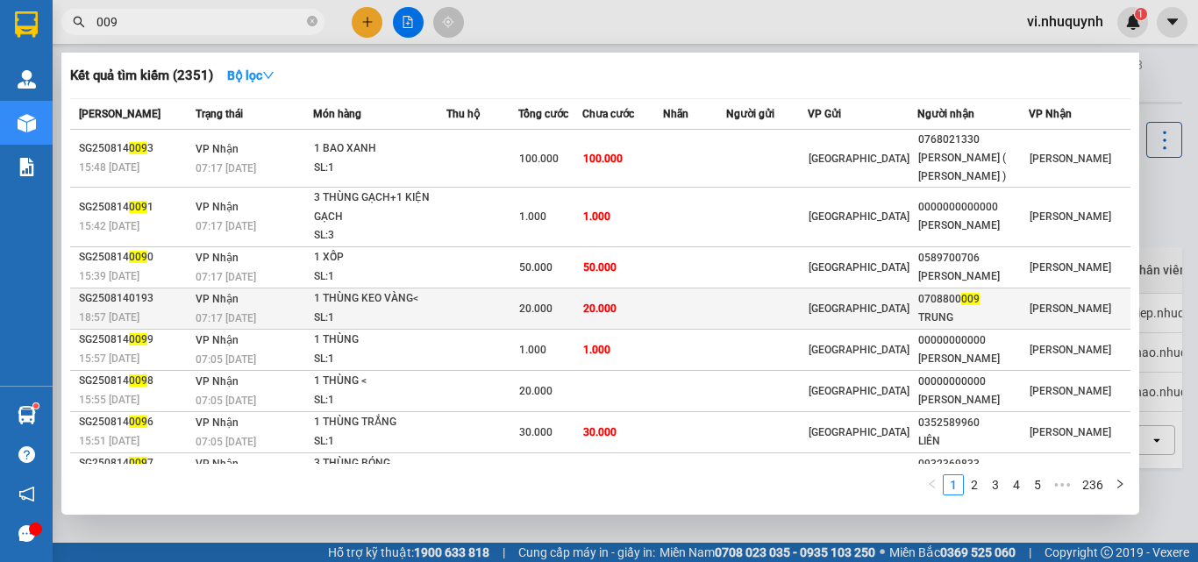
type input "009"
click at [969, 311] on div "TRUNG" at bounding box center [973, 318] width 110 height 18
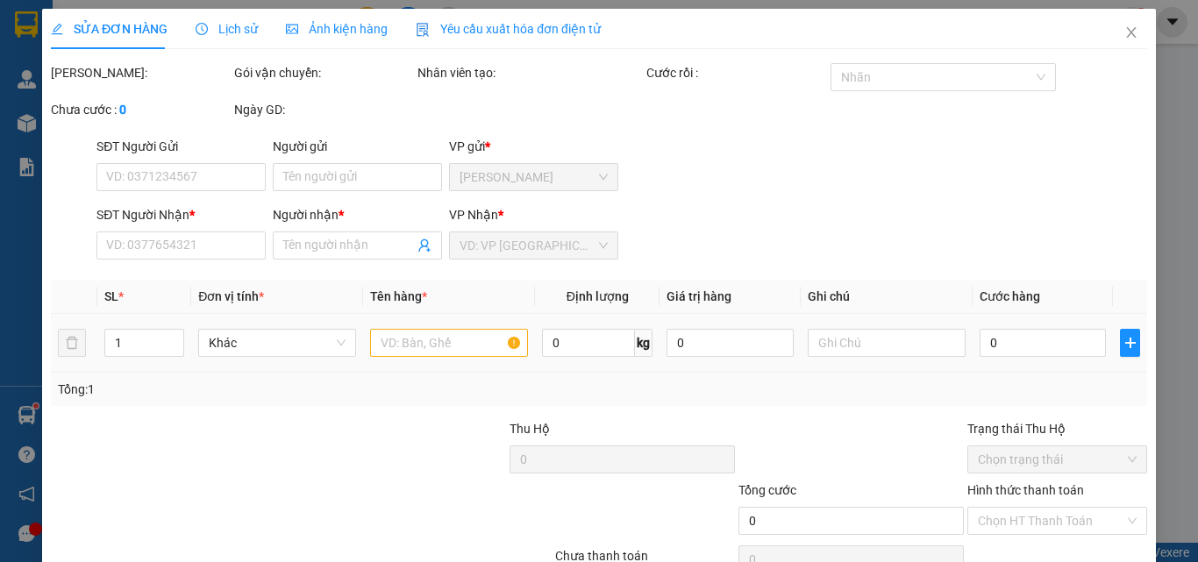
type input "0708800009"
type input "TRUNG"
type input "20.000"
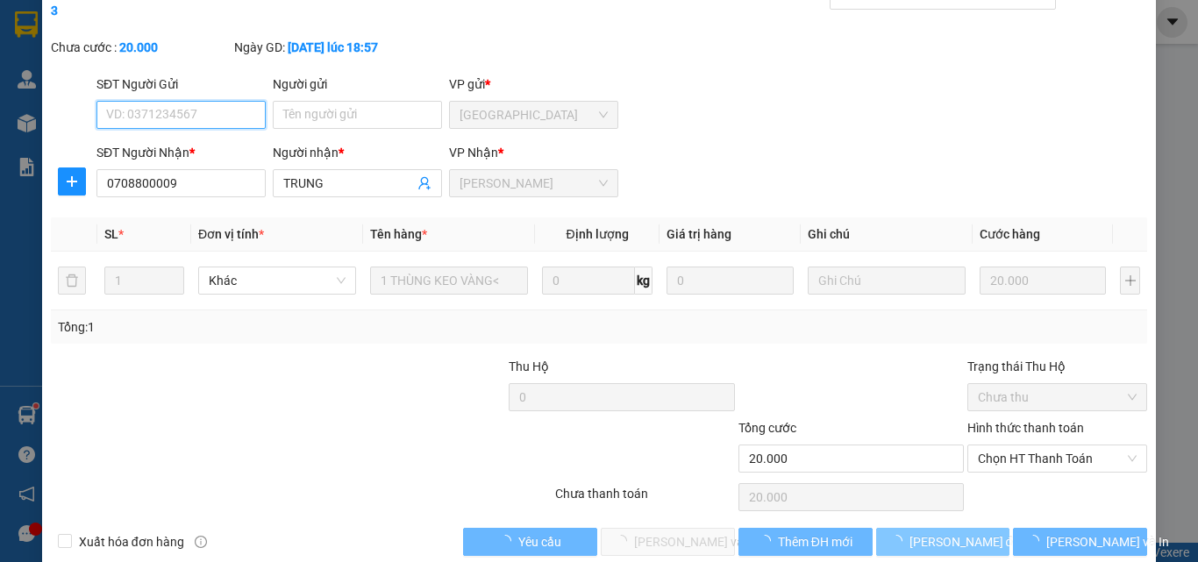
scroll to position [90, 0]
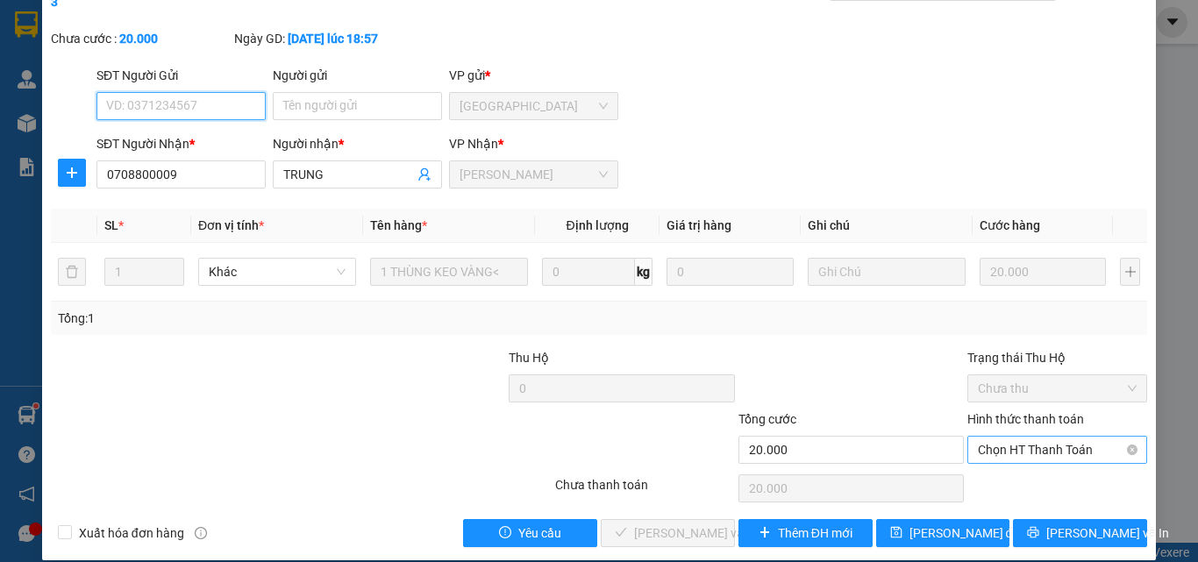
click at [983, 437] on span "Chọn HT Thanh Toán" at bounding box center [1057, 450] width 159 height 26
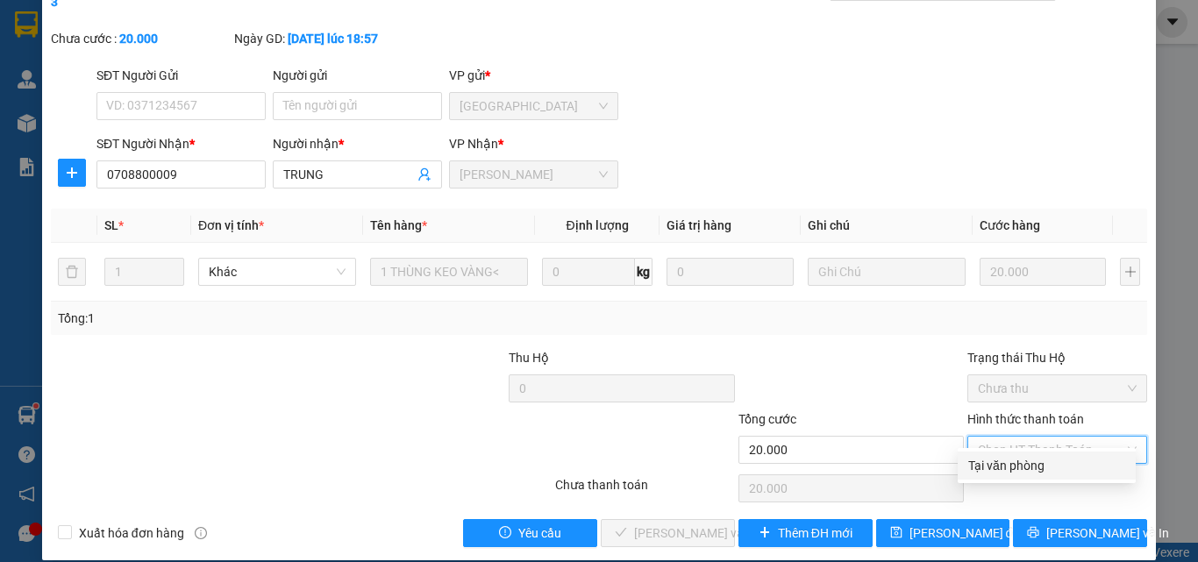
drag, startPoint x: 990, startPoint y: 465, endPoint x: 743, endPoint y: 538, distance: 257.8
click at [990, 467] on div "Tại văn phòng" at bounding box center [1046, 465] width 157 height 19
type input "0"
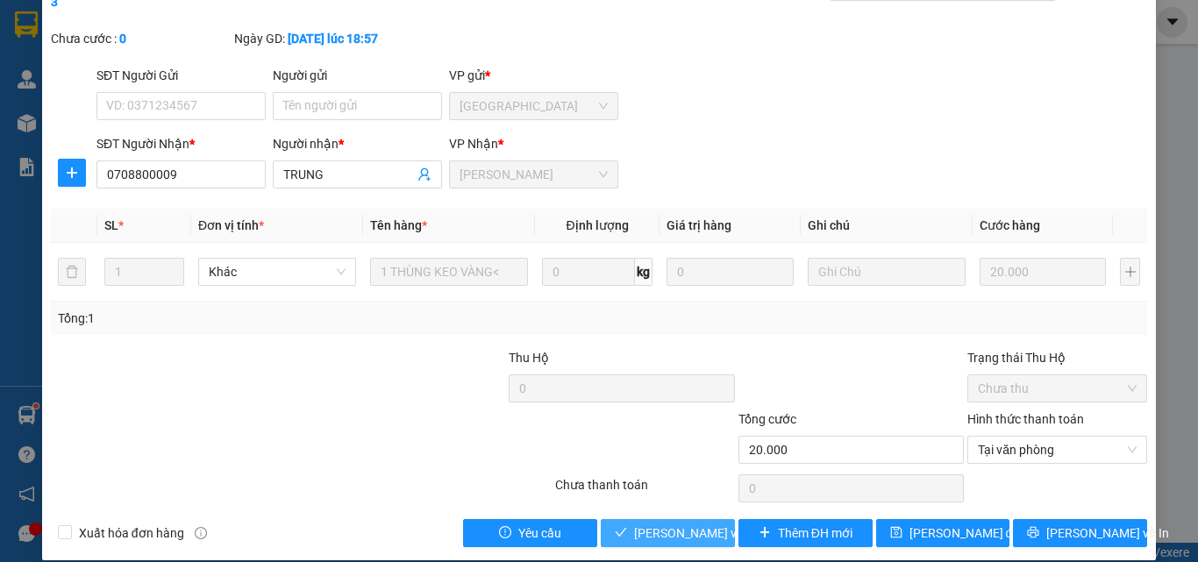
click at [684, 524] on span "[PERSON_NAME] và [PERSON_NAME] hàng" at bounding box center [752, 533] width 237 height 19
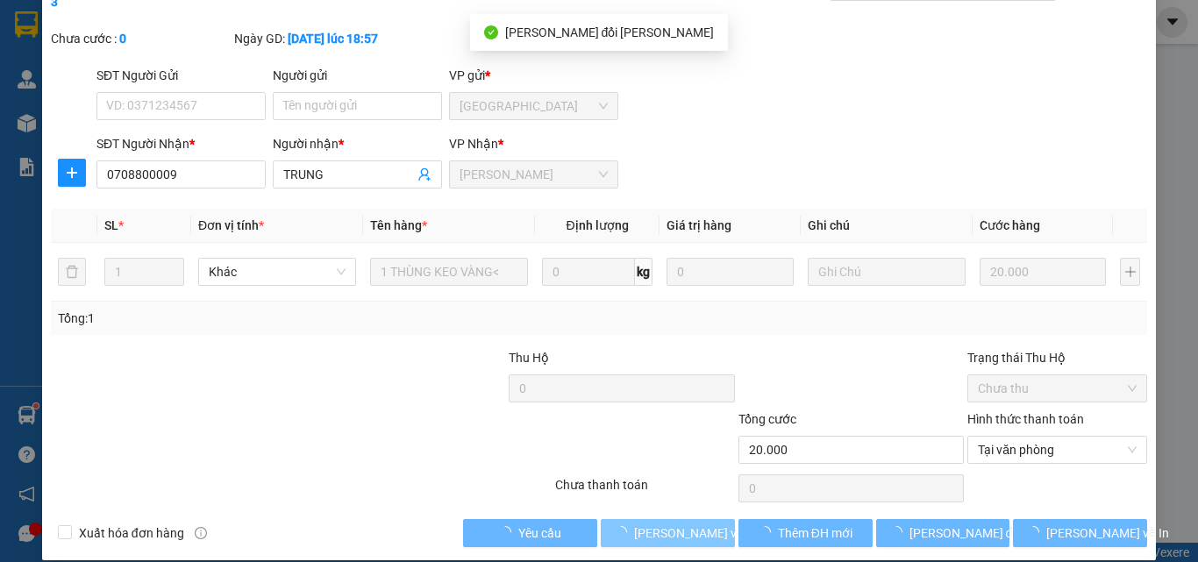
scroll to position [0, 0]
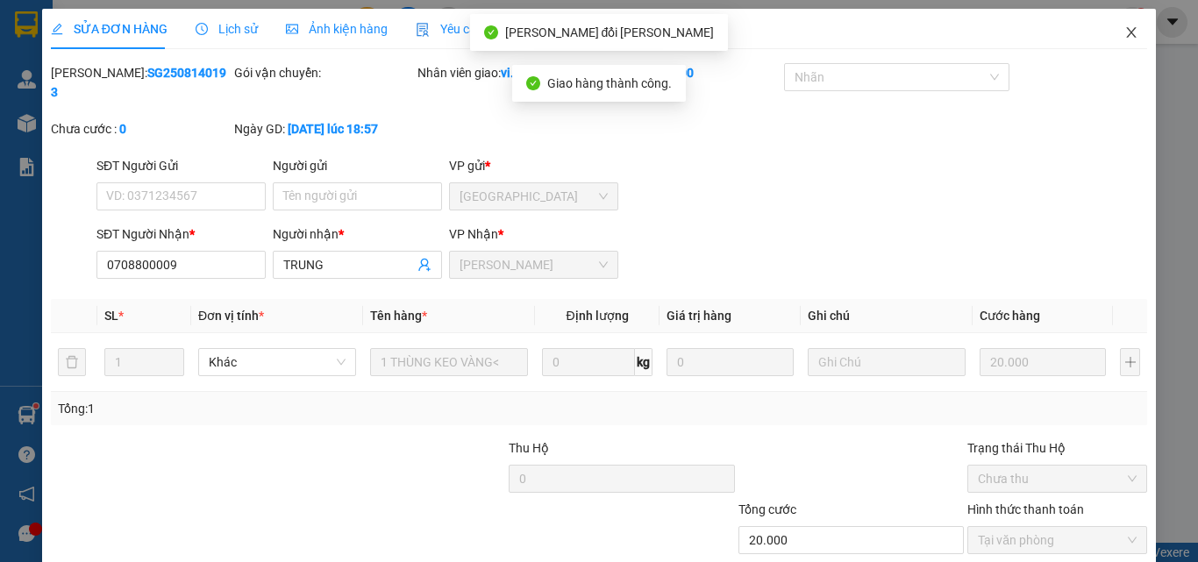
click at [1124, 29] on icon "close" at bounding box center [1131, 32] width 14 height 14
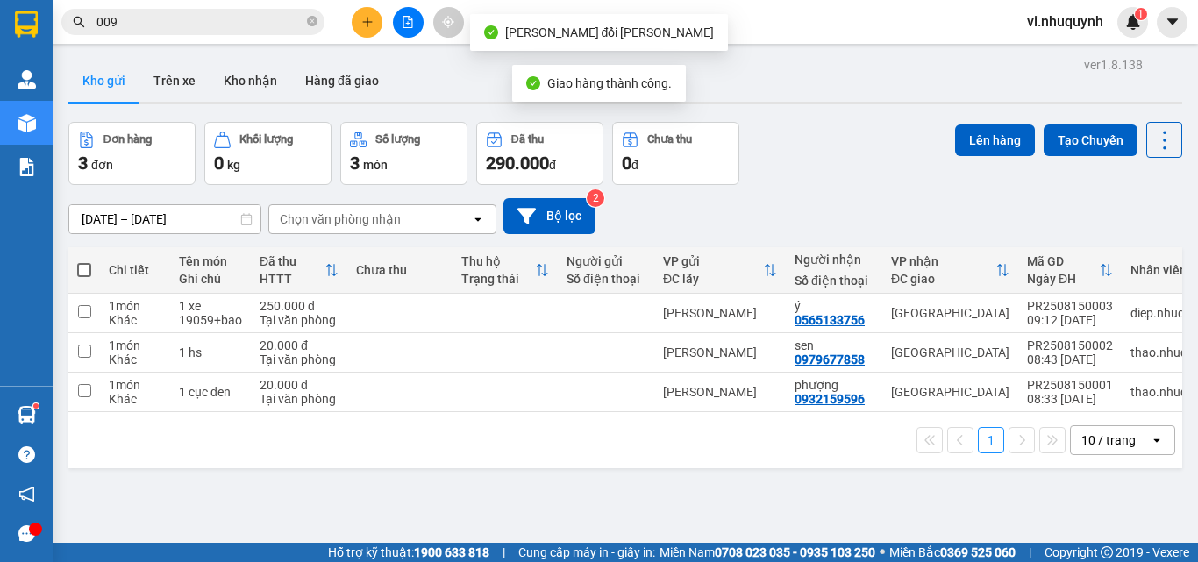
click at [174, 25] on input "009" at bounding box center [199, 21] width 207 height 19
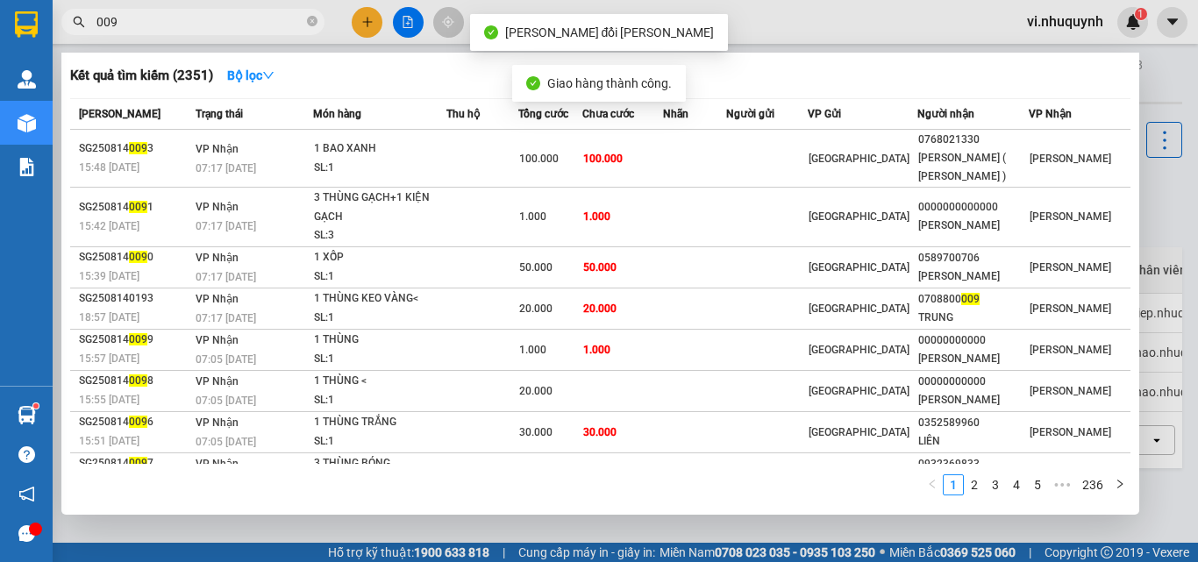
click at [174, 25] on input "009" at bounding box center [199, 21] width 207 height 19
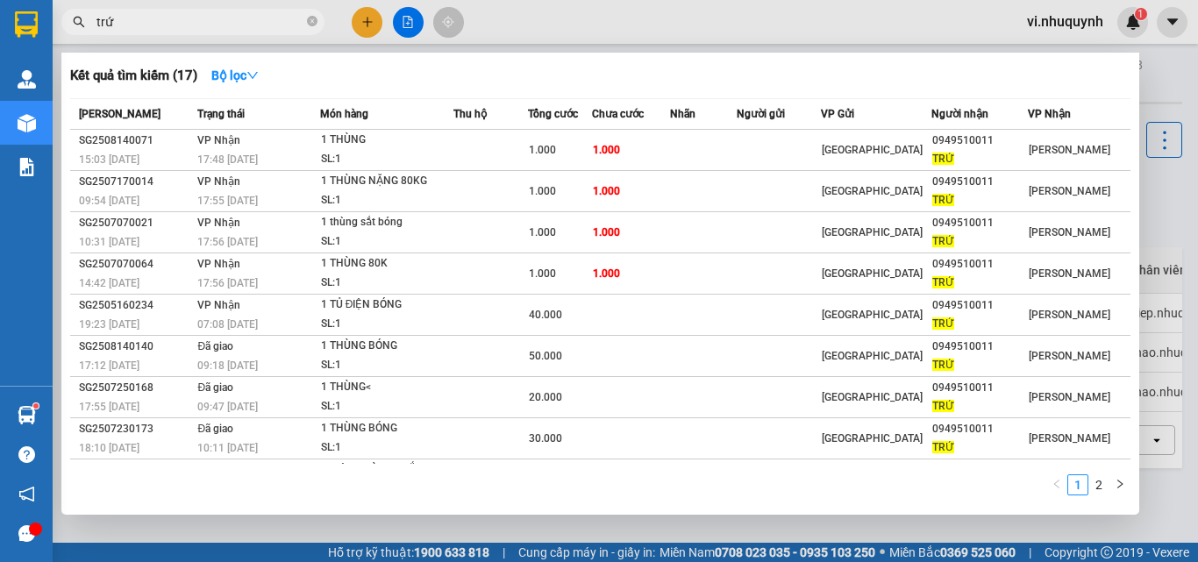
click at [163, 24] on input "trứ" at bounding box center [199, 21] width 207 height 19
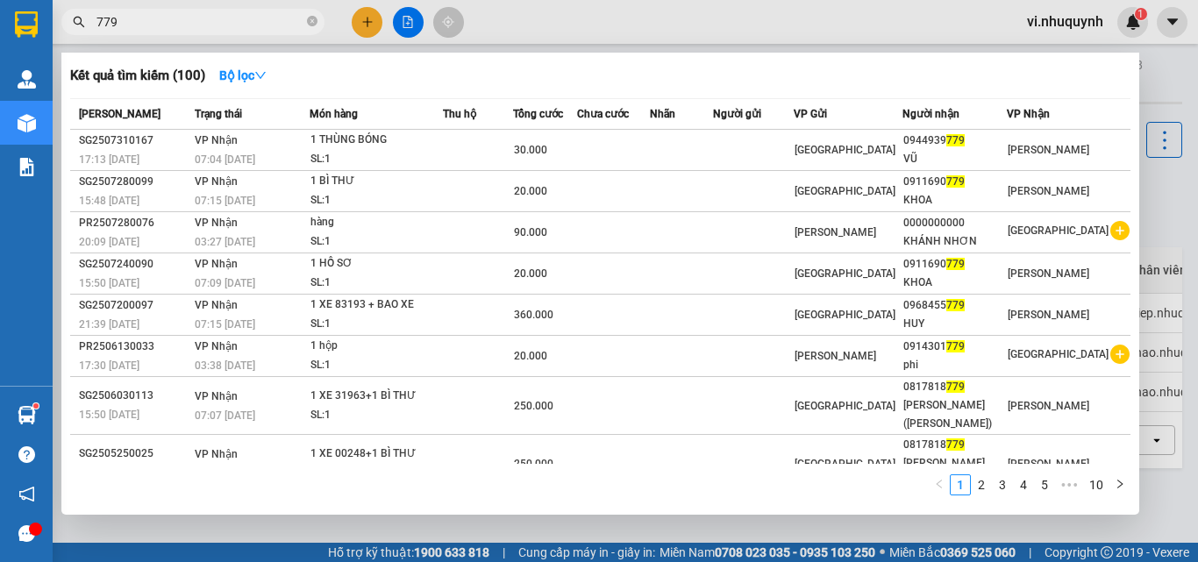
click at [163, 24] on input "779" at bounding box center [199, 21] width 207 height 19
click at [148, 19] on input "779" at bounding box center [199, 21] width 207 height 19
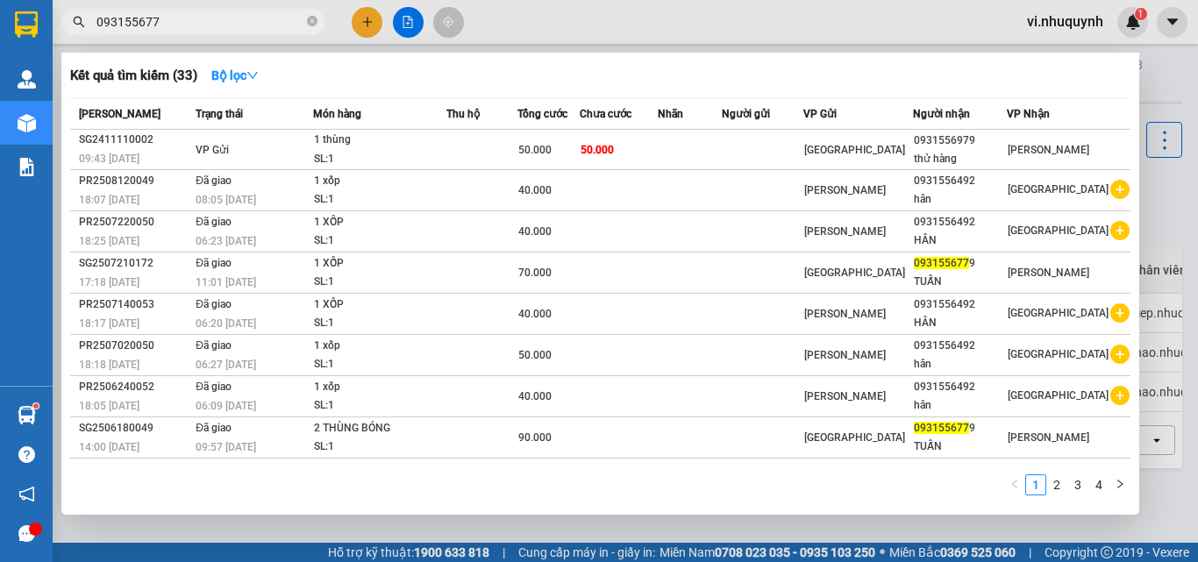
type input "0931556779"
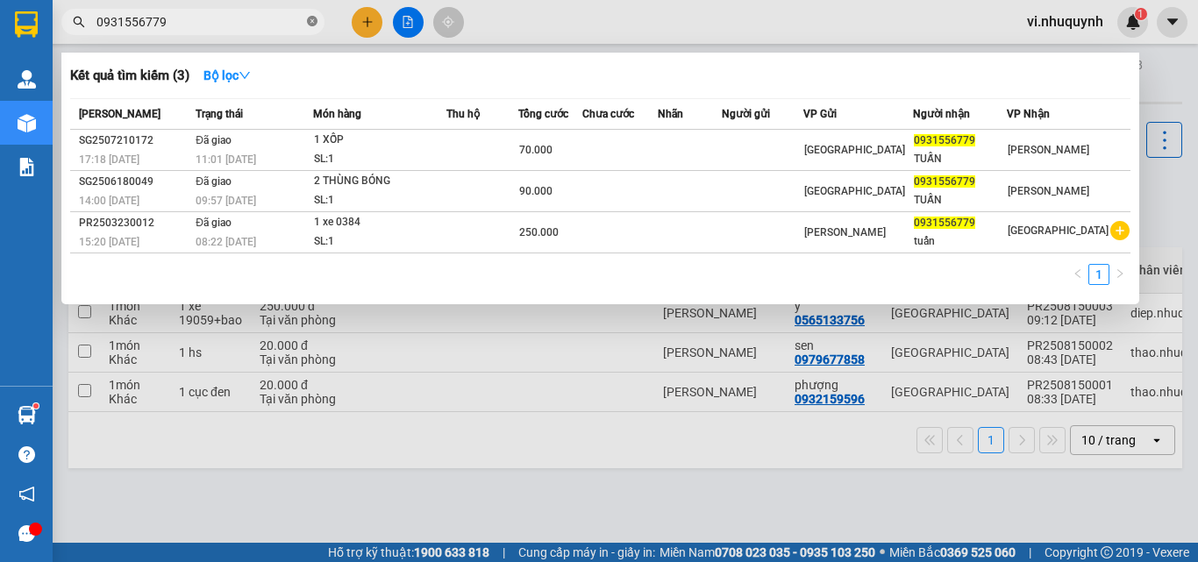
click at [311, 23] on icon "close-circle" at bounding box center [312, 21] width 11 height 11
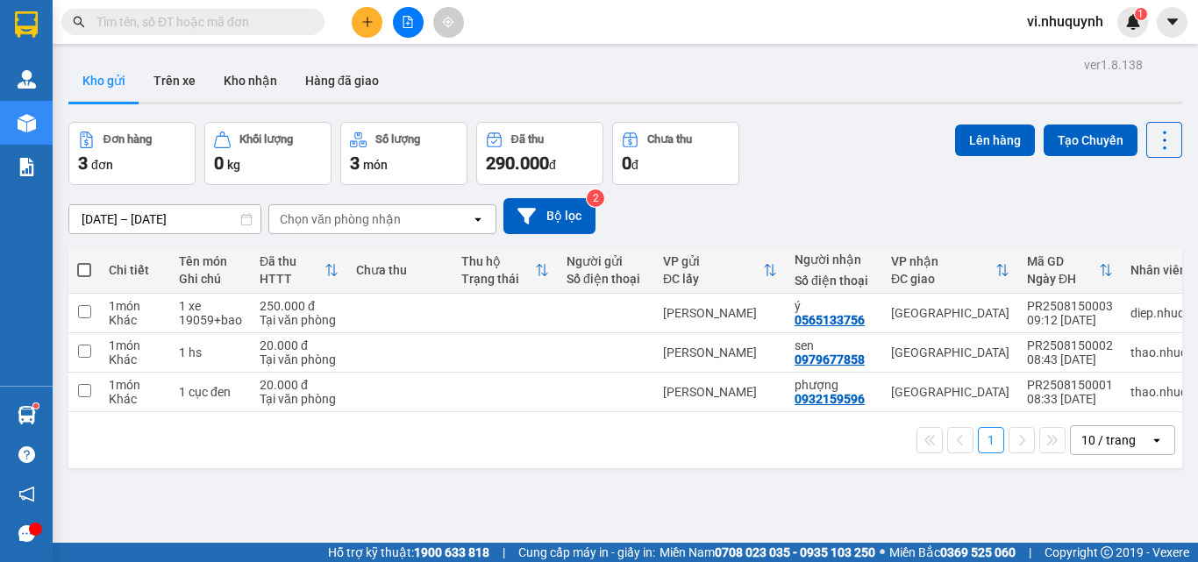
click at [272, 23] on input "text" at bounding box center [199, 21] width 207 height 19
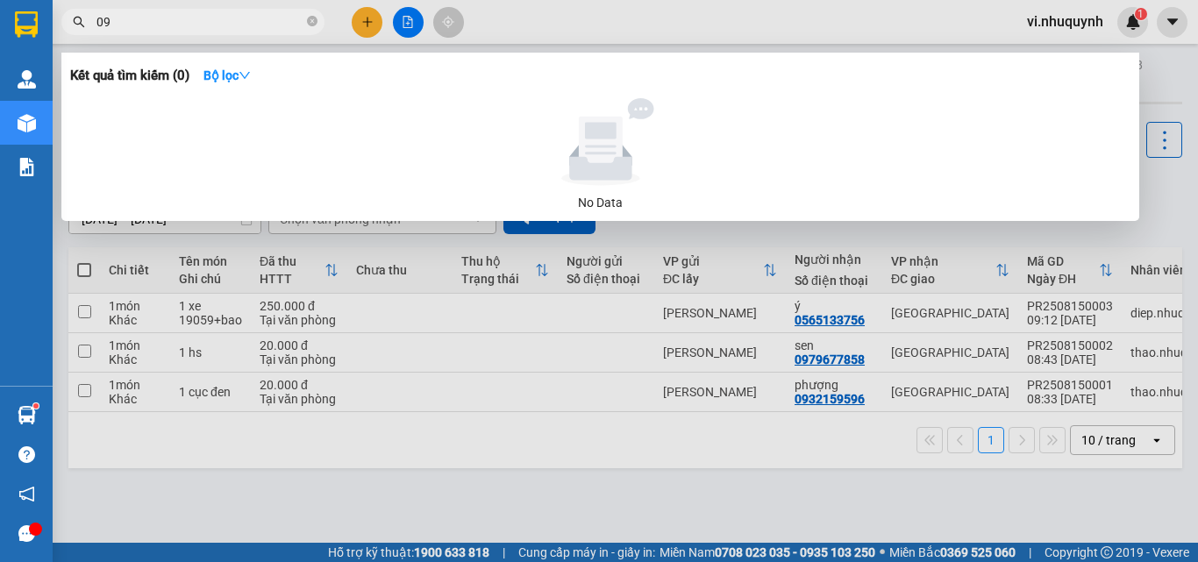
type input "0"
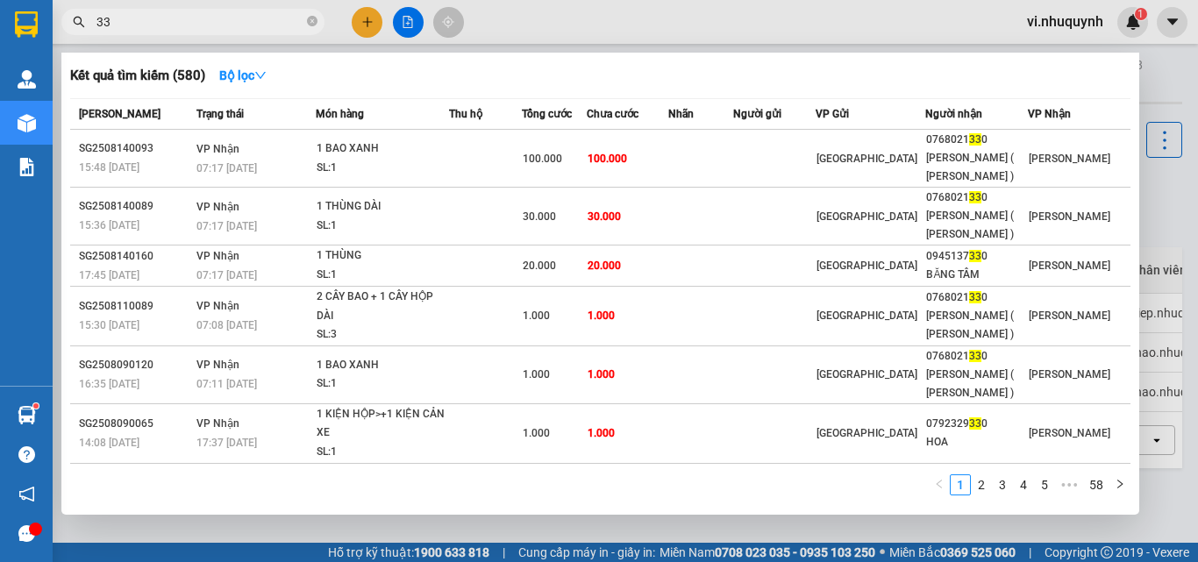
type input "3"
type input "tuấn"
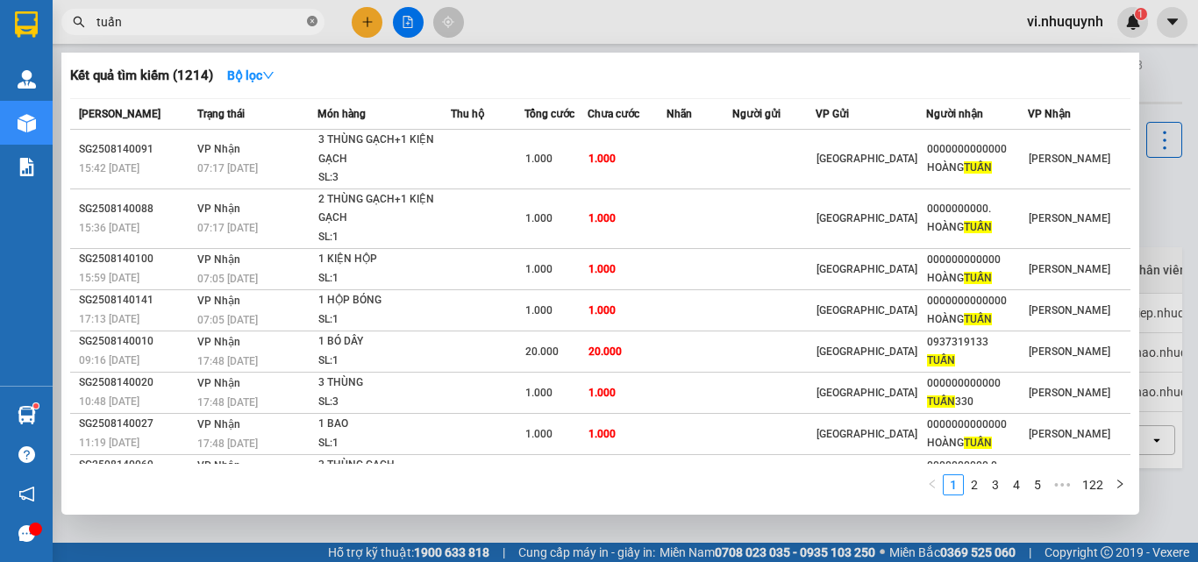
click at [314, 23] on icon "close-circle" at bounding box center [312, 21] width 11 height 11
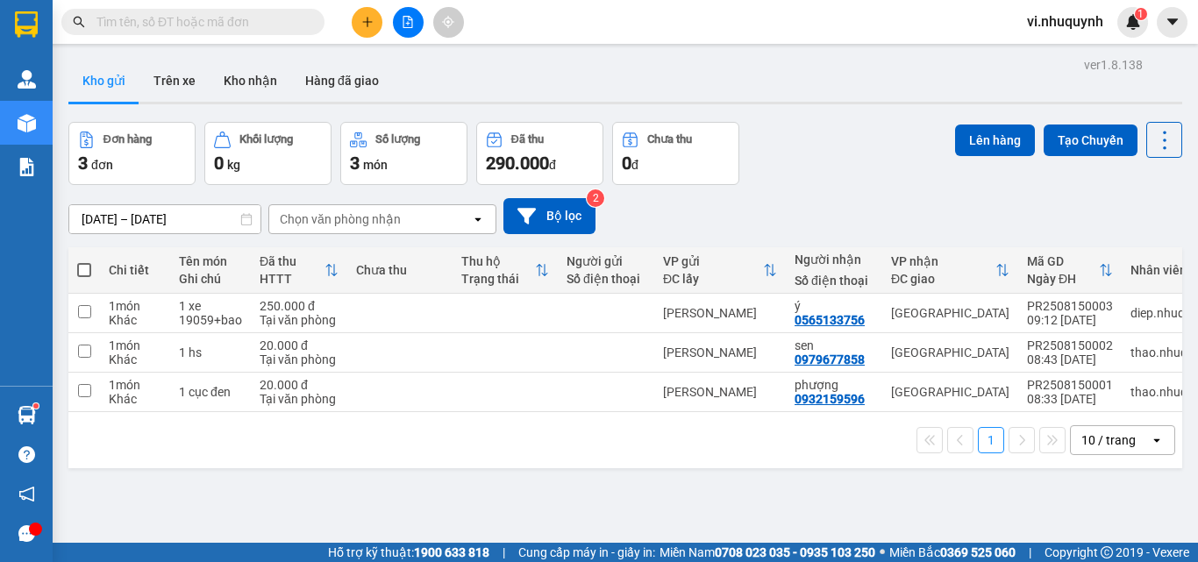
click at [213, 25] on input "text" at bounding box center [199, 21] width 207 height 19
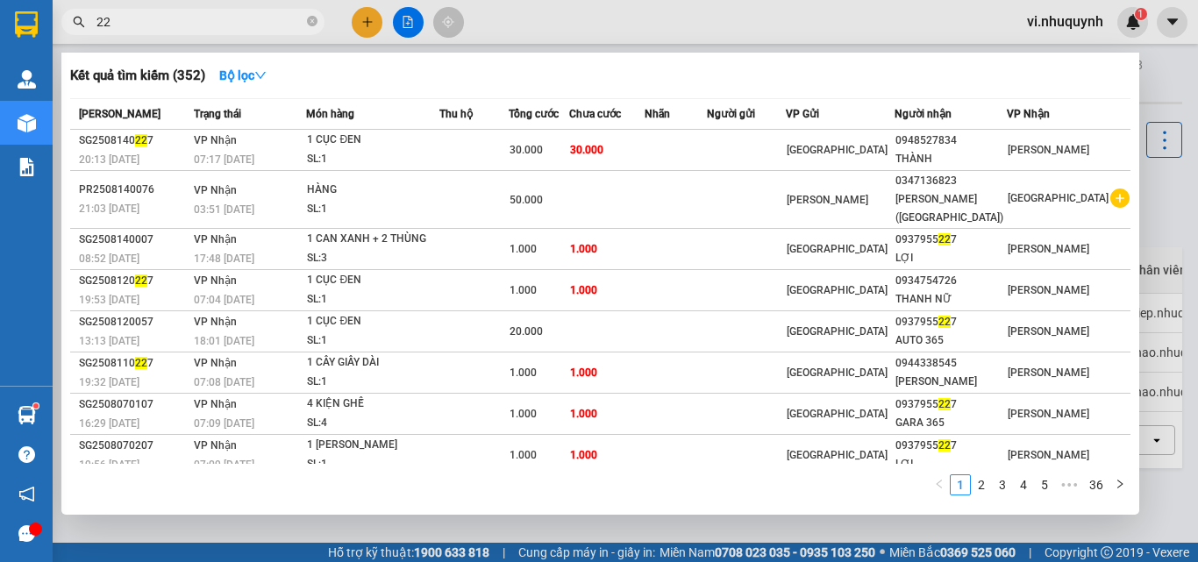
type input "2"
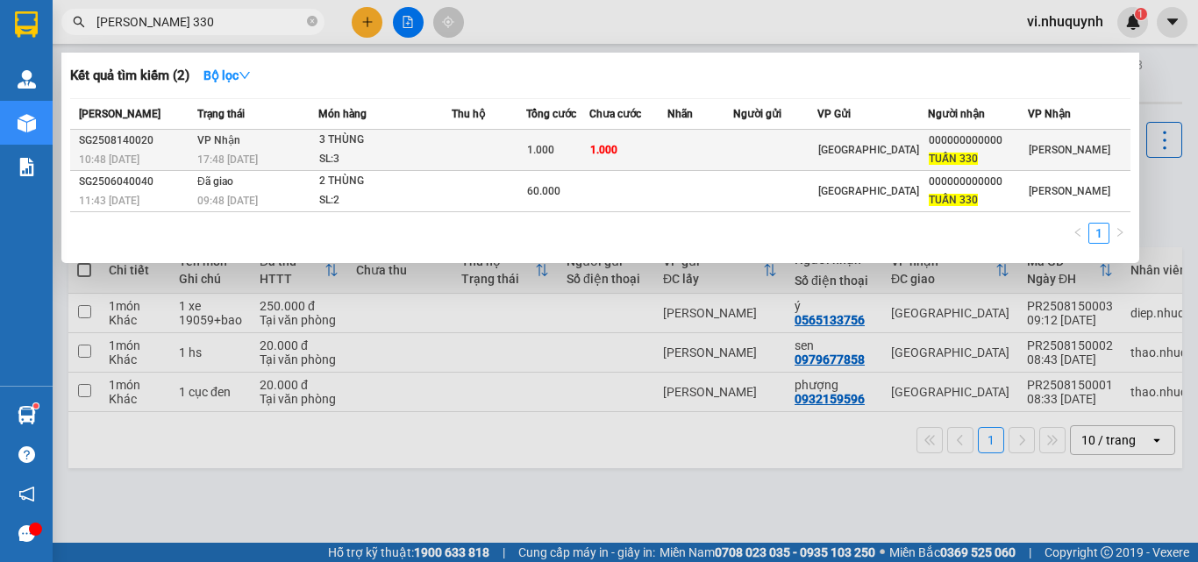
type input "[PERSON_NAME] 330"
click at [994, 155] on div "TUẤN 330" at bounding box center [978, 159] width 98 height 18
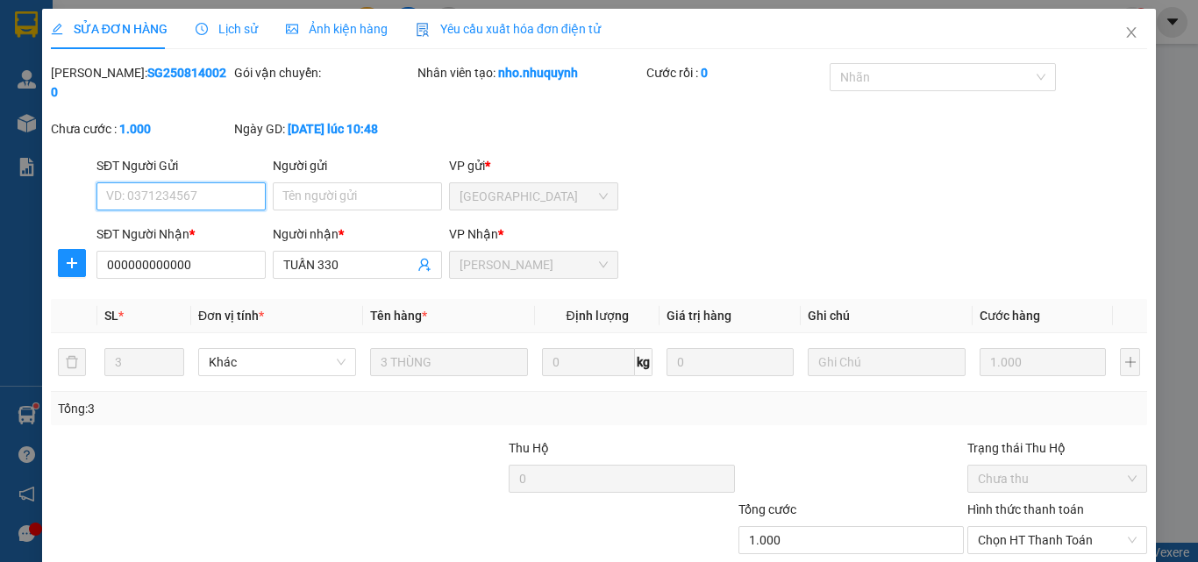
type input "000000000000"
type input "TUẤN 330"
type input "1.000"
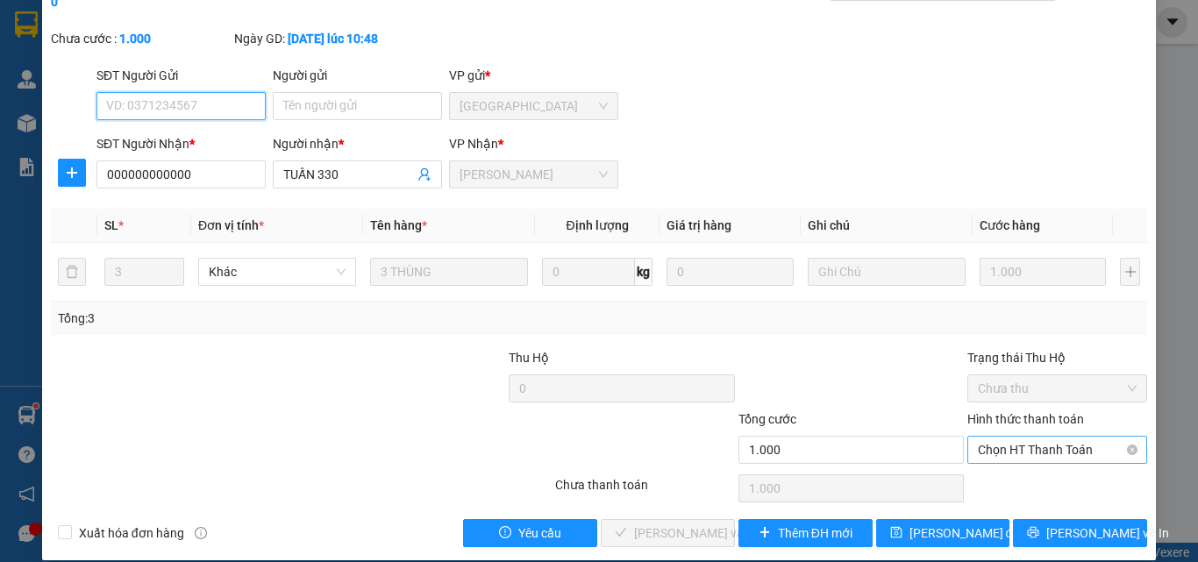
click at [995, 437] on span "Chọn HT Thanh Toán" at bounding box center [1057, 450] width 159 height 26
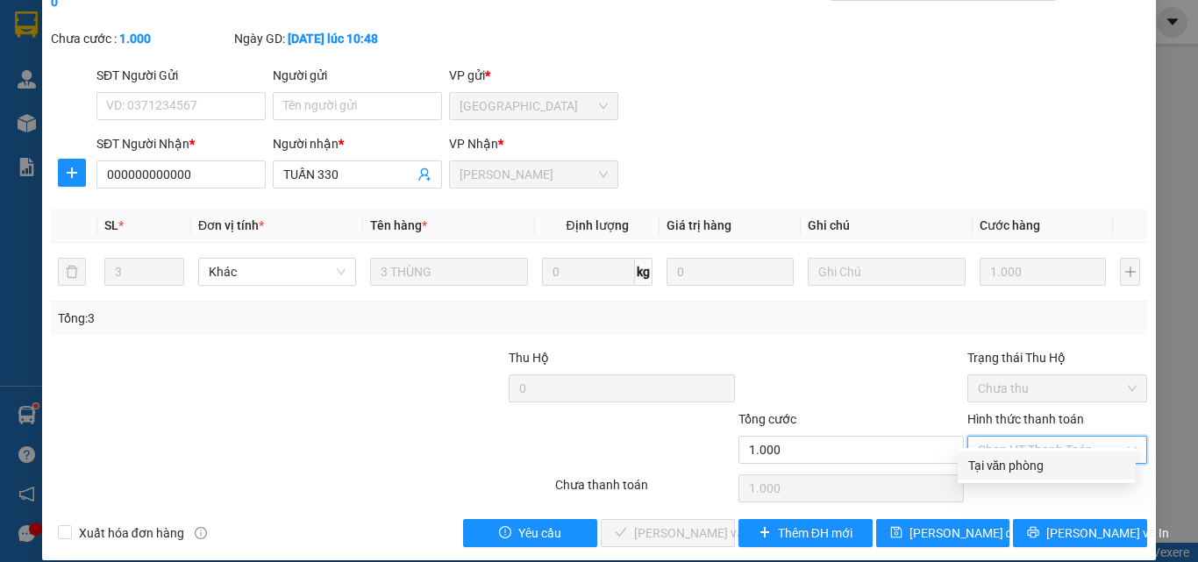
click at [995, 462] on div "Tại văn phòng" at bounding box center [1046, 465] width 157 height 19
type input "0"
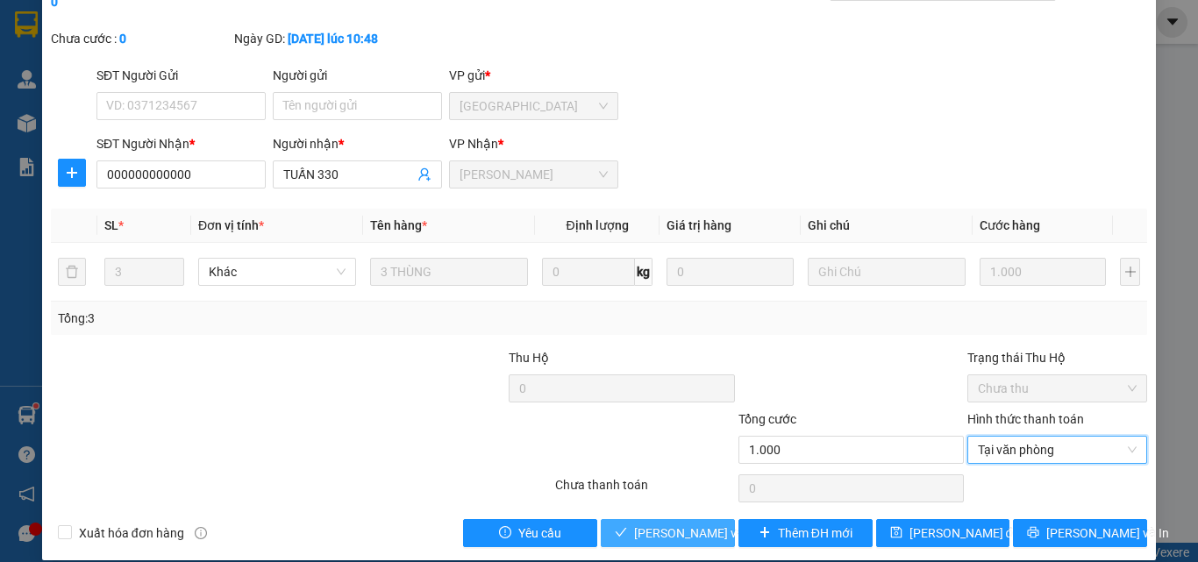
click at [675, 524] on span "[PERSON_NAME] và [PERSON_NAME] hàng" at bounding box center [752, 533] width 237 height 19
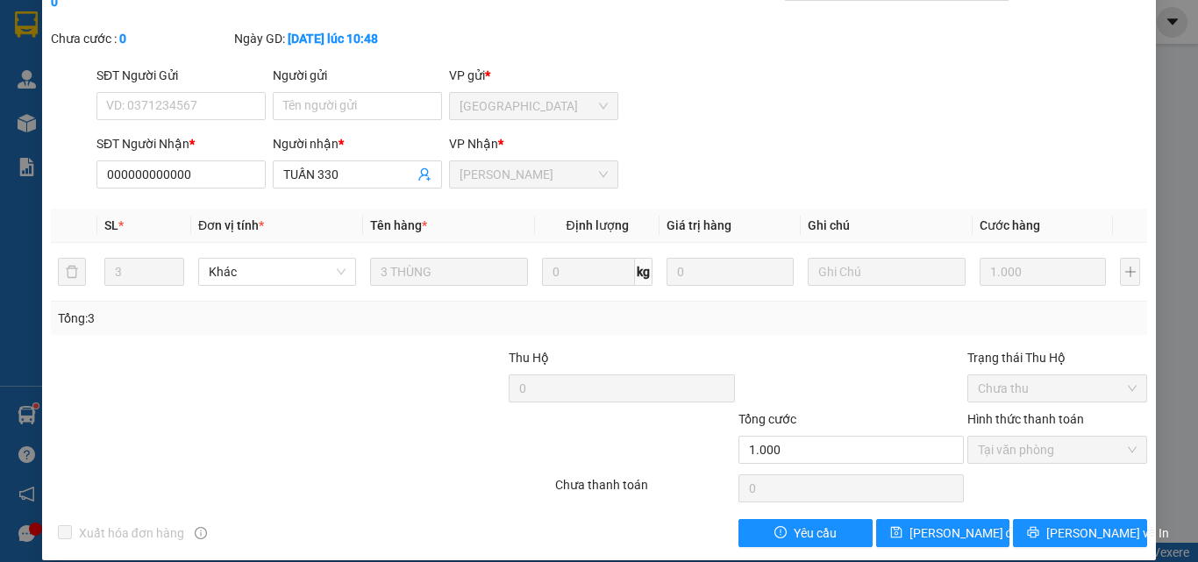
scroll to position [0, 0]
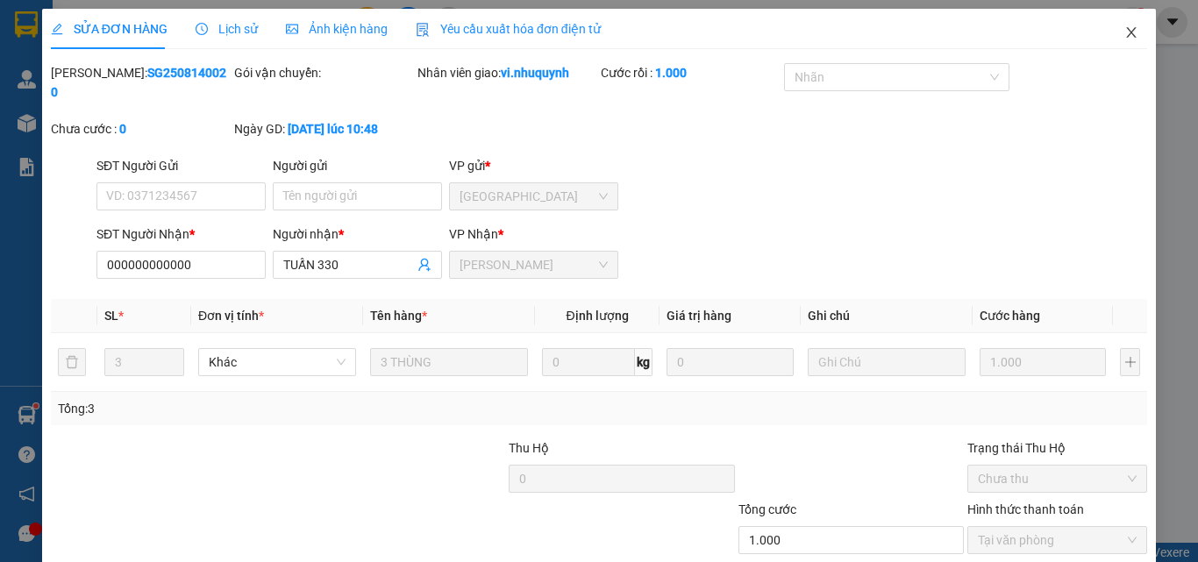
click at [1124, 32] on icon "close" at bounding box center [1131, 32] width 14 height 14
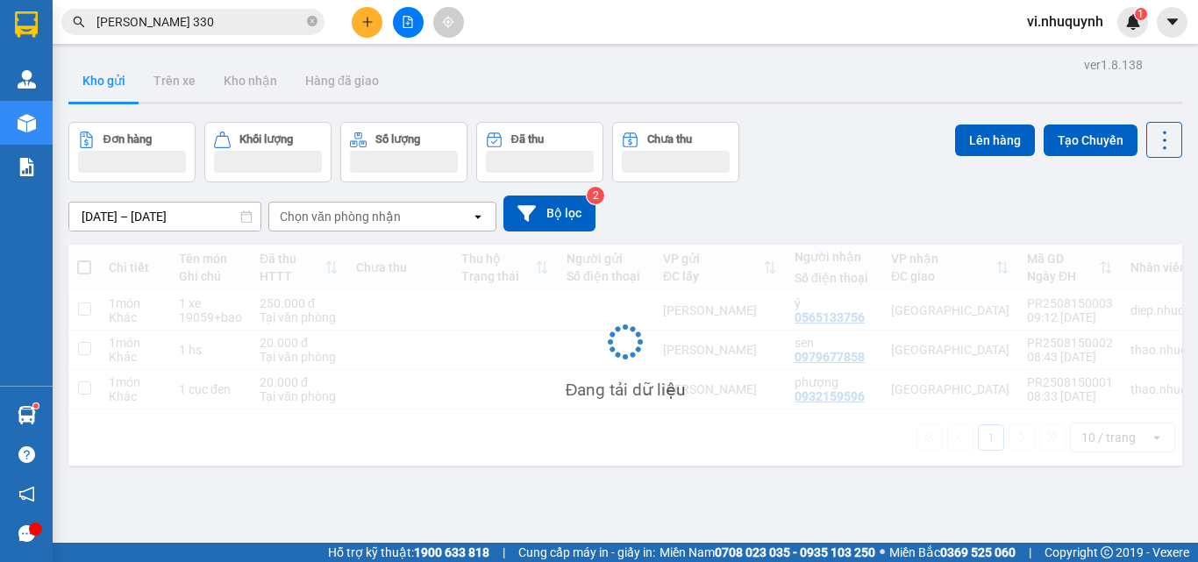
click at [187, 18] on input "[PERSON_NAME] 330" at bounding box center [199, 21] width 207 height 19
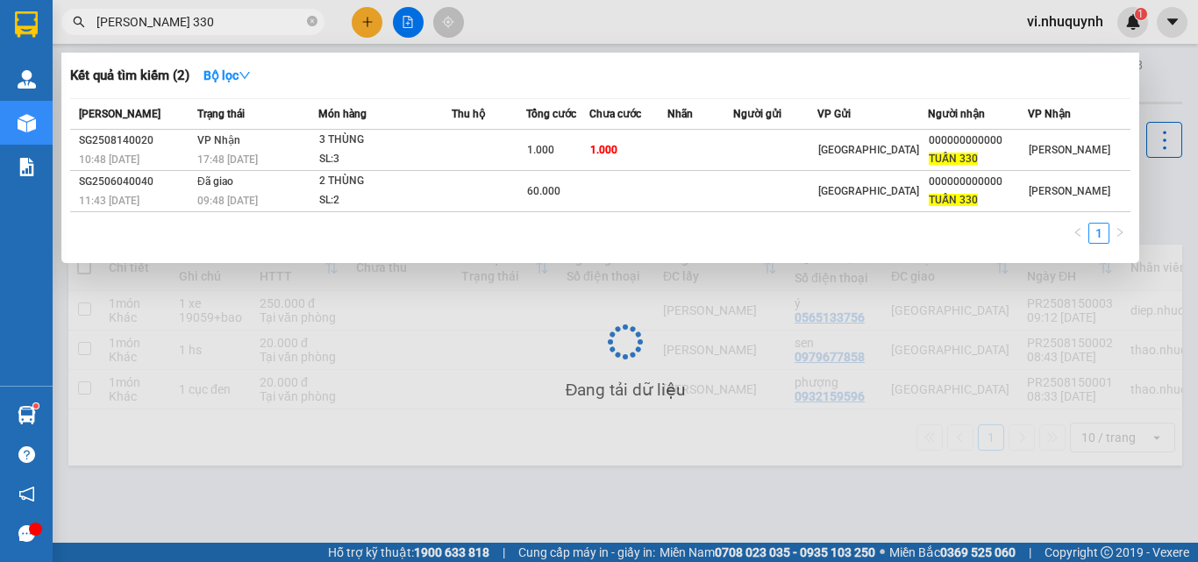
click at [187, 18] on input "[PERSON_NAME] 330" at bounding box center [199, 21] width 207 height 19
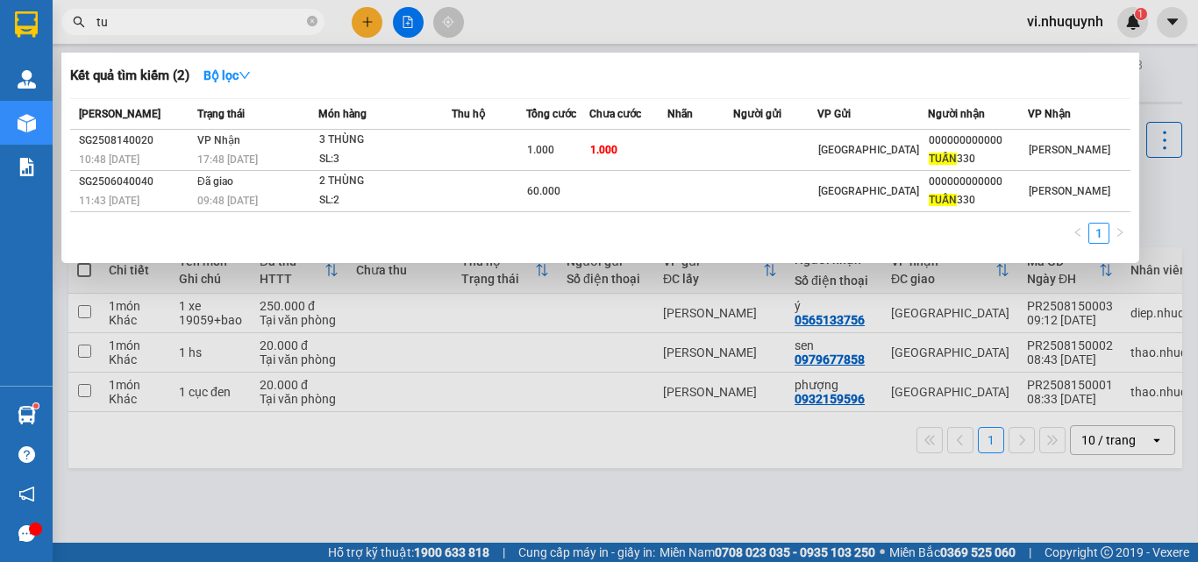
type input "t"
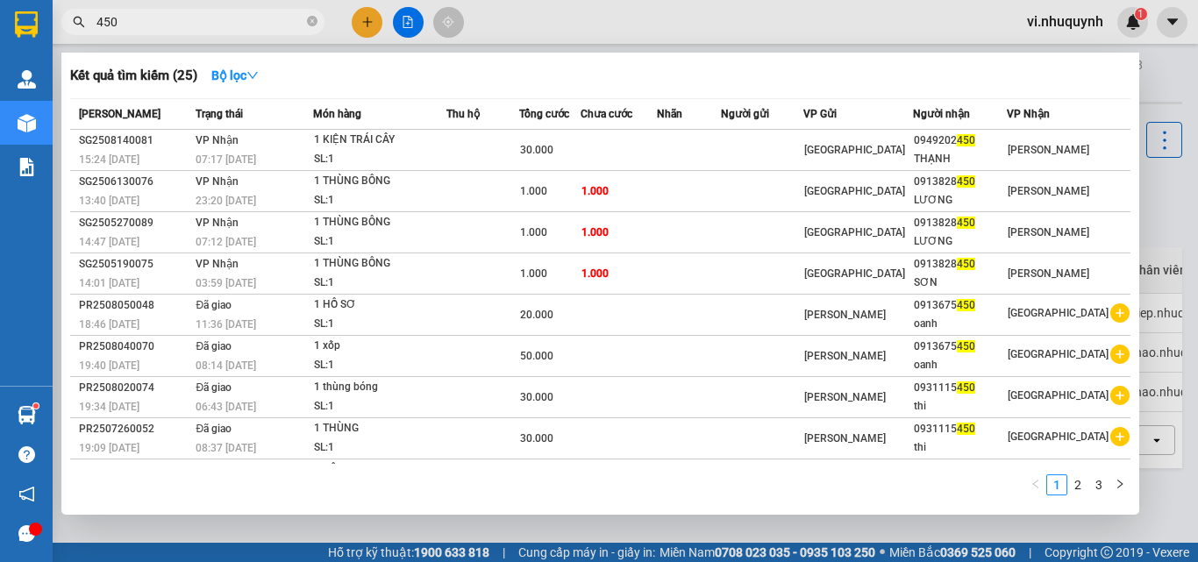
click at [187, 18] on input "450" at bounding box center [199, 21] width 207 height 19
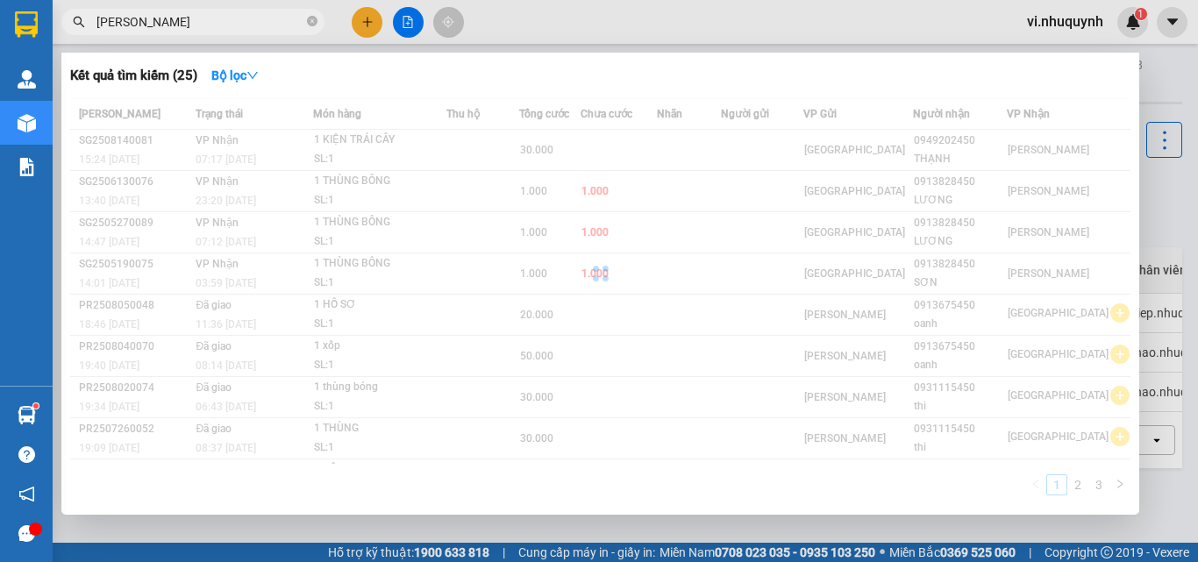
type input "phúc long"
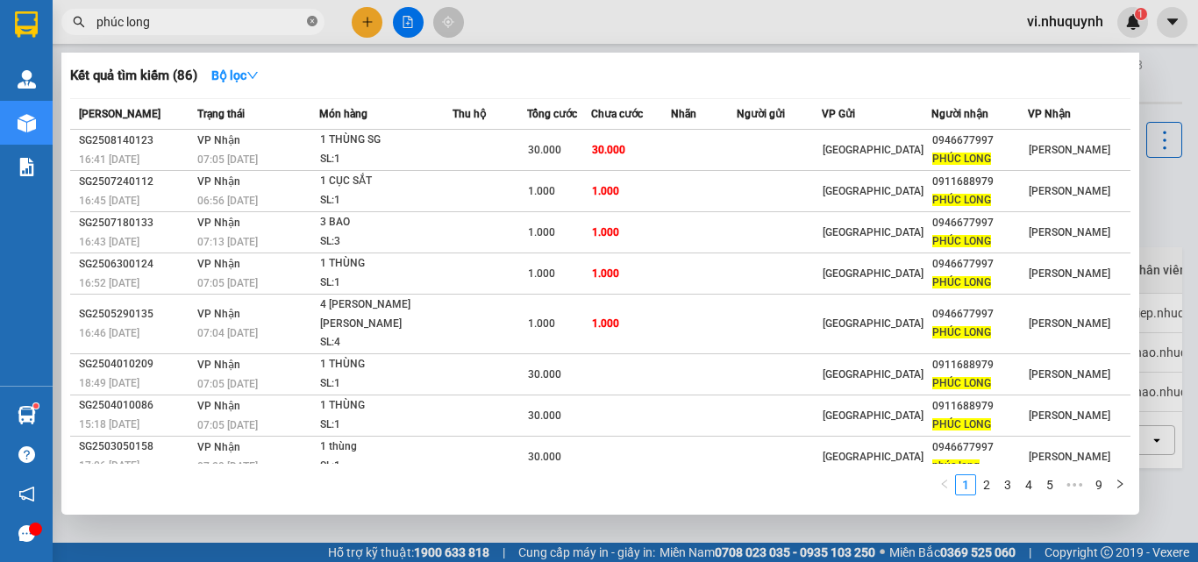
click at [311, 20] on icon "close-circle" at bounding box center [312, 21] width 11 height 11
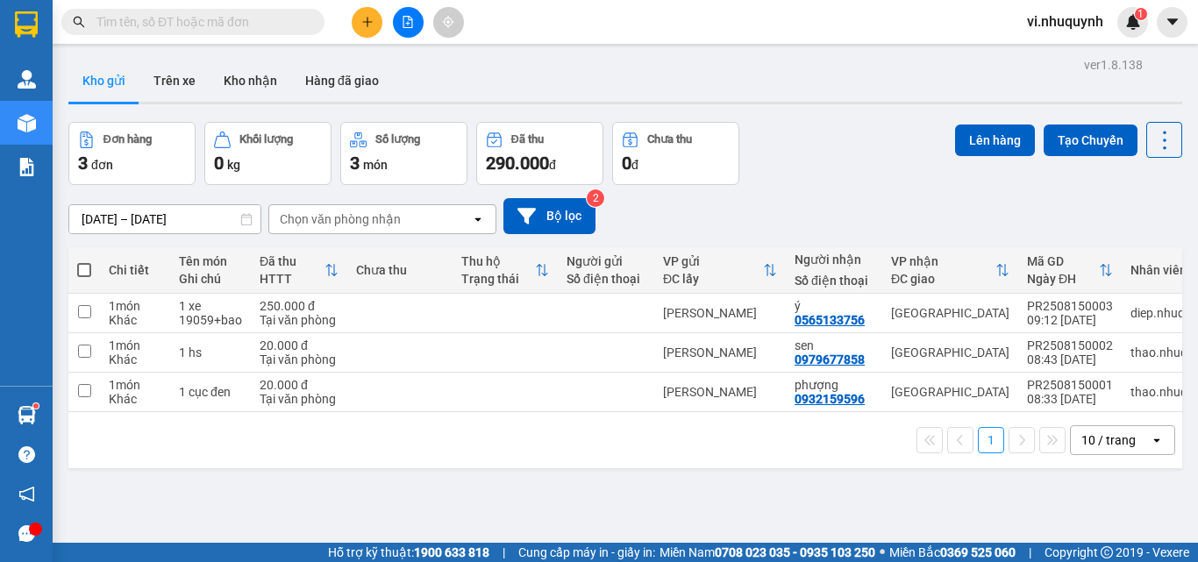
click at [179, 22] on input "text" at bounding box center [199, 21] width 207 height 19
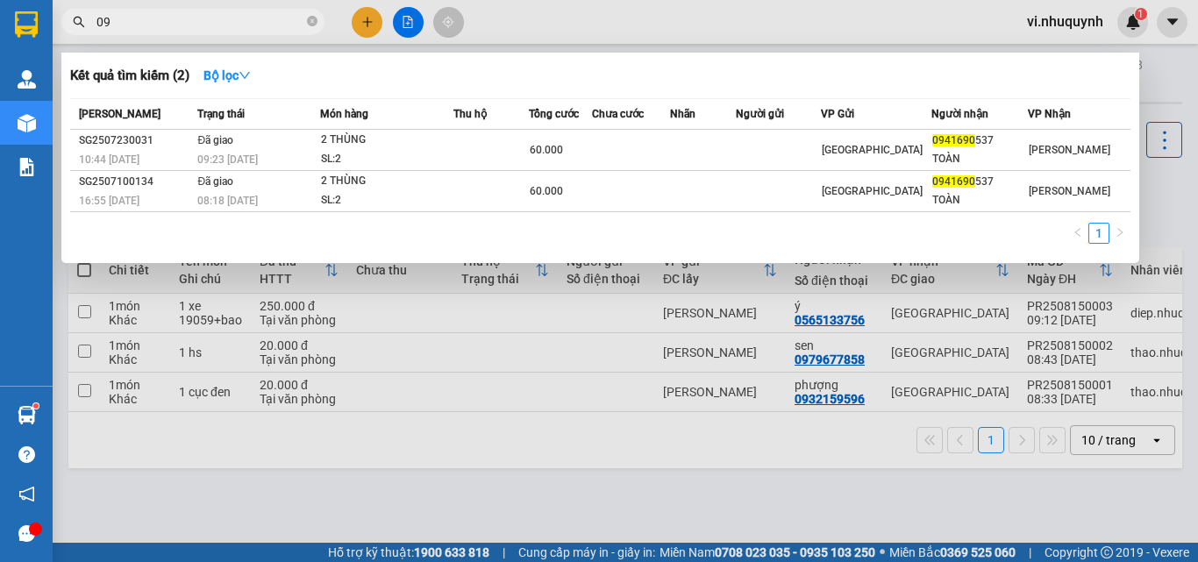
type input "0"
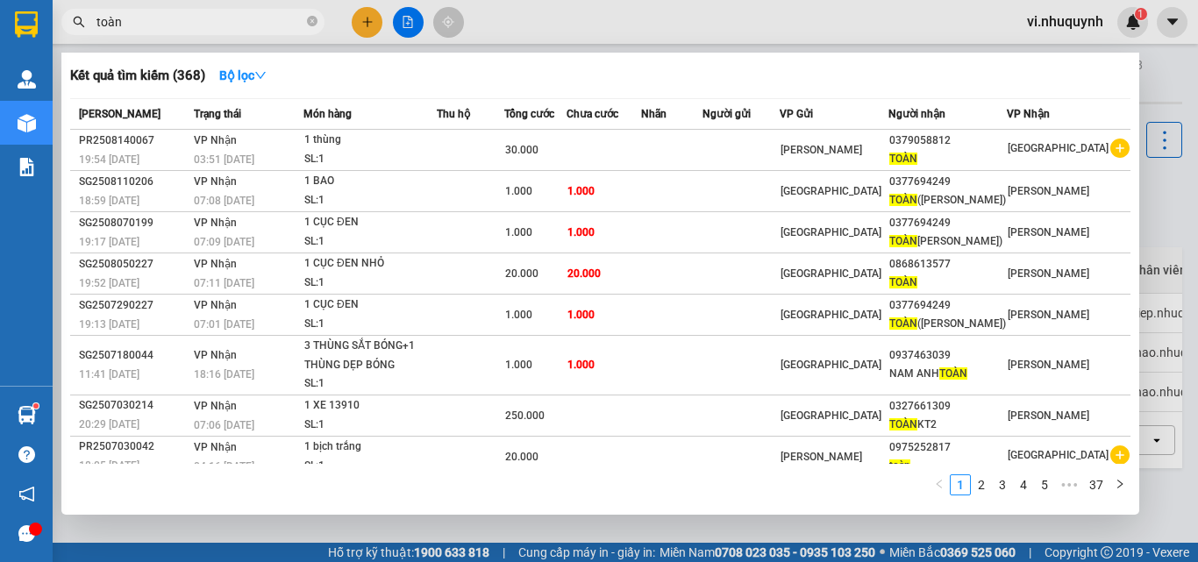
type input "toàn"
click at [365, 25] on div at bounding box center [599, 281] width 1198 height 562
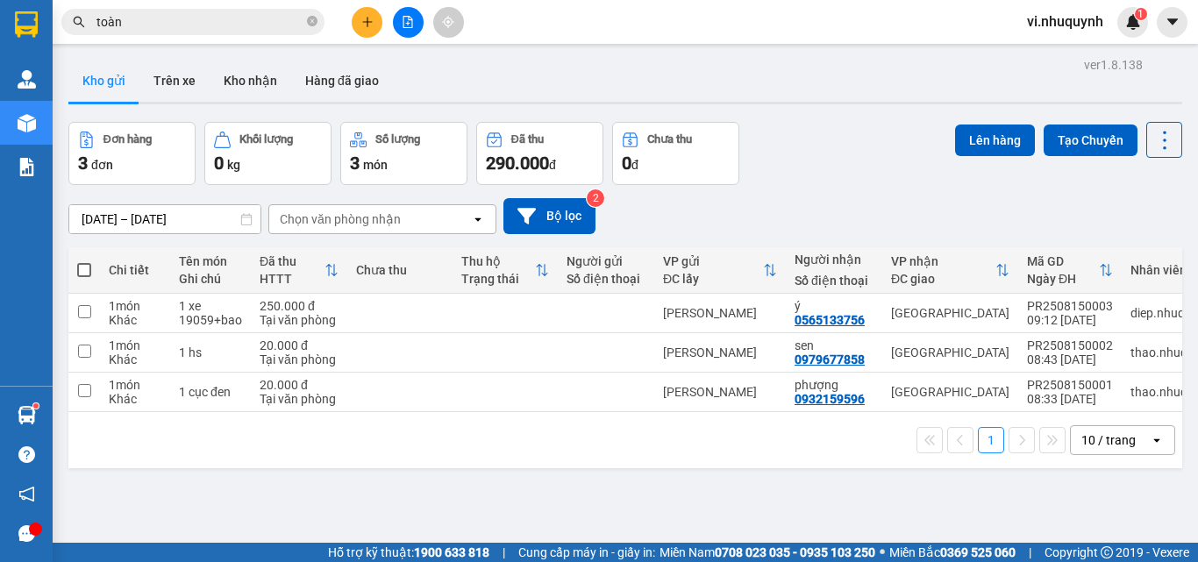
click at [368, 23] on icon "plus" at bounding box center [367, 22] width 12 height 12
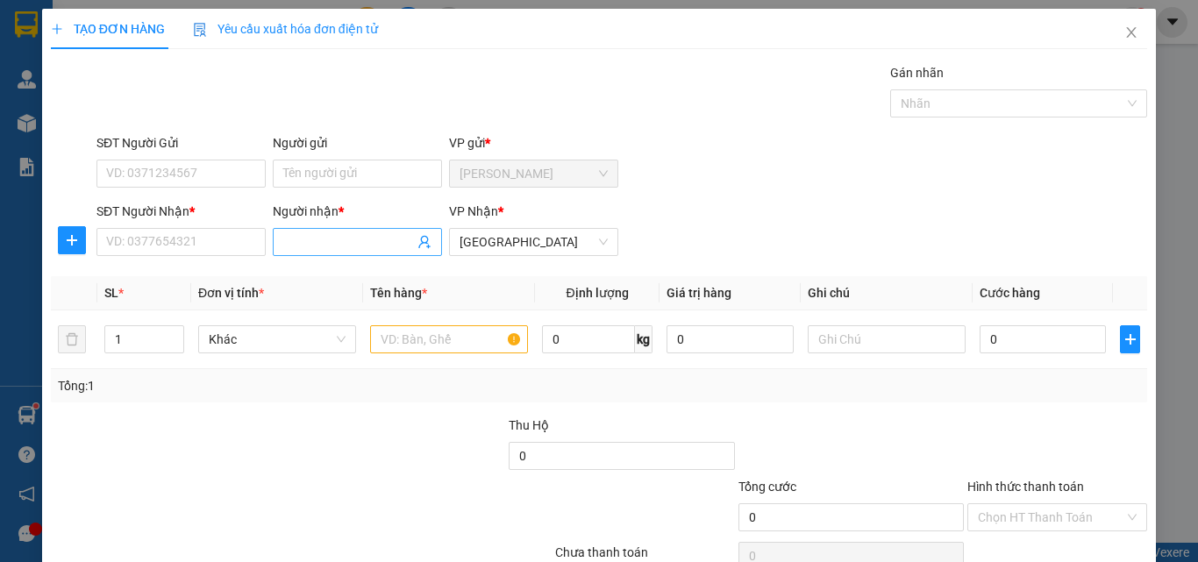
click at [349, 237] on input "Người nhận *" at bounding box center [348, 241] width 131 height 19
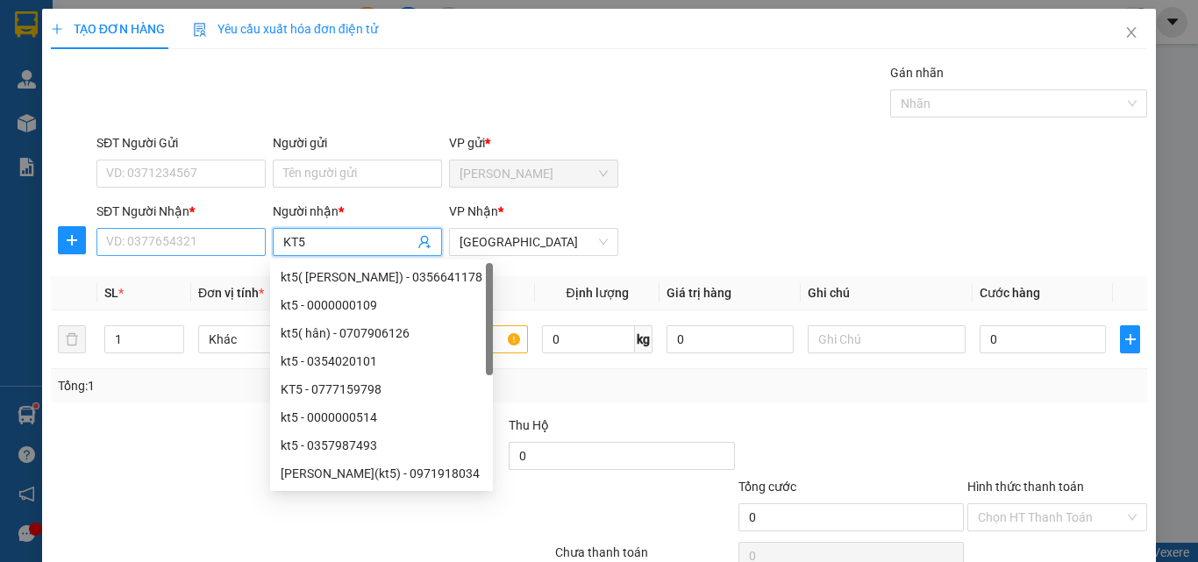
type input "KT5"
click at [233, 246] on input "SĐT Người Nhận *" at bounding box center [180, 242] width 169 height 28
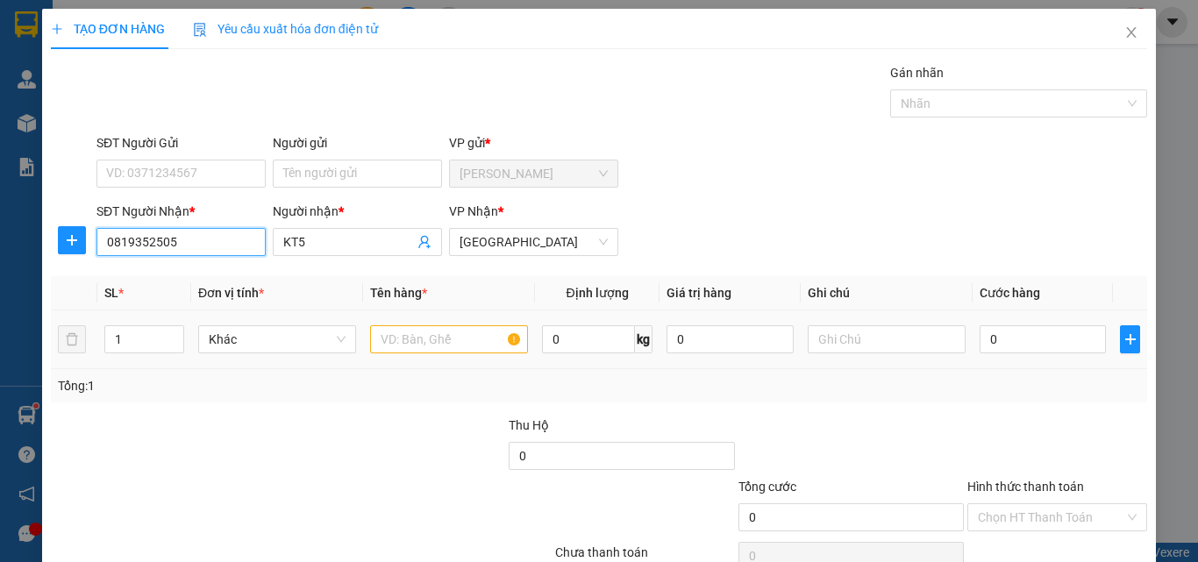
type input "0819352505"
click at [408, 334] on input "text" at bounding box center [449, 339] width 158 height 28
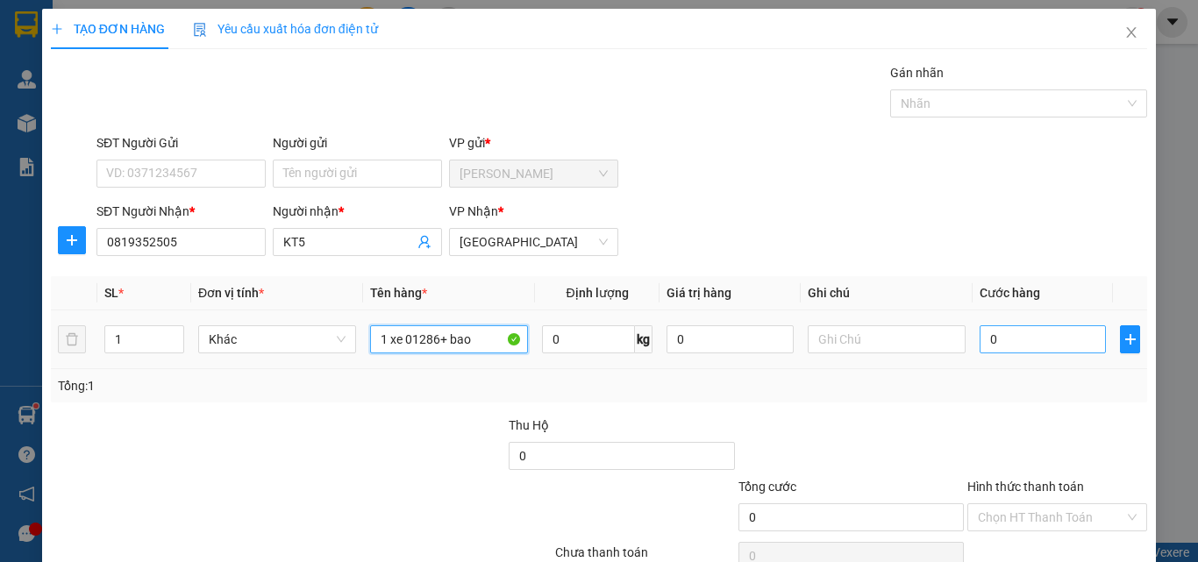
type input "1 xe 01286+ bao"
click at [1025, 348] on input "0" at bounding box center [1043, 339] width 126 height 28
type input "3"
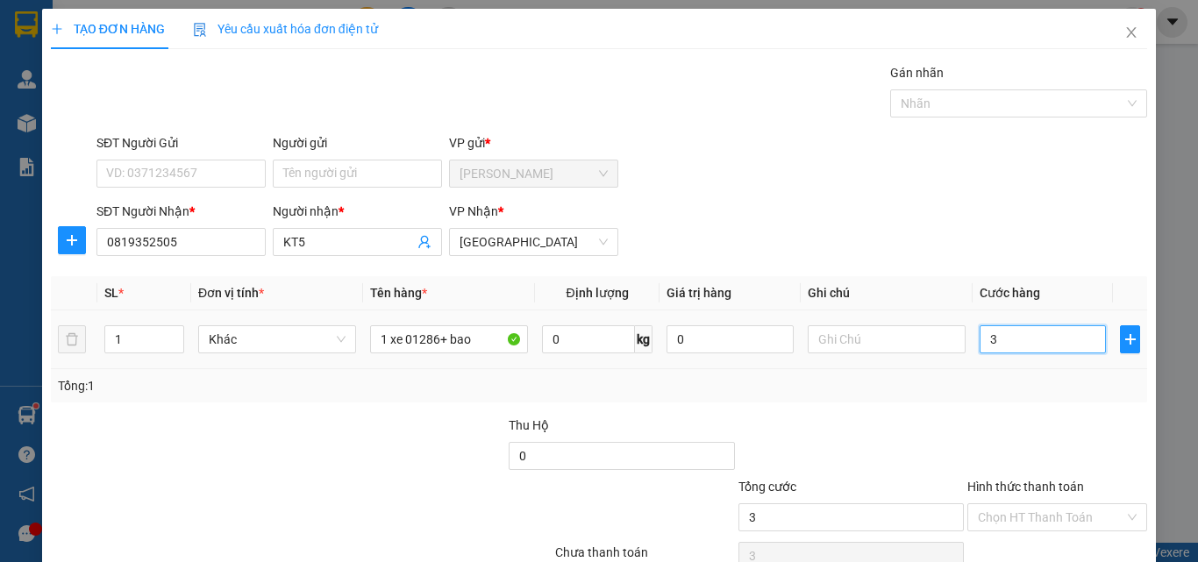
type input "35"
type input "350"
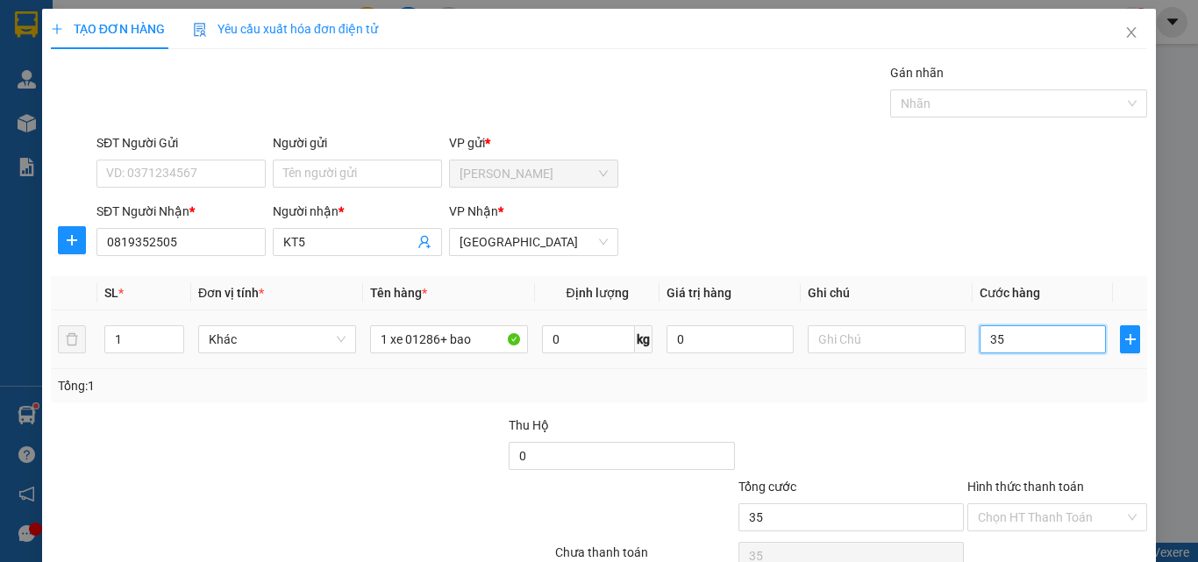
type input "350"
type input "3.500"
type input "350.000"
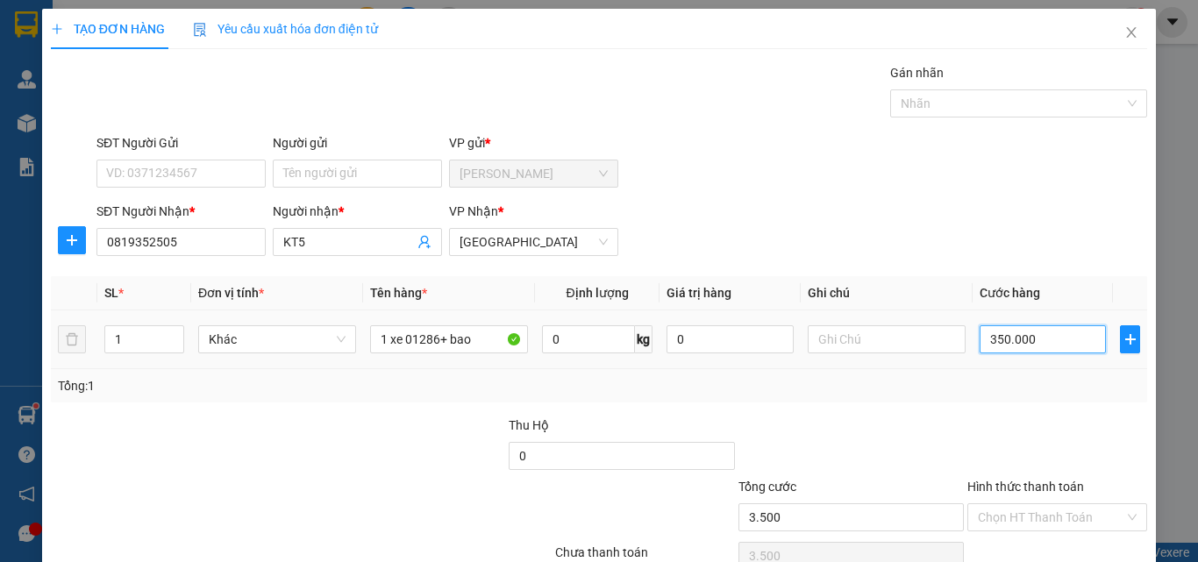
type input "350.000"
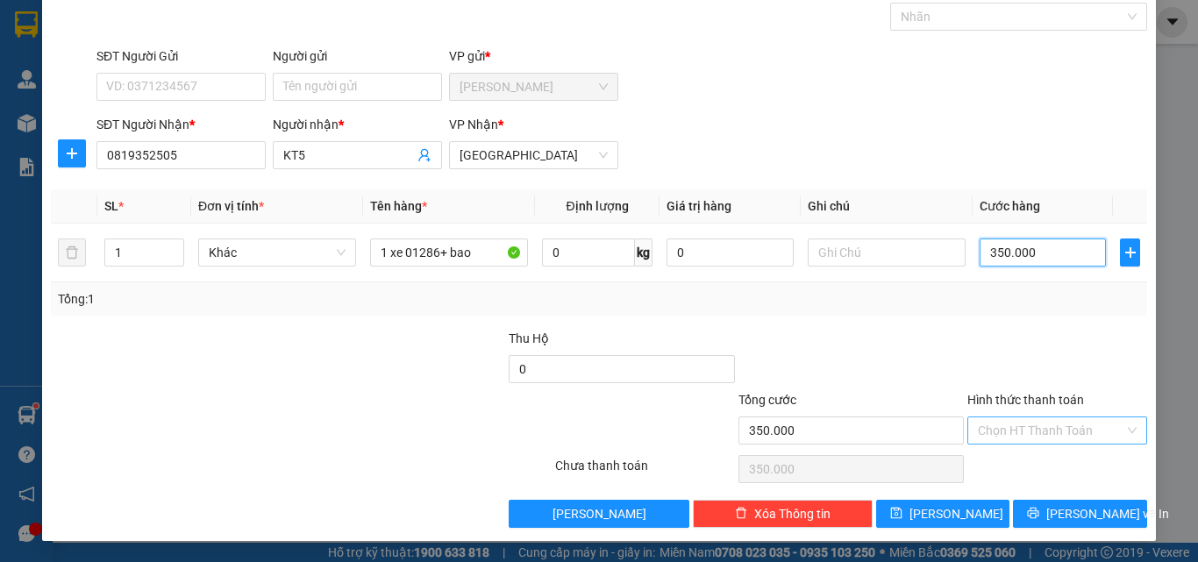
type input "350.000"
click at [1036, 423] on input "Hình thức thanh toán" at bounding box center [1051, 431] width 146 height 26
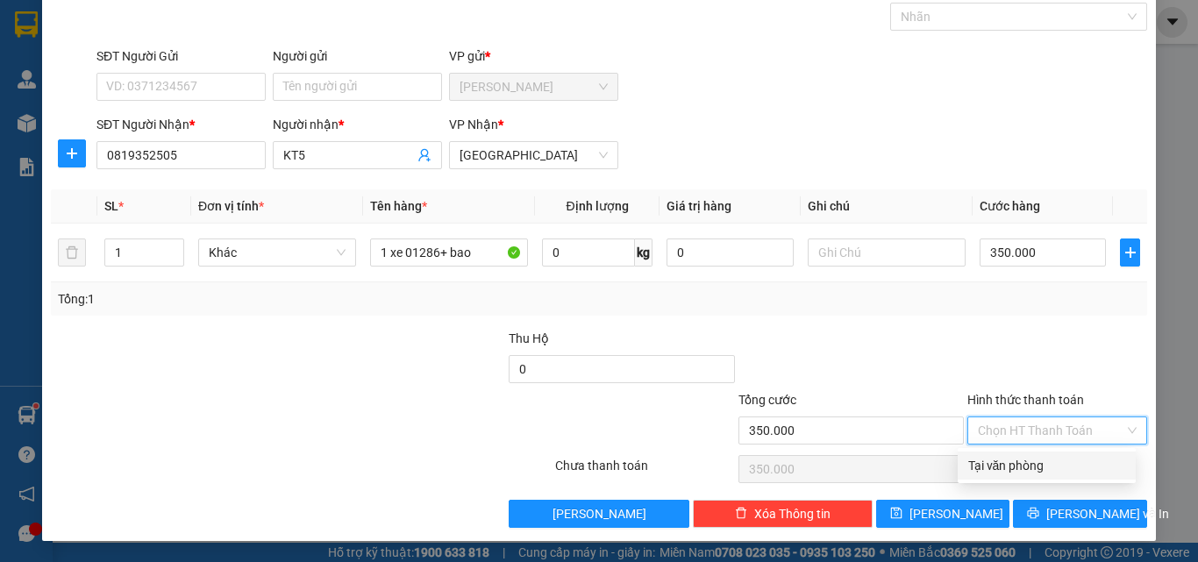
click at [1033, 467] on div "Tại văn phòng" at bounding box center [1046, 465] width 157 height 19
type input "0"
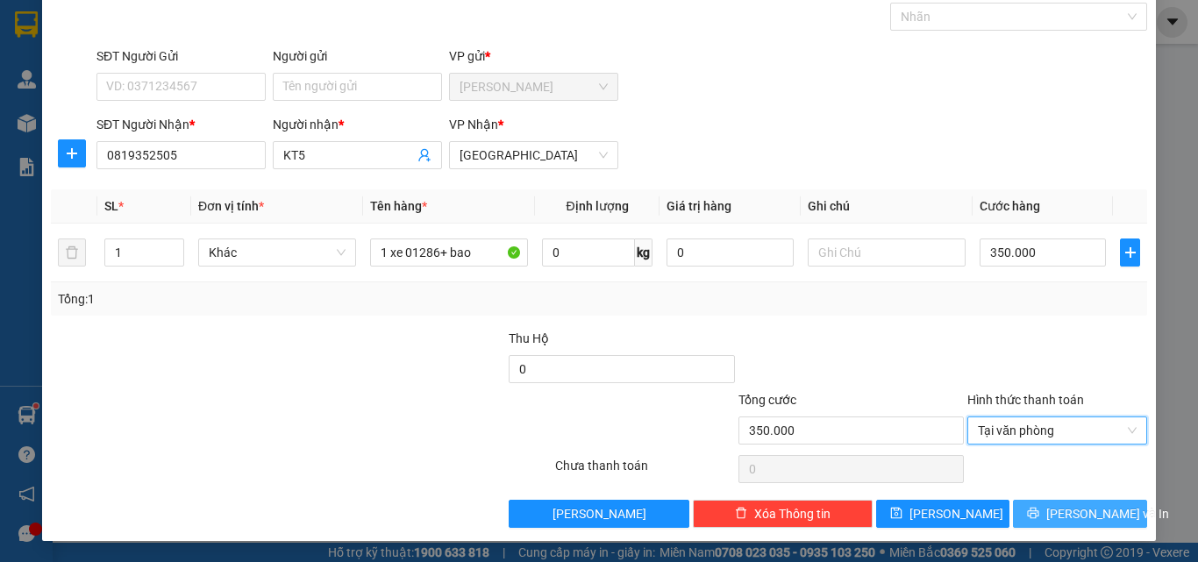
click at [1062, 518] on span "[PERSON_NAME] và In" at bounding box center [1107, 513] width 123 height 19
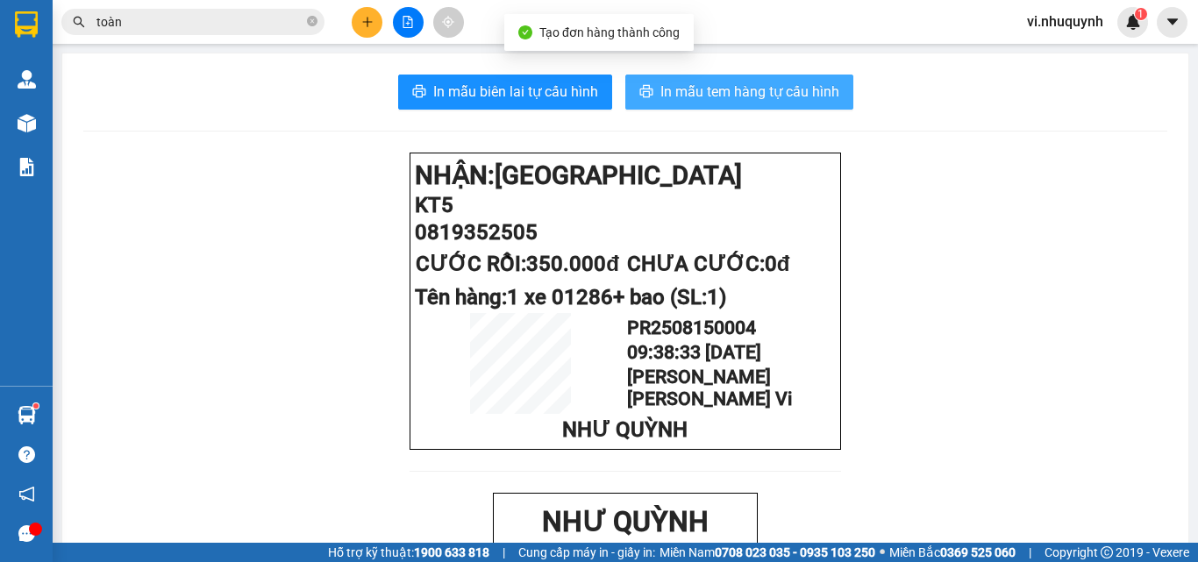
click at [733, 96] on span "In mẫu tem hàng tự cấu hình" at bounding box center [749, 92] width 179 height 22
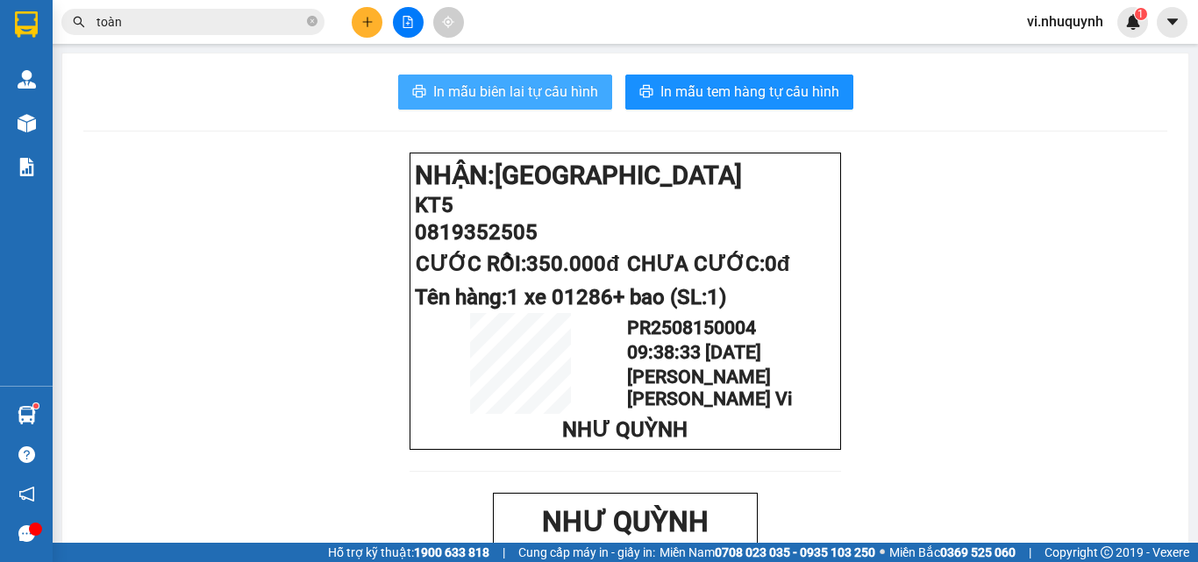
click at [498, 99] on span "In mẫu biên lai tự cấu hình" at bounding box center [515, 92] width 165 height 22
click at [200, 25] on input "toàn" at bounding box center [199, 21] width 207 height 19
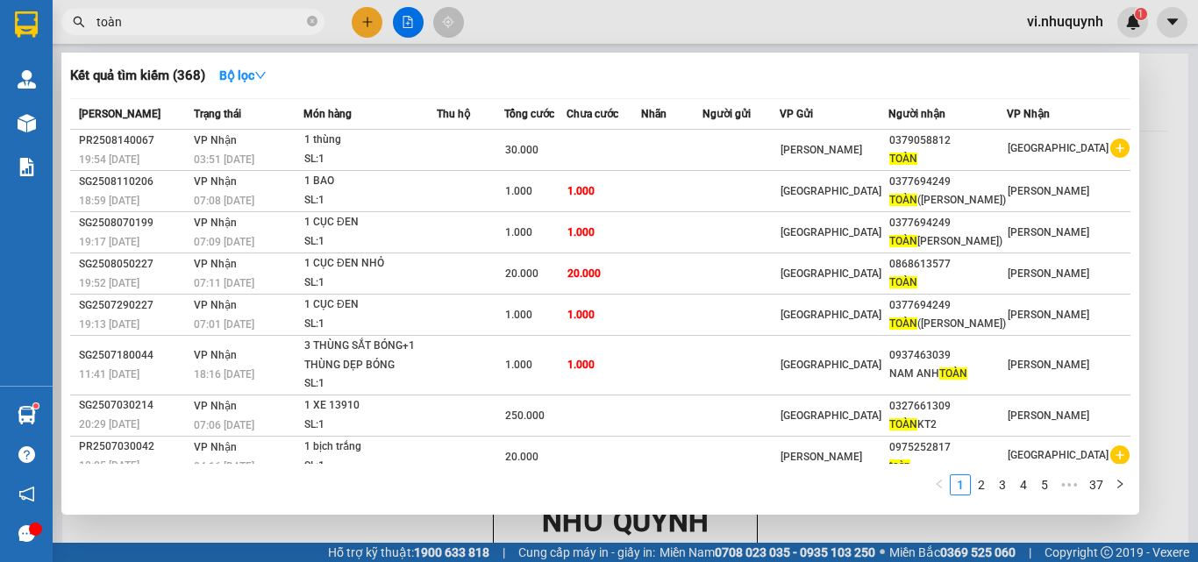
click at [200, 25] on input "toàn" at bounding box center [199, 21] width 207 height 19
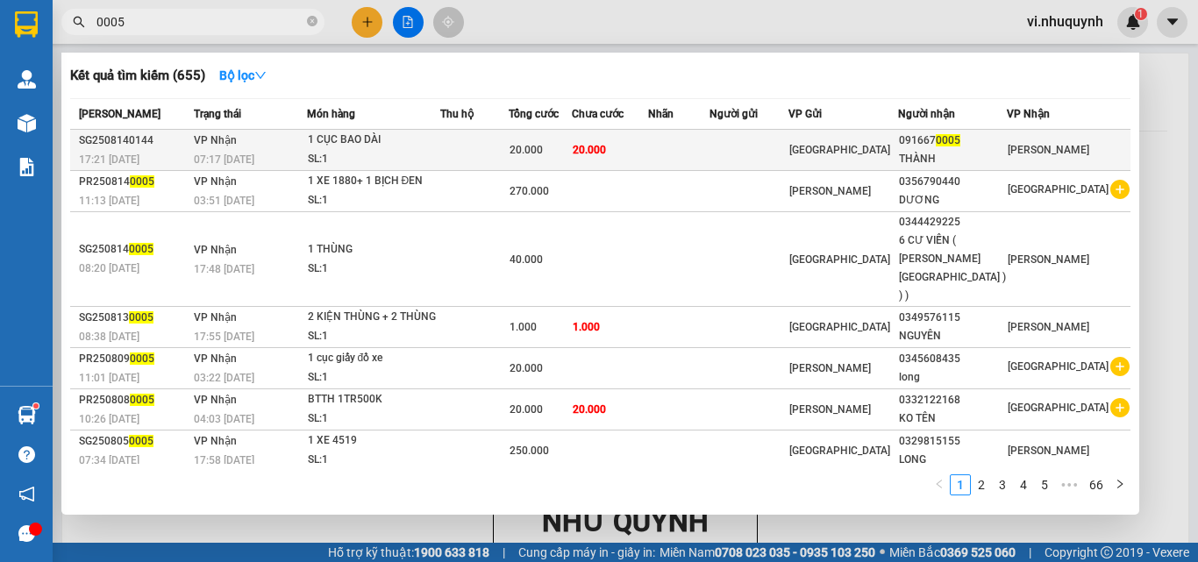
type input "0005"
click at [897, 149] on div "[GEOGRAPHIC_DATA]" at bounding box center [843, 149] width 108 height 19
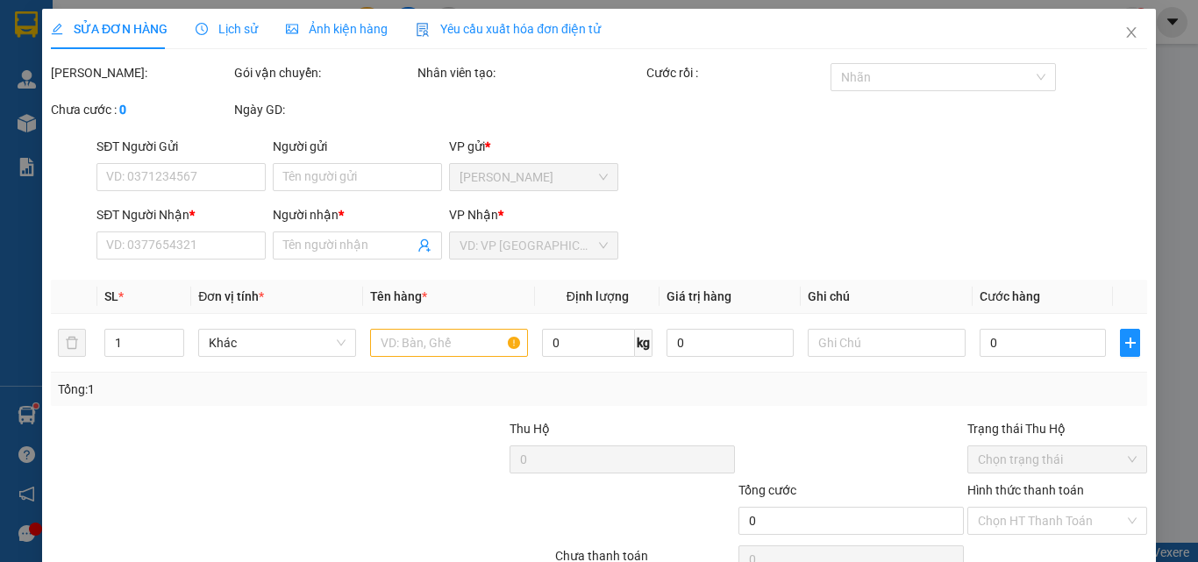
type input "0916670005"
type input "THÀNH"
type input "20.000"
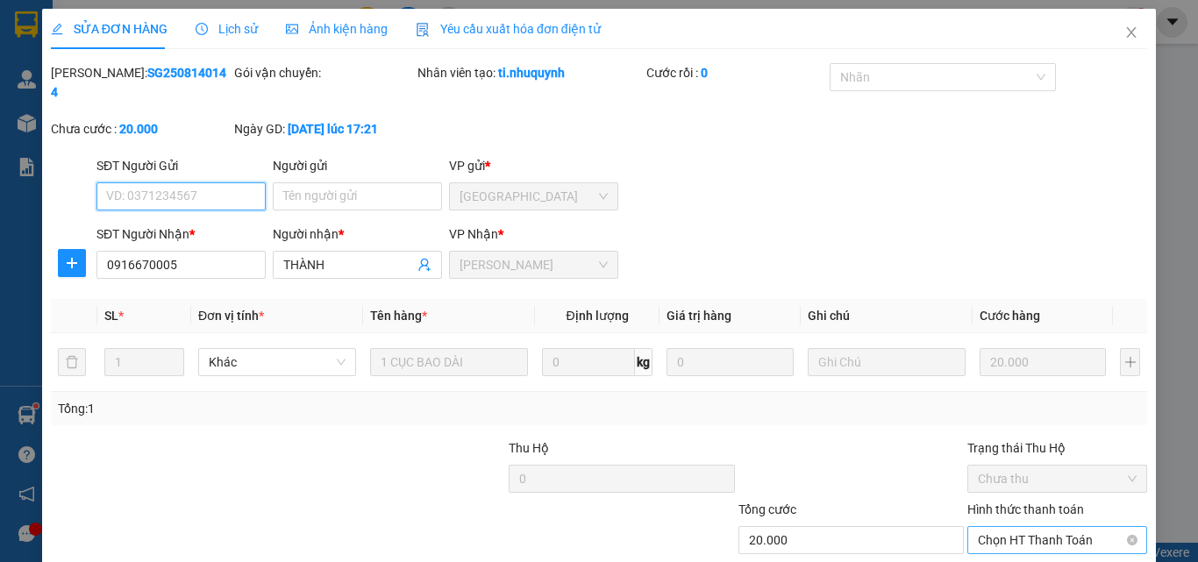
click at [992, 527] on span "Chọn HT Thanh Toán" at bounding box center [1057, 540] width 159 height 26
click at [992, 546] on div "Tại văn phòng" at bounding box center [1046, 555] width 157 height 19
type input "0"
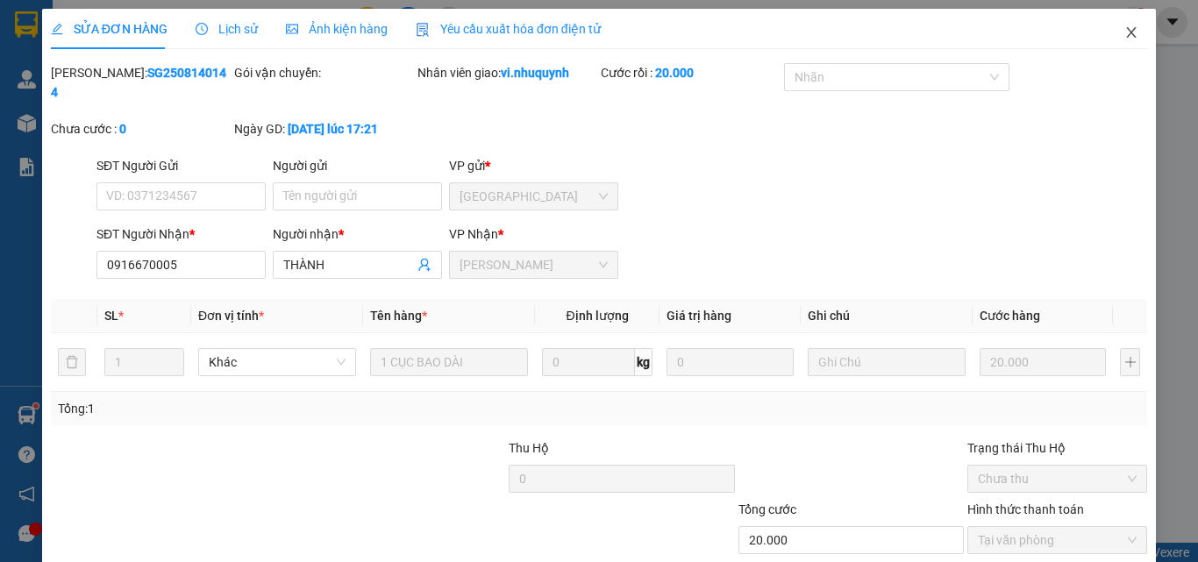
click at [1124, 26] on icon "close" at bounding box center [1131, 32] width 14 height 14
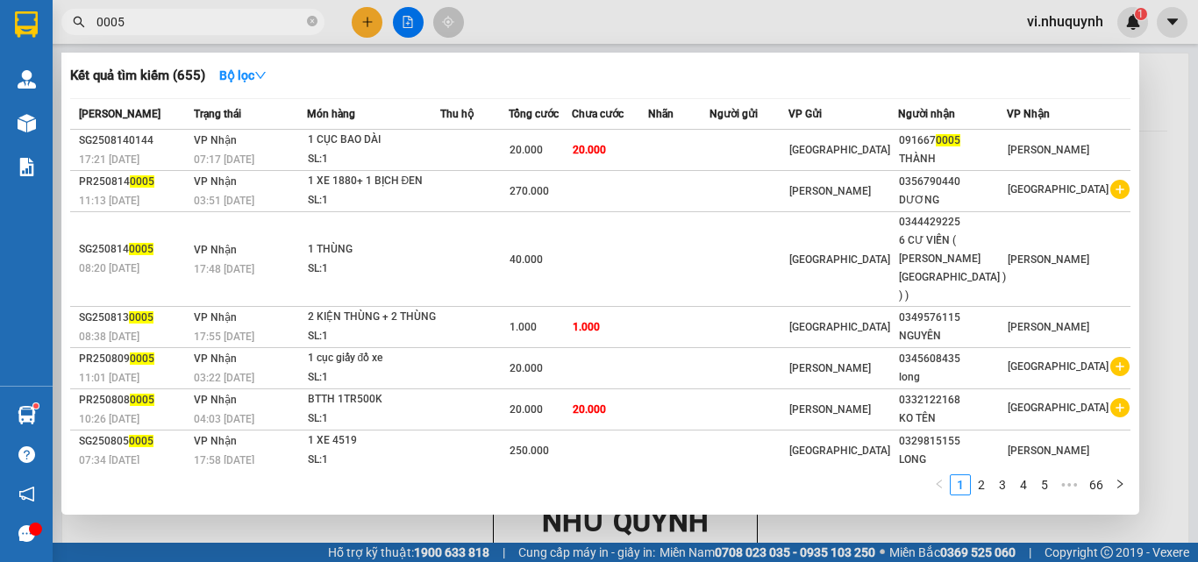
click at [230, 18] on input "0005" at bounding box center [199, 21] width 207 height 19
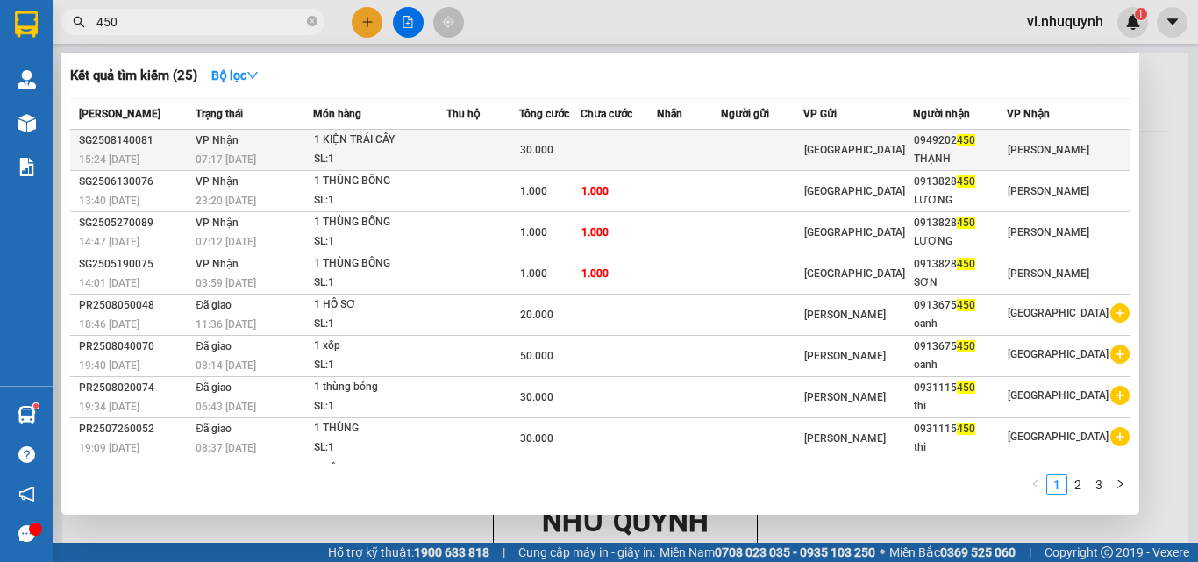
type input "450"
click at [965, 152] on div "THẠNH" at bounding box center [960, 159] width 93 height 18
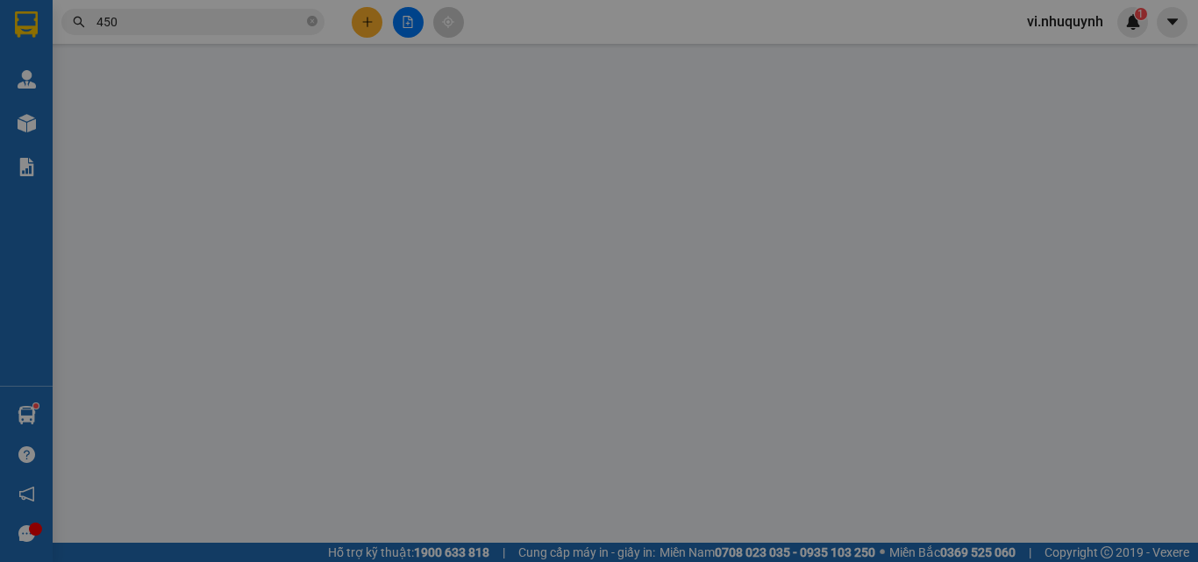
type input "0949202450"
type input "THẠNH"
type input "30.000"
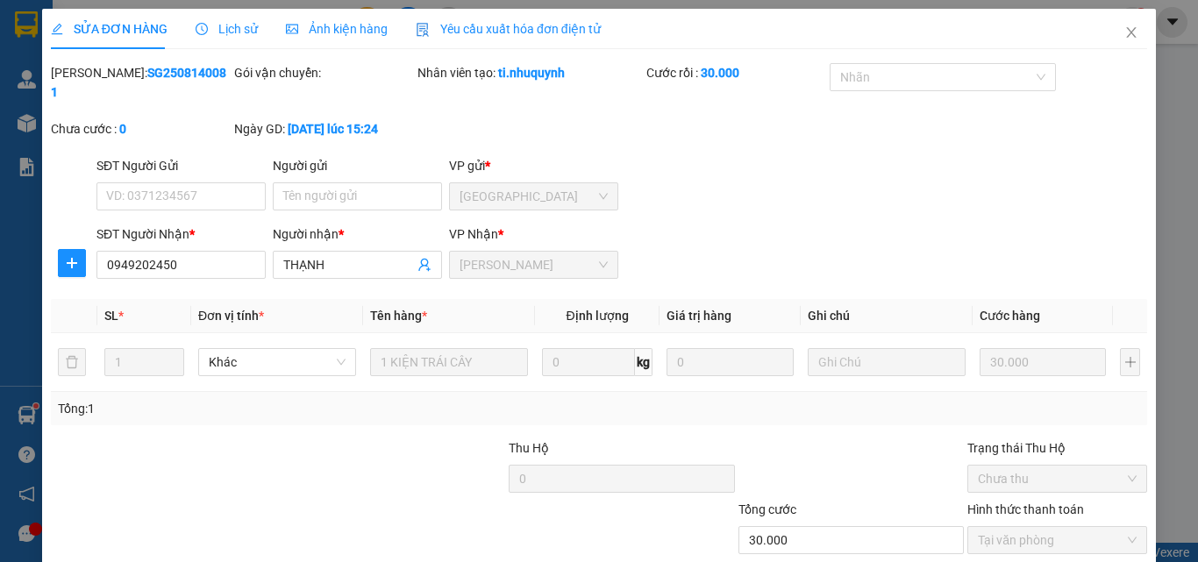
click at [1124, 30] on icon "close" at bounding box center [1131, 32] width 14 height 14
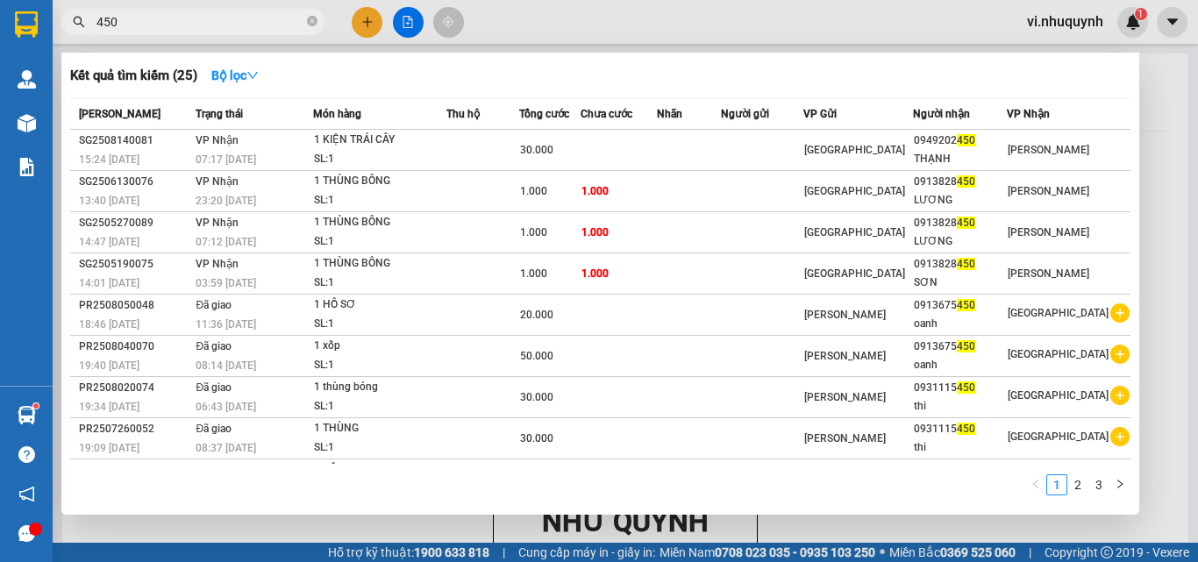
click at [166, 26] on input "450" at bounding box center [199, 21] width 207 height 19
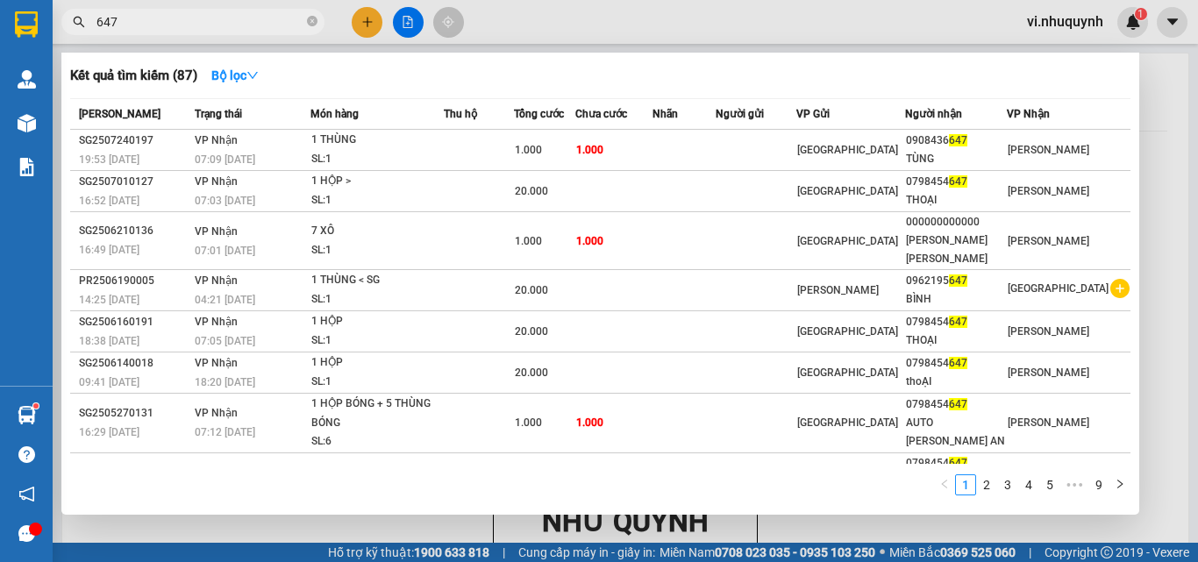
click at [166, 26] on input "647" at bounding box center [199, 21] width 207 height 19
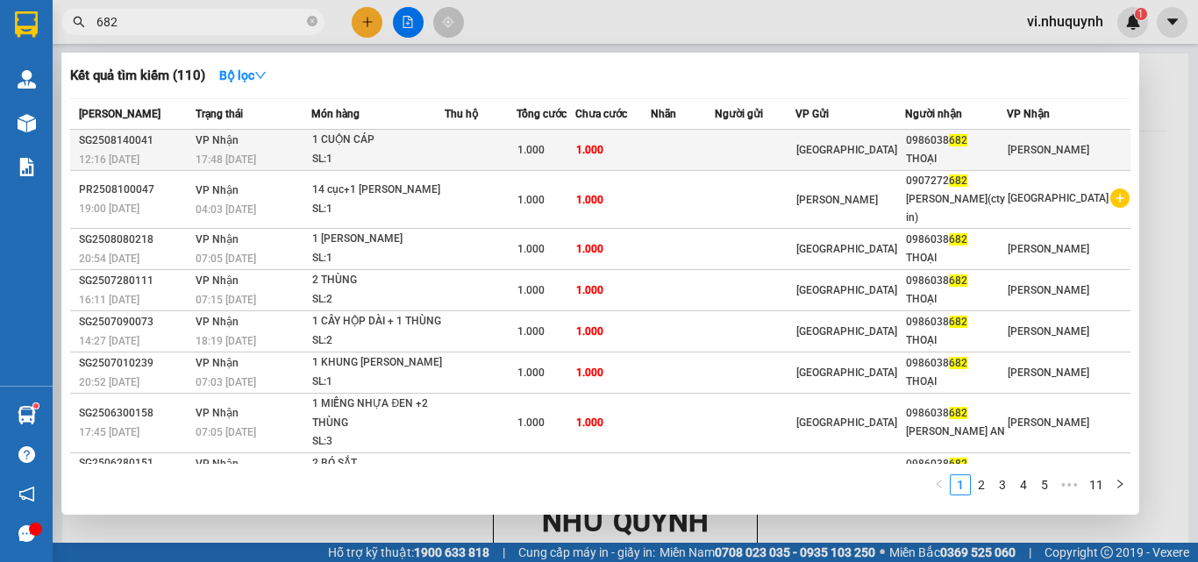
type input "682"
click at [966, 157] on div "THOẠI" at bounding box center [956, 159] width 100 height 18
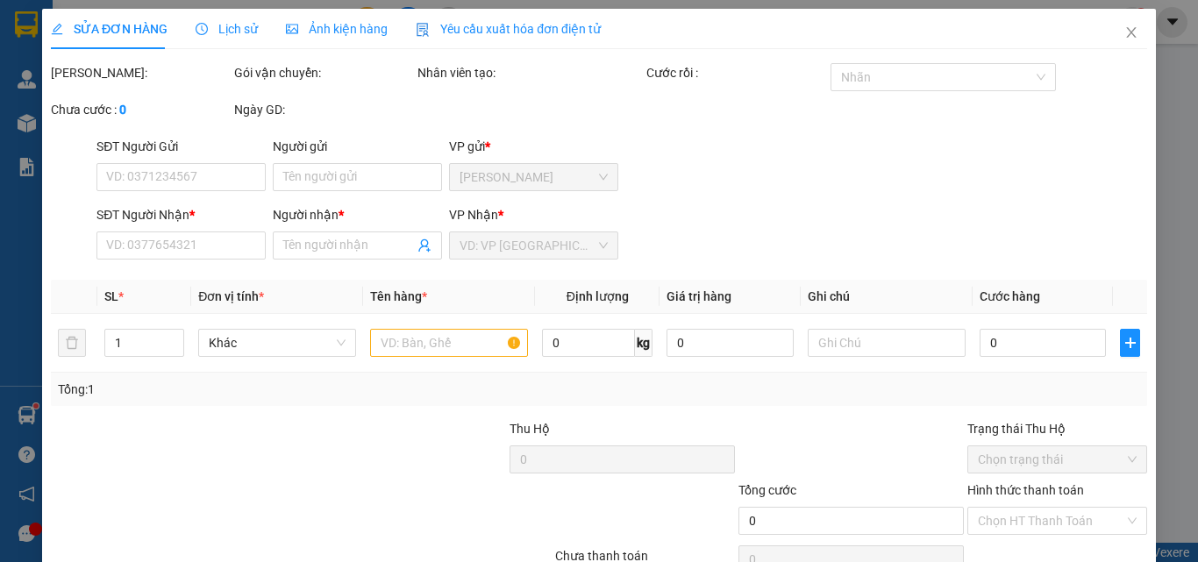
type input "0986038682"
type input "THOẠI"
type input "1.000"
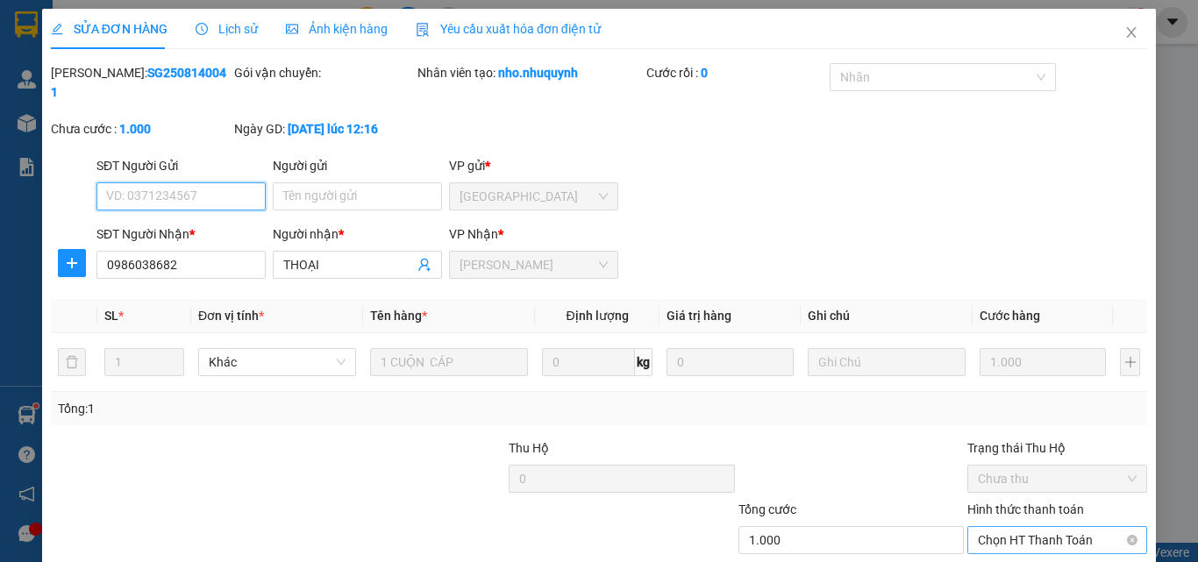
click at [985, 527] on span "Chọn HT Thanh Toán" at bounding box center [1057, 540] width 159 height 26
click at [987, 546] on div "Tại văn phòng" at bounding box center [1046, 555] width 157 height 19
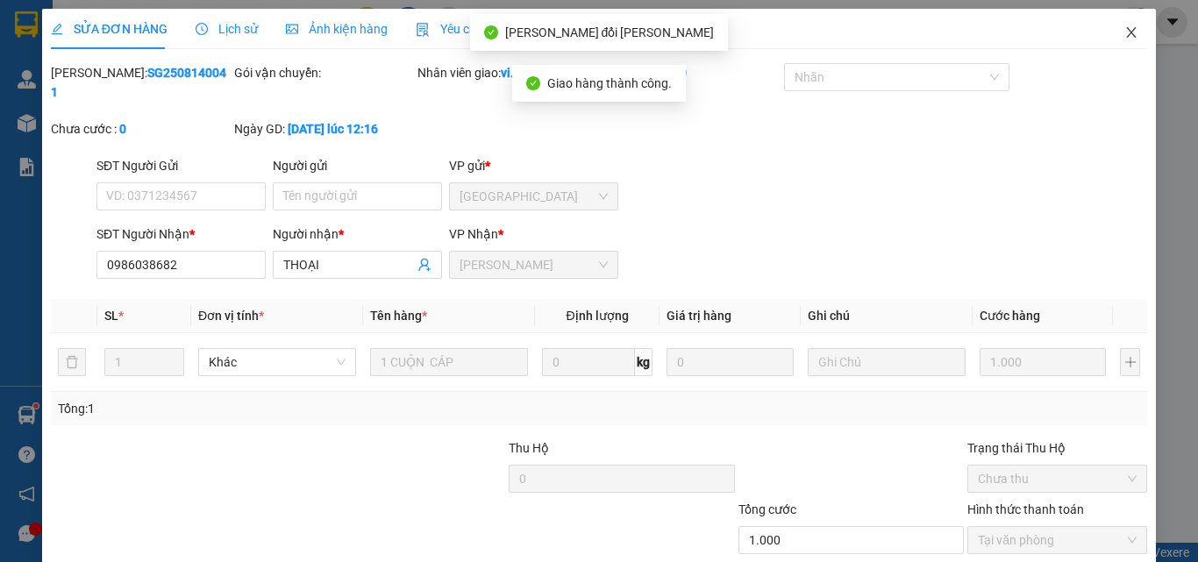
click at [1124, 33] on icon "close" at bounding box center [1131, 32] width 14 height 14
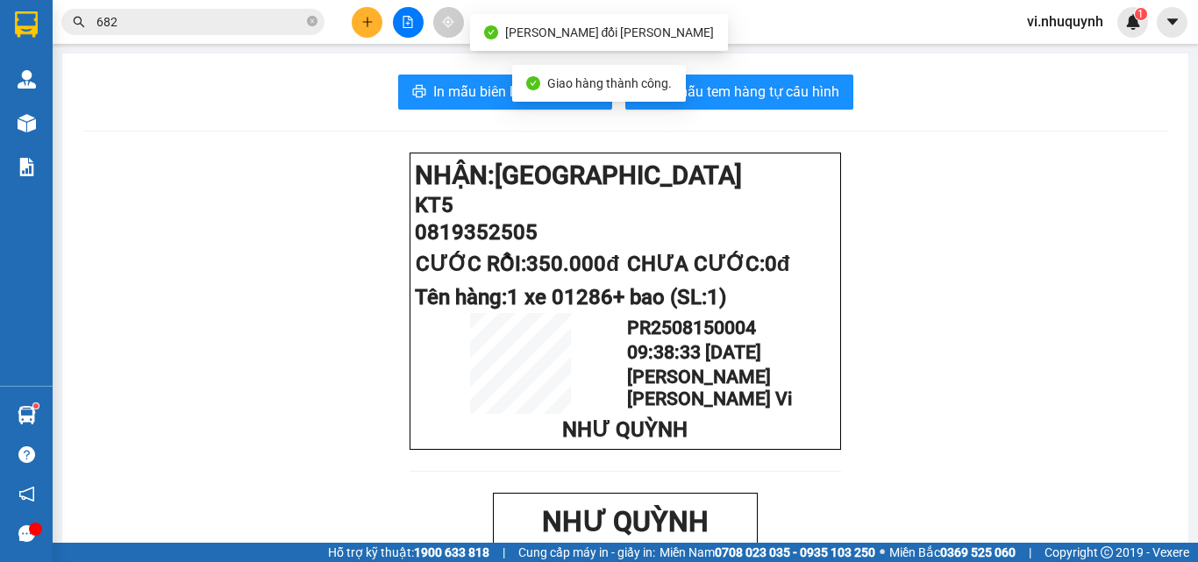
click at [189, 22] on input "682" at bounding box center [199, 21] width 207 height 19
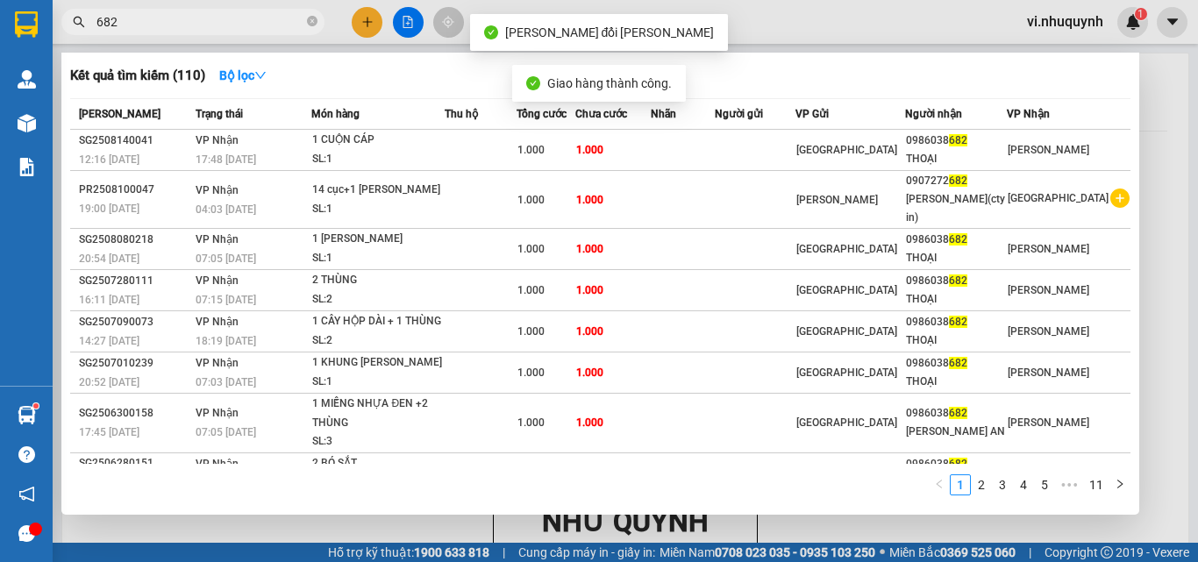
click at [189, 22] on input "682" at bounding box center [199, 21] width 207 height 19
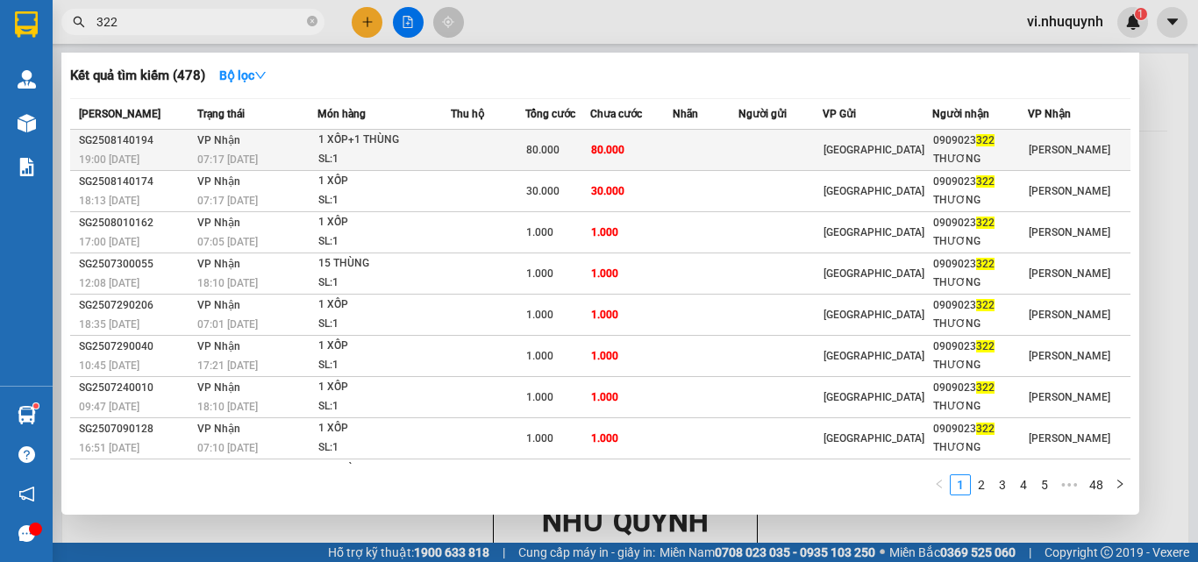
type input "322"
click at [1001, 156] on div "THƯƠNG" at bounding box center [980, 159] width 94 height 18
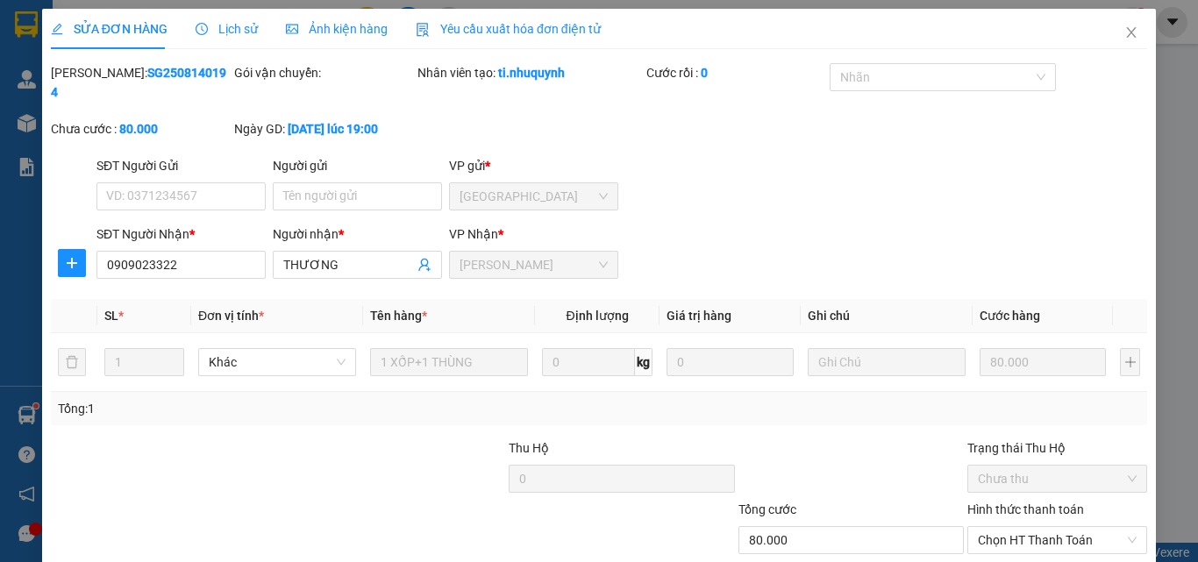
type input "0909023322"
type input "THƯƠNG"
type input "80.000"
click at [1005, 527] on span "Chọn HT Thanh Toán" at bounding box center [1057, 540] width 159 height 26
click at [999, 546] on div "Tại văn phòng" at bounding box center [1046, 555] width 157 height 19
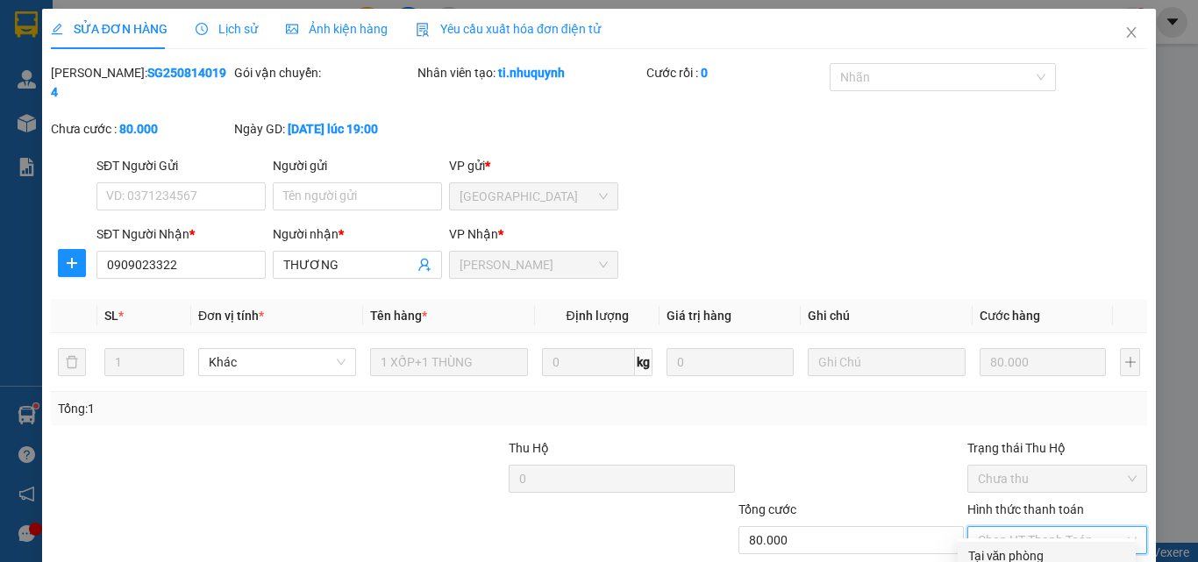
type input "0"
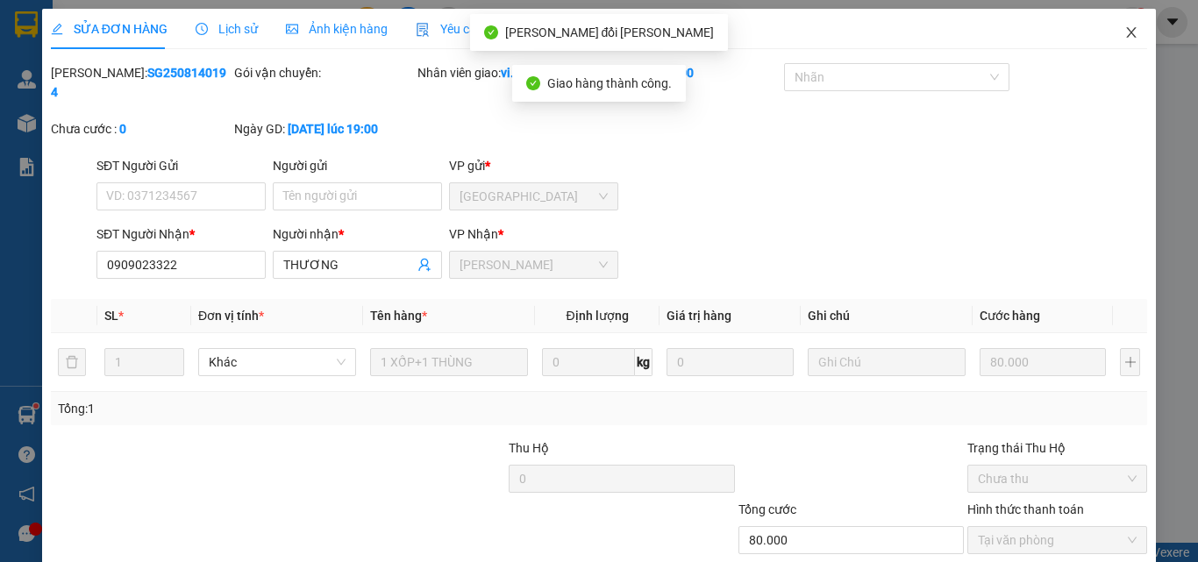
click at [1124, 35] on icon "close" at bounding box center [1131, 32] width 14 height 14
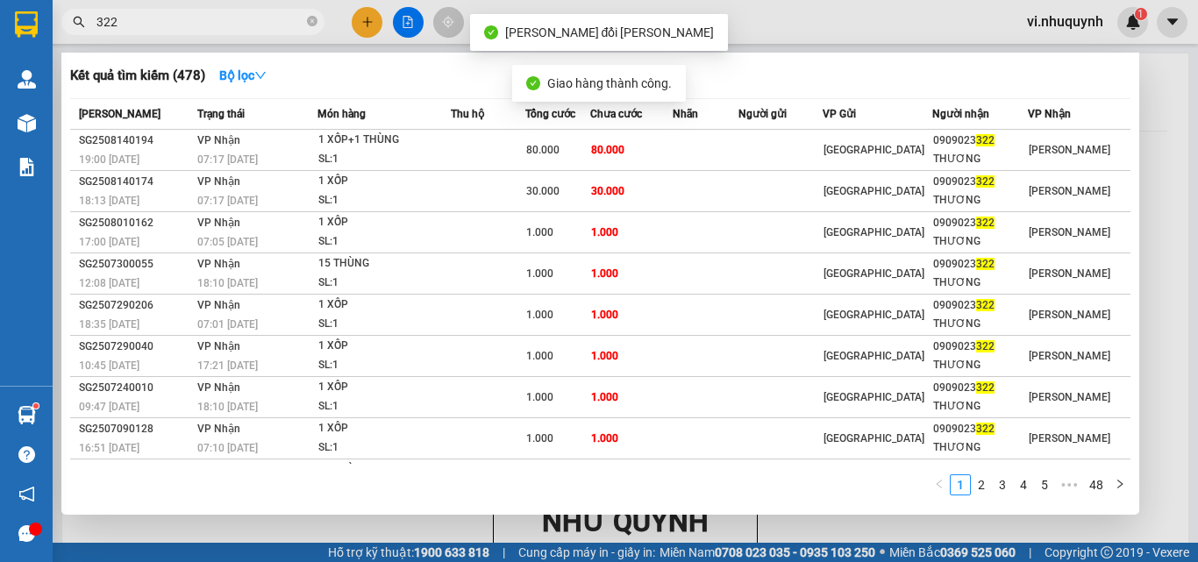
click at [192, 26] on input "322" at bounding box center [199, 21] width 207 height 19
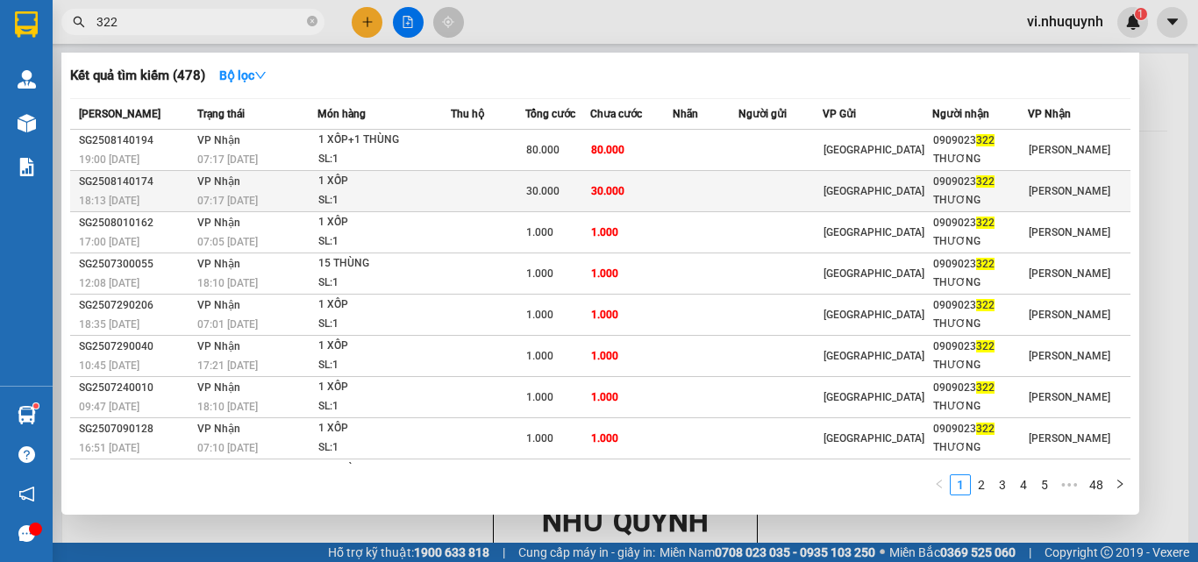
click at [968, 200] on div "THƯƠNG" at bounding box center [980, 200] width 94 height 18
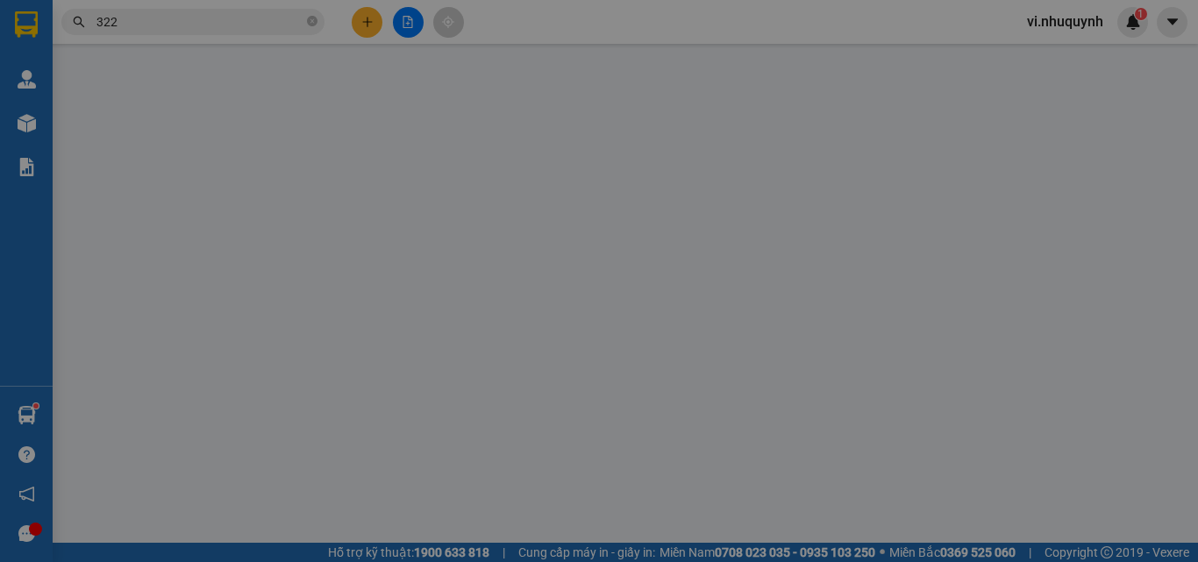
type input "0909023322"
type input "THƯƠNG"
type input "30.000"
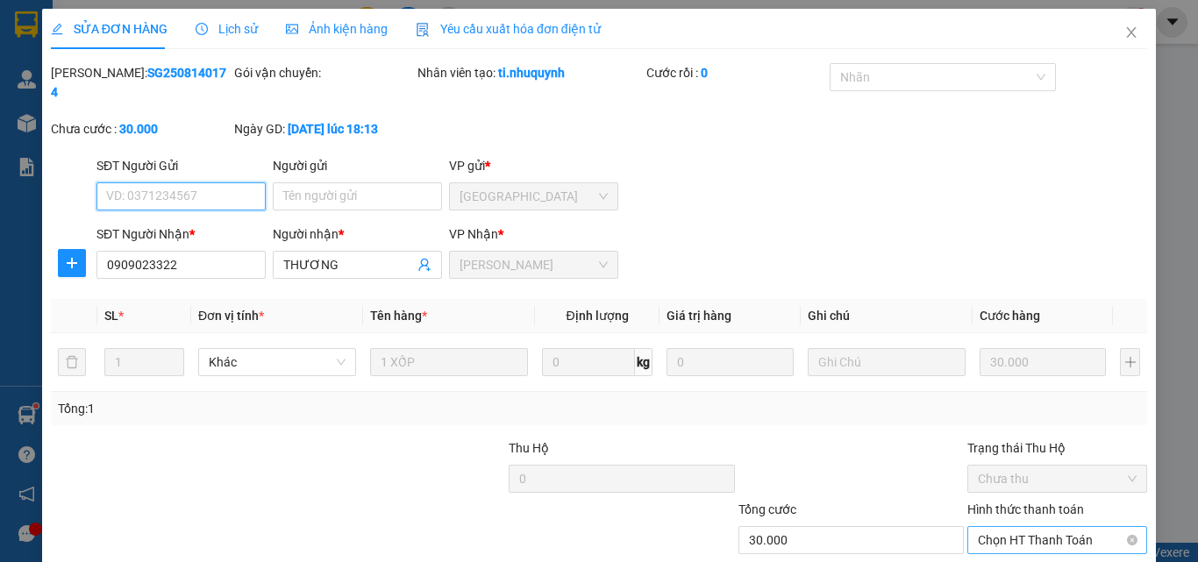
click at [996, 527] on span "Chọn HT Thanh Toán" at bounding box center [1057, 540] width 159 height 26
click at [995, 546] on div "Tại văn phòng" at bounding box center [1046, 555] width 157 height 19
type input "0"
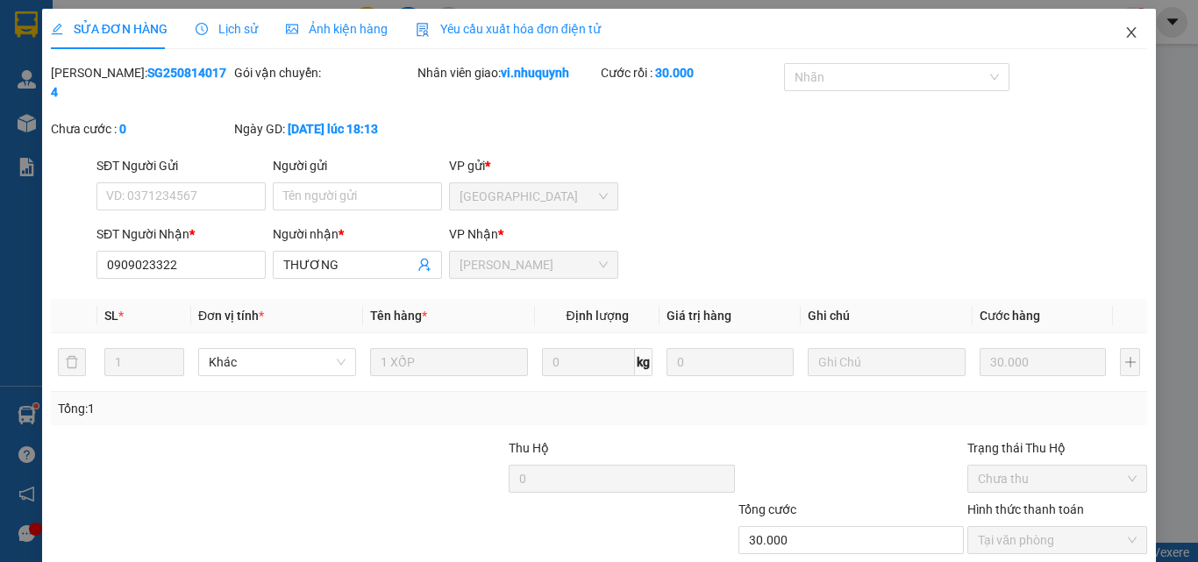
click at [1124, 32] on icon "close" at bounding box center [1131, 32] width 14 height 14
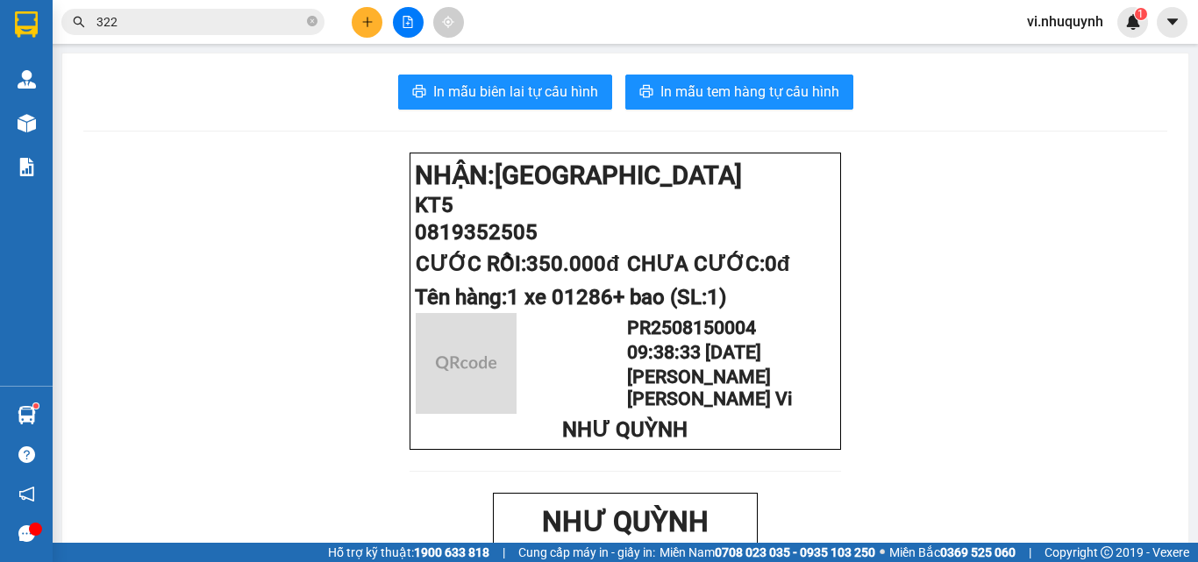
click at [235, 19] on input "322" at bounding box center [199, 21] width 207 height 19
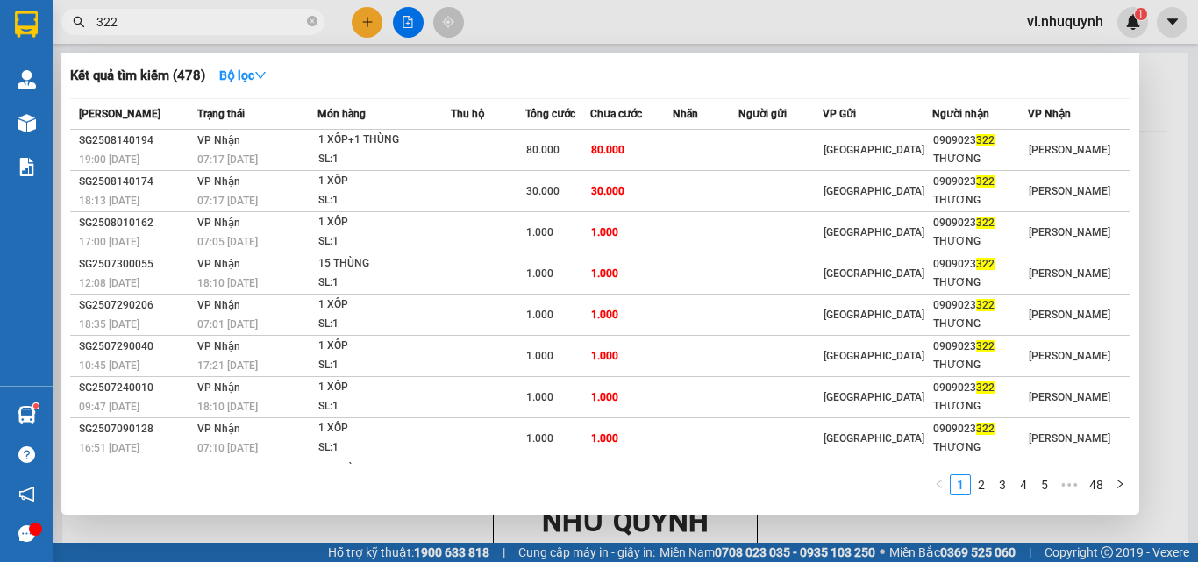
click at [235, 19] on input "322" at bounding box center [199, 21] width 207 height 19
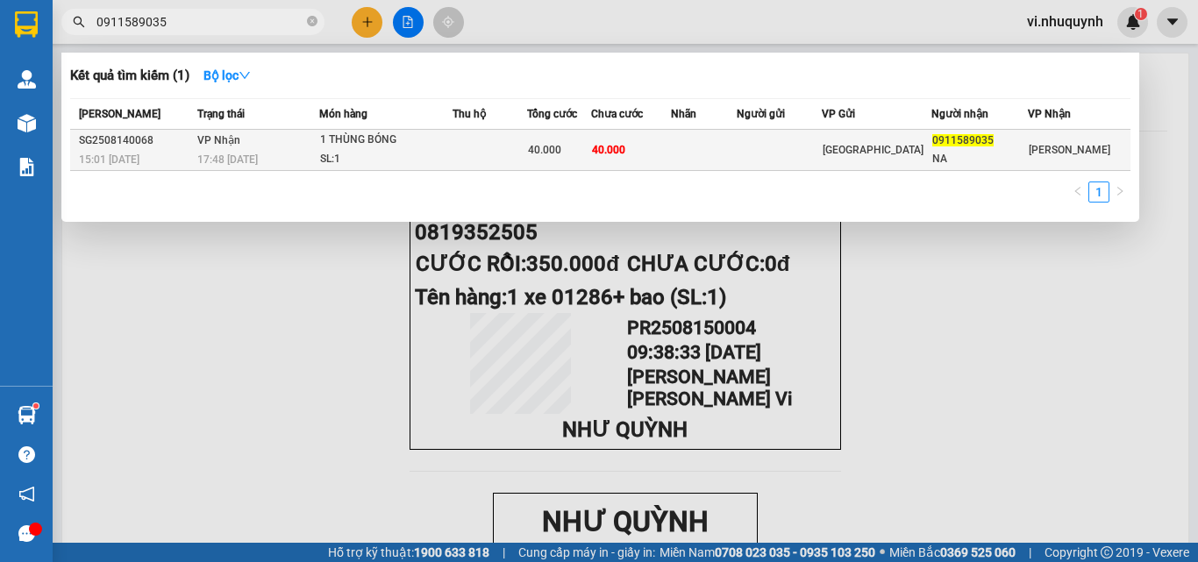
type input "0911589035"
click at [960, 149] on div "0911589035" at bounding box center [979, 141] width 94 height 18
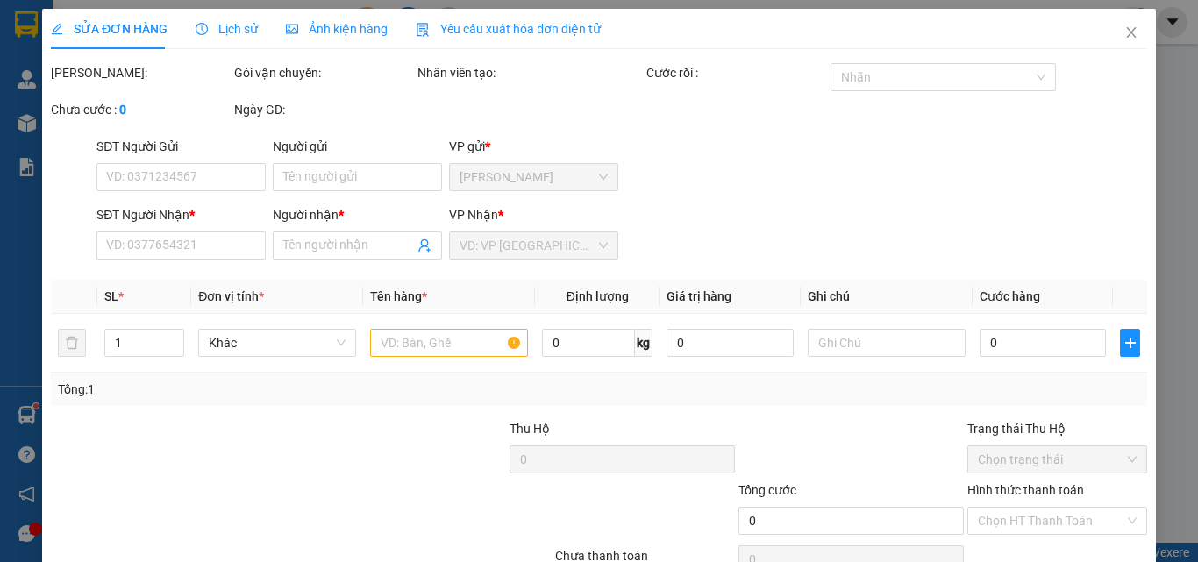
type input "0911589035"
type input "NA"
type input "40.000"
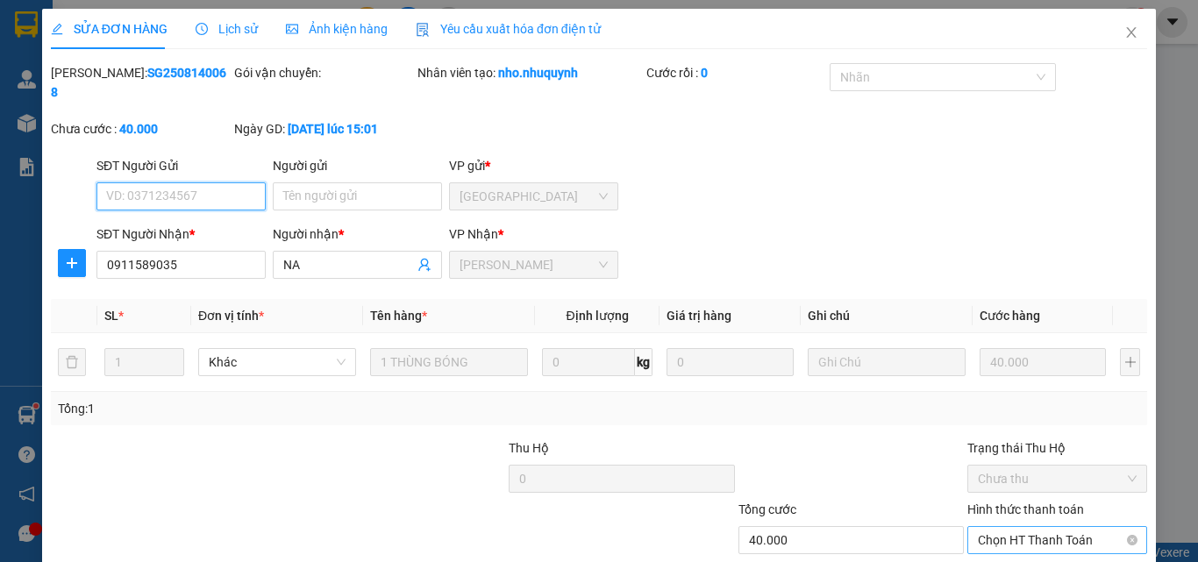
click at [989, 527] on span "Chọn HT Thanh Toán" at bounding box center [1057, 540] width 159 height 26
click at [991, 546] on div "Tại văn phòng" at bounding box center [1046, 555] width 157 height 19
type input "0"
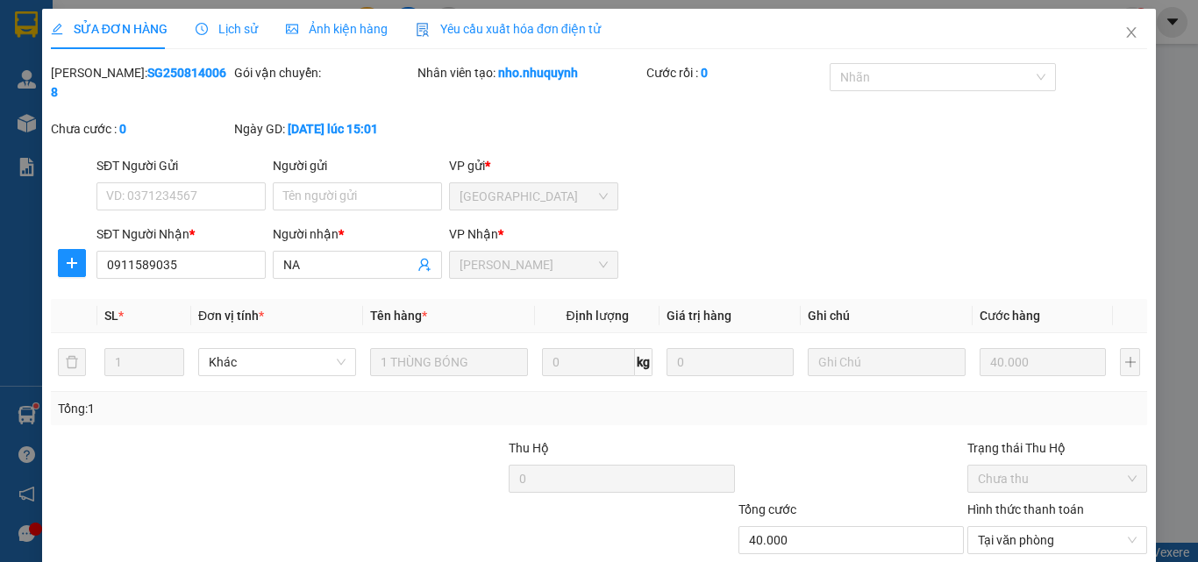
click at [1124, 35] on icon "close" at bounding box center [1131, 32] width 14 height 14
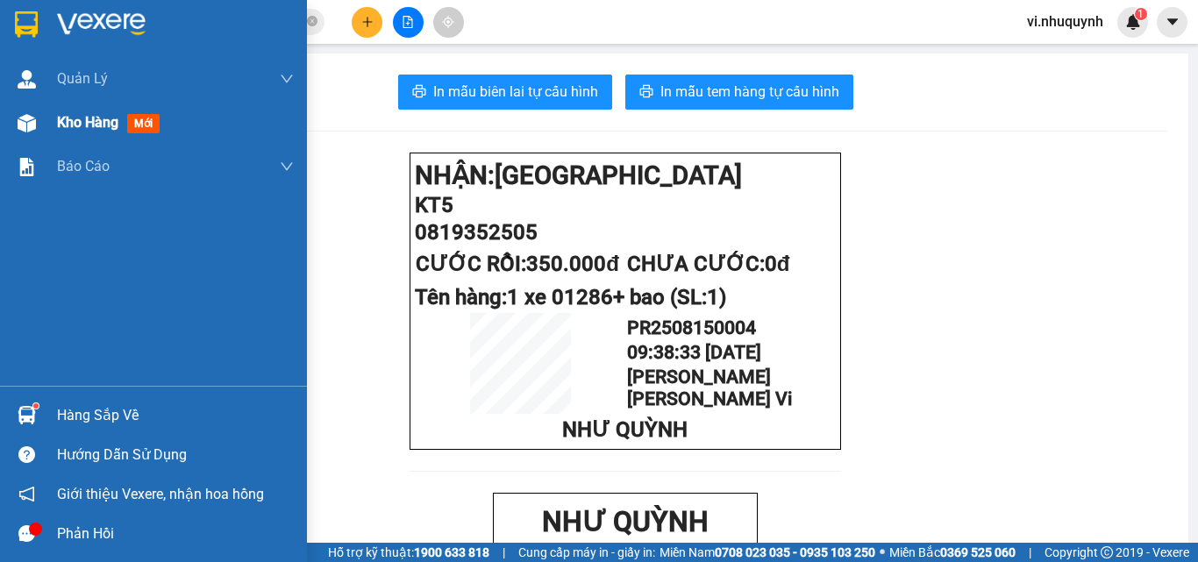
click at [89, 119] on span "Kho hàng" at bounding box center [87, 122] width 61 height 17
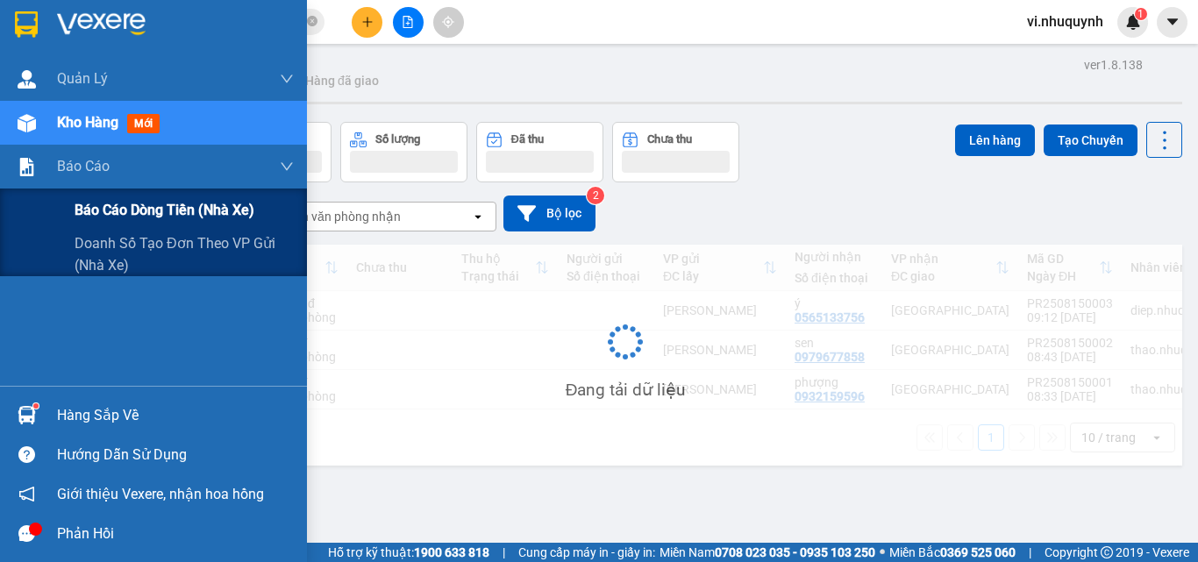
click at [116, 213] on span "Báo cáo dòng tiền (nhà xe)" at bounding box center [165, 210] width 180 height 22
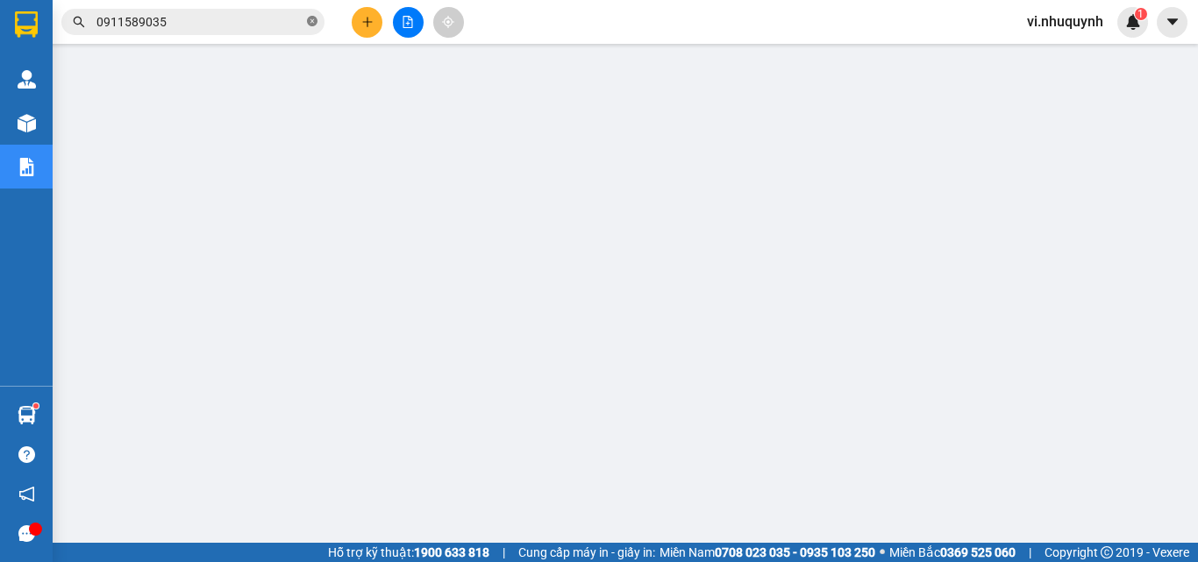
click at [315, 21] on icon "close-circle" at bounding box center [312, 21] width 11 height 11
click at [257, 23] on input "text" at bounding box center [199, 21] width 207 height 19
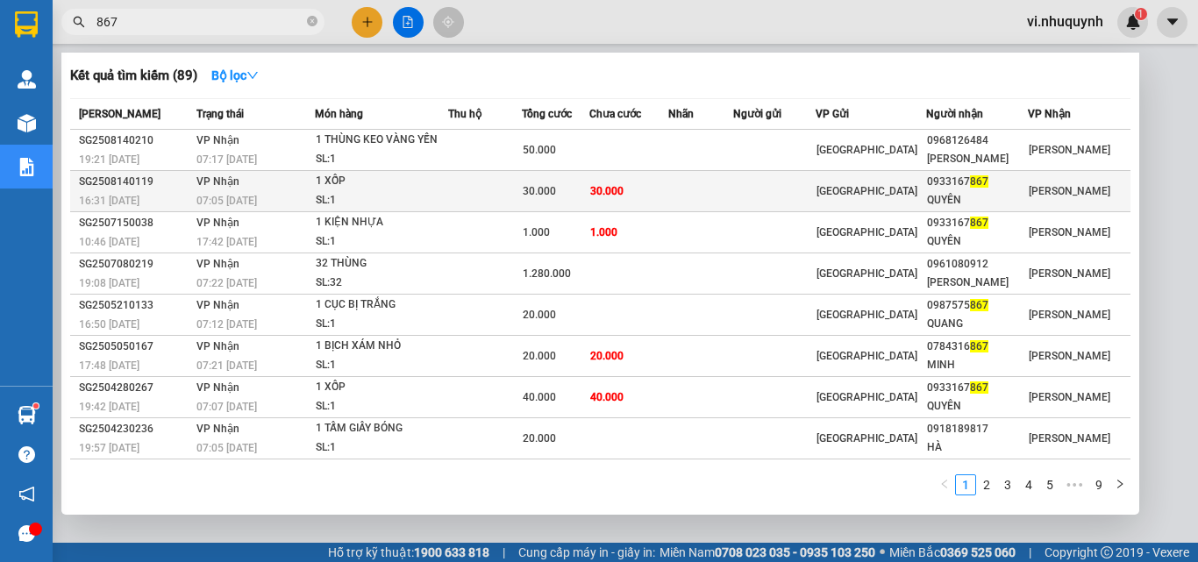
type input "867"
click at [990, 191] on div "QUYÊN" at bounding box center [977, 200] width 101 height 18
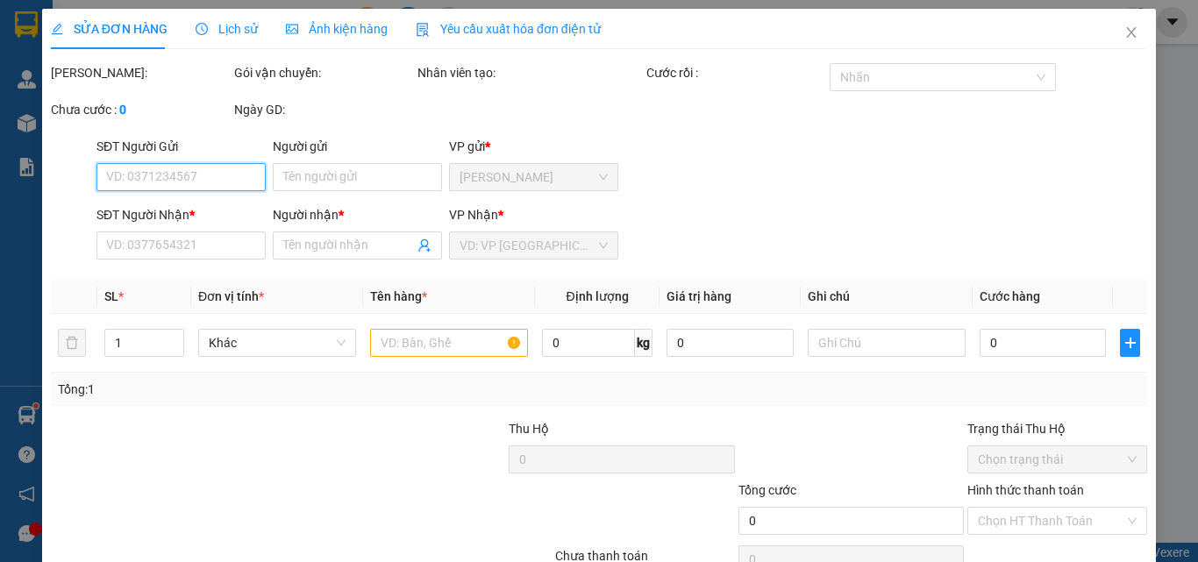
type input "0933167867"
type input "QUYÊN"
type input "30.000"
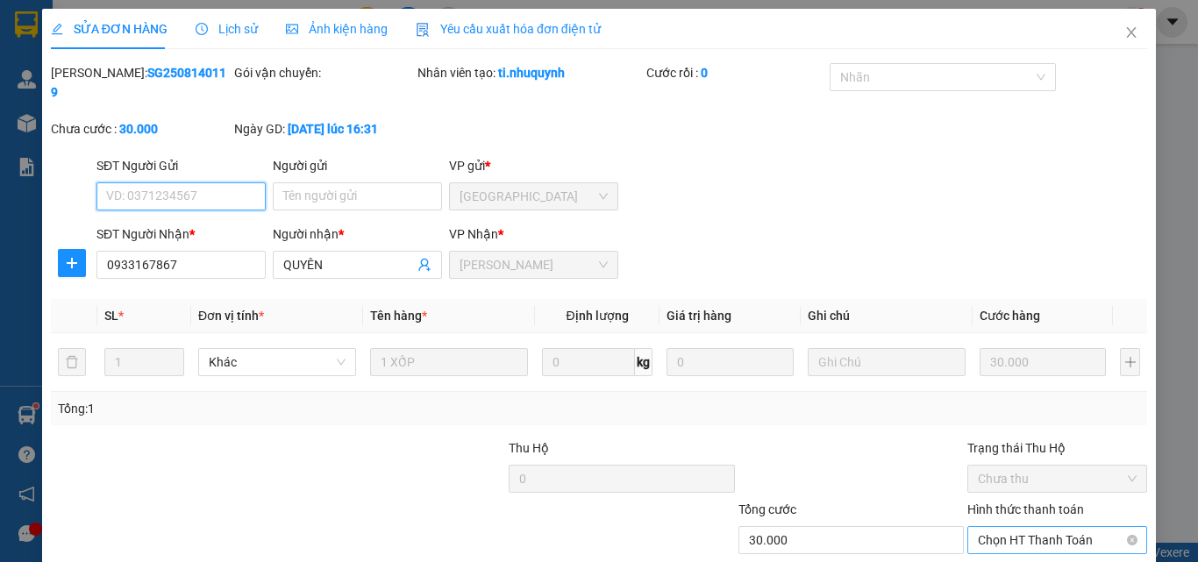
click at [984, 527] on span "Chọn HT Thanh Toán" at bounding box center [1057, 540] width 159 height 26
click at [996, 546] on div "Tại văn phòng" at bounding box center [1046, 555] width 157 height 19
type input "0"
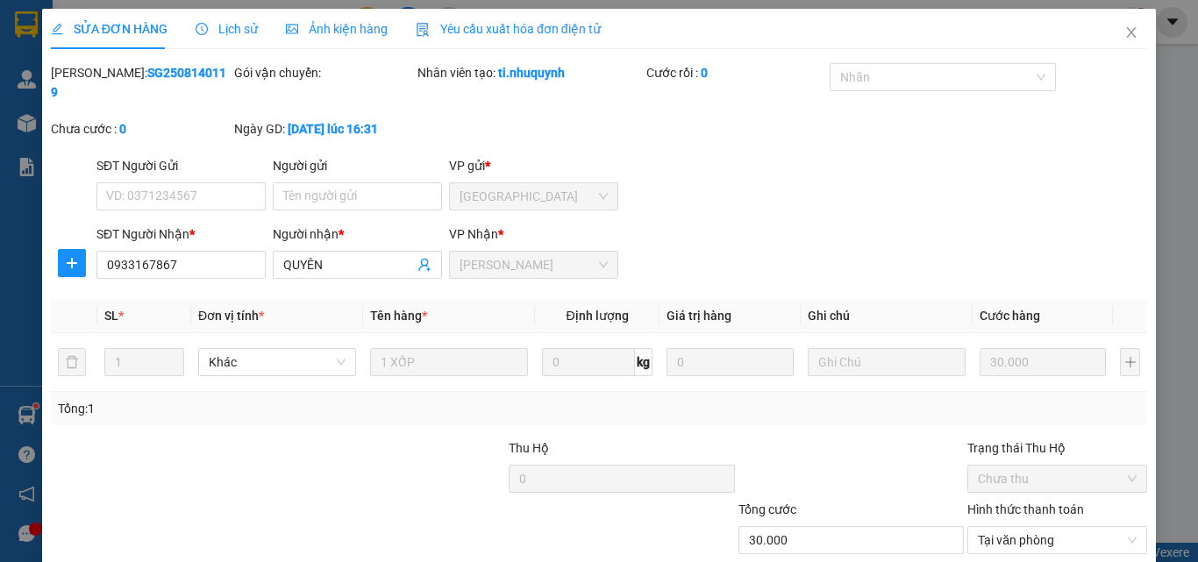
click at [1124, 35] on icon "close" at bounding box center [1131, 32] width 14 height 14
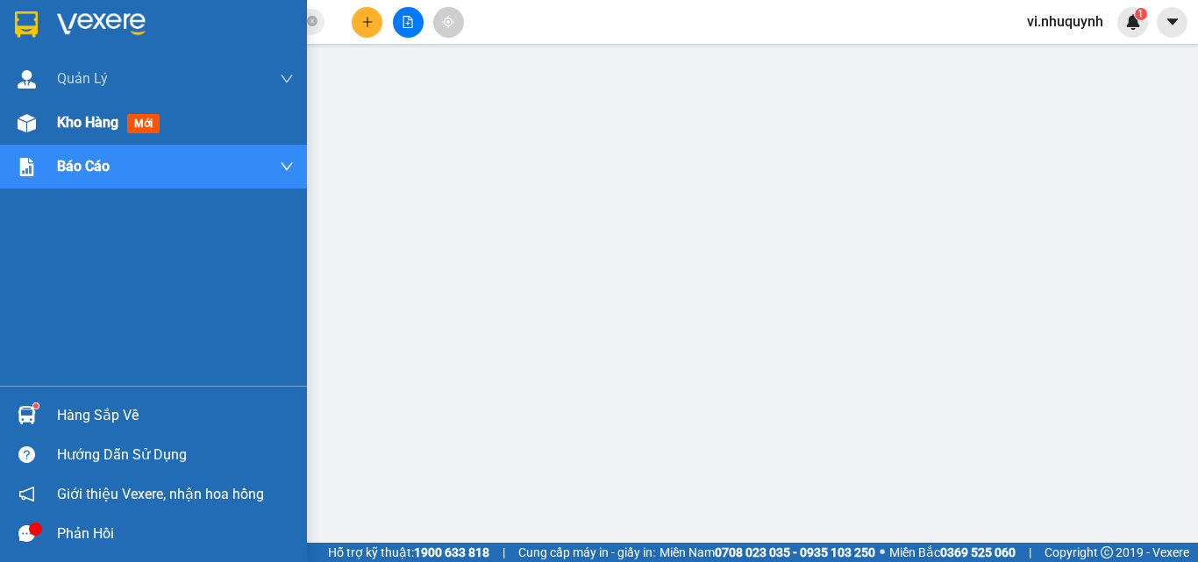
click at [91, 116] on span "Kho hàng" at bounding box center [87, 122] width 61 height 17
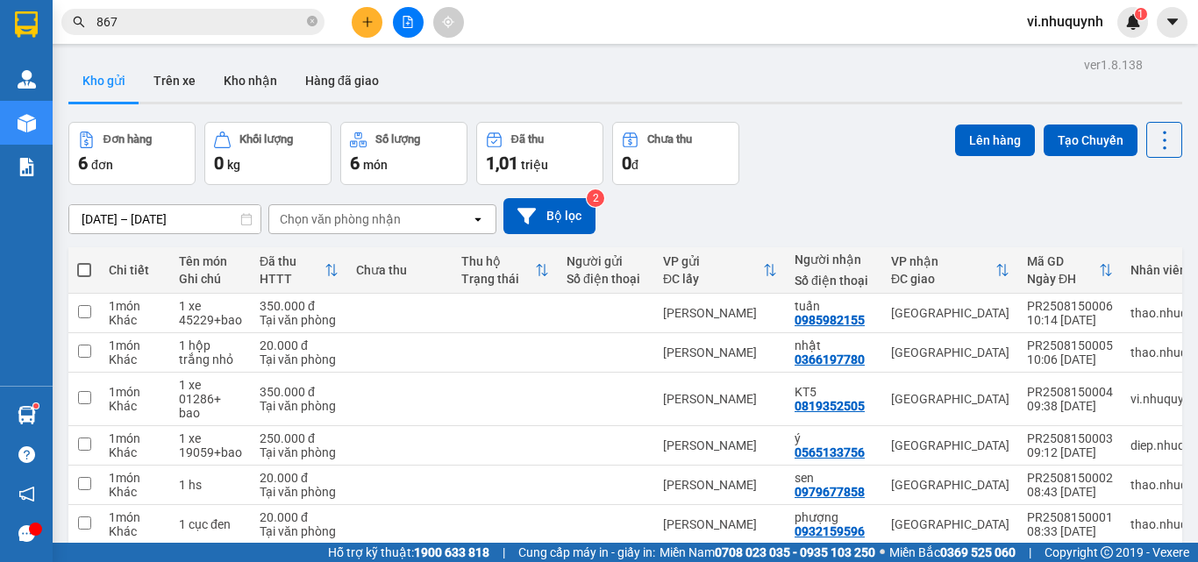
click at [144, 14] on input "867" at bounding box center [199, 21] width 207 height 19
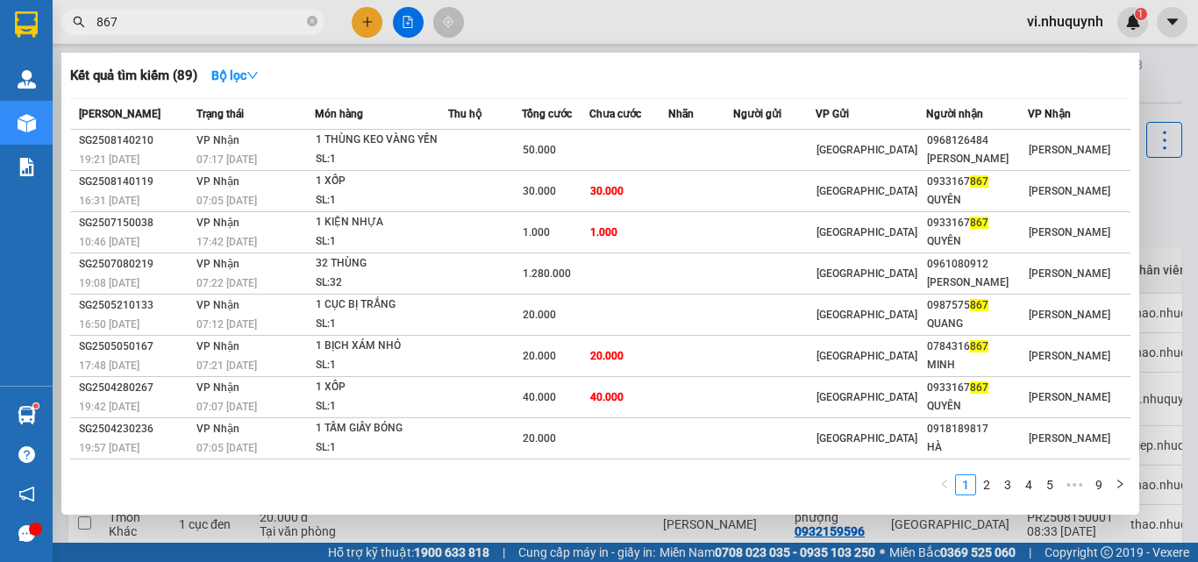
click at [144, 14] on input "867" at bounding box center [199, 21] width 207 height 19
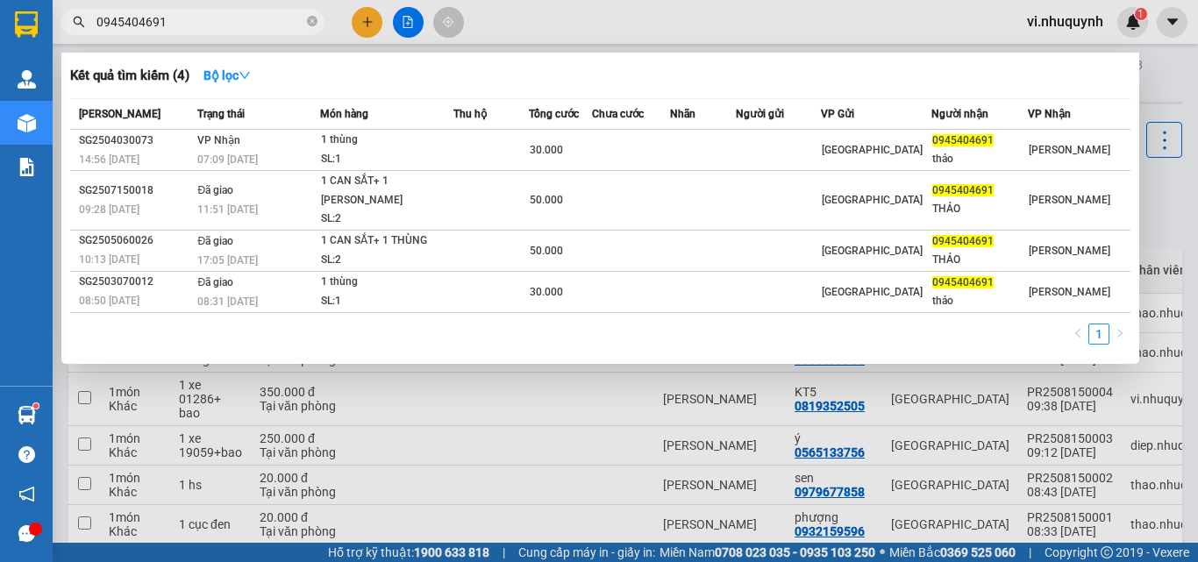
click at [173, 24] on input "0945404691" at bounding box center [199, 21] width 207 height 19
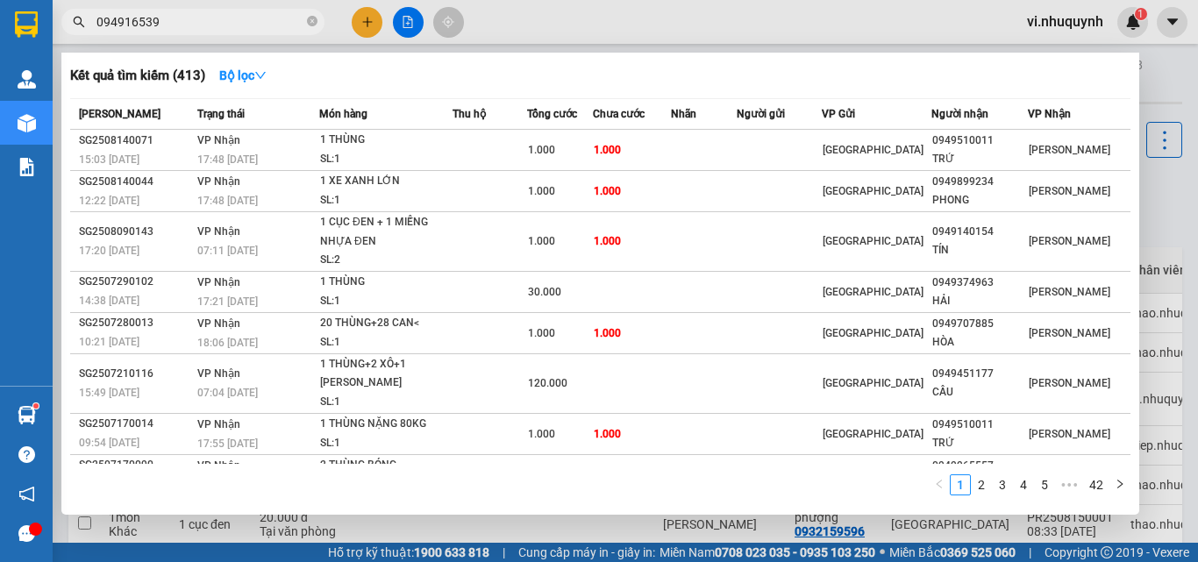
type input "0949165399"
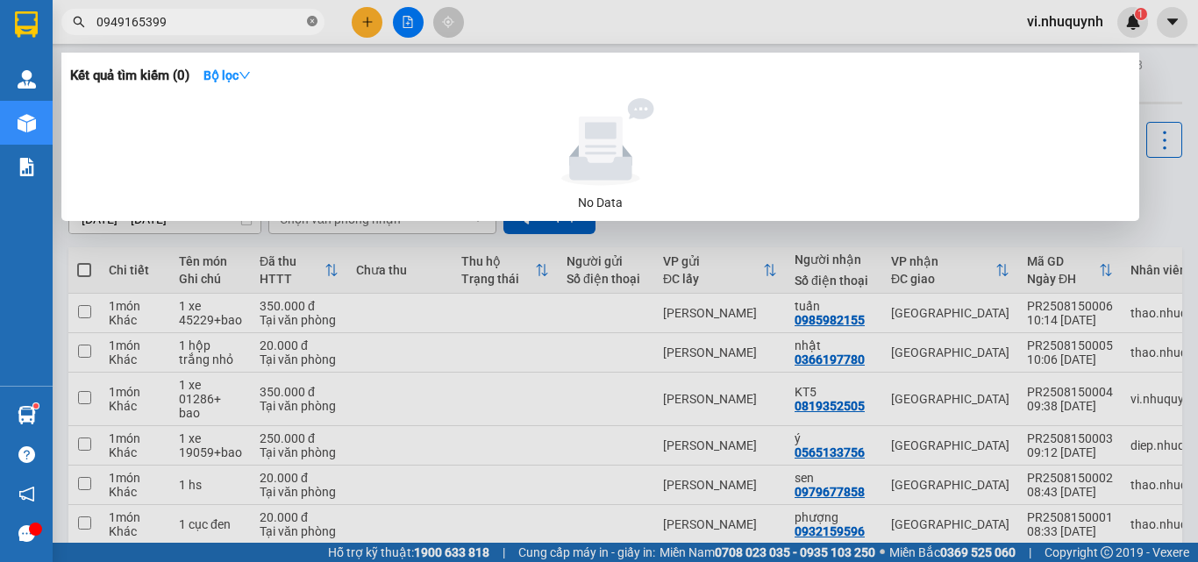
click at [311, 25] on icon "close-circle" at bounding box center [312, 21] width 11 height 11
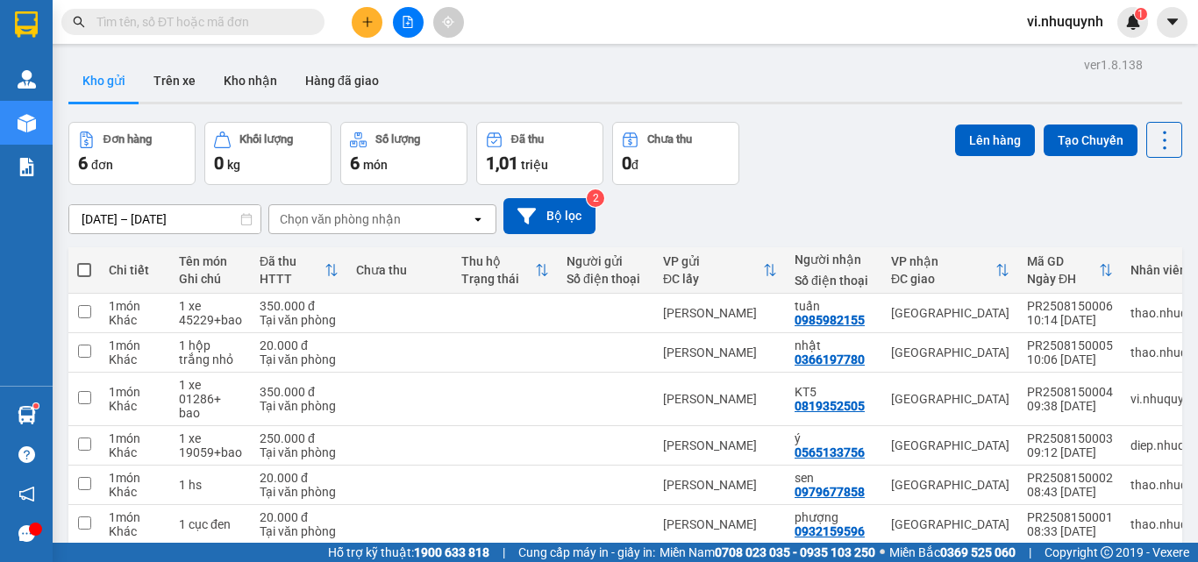
click at [275, 22] on input "text" at bounding box center [199, 21] width 207 height 19
click at [363, 25] on icon "plus" at bounding box center [367, 22] width 12 height 12
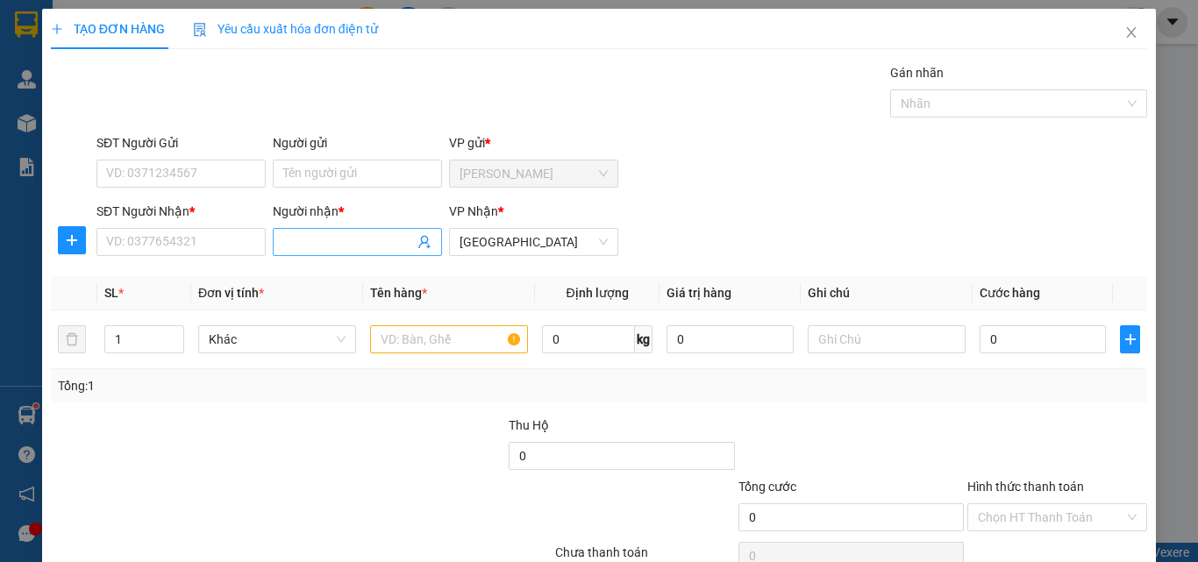
click at [326, 244] on input "Người nhận *" at bounding box center [348, 241] width 131 height 19
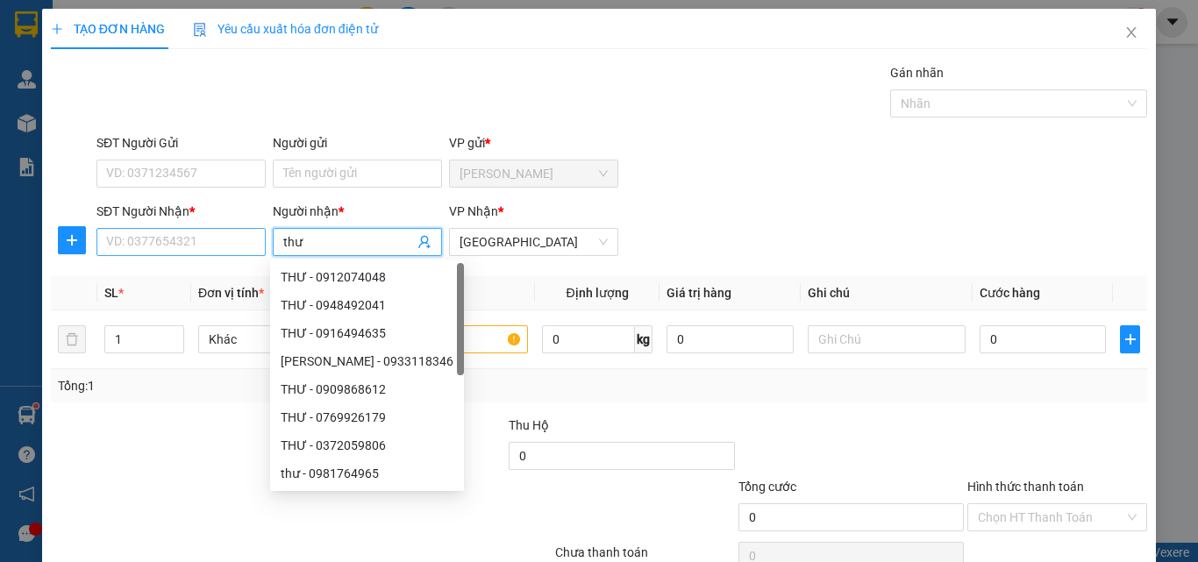
type input "thư"
click at [177, 253] on input "SĐT Người Nhận *" at bounding box center [180, 242] width 169 height 28
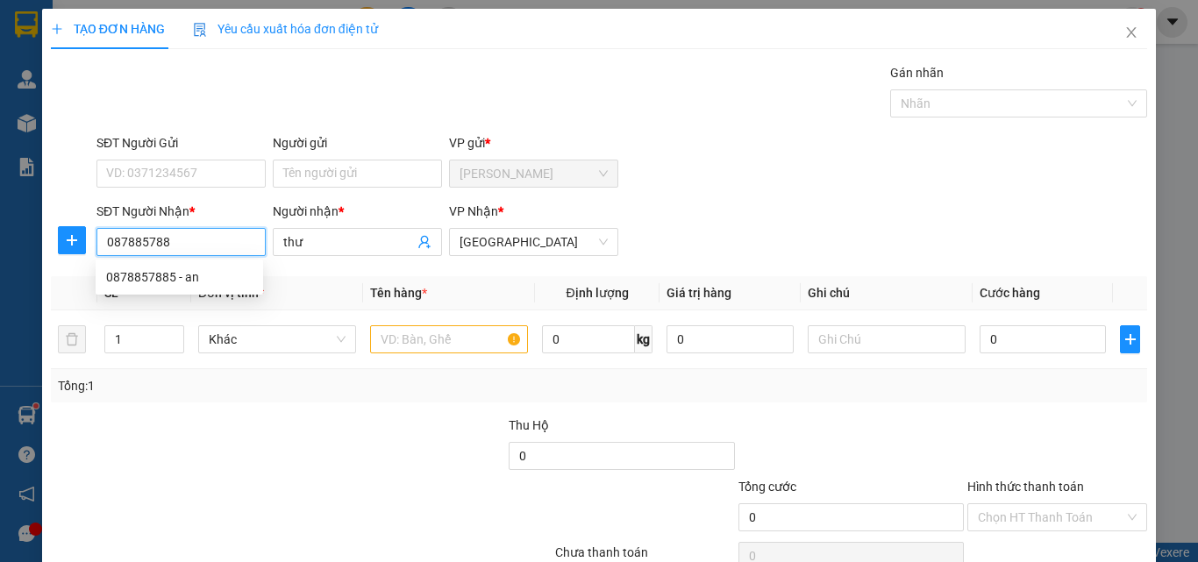
type input "0878857885"
click at [177, 282] on div "0878857885 - an" at bounding box center [179, 277] width 146 height 19
type input "an"
type input "40.000"
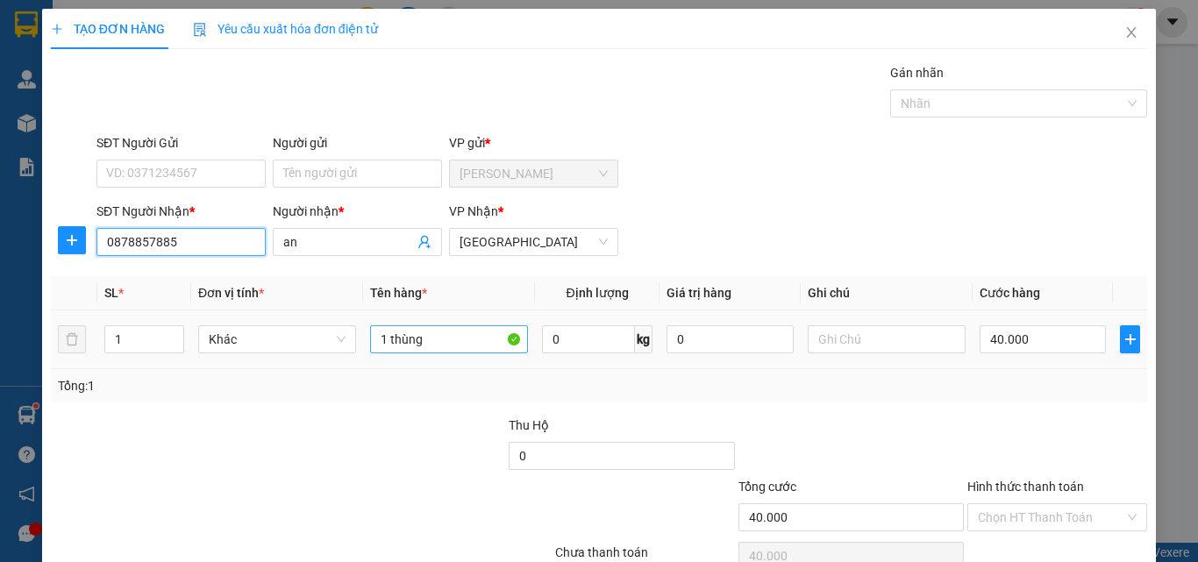
type input "0878857885"
click at [437, 336] on input "1 thùng" at bounding box center [449, 339] width 158 height 28
type input "1"
type input "1 kiện thùng dẹp"
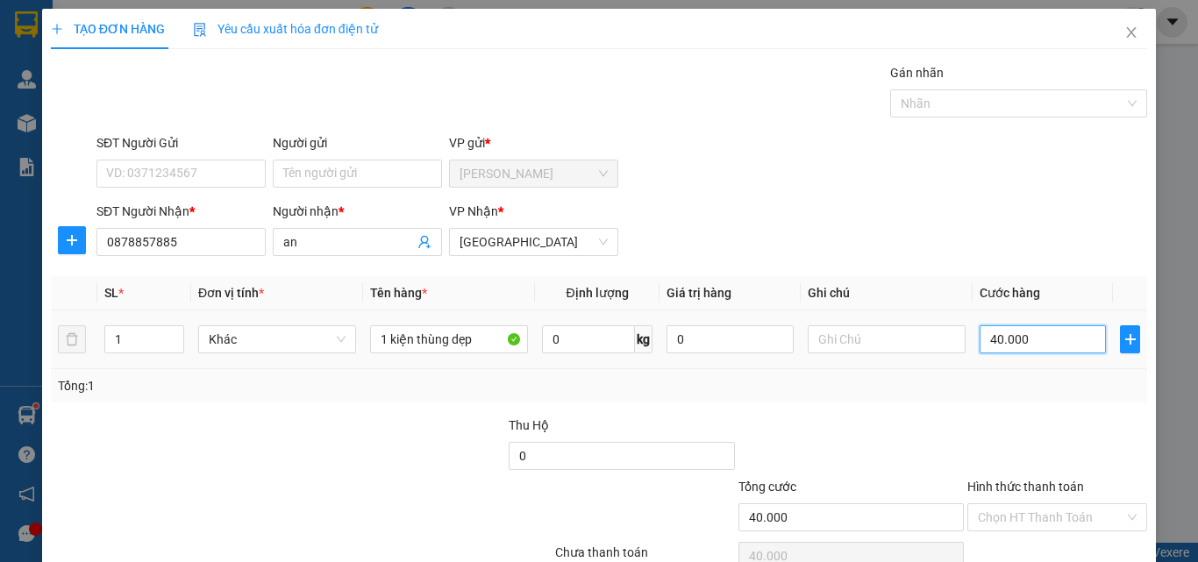
click at [1035, 337] on input "40.000" at bounding box center [1043, 339] width 126 height 28
type input "5"
type input "50"
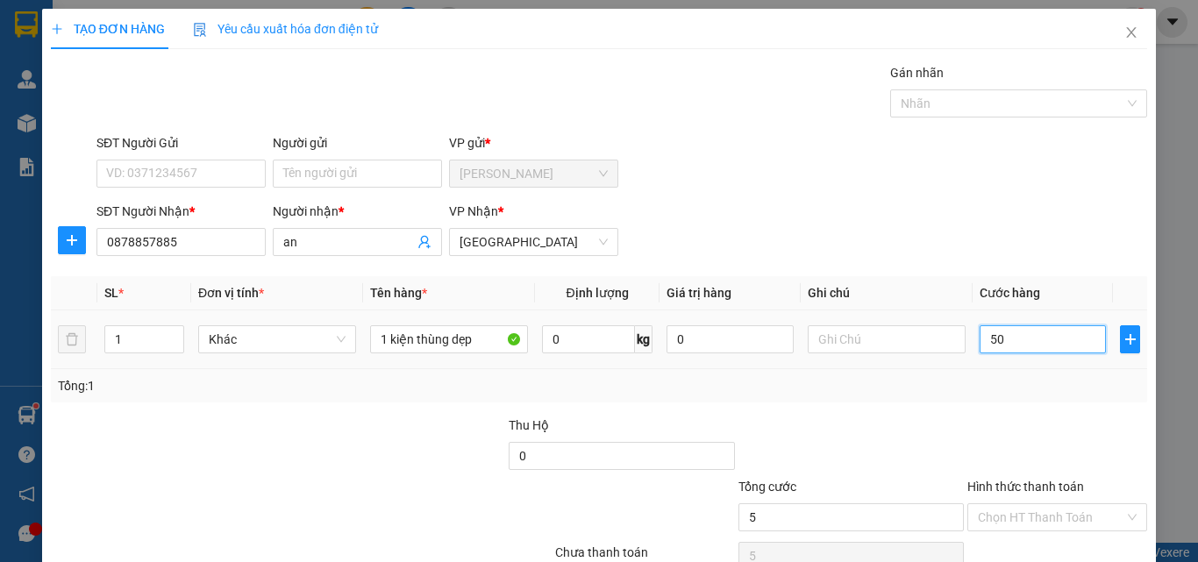
type input "50"
type input "500"
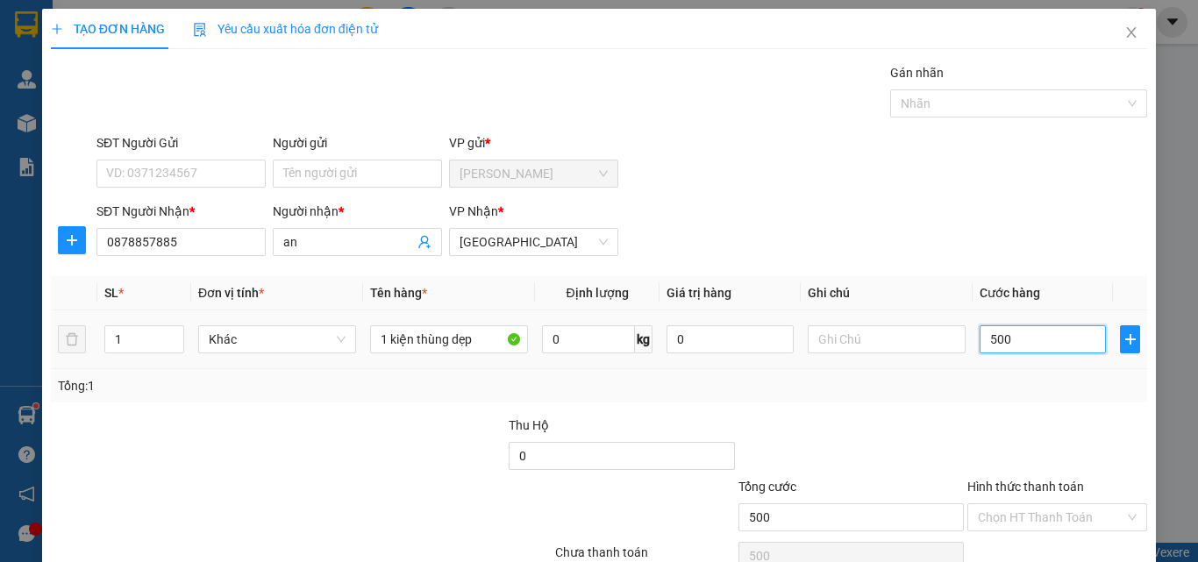
type input "5.000"
type input "50.000"
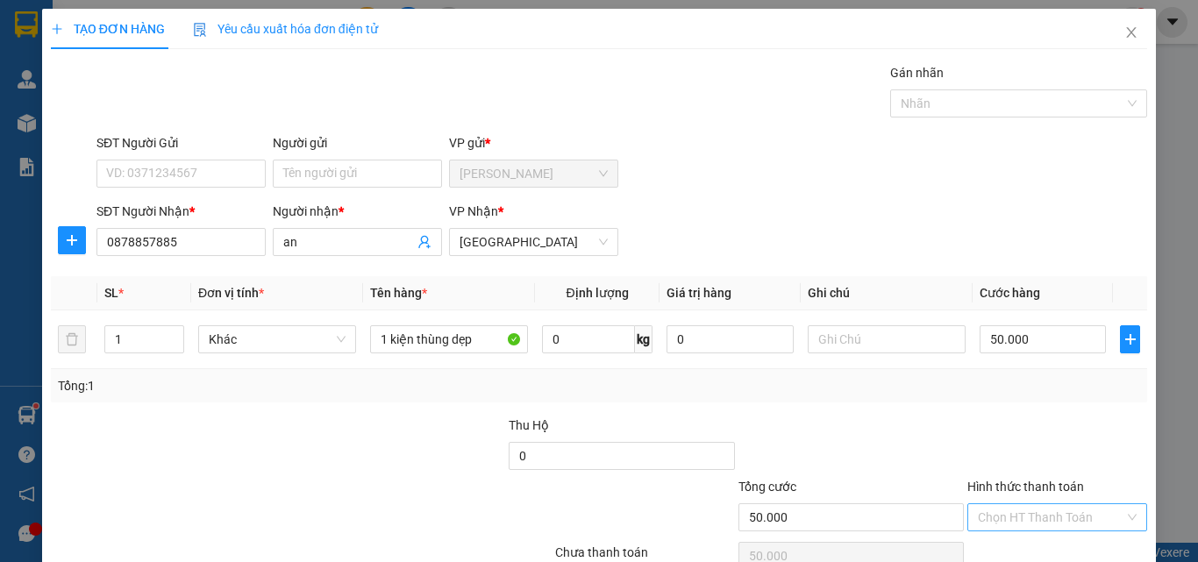
click at [1010, 504] on input "Hình thức thanh toán" at bounding box center [1051, 517] width 146 height 26
click at [1017, 539] on div "Tại văn phòng" at bounding box center [1047, 553] width 178 height 28
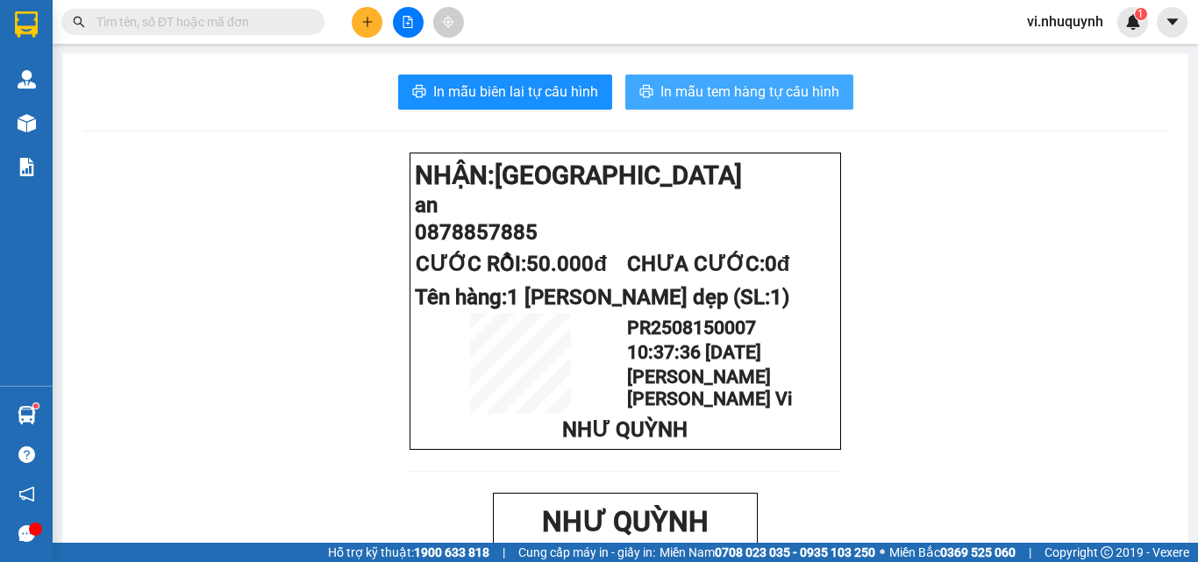
click at [759, 109] on button "In mẫu tem hàng tự cấu hình" at bounding box center [739, 92] width 228 height 35
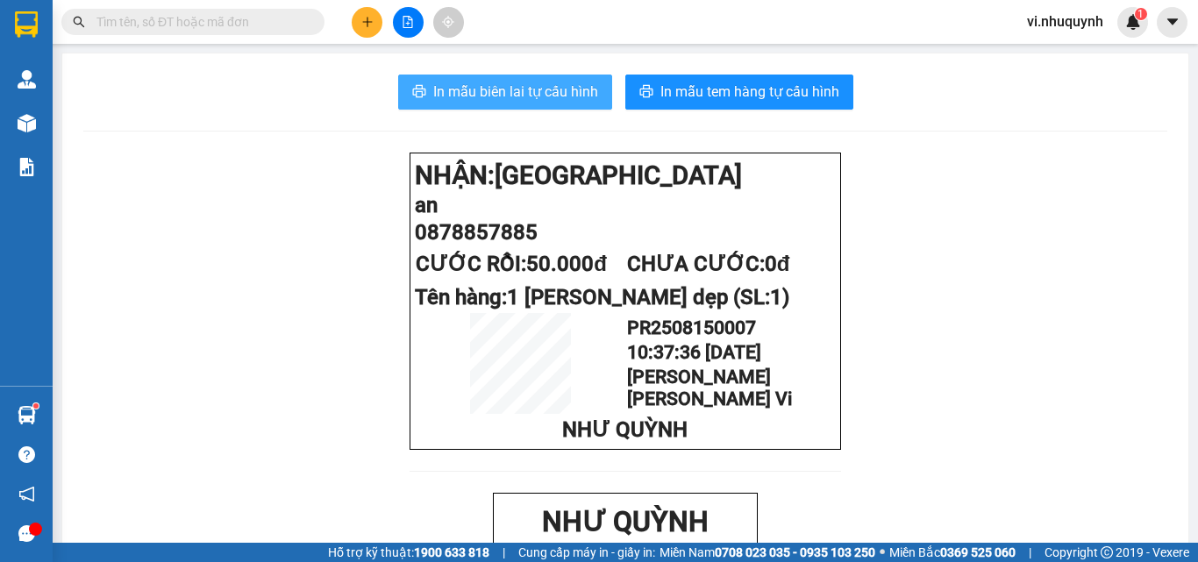
click at [514, 86] on span "In mẫu biên lai tự cấu hình" at bounding box center [515, 92] width 165 height 22
click at [190, 25] on input "text" at bounding box center [199, 21] width 207 height 19
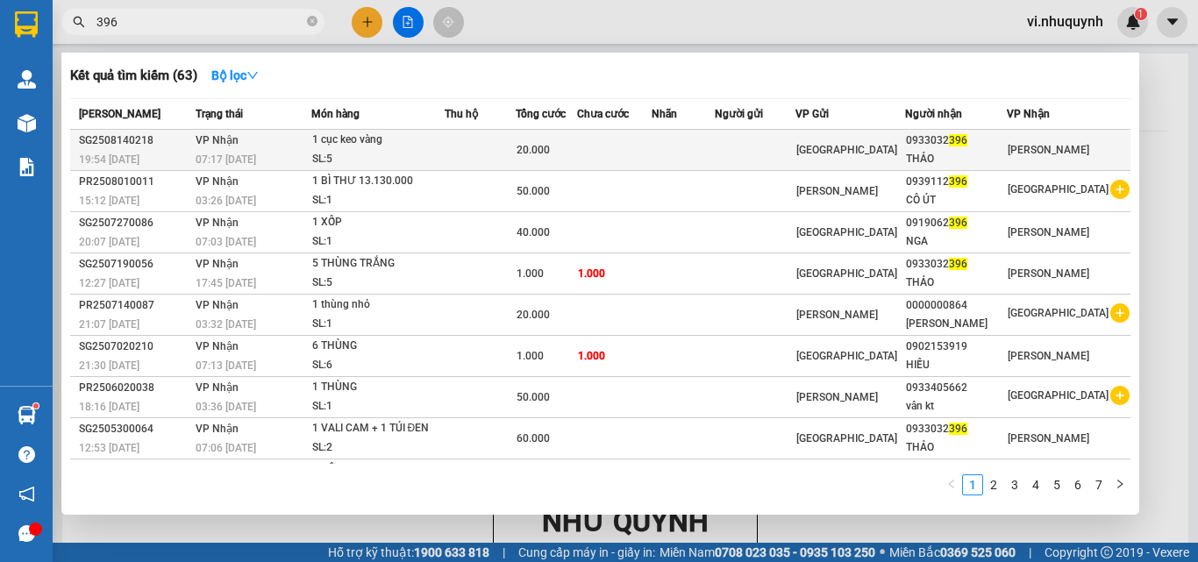
type input "396"
click at [976, 153] on div "THẢO" at bounding box center [956, 159] width 100 height 18
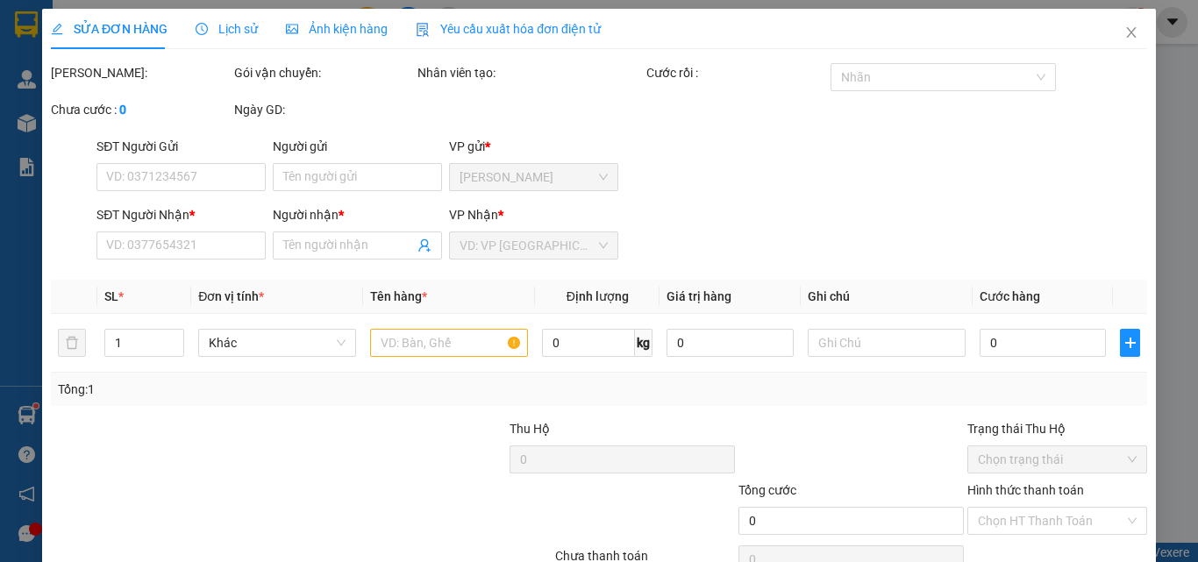
type input "0933032396"
type input "THẢO"
type input "20.000"
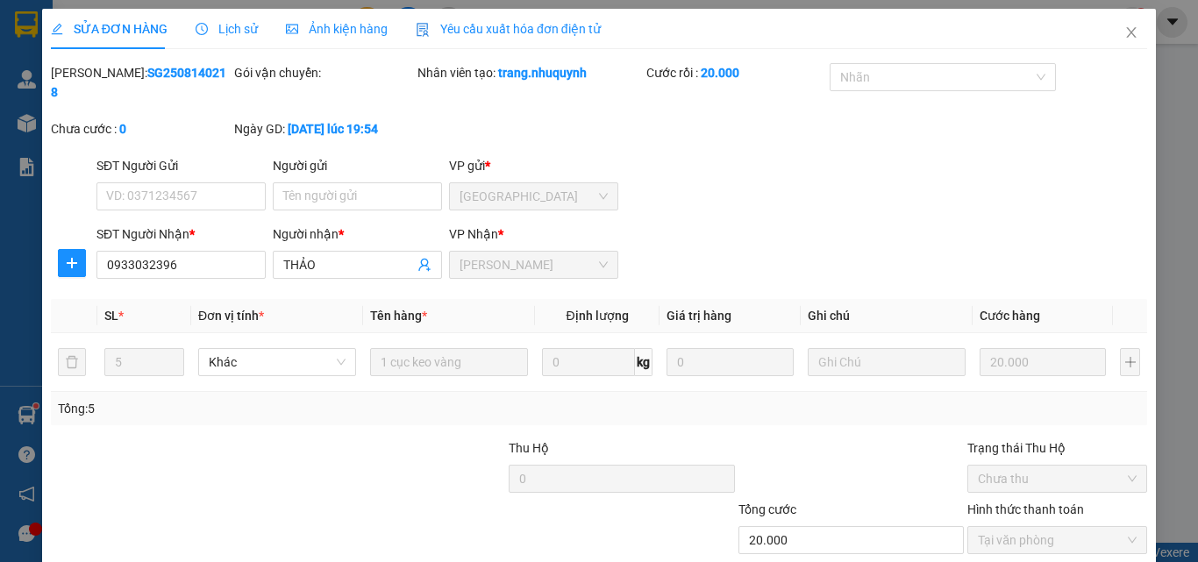
click at [1124, 29] on icon "close" at bounding box center [1131, 32] width 14 height 14
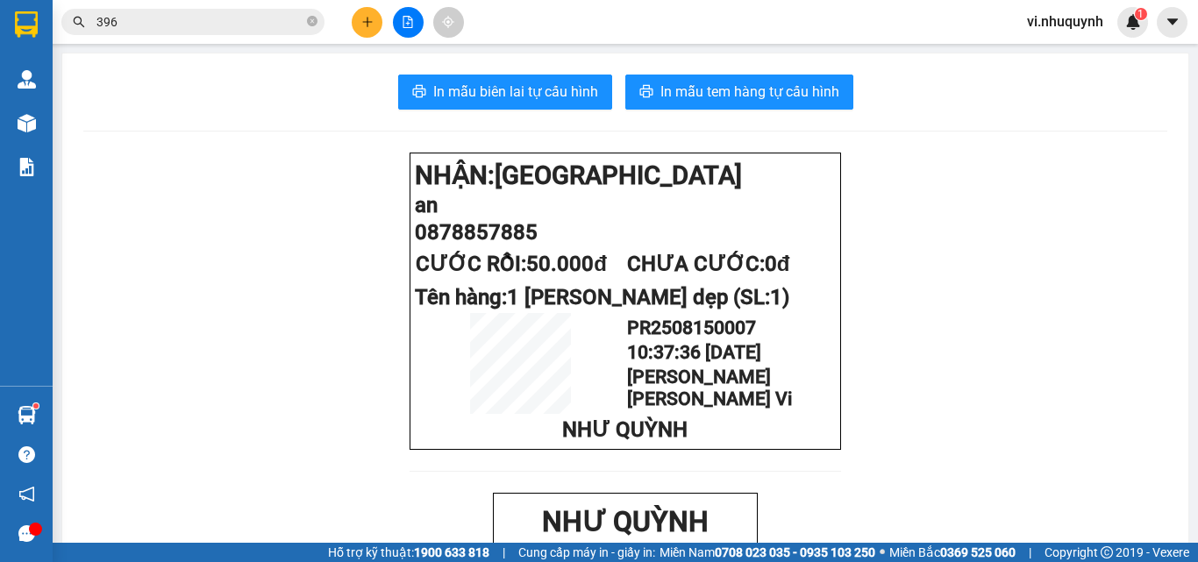
click at [256, 29] on input "396" at bounding box center [199, 21] width 207 height 19
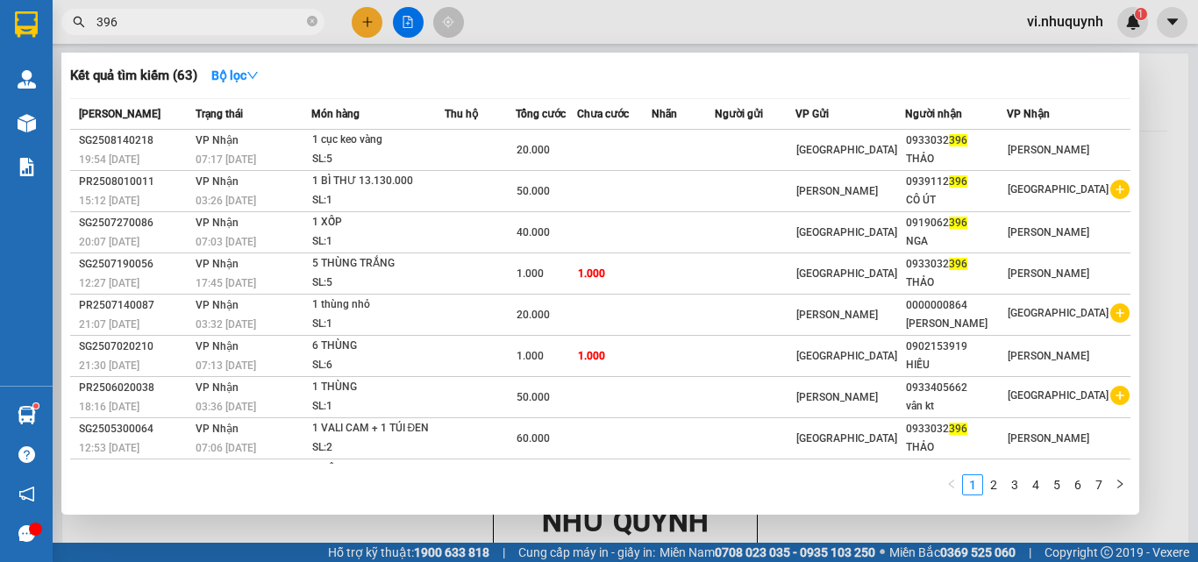
click at [256, 29] on input "396" at bounding box center [199, 21] width 207 height 19
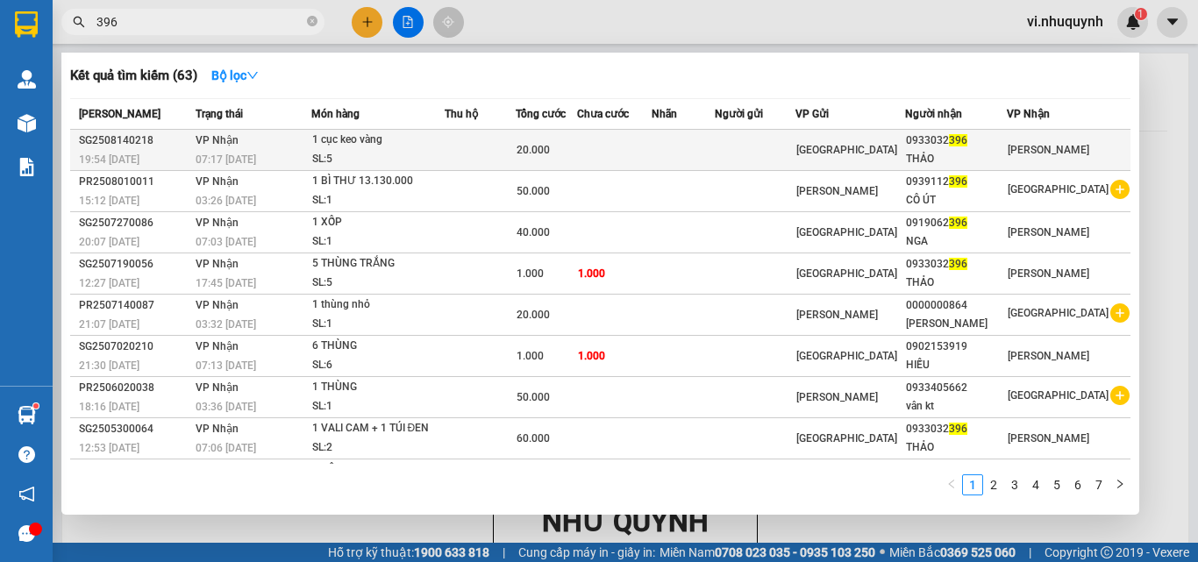
click at [971, 148] on div "0933032 396" at bounding box center [956, 141] width 100 height 18
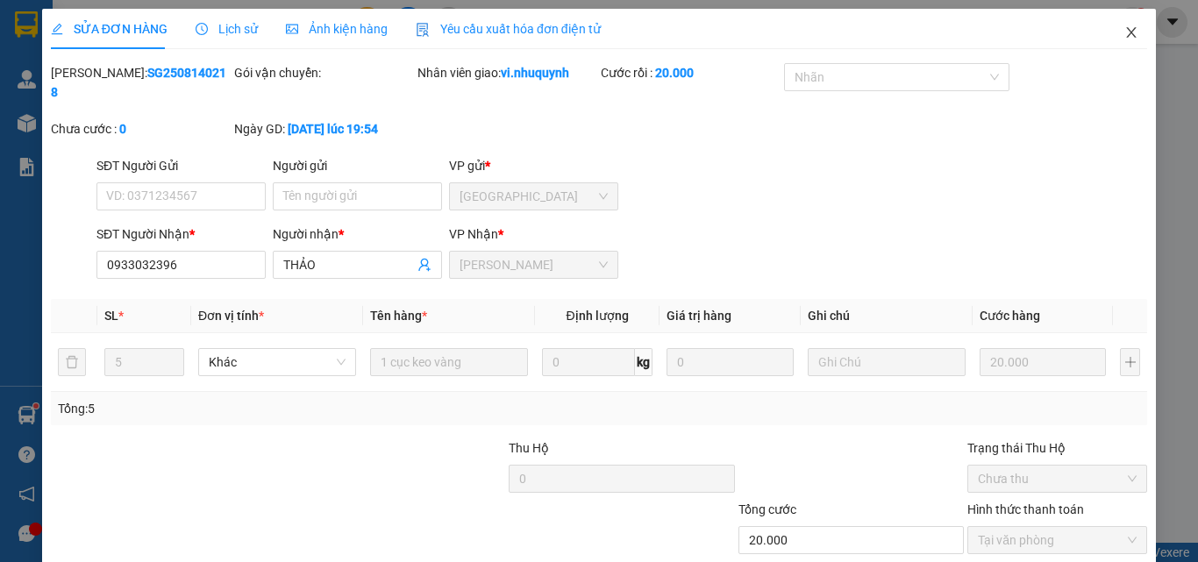
click at [1127, 31] on icon "close" at bounding box center [1132, 32] width 10 height 11
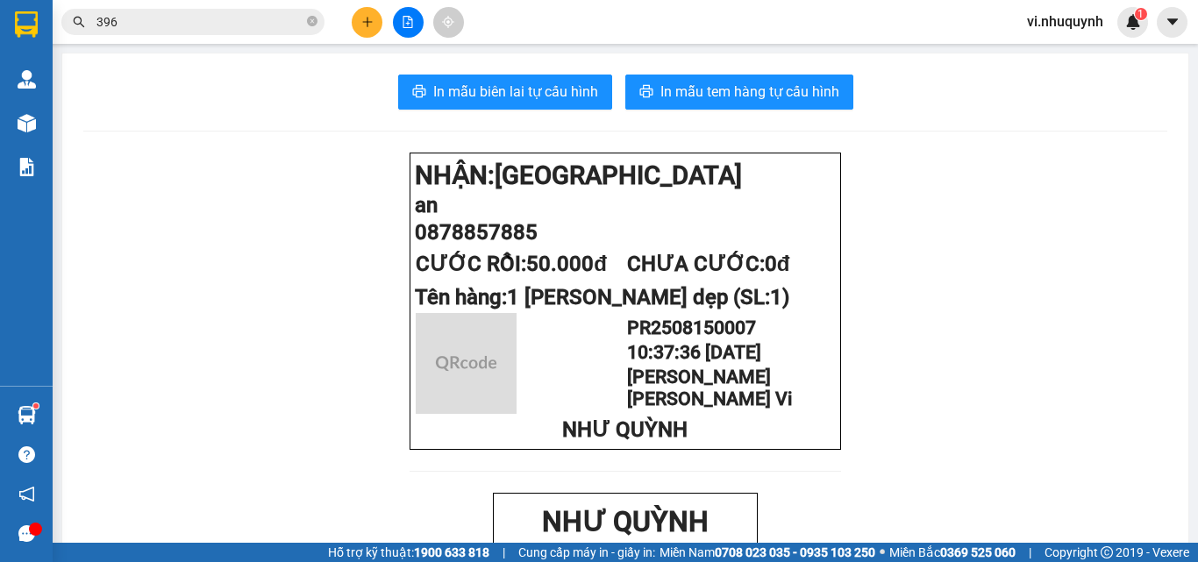
click at [168, 17] on input "396" at bounding box center [199, 21] width 207 height 19
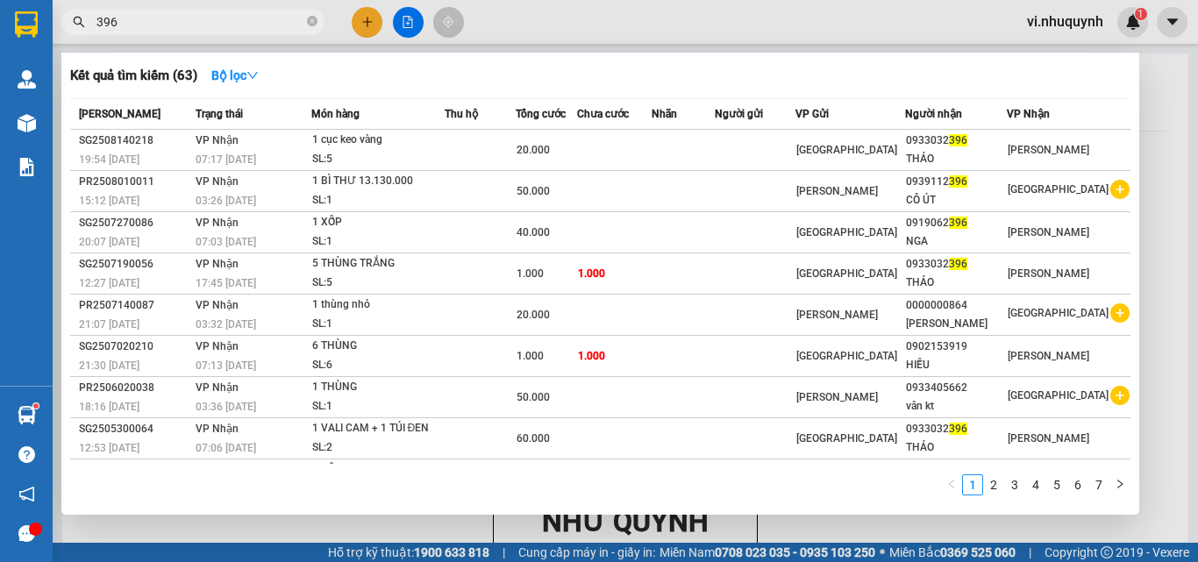
click at [168, 17] on input "396" at bounding box center [199, 21] width 207 height 19
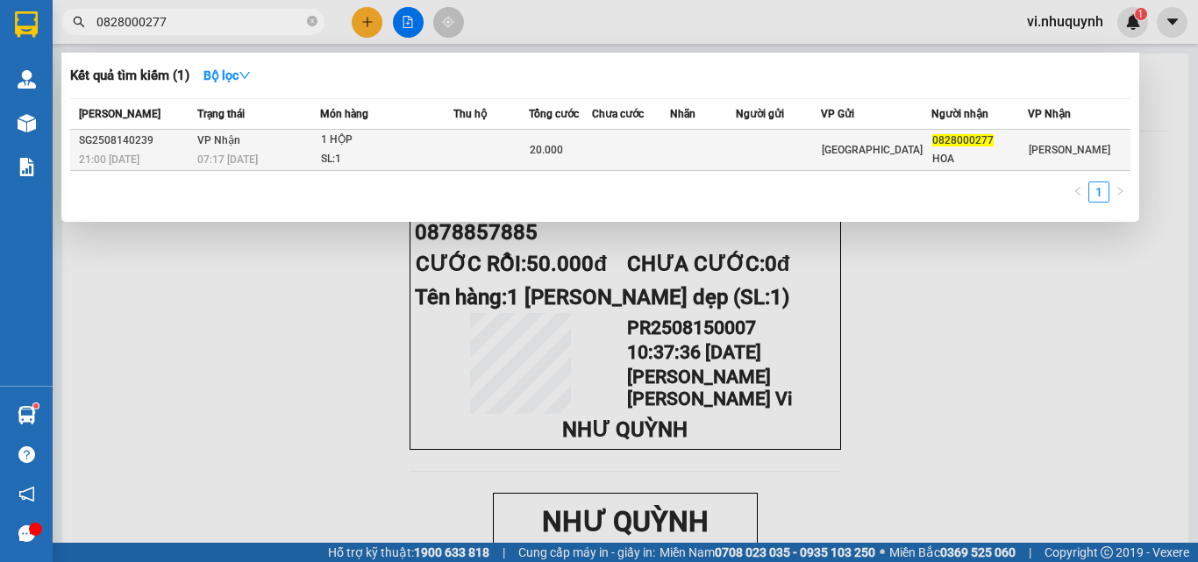
type input "0828000277"
click at [960, 160] on div "HOA" at bounding box center [979, 159] width 95 height 18
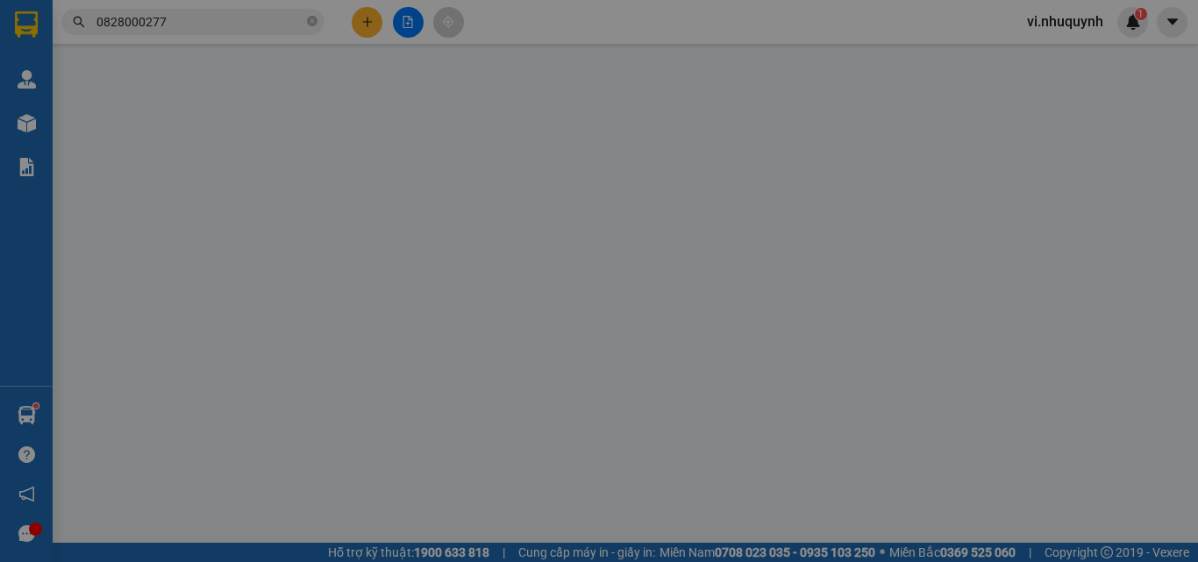
type input "0828000277"
type input "HOA"
type input "20.000"
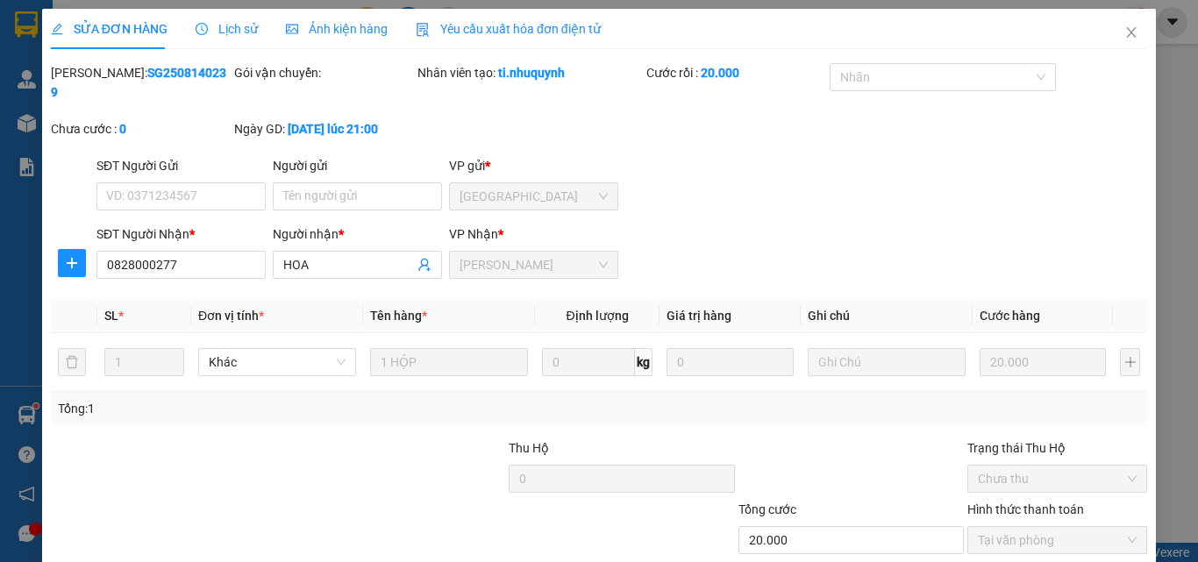
click at [1124, 32] on icon "close" at bounding box center [1131, 32] width 14 height 14
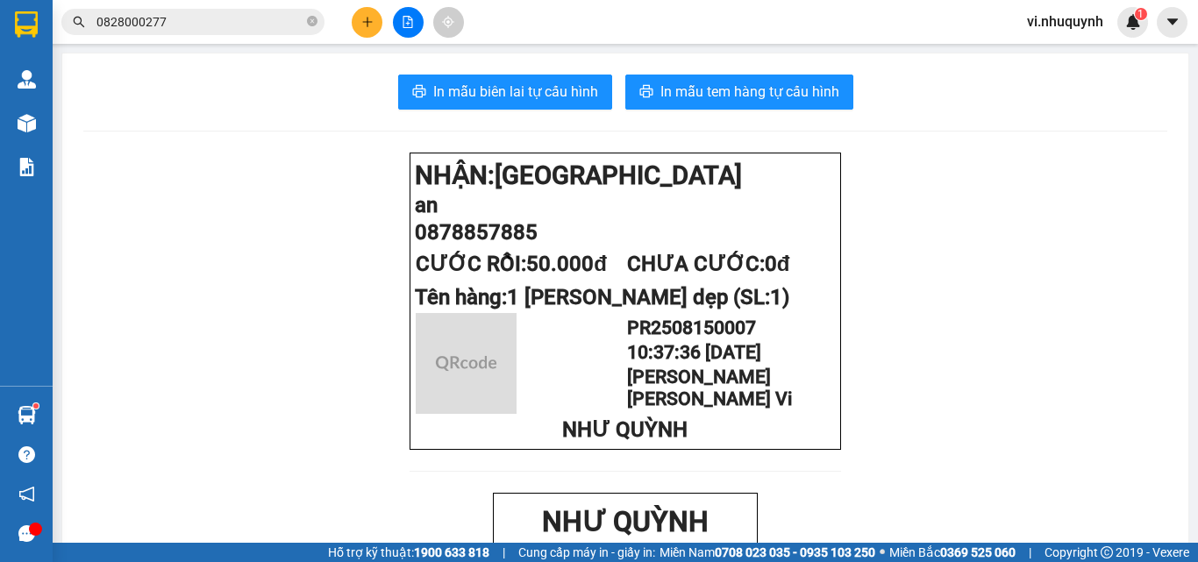
click at [227, 18] on input "0828000277" at bounding box center [199, 21] width 207 height 19
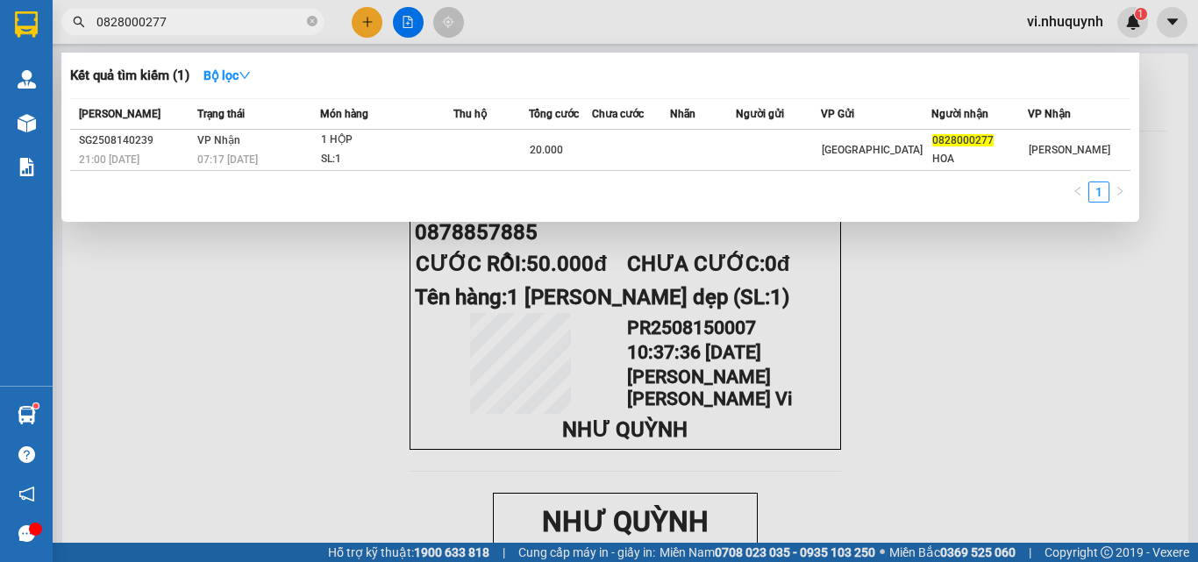
click at [227, 18] on input "0828000277" at bounding box center [199, 21] width 207 height 19
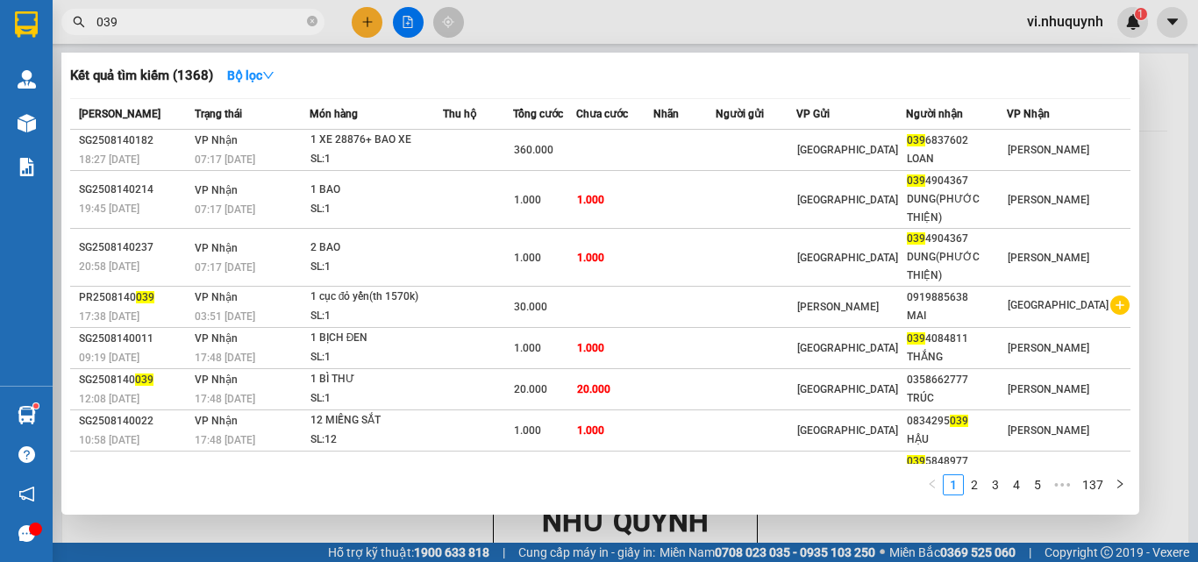
click at [229, 16] on input "039" at bounding box center [199, 21] width 207 height 19
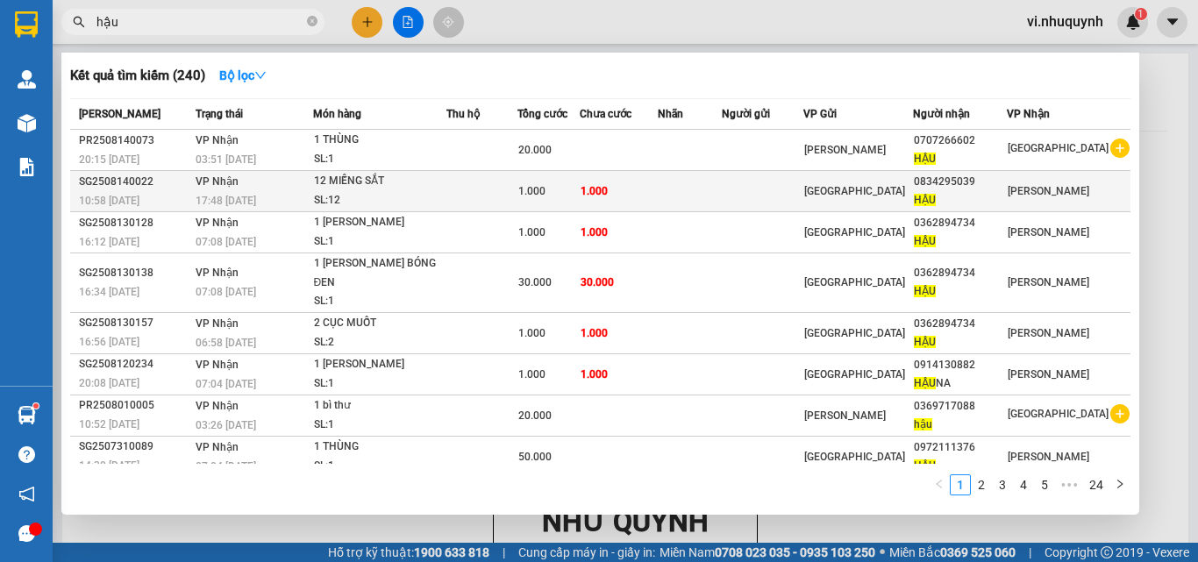
type input "hậu"
click at [960, 197] on div "HẬU" at bounding box center [960, 200] width 92 height 18
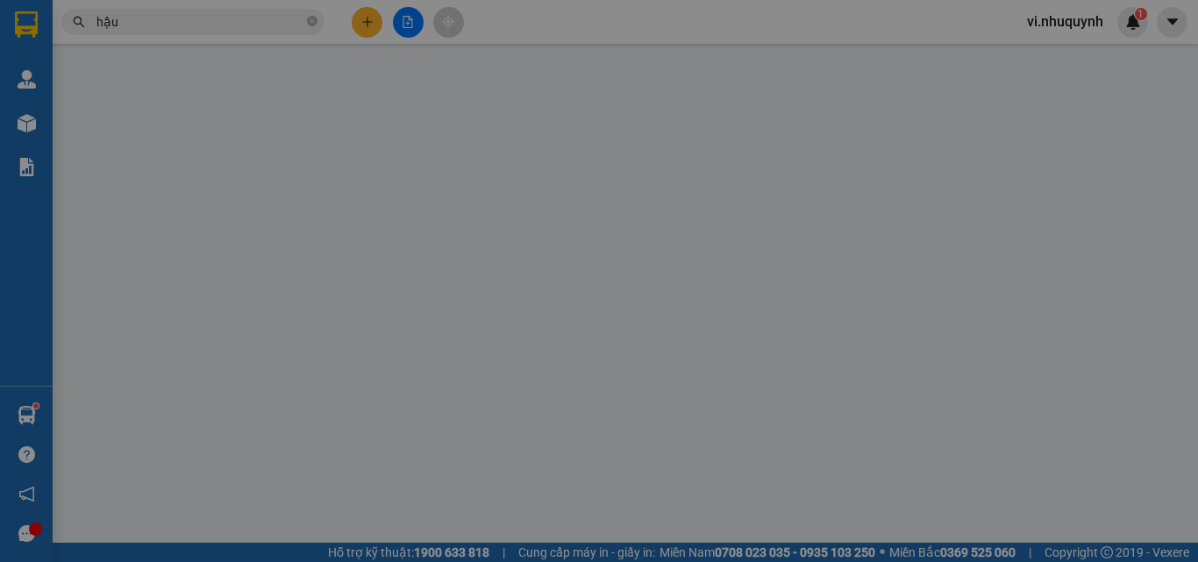
type input "0834295039"
type input "HẬU"
type input "1.000"
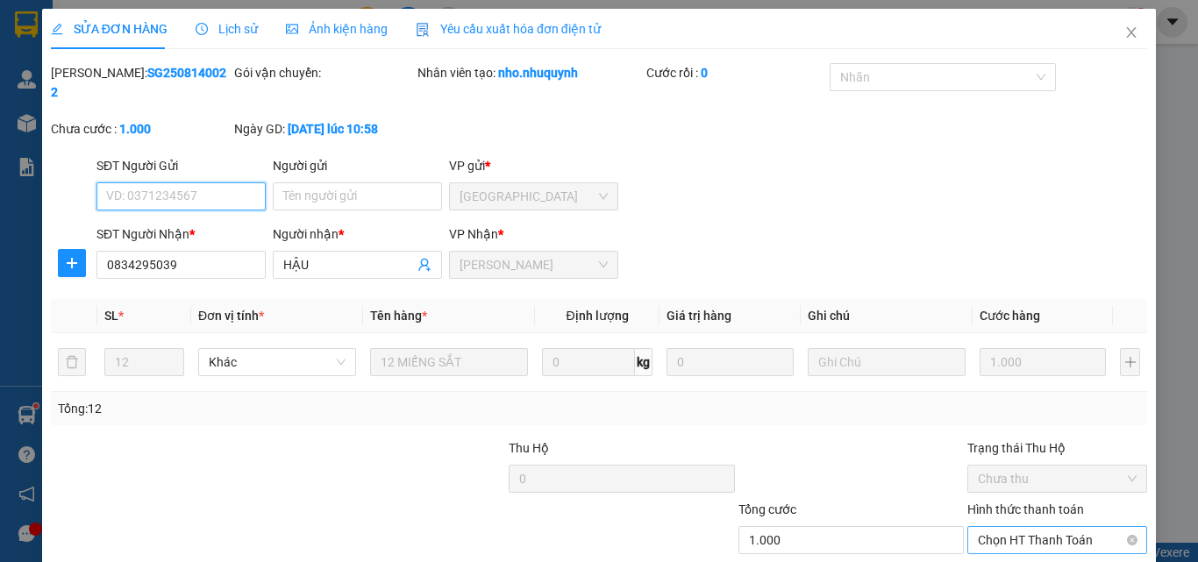
click at [989, 527] on span "Chọn HT Thanh Toán" at bounding box center [1057, 540] width 159 height 26
click at [986, 546] on div "Tại văn phòng" at bounding box center [1046, 555] width 157 height 19
type input "0"
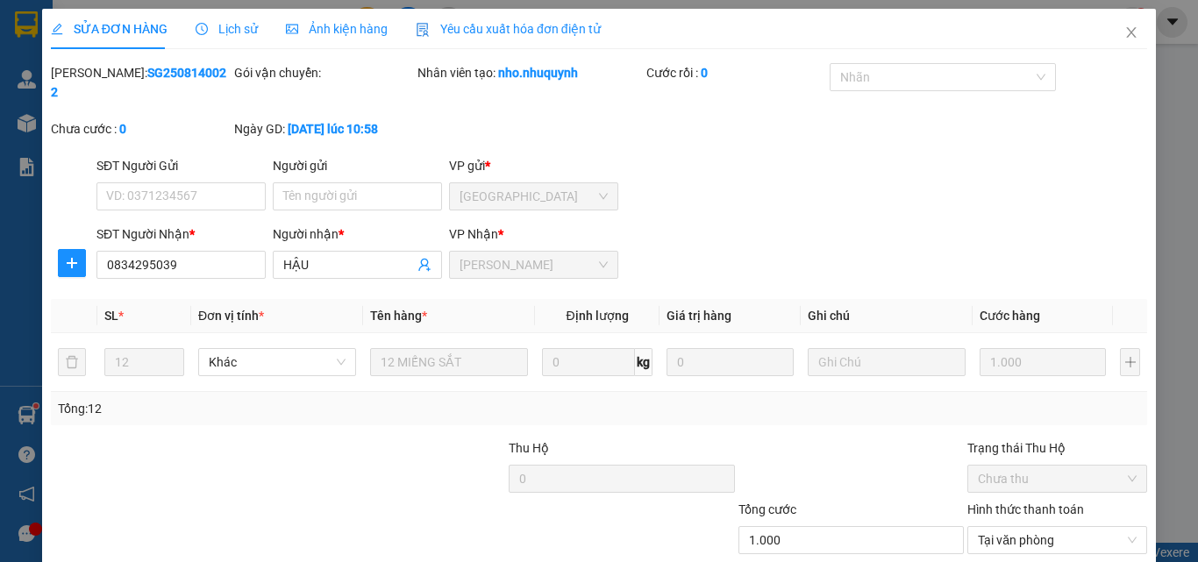
click at [1124, 32] on icon "close" at bounding box center [1131, 32] width 14 height 14
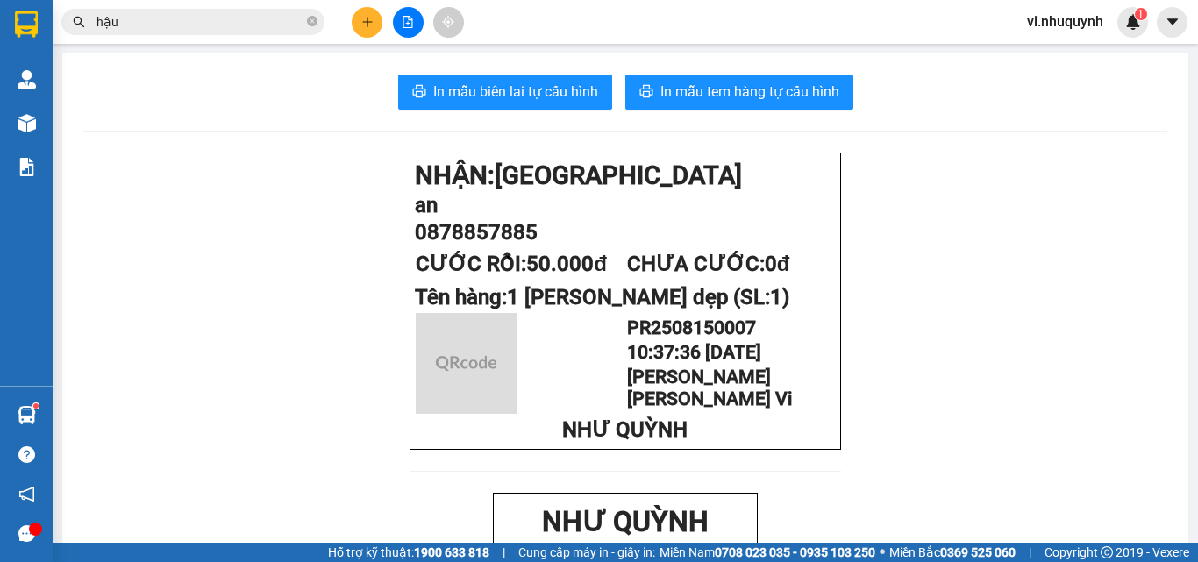
click at [226, 25] on input "hậu" at bounding box center [199, 21] width 207 height 19
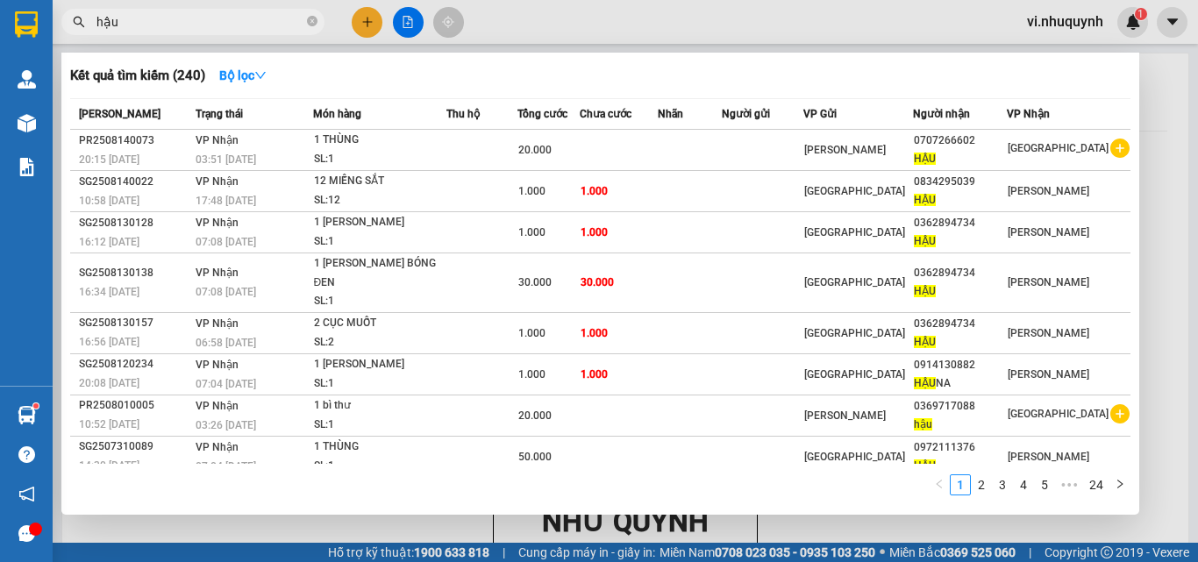
click at [226, 25] on input "hậu" at bounding box center [199, 21] width 207 height 19
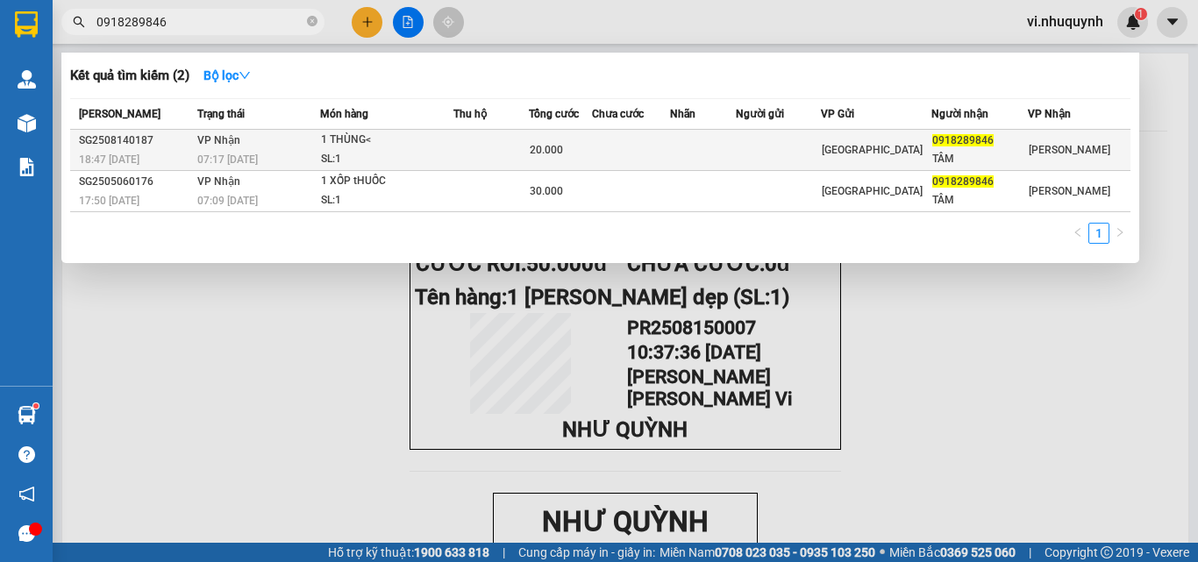
type input "0918289846"
click at [981, 149] on div "0918289846" at bounding box center [979, 141] width 95 height 18
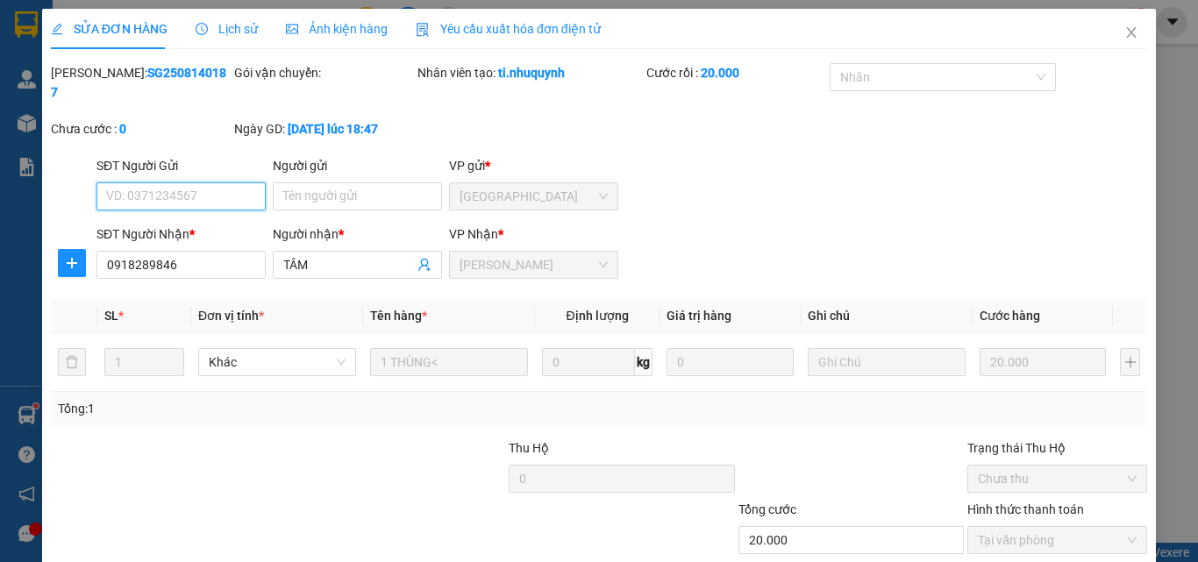
type input "0918289846"
type input "TÂM"
type input "20.000"
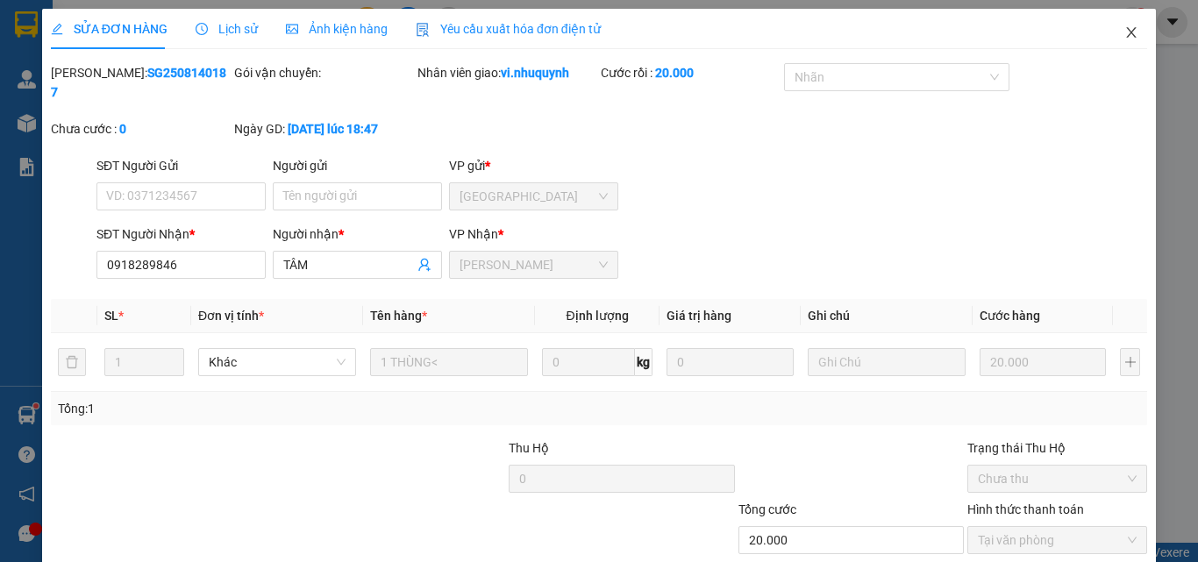
click at [1124, 29] on icon "close" at bounding box center [1131, 32] width 14 height 14
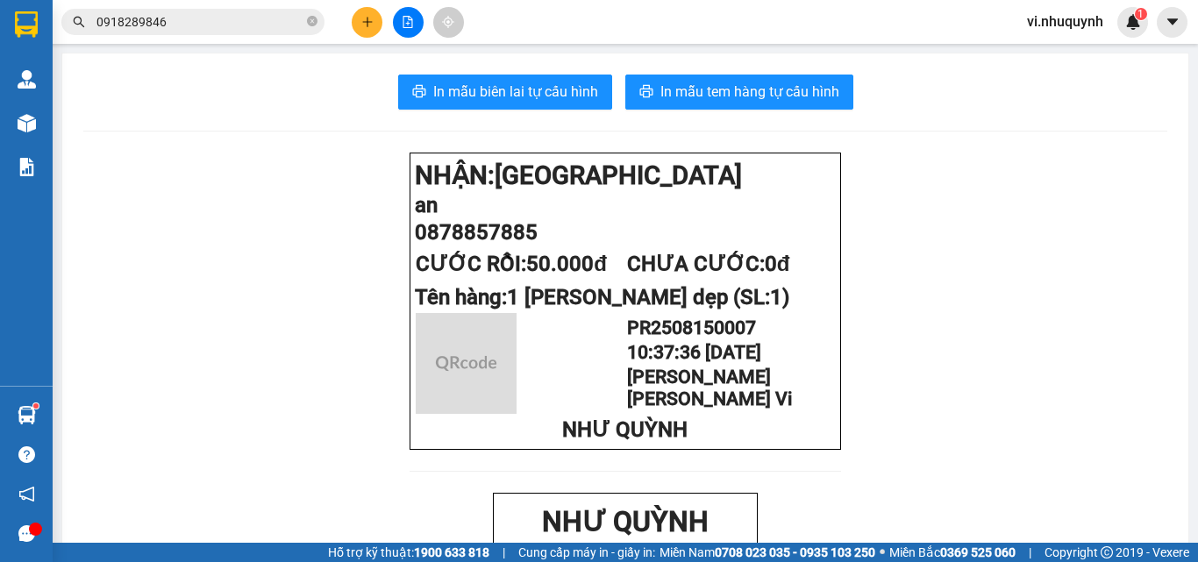
click at [197, 23] on input "0918289846" at bounding box center [199, 21] width 207 height 19
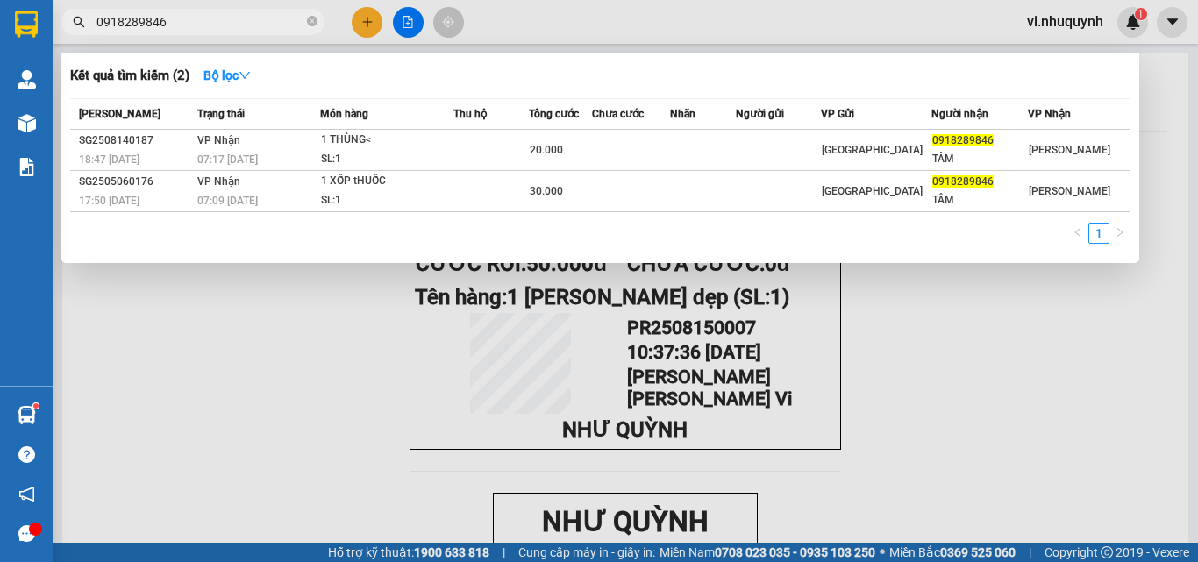
click at [197, 23] on input "0918289846" at bounding box center [199, 21] width 207 height 19
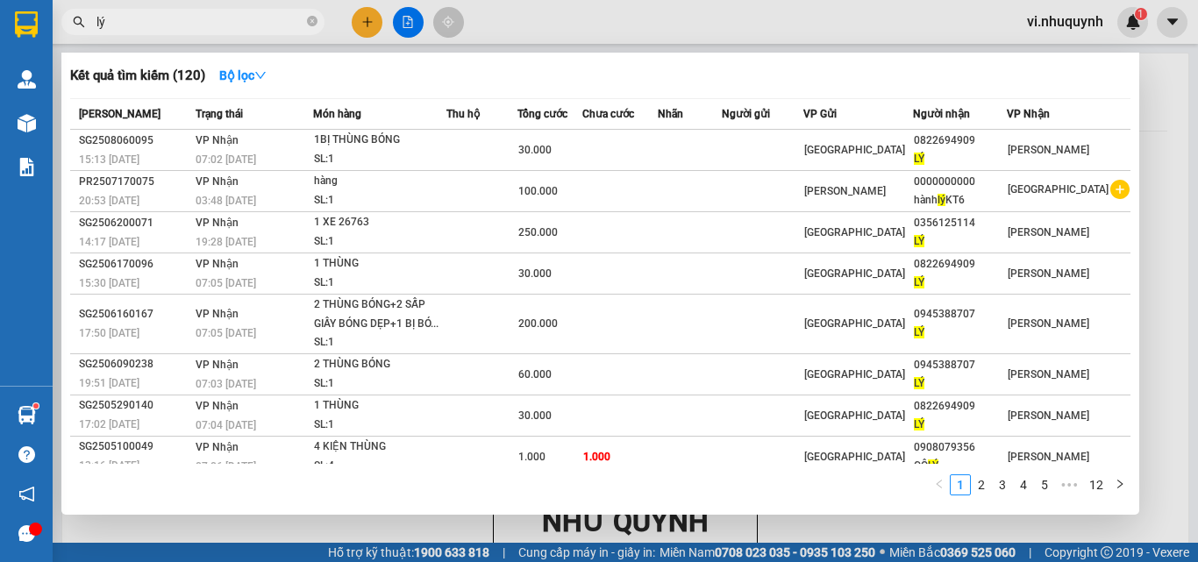
click at [197, 23] on input "lý" at bounding box center [199, 21] width 207 height 19
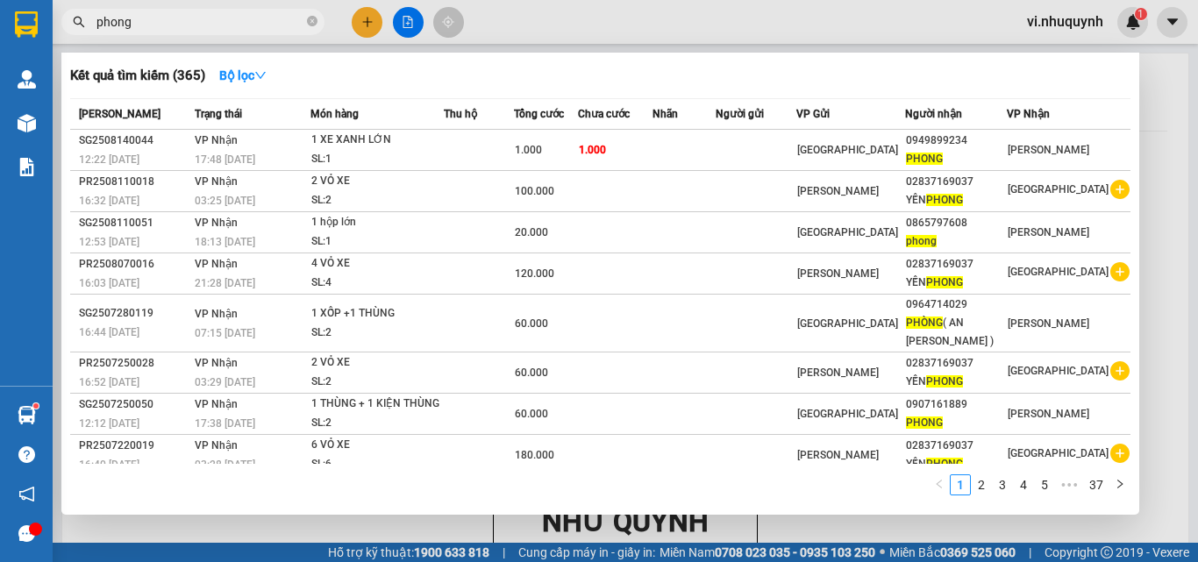
type input "phong"
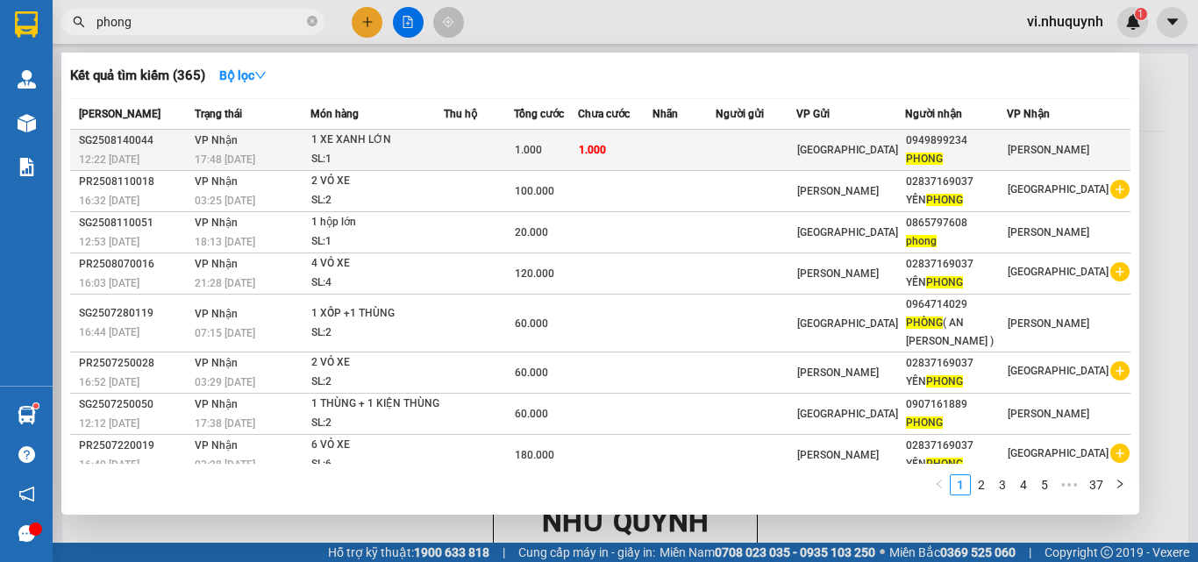
click at [971, 154] on div "PHONG" at bounding box center [956, 159] width 100 height 18
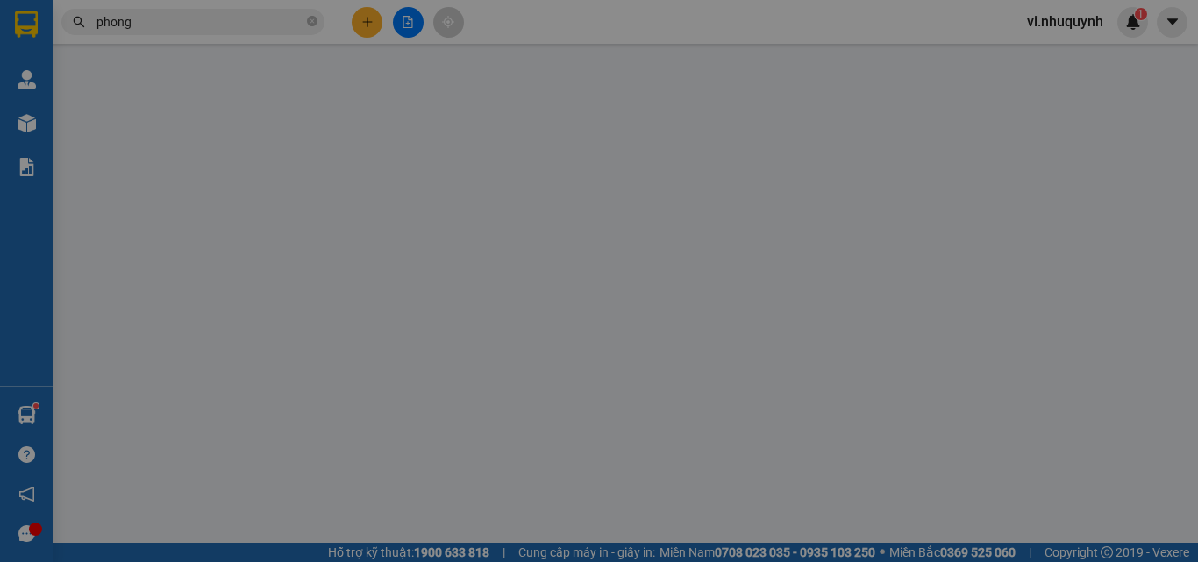
type input "0949899234"
type input "PHONG"
type input "1.000"
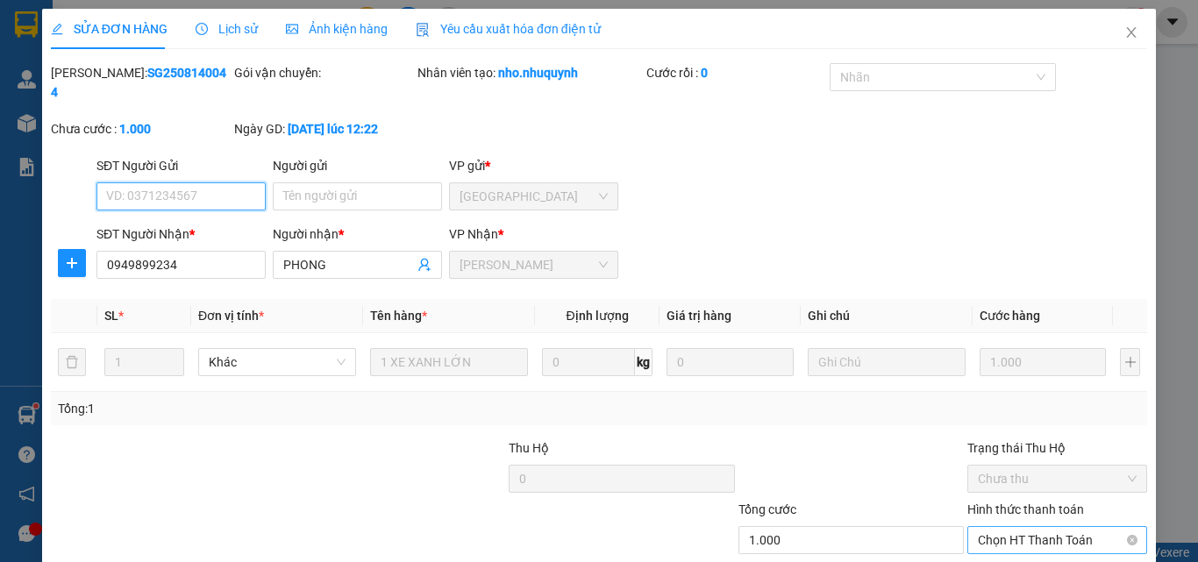
click at [993, 527] on span "Chọn HT Thanh Toán" at bounding box center [1057, 540] width 159 height 26
click at [992, 546] on div "Tại văn phòng" at bounding box center [1046, 555] width 157 height 19
type input "0"
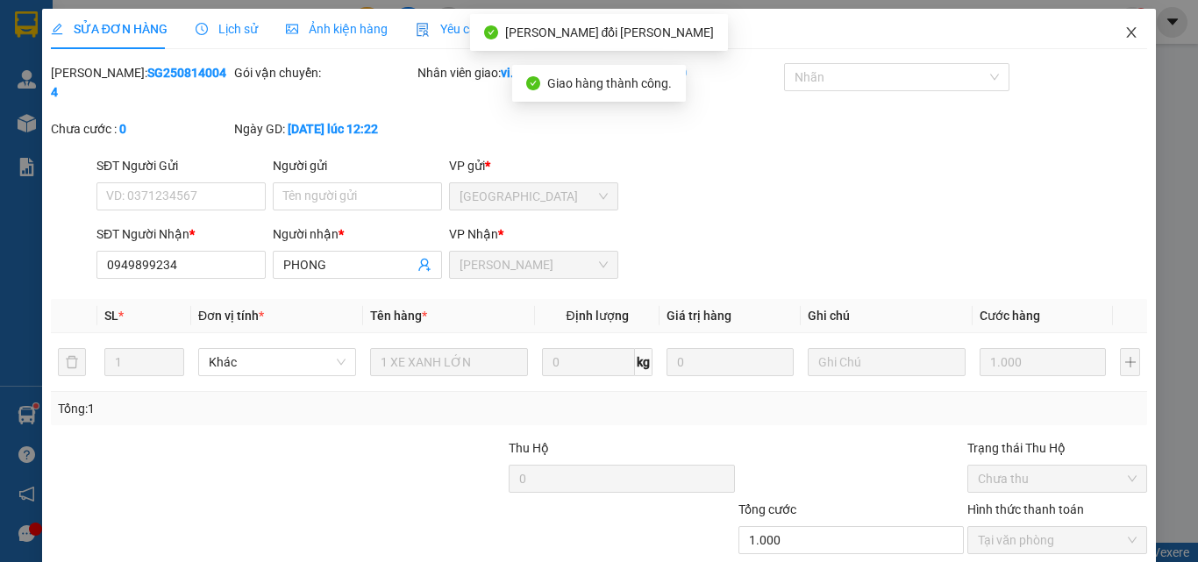
click at [1124, 31] on icon "close" at bounding box center [1131, 32] width 14 height 14
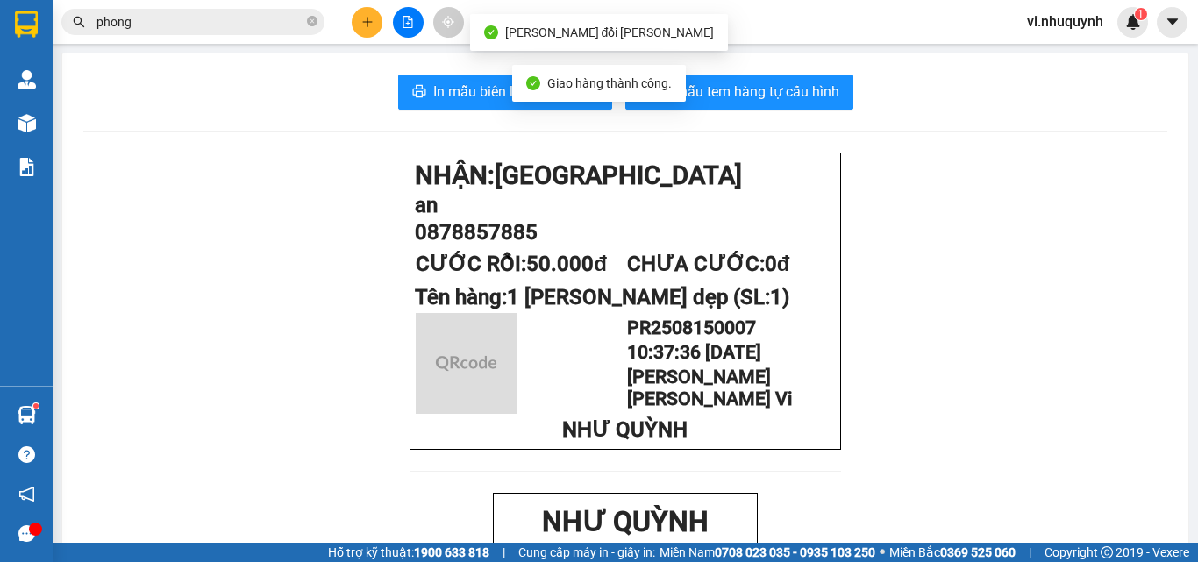
click at [182, 21] on input "phong" at bounding box center [199, 21] width 207 height 19
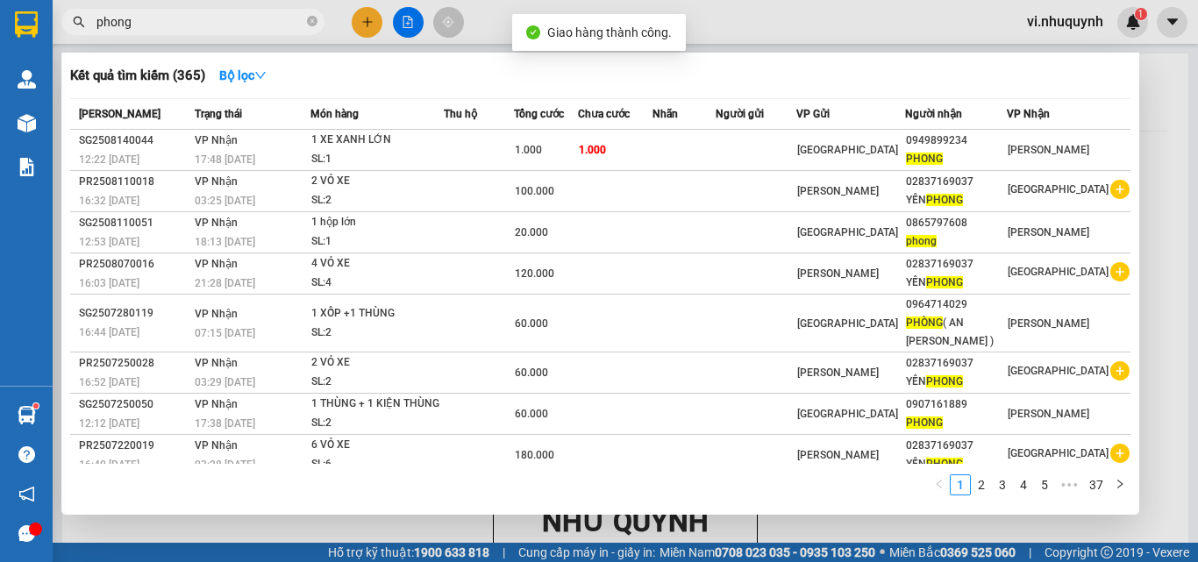
click at [182, 21] on input "phong" at bounding box center [199, 21] width 207 height 19
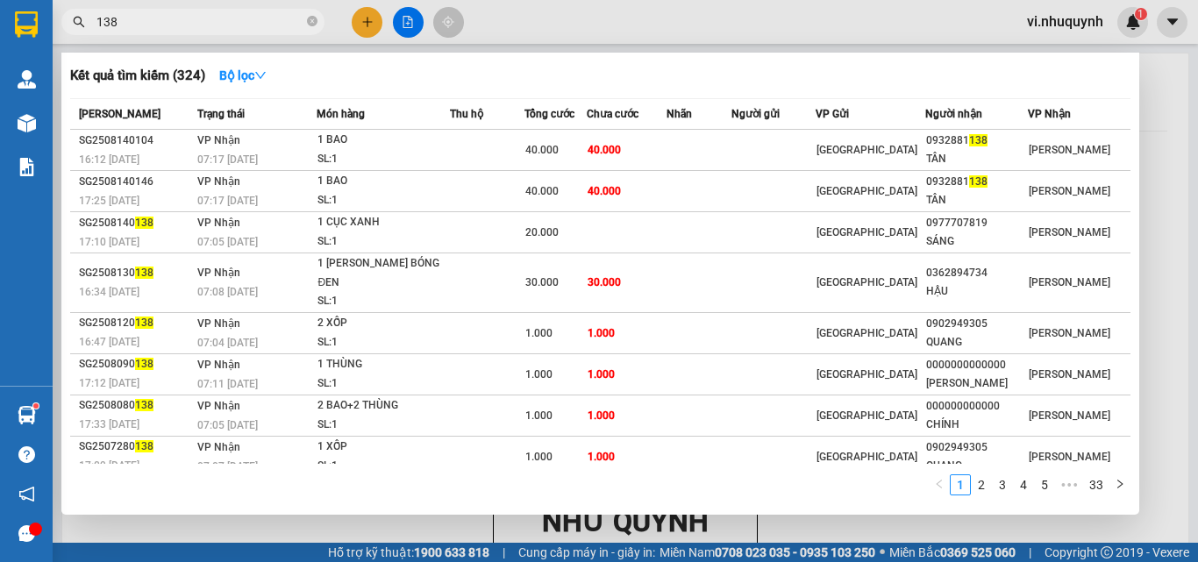
click at [226, 24] on input "138" at bounding box center [199, 21] width 207 height 19
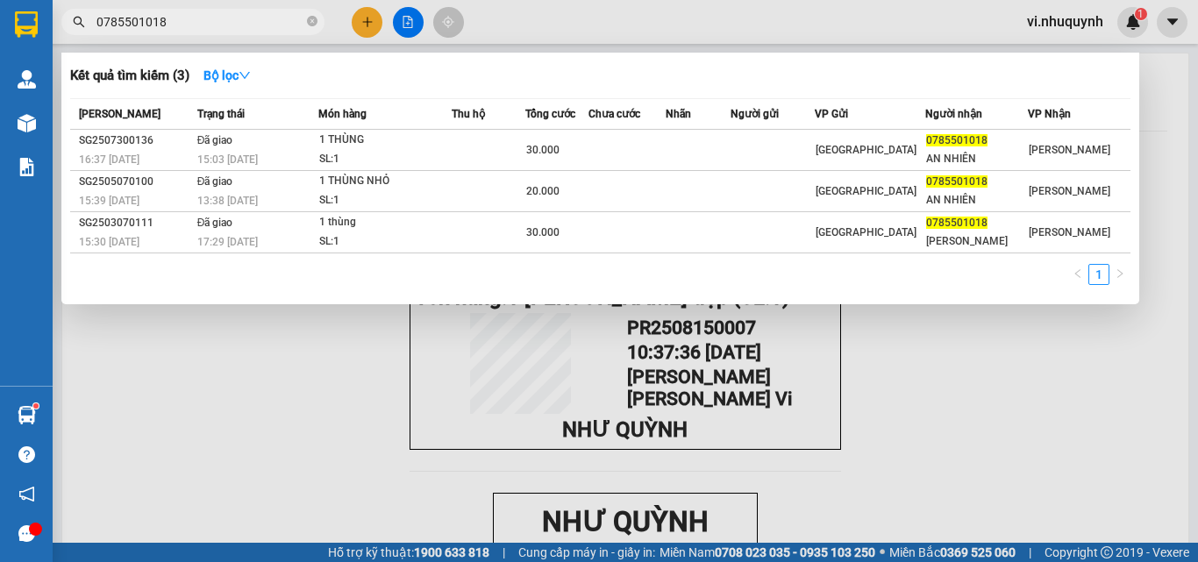
click at [175, 14] on input "0785501018" at bounding box center [199, 21] width 207 height 19
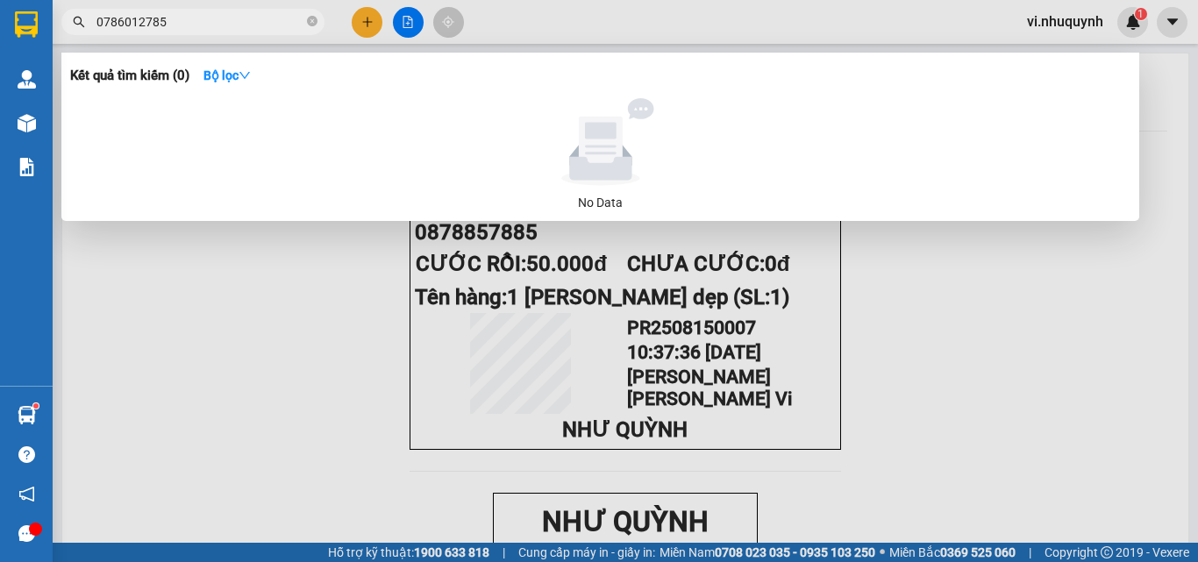
type input "0786012785"
click at [311, 19] on icon "close-circle" at bounding box center [312, 21] width 11 height 11
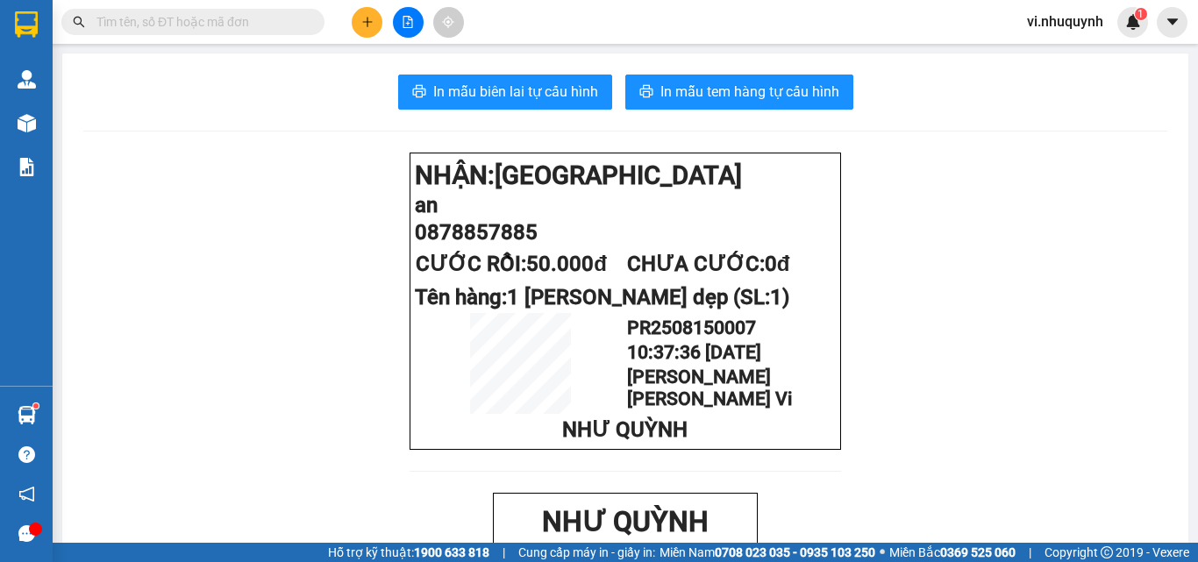
click at [357, 26] on button at bounding box center [367, 22] width 31 height 31
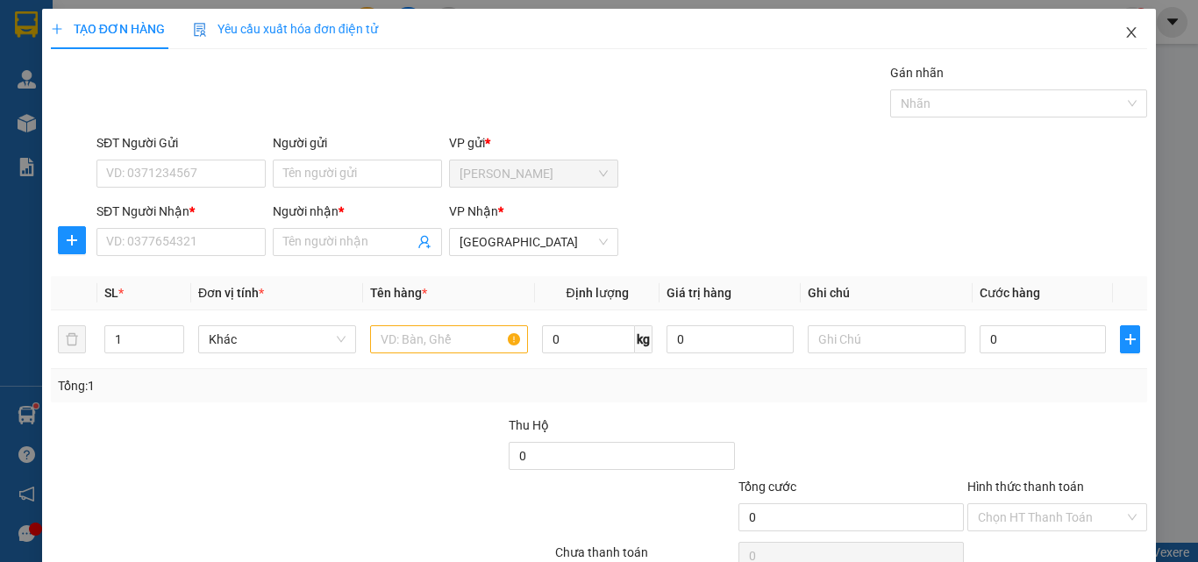
click at [1124, 29] on icon "close" at bounding box center [1131, 32] width 14 height 14
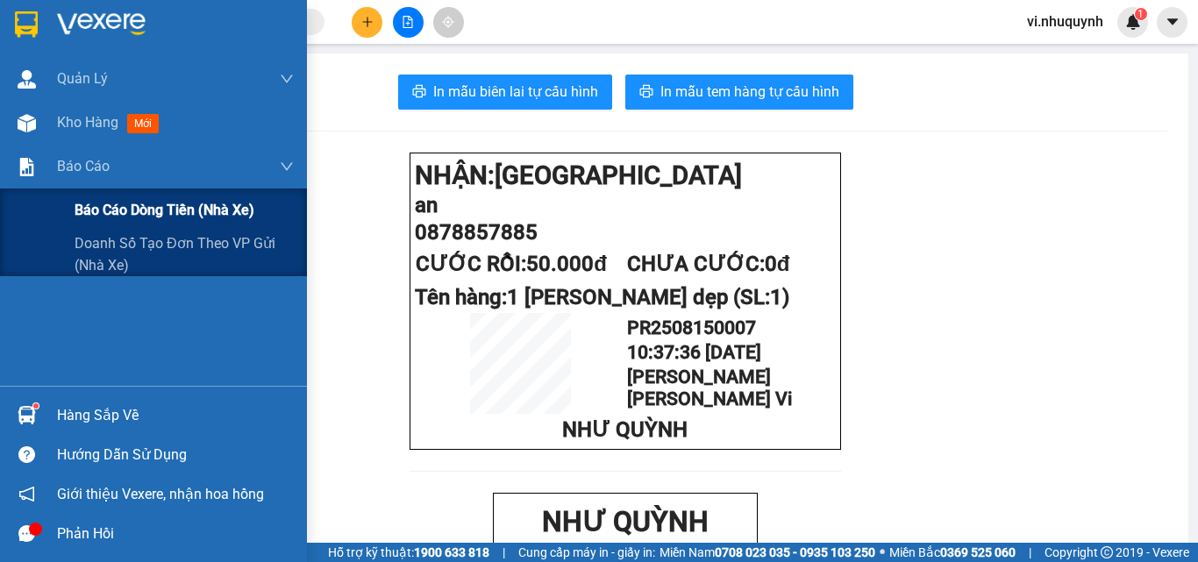
click at [90, 210] on span "Báo cáo dòng tiền (nhà xe)" at bounding box center [165, 210] width 180 height 22
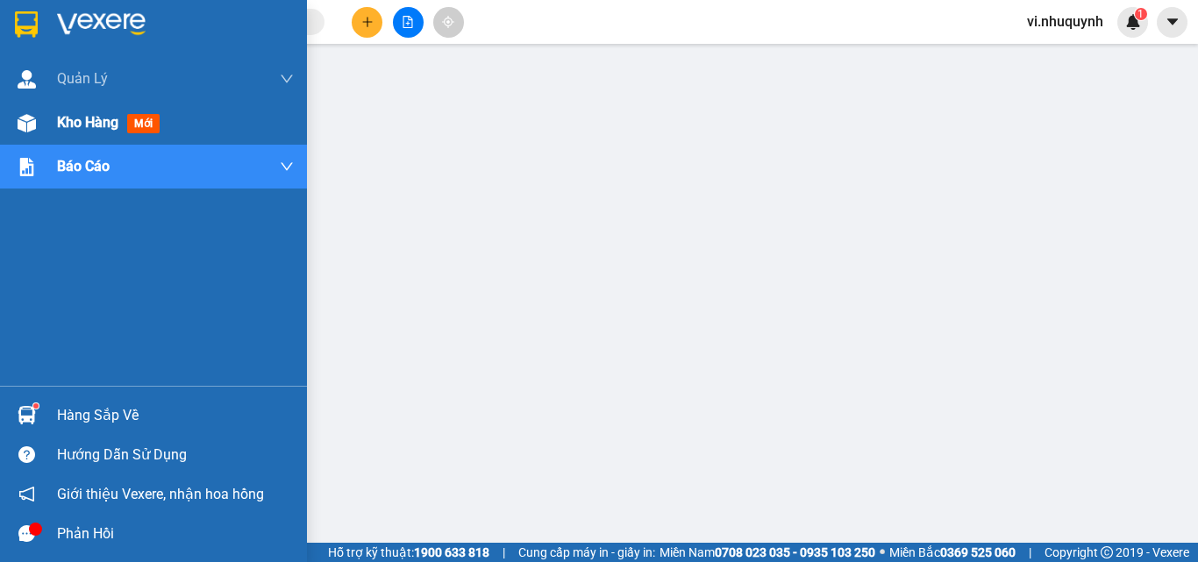
click at [75, 118] on span "Kho hàng" at bounding box center [87, 122] width 61 height 17
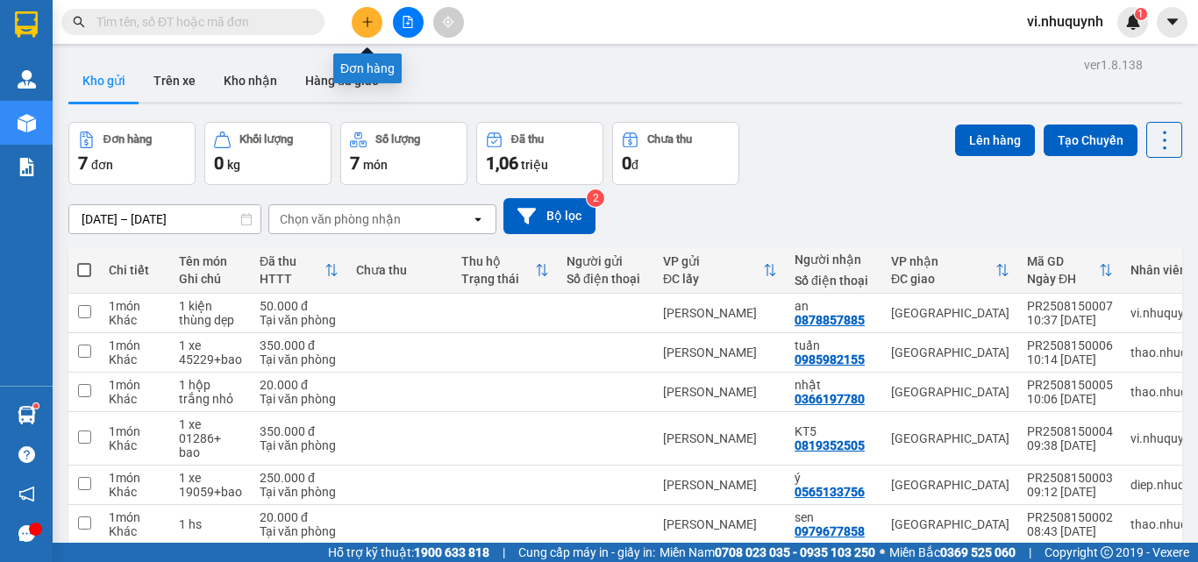
click at [369, 20] on icon "plus" at bounding box center [367, 22] width 12 height 12
